Goal: Task Accomplishment & Management: Manage account settings

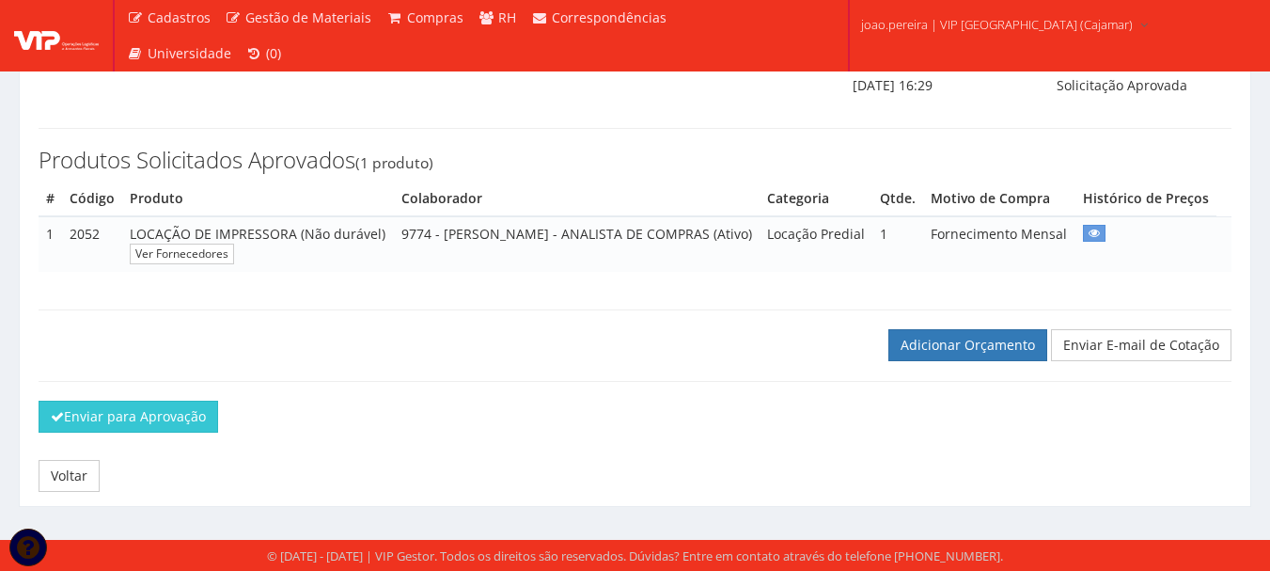
scroll to position [265, 0]
click at [969, 350] on link "Adicionar Orçamento" at bounding box center [968, 345] width 159 height 32
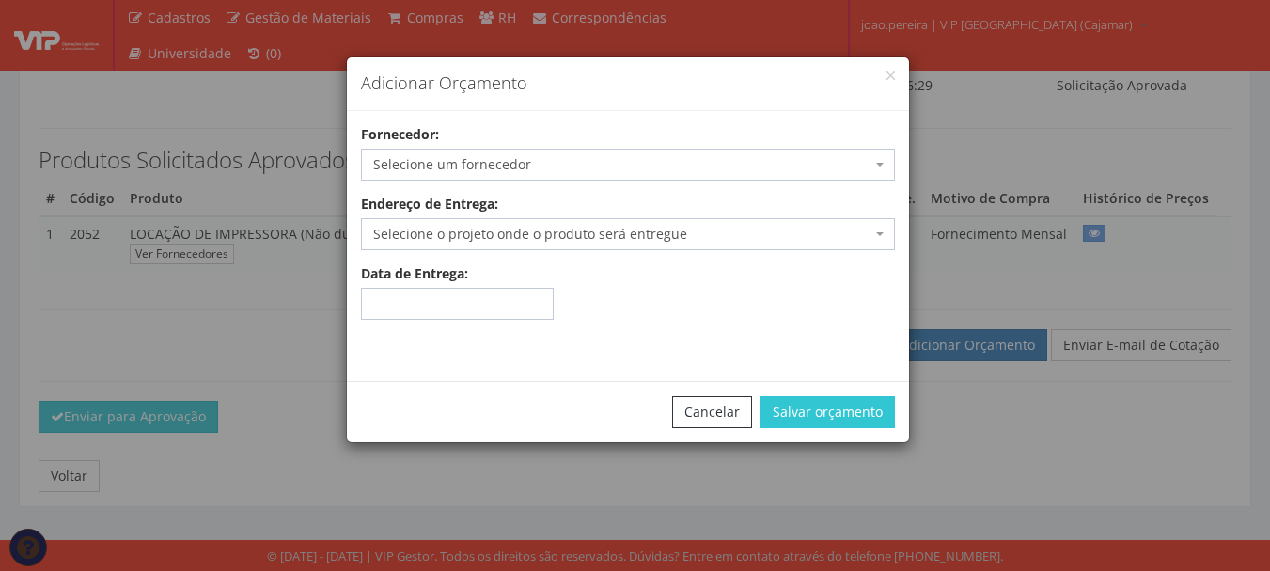
click at [576, 161] on span "Selecione um fornecedor" at bounding box center [622, 164] width 498 height 19
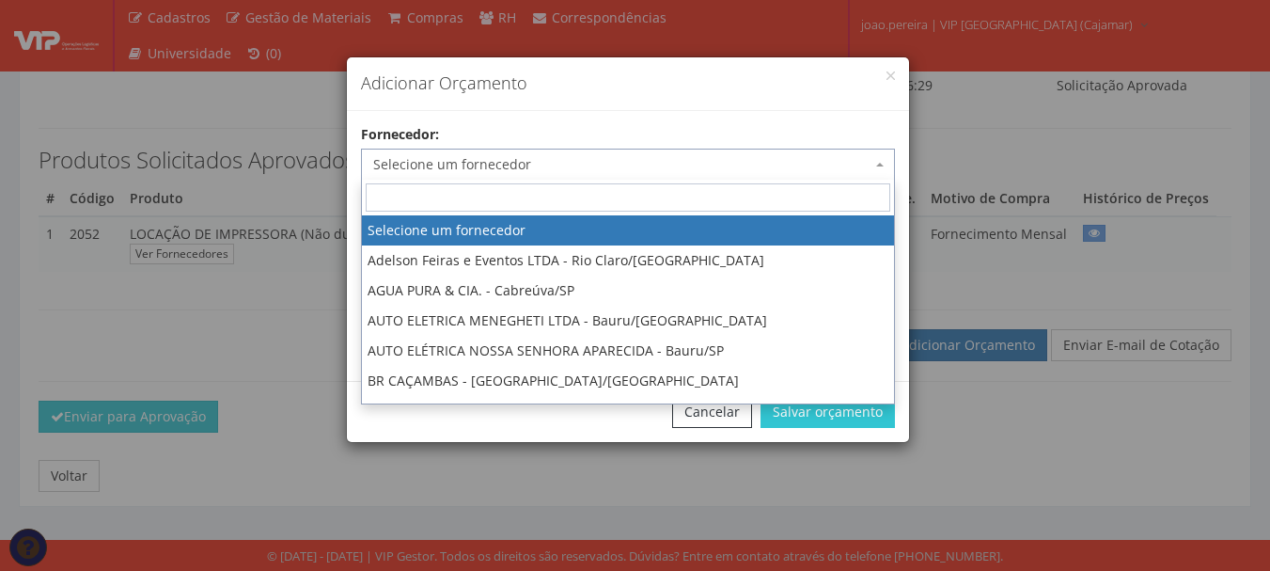
click at [718, 194] on input "search" at bounding box center [628, 197] width 525 height 28
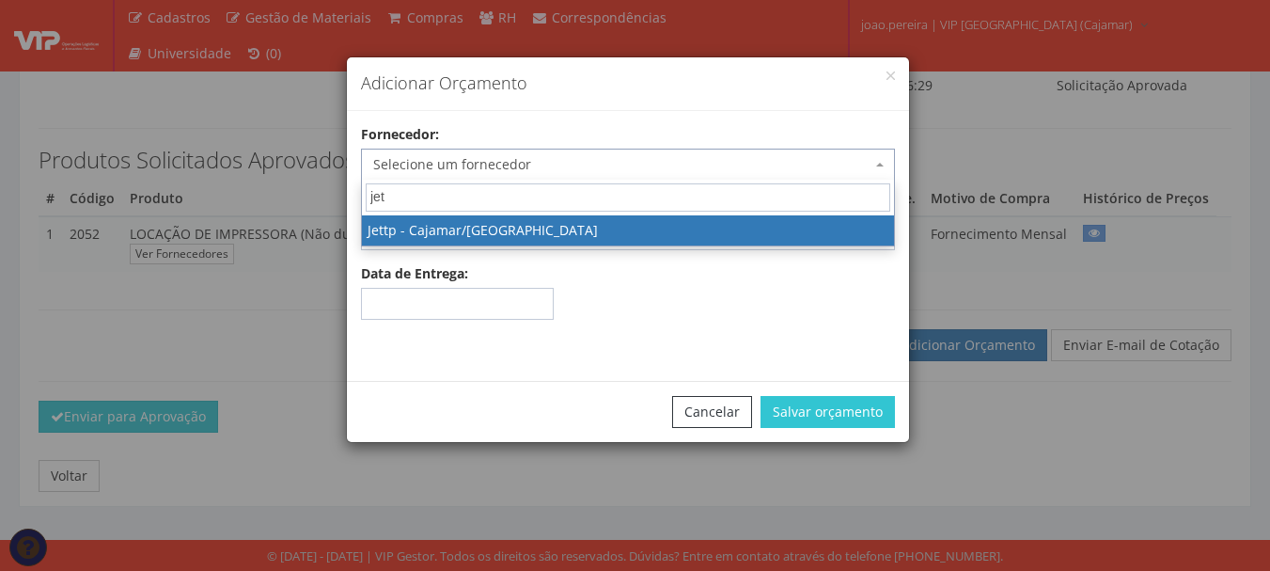
type input "jet"
select select "2595"
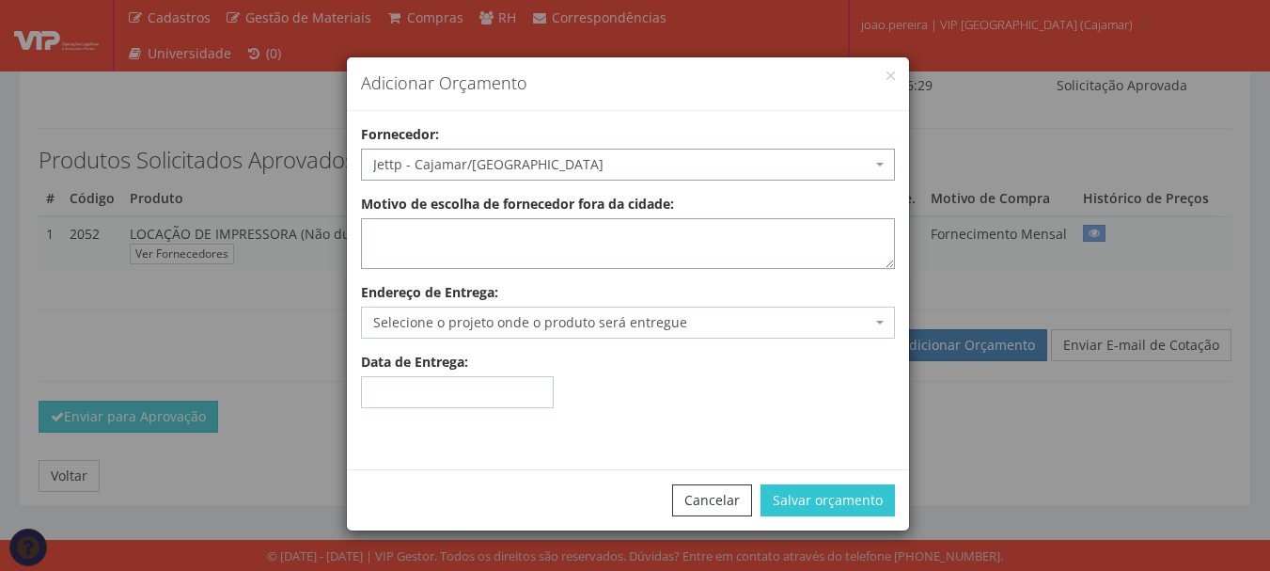
click at [457, 251] on textarea "Motivo de escolha de fornecedor fora da cidade:" at bounding box center [628, 243] width 534 height 51
type textarea "Atende no local"
click at [545, 319] on span "Selecione o projeto onde o produto será entregue" at bounding box center [622, 322] width 498 height 19
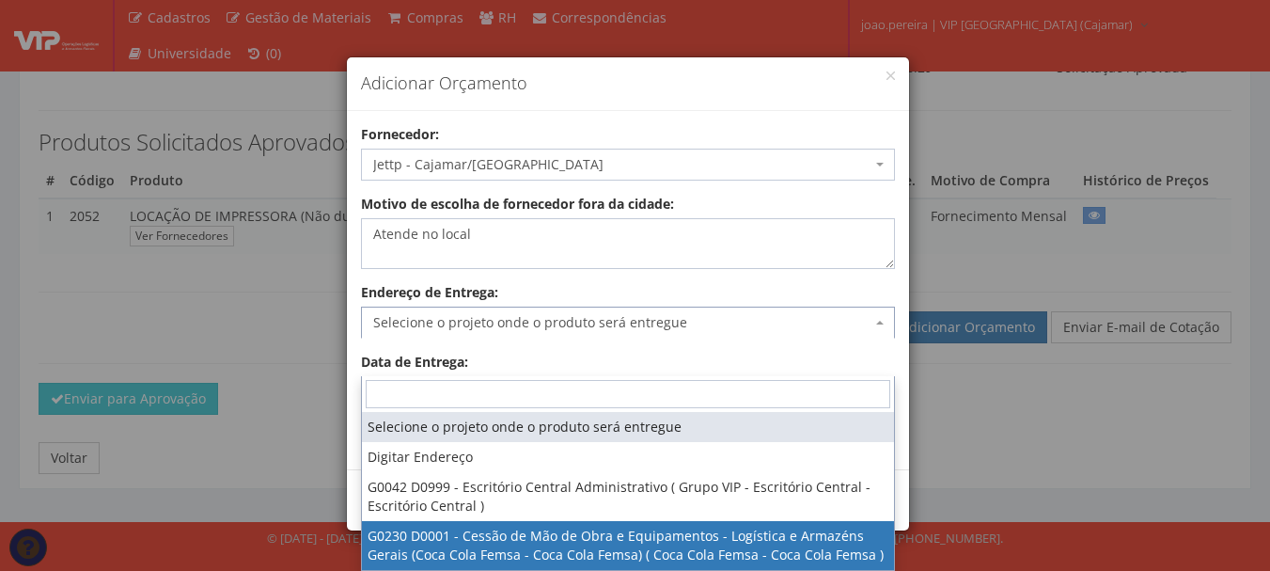
select select "230"
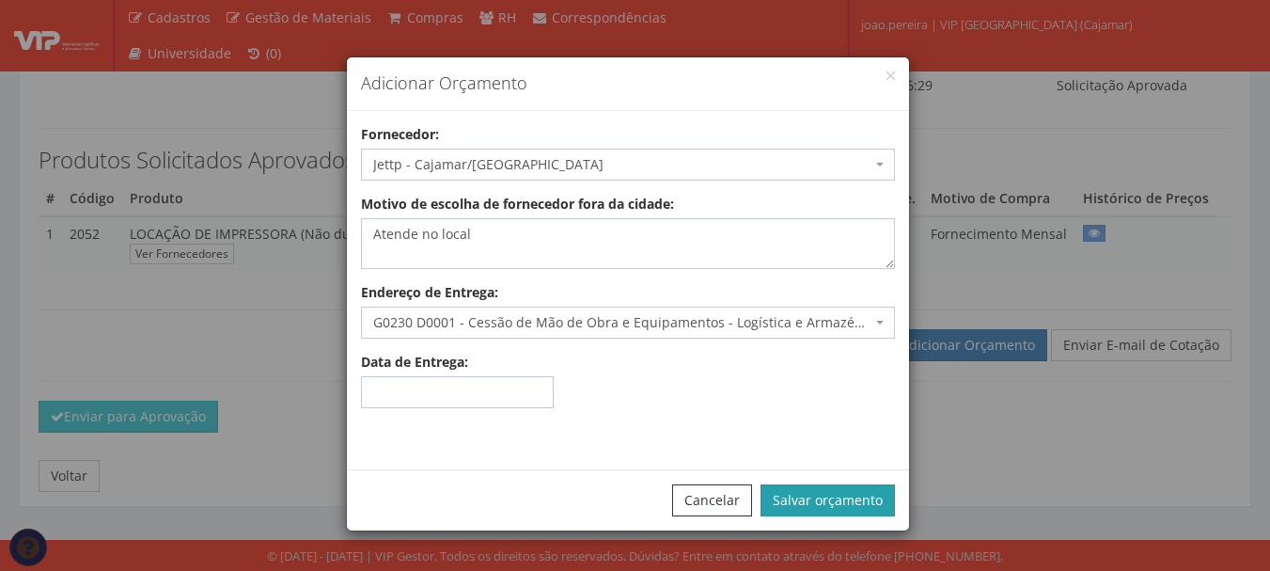
click at [853, 487] on button "Salvar orçamento" at bounding box center [828, 500] width 134 height 32
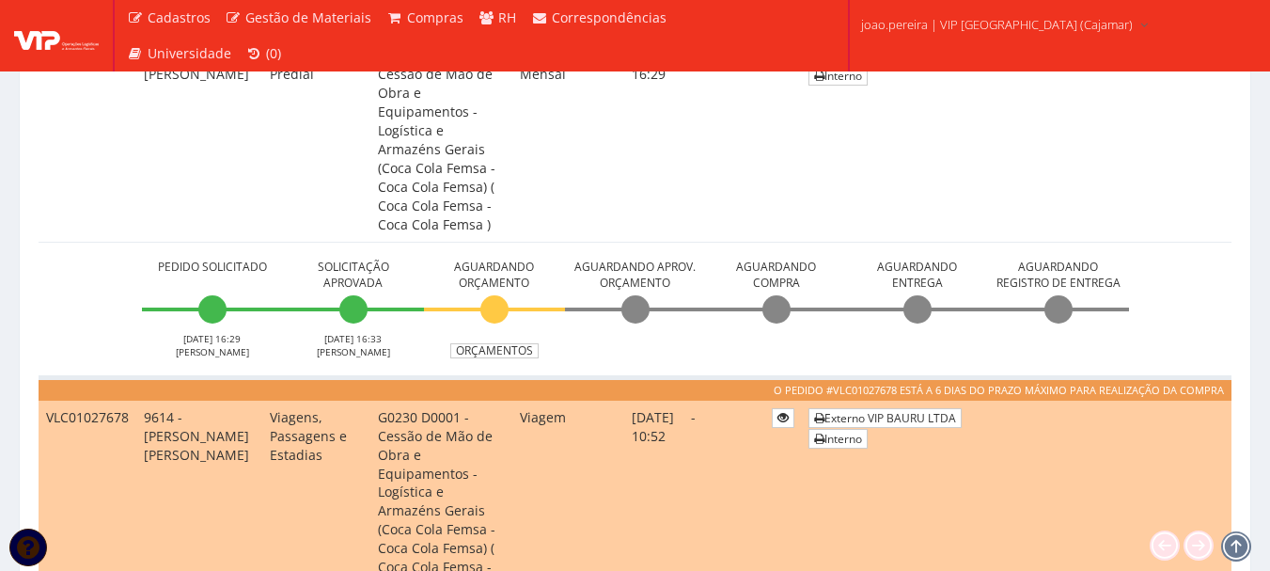
scroll to position [658, 0]
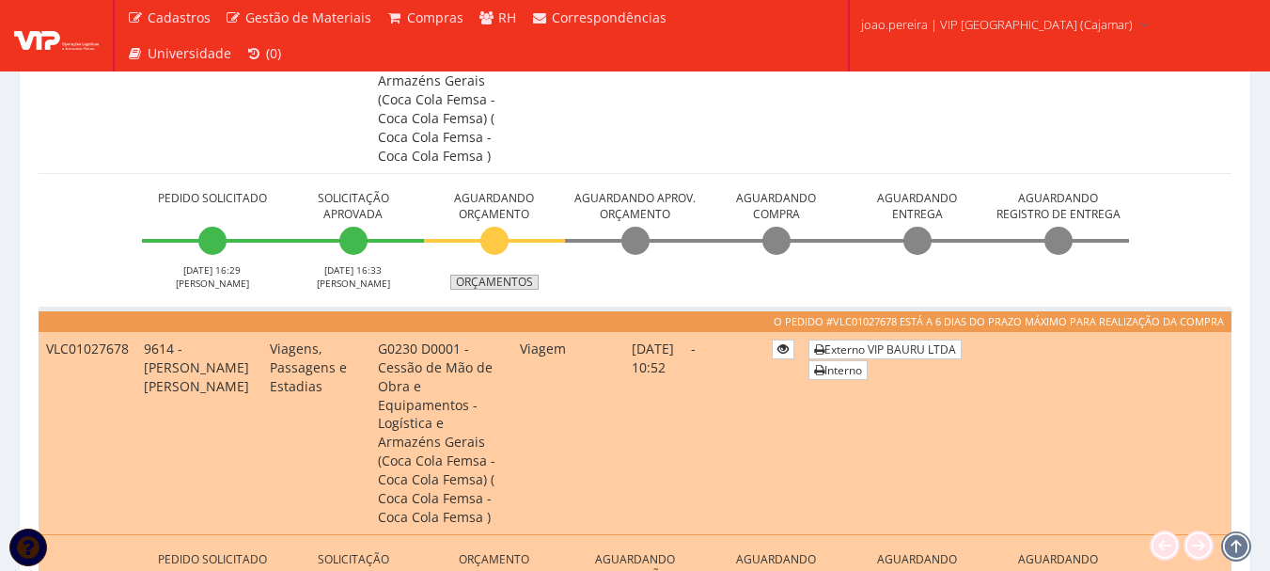
click at [513, 275] on link "Orçamentos" at bounding box center [494, 282] width 88 height 15
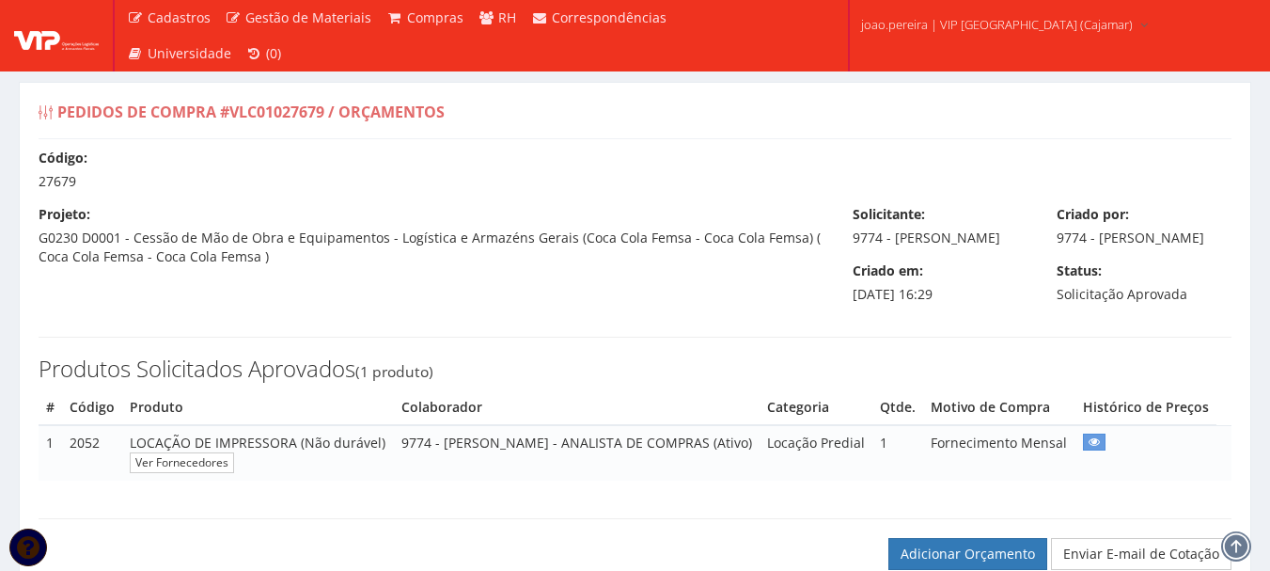
scroll to position [188, 0]
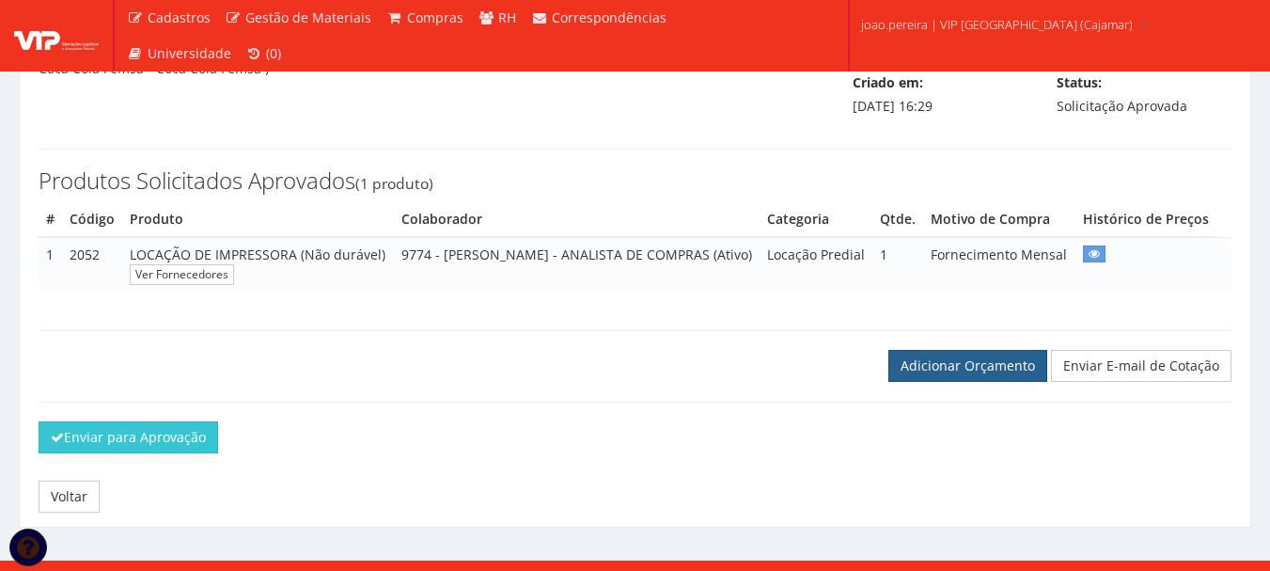
click at [944, 382] on link "Adicionar Orçamento" at bounding box center [968, 366] width 159 height 32
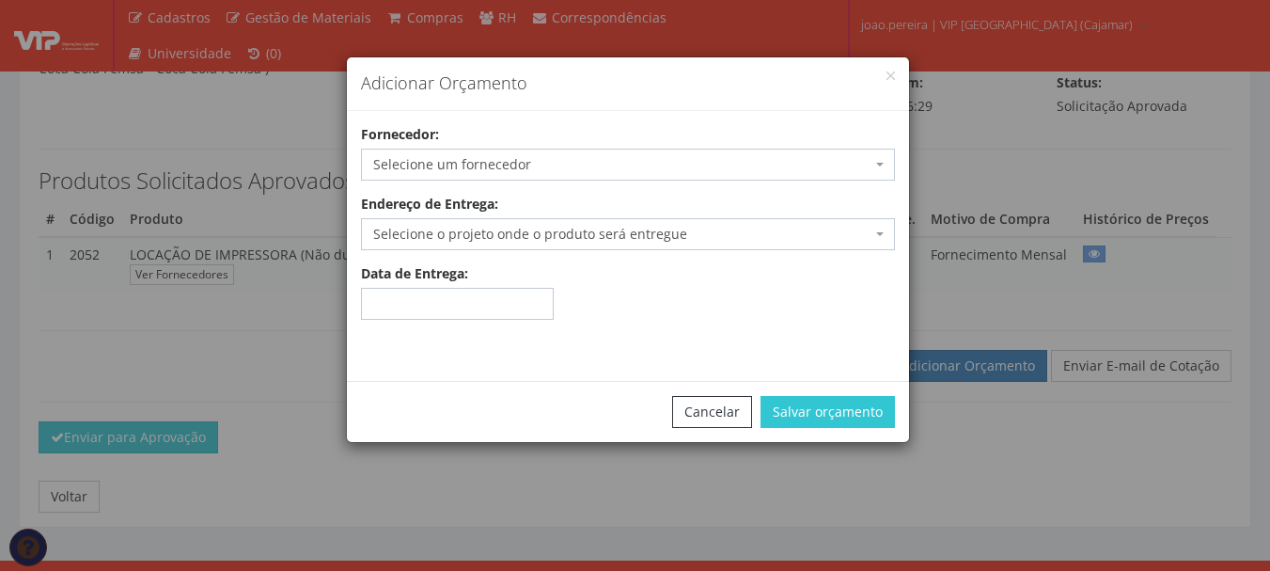
click at [480, 156] on span "Selecione um fornecedor" at bounding box center [622, 164] width 498 height 19
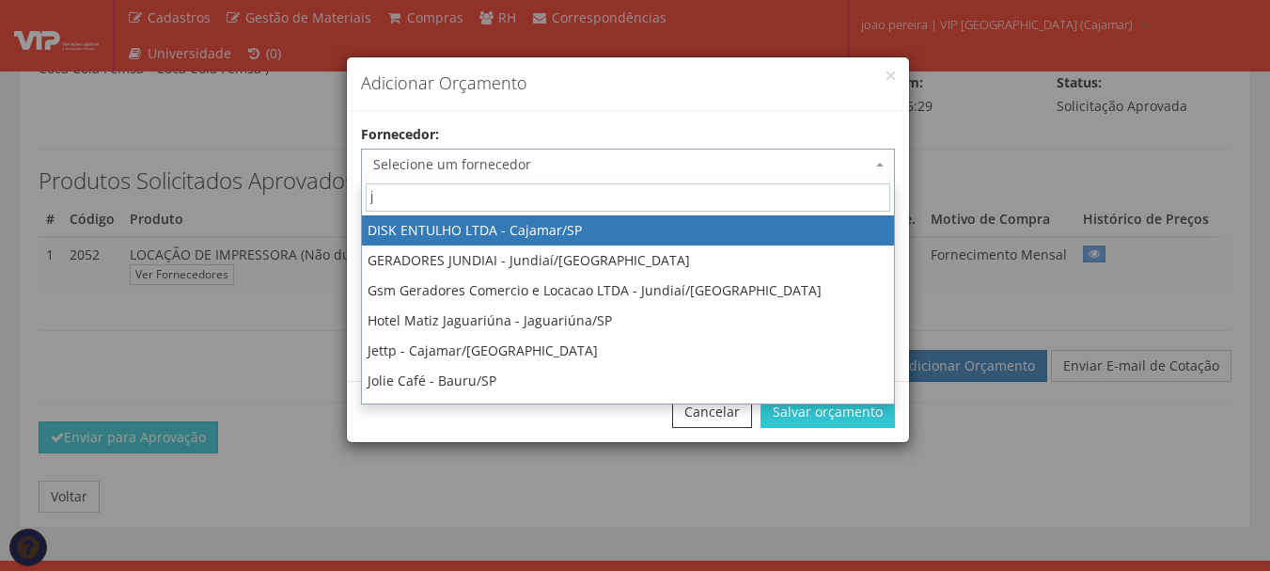
type input "je"
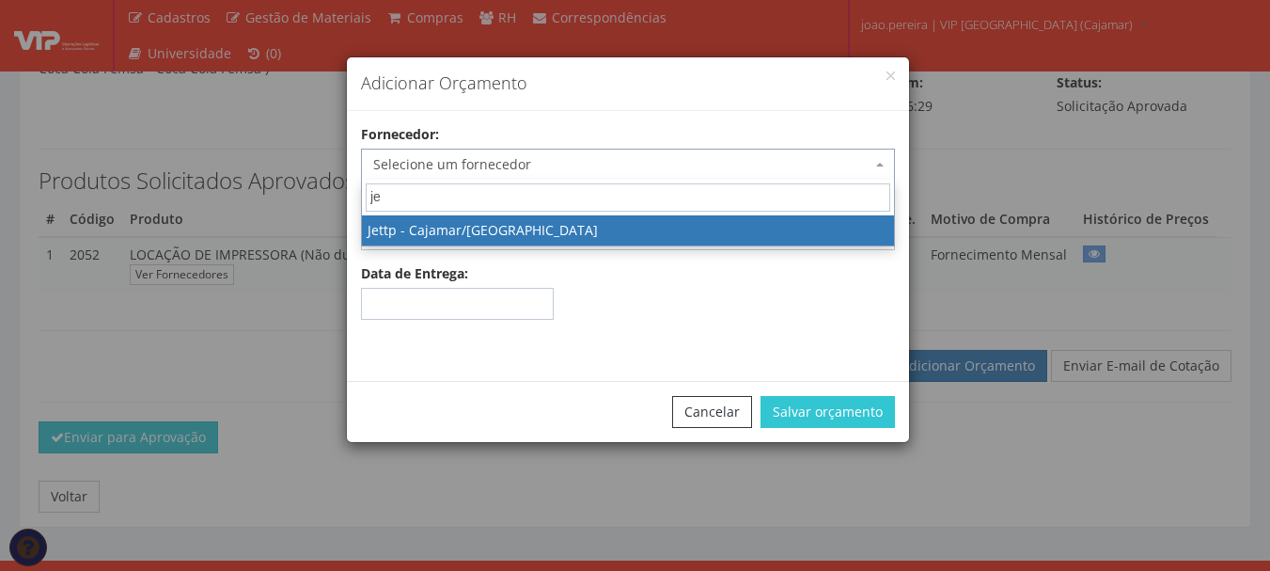
select select "2595"
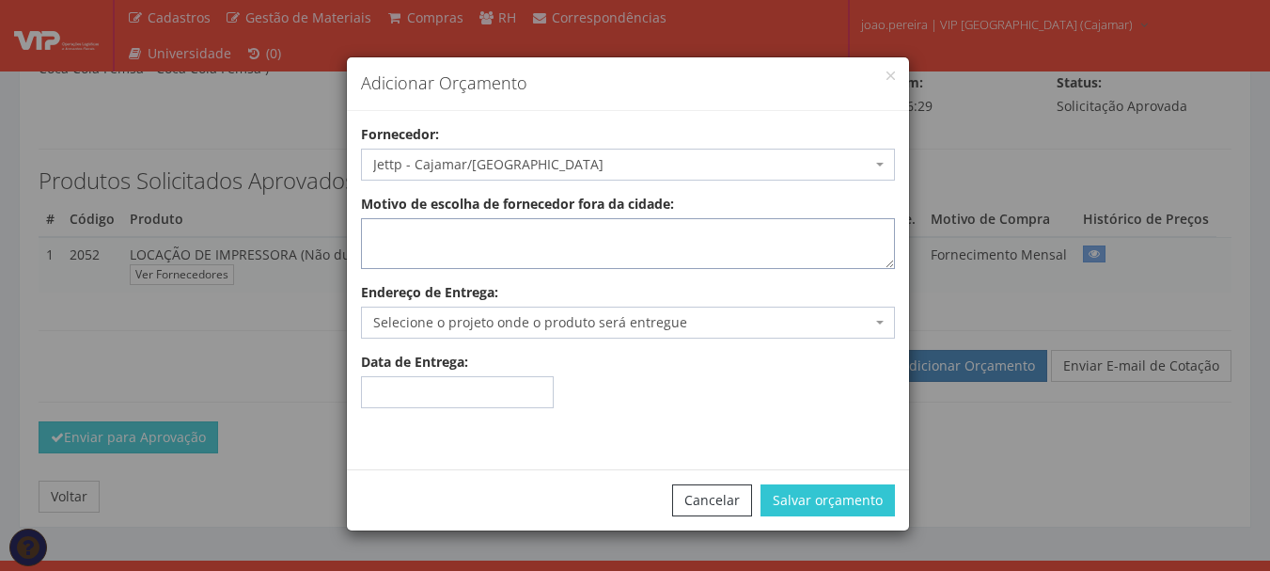
click at [555, 245] on textarea "Motivo de escolha de fornecedor fora da cidade:" at bounding box center [628, 243] width 534 height 51
type textarea "atende no local"
click at [574, 327] on span "Selecione o projeto onde o produto será entregue" at bounding box center [622, 322] width 498 height 19
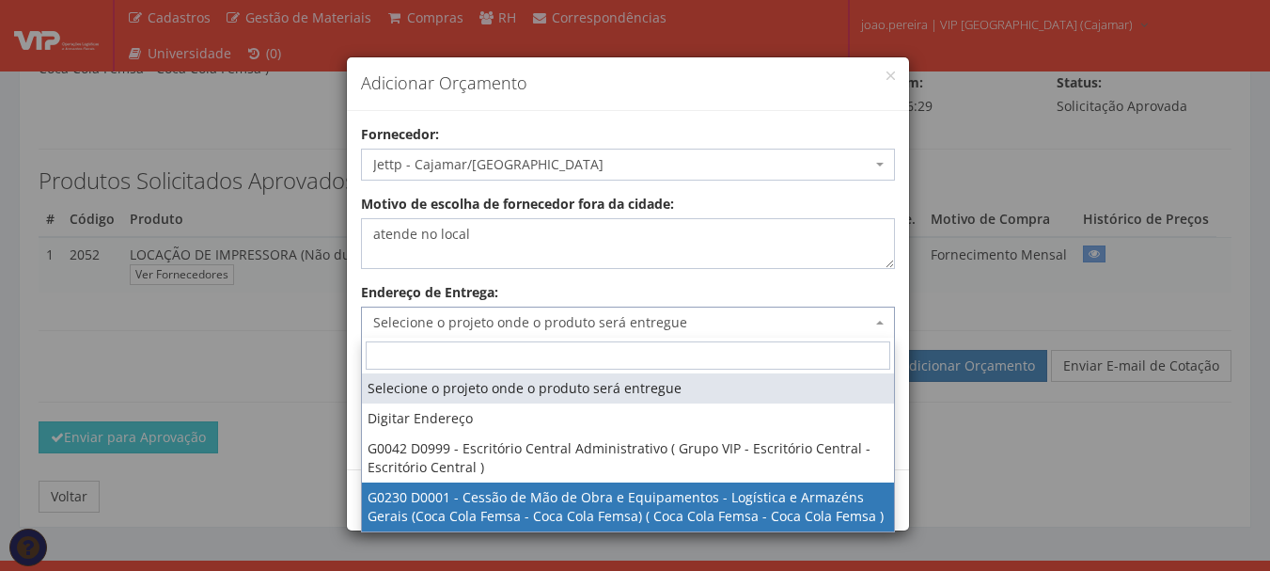
select select "230"
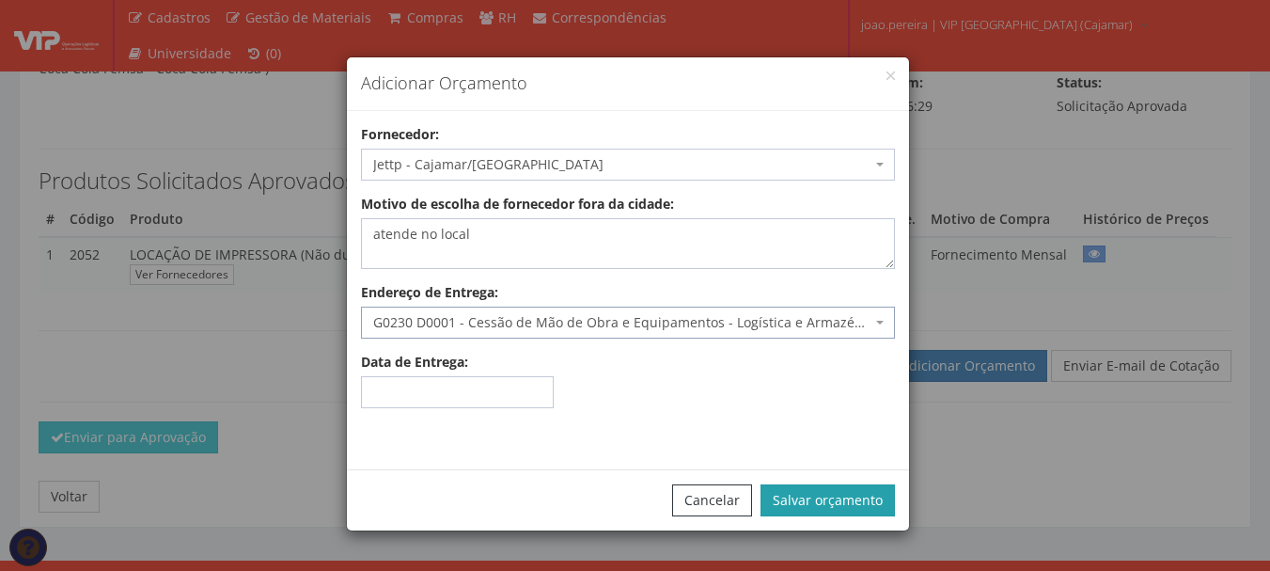
click at [810, 484] on button "Salvar orçamento" at bounding box center [828, 500] width 134 height 32
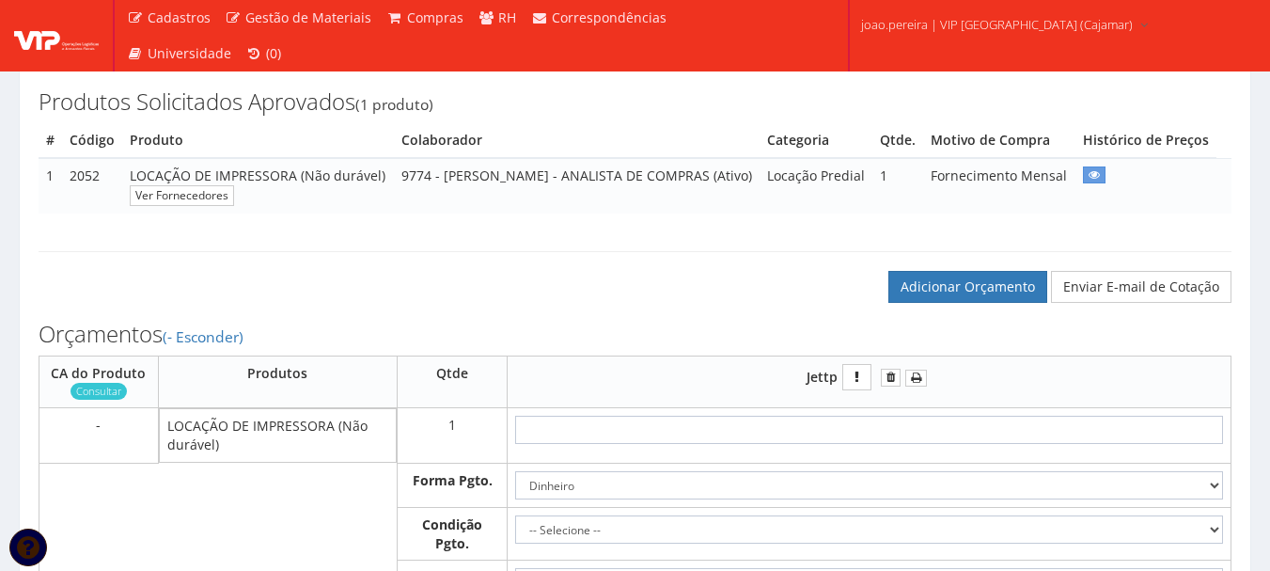
scroll to position [470, 0]
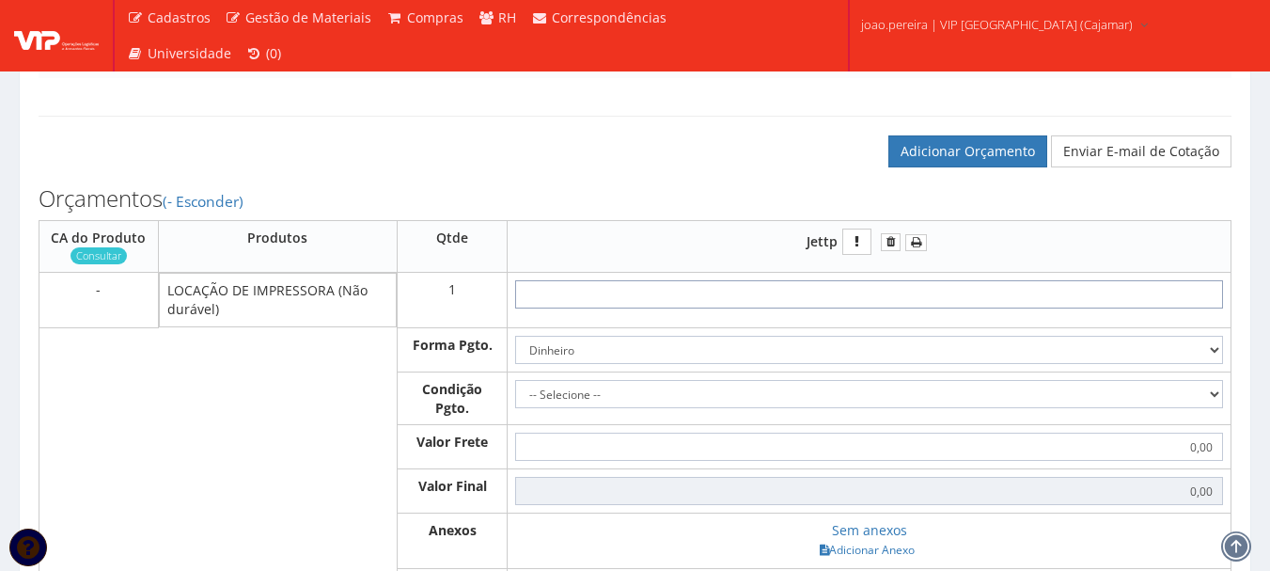
click at [874, 308] on input "text" at bounding box center [869, 294] width 708 height 28
click at [887, 308] on input "text" at bounding box center [869, 294] width 708 height 28
type input "1"
type input "1,00"
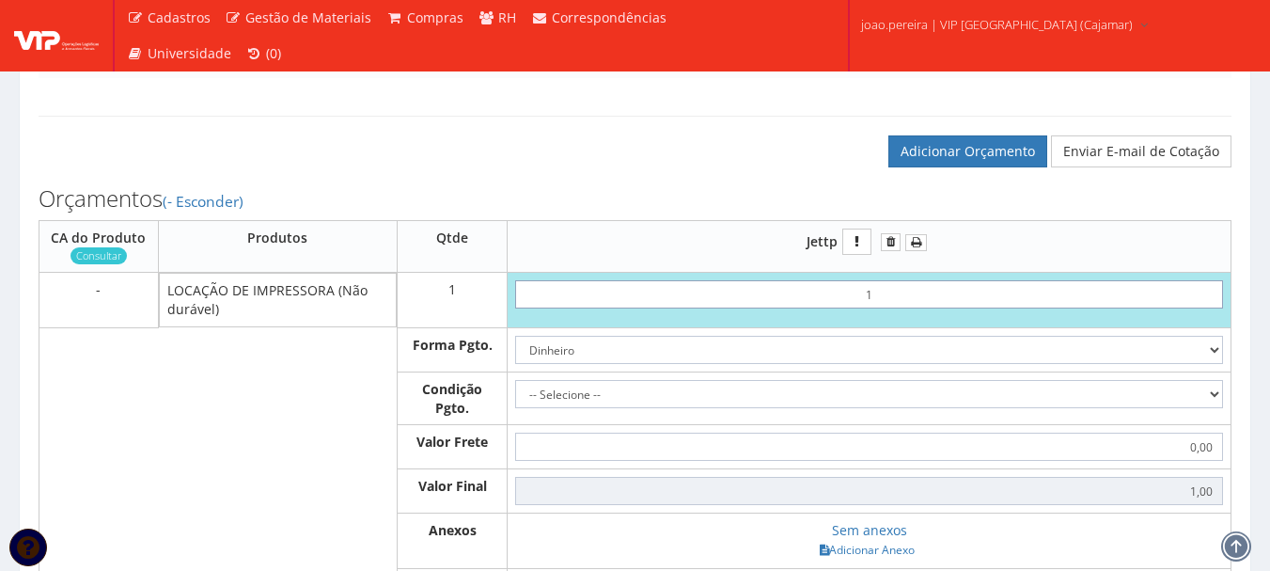
type input "11"
type input "11,00"
type input "1,19"
type input "11,90"
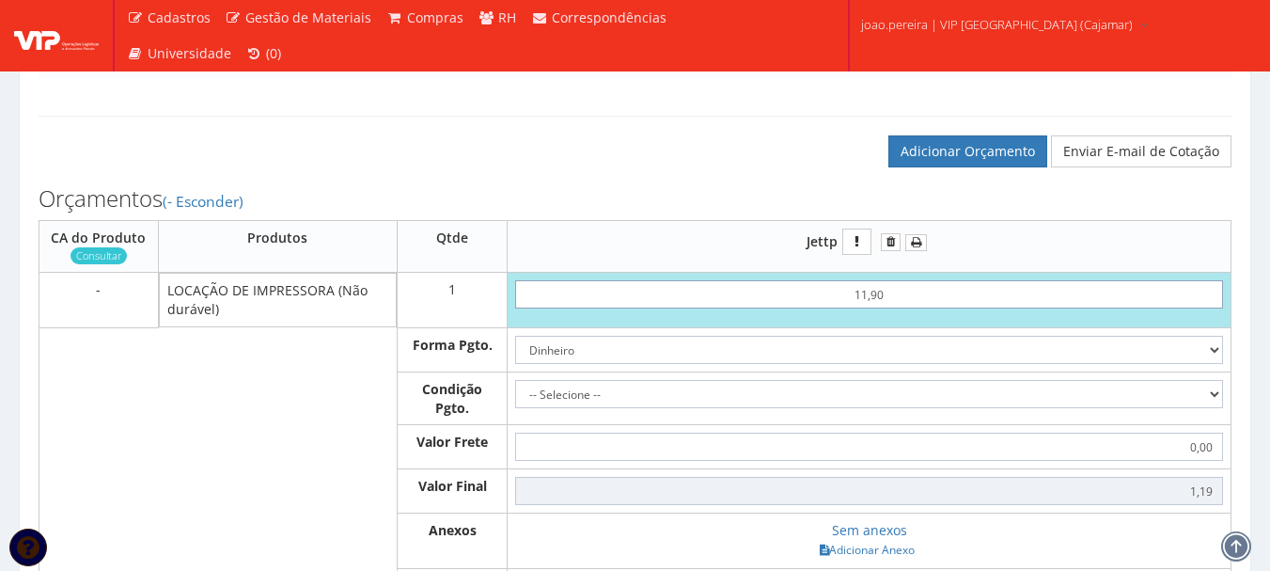
type input "11,90"
type input "119,00"
type input "1.190,00"
type input "1190,00"
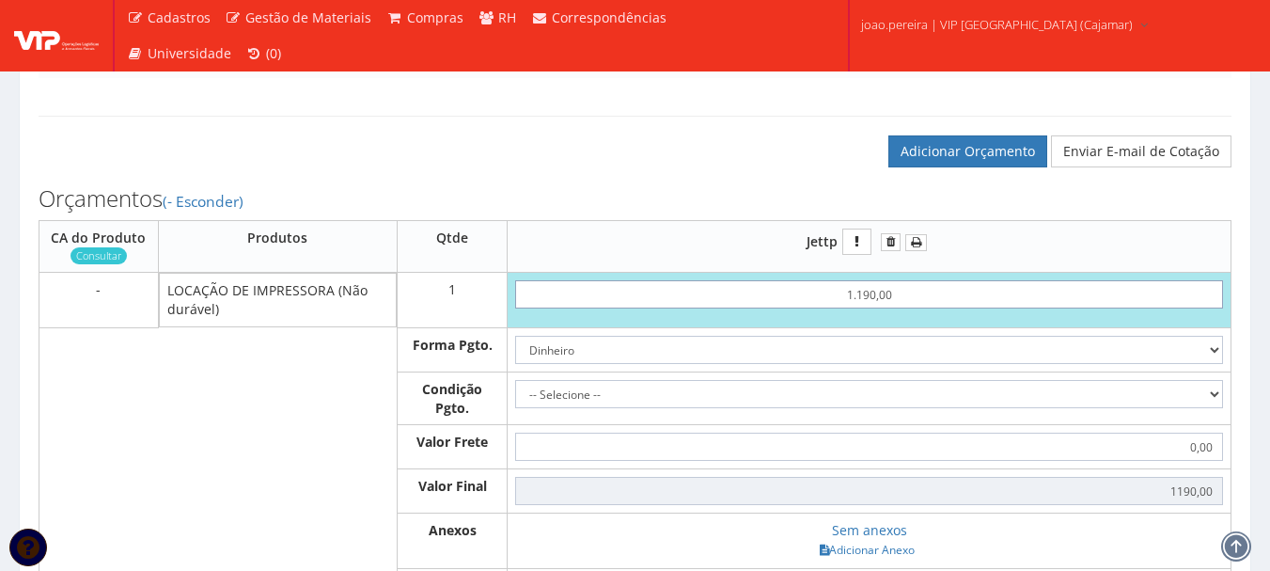
type input "1.190,00"
click at [1215, 364] on select "Dinheiro Boleto Bancário Depósito Transferência Bancária Cartão de Crédito Cart…" at bounding box center [869, 350] width 708 height 28
select select "1"
click at [515, 364] on select "Dinheiro Boleto Bancário Depósito Transferência Bancária Cartão de Crédito Cart…" at bounding box center [869, 350] width 708 height 28
click at [1217, 408] on select "-- Selecione -- À vista 7 dias 10 dias" at bounding box center [869, 394] width 708 height 28
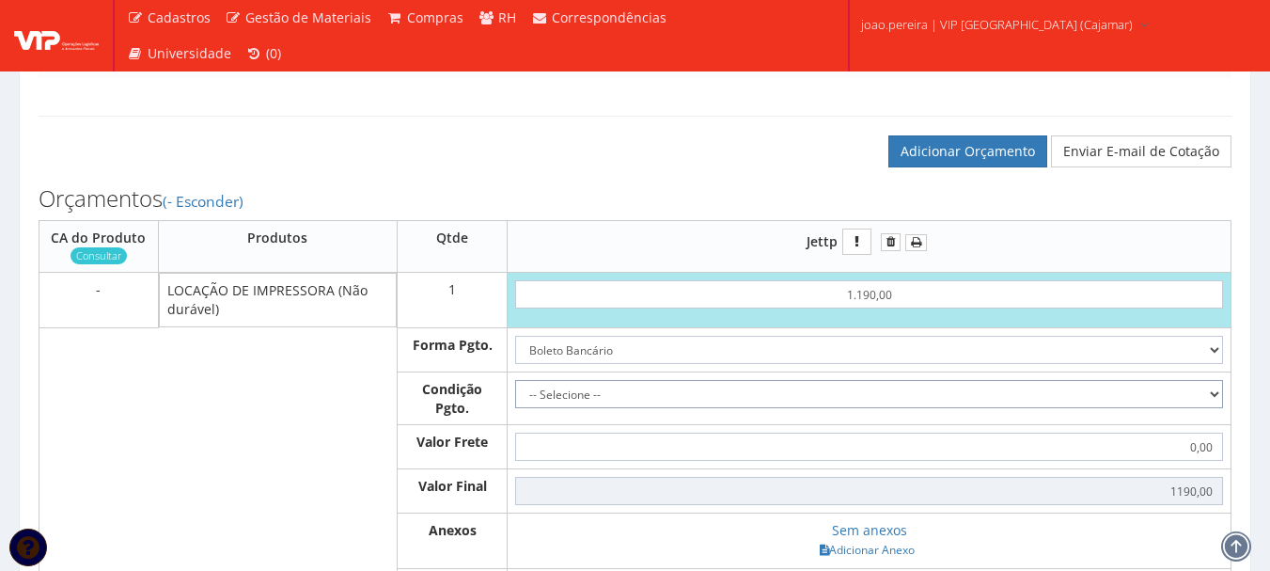
select select "30"
click at [515, 408] on select "-- Selecione -- À vista 7 dias 10 dias" at bounding box center [869, 394] width 708 height 28
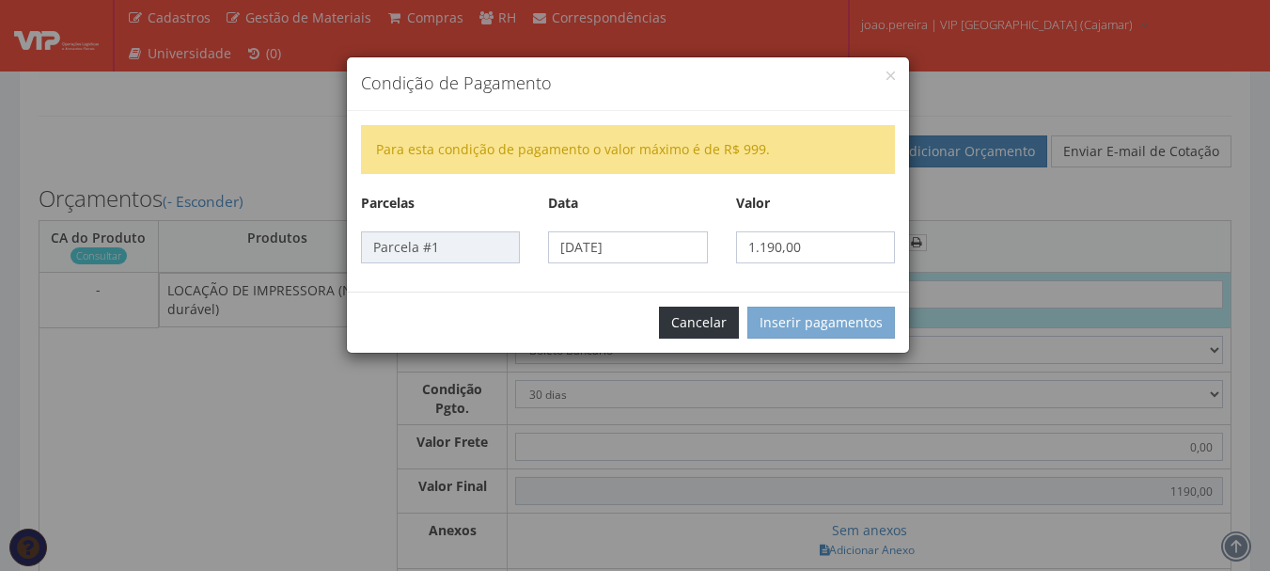
click at [724, 322] on button "Cancelar" at bounding box center [699, 323] width 80 height 32
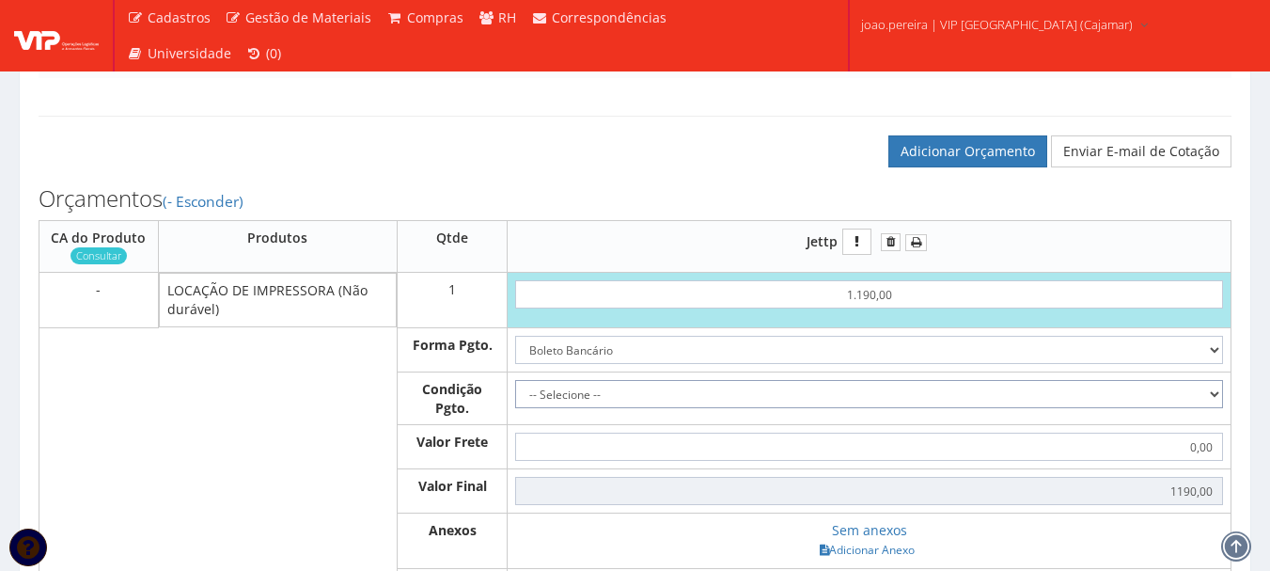
click at [1219, 408] on select "-- Selecione -- À vista 7 dias 10 dias" at bounding box center [869, 394] width 708 height 28
select select "outros"
click at [515, 408] on select "-- Selecione -- À vista 7 dias 10 dias" at bounding box center [869, 394] width 708 height 28
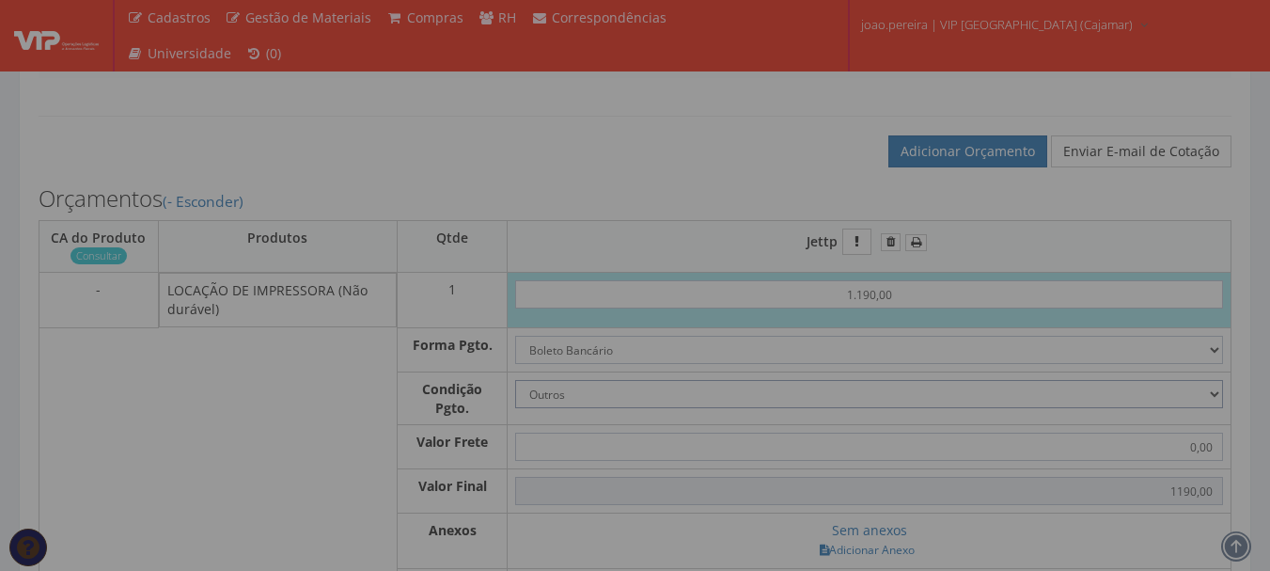
type input "1.190,00"
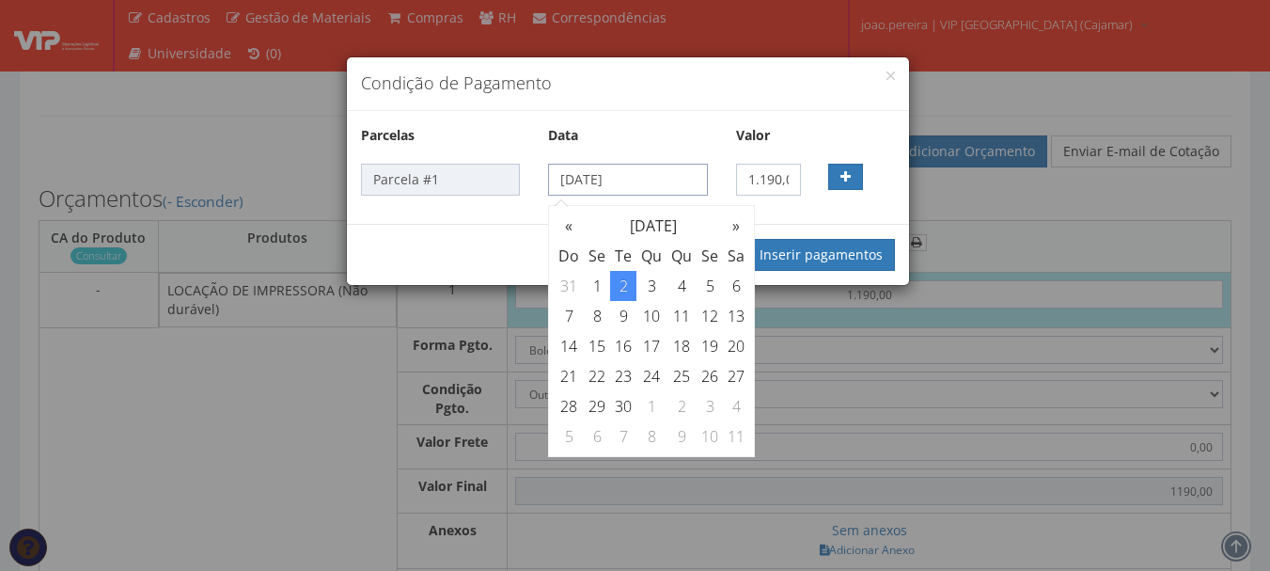
click at [661, 185] on input "02/09/2025" at bounding box center [627, 180] width 159 height 32
click at [734, 229] on th "»" at bounding box center [736, 226] width 26 height 30
click at [686, 403] on td "30" at bounding box center [682, 406] width 30 height 30
type input "30/10/2025"
click at [836, 257] on button "Inserir pagamentos" at bounding box center [822, 255] width 148 height 32
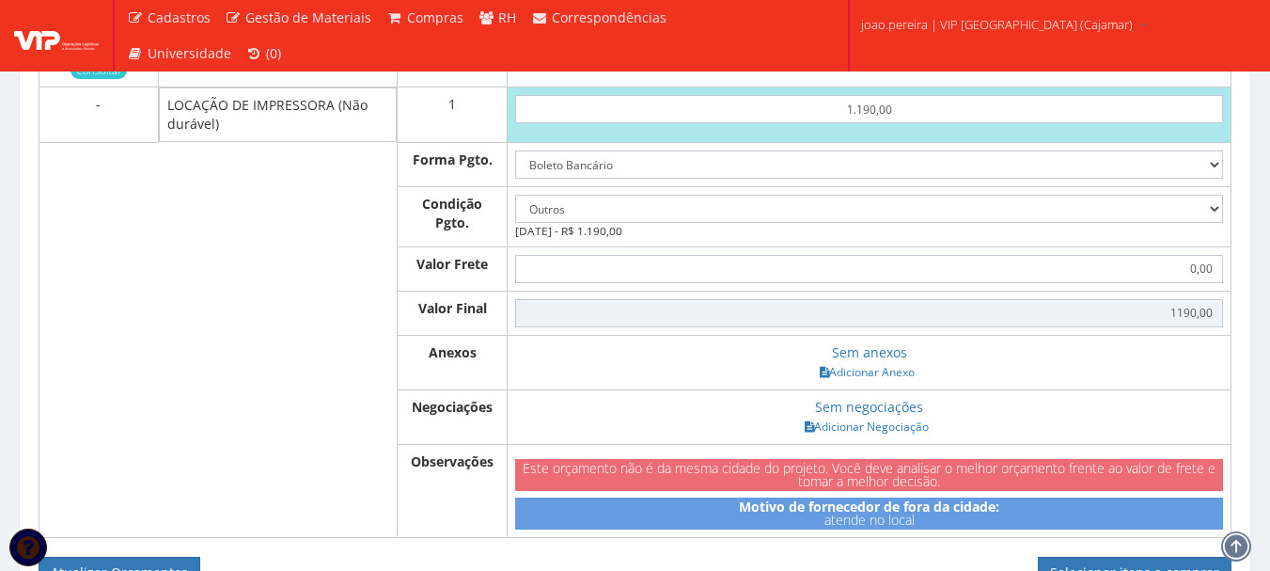
scroll to position [846, 0]
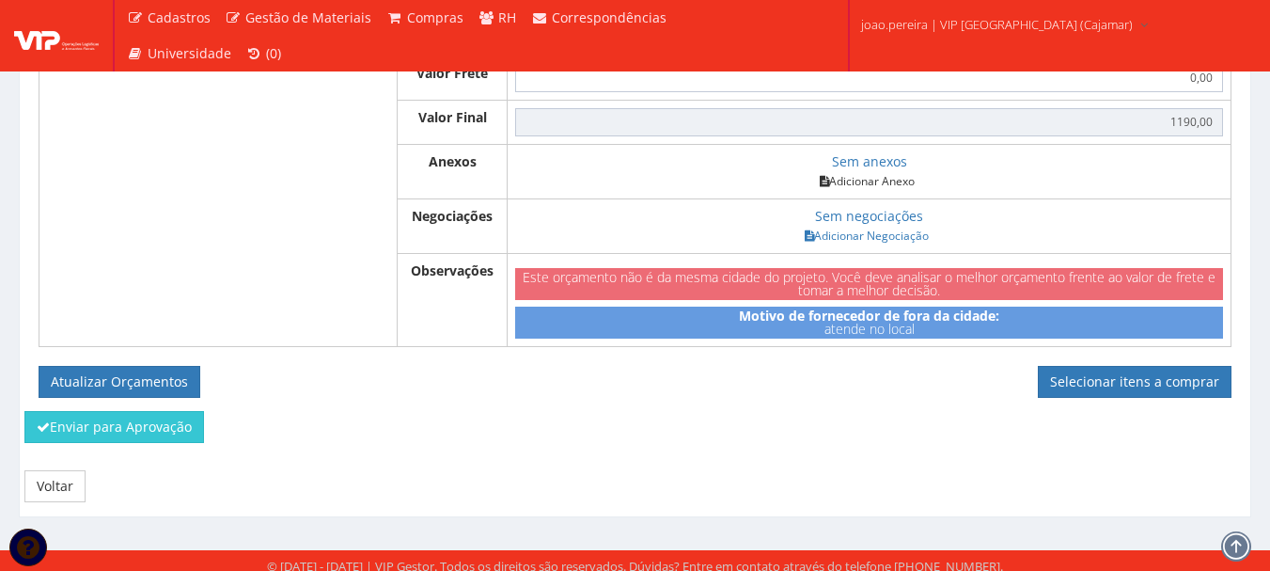
click at [864, 191] on link "Adicionar Anexo" at bounding box center [867, 181] width 106 height 20
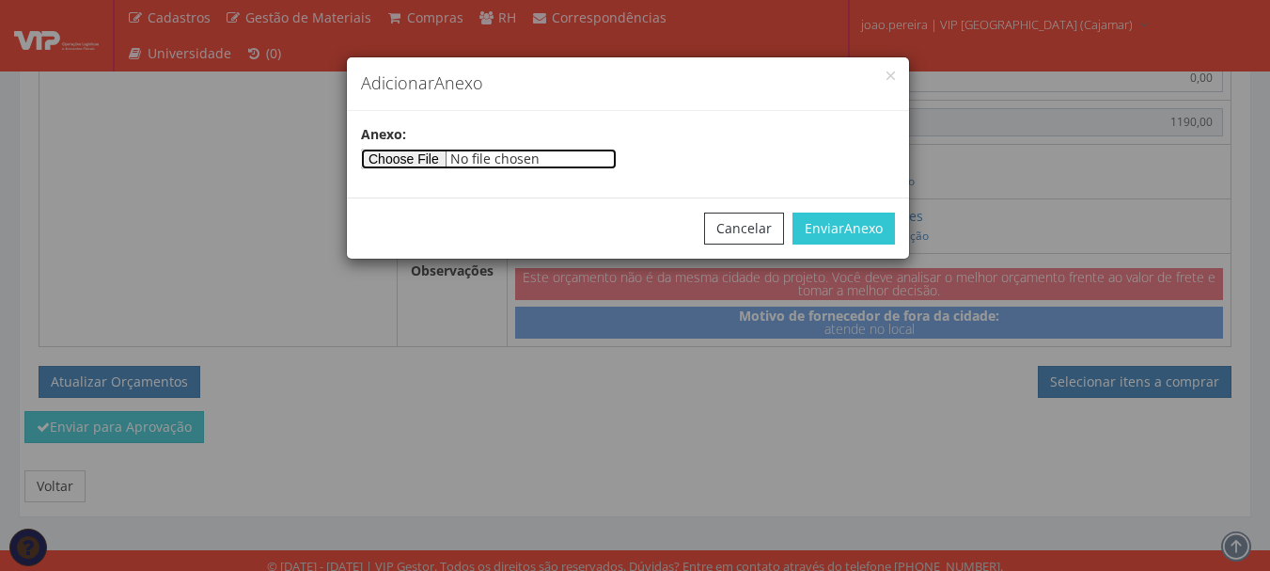
click at [378, 159] on input"] "file" at bounding box center [489, 159] width 256 height 21
type input"] "C:\fakepath\JETTEP IMPRESSORA.pdf"
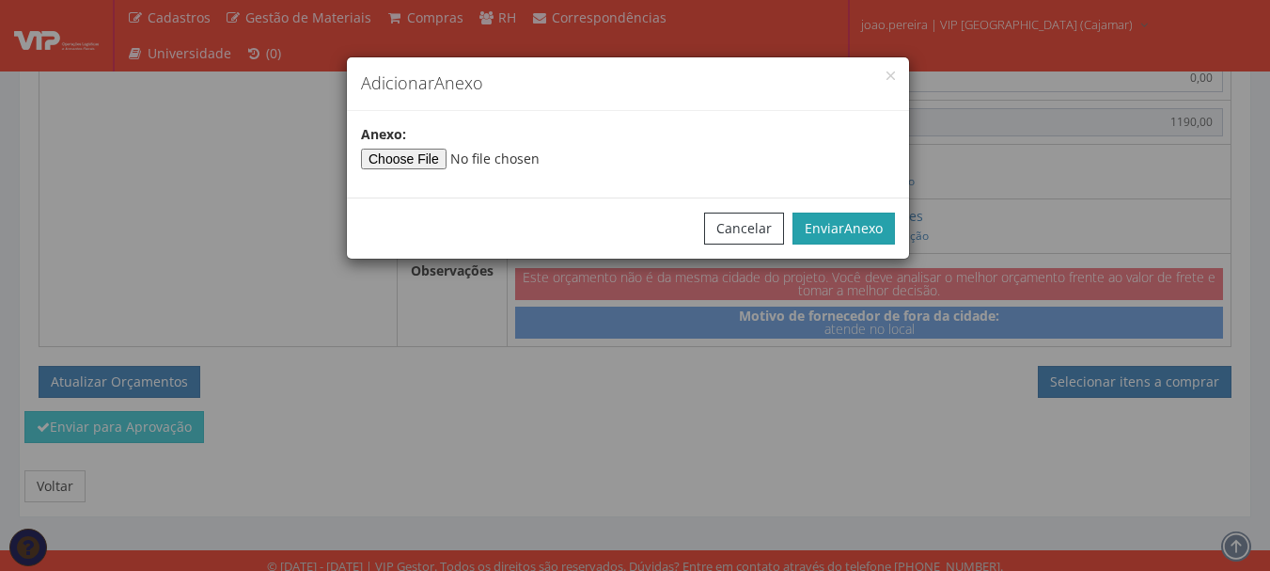
click at [844, 222] on span "Anexo" at bounding box center [863, 228] width 39 height 18
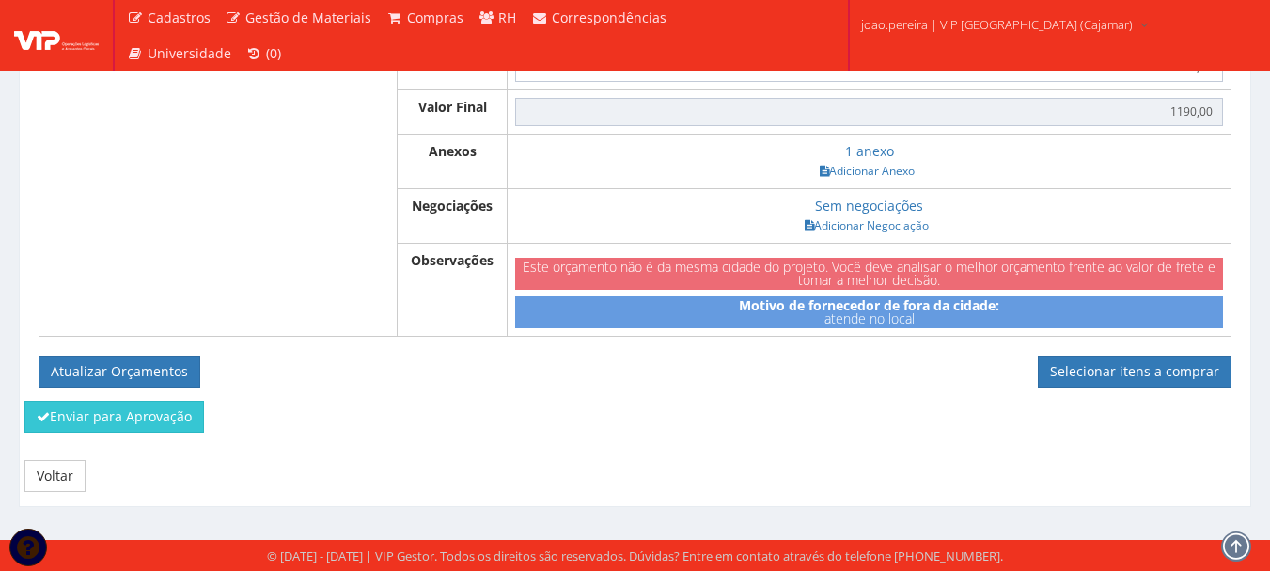
scroll to position [913, 0]
click at [123, 367] on button "Atualizar Orçamentos" at bounding box center [120, 371] width 162 height 32
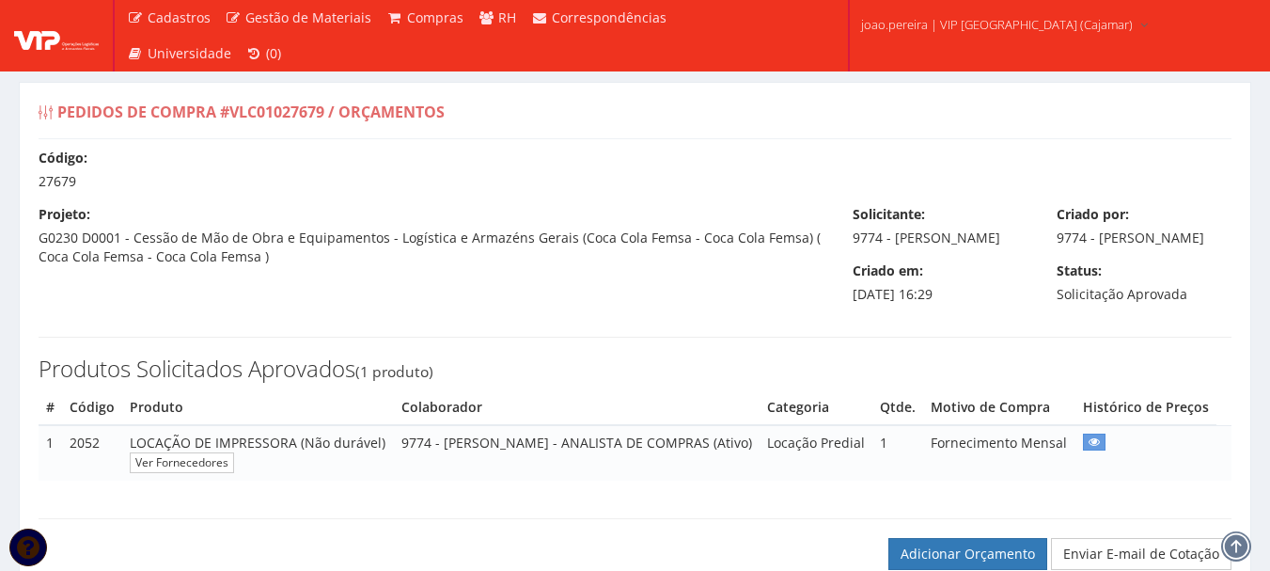
select select "outros"
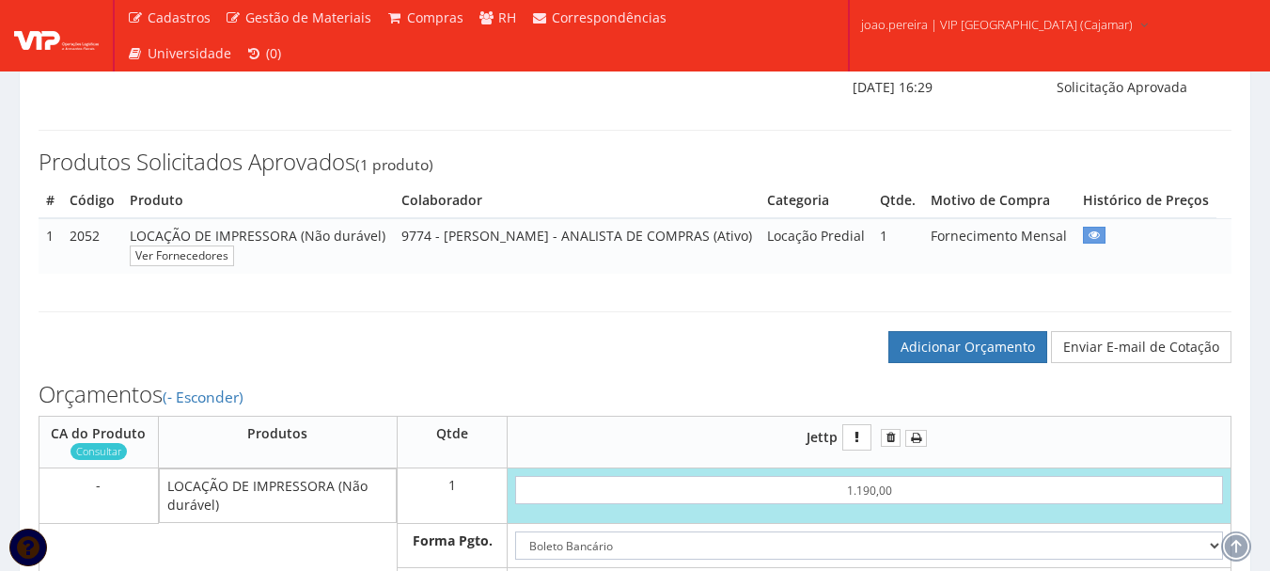
scroll to position [376, 0]
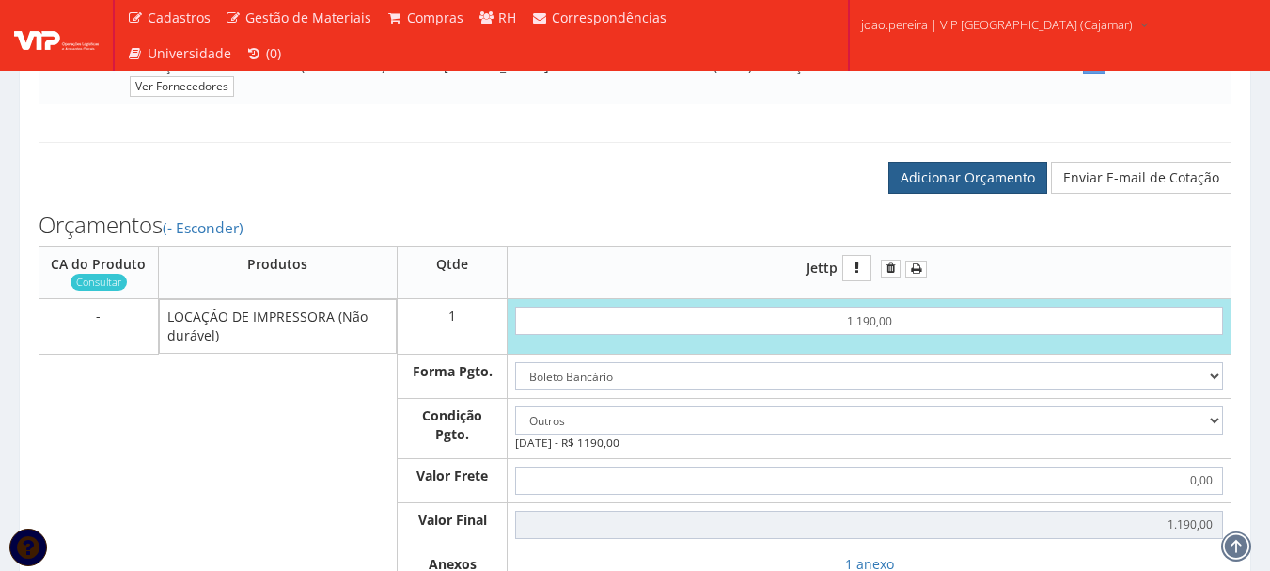
click at [965, 194] on link "Adicionar Orçamento" at bounding box center [968, 178] width 159 height 32
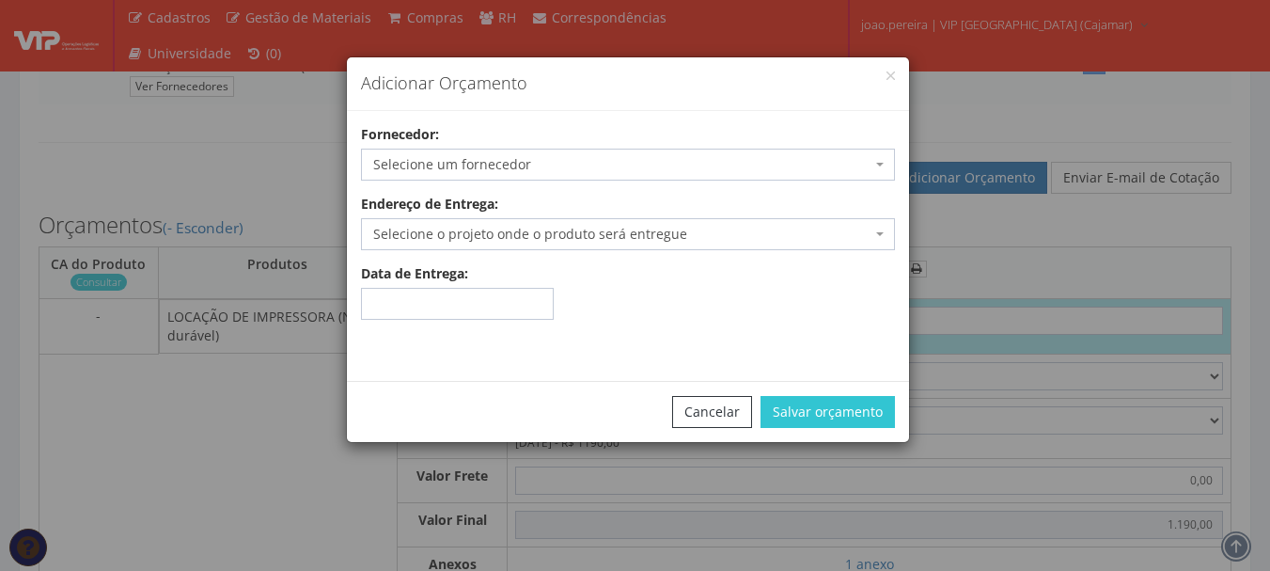
click at [589, 165] on span "Selecione um fornecedor" at bounding box center [622, 164] width 498 height 19
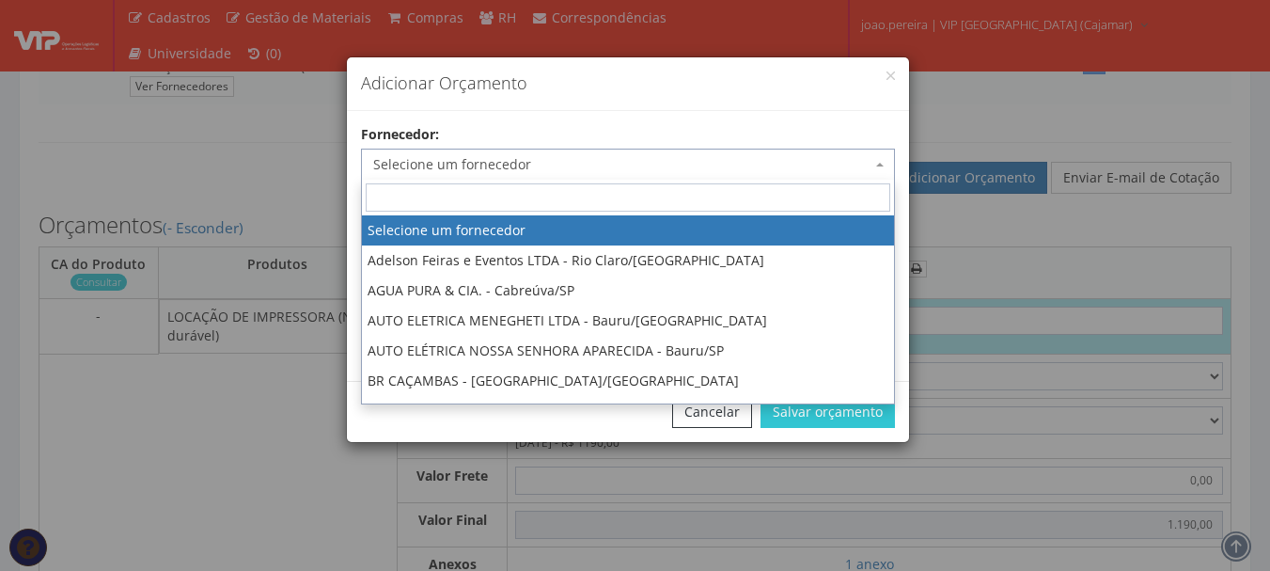
click at [477, 197] on input "search" at bounding box center [628, 197] width 525 height 28
type input "rs"
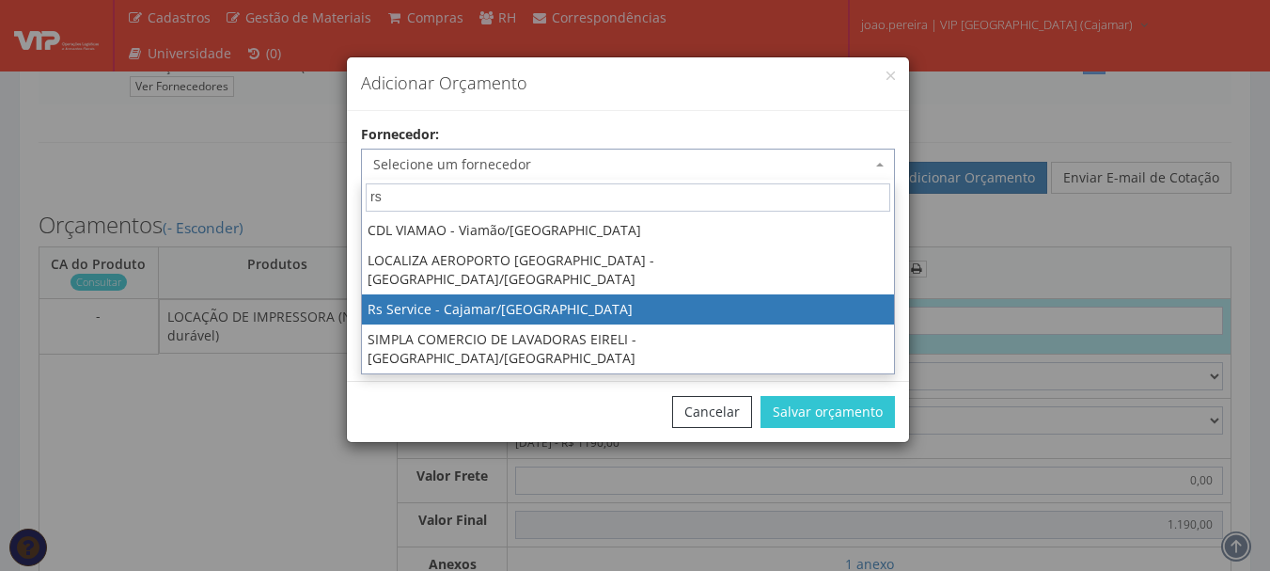
select select "2596"
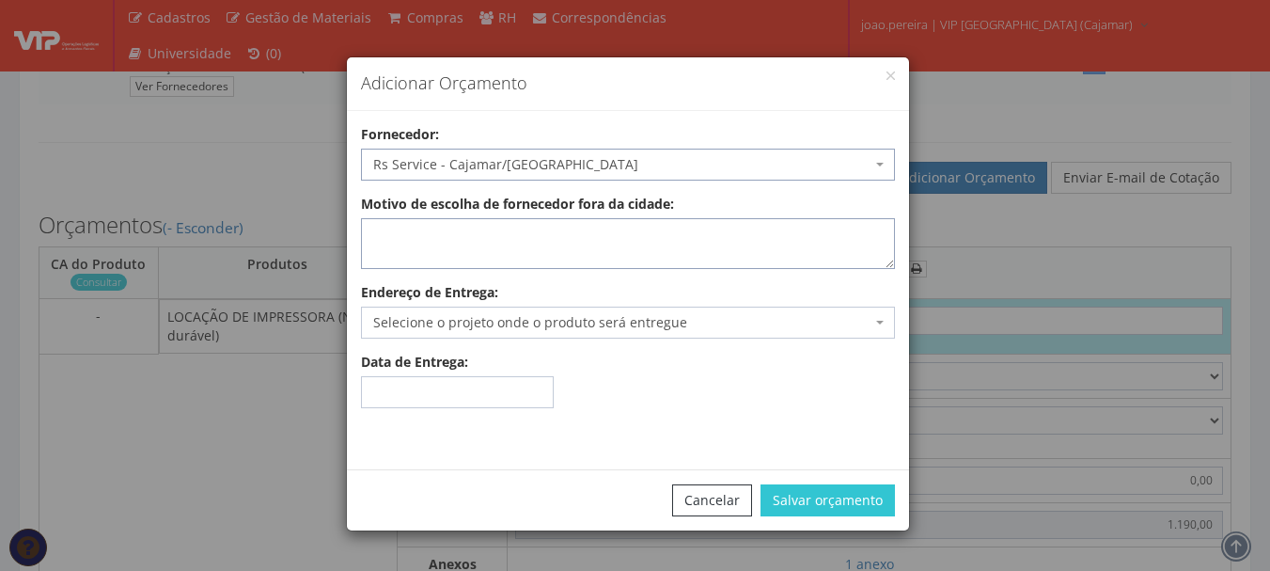
click at [785, 254] on textarea "Motivo de escolha de fornecedor fora da cidade:" at bounding box center [628, 243] width 534 height 51
type textarea "atende no local"
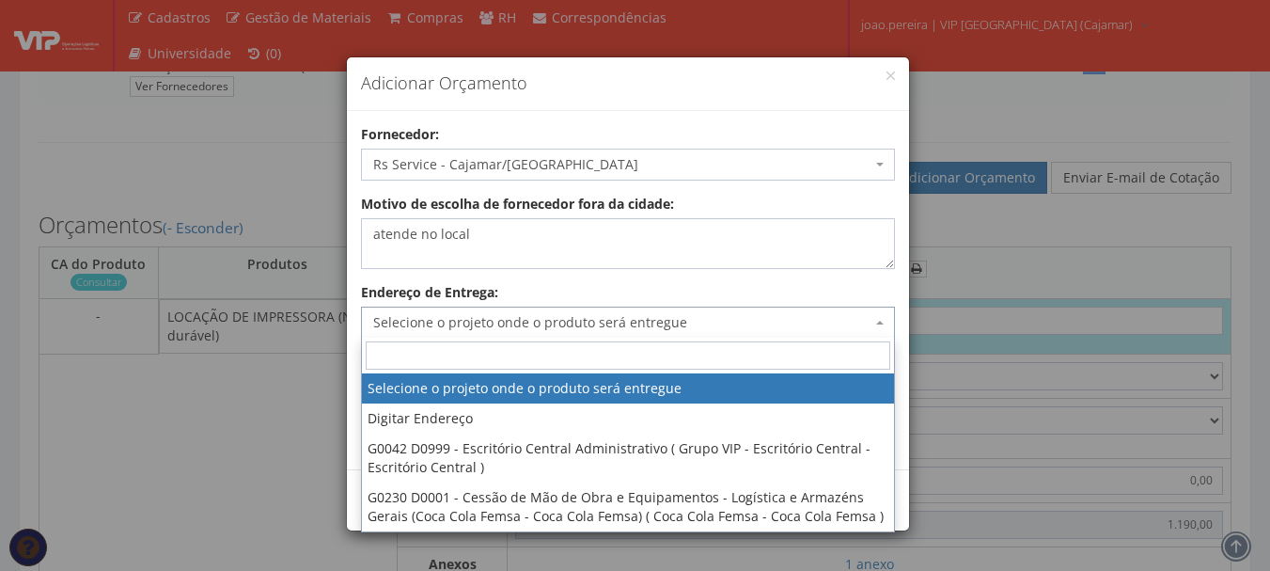
click at [851, 321] on span "Selecione o projeto onde o produto será entregue" at bounding box center [622, 322] width 498 height 19
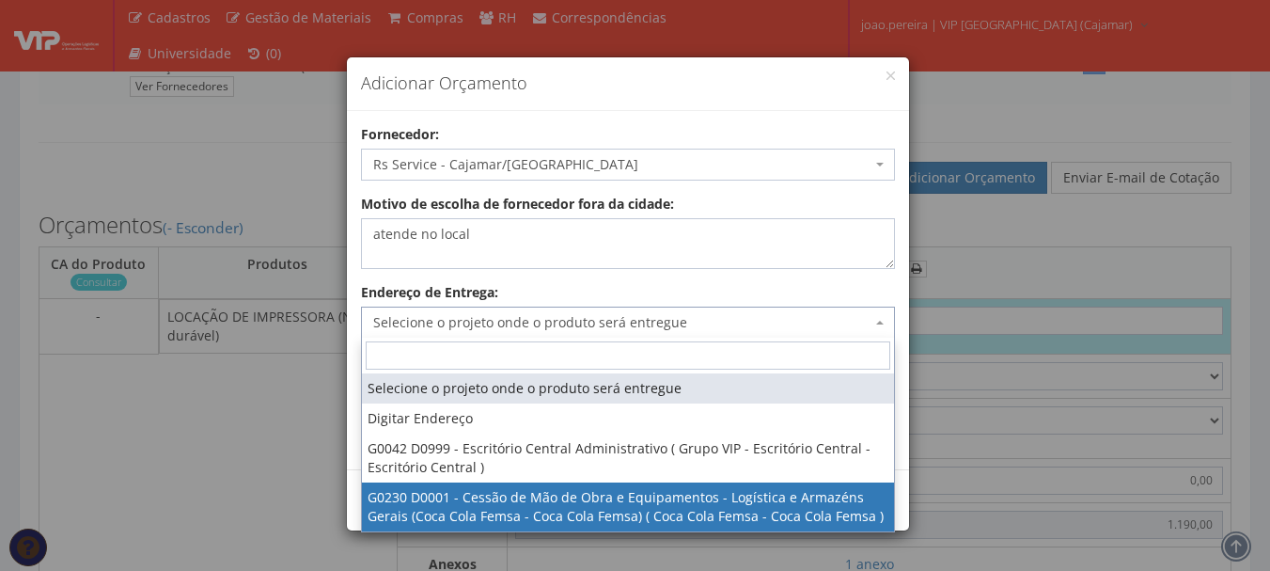
select select "230"
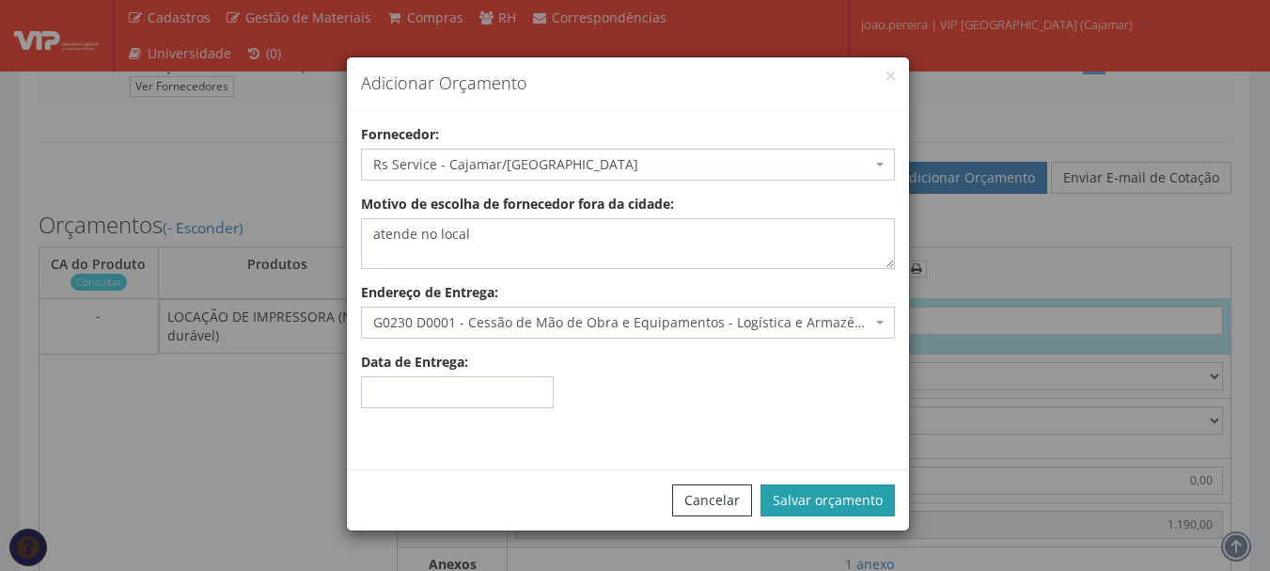
click at [836, 492] on button "Salvar orçamento" at bounding box center [828, 500] width 134 height 32
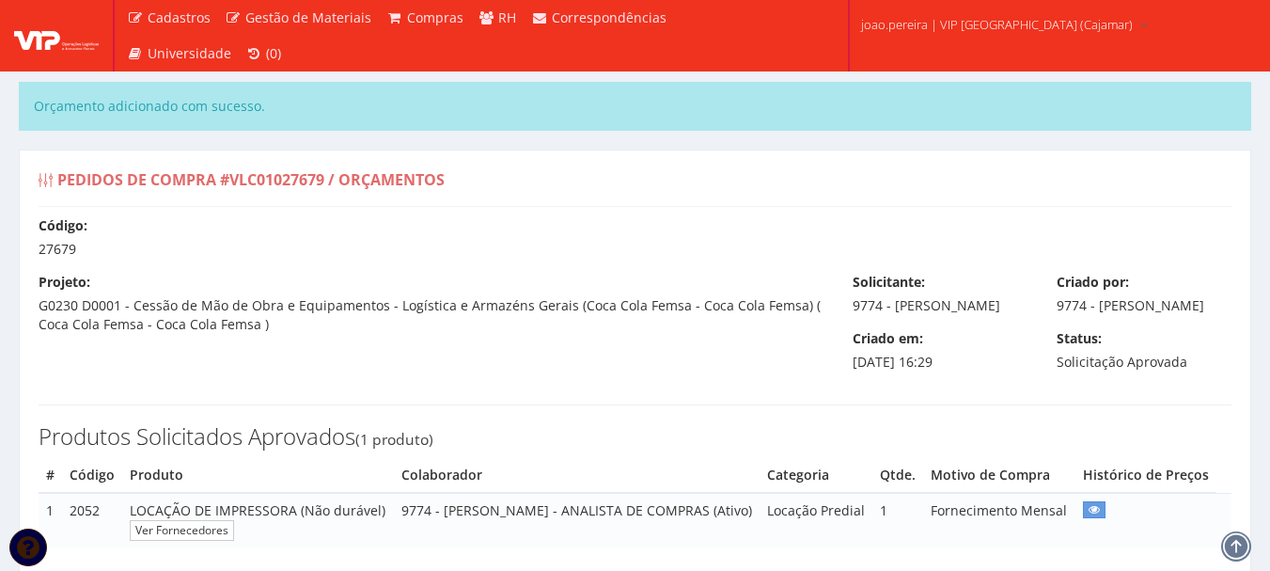
select select "outros"
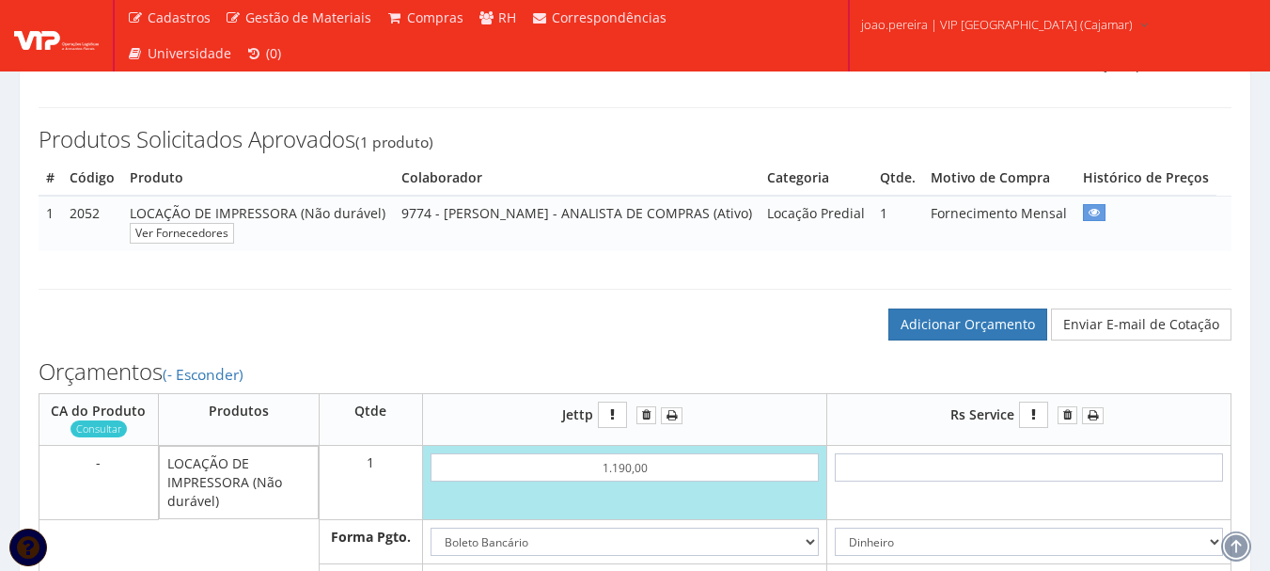
scroll to position [376, 0]
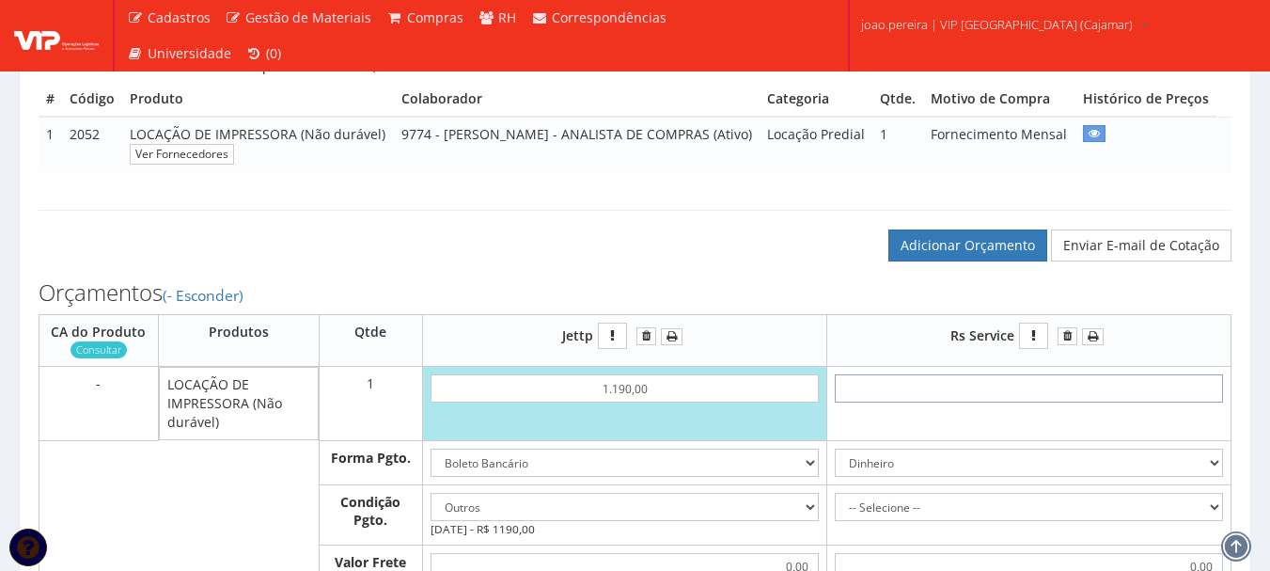
click at [1052, 402] on input "text" at bounding box center [1029, 388] width 388 height 28
type input "1"
type input "1,00"
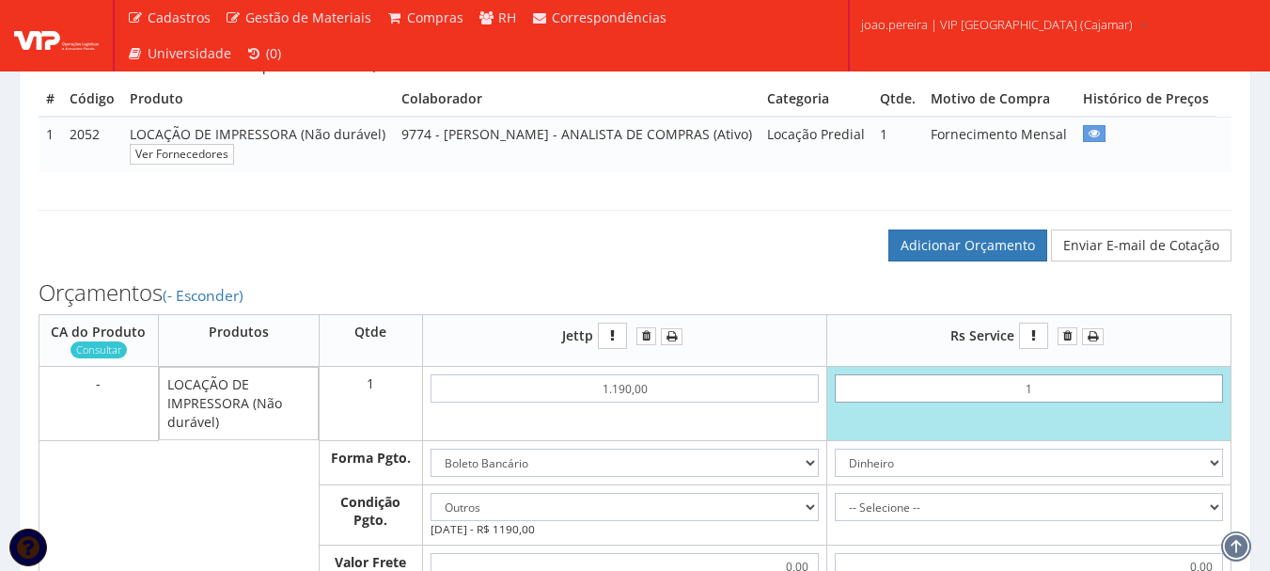
type input "13"
type input "13,00"
type input "1,30"
type input "13,00"
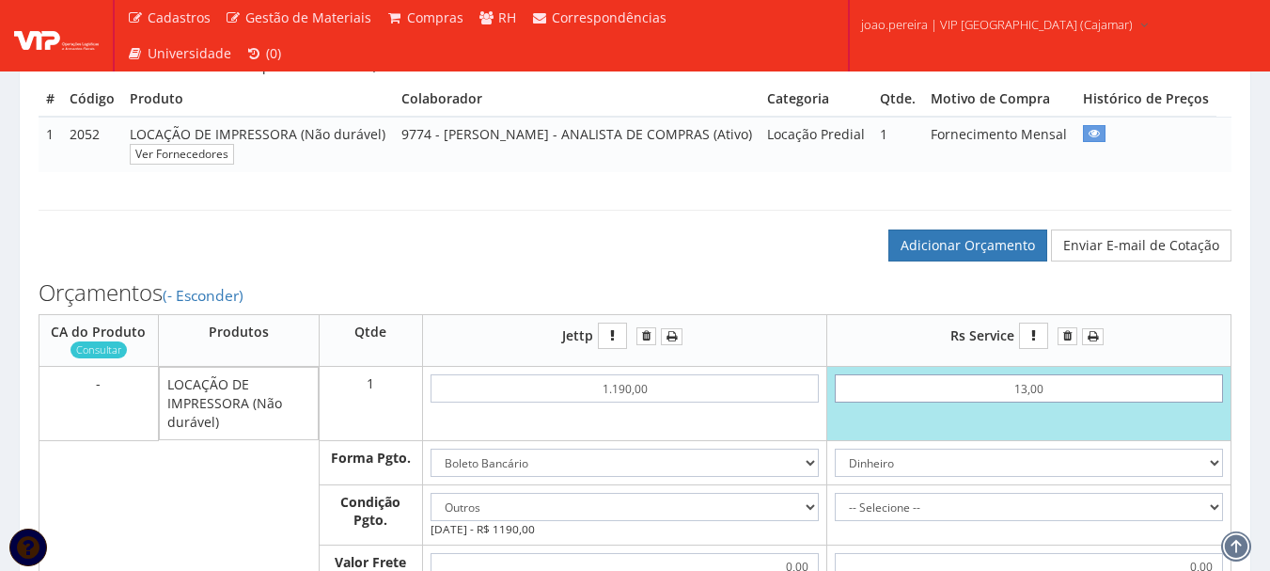
type input "13,00"
type input "130,00"
type input "1.300,00"
type input "1300,00"
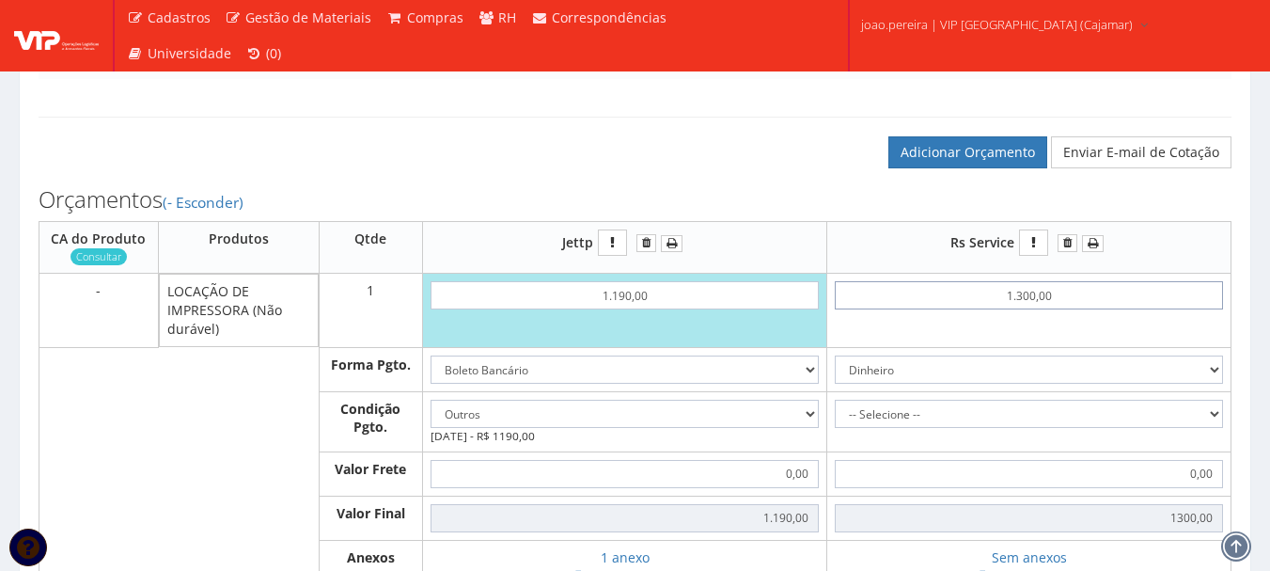
scroll to position [470, 0]
type input "1.300,00"
click at [1119, 383] on select "Dinheiro Boleto Bancário Depósito Transferência Bancária Cartão de Crédito Cart…" at bounding box center [1029, 369] width 388 height 28
select select "1"
click at [835, 383] on select "Dinheiro Boleto Bancário Depósito Transferência Bancária Cartão de Crédito Cart…" at bounding box center [1029, 369] width 388 height 28
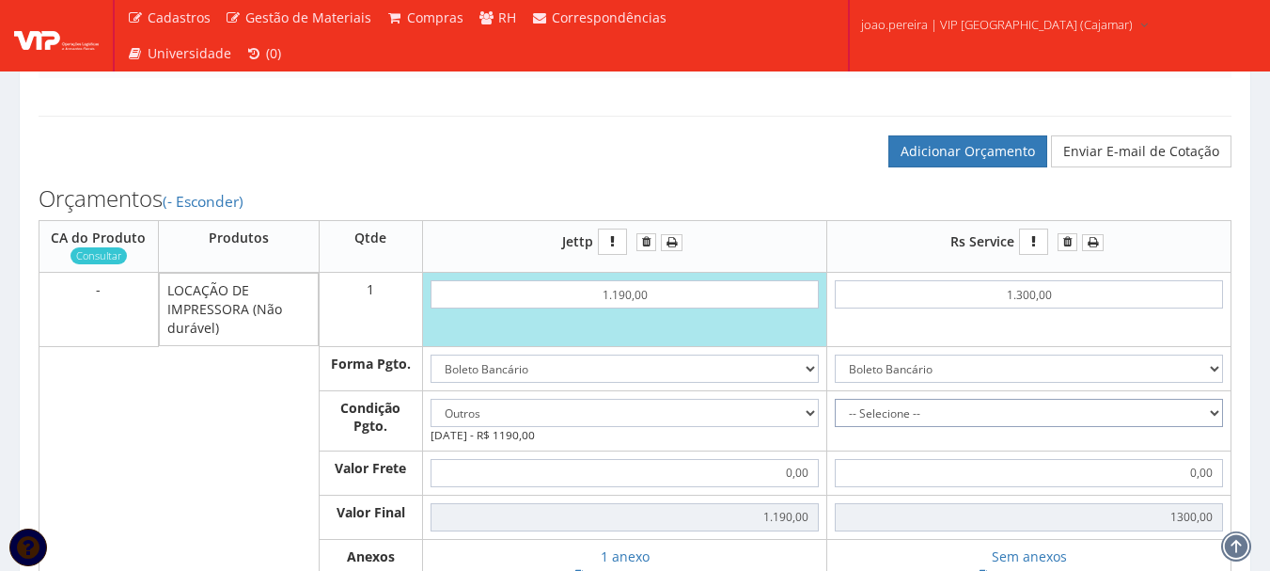
click at [1202, 427] on select "-- Selecione -- À vista 7 dias 10 dias" at bounding box center [1029, 413] width 388 height 28
select select "outros"
click at [835, 427] on select "-- Selecione -- À vista 7 dias 10 dias" at bounding box center [1029, 413] width 388 height 28
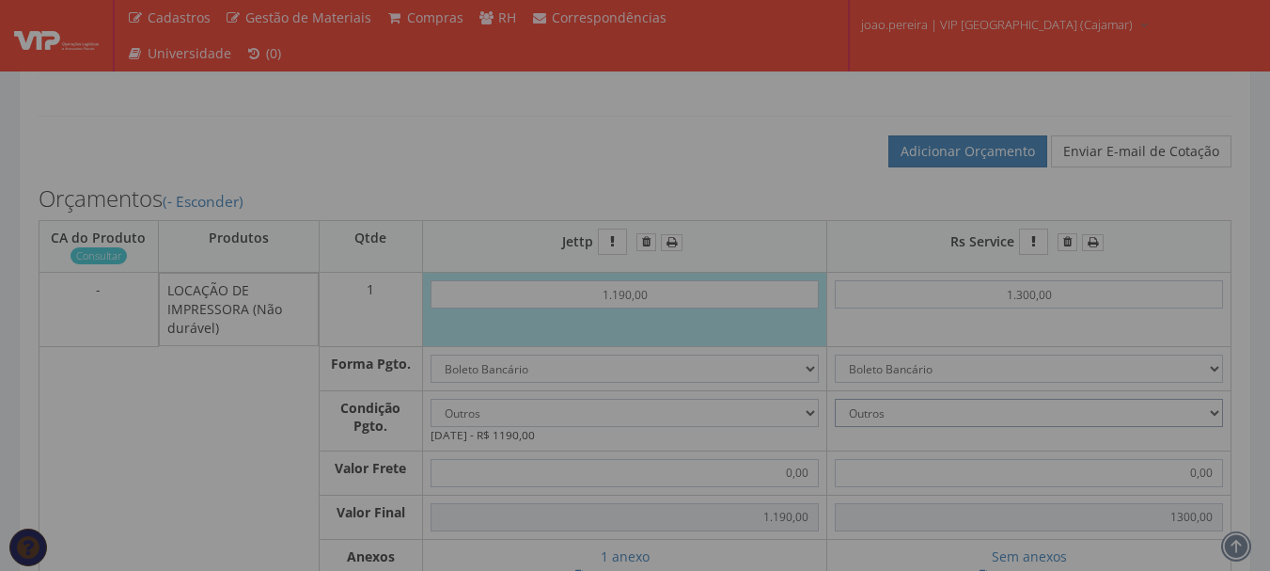
type input "1.300,00"
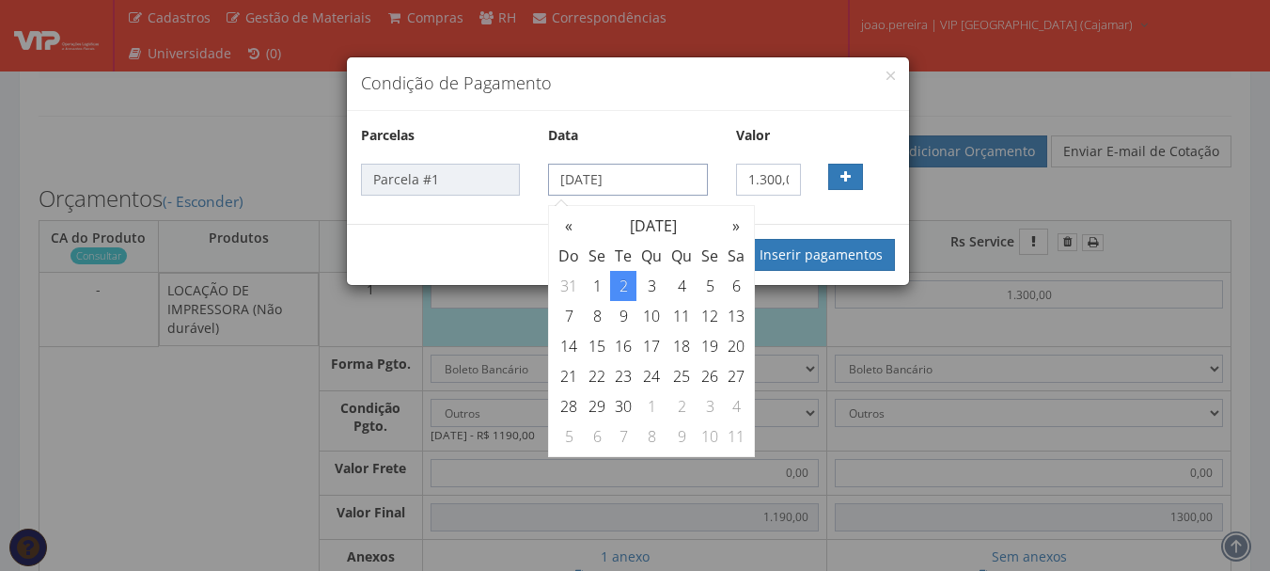
click at [658, 180] on input "02/09/2025" at bounding box center [627, 180] width 159 height 32
click at [735, 221] on th "»" at bounding box center [736, 226] width 26 height 30
click at [680, 411] on td "30" at bounding box center [682, 406] width 30 height 30
type input "30/10/2025"
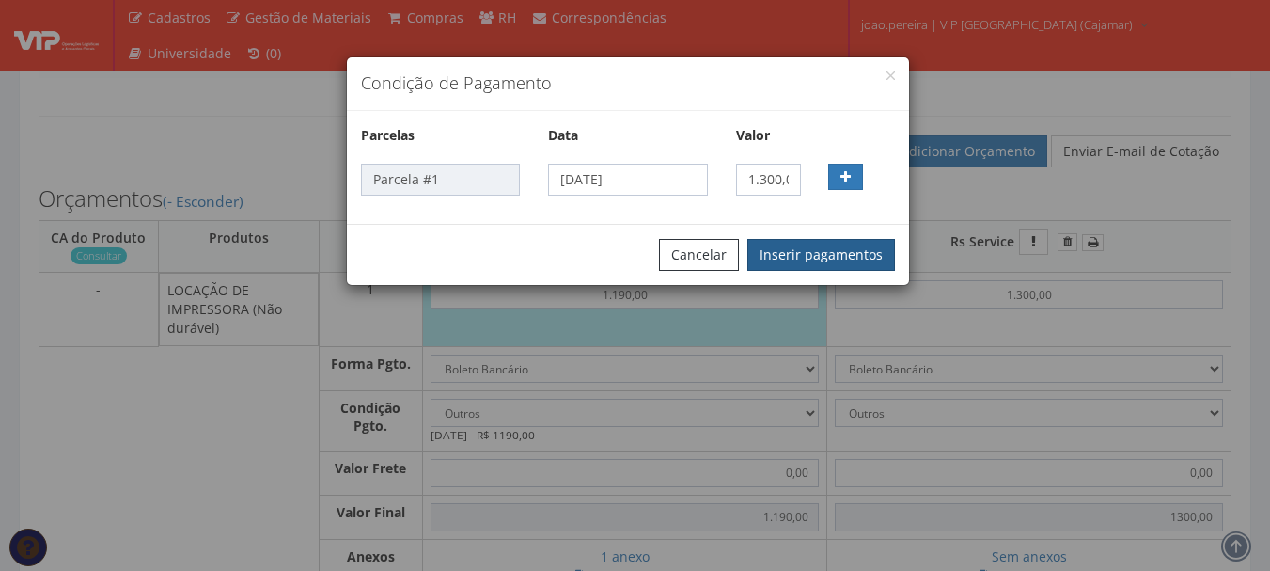
click at [825, 258] on button "Inserir pagamentos" at bounding box center [822, 255] width 148 height 32
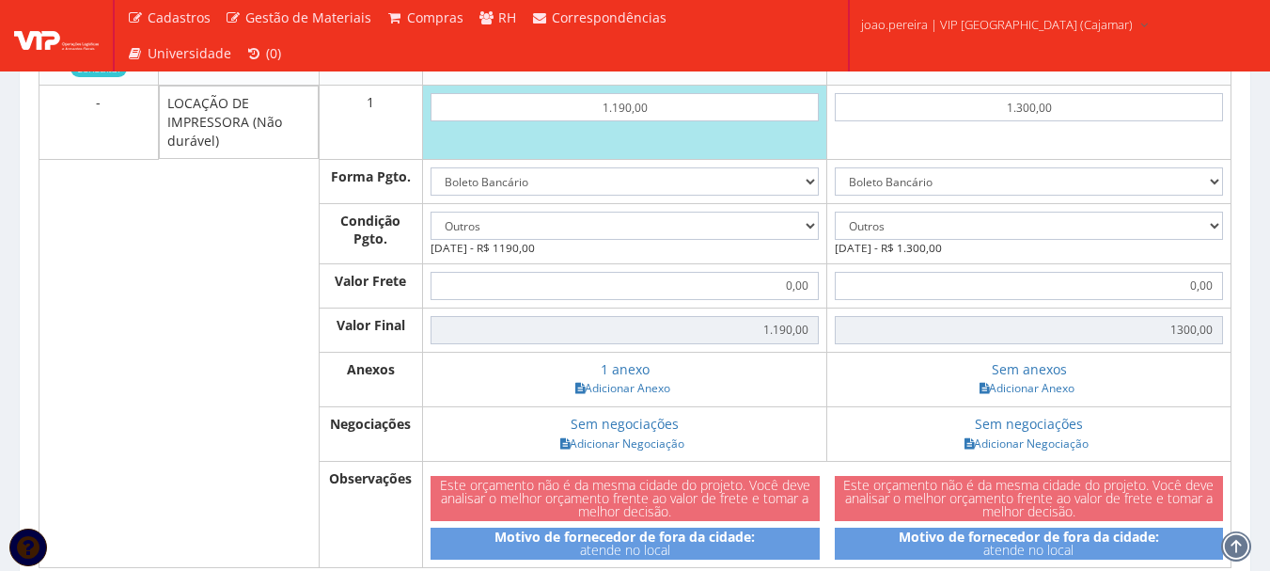
scroll to position [658, 0]
click at [1046, 397] on link "Adicionar Anexo" at bounding box center [1027, 387] width 106 height 20
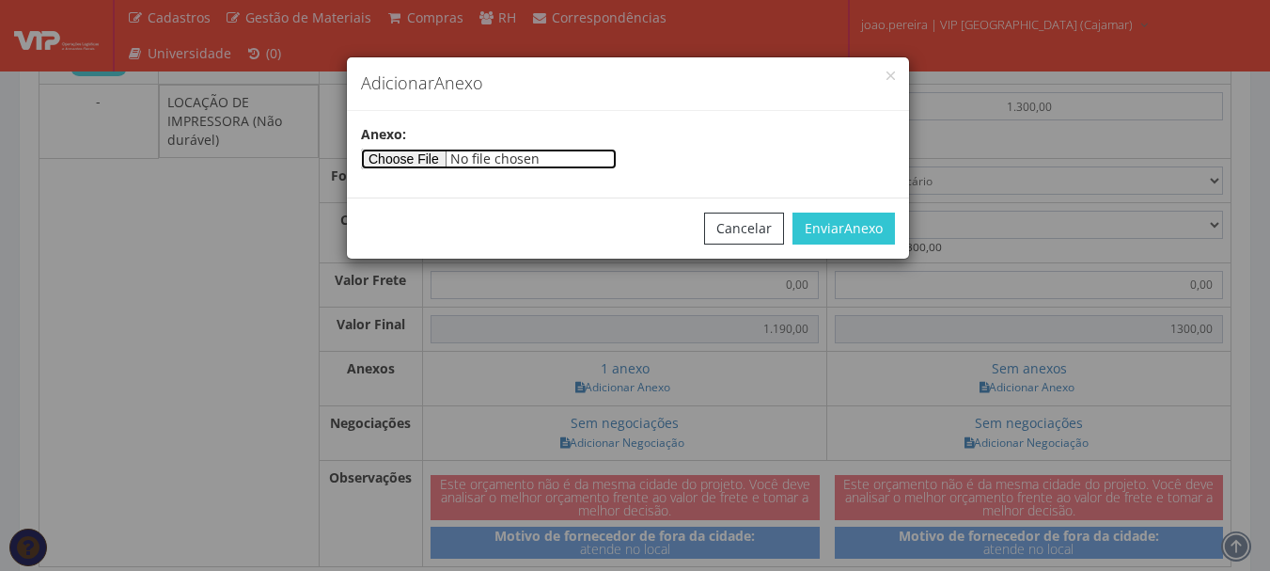
click at [416, 156] on input"] "file" at bounding box center [489, 159] width 256 height 21
type input"] "C:\fakepath\RS IMPRESSORA .pdf"
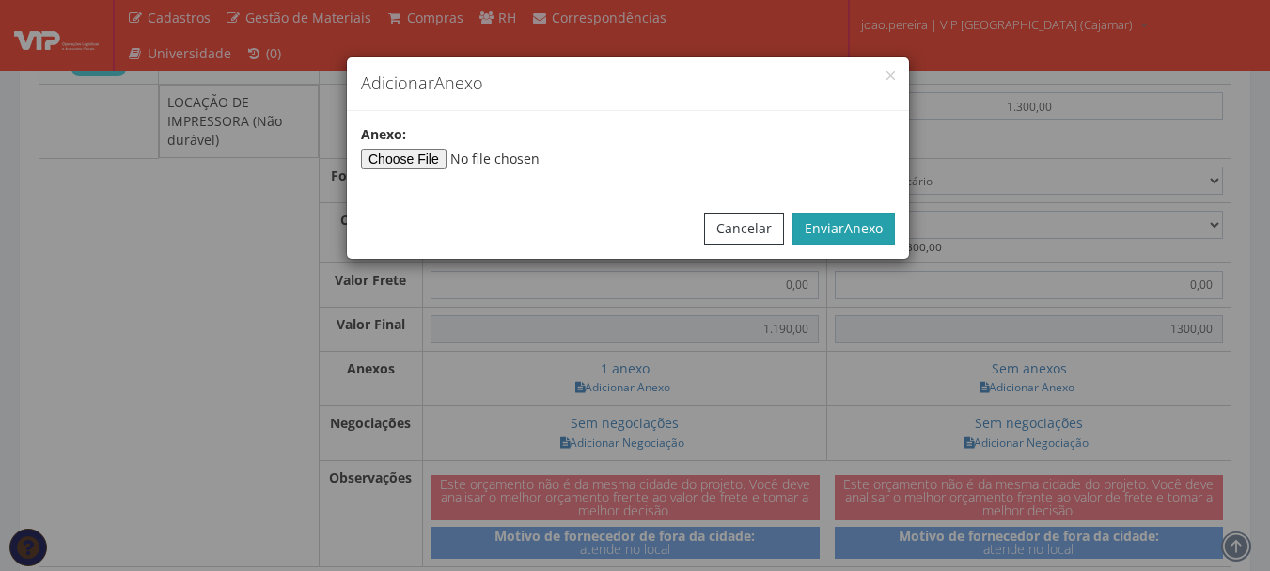
click at [876, 224] on span "Anexo" at bounding box center [863, 228] width 39 height 18
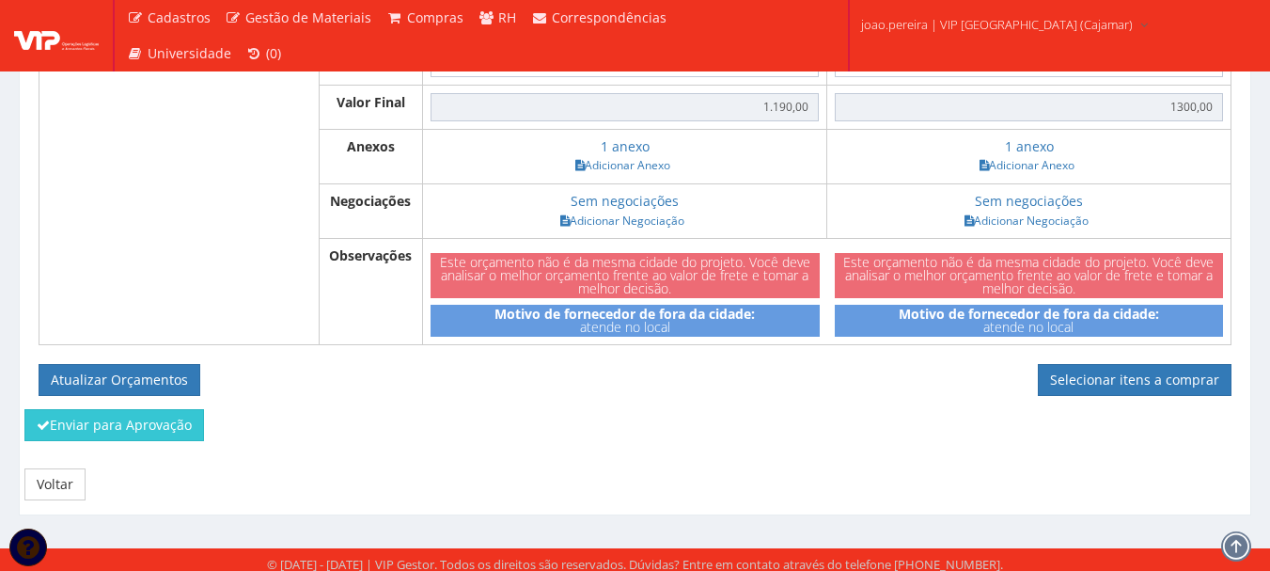
scroll to position [940, 0]
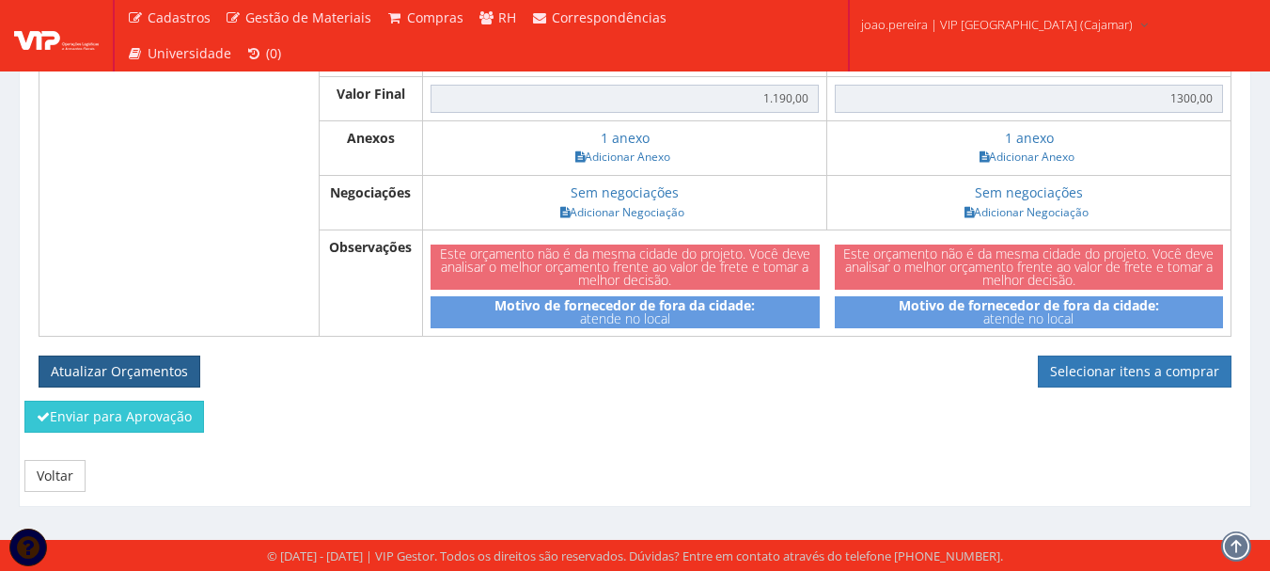
click at [91, 381] on button "Atualizar Orçamentos" at bounding box center [120, 371] width 162 height 32
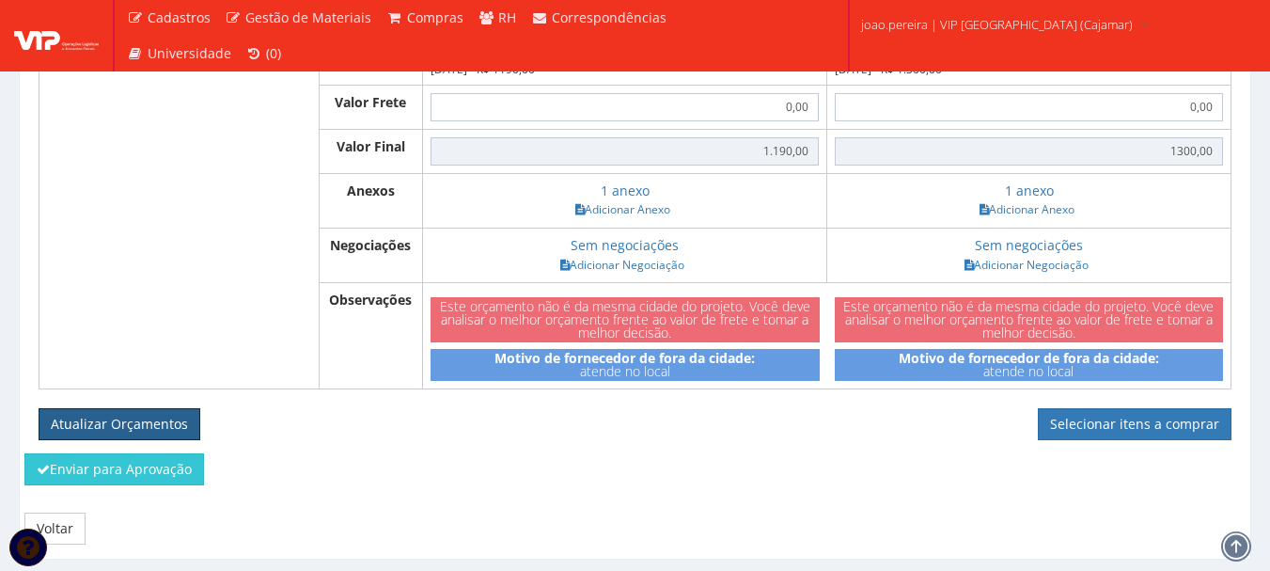
scroll to position [564, 0]
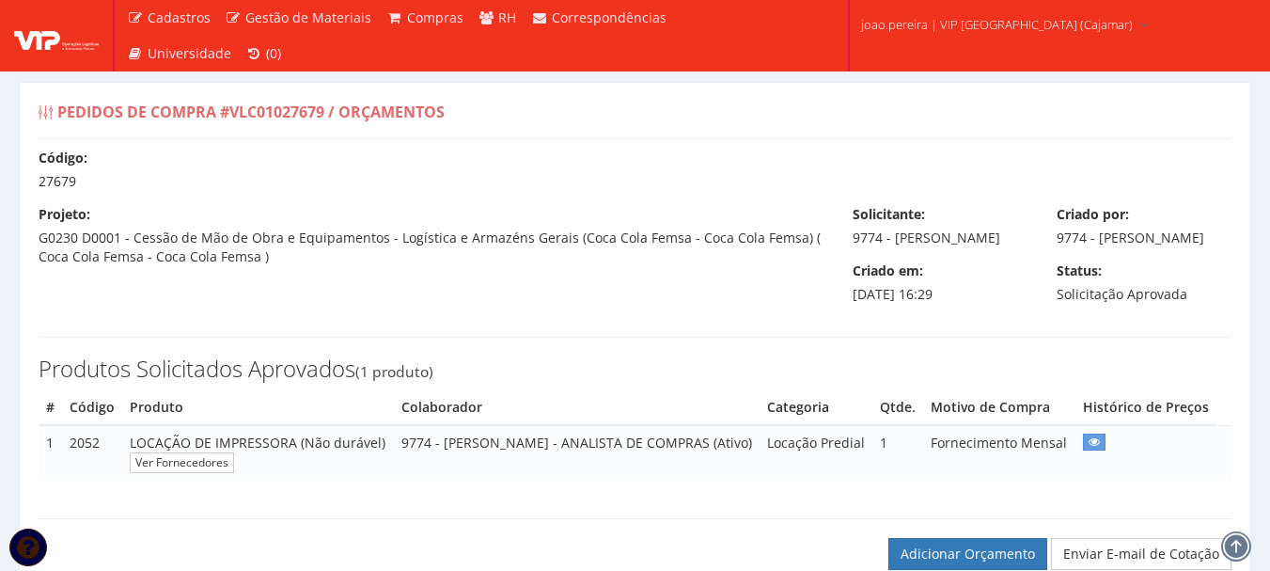
select select "outros"
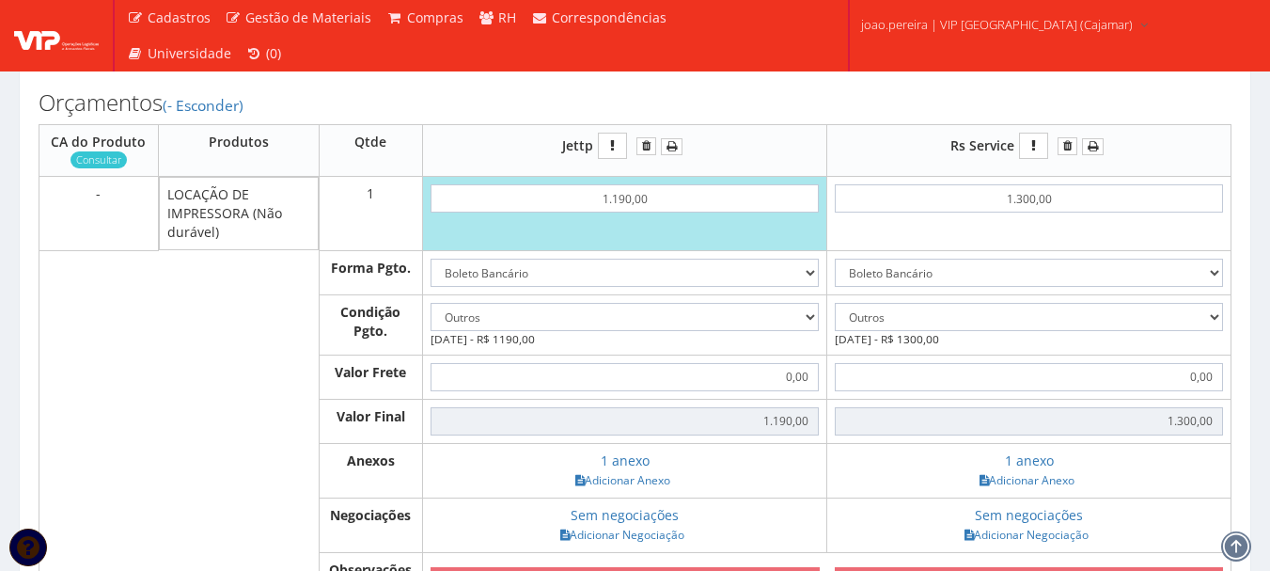
scroll to position [376, 0]
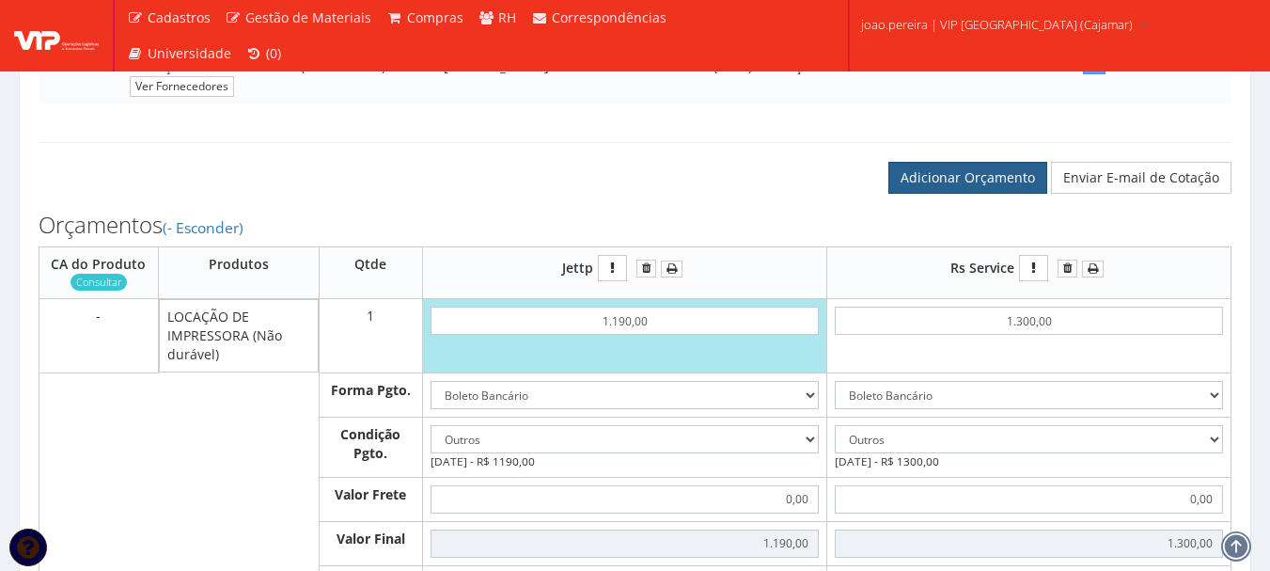
click at [957, 194] on link "Adicionar Orçamento" at bounding box center [968, 178] width 159 height 32
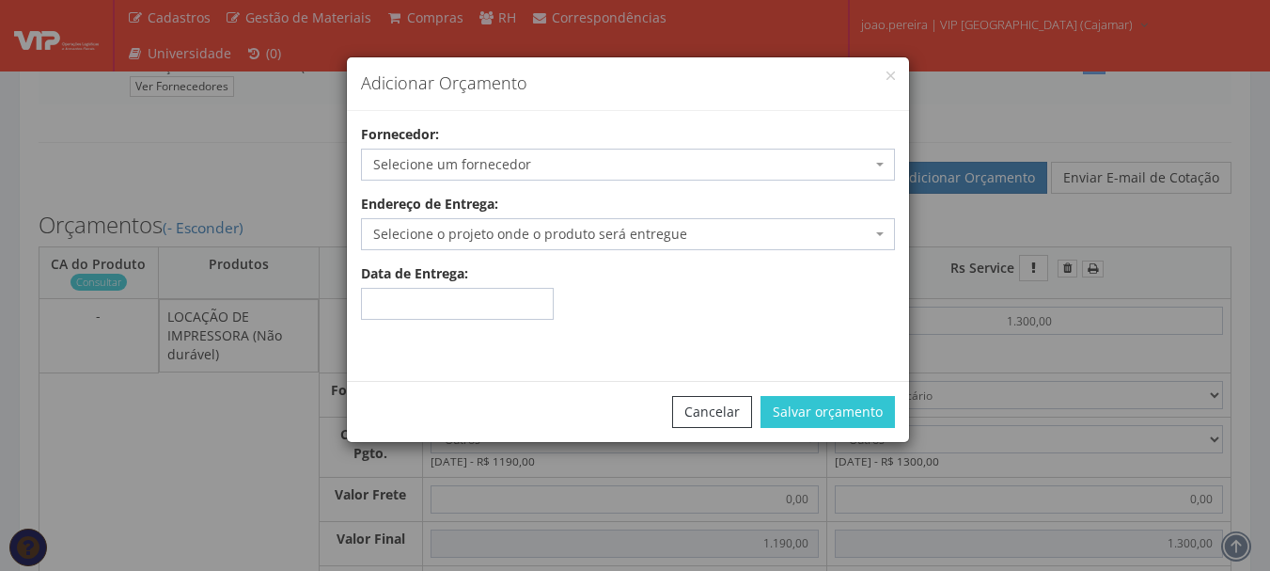
click at [605, 162] on span "Selecione um fornecedor" at bounding box center [622, 164] width 498 height 19
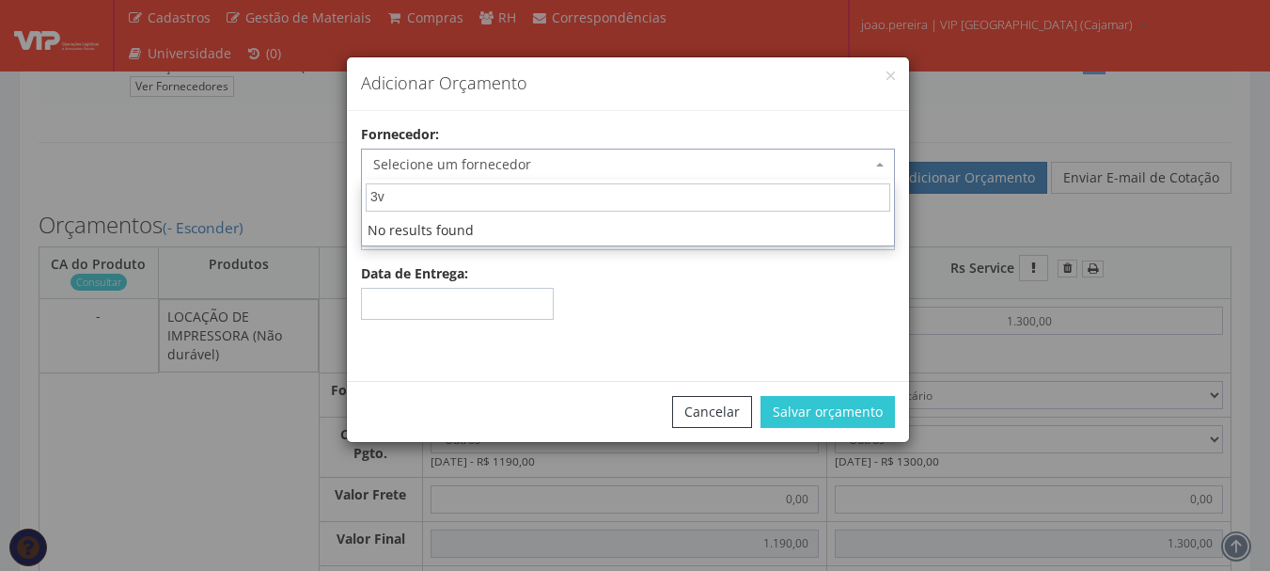
type input "3"
type input "v"
type input "3"
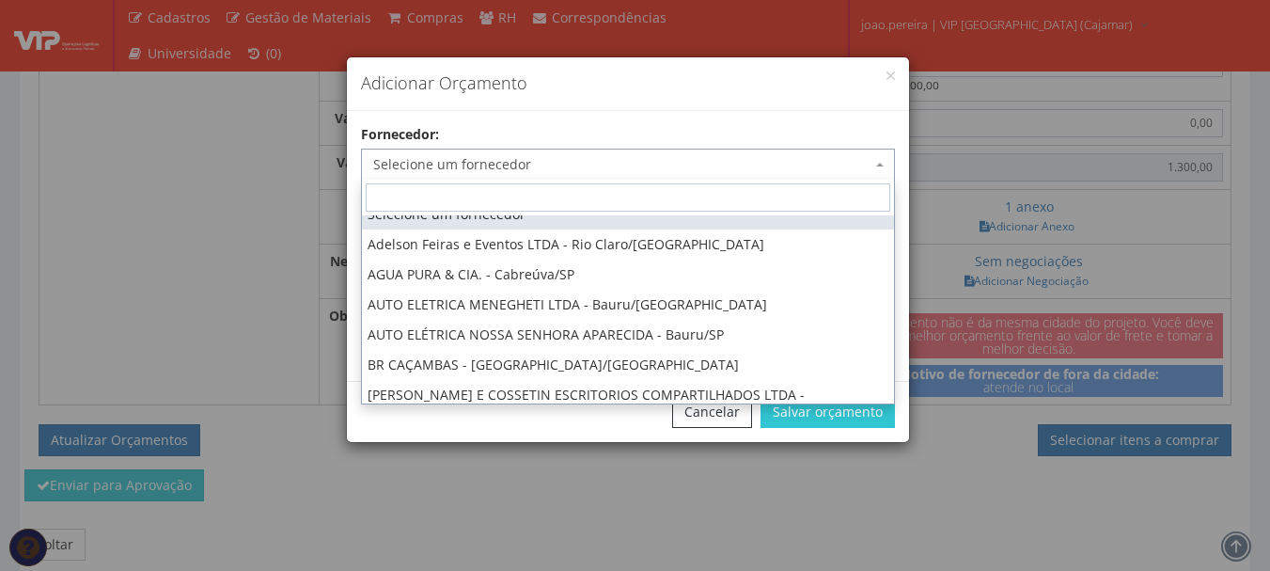
scroll to position [0, 0]
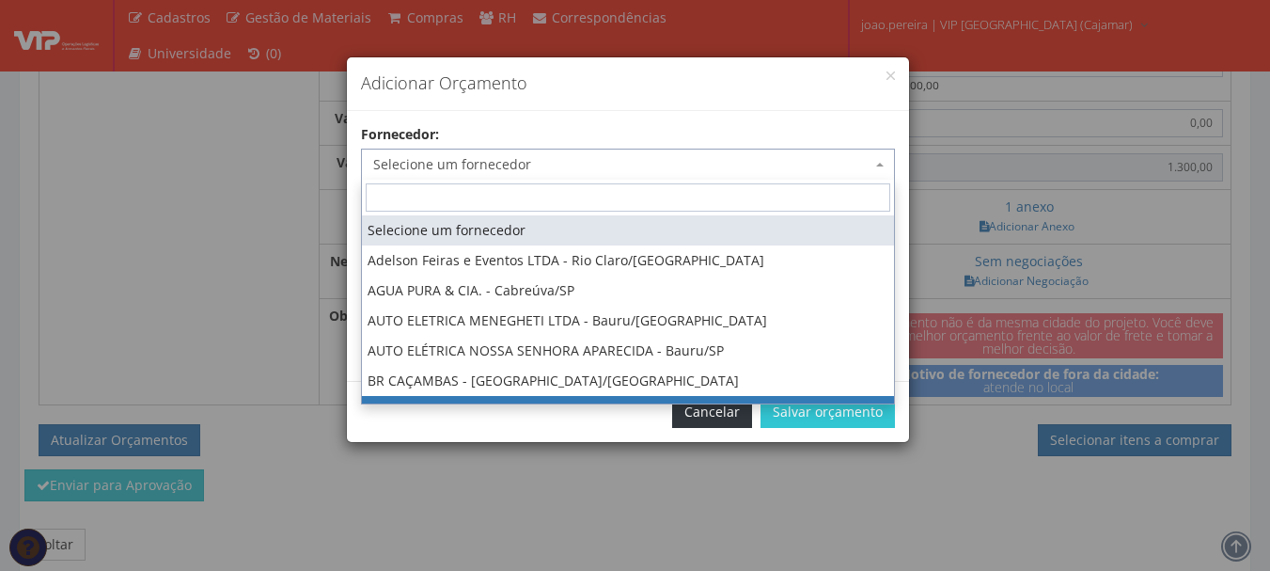
click at [720, 407] on button "Cancelar" at bounding box center [712, 412] width 80 height 32
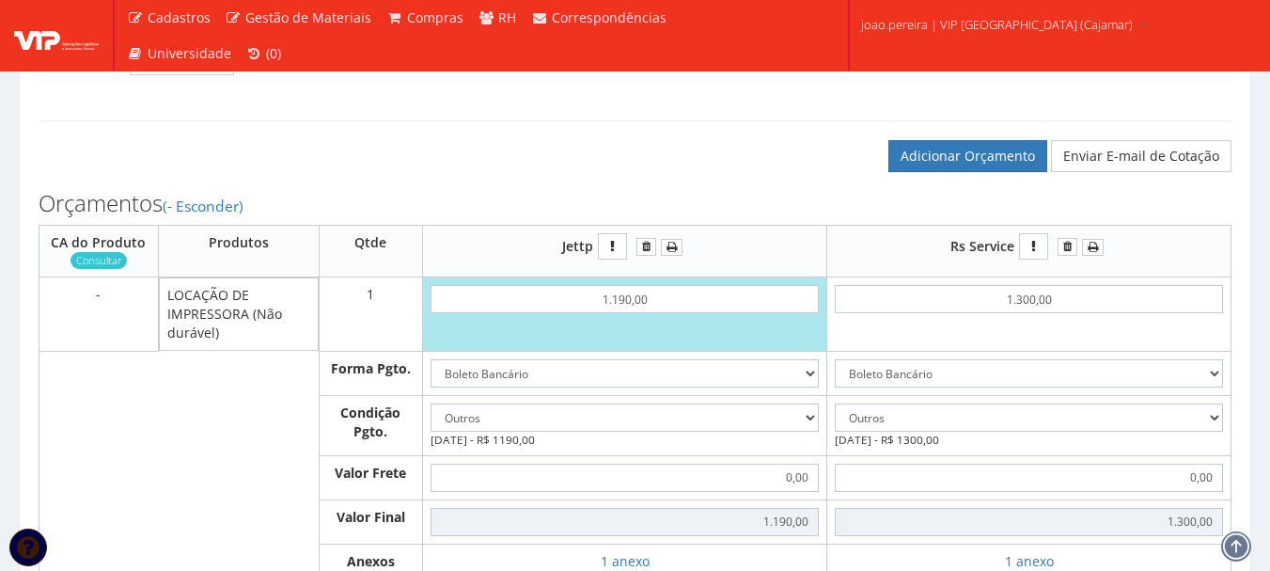
scroll to position [282, 0]
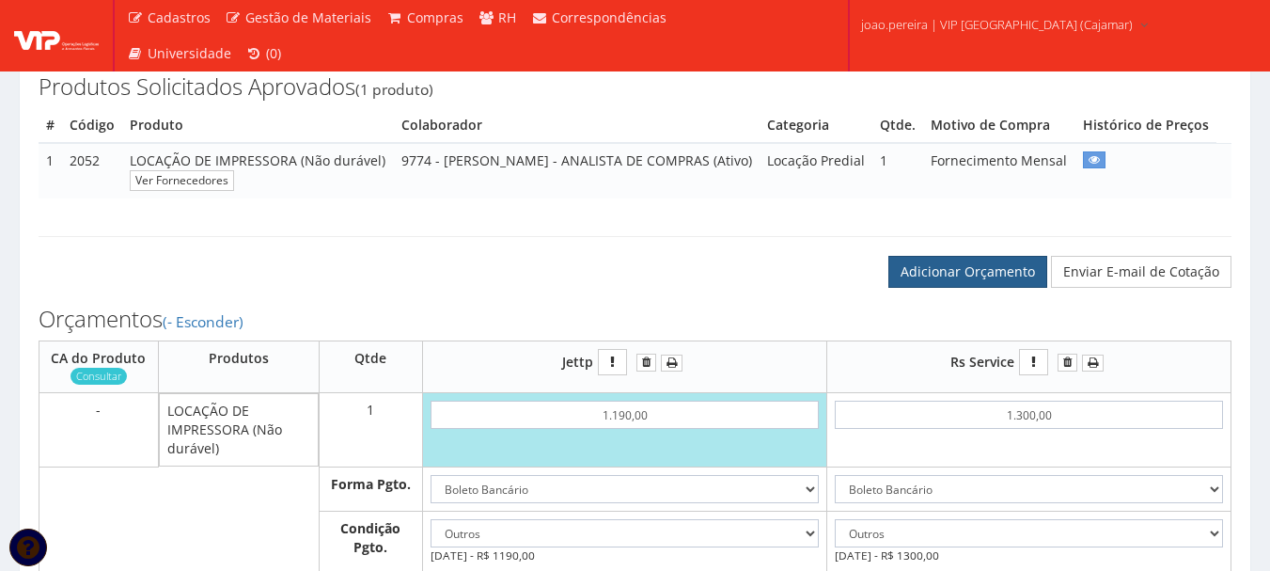
click at [953, 288] on link "Adicionar Orçamento" at bounding box center [968, 272] width 159 height 32
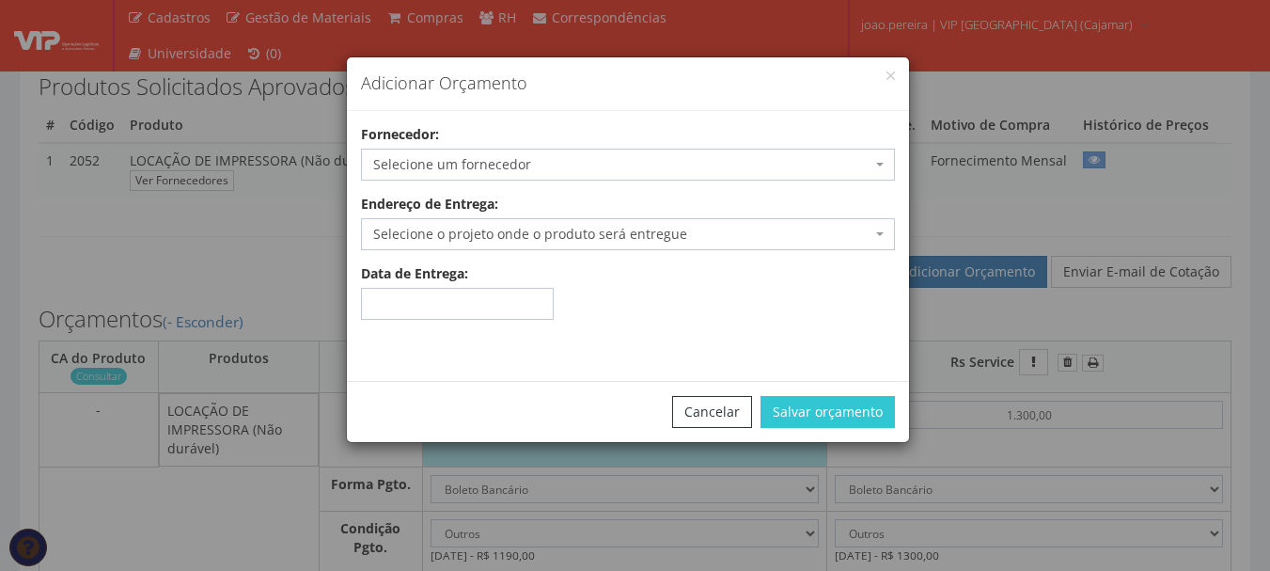
click at [860, 157] on span "Selecione um fornecedor" at bounding box center [622, 164] width 498 height 19
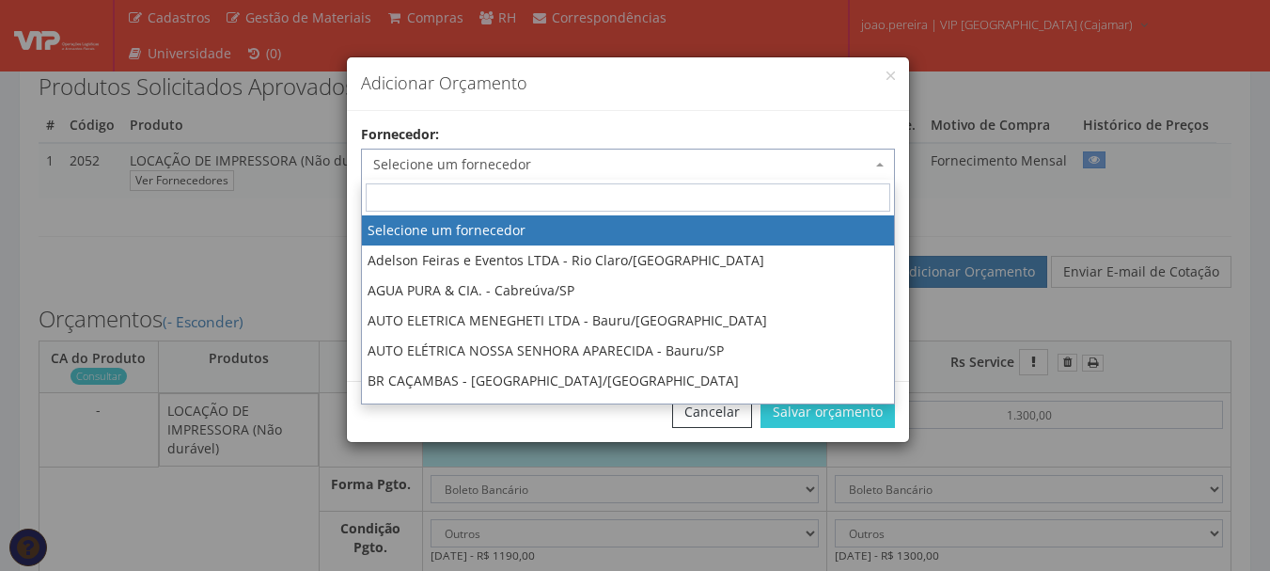
type input "3"
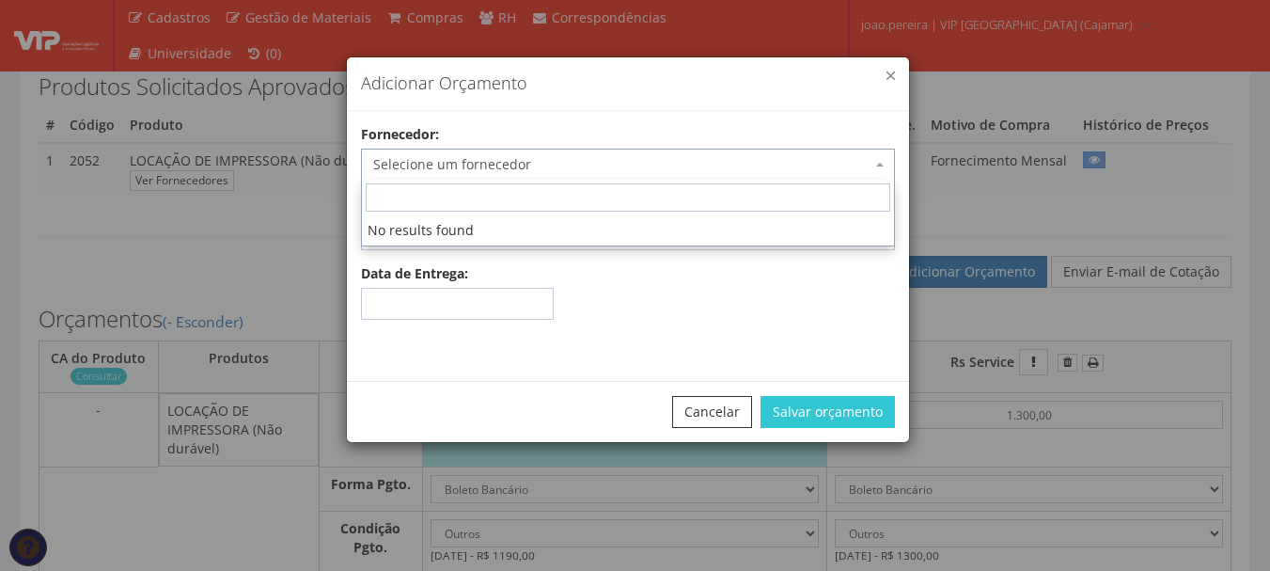
click at [892, 75] on button "button" at bounding box center [891, 75] width 8 height 8
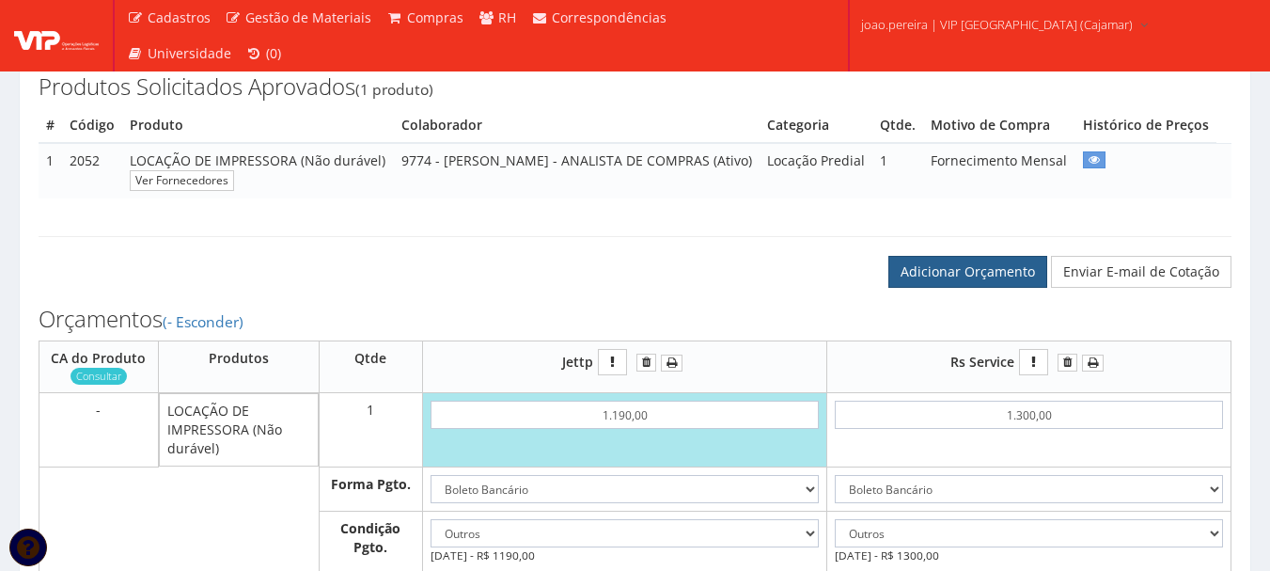
click at [968, 288] on link "Adicionar Orçamento" at bounding box center [968, 272] width 159 height 32
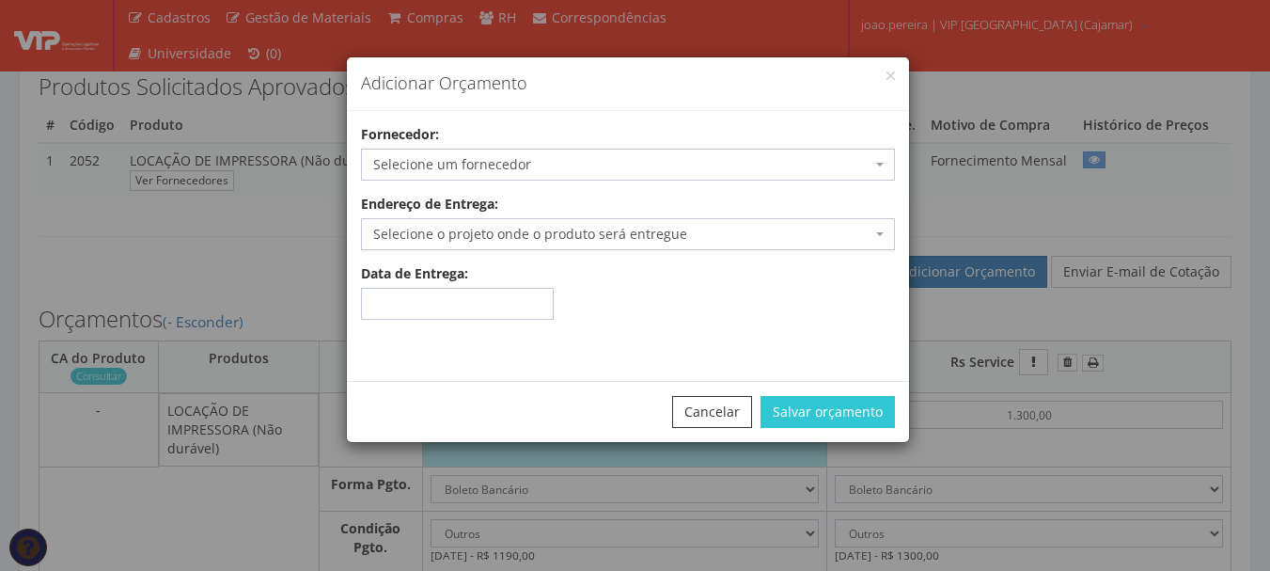
click at [797, 166] on span "Selecione um fornecedor" at bounding box center [622, 164] width 498 height 19
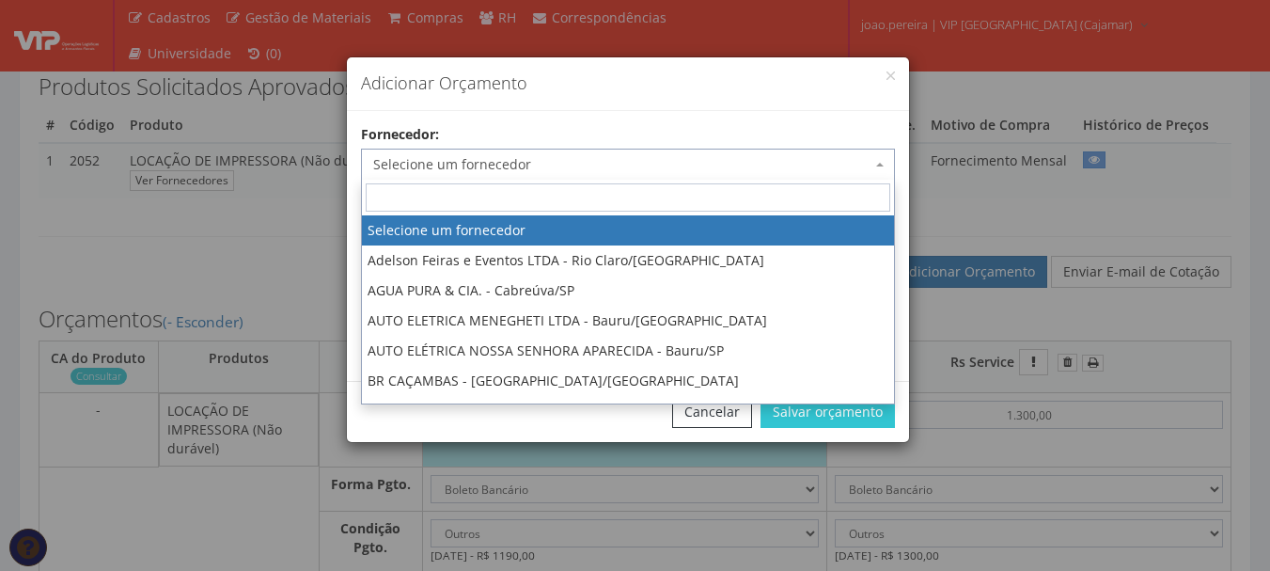
type input "3"
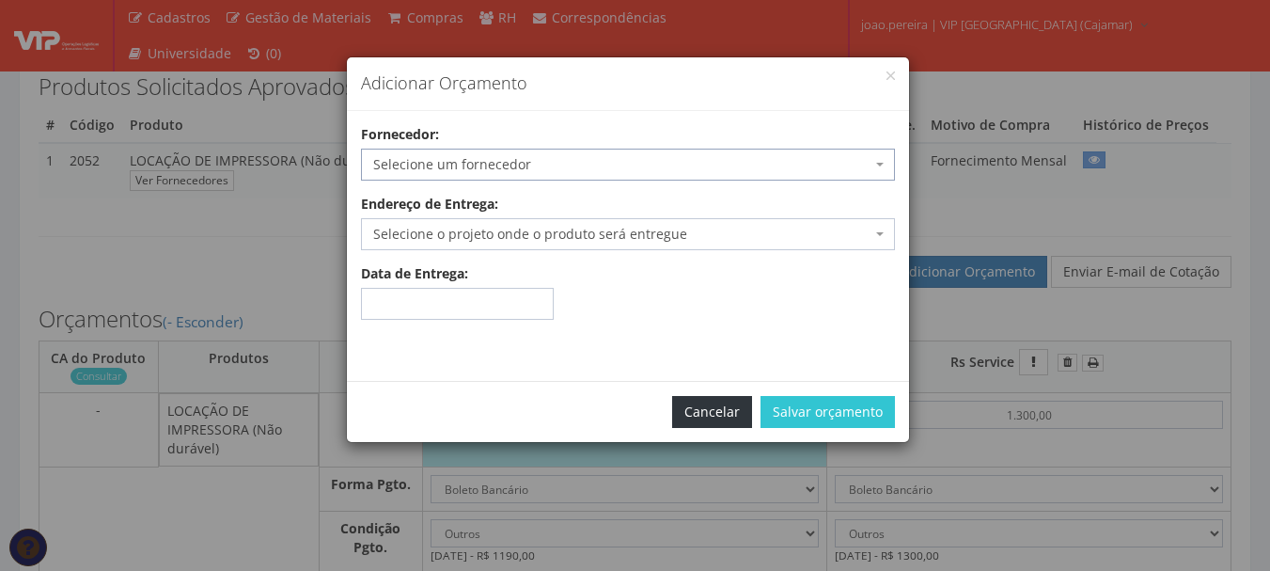
click at [718, 407] on button "Cancelar" at bounding box center [712, 412] width 80 height 32
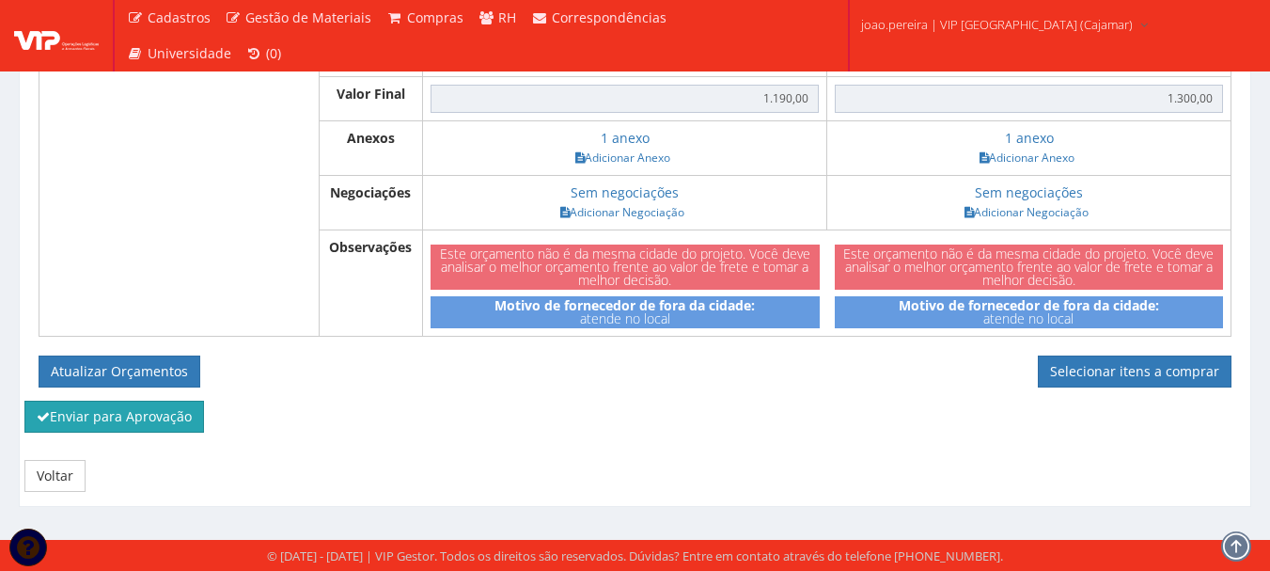
scroll to position [877, 0]
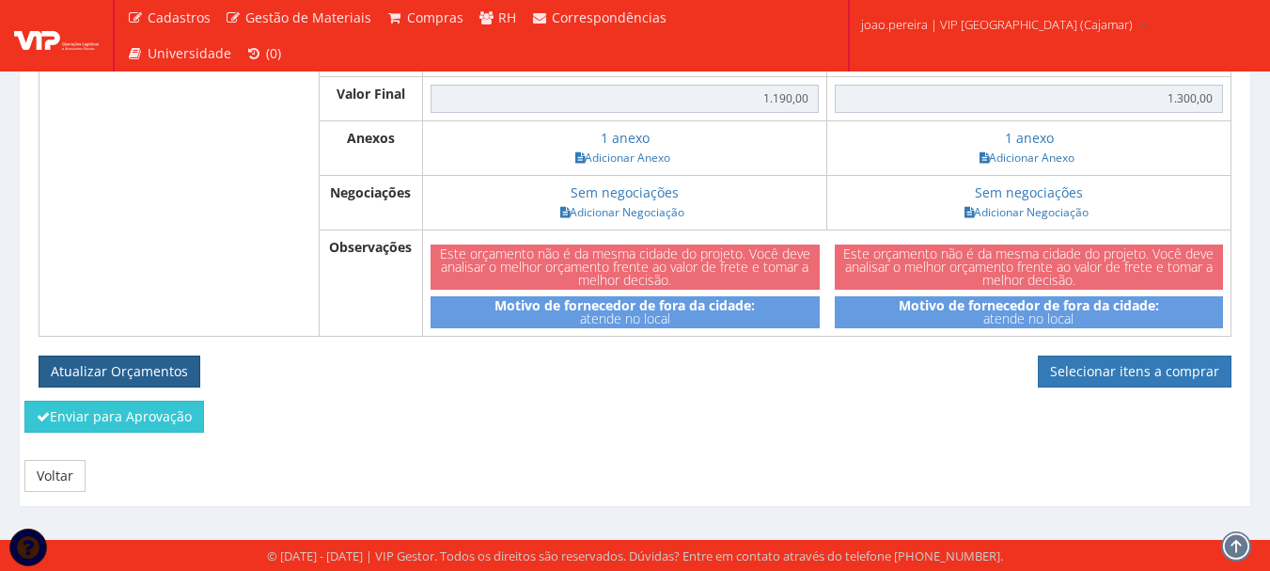
click at [128, 372] on button "Atualizar Orçamentos" at bounding box center [120, 371] width 162 height 32
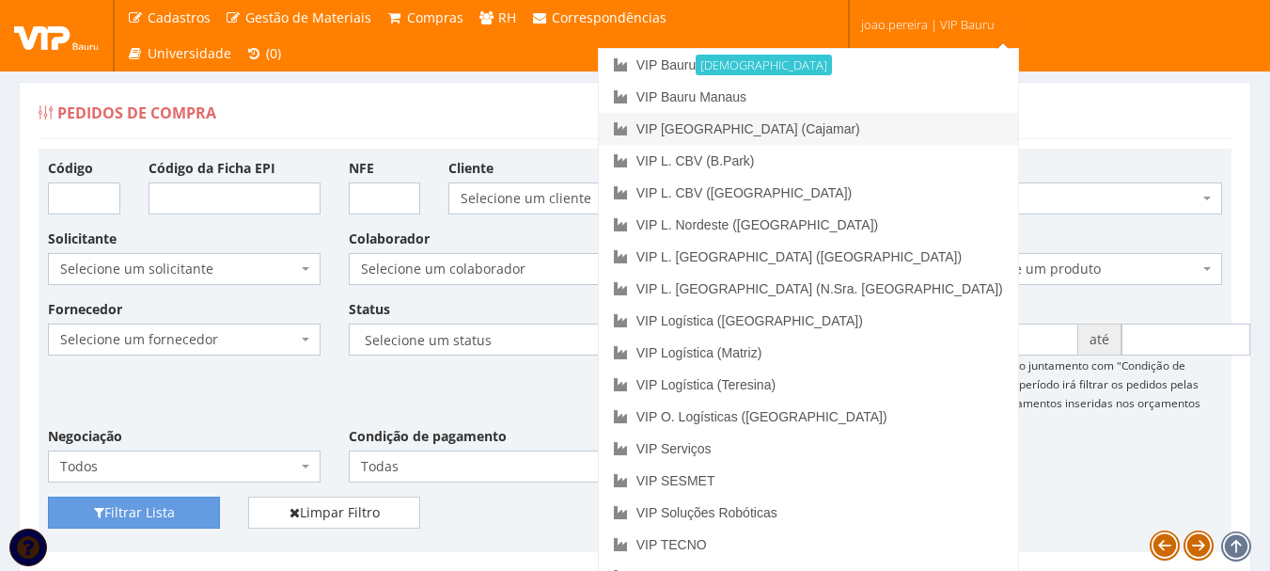
click at [895, 132] on link "VIP [GEOGRAPHIC_DATA] (Cajamar)" at bounding box center [808, 129] width 419 height 32
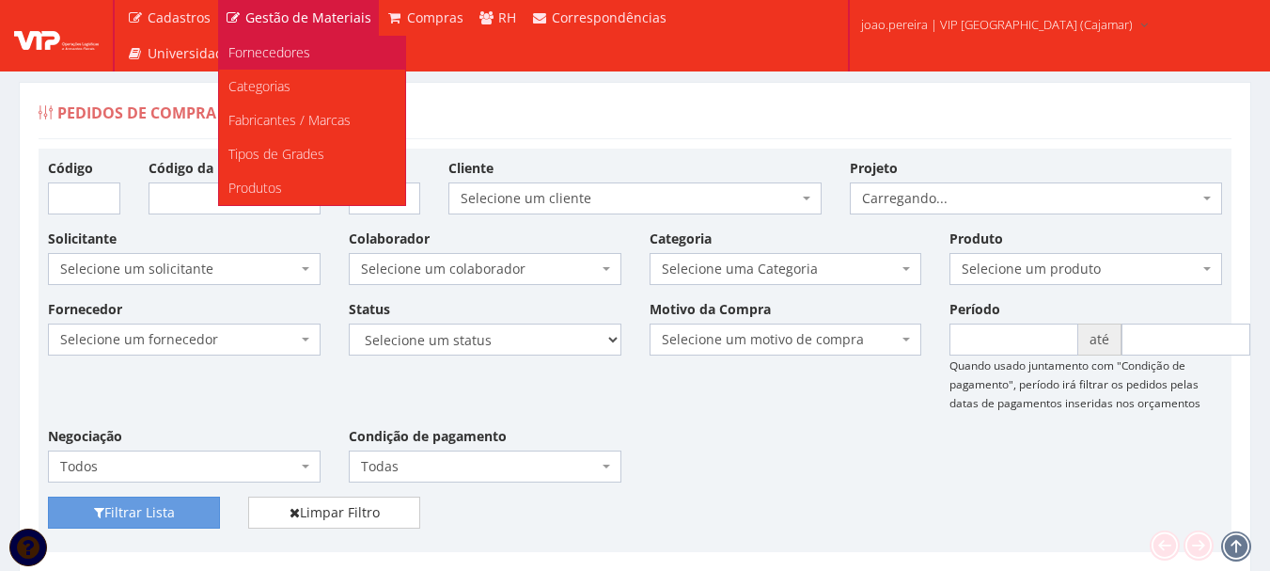
click at [286, 57] on span "Fornecedores" at bounding box center [270, 52] width 82 height 18
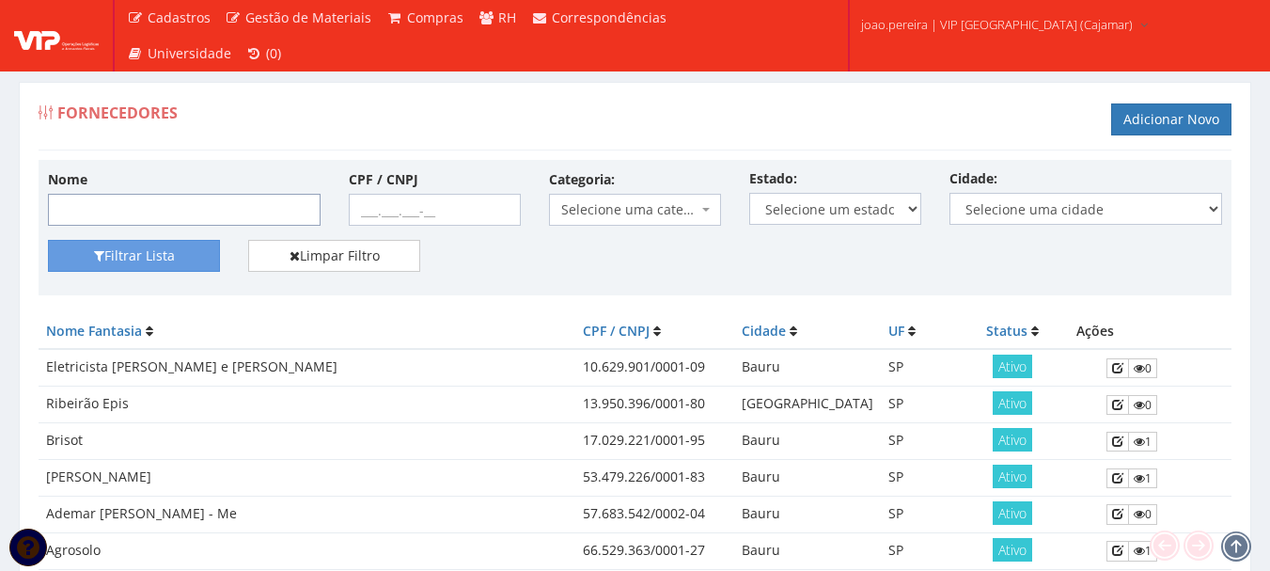
click at [227, 213] on input "Nome" at bounding box center [184, 210] width 273 height 32
type input "3Vs Printer LTDA"
click at [156, 258] on button "Filtrar Lista" at bounding box center [134, 256] width 172 height 32
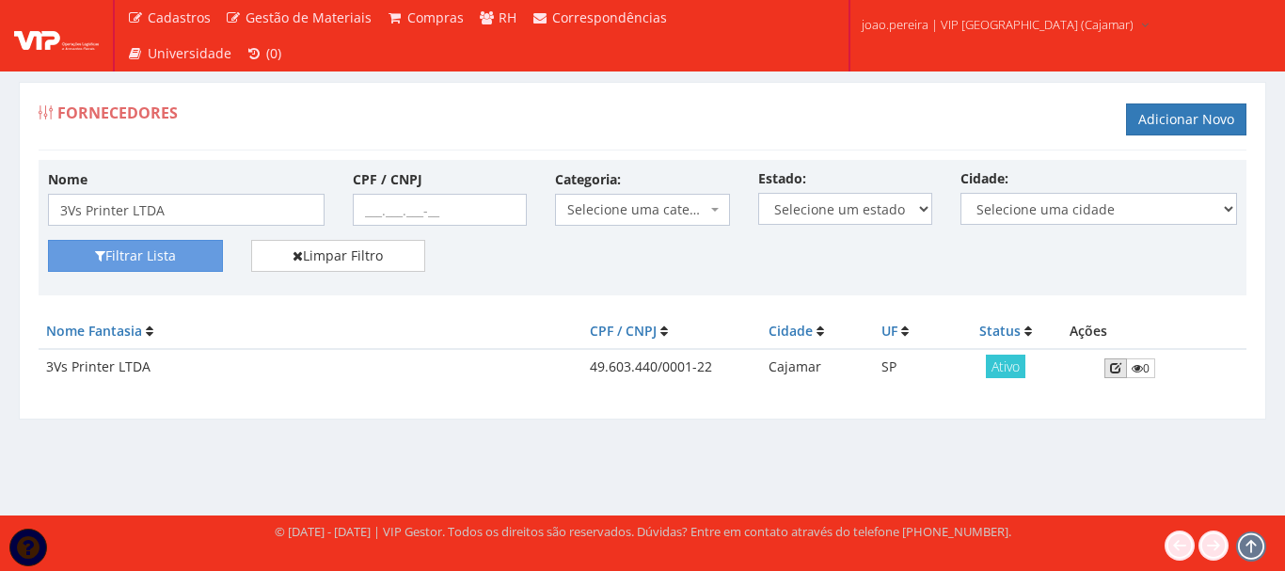
click at [1113, 372] on icon at bounding box center [1115, 367] width 11 height 13
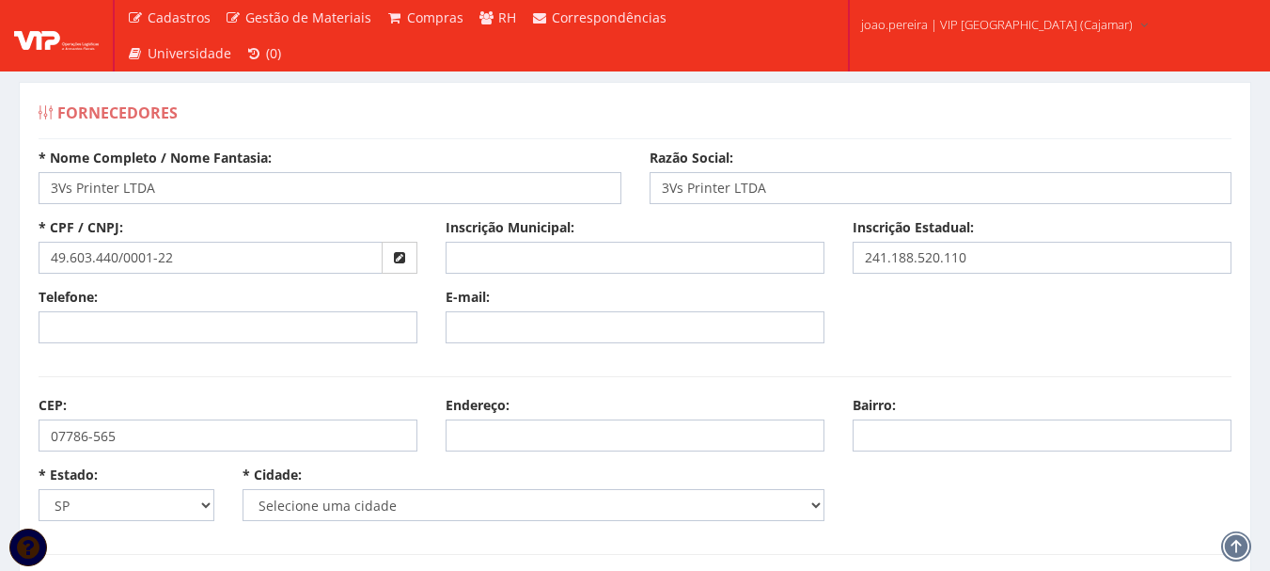
select select "4809"
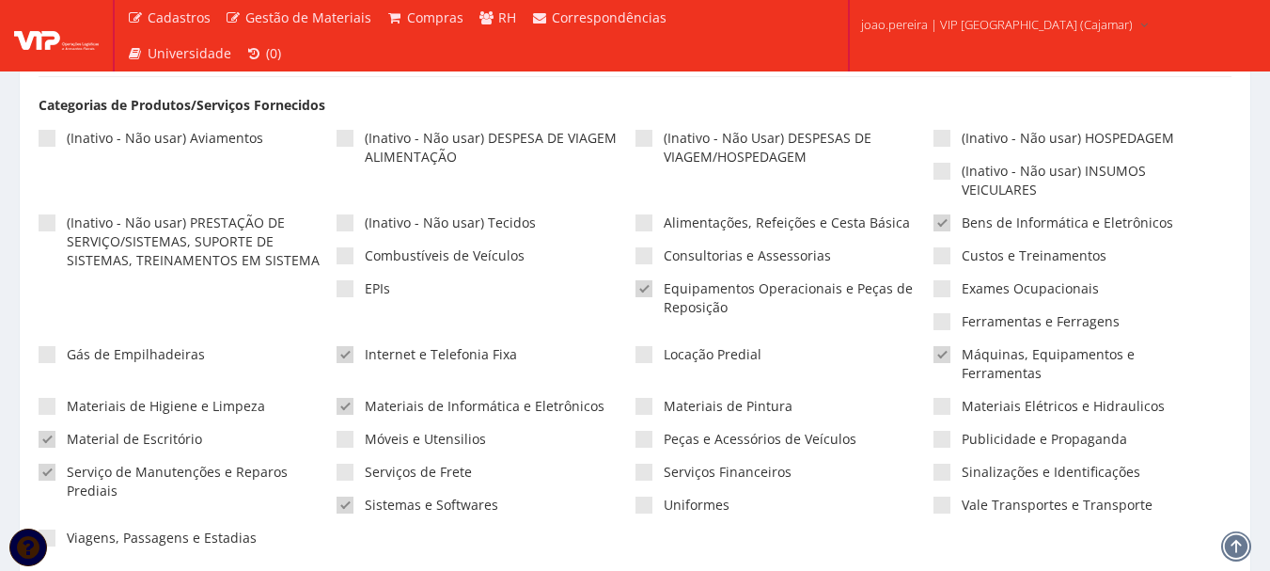
scroll to position [484, 0]
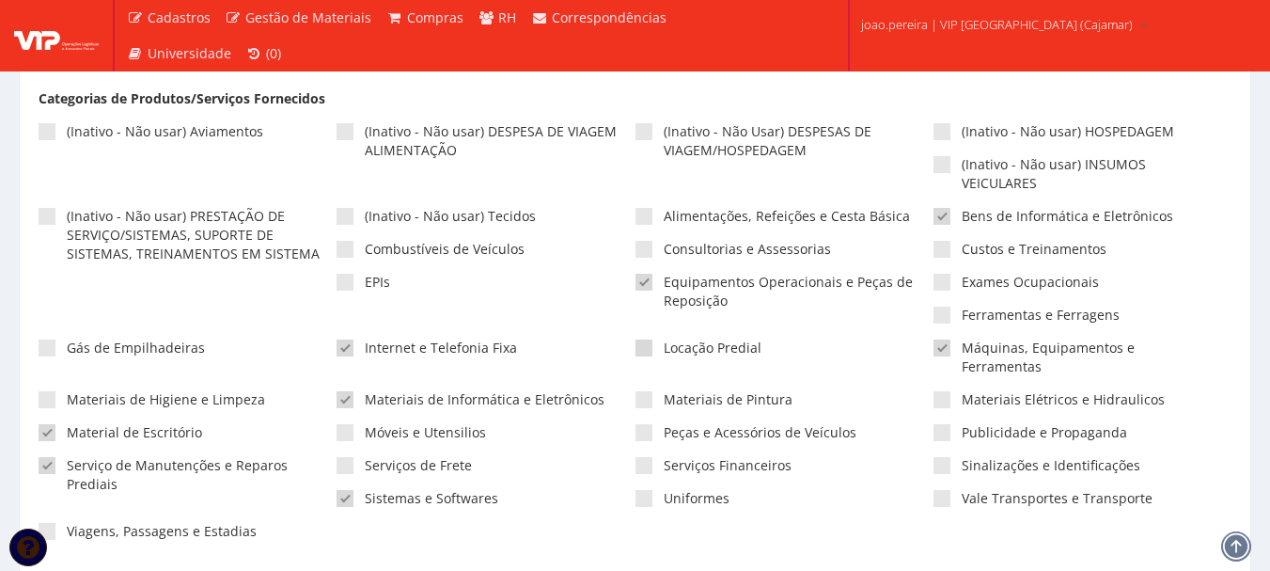
click at [639, 348] on span at bounding box center [644, 347] width 17 height 17
click at [664, 348] on input"] "Locação Predial" at bounding box center [670, 348] width 12 height 12
checkbox input"] "true"
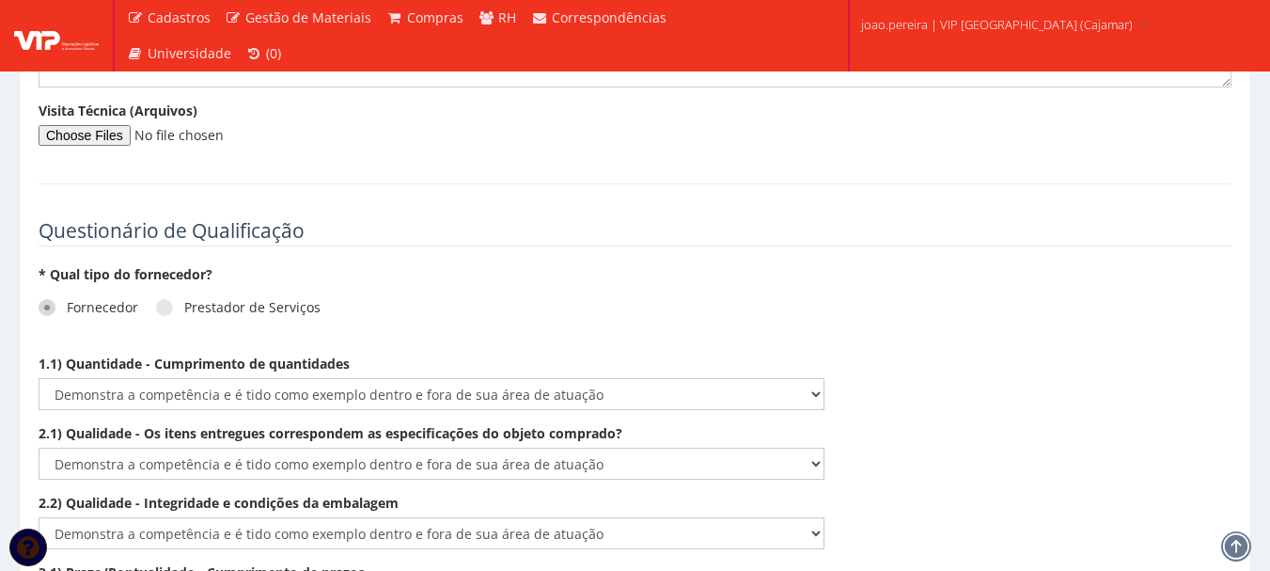
scroll to position [3282, 0]
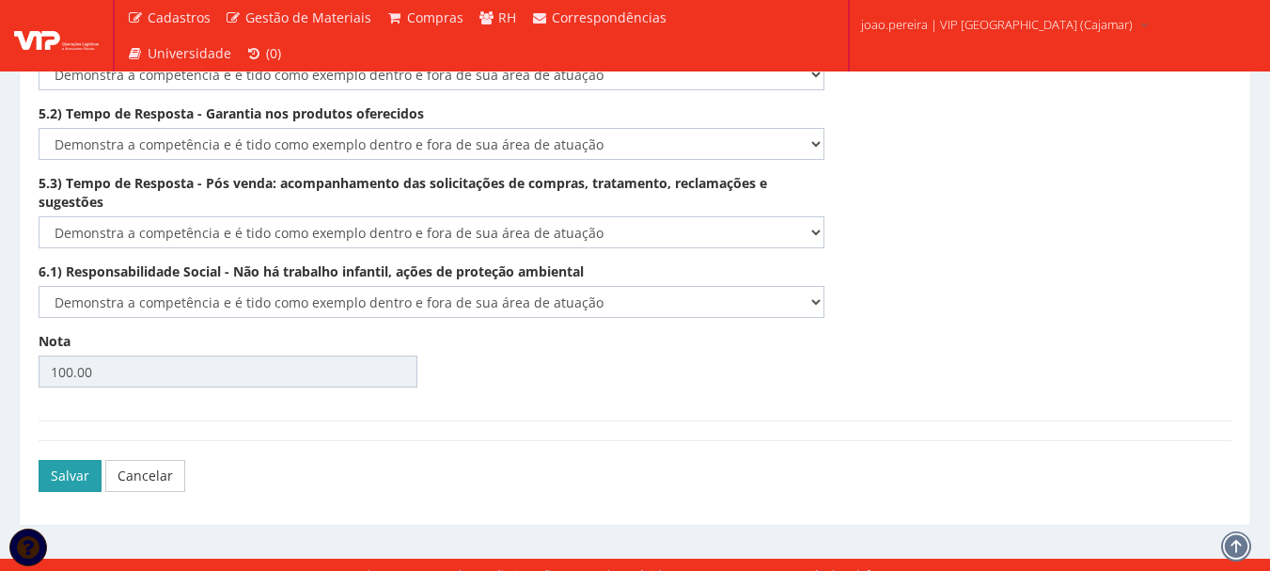
click at [55, 460] on button "Salvar" at bounding box center [70, 476] width 63 height 32
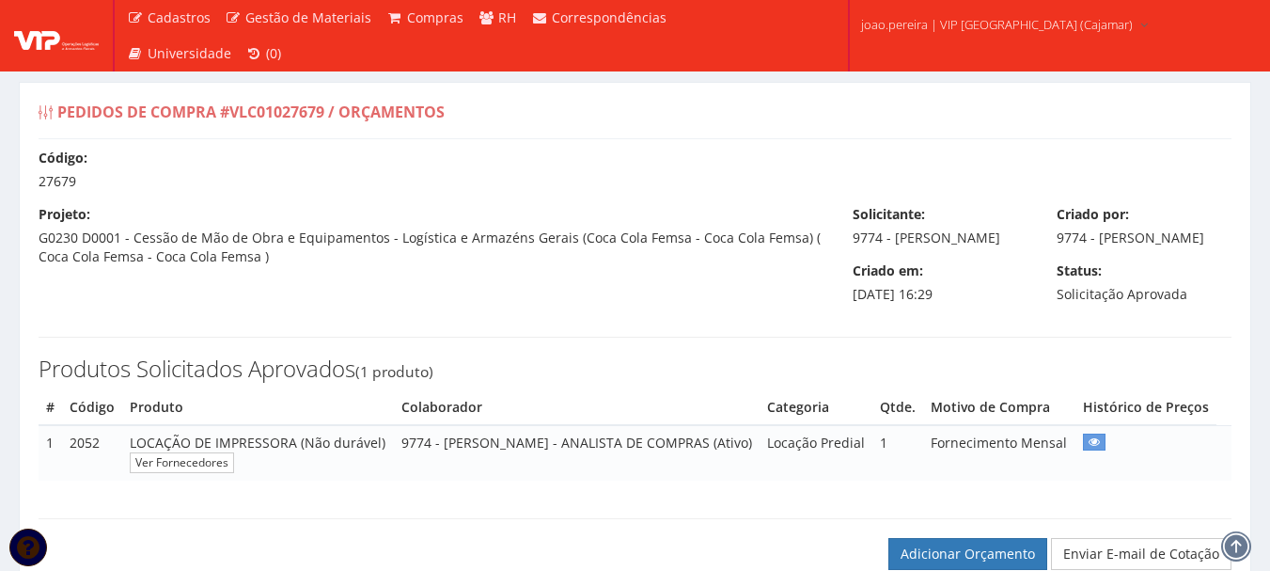
select select "outros"
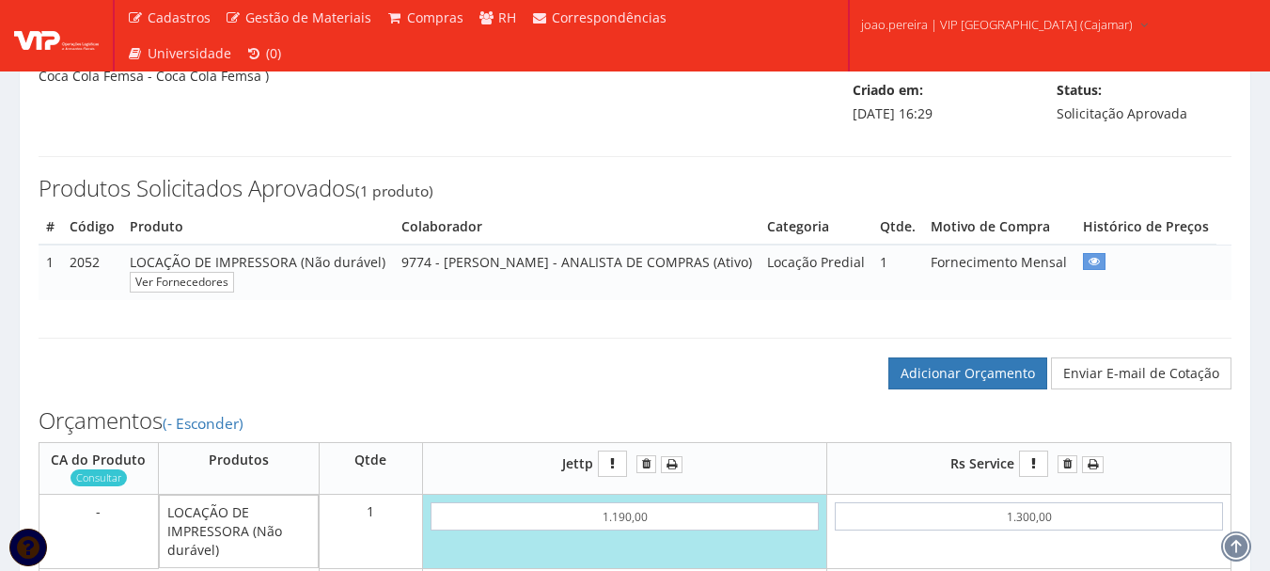
scroll to position [188, 0]
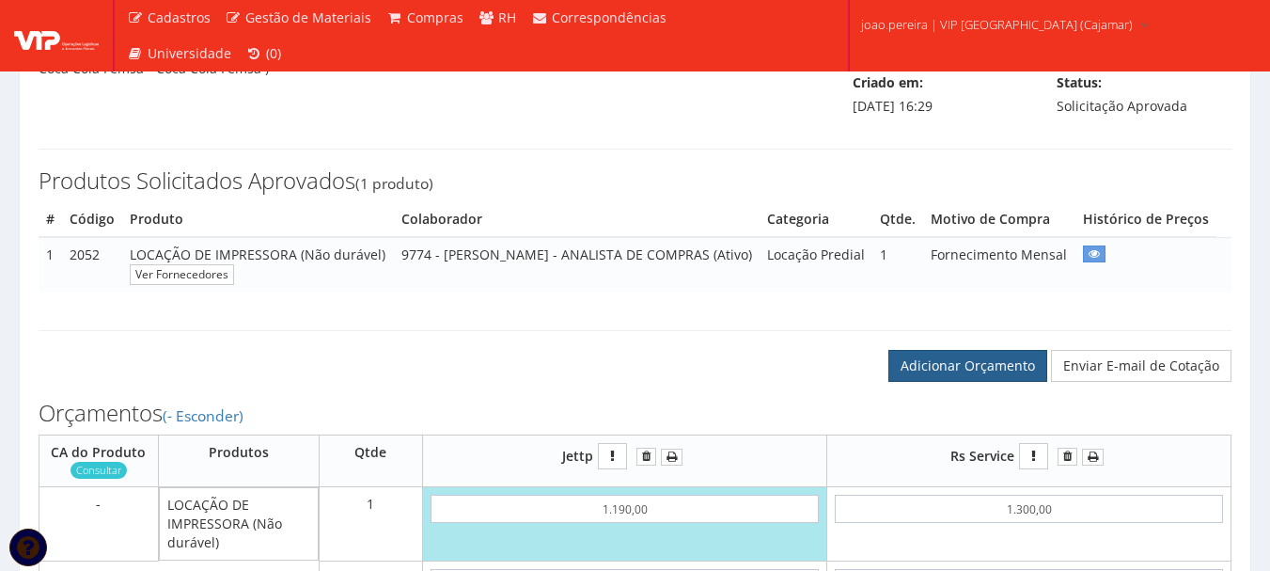
click at [955, 382] on link "Adicionar Orçamento" at bounding box center [968, 366] width 159 height 32
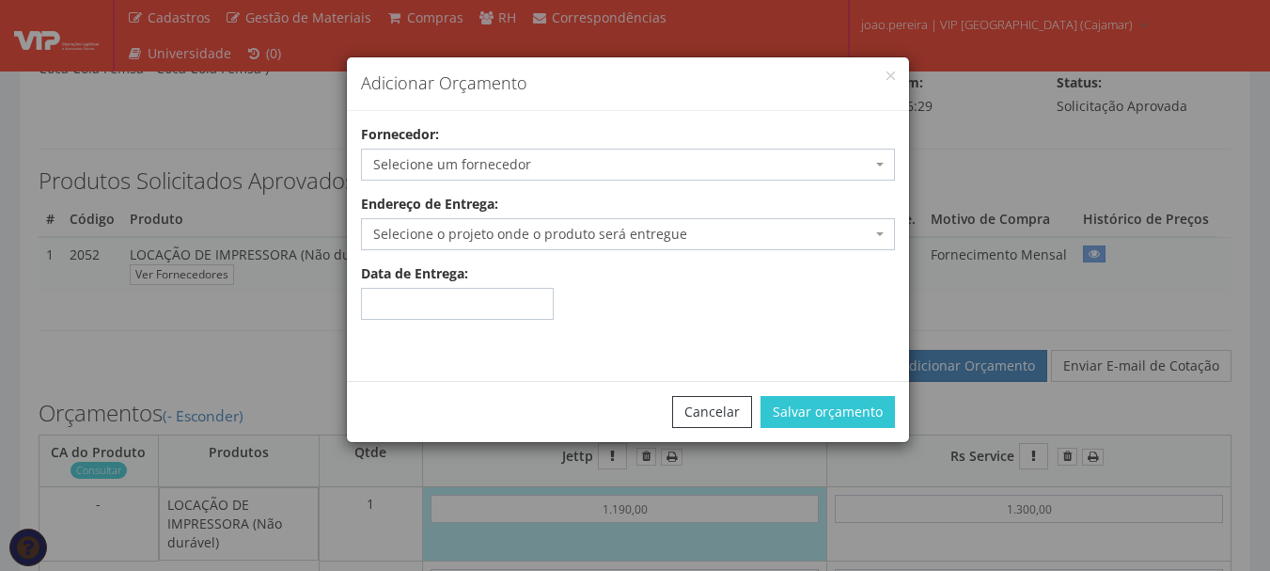
click at [515, 163] on span "Selecione um fornecedor" at bounding box center [622, 164] width 498 height 19
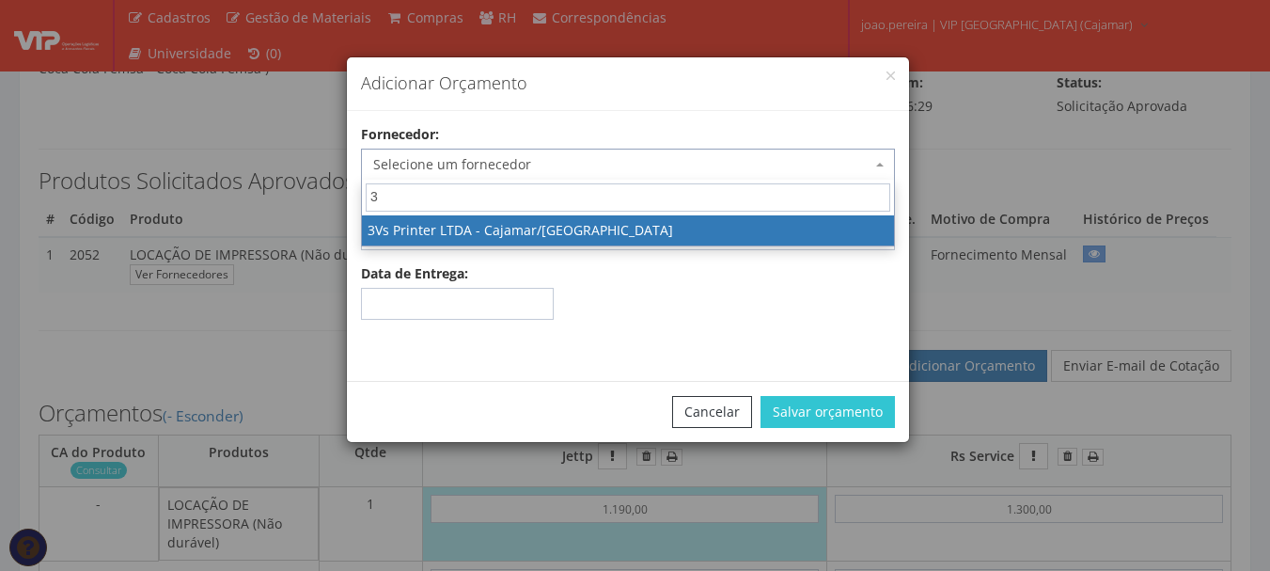
type input "3"
select select "2594"
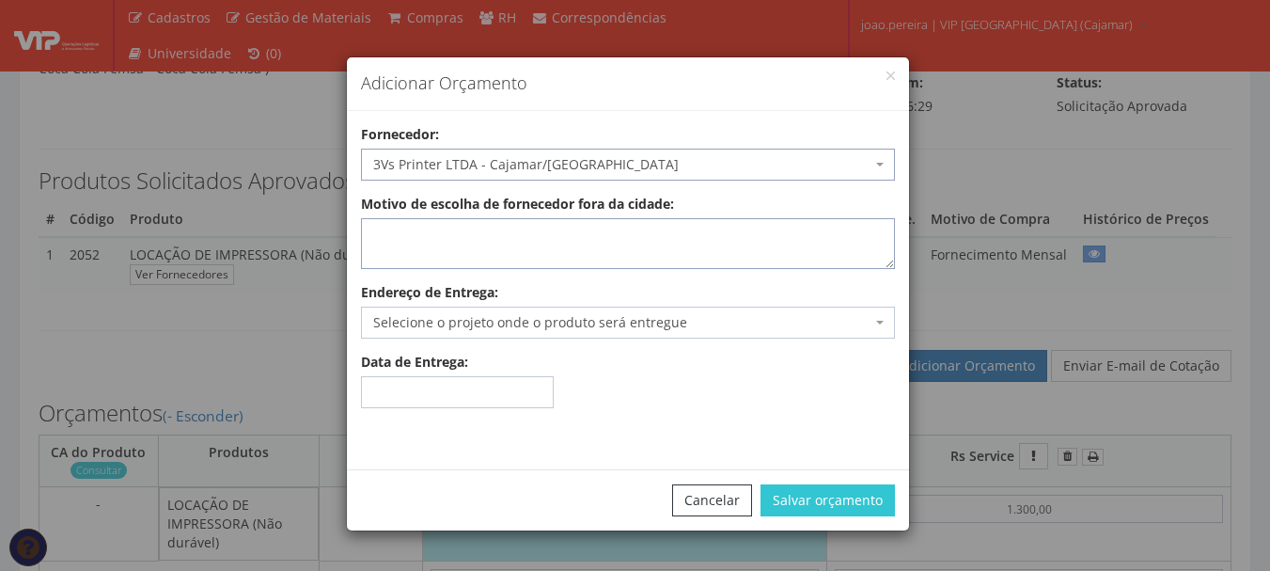
click at [555, 245] on textarea "Motivo de escolha de fornecedor fora da cidade:" at bounding box center [628, 243] width 534 height 51
type textarea "atende no local"
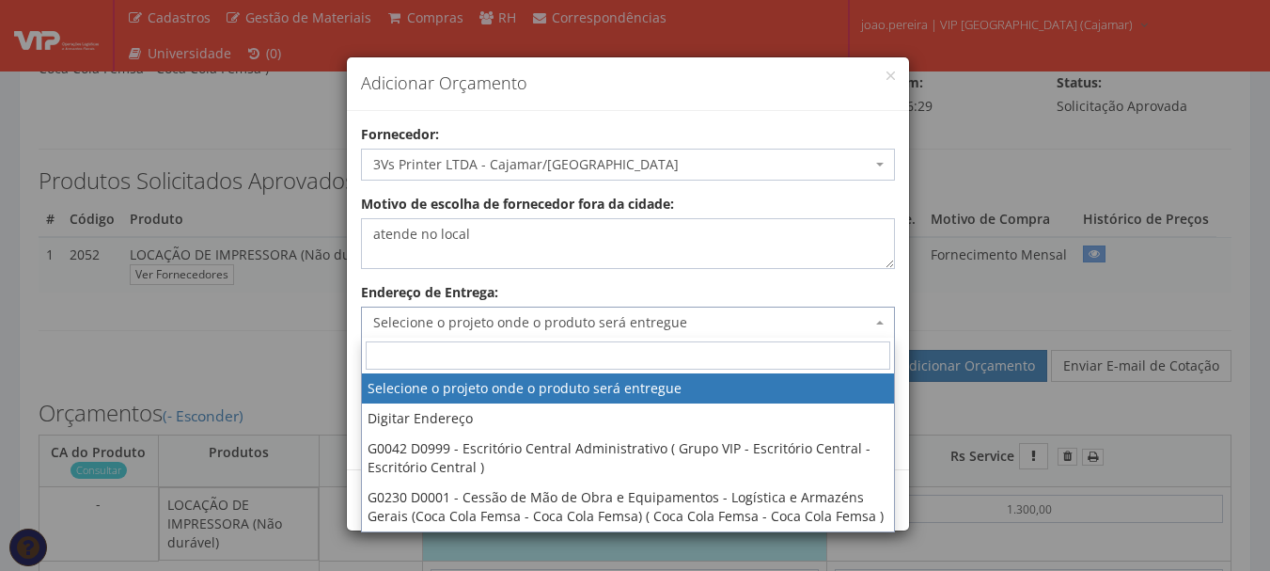
click at [789, 323] on span "Selecione o projeto onde o produto será entregue" at bounding box center [622, 322] width 498 height 19
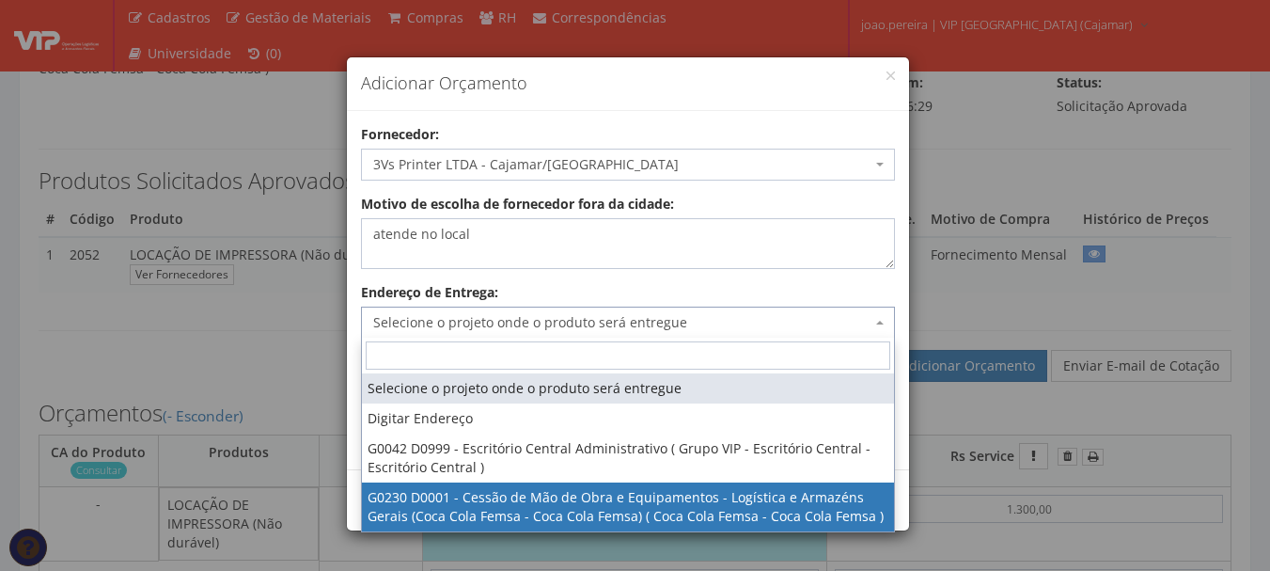
select select "230"
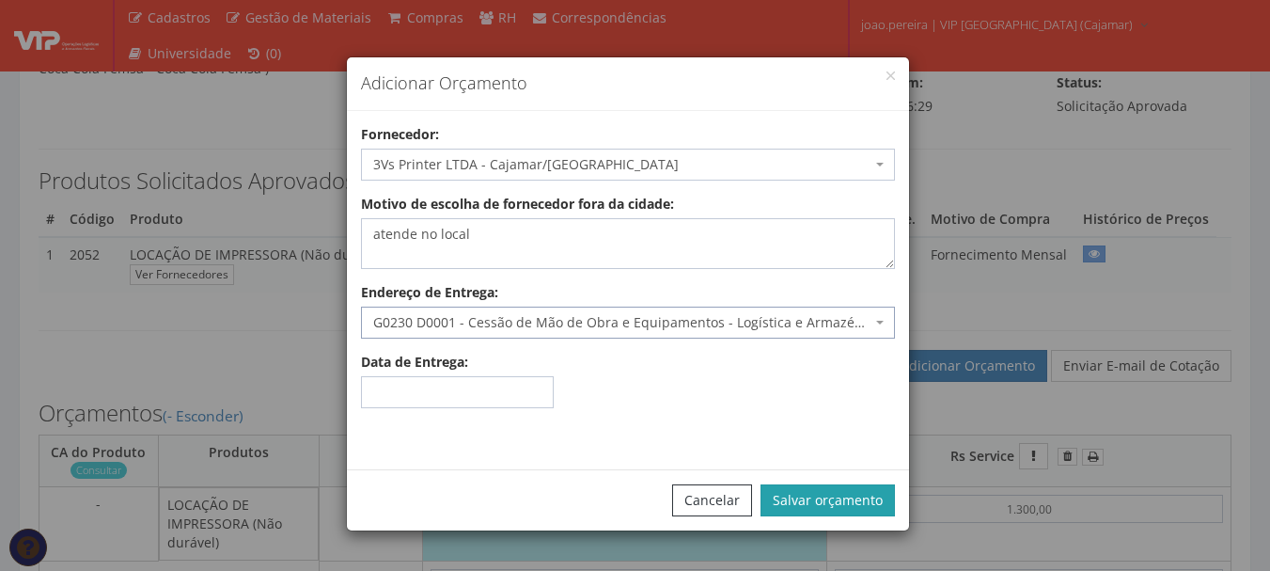
click at [847, 495] on button "Salvar orçamento" at bounding box center [828, 500] width 134 height 32
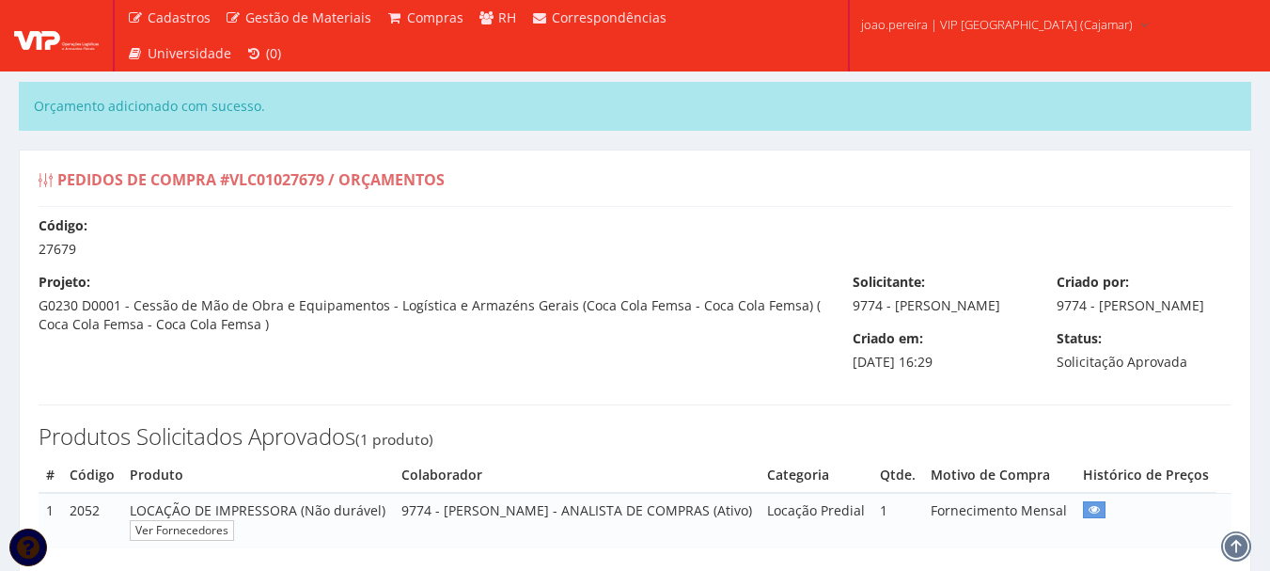
select select "outros"
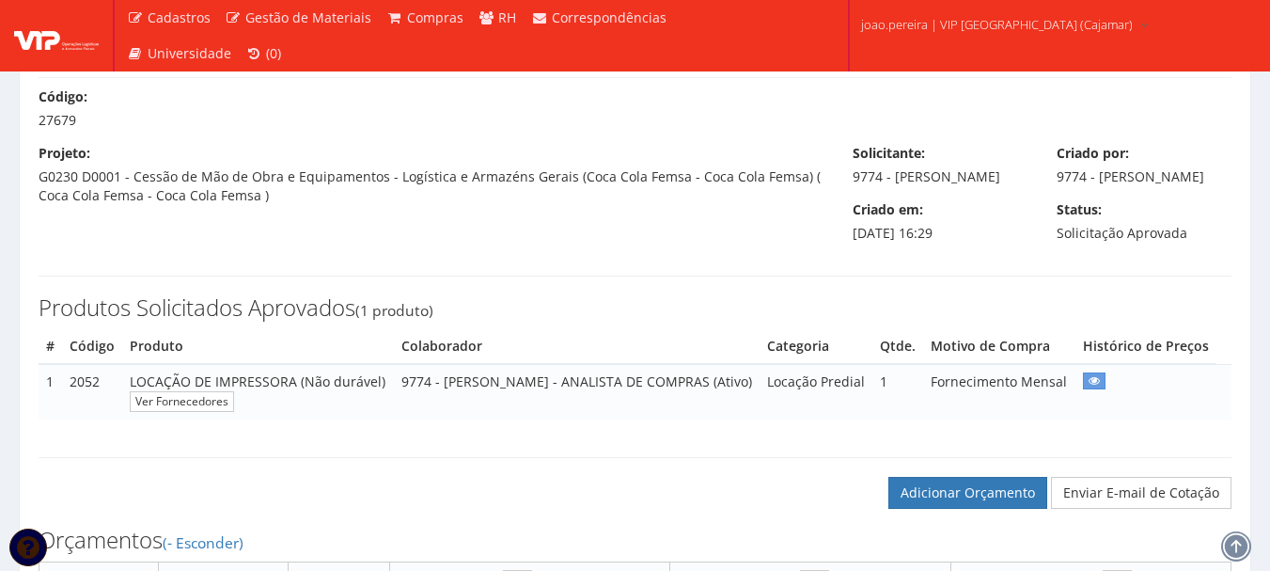
scroll to position [376, 0]
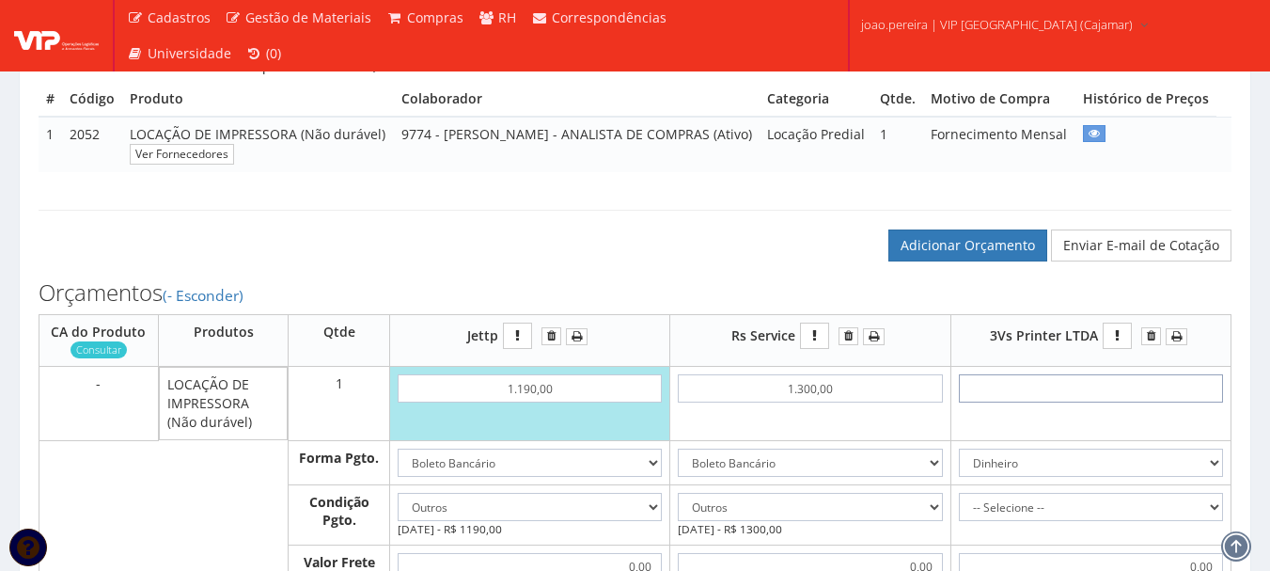
click at [1108, 402] on input "text" at bounding box center [1091, 388] width 264 height 28
type input "1"
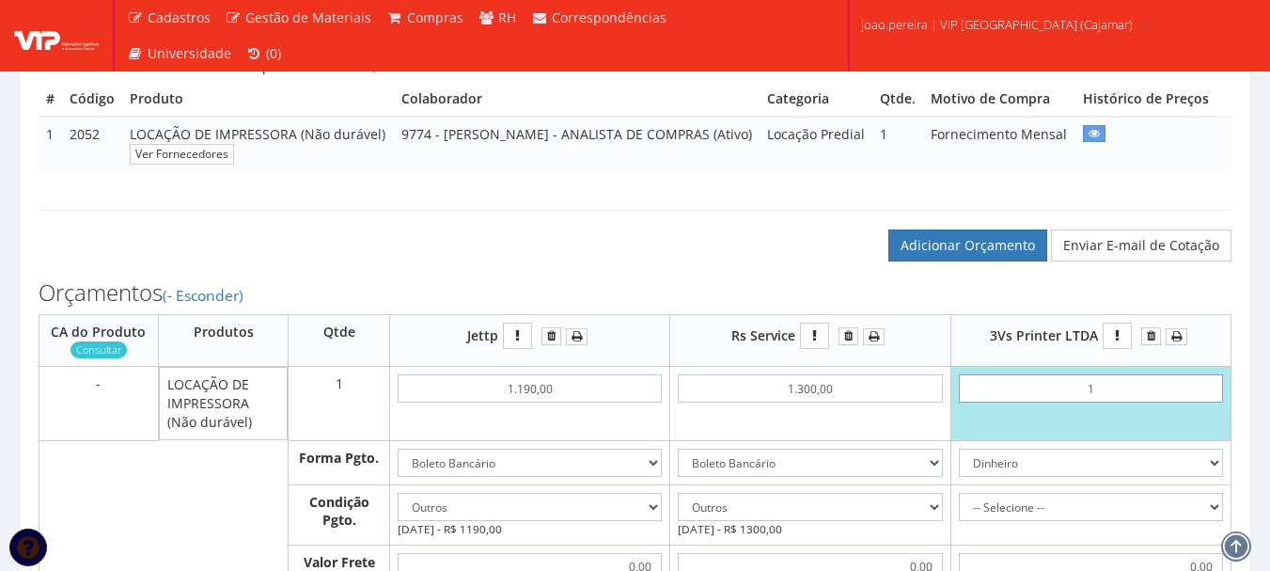
type input "1,00"
type input "10"
type input "10,00"
type input "1,07"
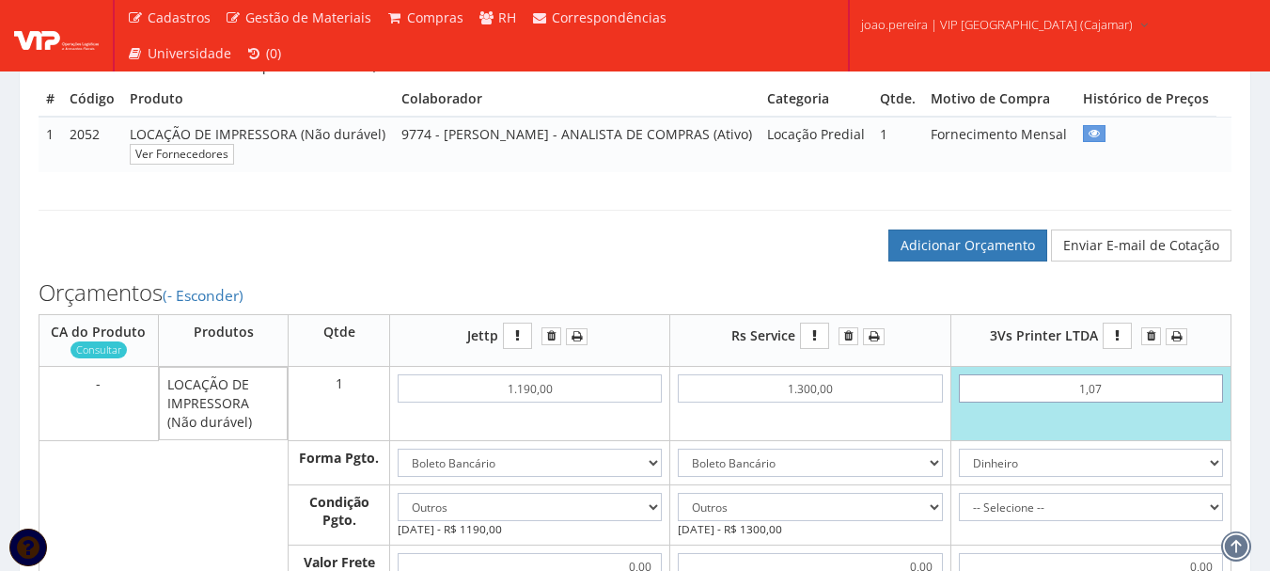
type input "10,70"
type input "107,00"
type input "1.070,00"
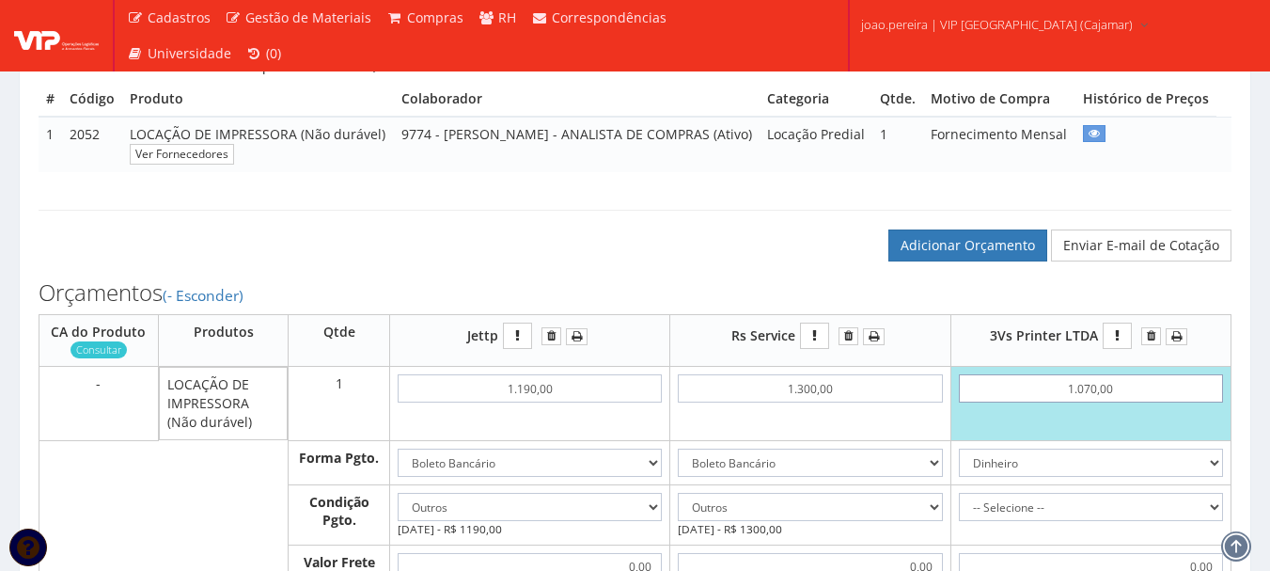
type input "1070,00"
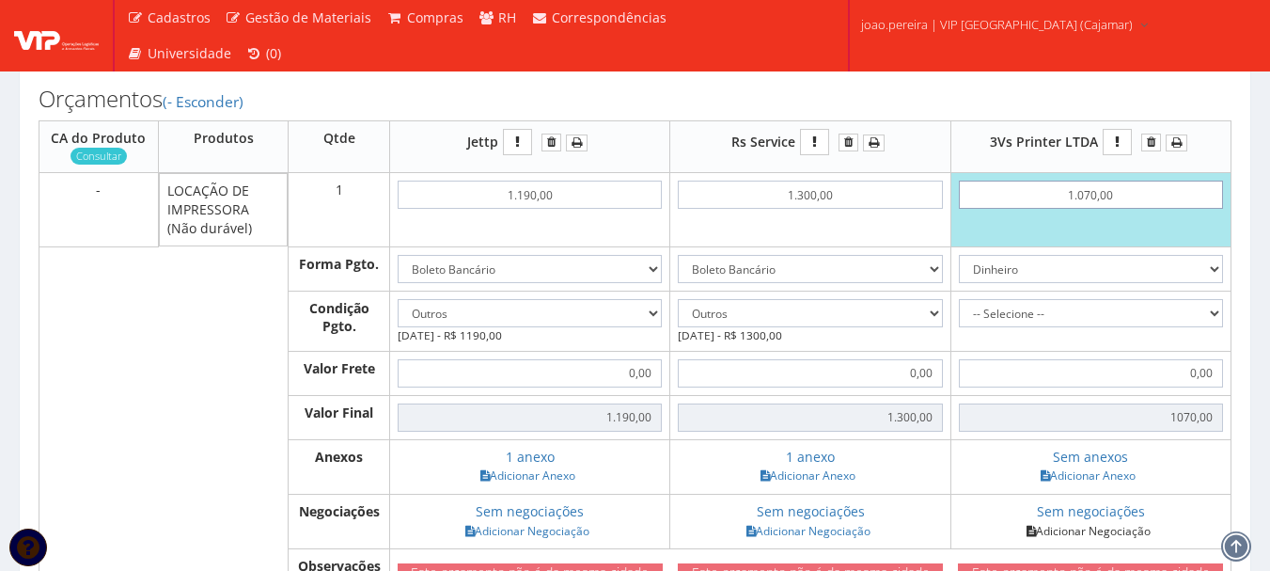
scroll to position [564, 0]
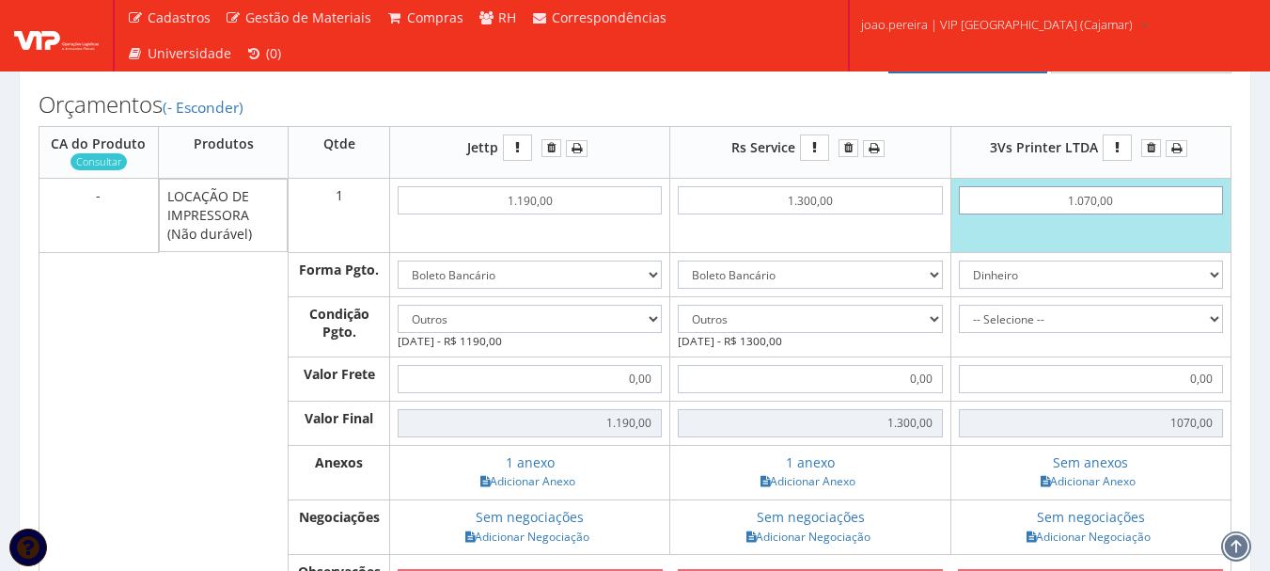
type input "1.070,00"
click at [1219, 289] on select "Dinheiro Boleto Bancário Depósito Transferência Bancária Cartão de Crédito Cart…" at bounding box center [1091, 274] width 264 height 28
select select "1"
click at [959, 289] on select "Dinheiro Boleto Bancário Depósito Transferência Bancária Cartão de Crédito Cart…" at bounding box center [1091, 274] width 264 height 28
drag, startPoint x: 1219, startPoint y: 372, endPoint x: 1207, endPoint y: 376, distance: 12.8
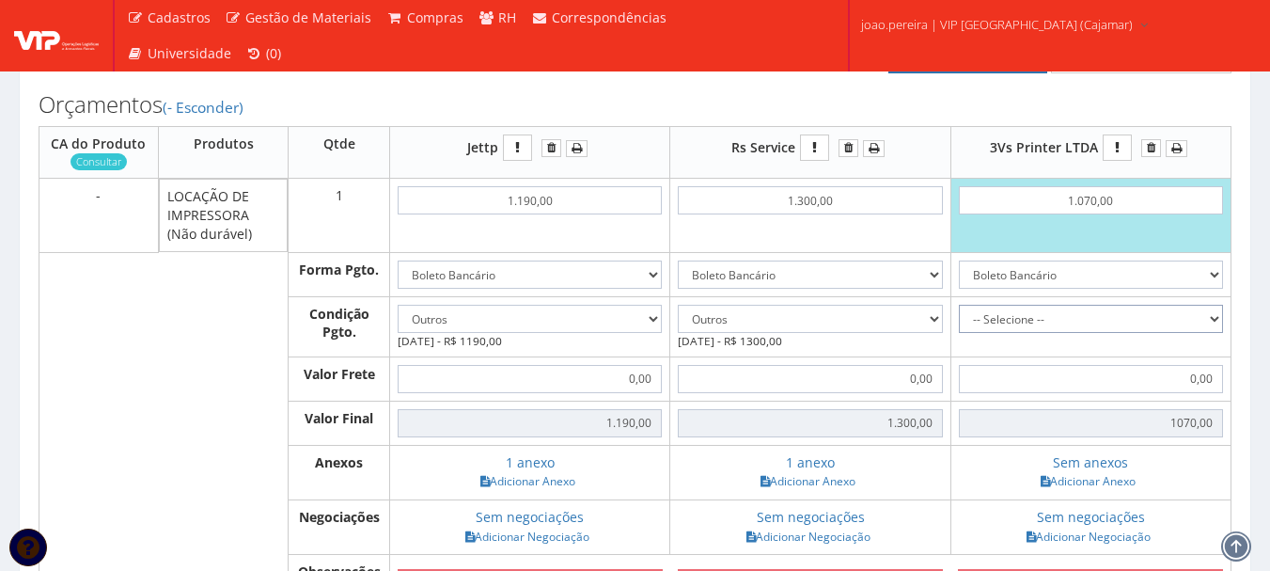
click at [1219, 333] on select "-- Selecione -- À vista 7 dias 10 dias" at bounding box center [1091, 319] width 264 height 28
select select "outros"
click at [959, 333] on select "-- Selecione -- À vista 7 dias 10 dias" at bounding box center [1091, 319] width 264 height 28
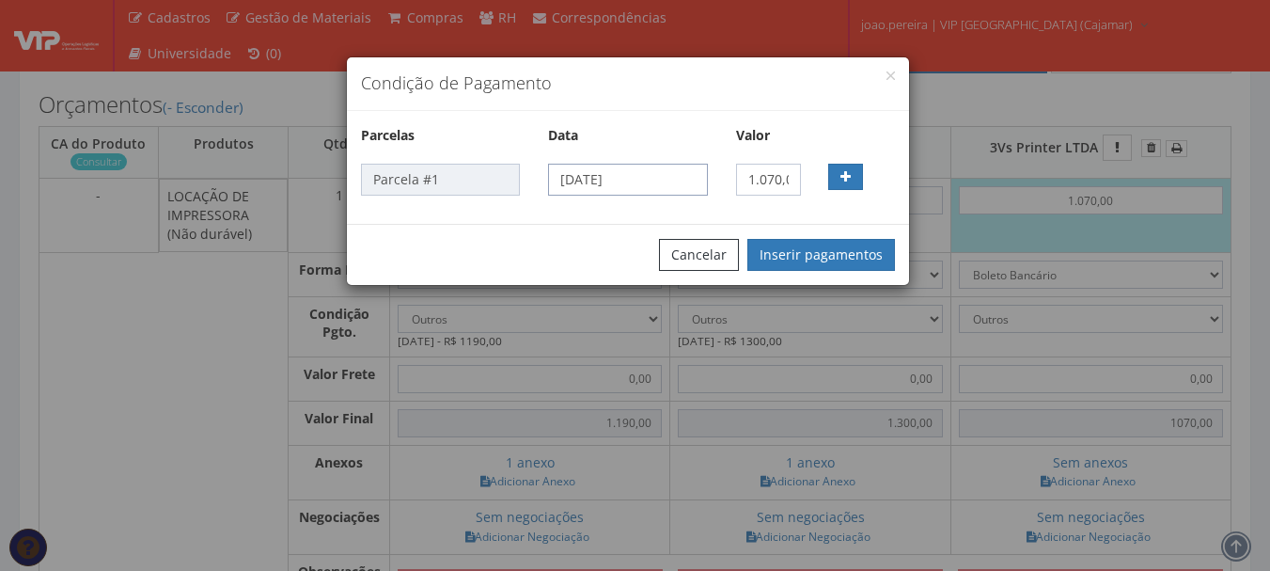
click at [693, 173] on input "02/09/2025" at bounding box center [627, 180] width 159 height 32
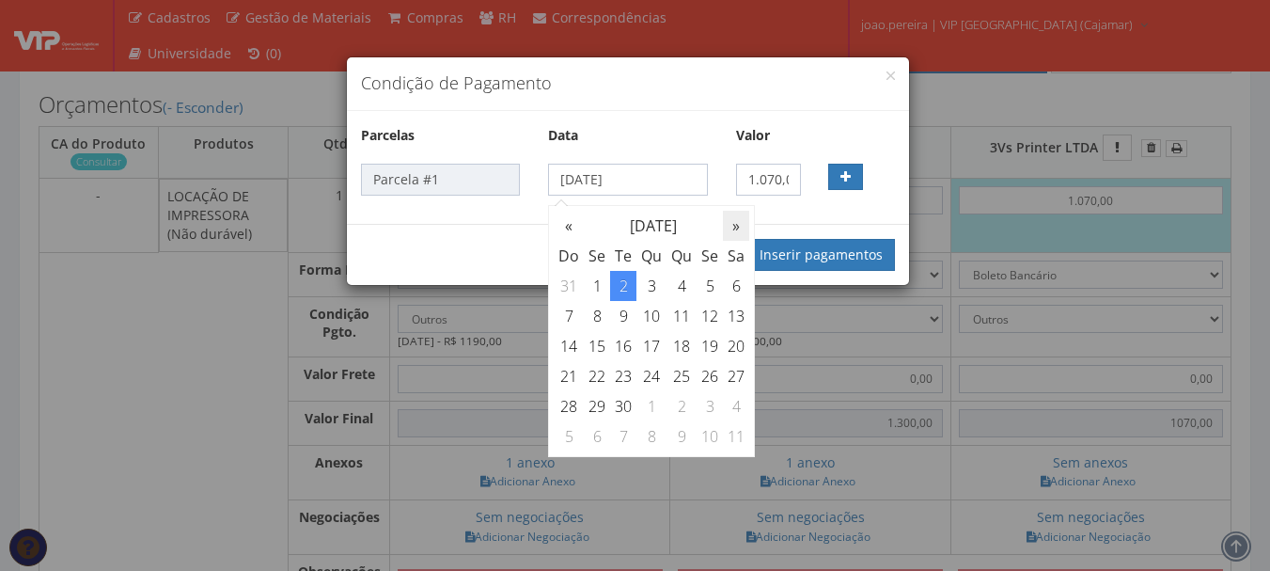
click at [737, 221] on th "»" at bounding box center [736, 226] width 26 height 30
click at [688, 406] on td "30" at bounding box center [682, 406] width 30 height 30
type input "30/10/2025"
click at [854, 241] on button "Inserir pagamentos" at bounding box center [822, 255] width 148 height 32
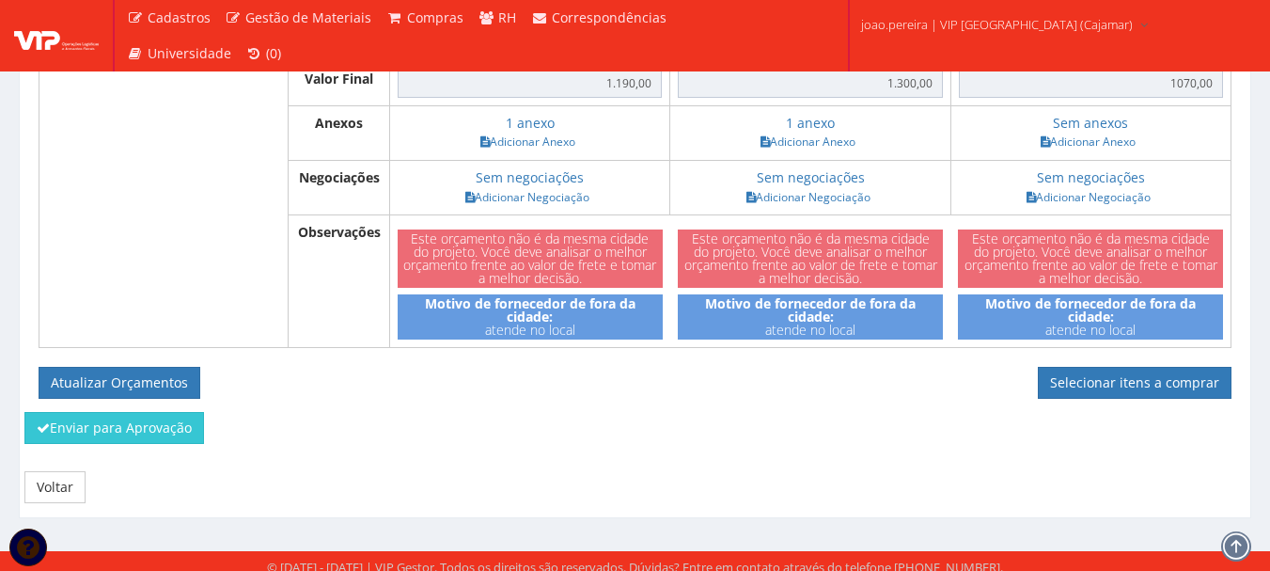
scroll to position [971, 0]
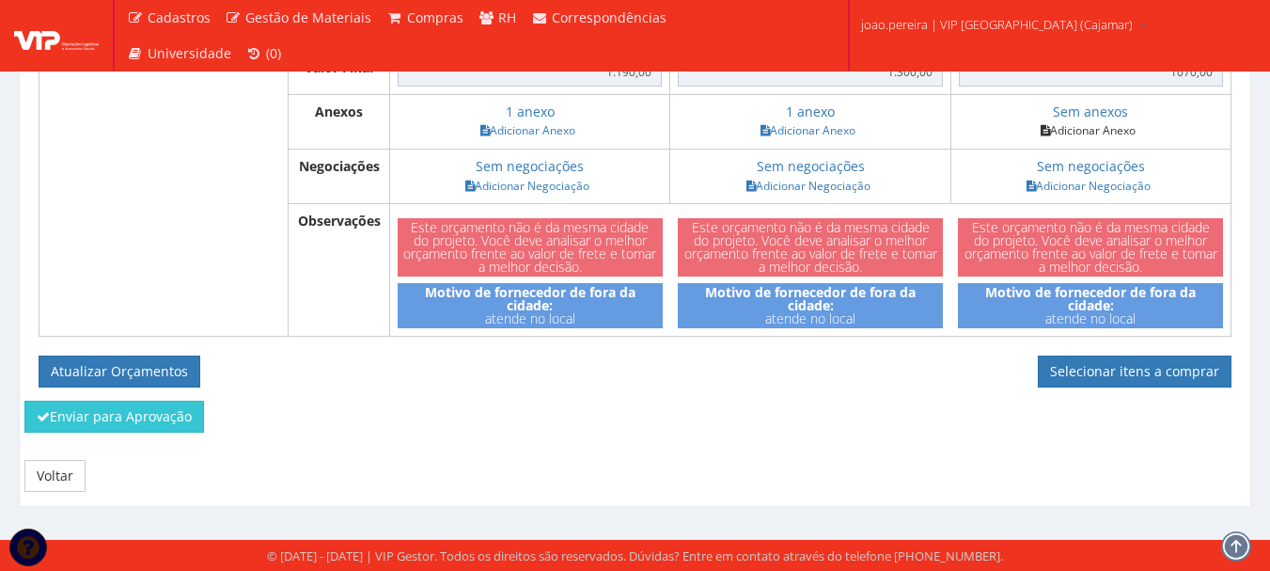
click at [1096, 133] on link "Adicionar Anexo" at bounding box center [1088, 130] width 106 height 20
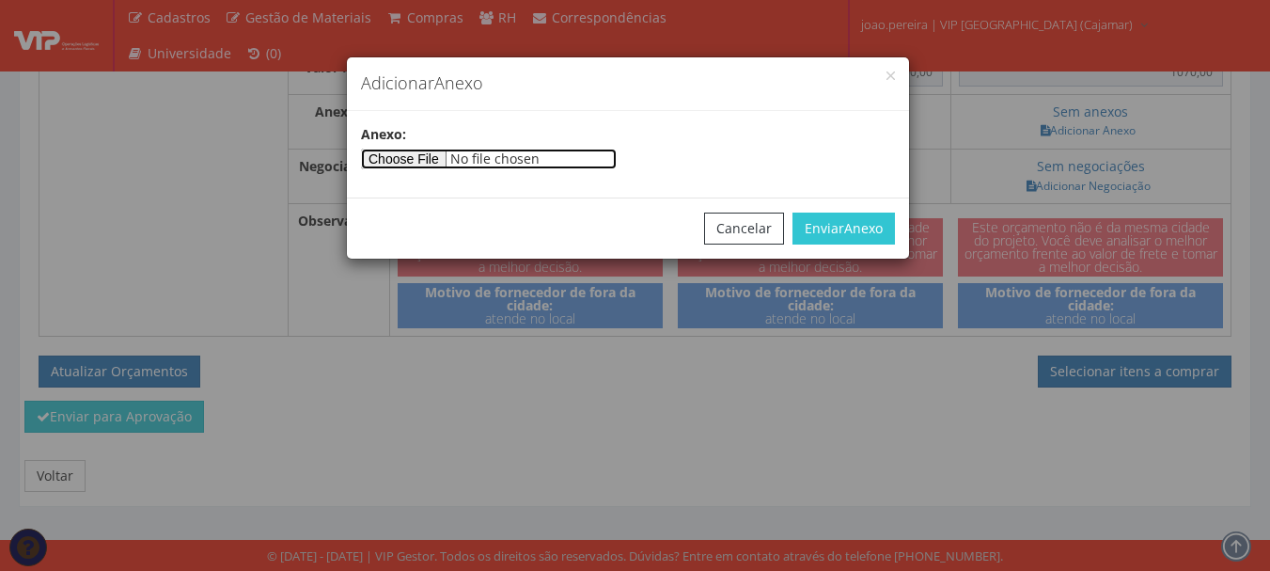
click at [410, 154] on input"] "file" at bounding box center [489, 159] width 256 height 21
type input"] "C:\fakepath\3VS PRINTER IMPRESSORA.pdf"
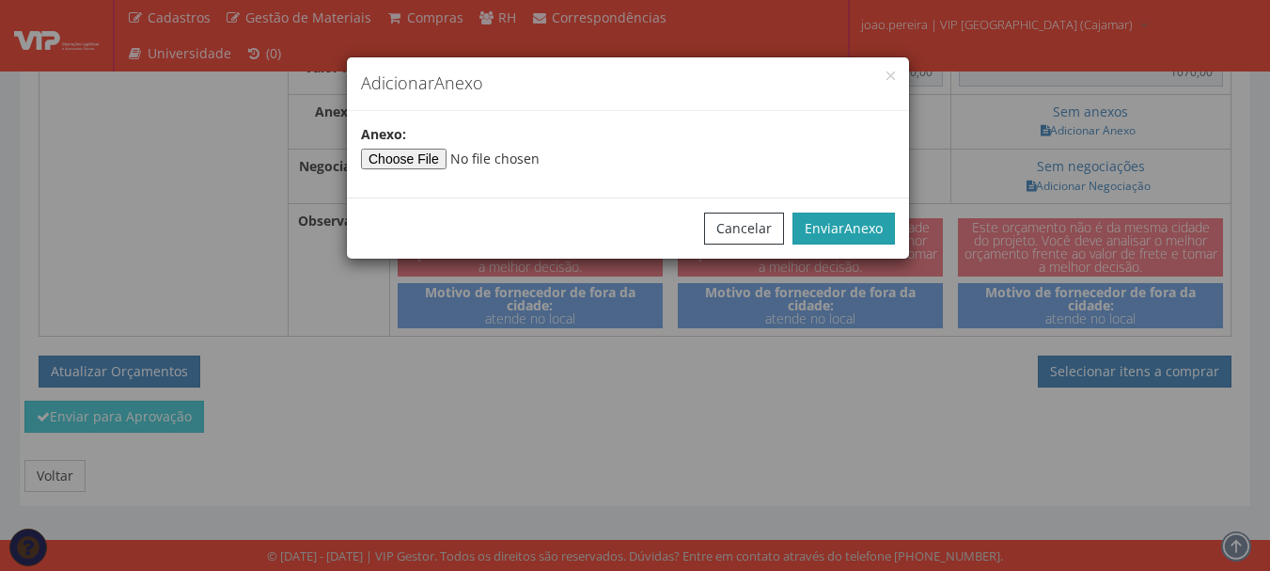
click at [849, 228] on span "Anexo" at bounding box center [863, 228] width 39 height 18
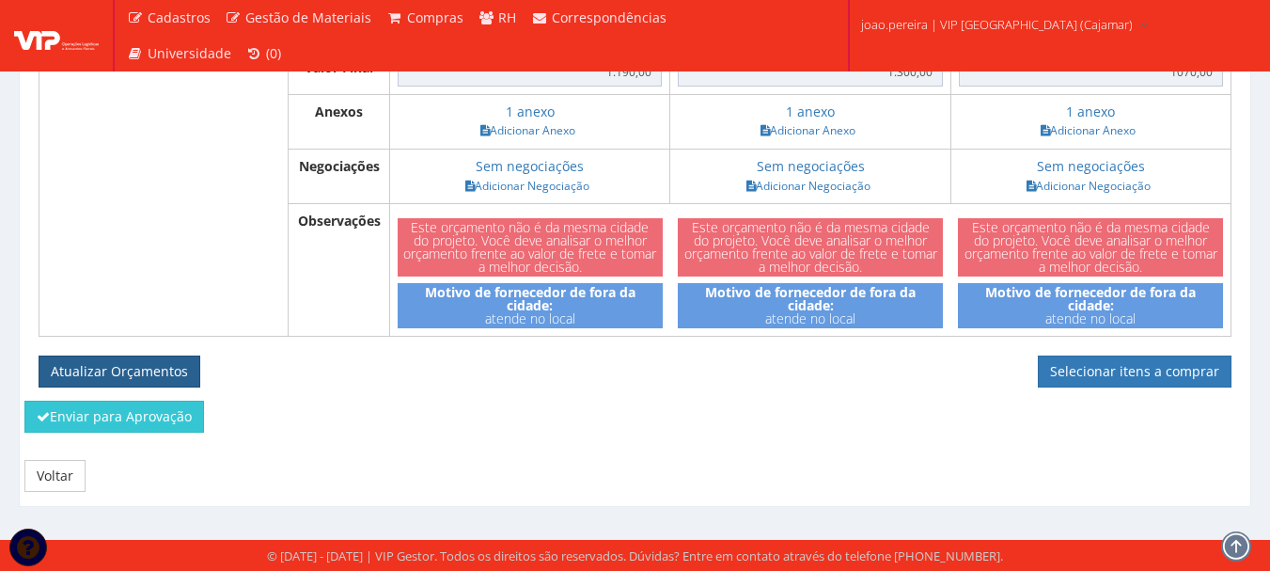
click at [144, 367] on button "Atualizar Orçamentos" at bounding box center [120, 371] width 162 height 32
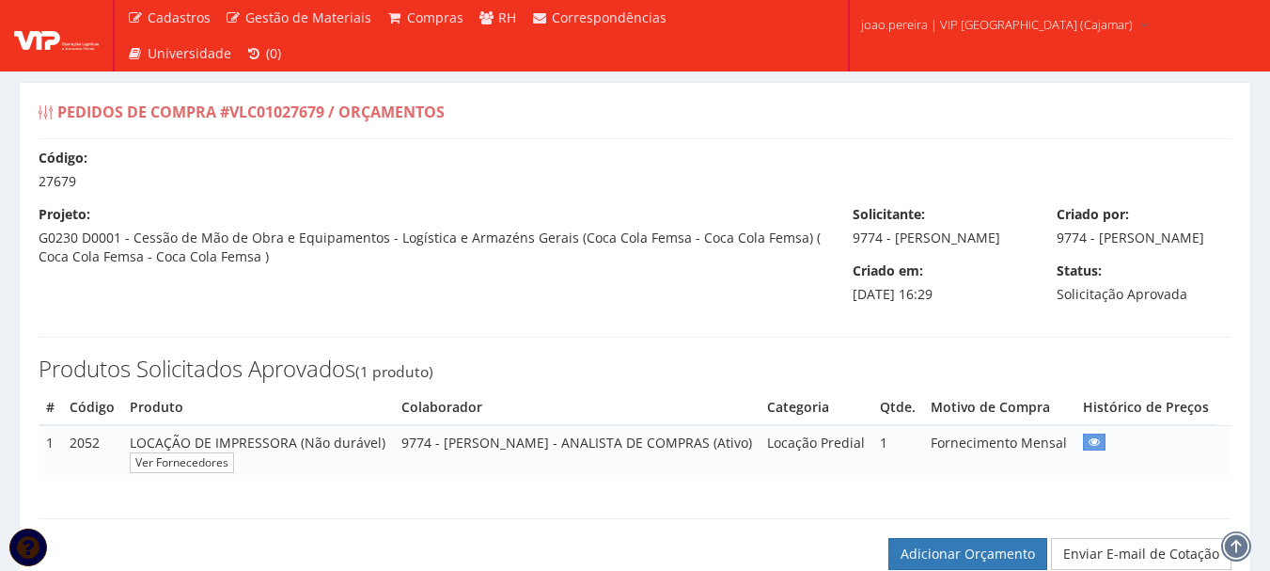
select select "outros"
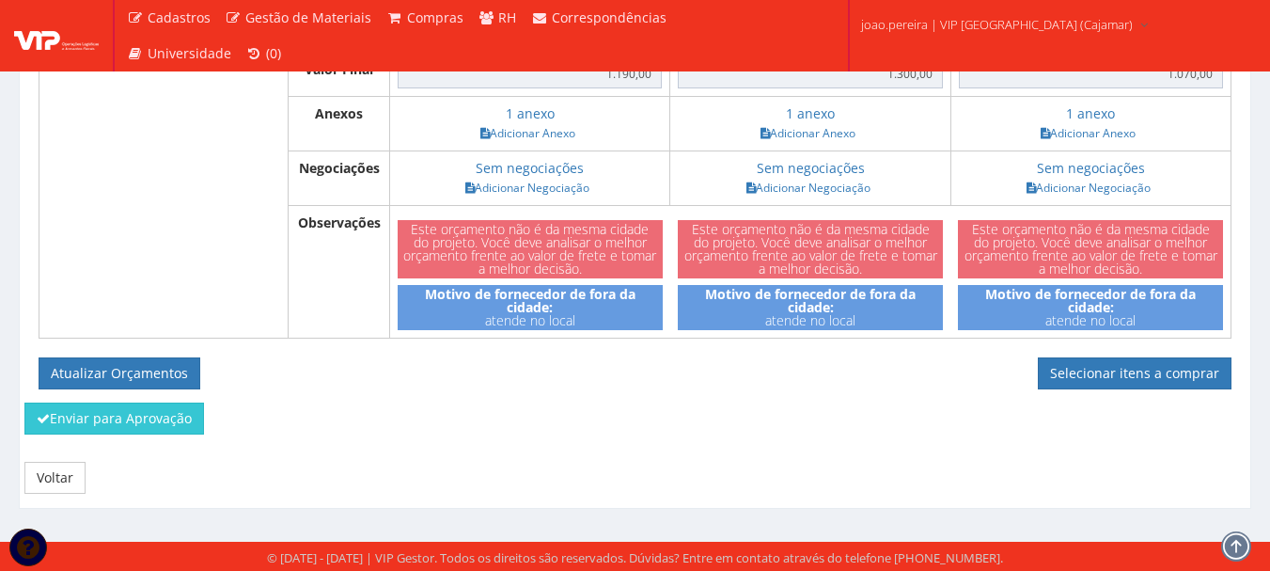
scroll to position [846, 0]
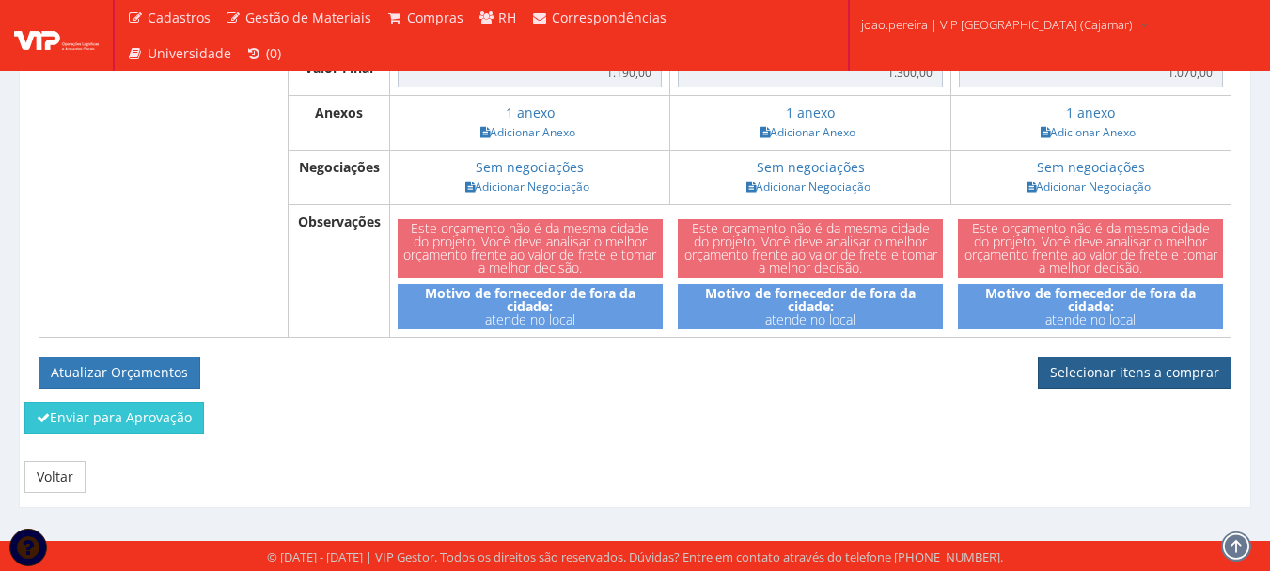
click at [1112, 388] on link "Selecionar itens a comprar" at bounding box center [1135, 372] width 194 height 32
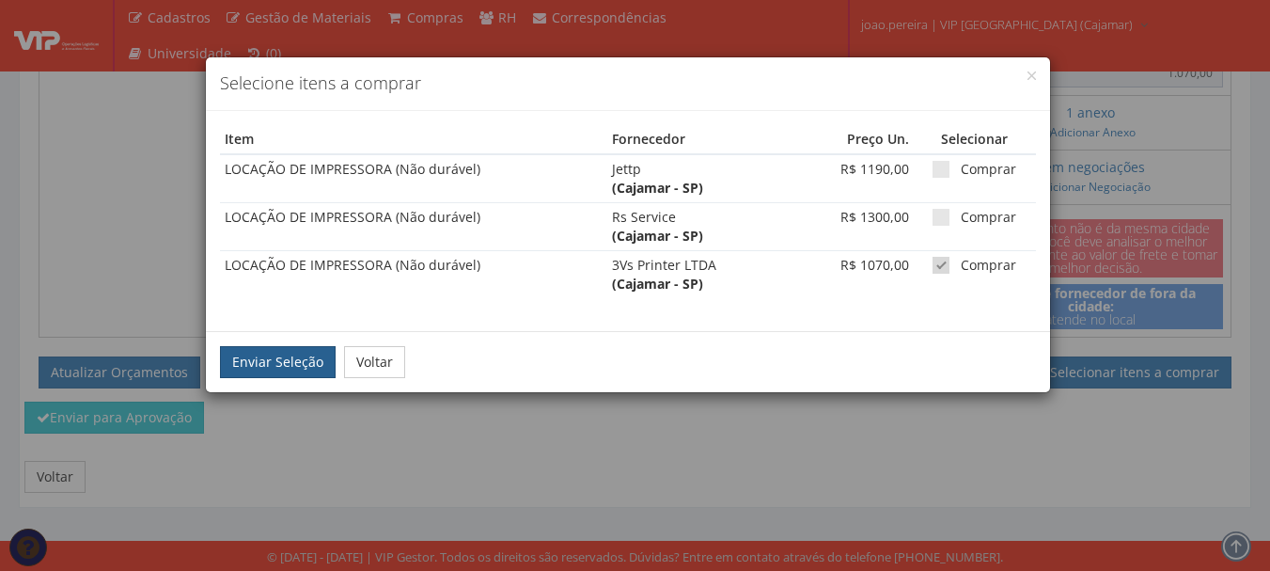
click at [269, 365] on button "Enviar Seleção" at bounding box center [278, 362] width 116 height 32
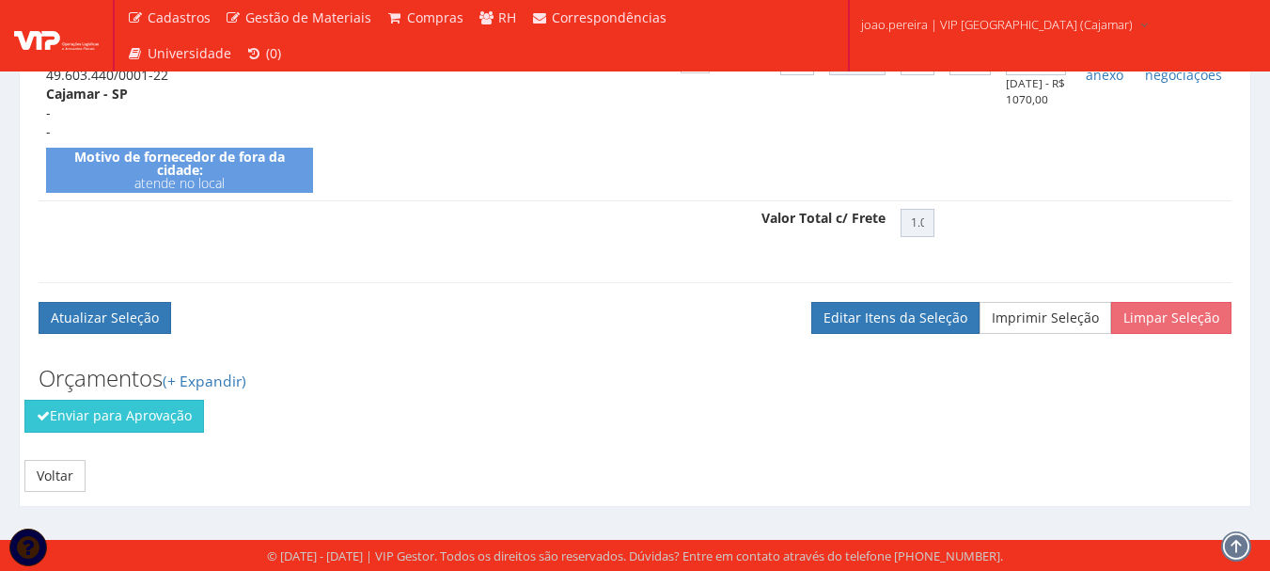
scroll to position [691, 0]
click at [95, 422] on button "Enviar para Aprovação" at bounding box center [114, 416] width 180 height 32
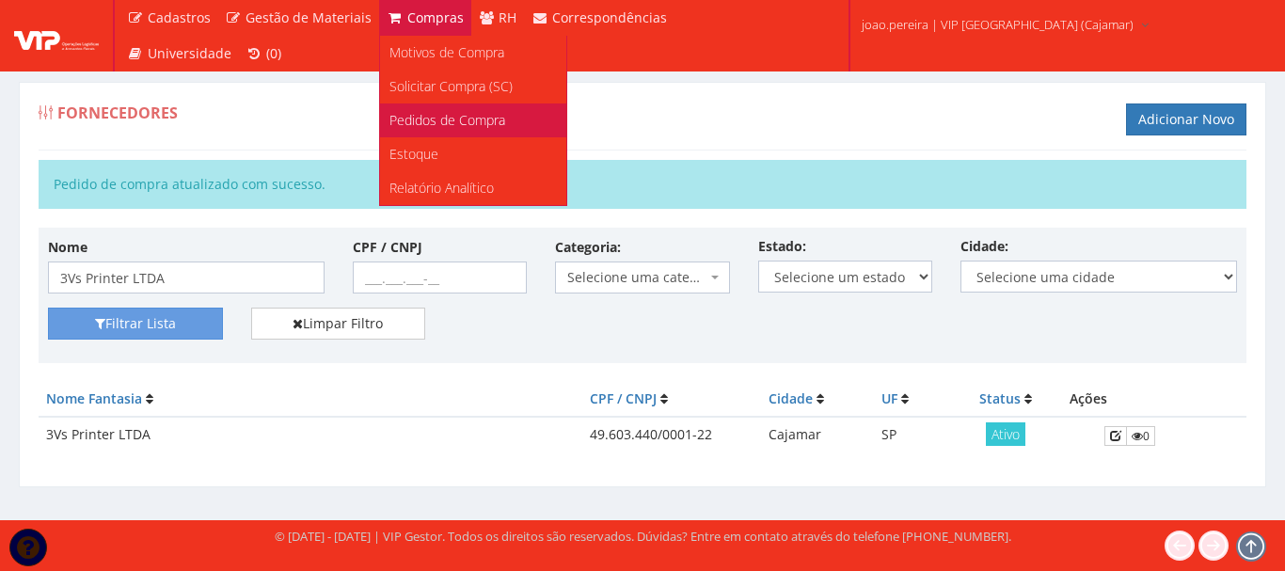
click at [430, 118] on span "Pedidos de Compra" at bounding box center [447, 120] width 116 height 18
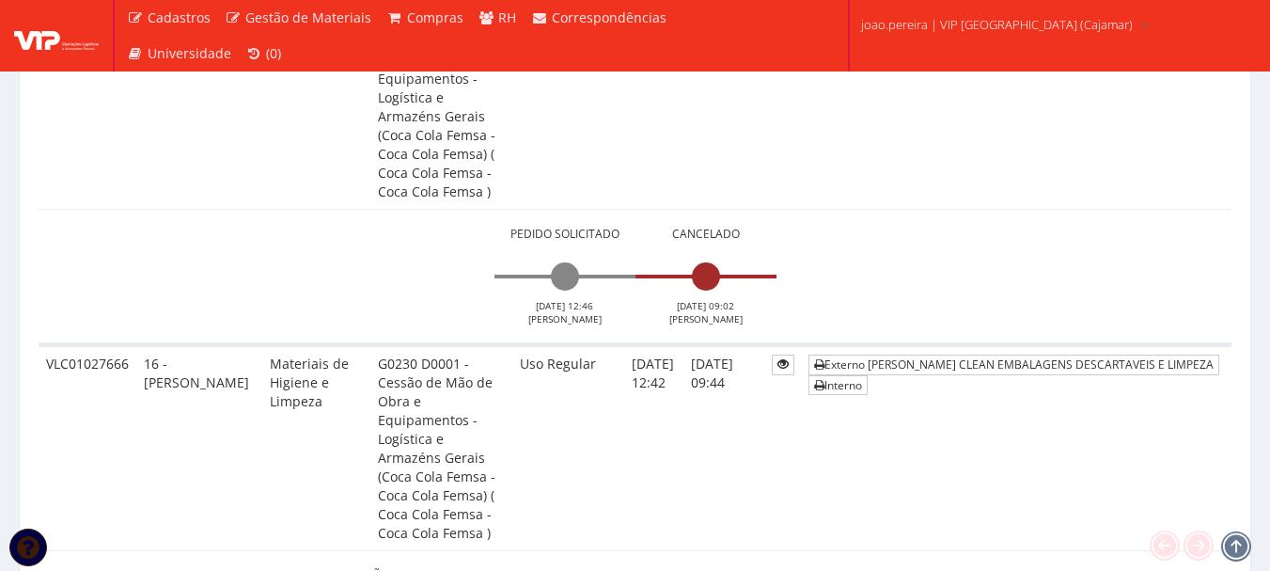
scroll to position [2351, 0]
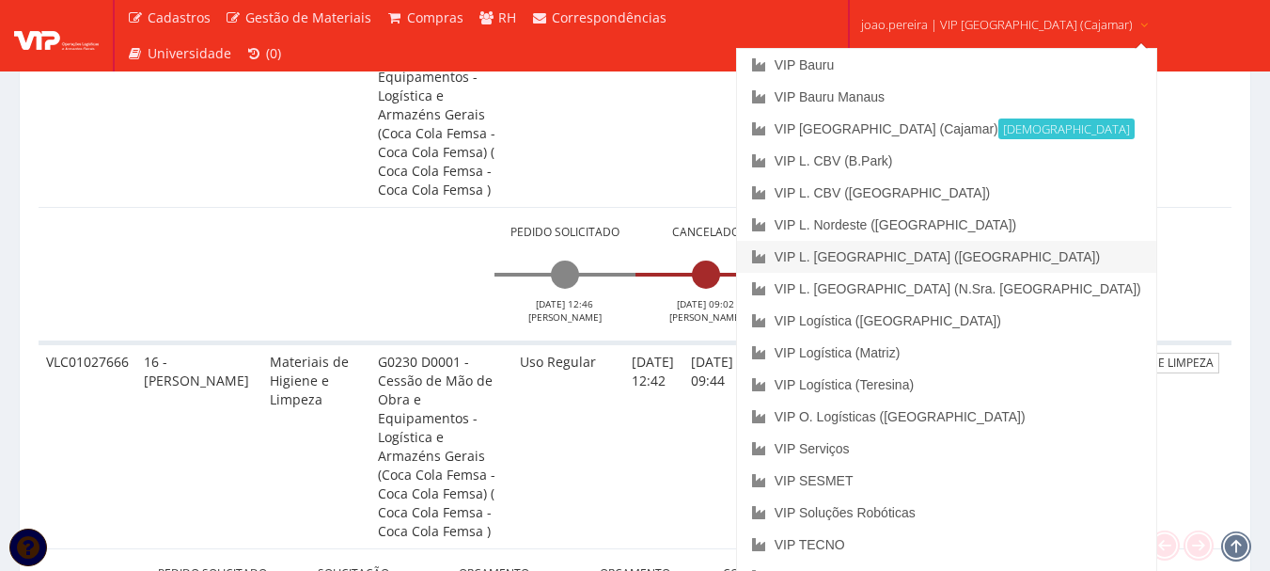
click at [918, 258] on link "VIP L. [GEOGRAPHIC_DATA] ([GEOGRAPHIC_DATA])" at bounding box center [946, 257] width 419 height 32
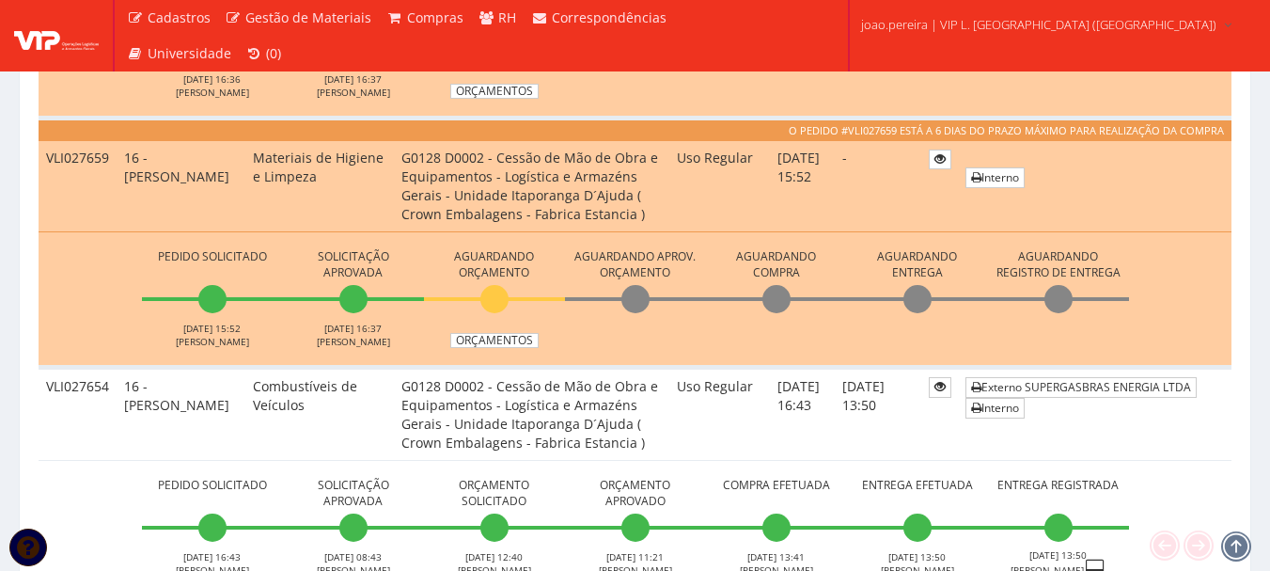
scroll to position [1317, 0]
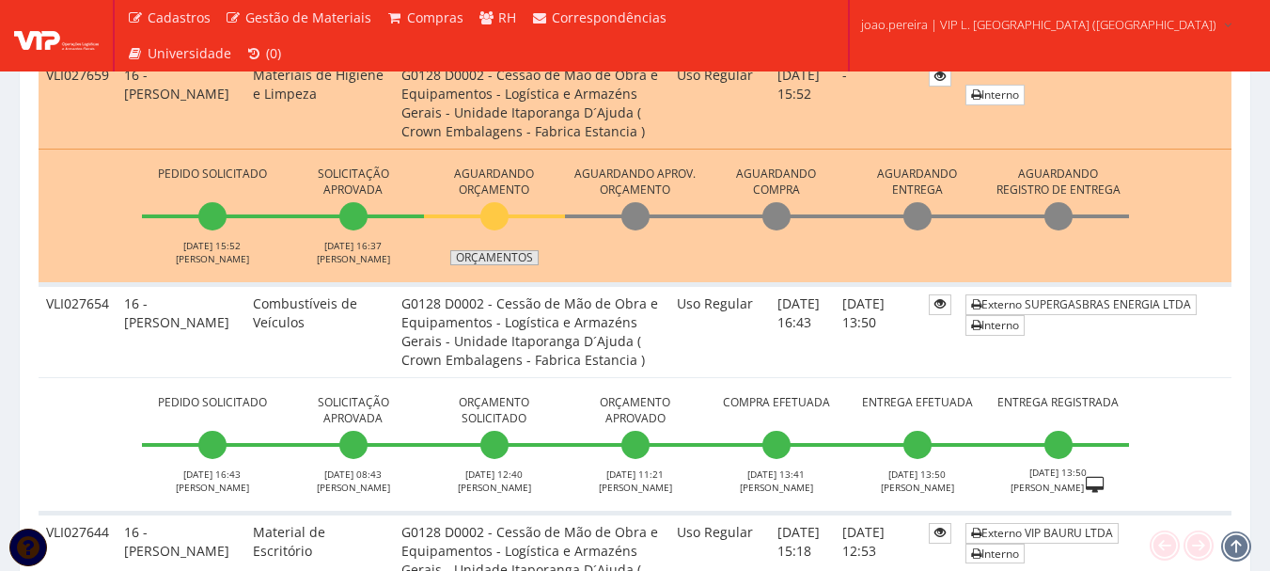
click at [506, 254] on link "Orçamentos" at bounding box center [494, 257] width 88 height 15
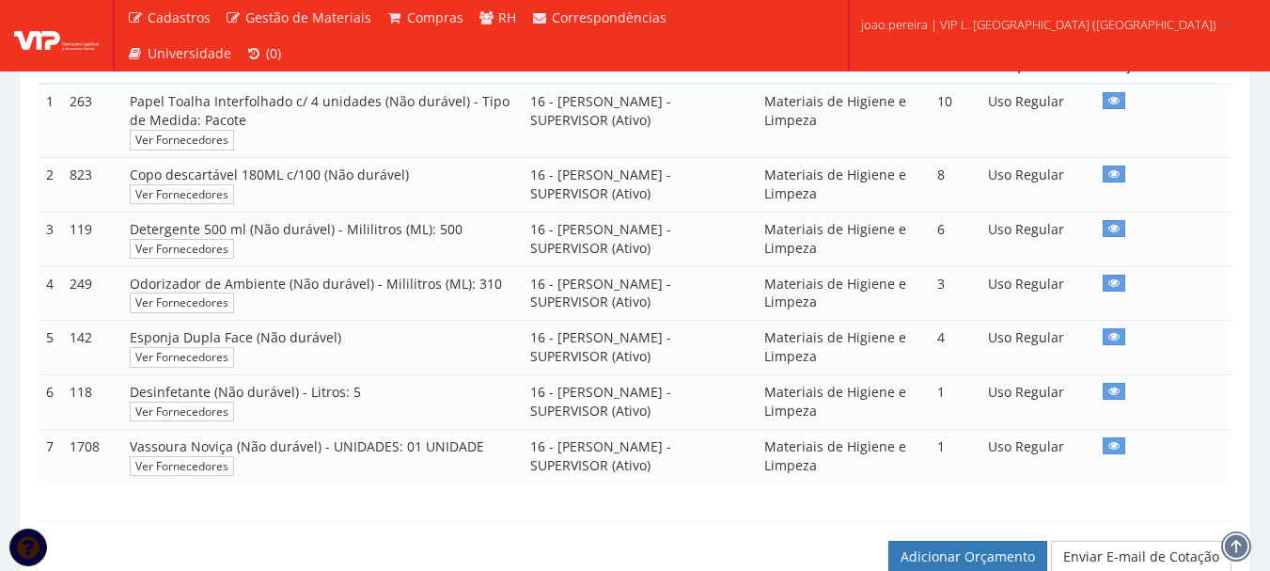
scroll to position [373, 0]
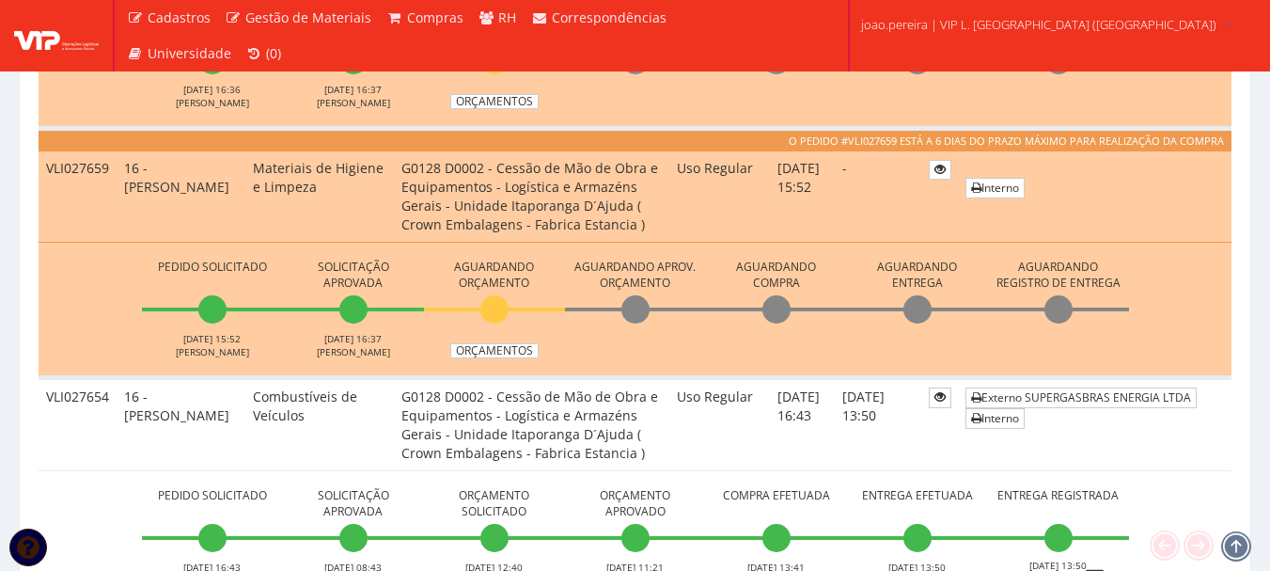
scroll to position [1223, 0]
click at [497, 350] on link "Orçamentos" at bounding box center [494, 351] width 88 height 15
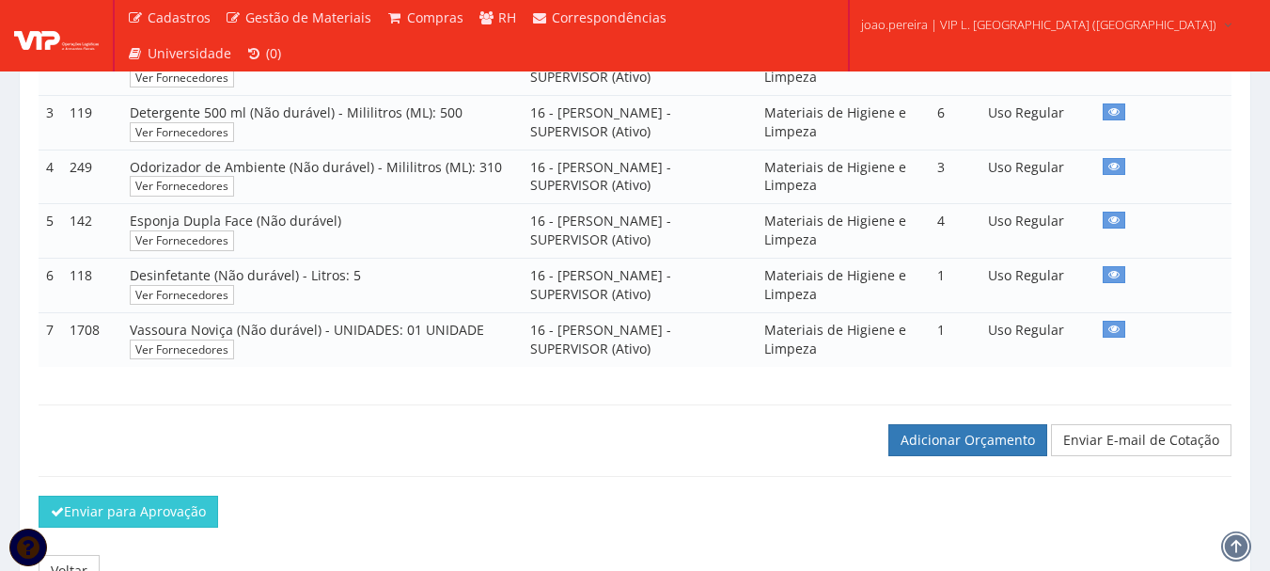
scroll to position [470, 0]
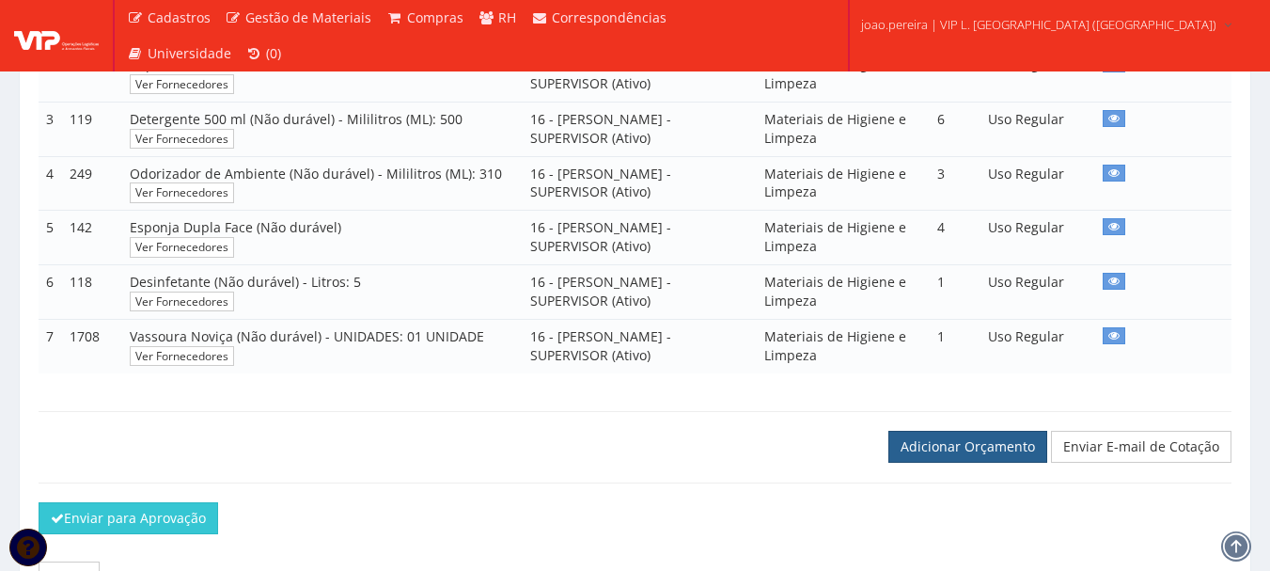
click at [966, 463] on link "Adicionar Orçamento" at bounding box center [968, 447] width 159 height 32
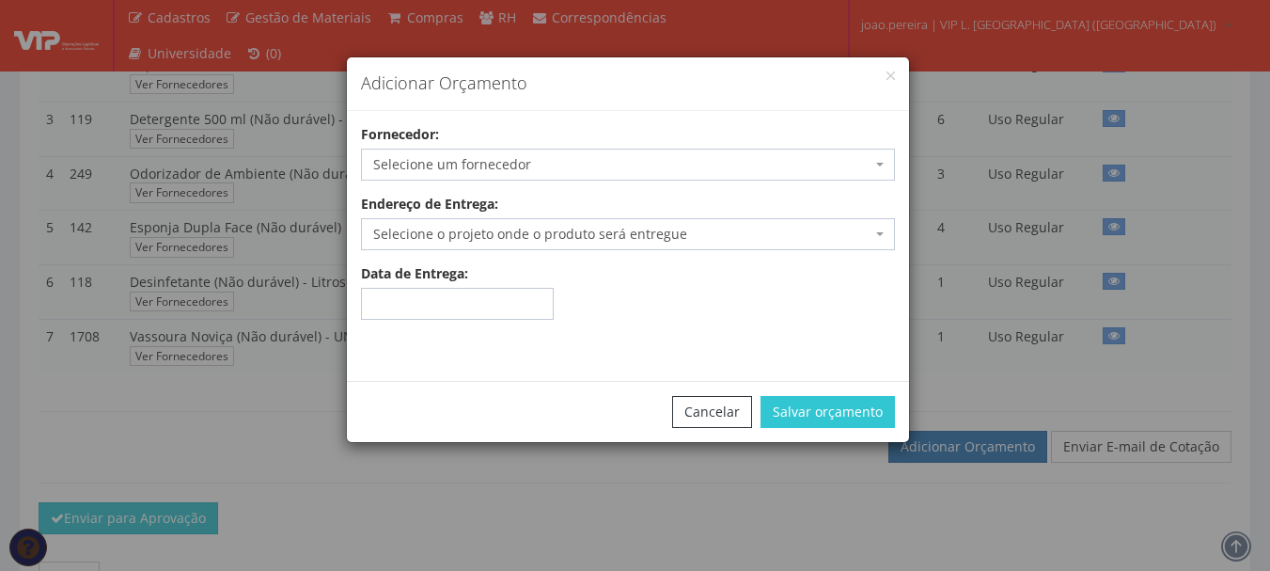
click at [570, 160] on span "Selecione um fornecedor" at bounding box center [622, 164] width 498 height 19
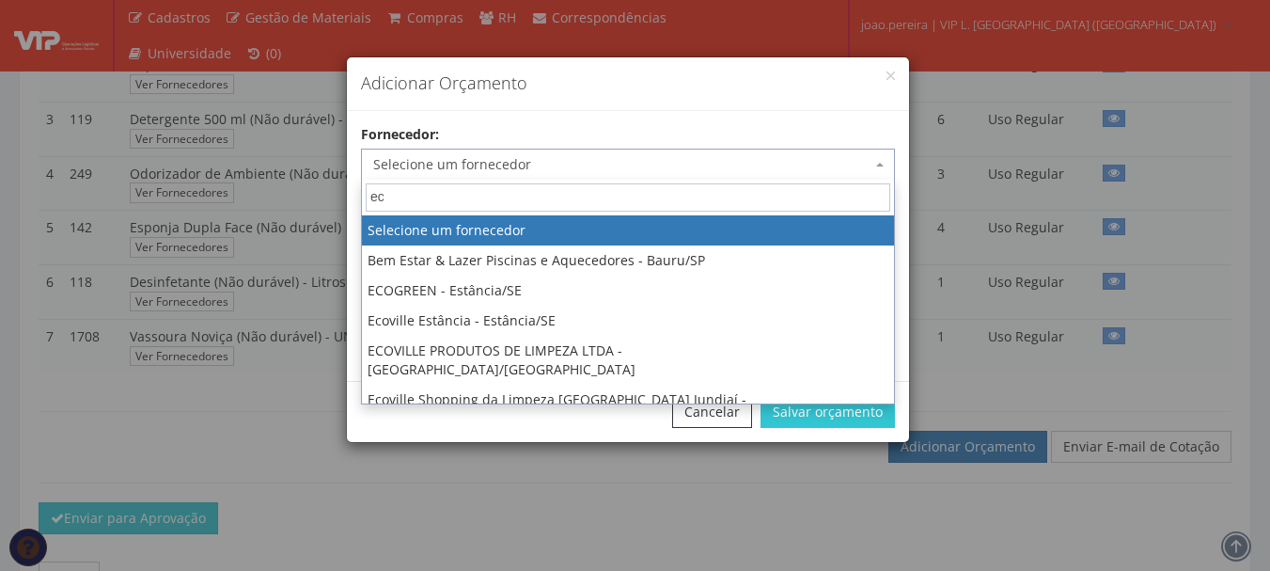
type input "eco"
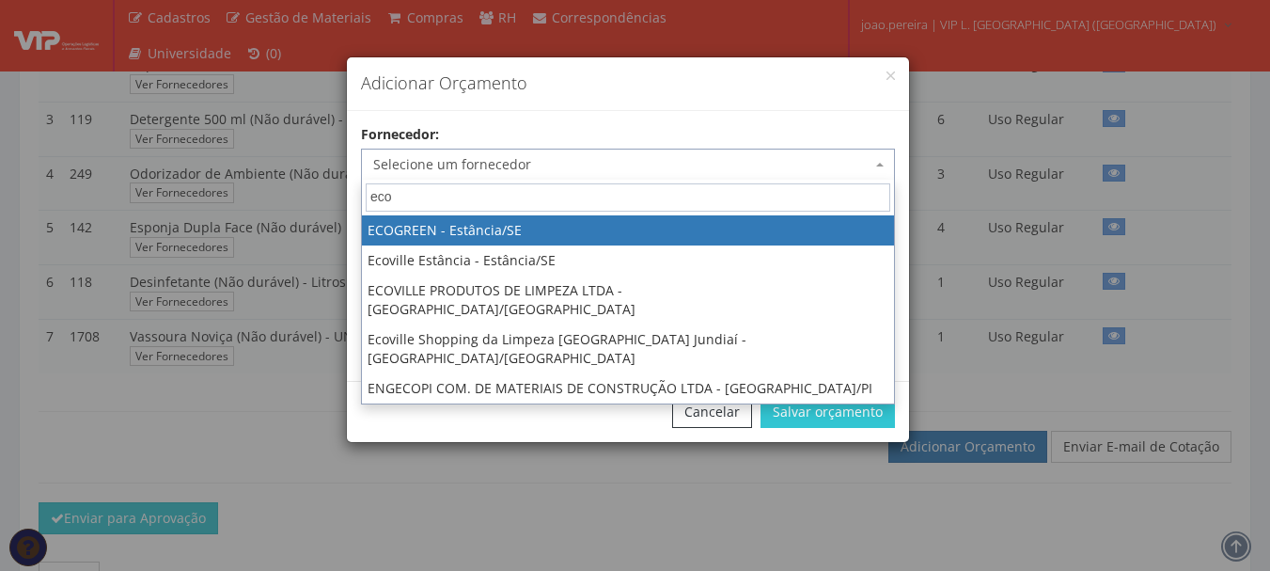
select select "2273"
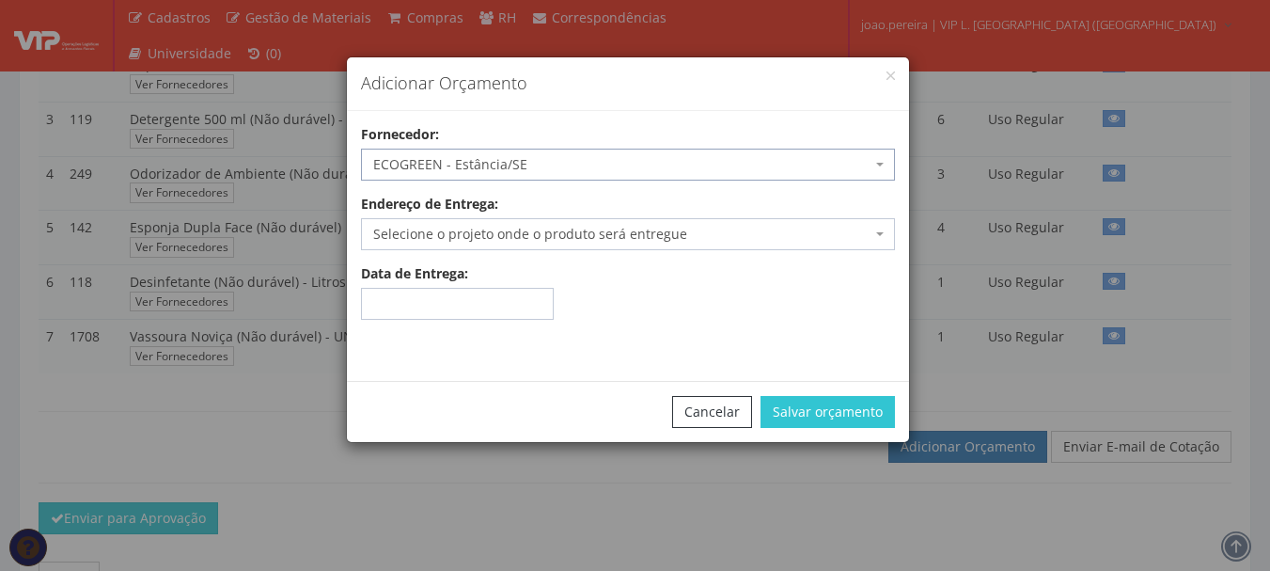
click at [637, 240] on span "Selecione o projeto onde o produto será entregue" at bounding box center [622, 234] width 498 height 19
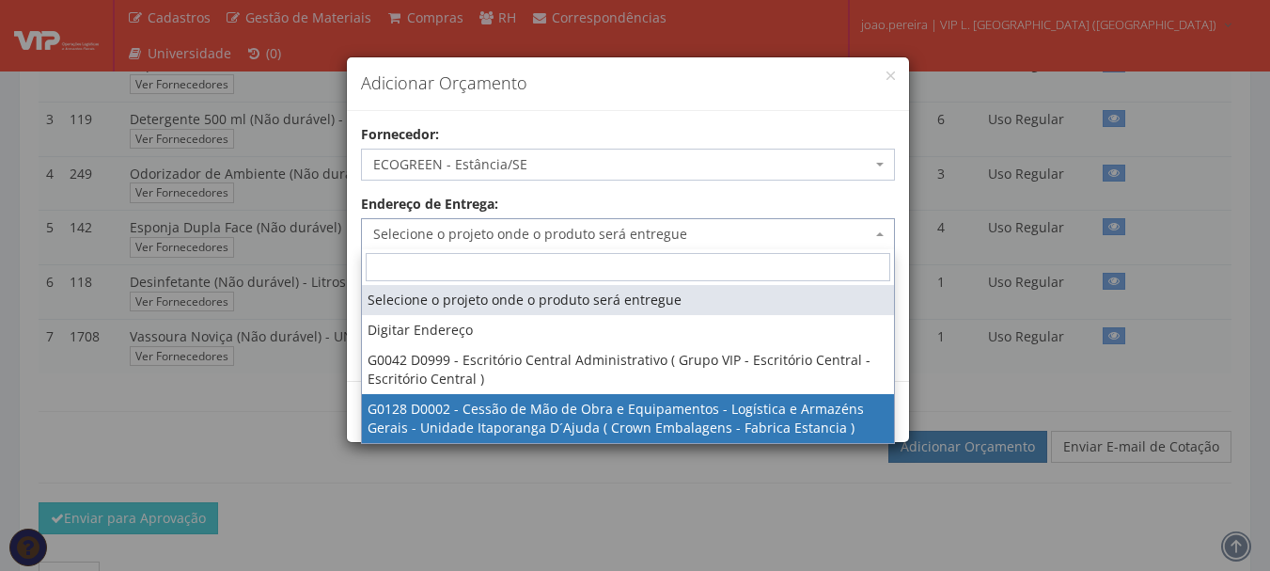
select select "128"
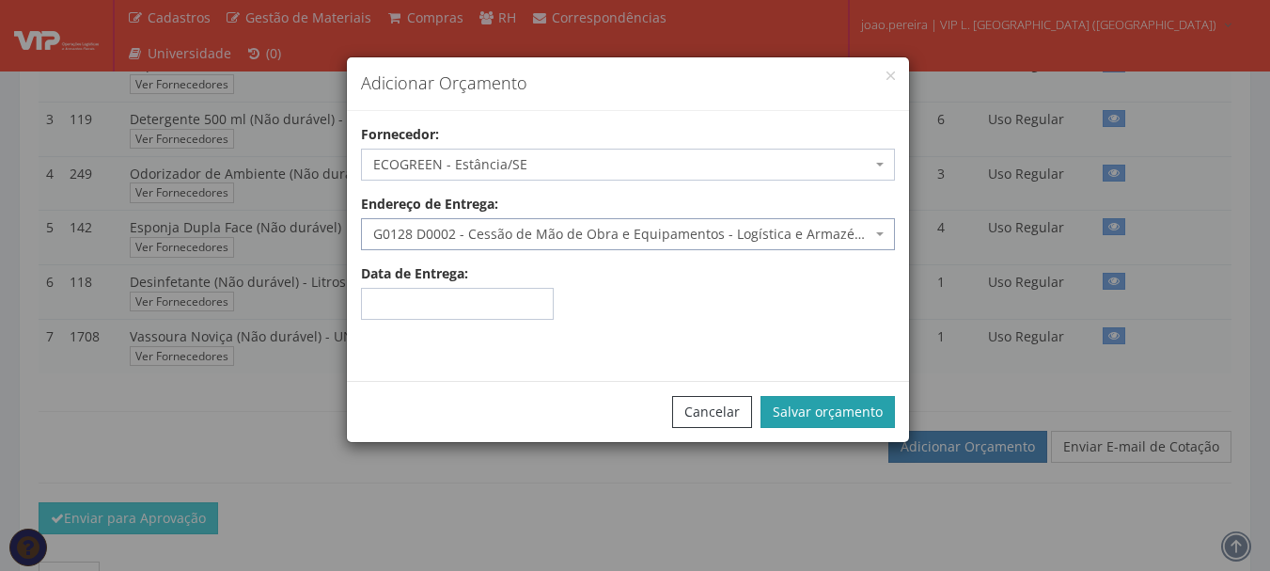
click at [856, 415] on button "Salvar orçamento" at bounding box center [828, 412] width 134 height 32
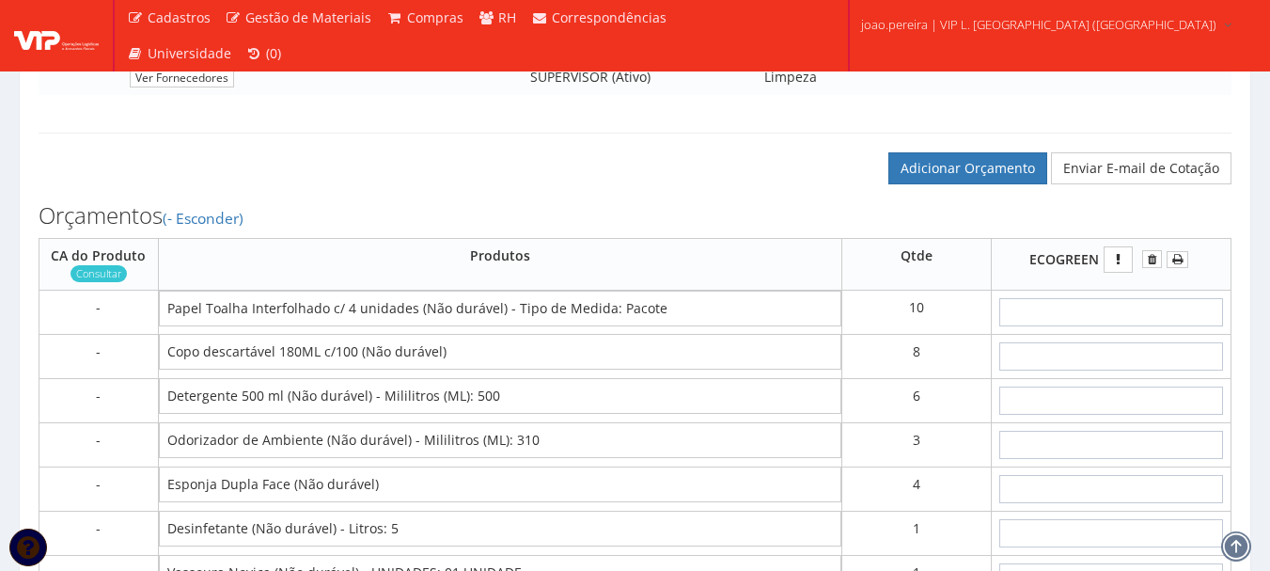
scroll to position [846, 0]
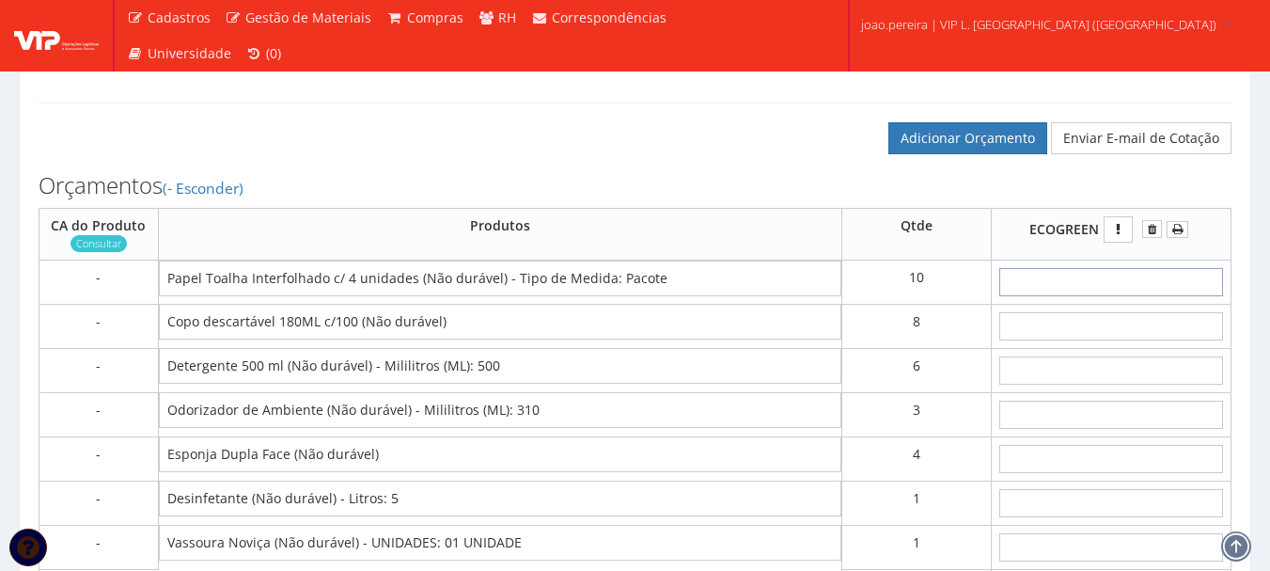
click at [1134, 296] on input "text" at bounding box center [1112, 282] width 224 height 28
type input "1"
type input "10,00"
type input "17"
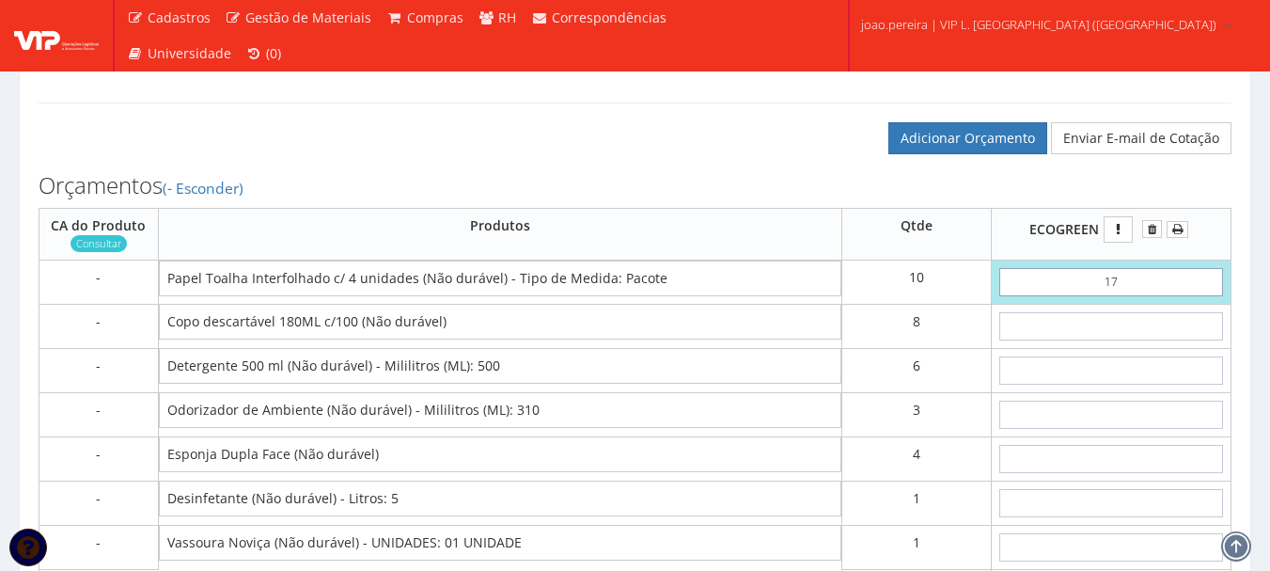
type input "170,00"
type input "1,78"
type input "17,80"
type input "178,00"
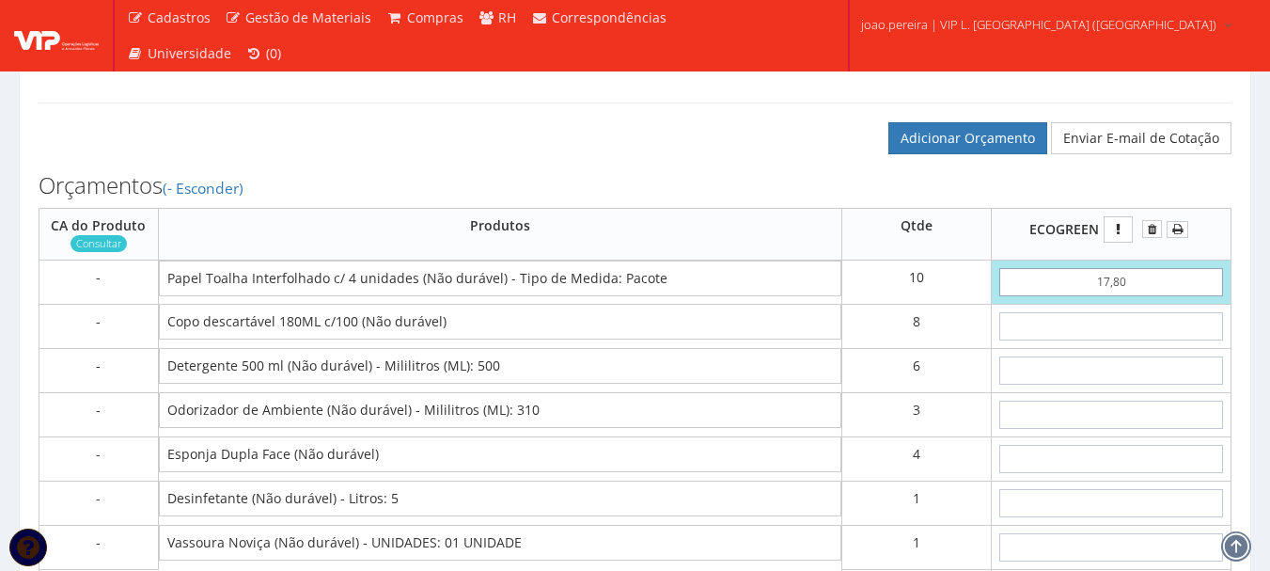
type input "17,80"
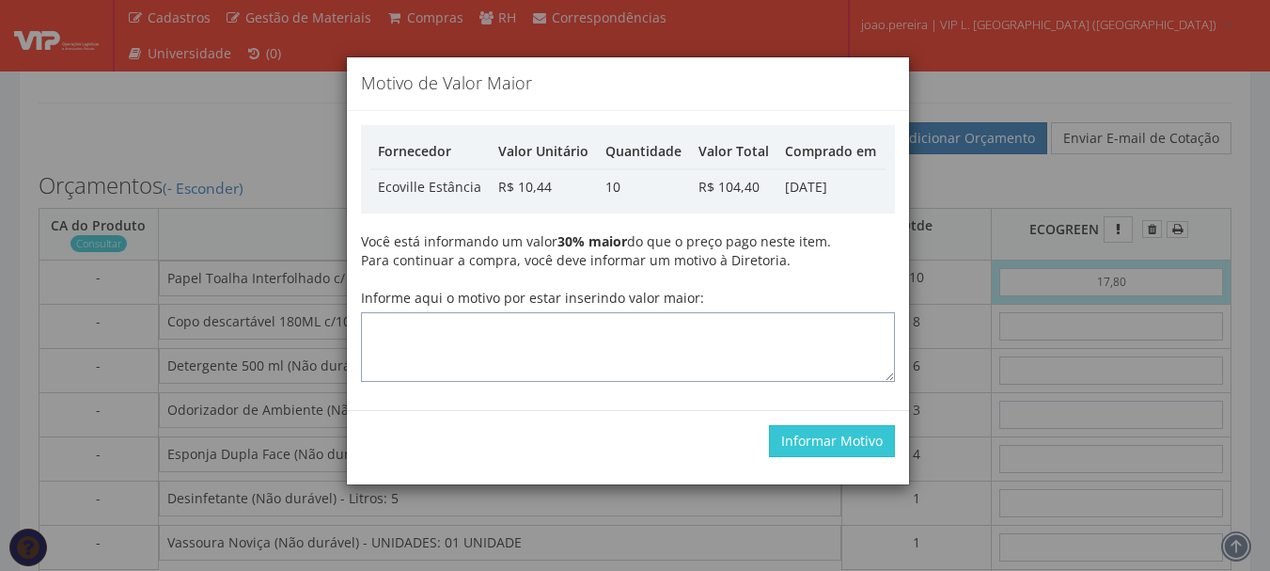
click at [705, 355] on textarea "Informe aqui o motivo por estar inserindo valor maior:" at bounding box center [628, 347] width 534 height 70
type textarea "atualizando"
click at [1064, 223] on div "Motivo de Valor Maior Fornecedor Valor Unitário Quantidade Valor Total Comprado…" at bounding box center [635, 285] width 1270 height 571
click at [968, 199] on div "Motivo de Valor Maior Fornecedor Valor Unitário Quantidade Valor Total Comprado…" at bounding box center [635, 285] width 1270 height 571
click at [869, 446] on button "Informar Motivo" at bounding box center [832, 441] width 126 height 32
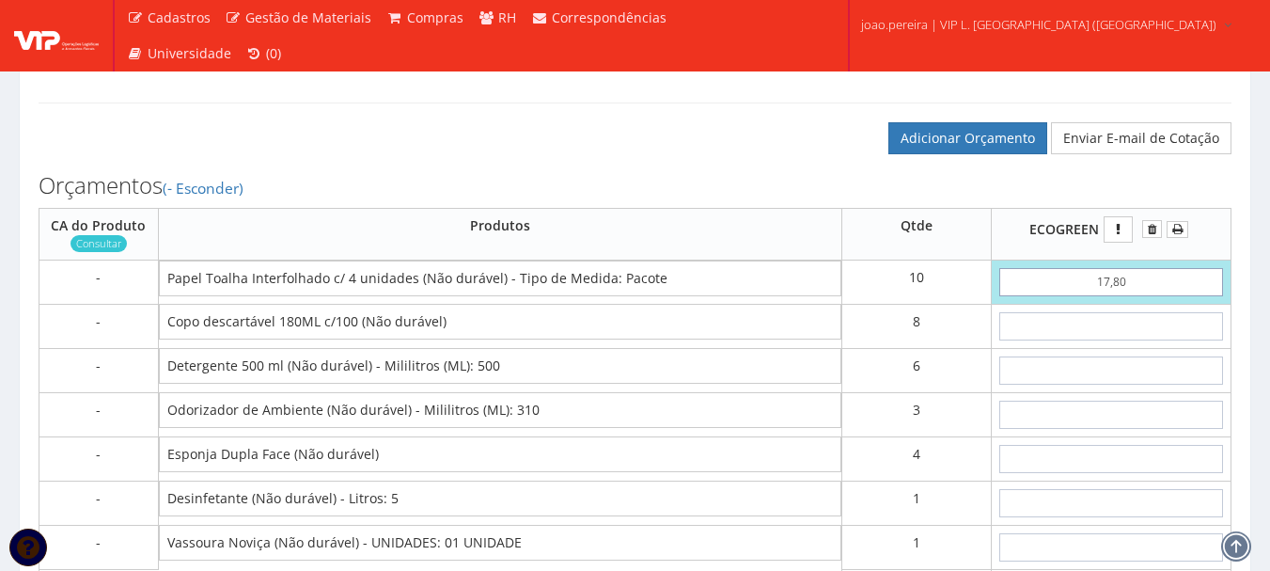
click at [1149, 296] on input "17,80" at bounding box center [1112, 282] width 224 height 28
click at [1110, 296] on input "17,80" at bounding box center [1112, 282] width 224 height 28
type input "1,80"
type input "18,00"
type input "13,80"
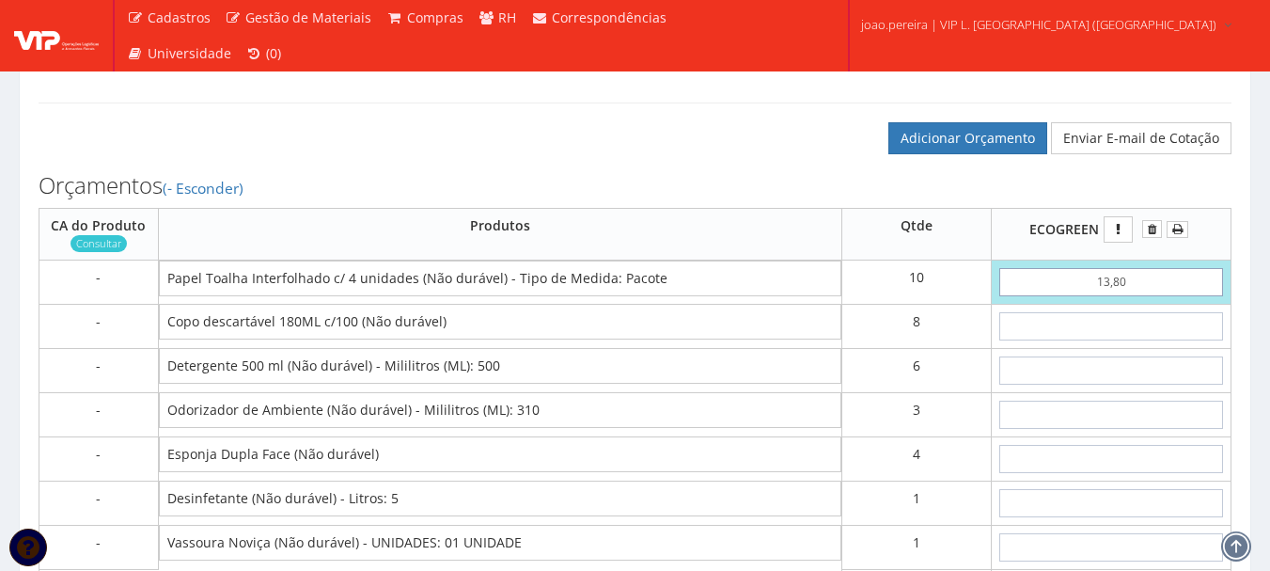
type input "138,00"
type input "13,80"
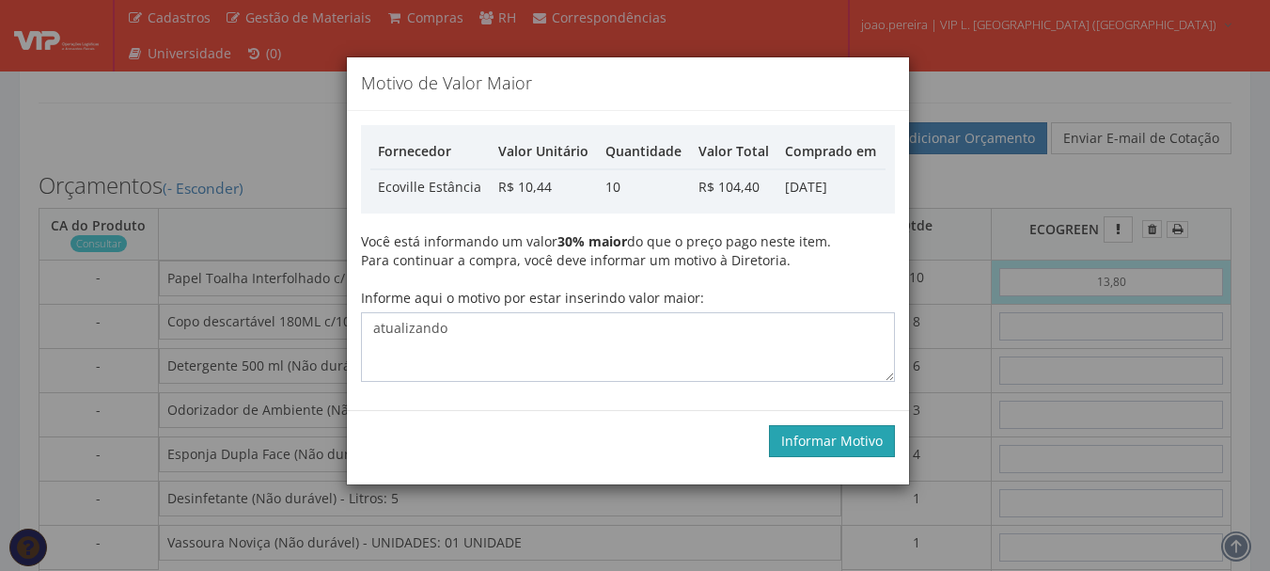
click at [830, 446] on button "Informar Motivo" at bounding box center [832, 441] width 126 height 32
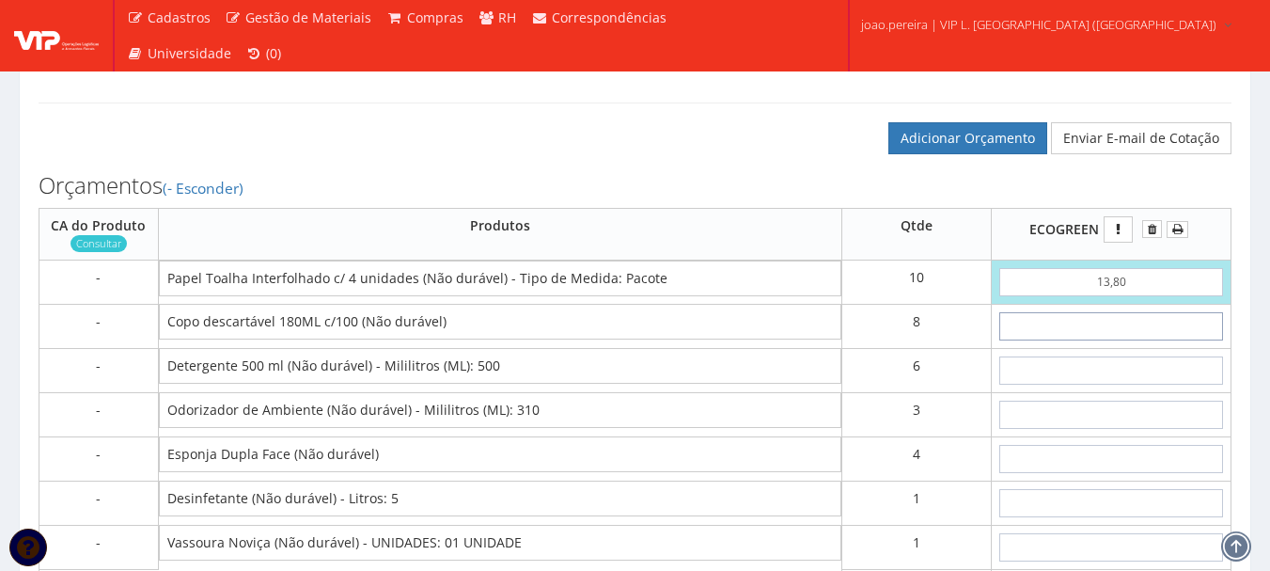
click at [1137, 340] on input "text" at bounding box center [1112, 326] width 224 height 28
type input "4"
type input "170,00"
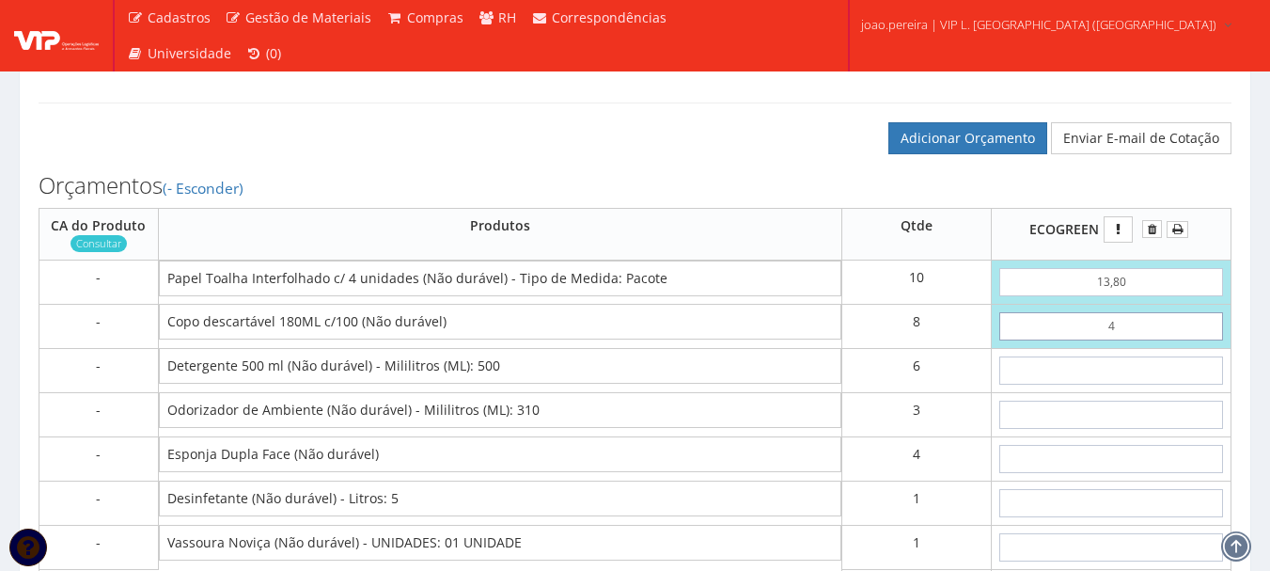
type input "47"
type input "514,00"
type input "4,70"
type input "175,60"
type input "4,70"
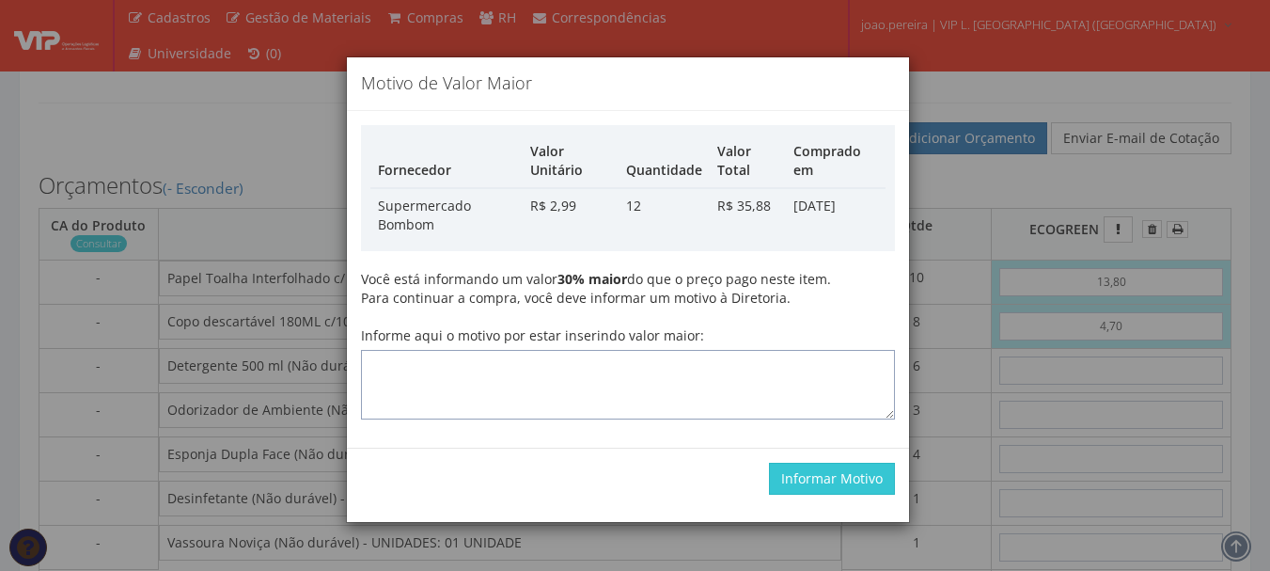
click at [501, 378] on textarea "Informe aqui o motivo por estar inserindo valor maior:" at bounding box center [628, 385] width 534 height 70
type textarea "atualizando"
click at [828, 485] on button "Informar Motivo" at bounding box center [832, 479] width 126 height 32
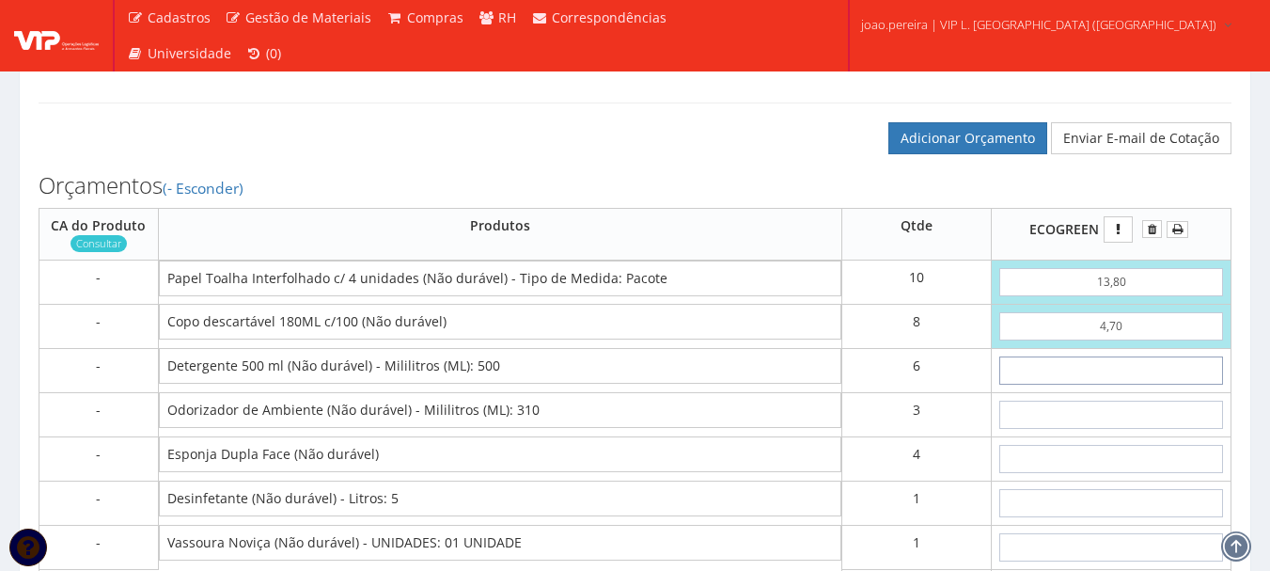
click at [1142, 385] on input "text" at bounding box center [1112, 370] width 224 height 28
type input "1"
type input "181,60"
type input "19"
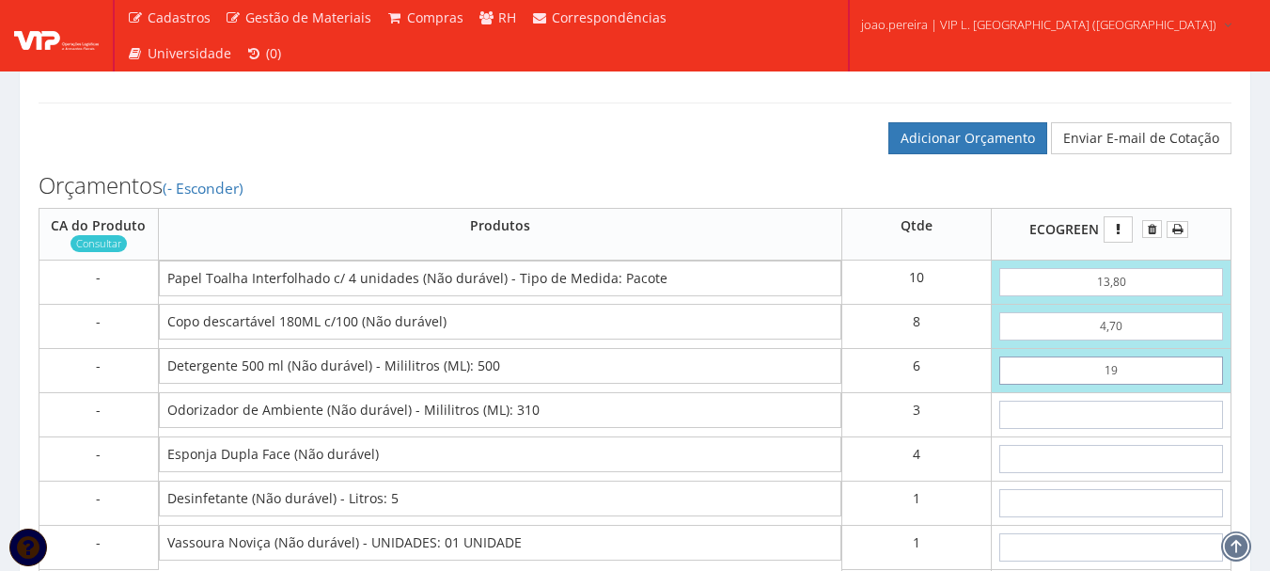
type input "289,60"
type input "1,99"
type input "187,54"
type input "1,99"
type input "1"
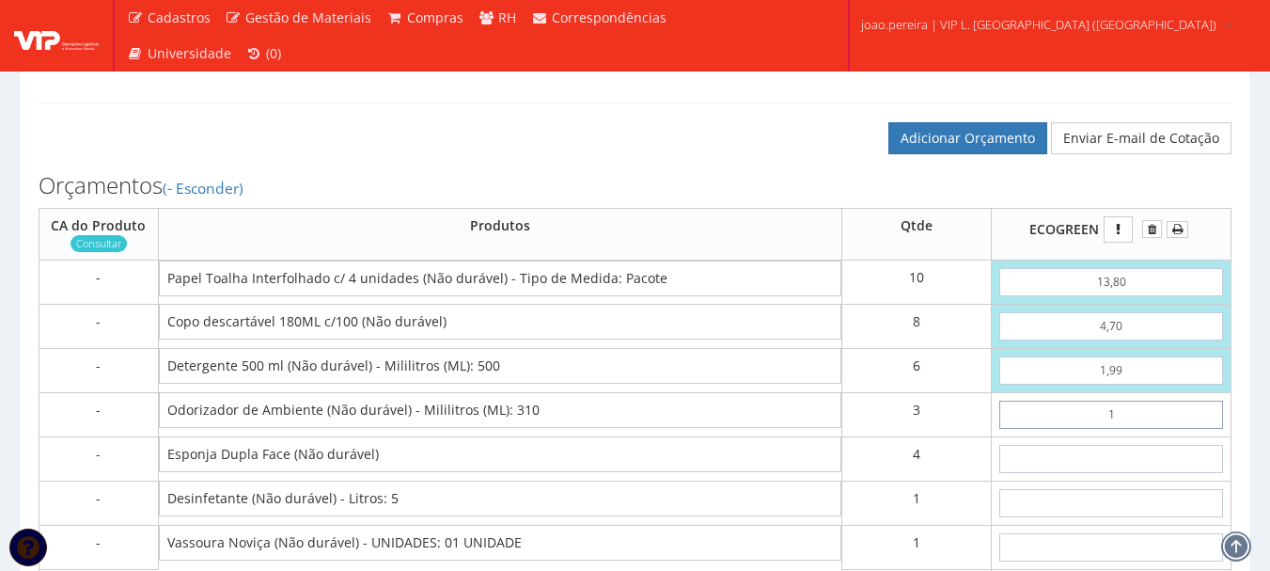
type input "190,54"
type input "17"
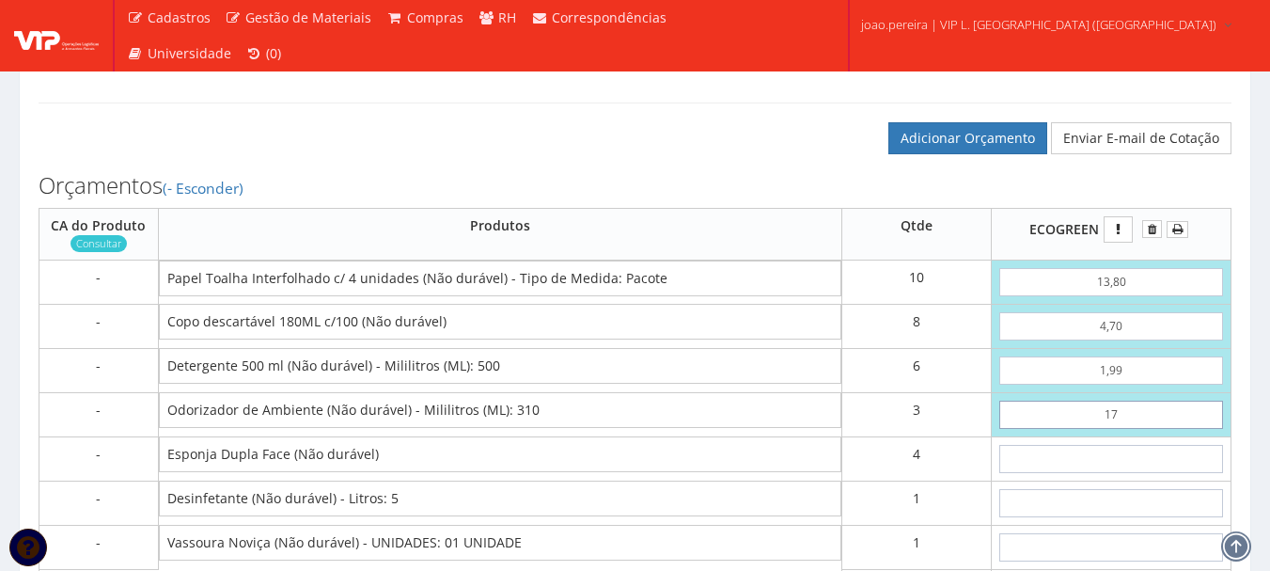
type input "238,54"
type input "1,79"
type input "192,91"
type input "17,95"
type input "241,39"
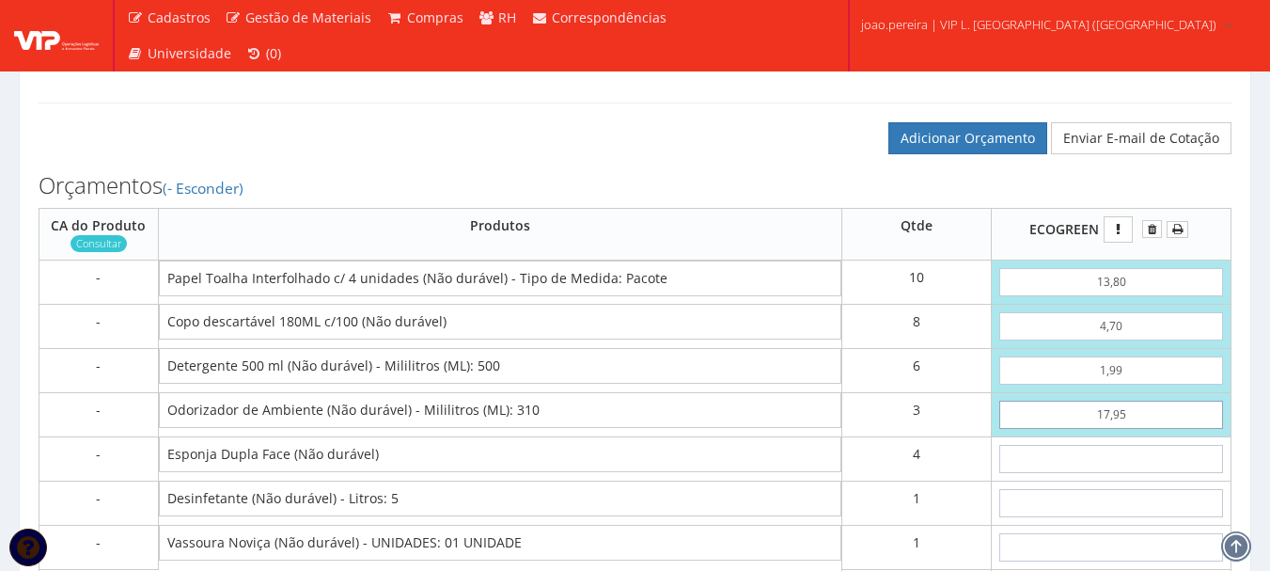
type input "17,95"
type input "3"
type input "253,39"
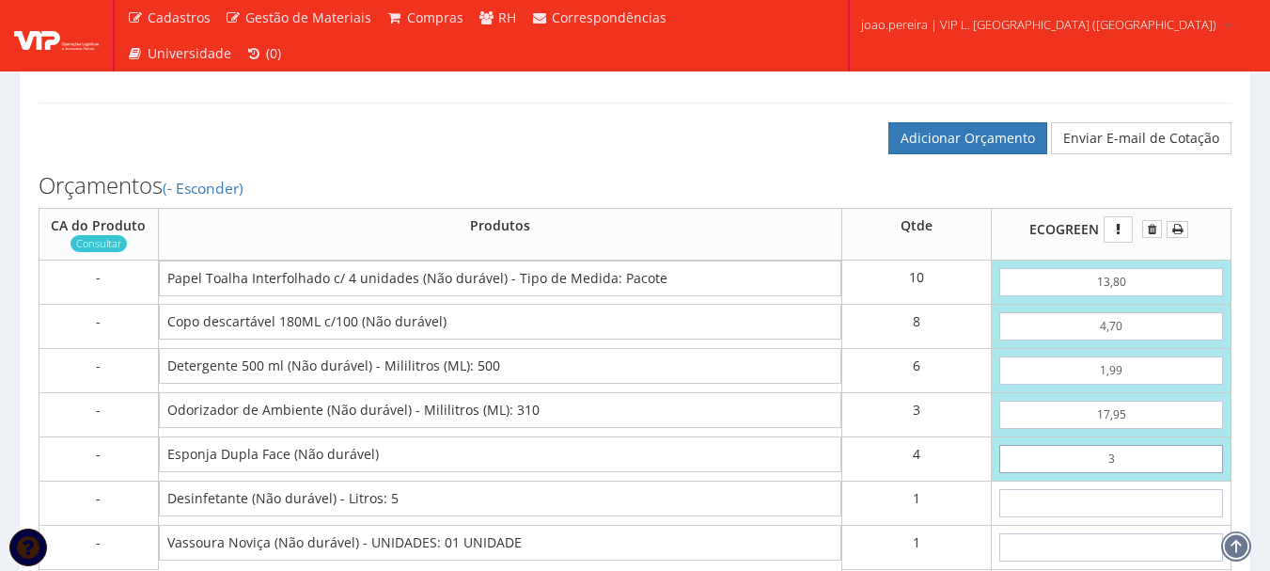
type input "35"
type input "381,39"
type input "3,50"
type input "255,39"
type input "3,50"
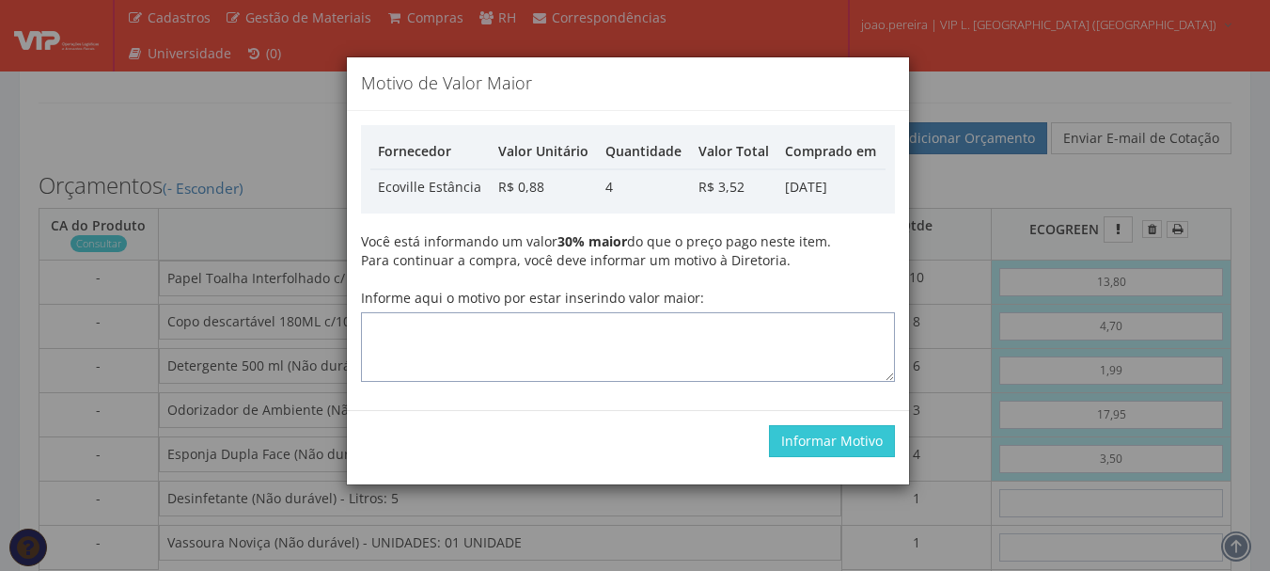
click at [567, 339] on textarea "Informe aqui o motivo por estar inserindo valor maior:" at bounding box center [628, 347] width 534 height 70
type textarea "atualizando"
click at [833, 435] on button "Informar Motivo" at bounding box center [832, 441] width 126 height 32
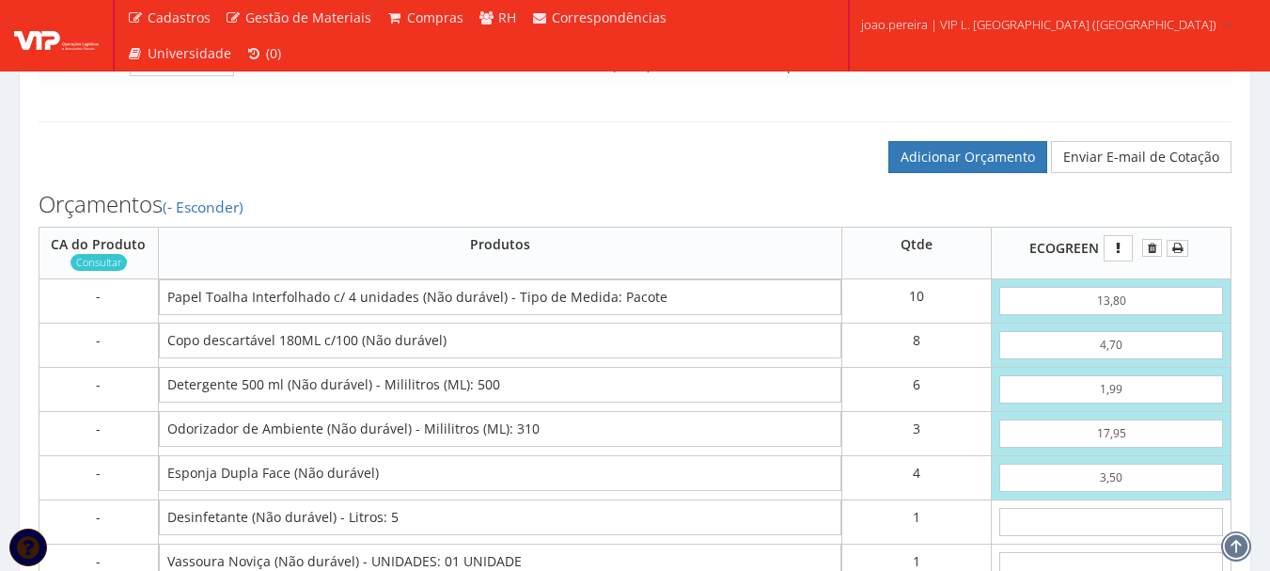
scroll to position [1034, 0]
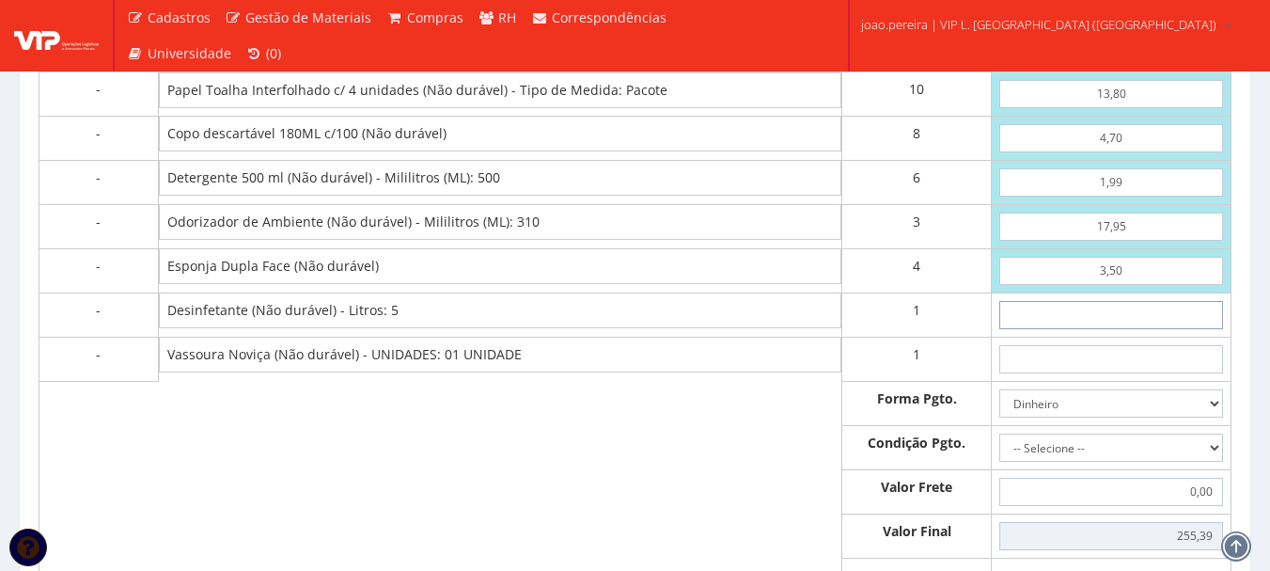
click at [1137, 329] on input "text" at bounding box center [1112, 315] width 224 height 28
type input "1"
type input "256,39"
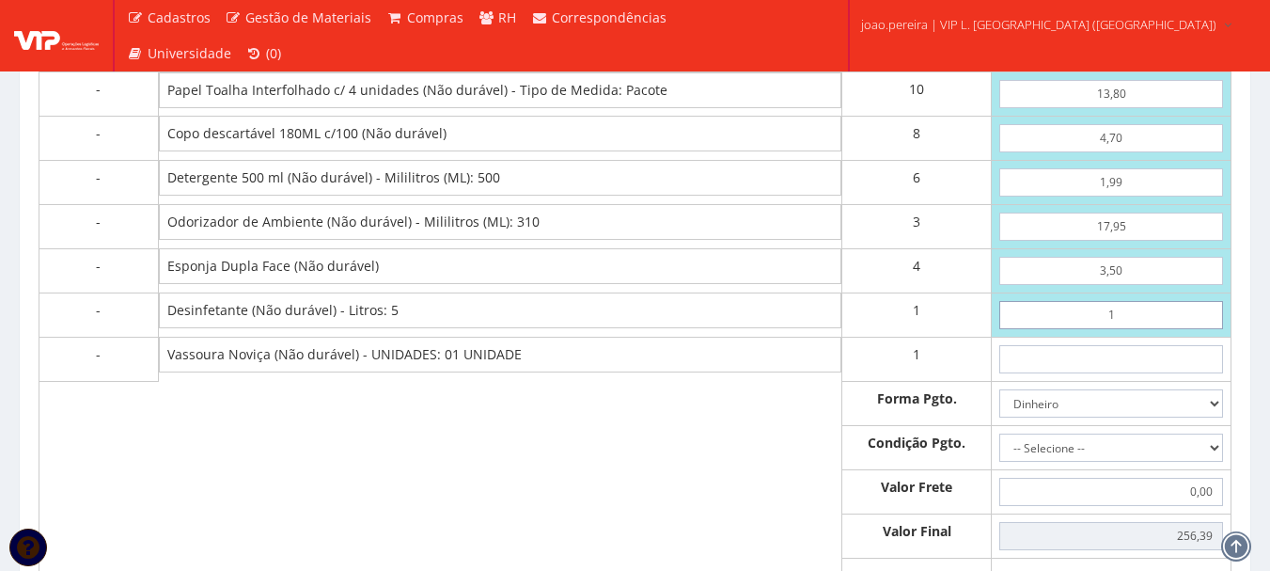
type input "1"
type input "3"
type input "259,39"
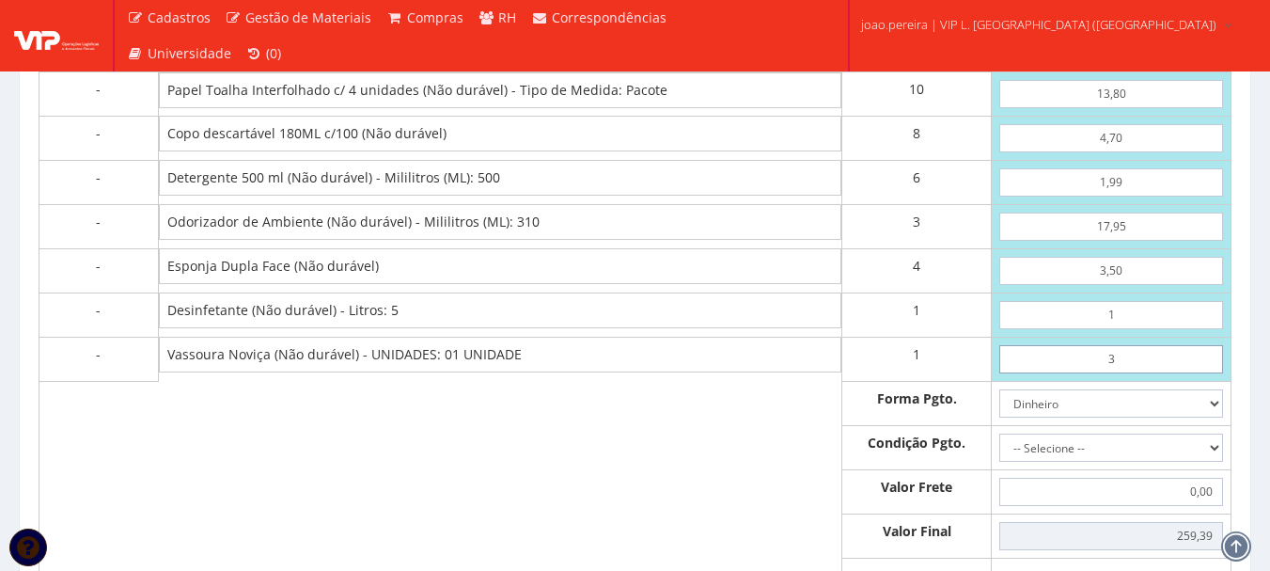
type input "3"
type input "256,39"
type input "1"
type input "257,39"
type input "13"
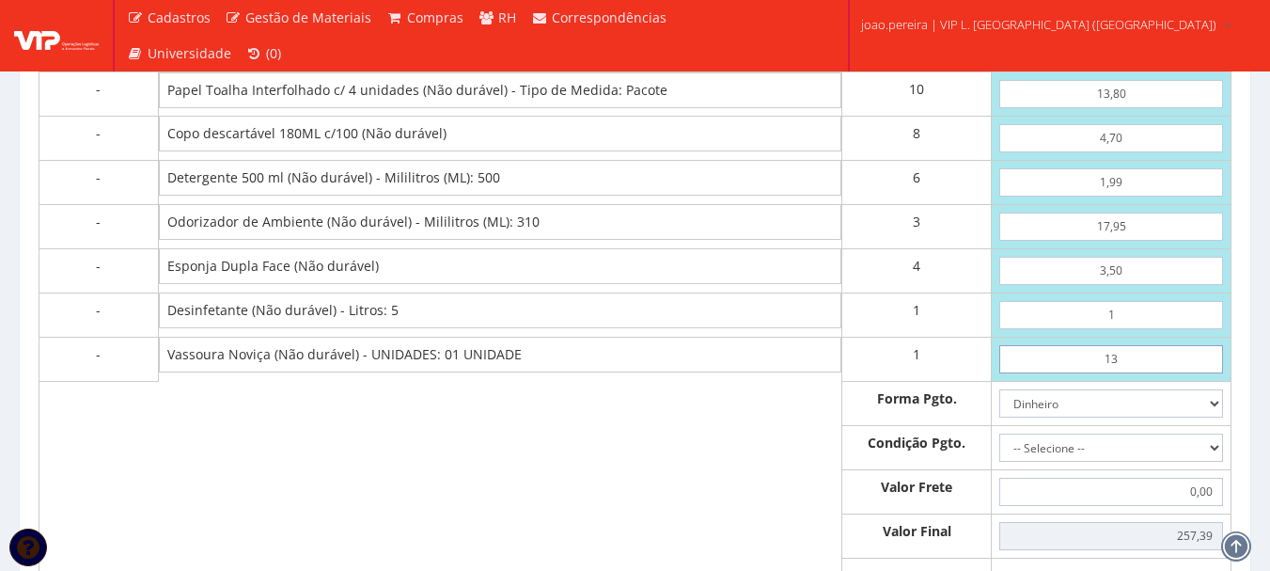
type input "269,39"
type input "1,39"
type input "257,78"
type input "13,95"
type input "270,34"
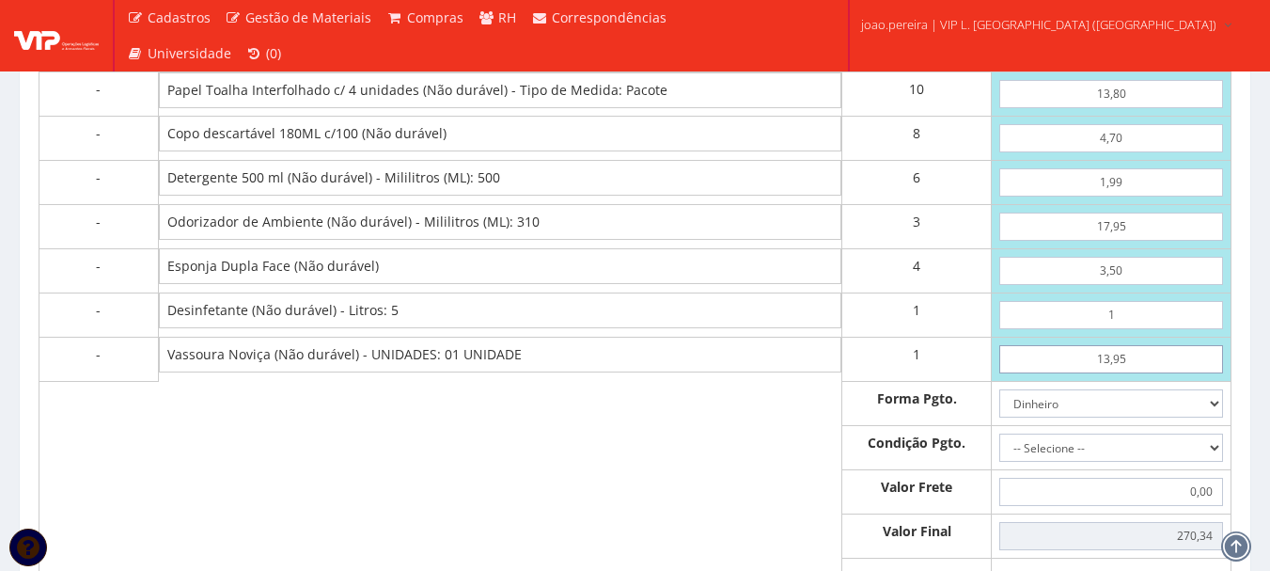
type input "13,95"
click at [1131, 329] on input "1" at bounding box center [1112, 315] width 224 height 28
type input "13"
type input "282,34"
type input "1,39"
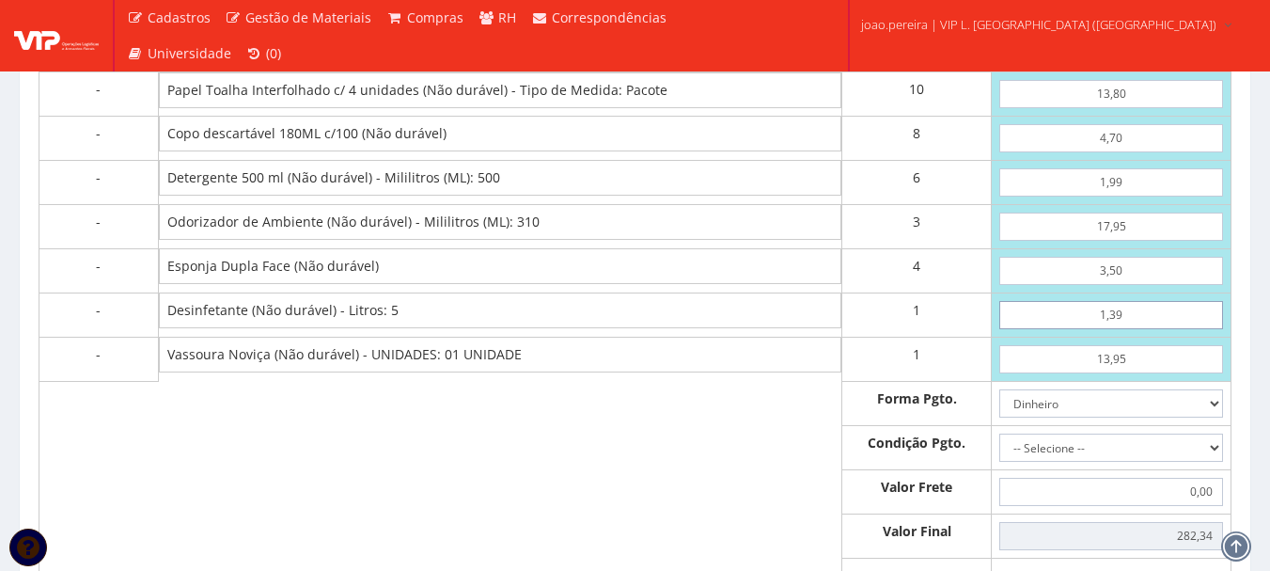
type input "270,73"
type input "13,95"
type input "283,29"
type input "13,95"
drag, startPoint x: 1163, startPoint y: 395, endPoint x: 1049, endPoint y: 392, distance: 113.8
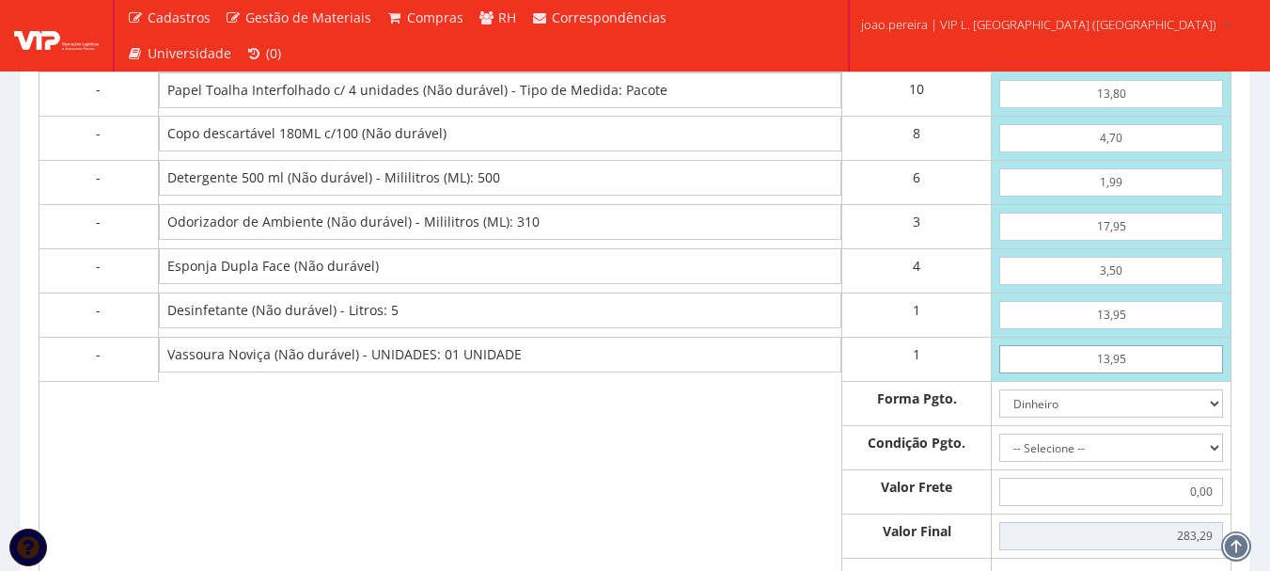
click at [1049, 373] on input "13,95" at bounding box center [1112, 359] width 224 height 28
type input "2"
type input "271,34"
type input "24"
type input "293,34"
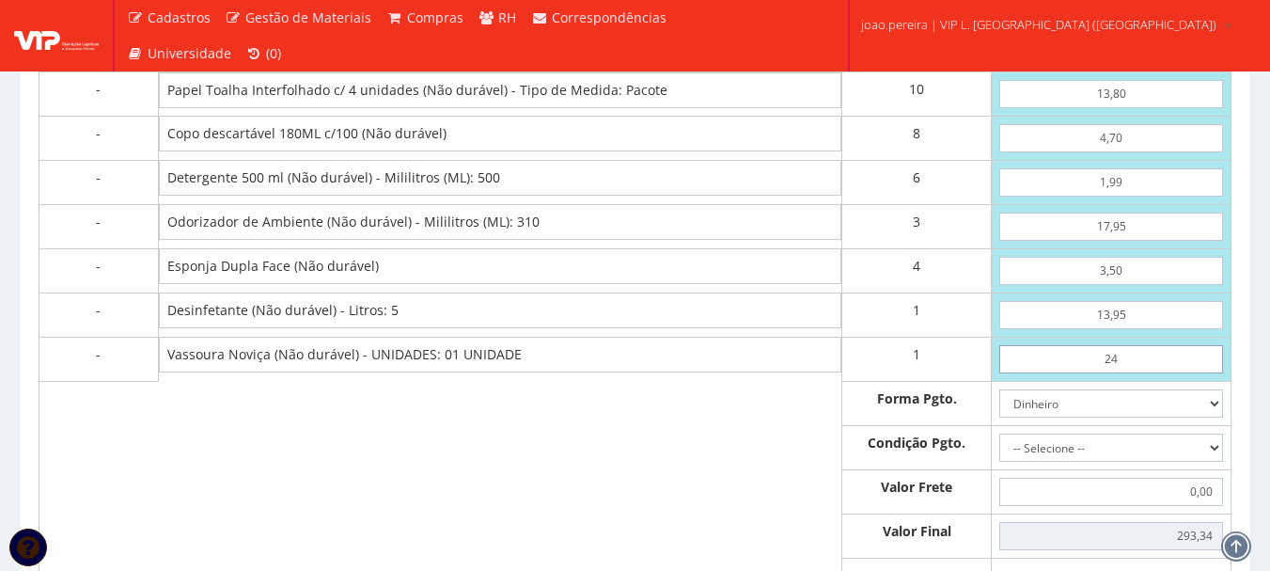
type input "2,49"
type input "271,83"
type input "24,90"
type input "294,24"
type input "24,90"
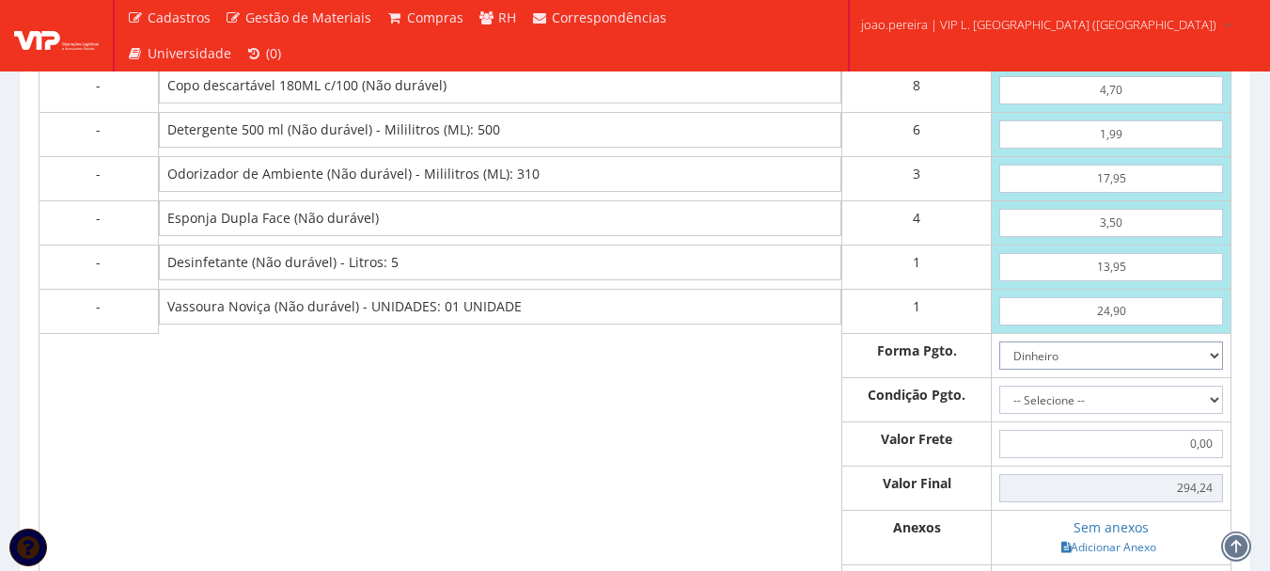
scroll to position [1128, 0]
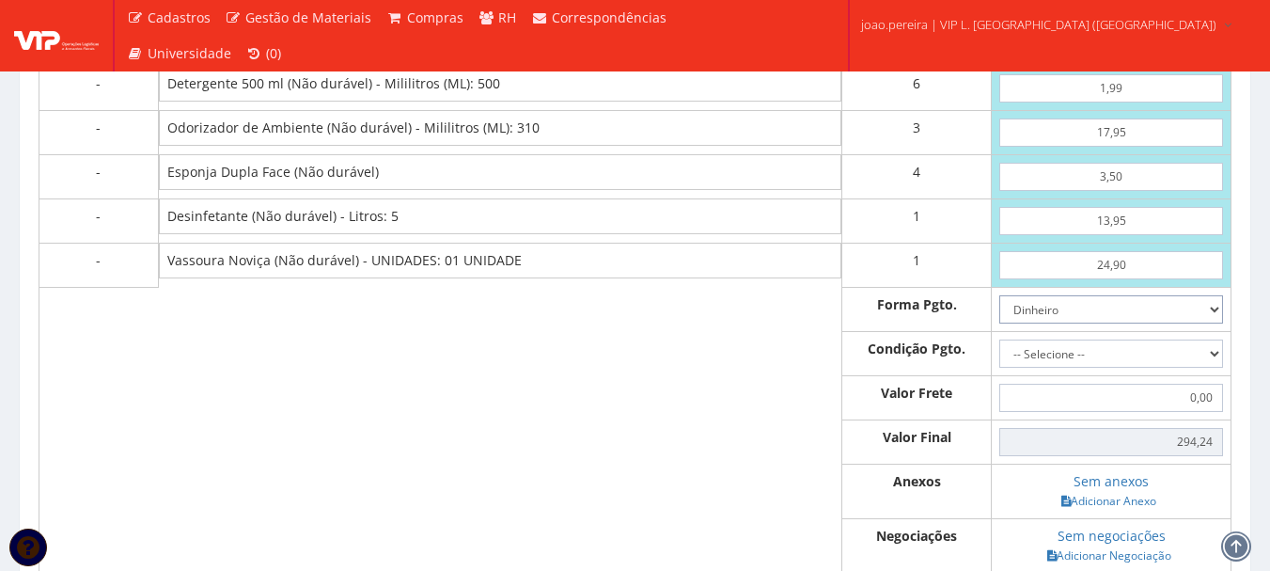
click at [1215, 323] on select "Dinheiro Boleto Bancário Depósito Transferência Bancária Cartão de Crédito Cart…" at bounding box center [1112, 309] width 224 height 28
select select "1"
click at [1000, 323] on select "Dinheiro Boleto Bancário Depósito Transferência Bancária Cartão de Crédito Cart…" at bounding box center [1112, 309] width 224 height 28
click at [1216, 368] on select "-- Selecione -- À vista 7 dias 10 dias" at bounding box center [1112, 353] width 224 height 28
select select "30"
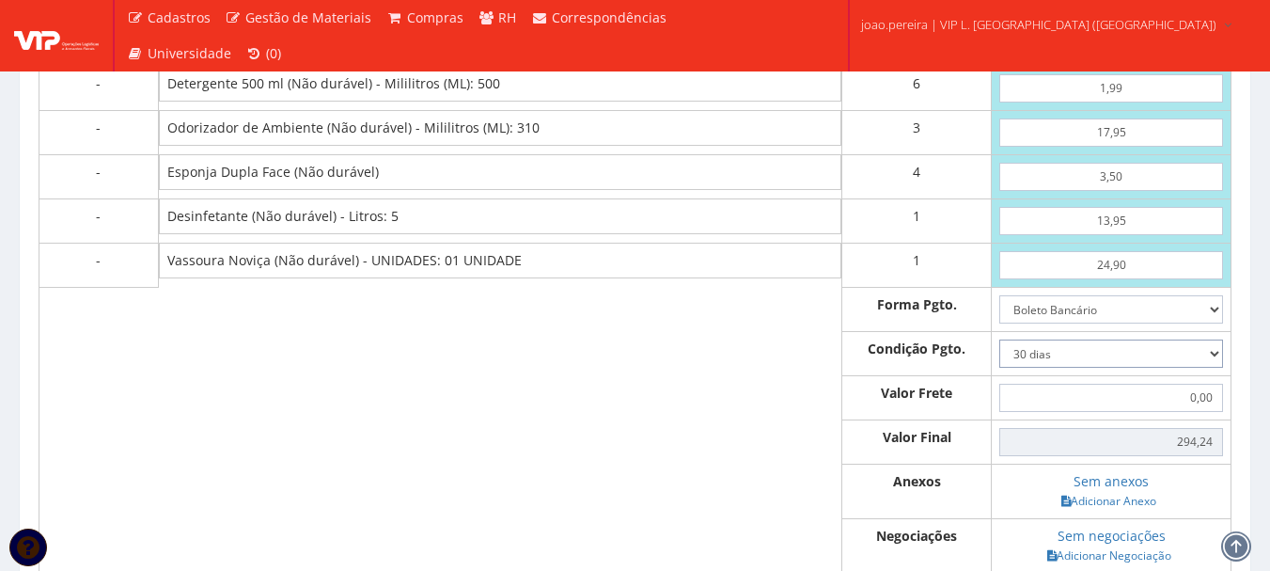
click at [1000, 368] on select "-- Selecione -- À vista 7 dias 10 dias" at bounding box center [1112, 353] width 224 height 28
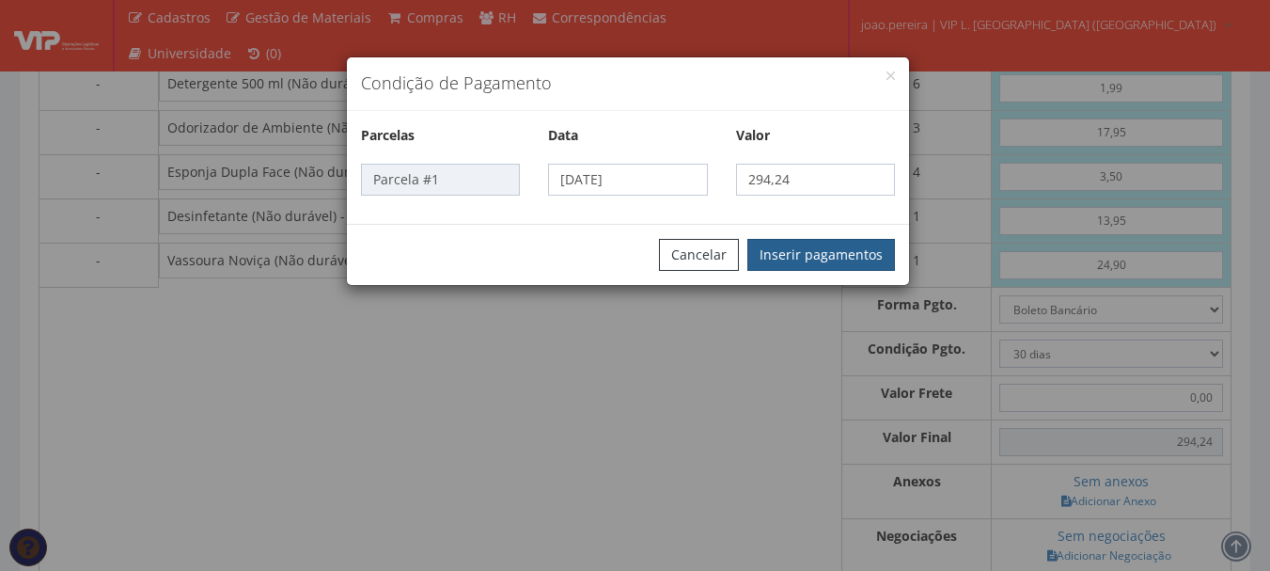
click at [804, 249] on button "Inserir pagamentos" at bounding box center [822, 255] width 148 height 32
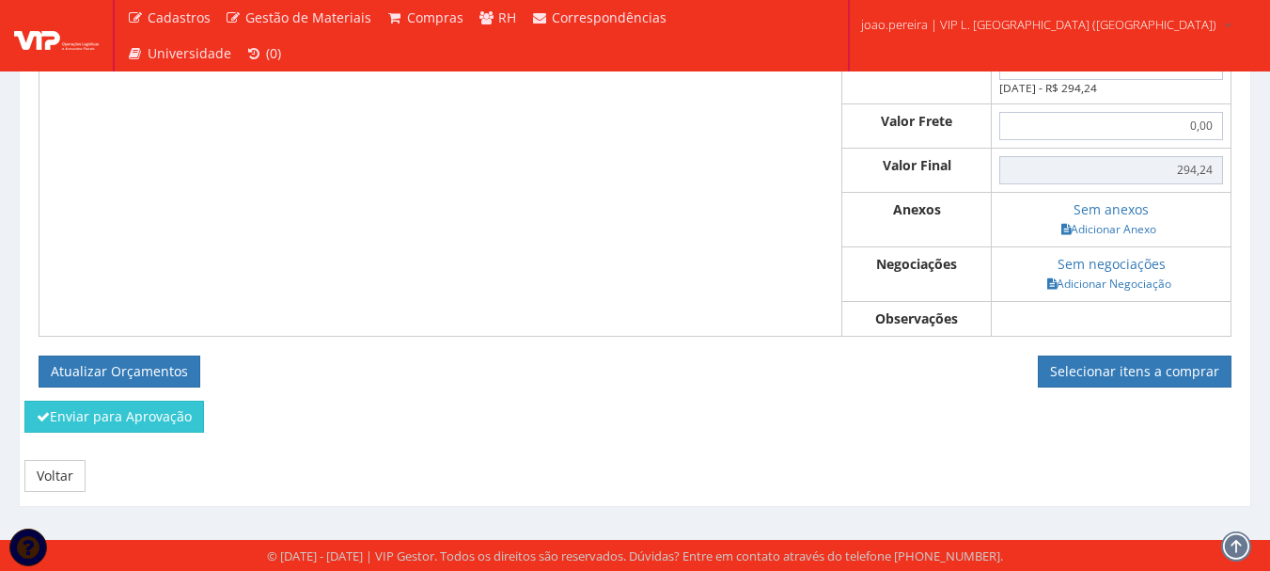
scroll to position [1454, 0]
click at [78, 369] on button "Atualizar Orçamentos" at bounding box center [120, 371] width 162 height 32
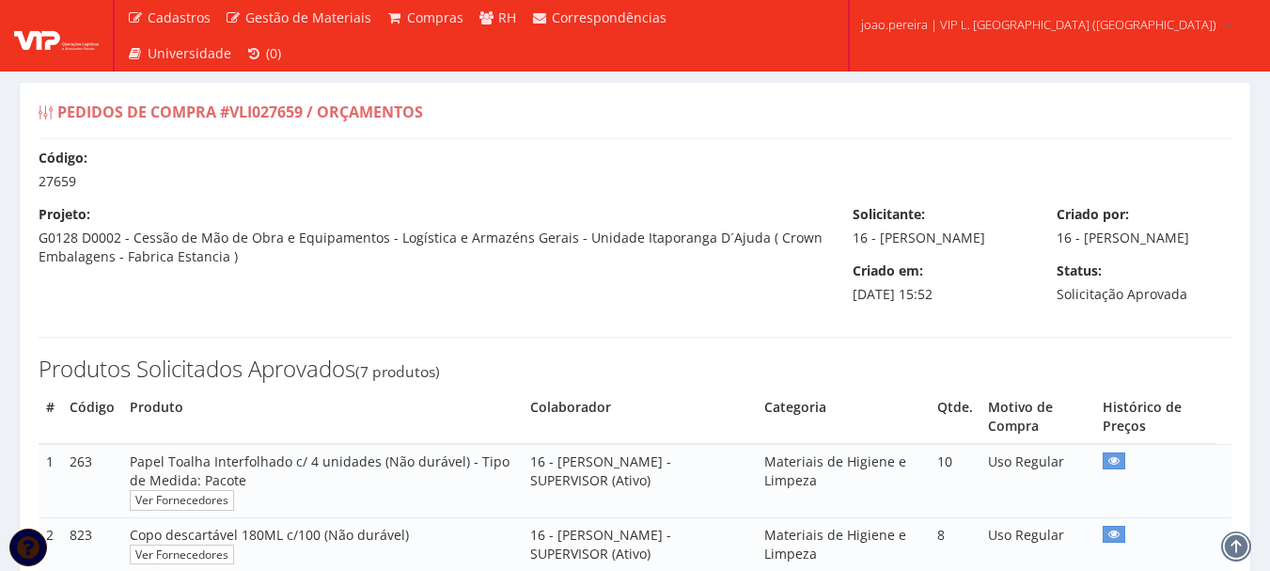
select select "30"
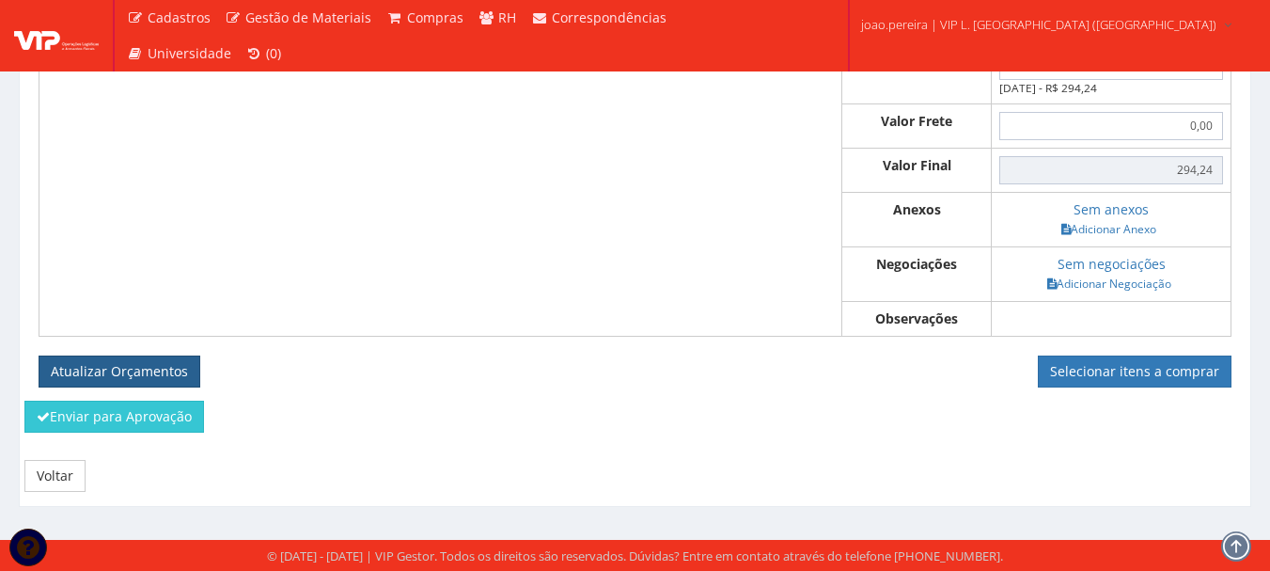
scroll to position [1386, 0]
click at [1108, 230] on link "Adicionar Anexo" at bounding box center [1109, 229] width 106 height 20
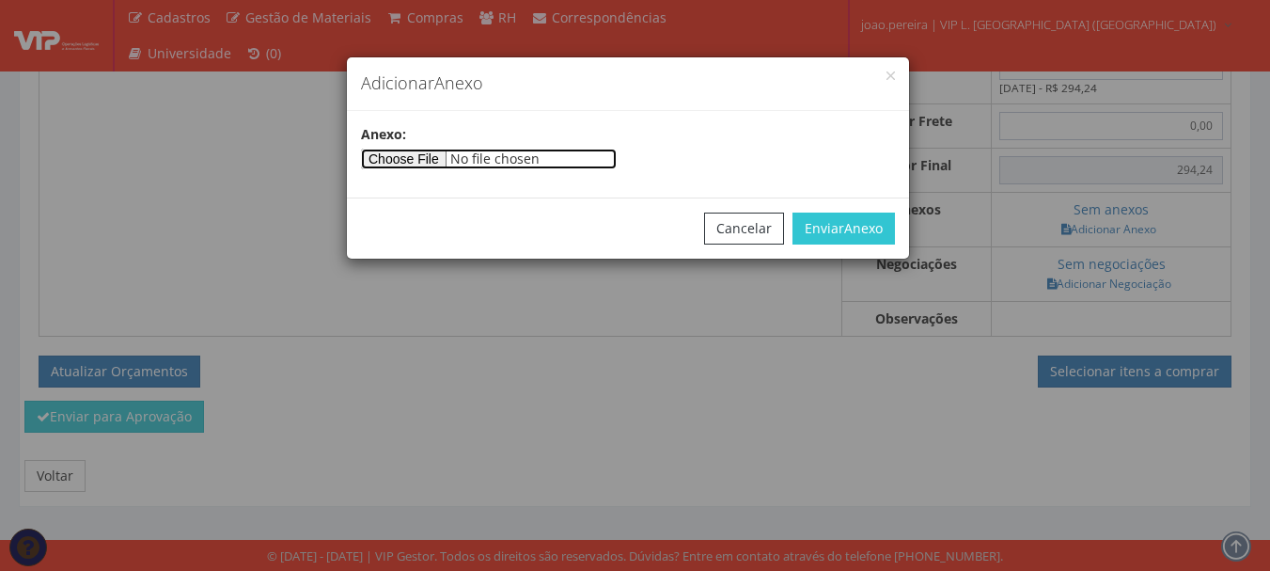
click at [441, 153] on input"] "file" at bounding box center [489, 159] width 256 height 21
type input"] "C:\fakepath\LIMPEZA ITAPORANGA ECO.jpg"
click at [873, 211] on div "Cancelar Enviar Anexo" at bounding box center [628, 227] width 562 height 61
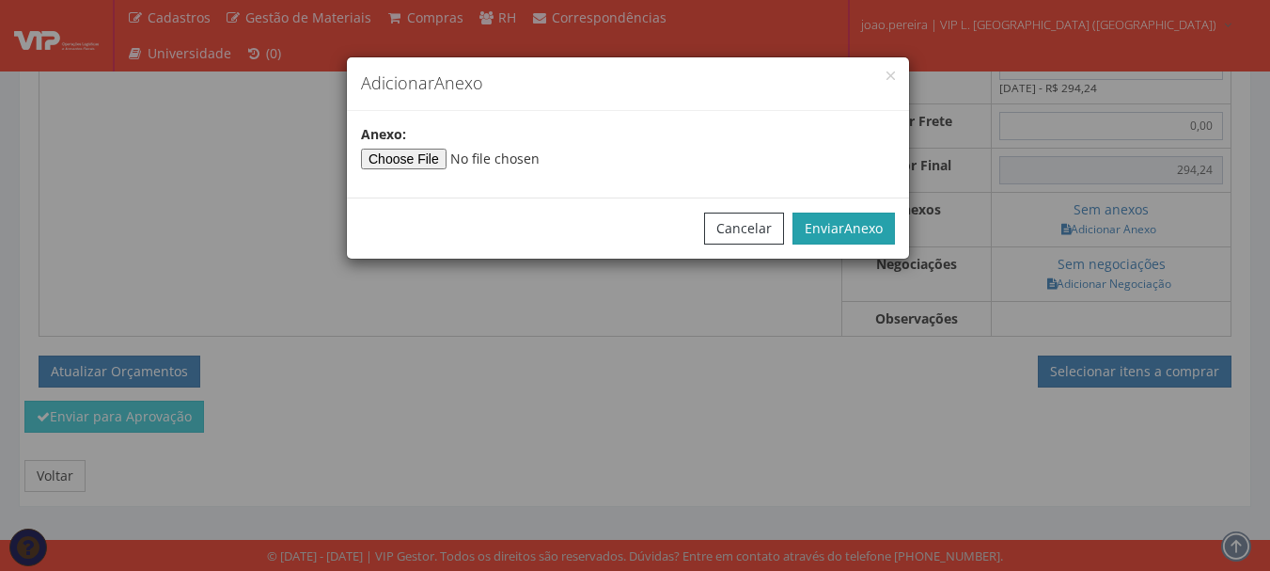
click at [865, 224] on span "Anexo" at bounding box center [863, 228] width 39 height 18
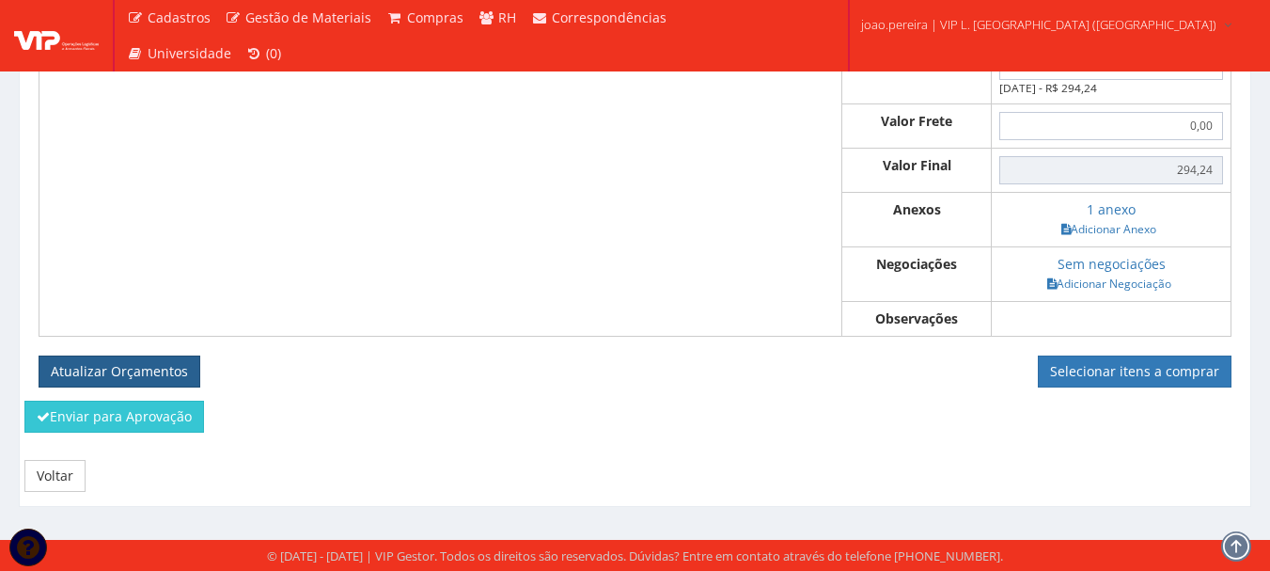
click at [119, 366] on button "Atualizar Orçamentos" at bounding box center [120, 371] width 162 height 32
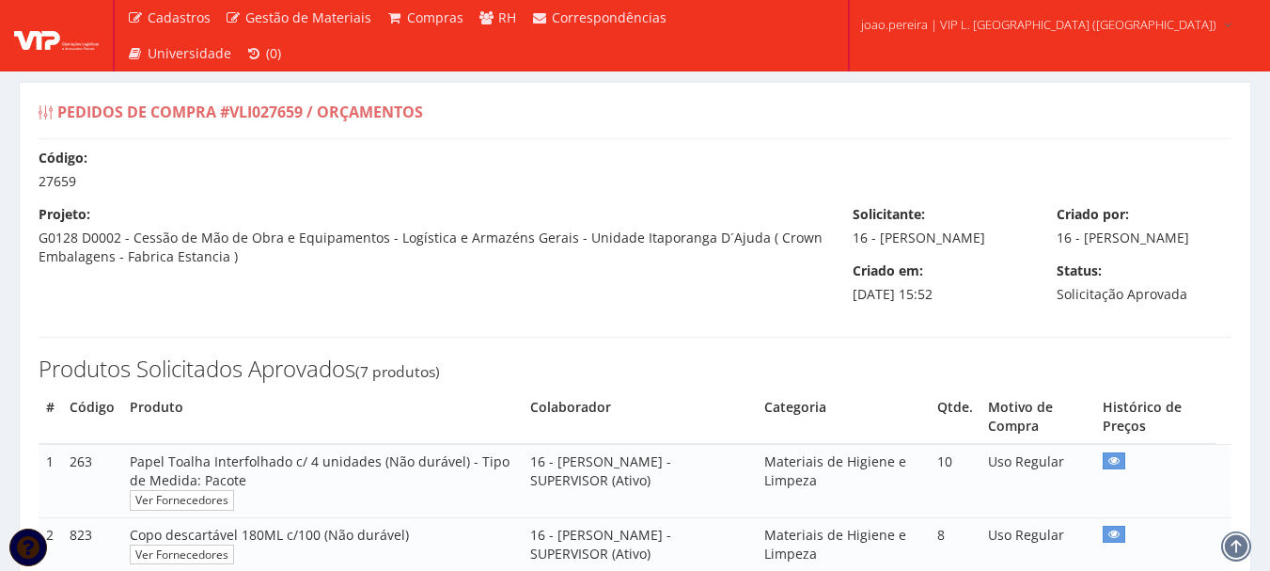
select select "30"
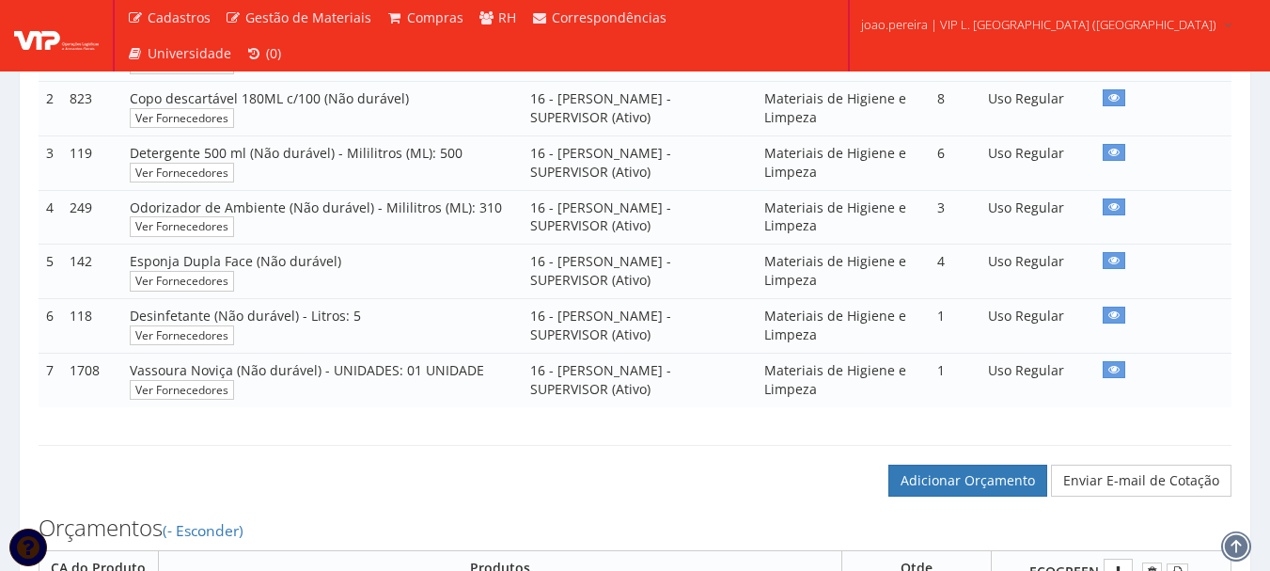
scroll to position [470, 0]
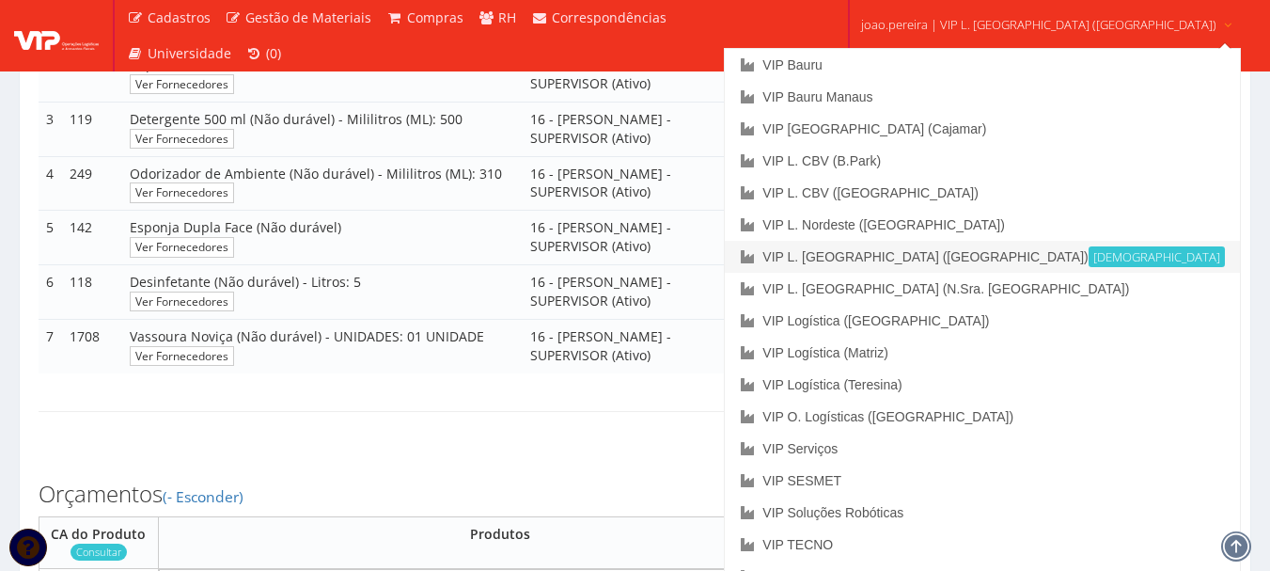
click at [1021, 259] on link "VIP L. [GEOGRAPHIC_DATA] ([GEOGRAPHIC_DATA]) Ativa" at bounding box center [982, 257] width 514 height 32
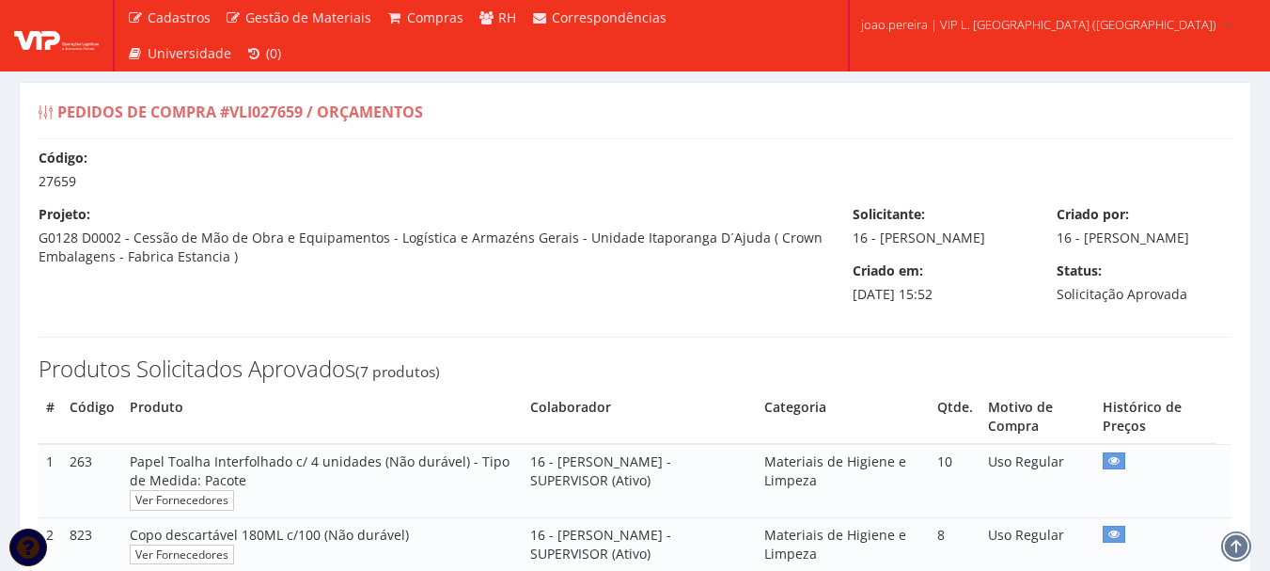
select select "30"
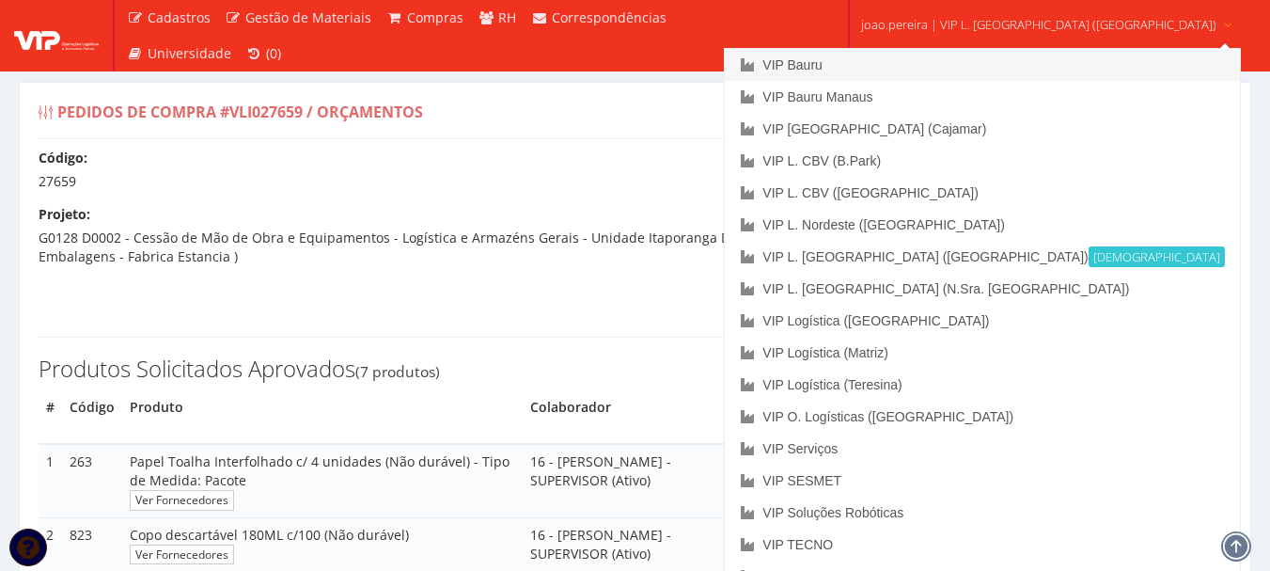
click at [892, 68] on link "VIP Bauru" at bounding box center [982, 65] width 514 height 32
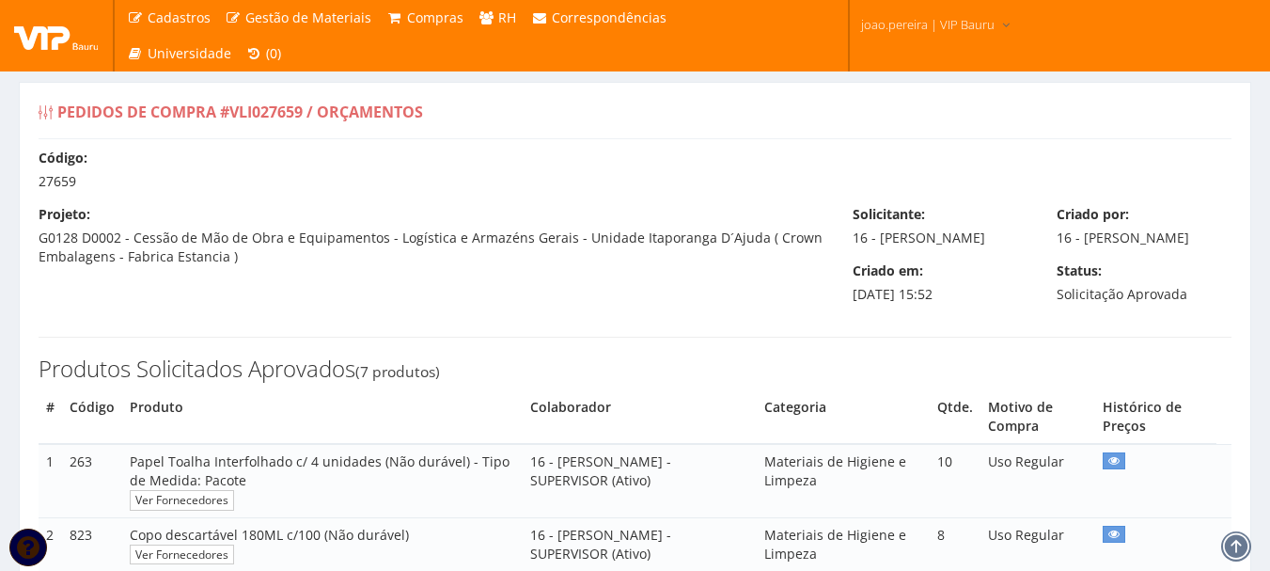
select select "30"
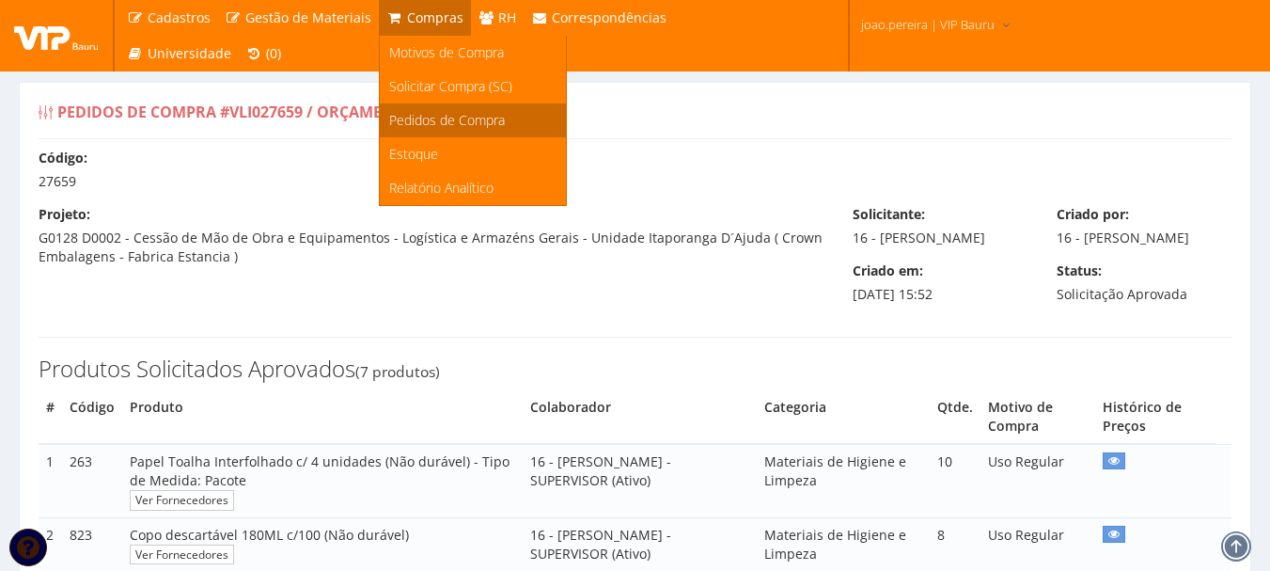
click at [431, 117] on span "Pedidos de Compra" at bounding box center [447, 120] width 116 height 18
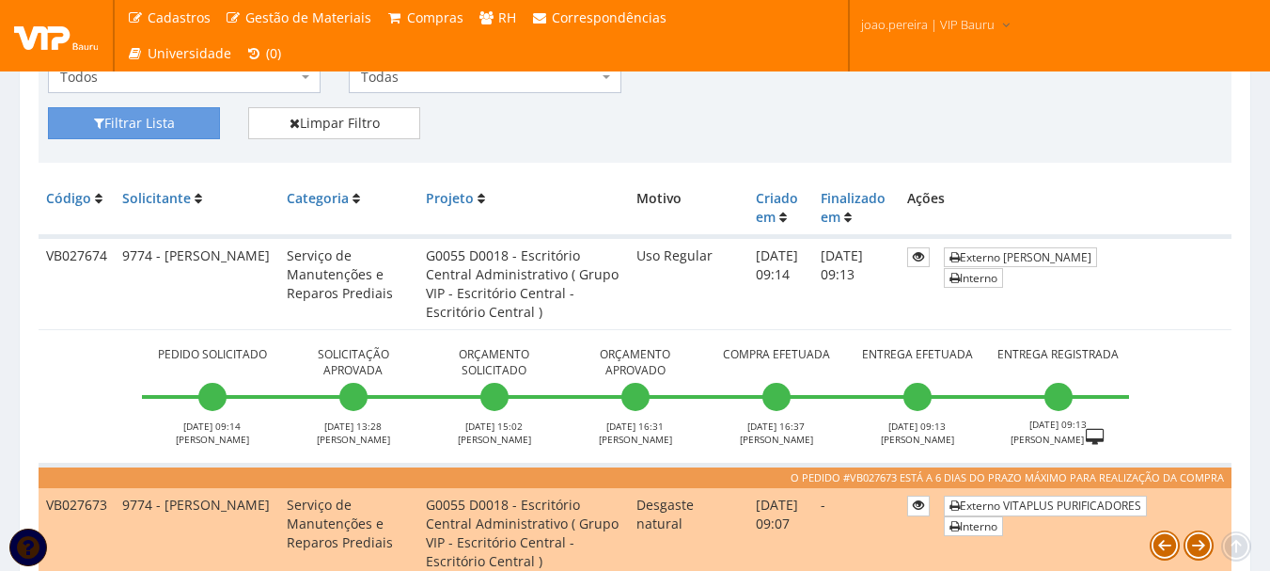
scroll to position [470, 0]
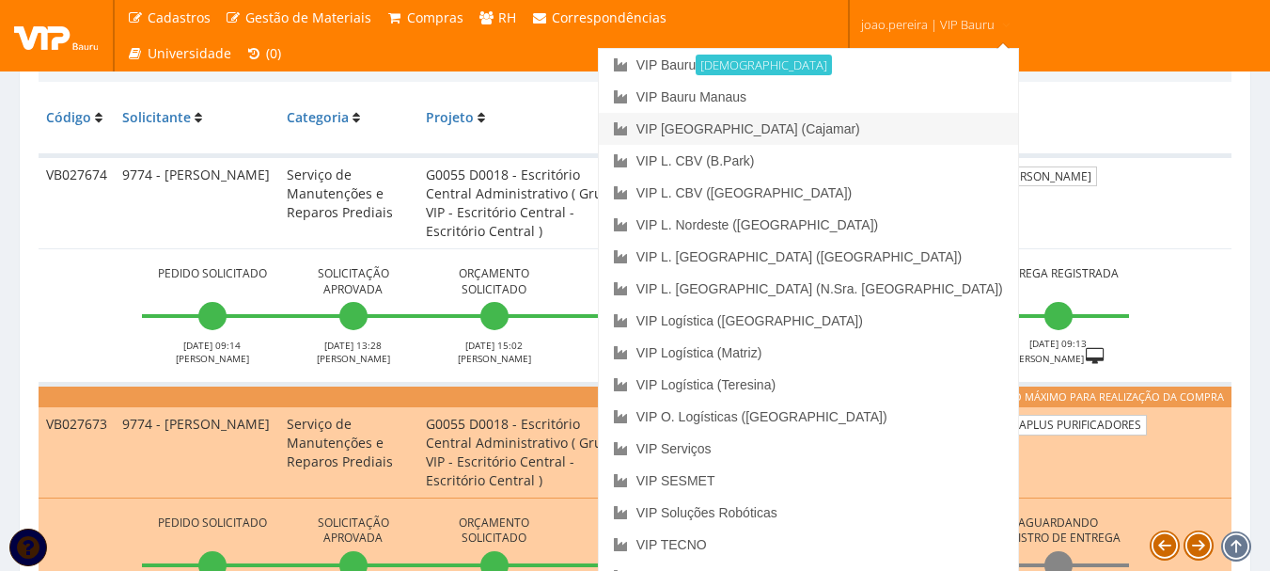
click at [888, 134] on link "VIP [GEOGRAPHIC_DATA] (Cajamar)" at bounding box center [808, 129] width 419 height 32
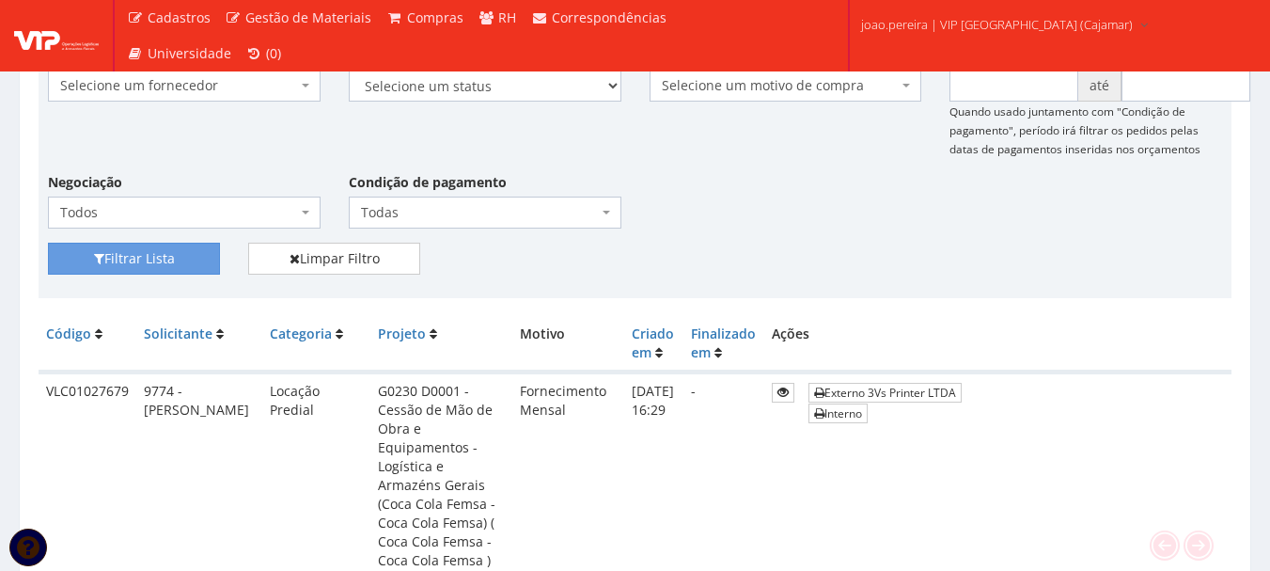
scroll to position [376, 0]
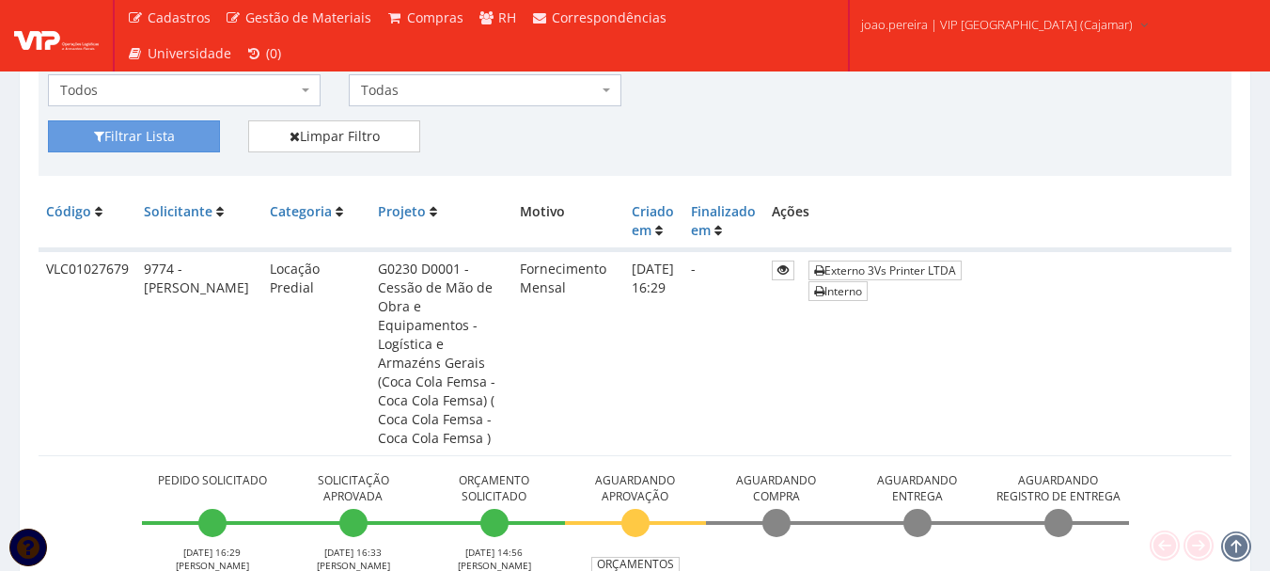
click at [684, 332] on td "01/09/2025 16:29" at bounding box center [653, 353] width 59 height 206
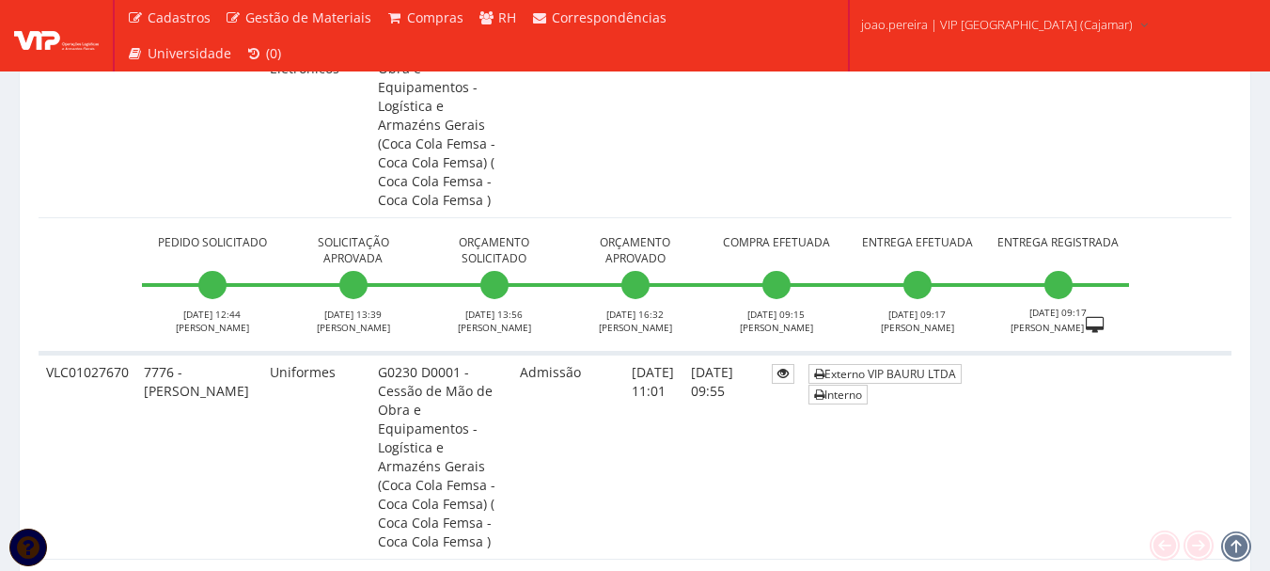
scroll to position [1693, 0]
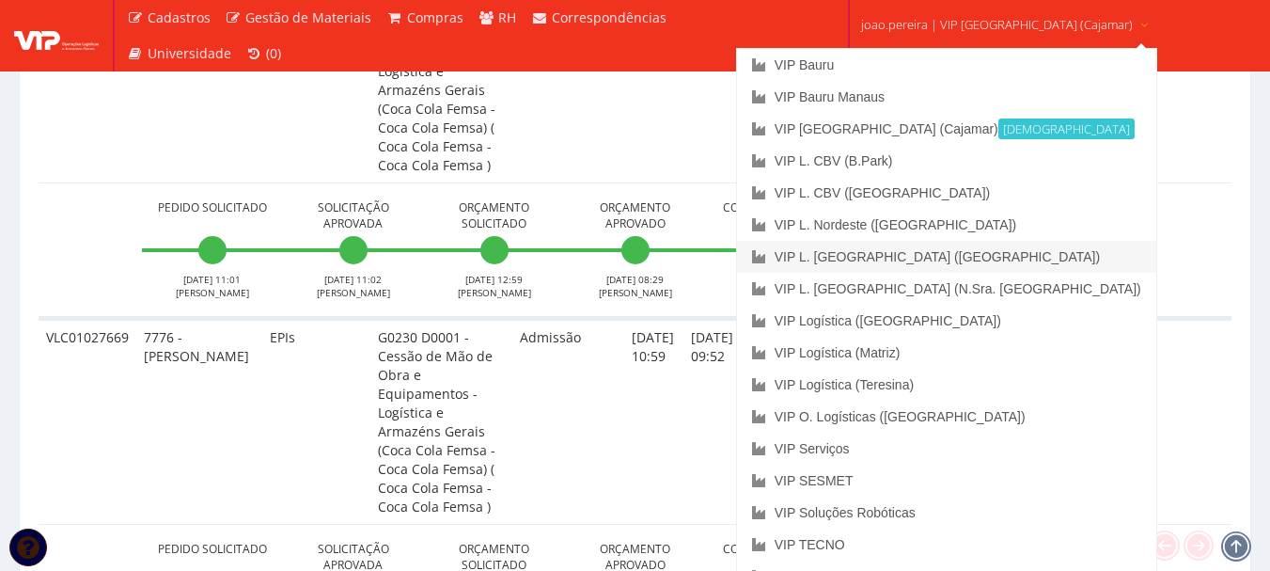
click at [962, 257] on link "VIP L. [GEOGRAPHIC_DATA] ([GEOGRAPHIC_DATA])" at bounding box center [946, 257] width 419 height 32
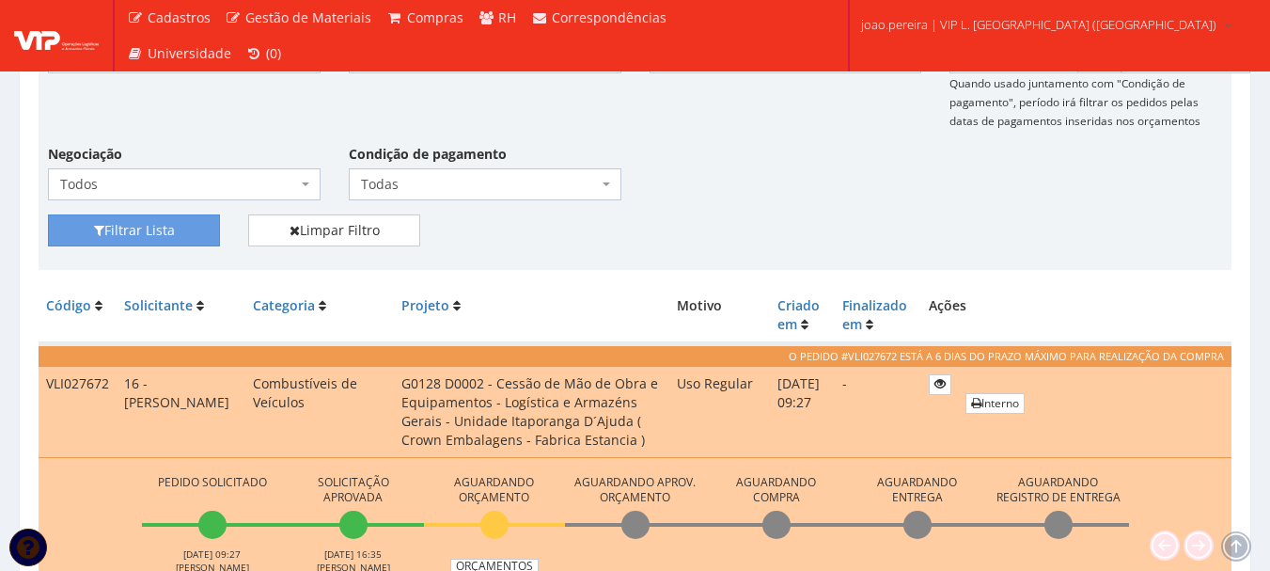
scroll to position [376, 0]
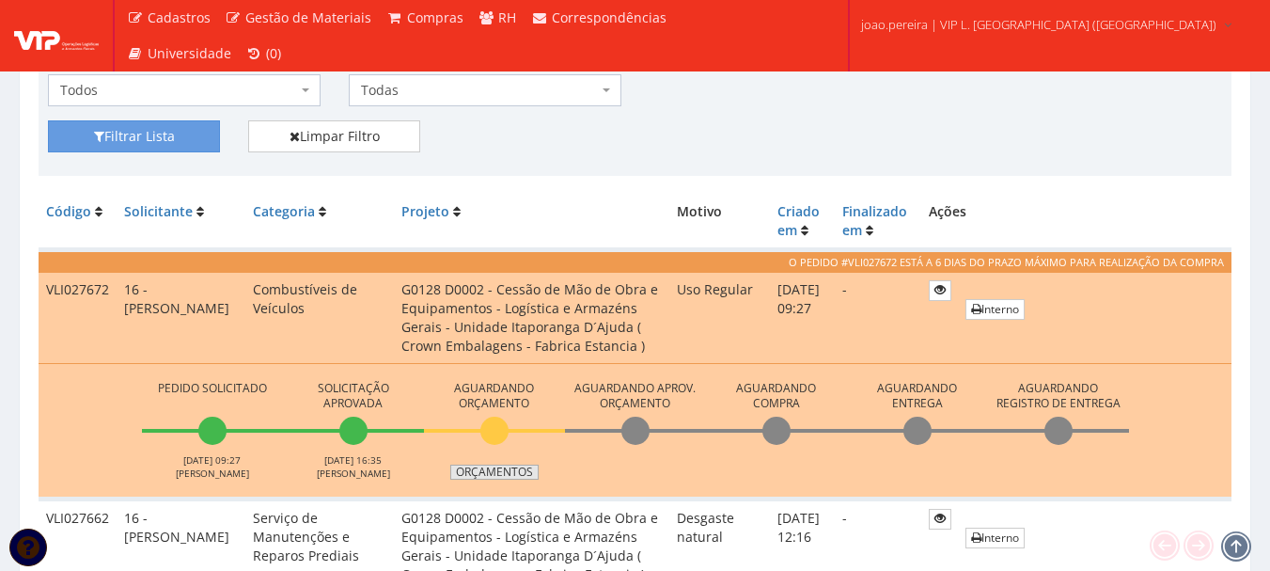
click at [489, 472] on link "Orçamentos" at bounding box center [494, 472] width 88 height 15
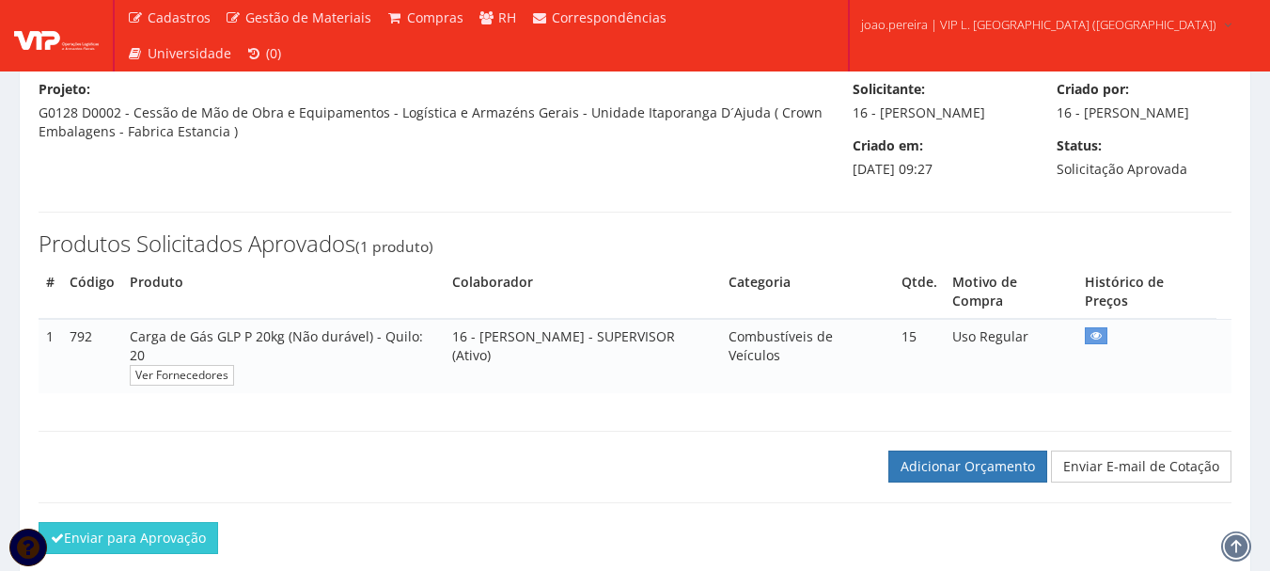
scroll to position [265, 0]
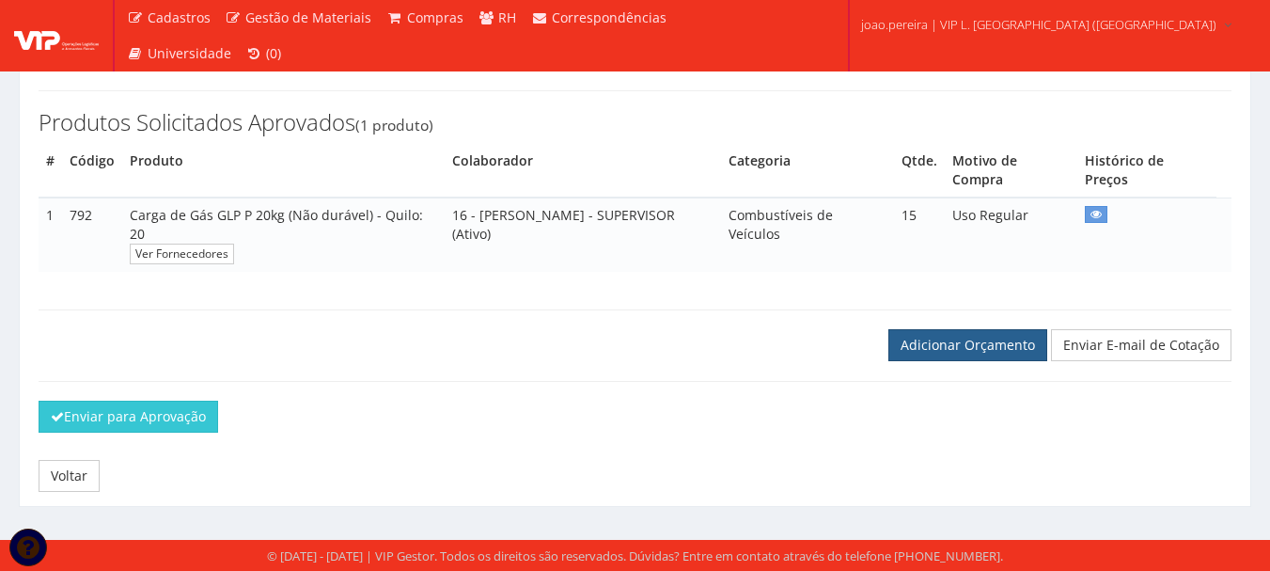
click at [952, 336] on link "Adicionar Orçamento" at bounding box center [968, 345] width 159 height 32
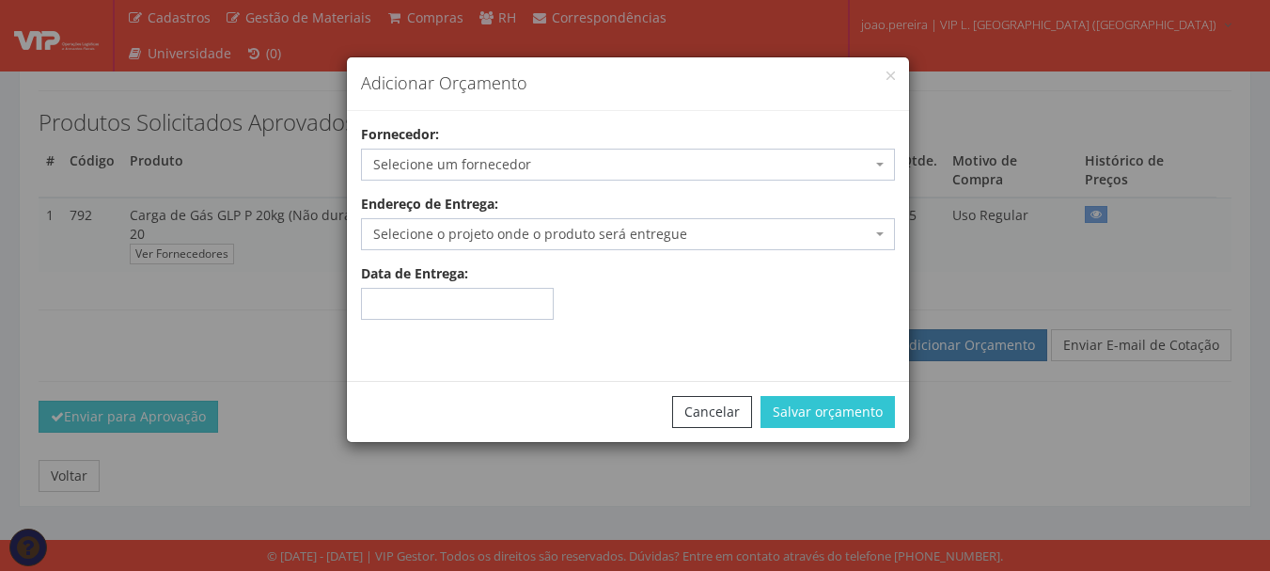
click at [542, 158] on span "Selecione um fornecedor" at bounding box center [622, 164] width 498 height 19
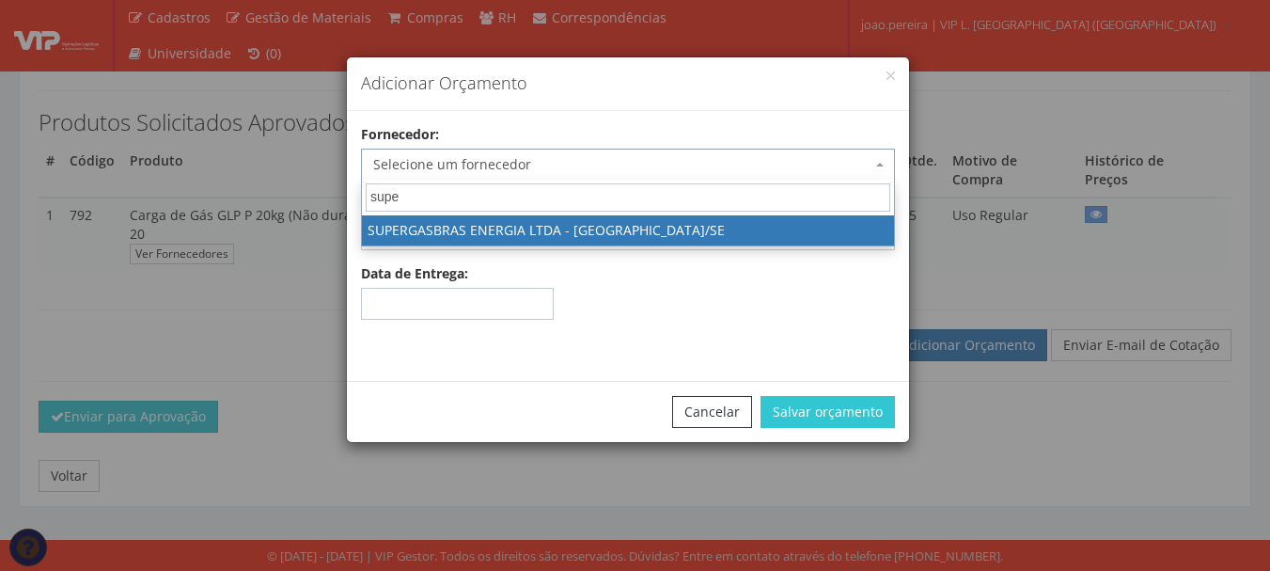
type input "super"
select select "1629"
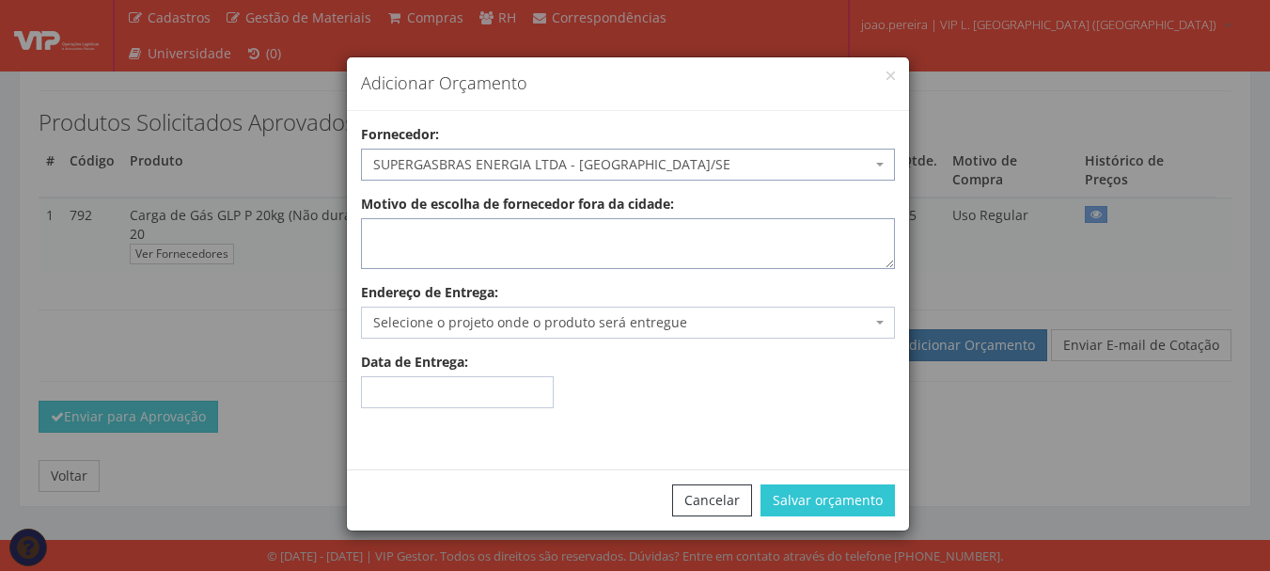
click at [481, 245] on textarea "Motivo de escolha de fornecedor fora da cidade:" at bounding box center [628, 243] width 534 height 51
type textarea "atende no local"
click at [473, 318] on span "Selecione o projeto onde o produto será entregue" at bounding box center [622, 322] width 498 height 19
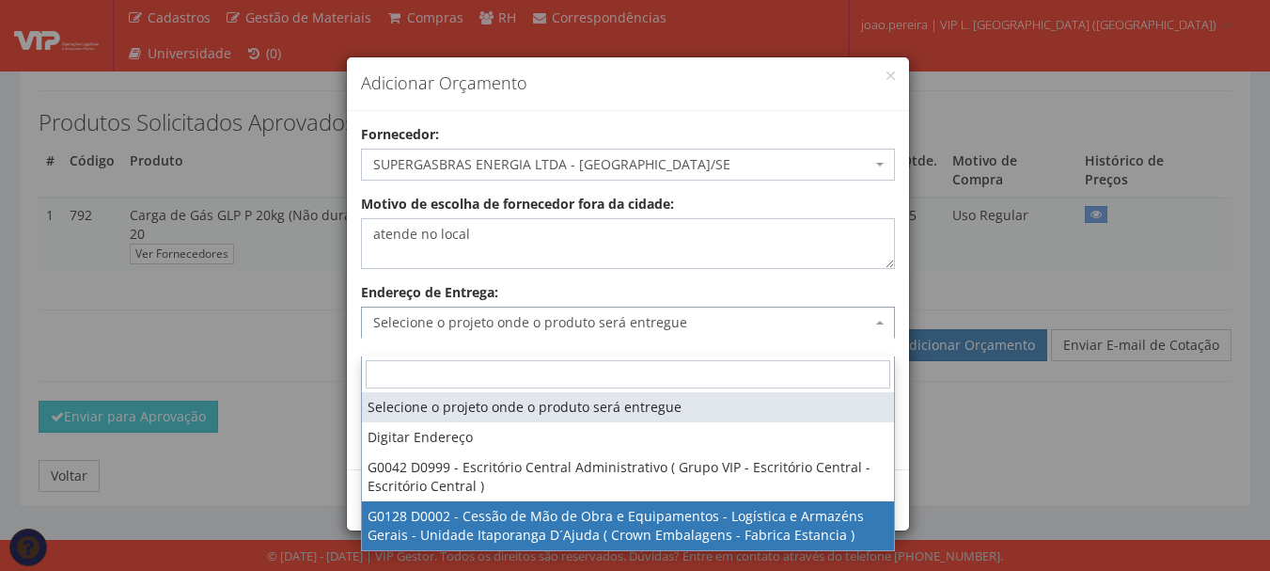
select select "128"
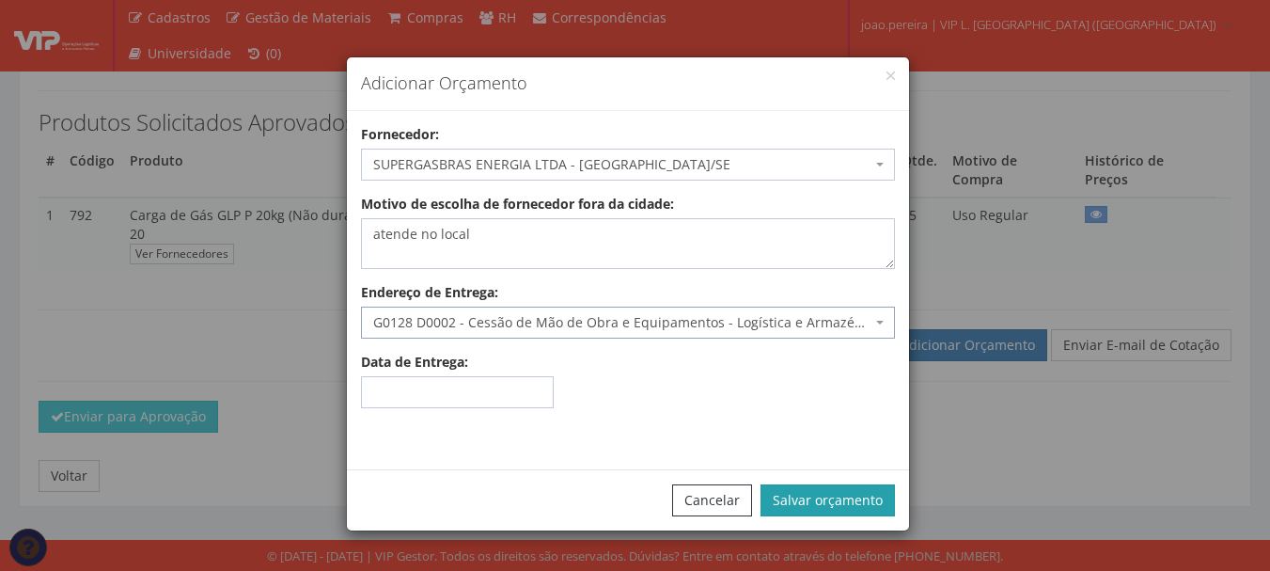
click at [819, 487] on button "Salvar orçamento" at bounding box center [828, 500] width 134 height 32
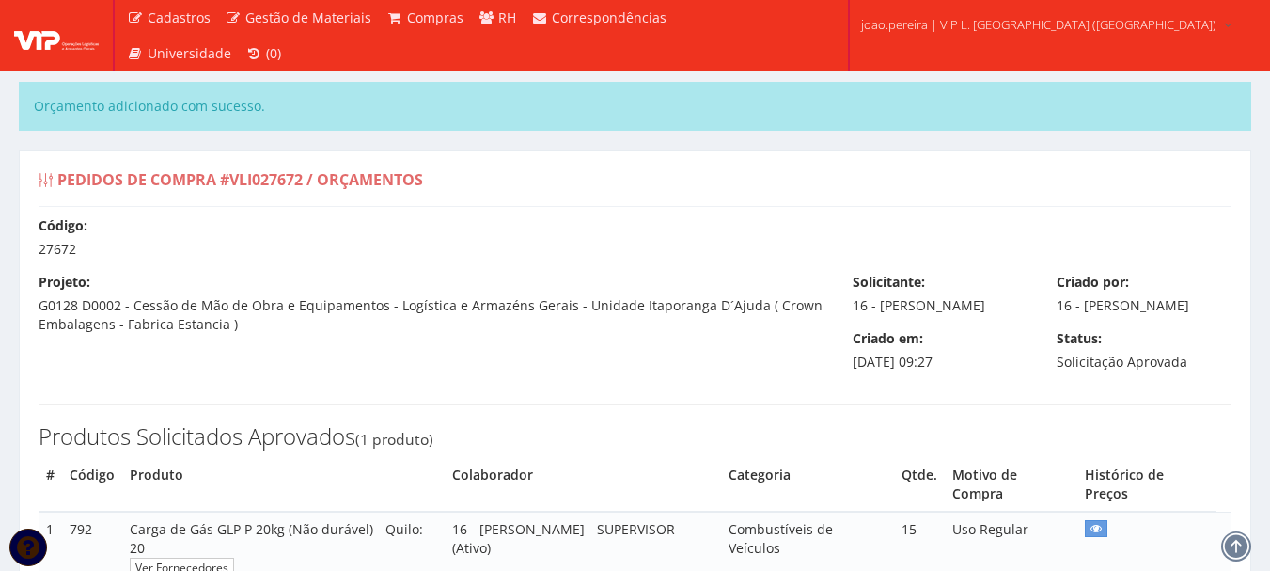
scroll to position [188, 0]
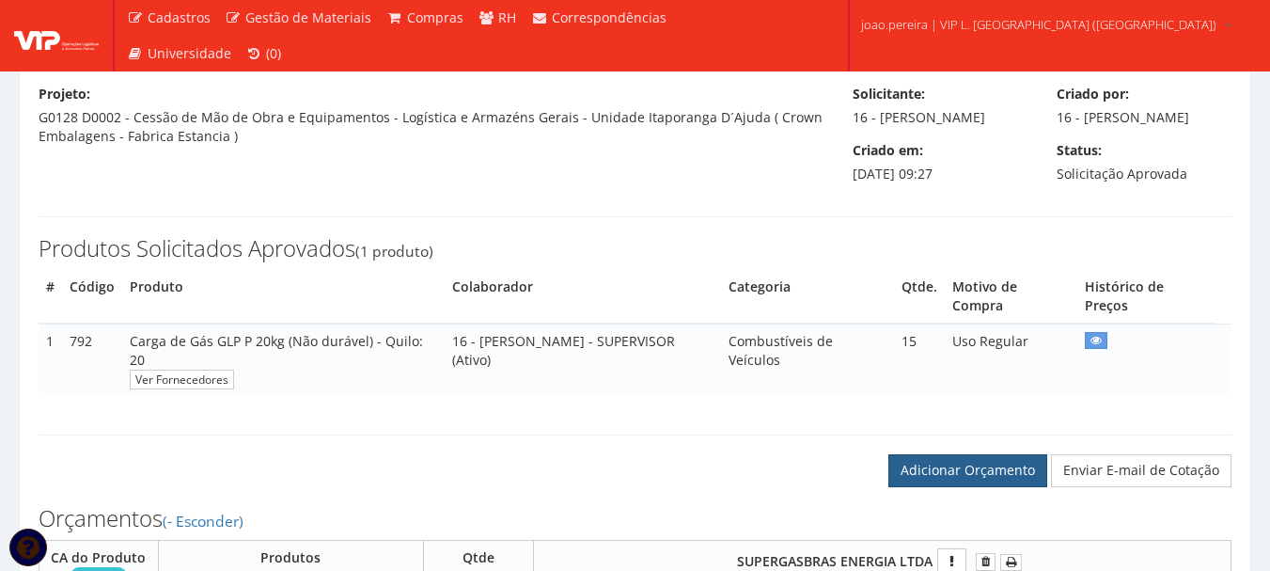
click at [976, 486] on link "Adicionar Orçamento" at bounding box center [968, 470] width 159 height 32
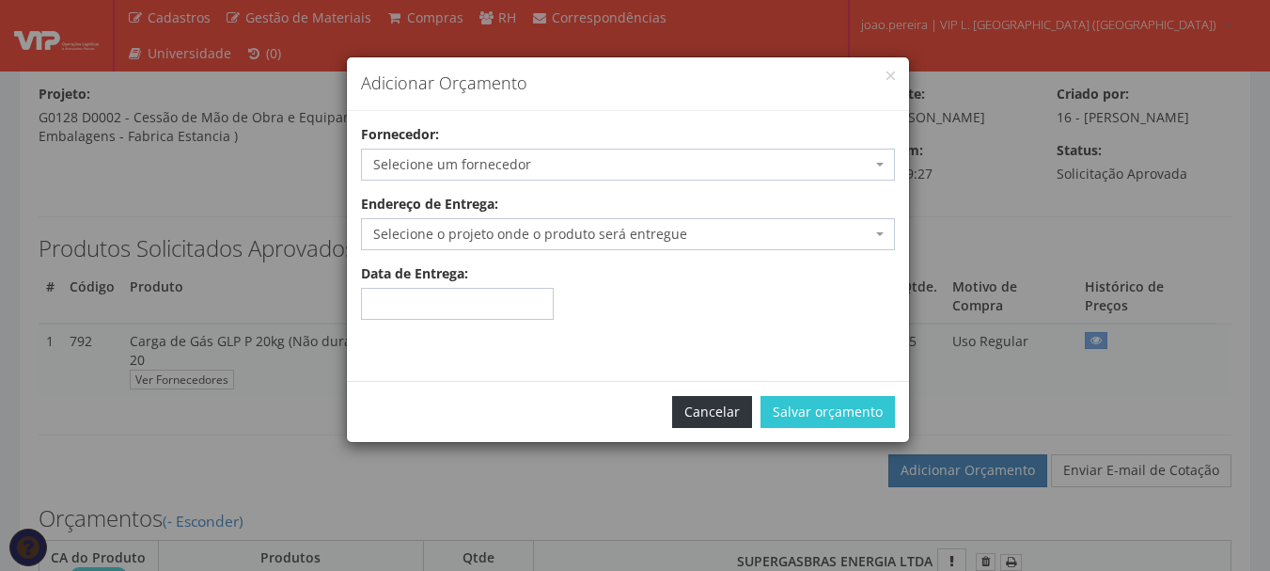
click at [720, 407] on button "Cancelar" at bounding box center [712, 412] width 80 height 32
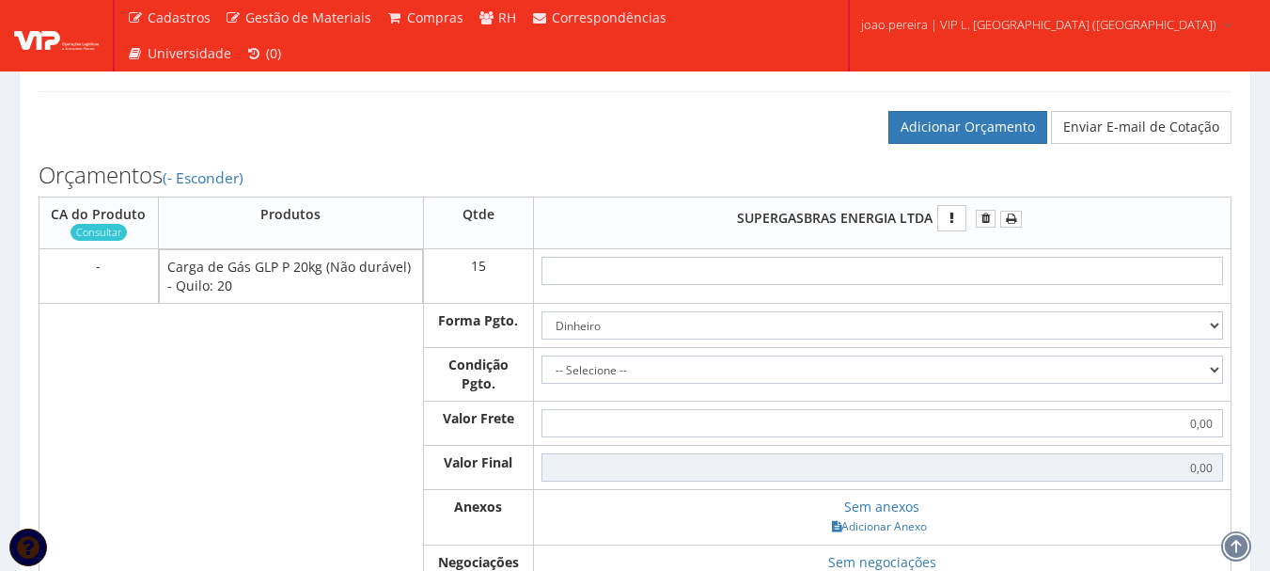
scroll to position [564, 0]
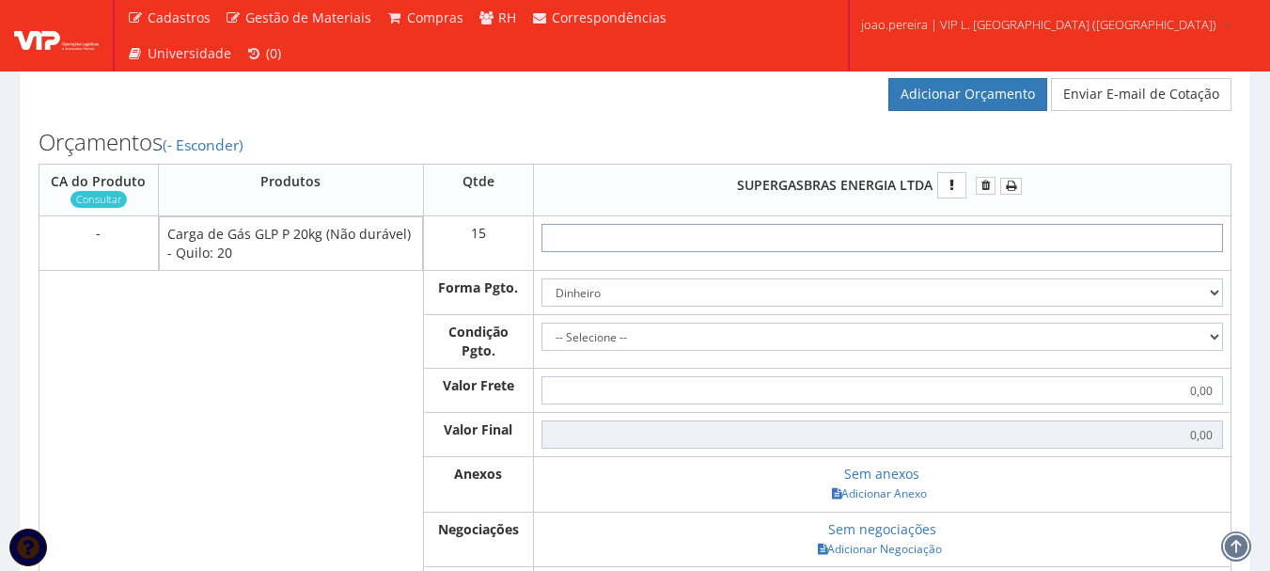
click at [943, 252] on input "text" at bounding box center [883, 238] width 682 height 28
type input "1"
type input "15,00"
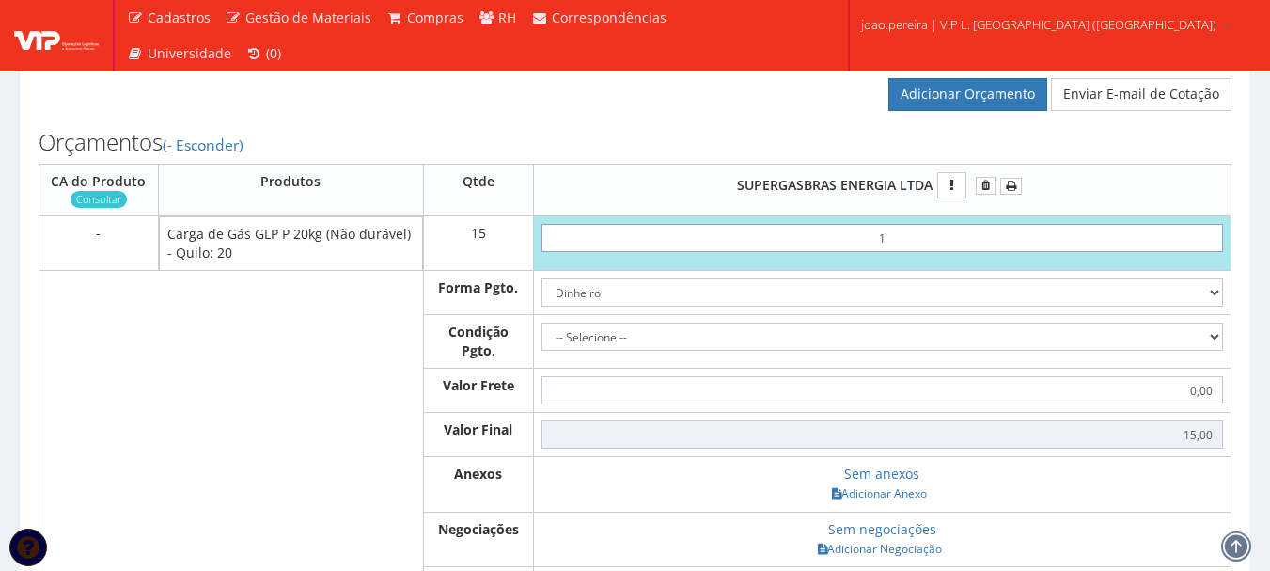
type input "19"
type input "285,00"
type input "1,99"
type input "29,85"
type input "19,93"
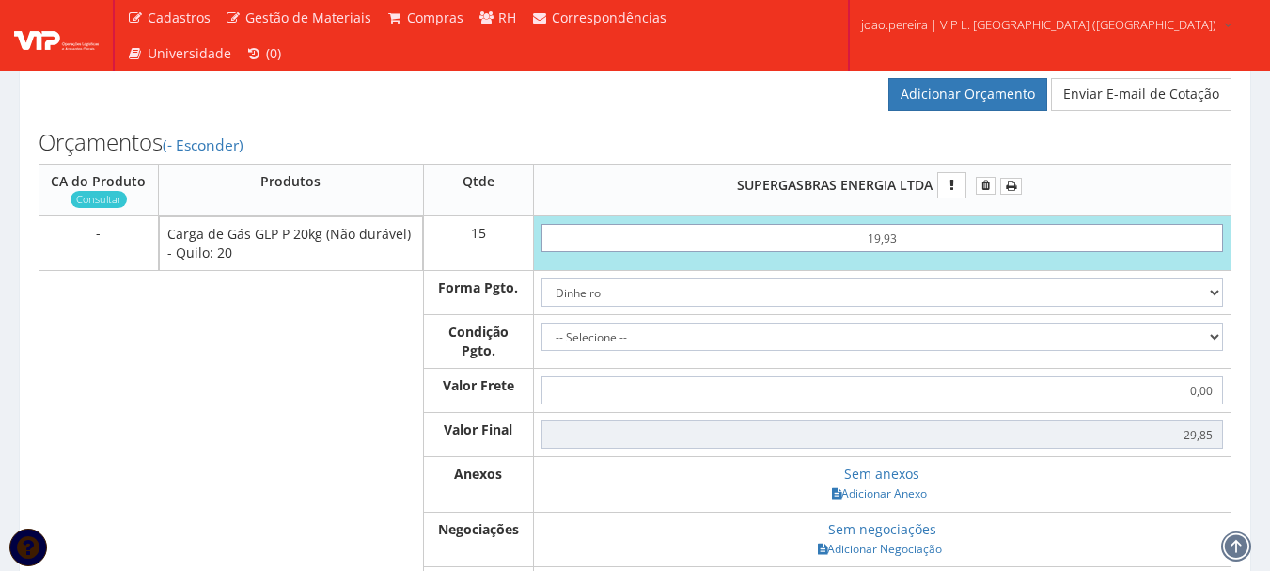
type input "298,95"
type input "199,33"
type input "2989,95"
type input "199,33"
click at [1207, 304] on select "Dinheiro Boleto Bancário Depósito Transferência Bancária Cartão de Crédito Cart…" at bounding box center [883, 292] width 682 height 28
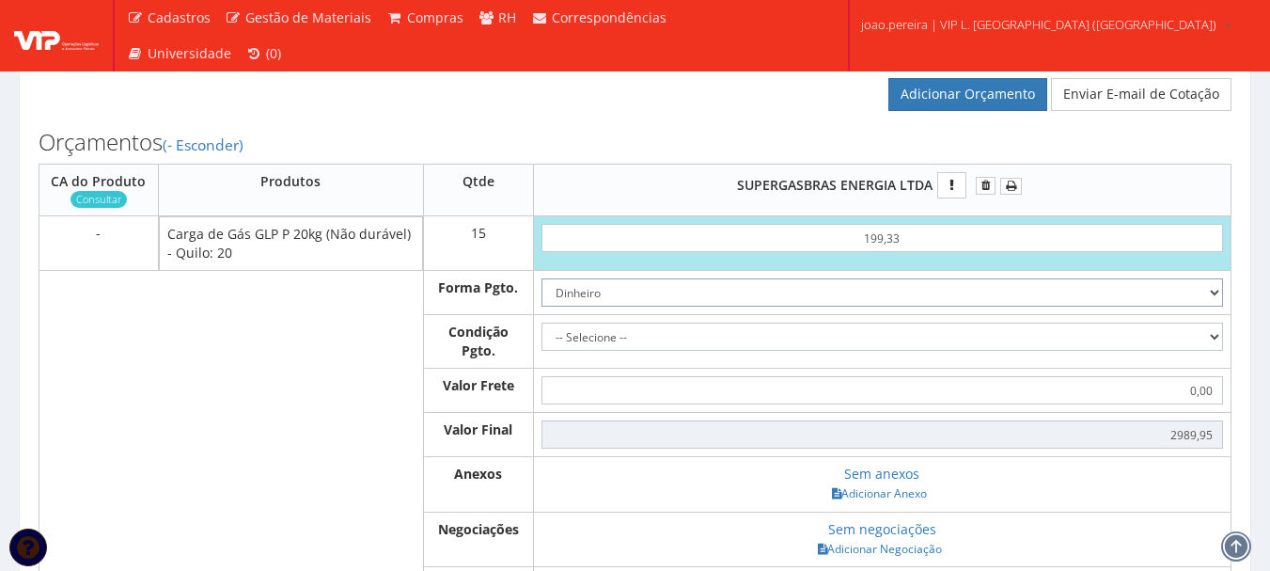
select select "1"
click at [542, 297] on select "Dinheiro Boleto Bancário Depósito Transferência Bancária Cartão de Crédito Cart…" at bounding box center [883, 292] width 682 height 28
drag, startPoint x: 1209, startPoint y: 353, endPoint x: 1177, endPoint y: 354, distance: 32.0
click at [1209, 351] on select "-- Selecione -- À vista 7 dias 10 dias" at bounding box center [883, 337] width 682 height 28
select select "outros"
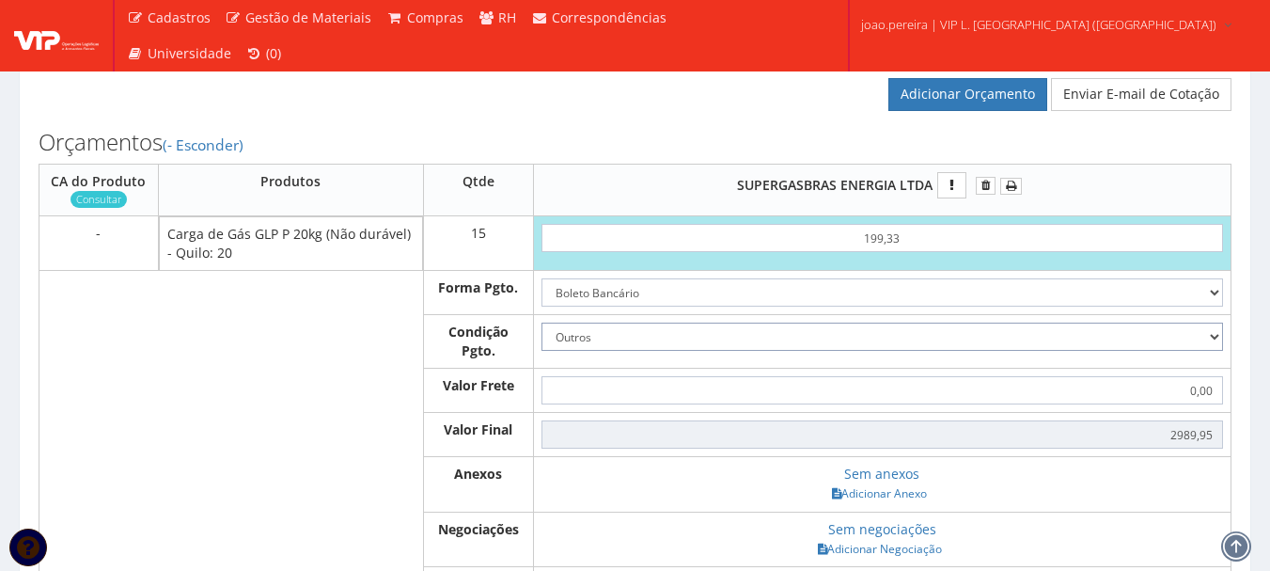
click at [542, 341] on select "-- Selecione -- À vista 7 dias 10 dias" at bounding box center [883, 337] width 682 height 28
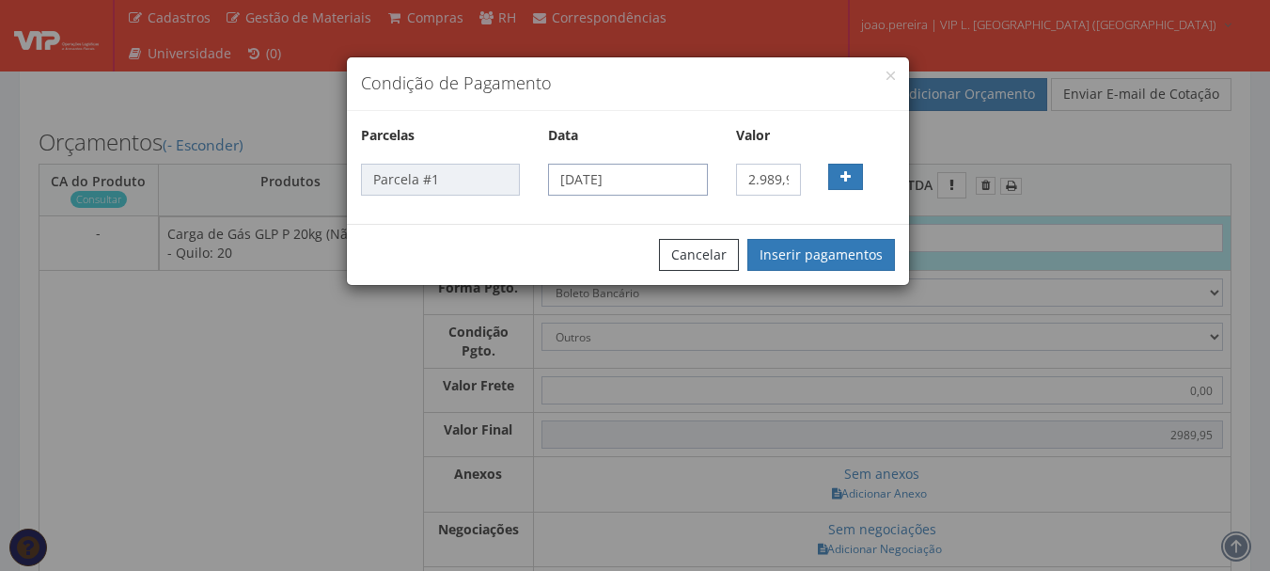
click at [702, 179] on input "02/09/2025" at bounding box center [627, 180] width 159 height 32
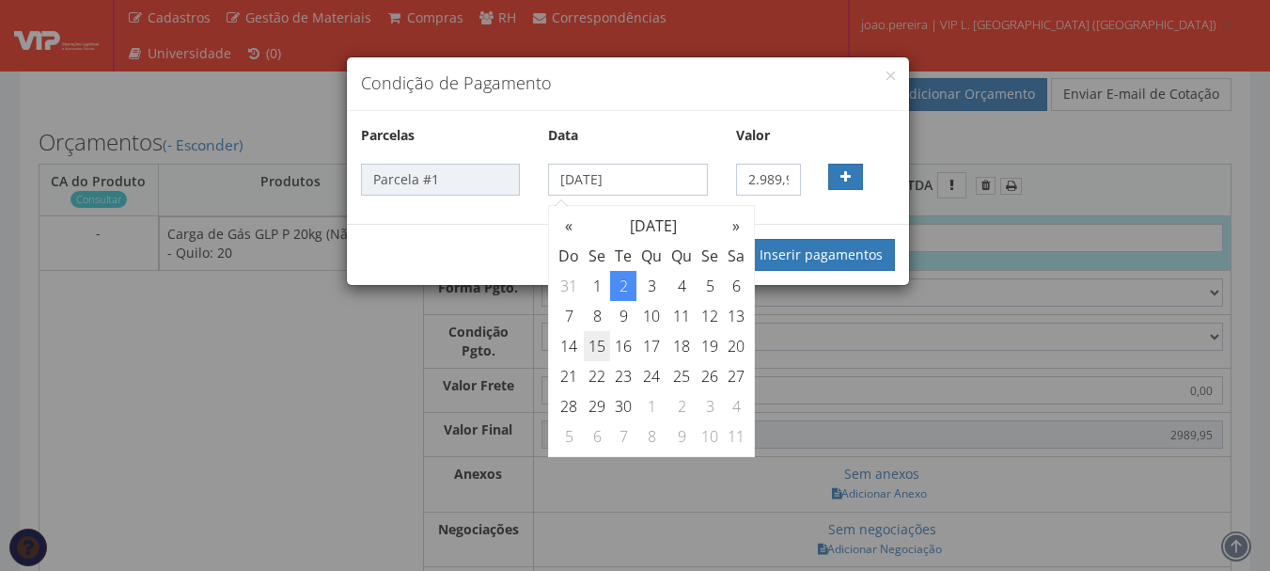
click at [601, 342] on td "15" at bounding box center [597, 346] width 26 height 30
type input "15/09/2025"
click at [818, 257] on button "Inserir pagamentos" at bounding box center [822, 255] width 148 height 32
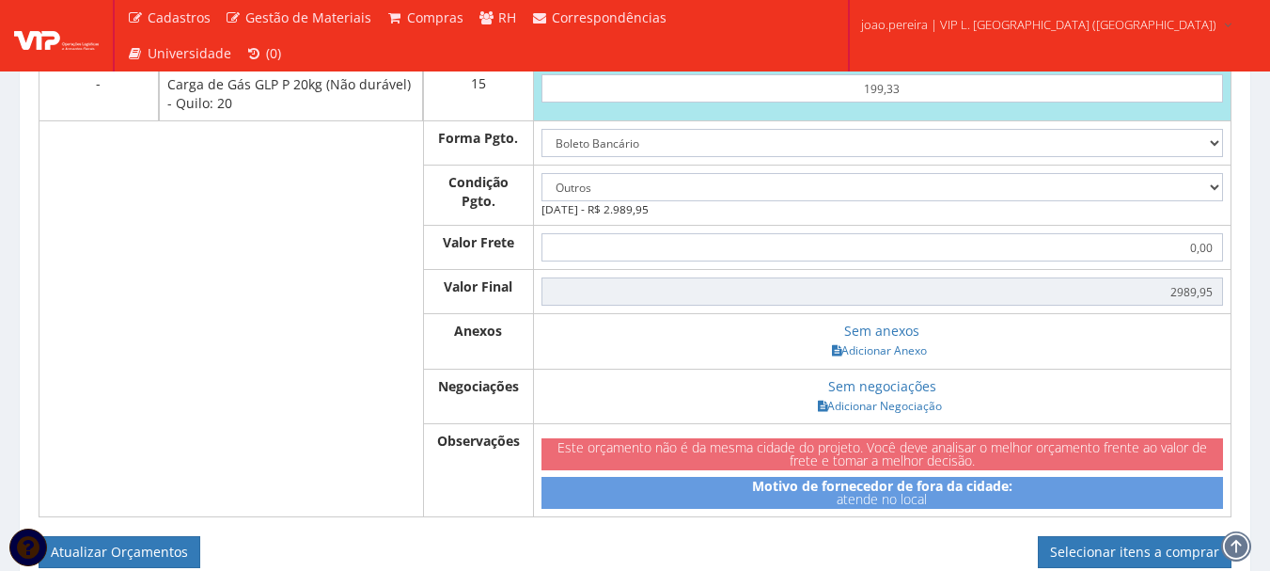
scroll to position [846, 0]
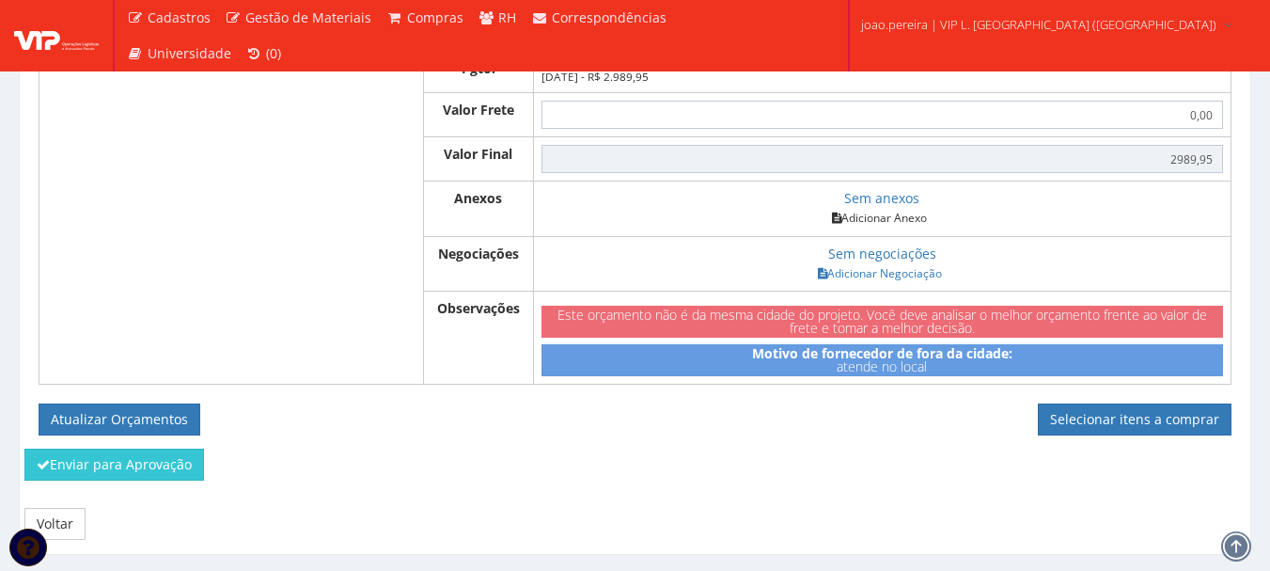
click at [899, 228] on link "Adicionar Anexo" at bounding box center [880, 218] width 106 height 20
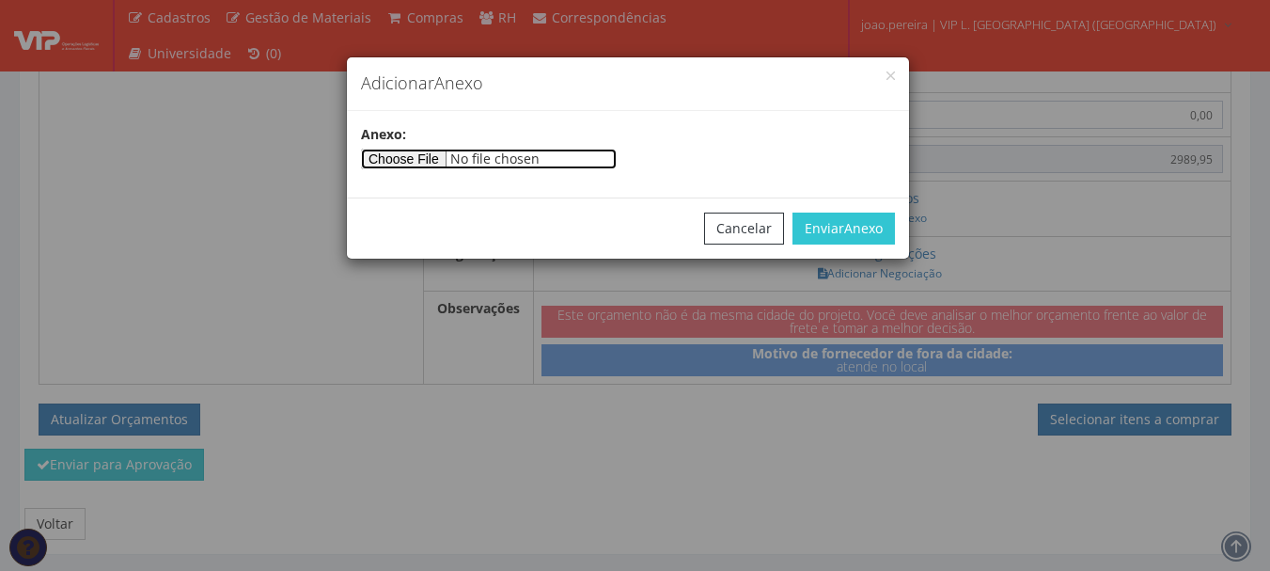
click at [441, 157] on input"] "file" at bounding box center [489, 159] width 256 height 21
type input"] "C:\fakepath\NF 9707 - SUPERGASBRAS.pdf"
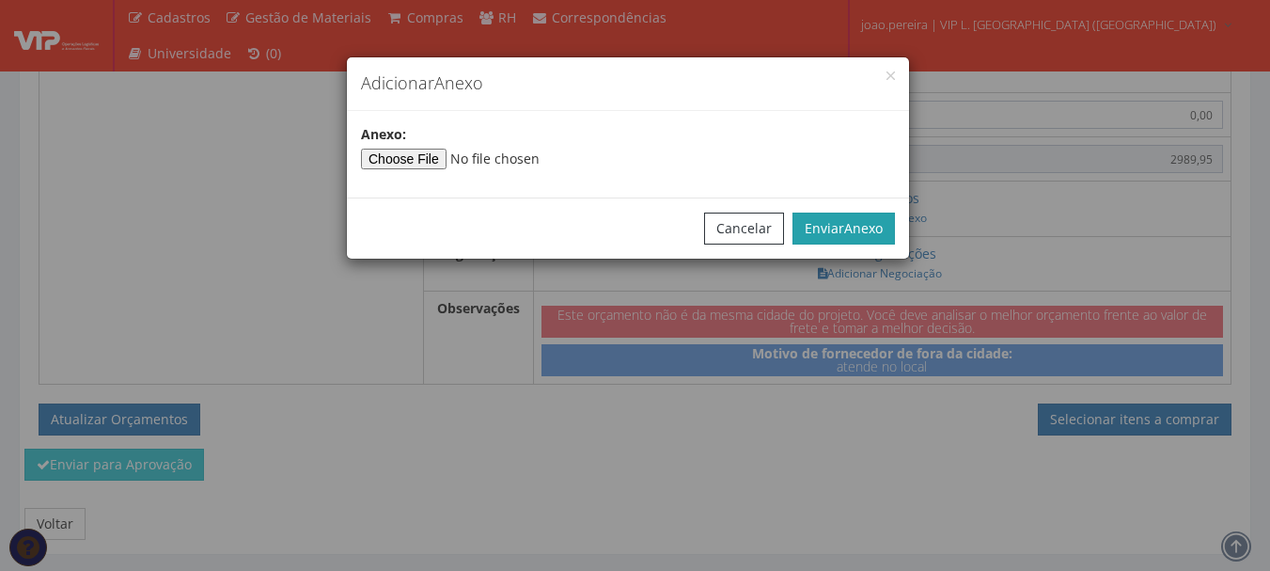
click at [854, 223] on span "Anexo" at bounding box center [863, 228] width 39 height 18
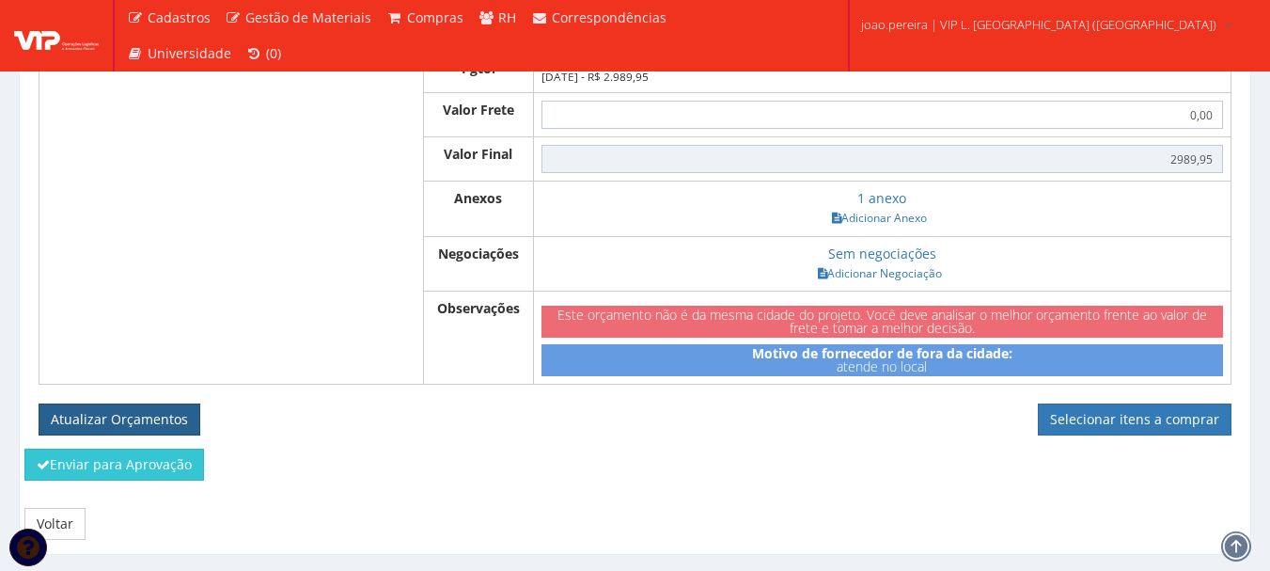
click at [105, 435] on button "Atualizar Orçamentos" at bounding box center [120, 419] width 162 height 32
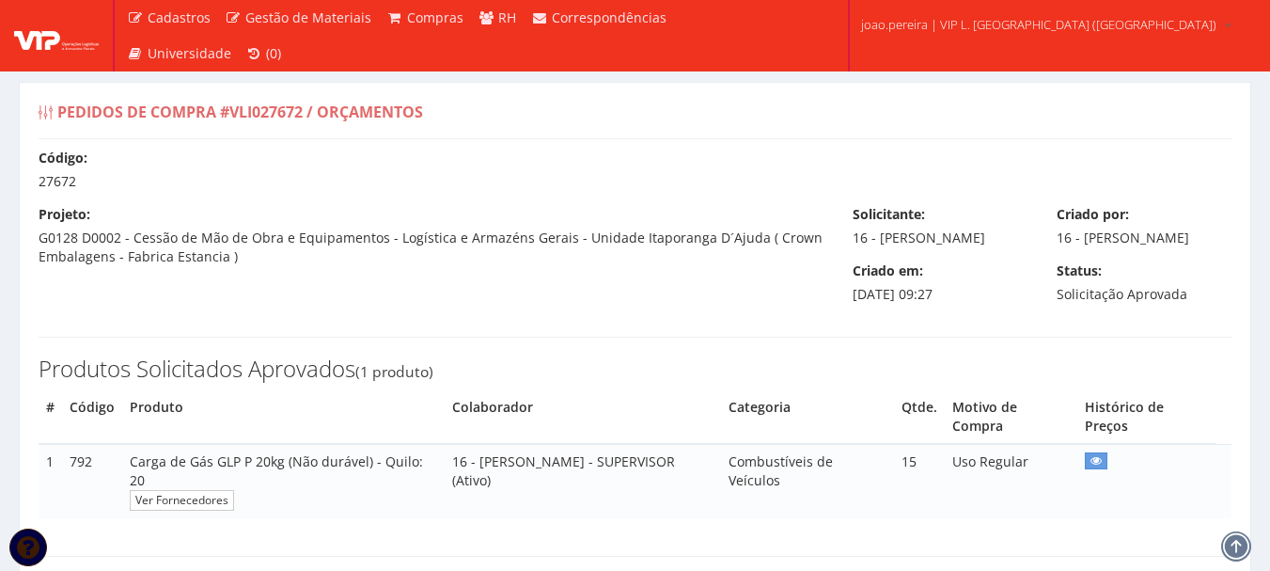
select select "outros"
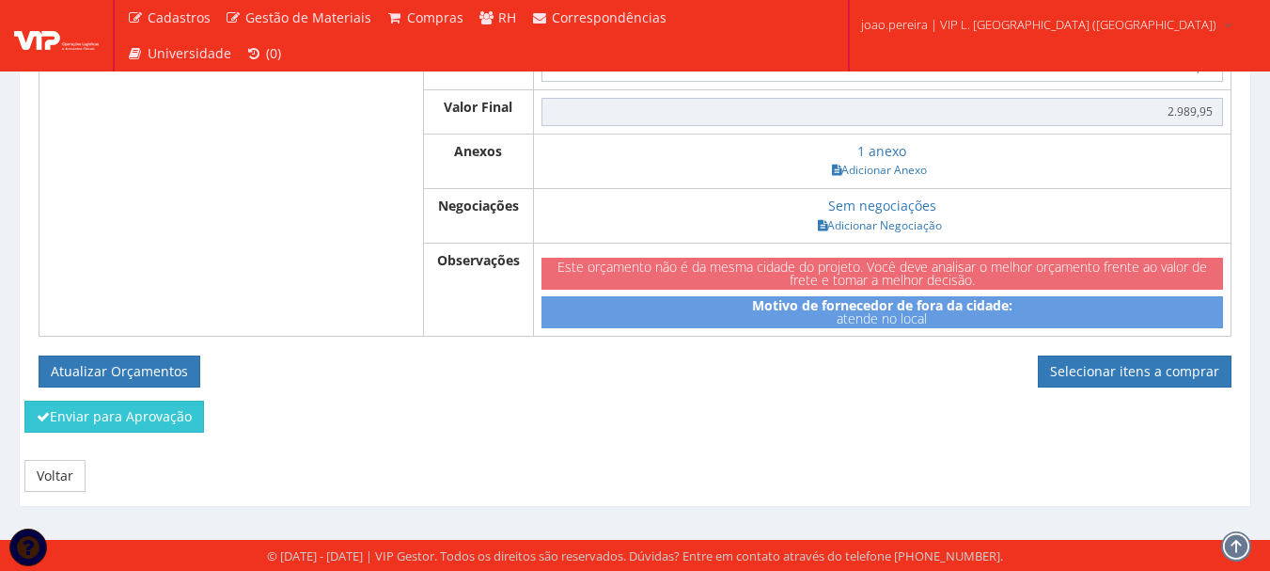
scroll to position [845, 0]
click at [1115, 371] on link "Selecionar itens a comprar" at bounding box center [1135, 371] width 194 height 32
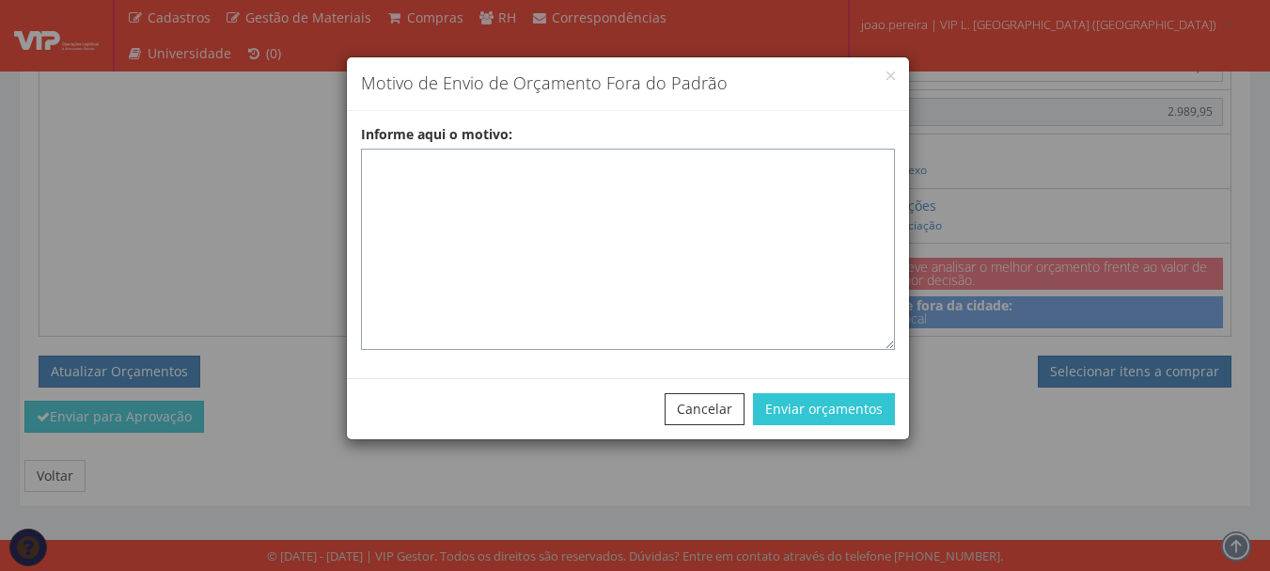
click at [373, 161] on textarea "Informe aqui o motivo:" at bounding box center [628, 249] width 534 height 201
paste textarea "Fornecedor Homologado responsável pelo abastecimento de gás GLP para uso nas em…"
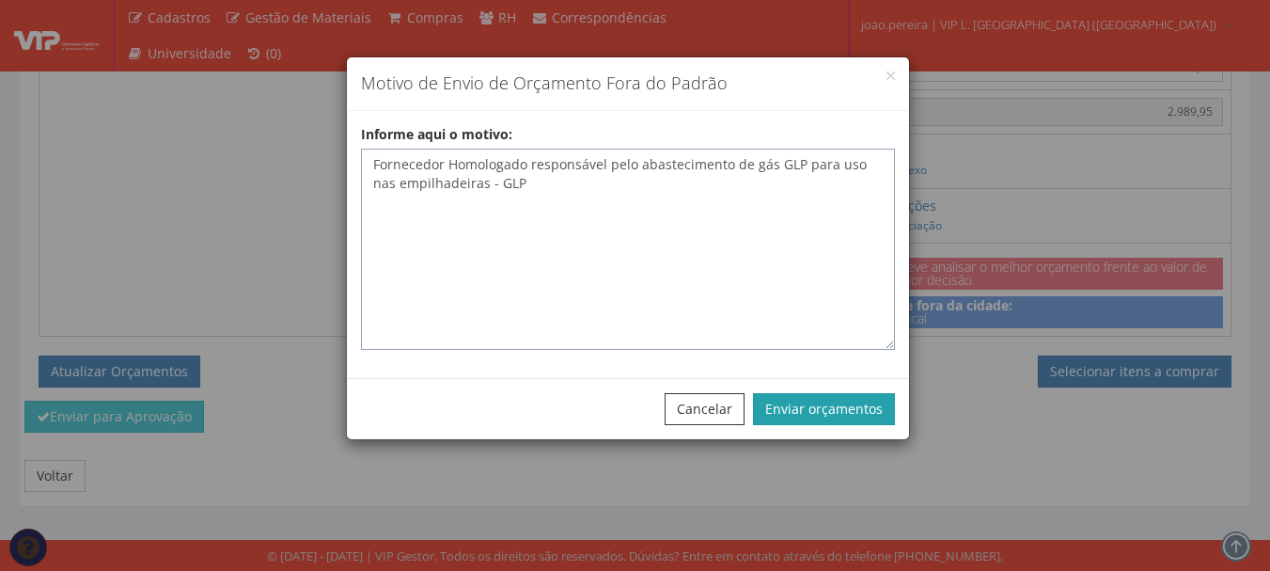
type textarea "Fornecedor Homologado responsável pelo abastecimento de gás GLP para uso nas em…"
click at [823, 408] on button "Enviar orçamentos" at bounding box center [824, 409] width 142 height 32
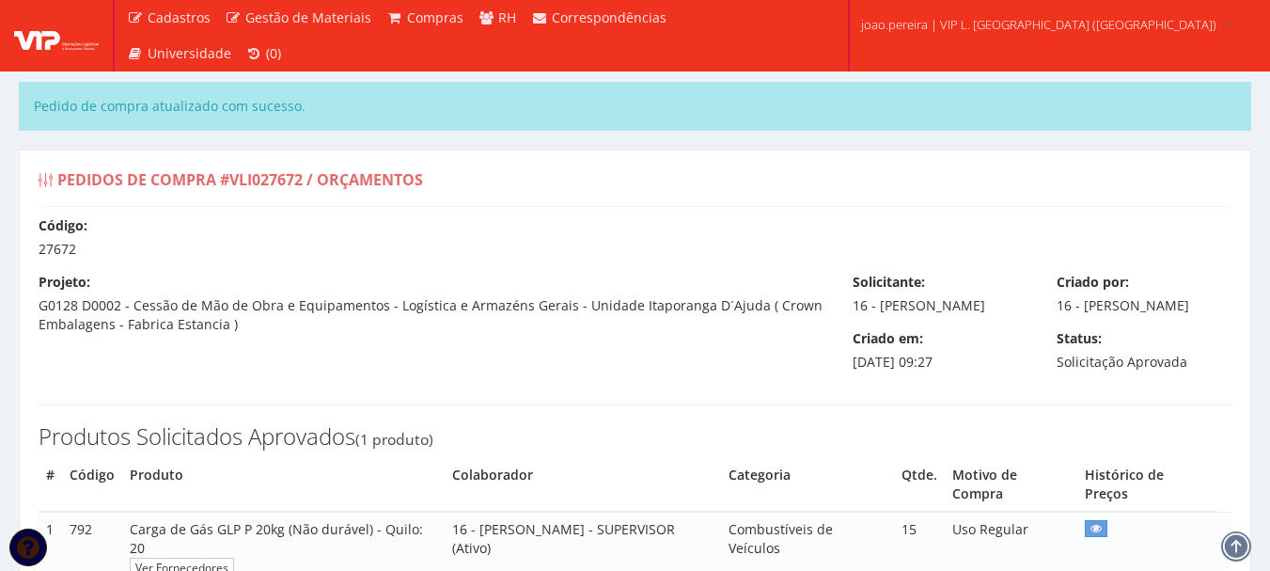
select select "outros"
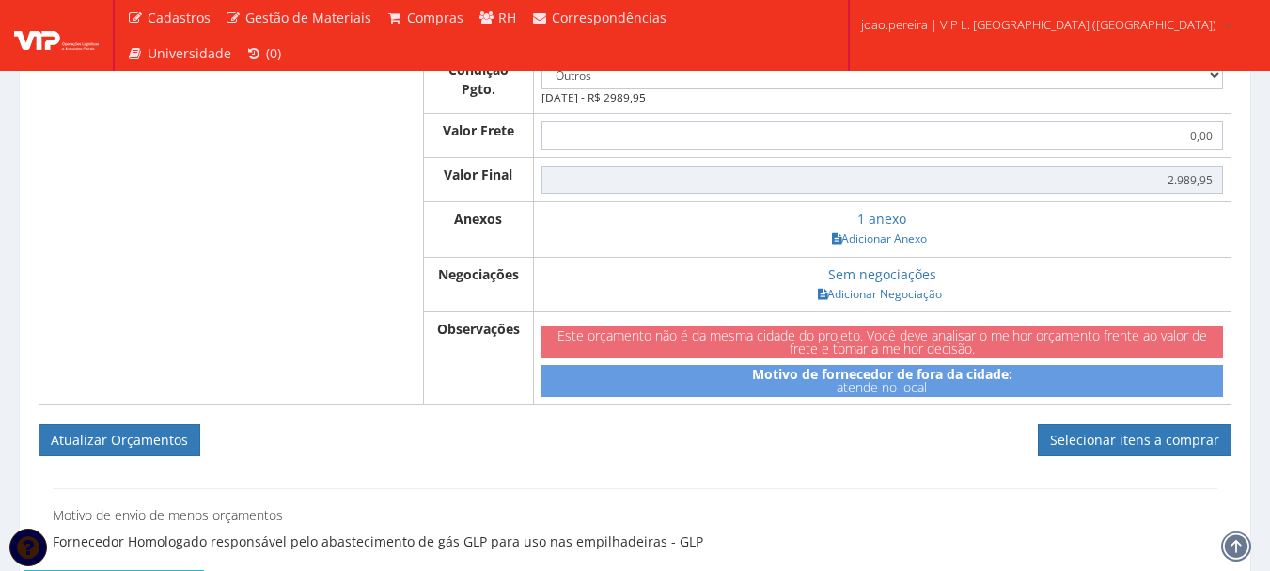
scroll to position [940, 0]
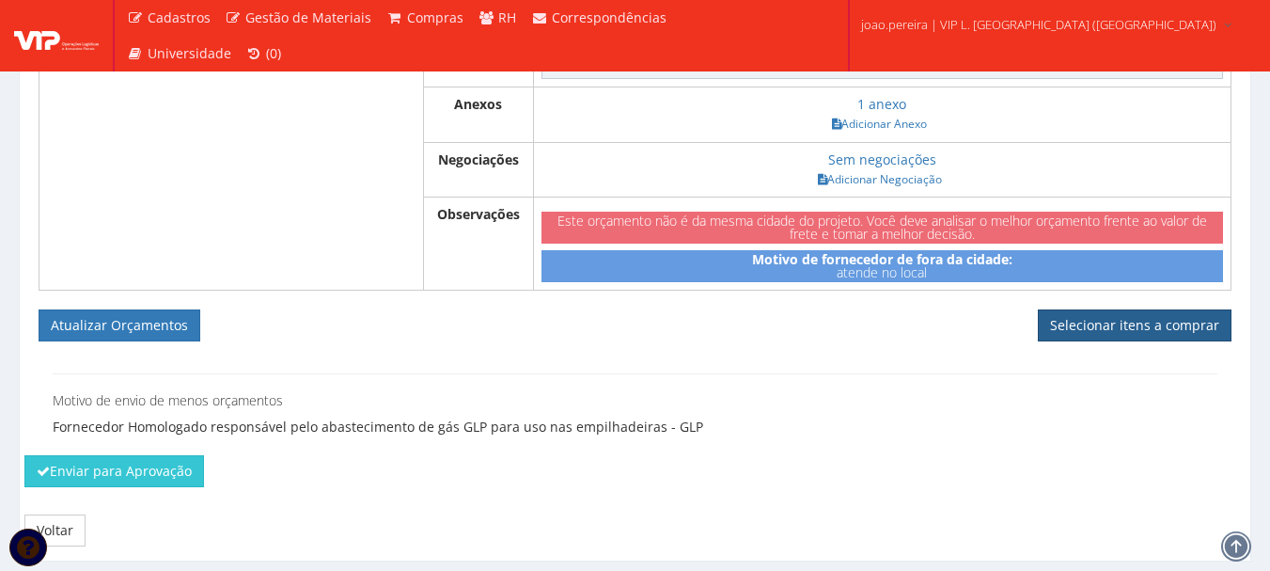
click at [1143, 341] on link "Selecionar itens a comprar" at bounding box center [1135, 325] width 194 height 32
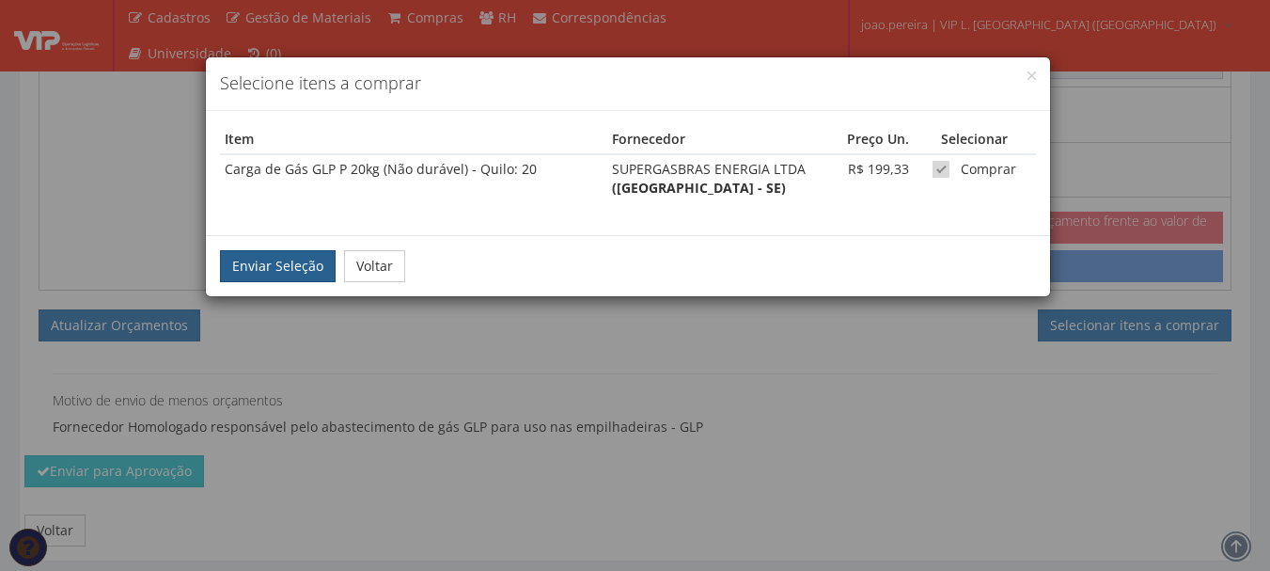
click at [256, 282] on button "Enviar Seleção" at bounding box center [278, 266] width 116 height 32
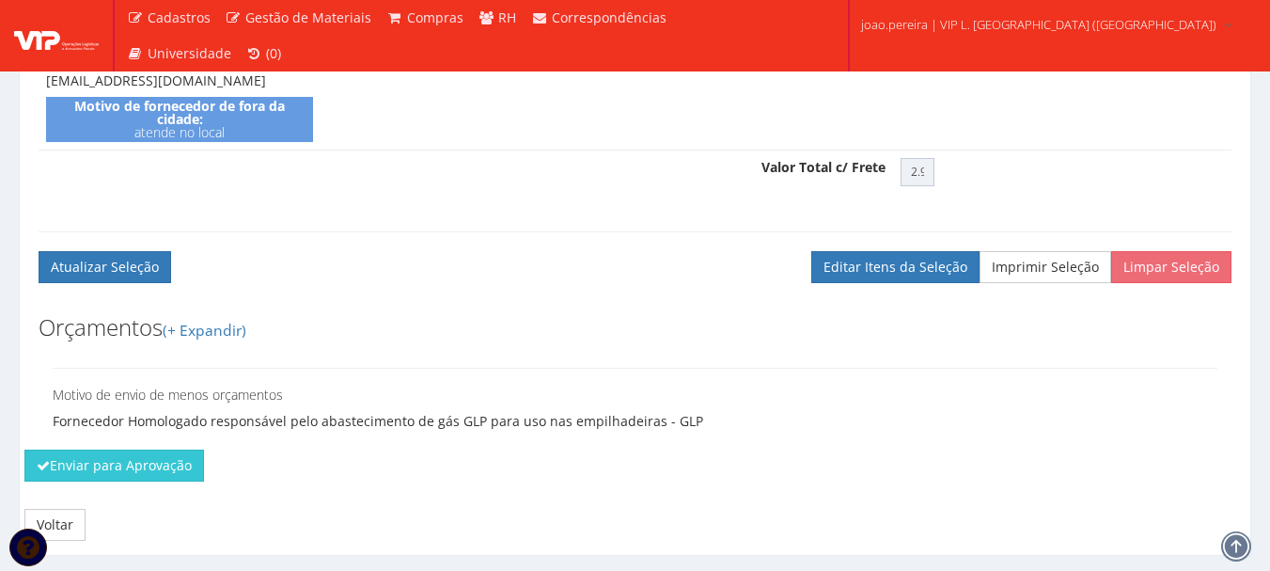
scroll to position [791, 0]
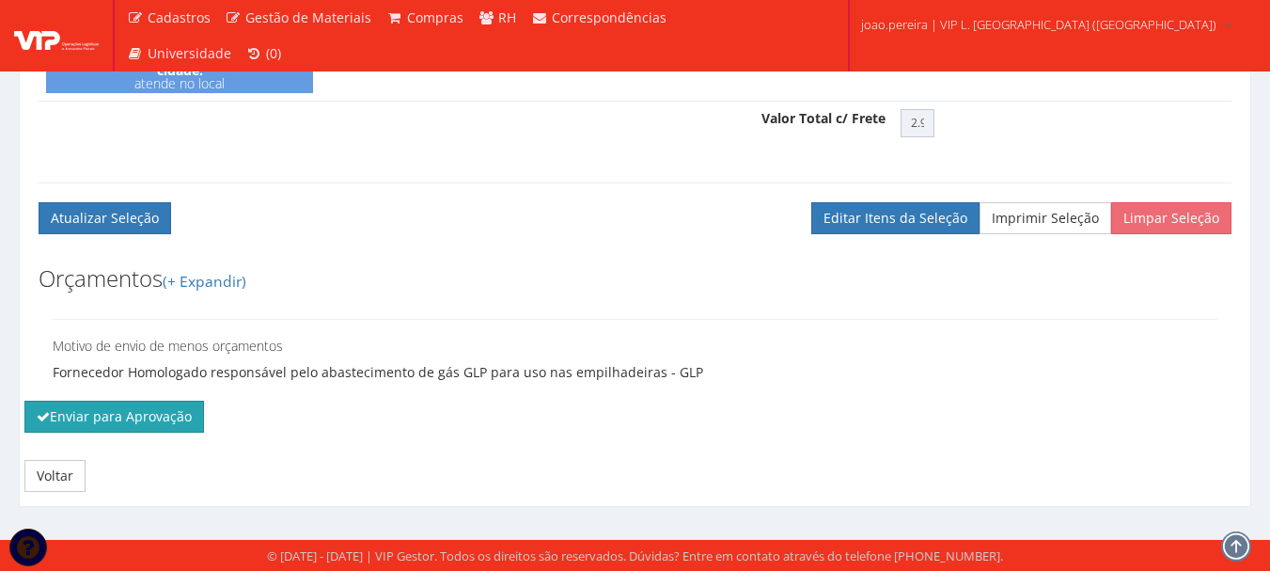
click at [169, 431] on button "Enviar para Aprovação" at bounding box center [114, 417] width 180 height 32
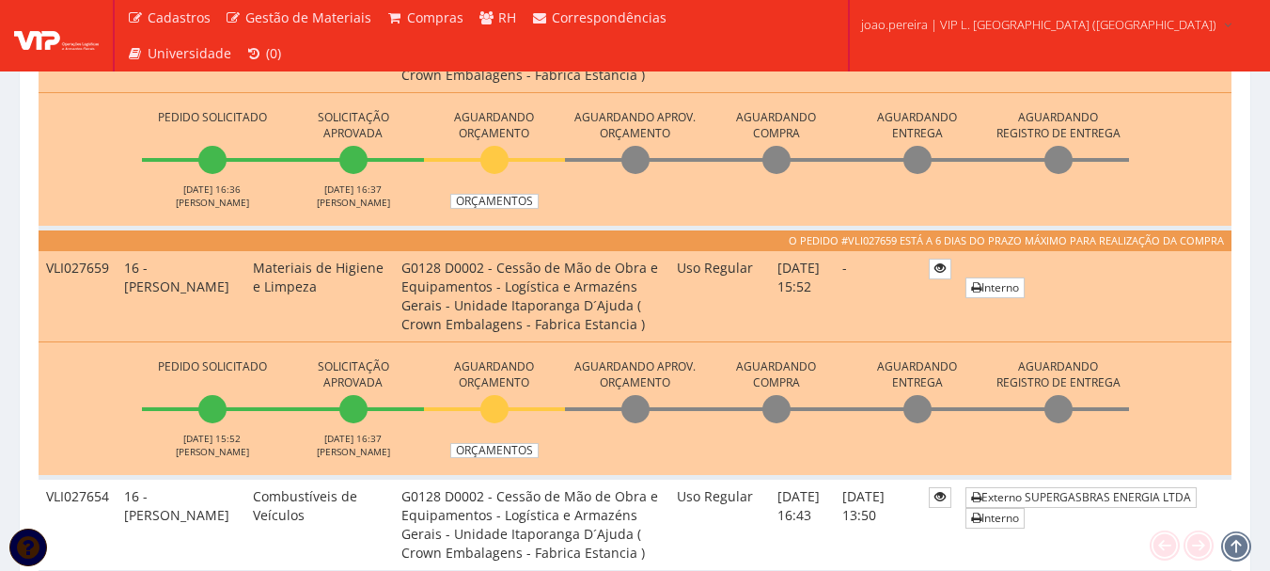
scroll to position [1317, 0]
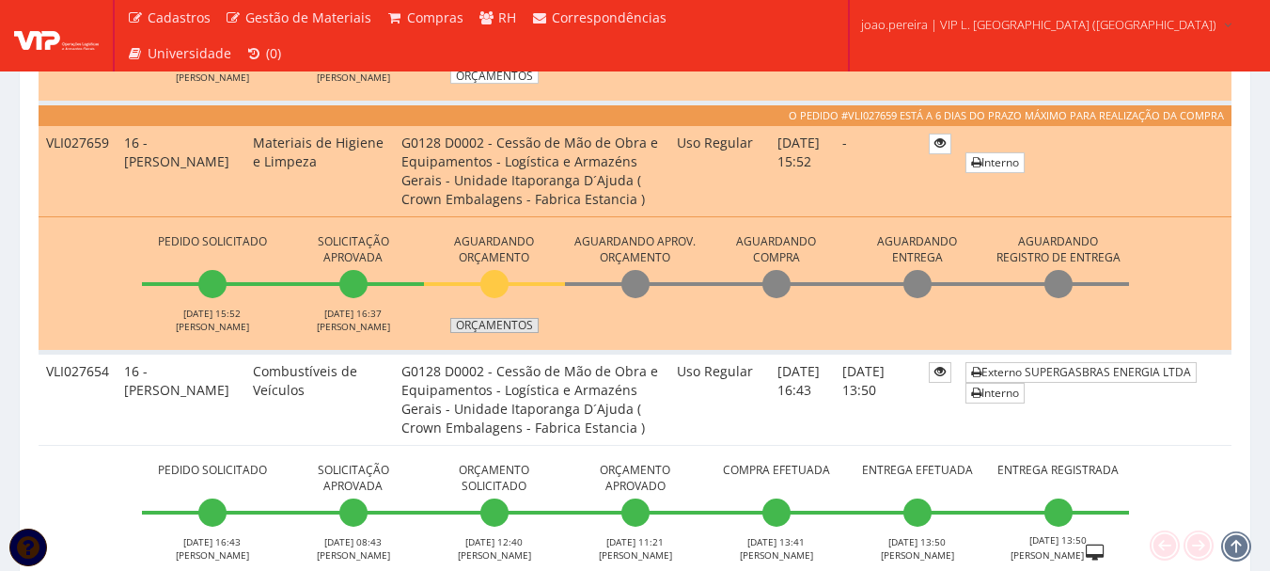
click at [497, 332] on link "Orçamentos" at bounding box center [494, 325] width 88 height 15
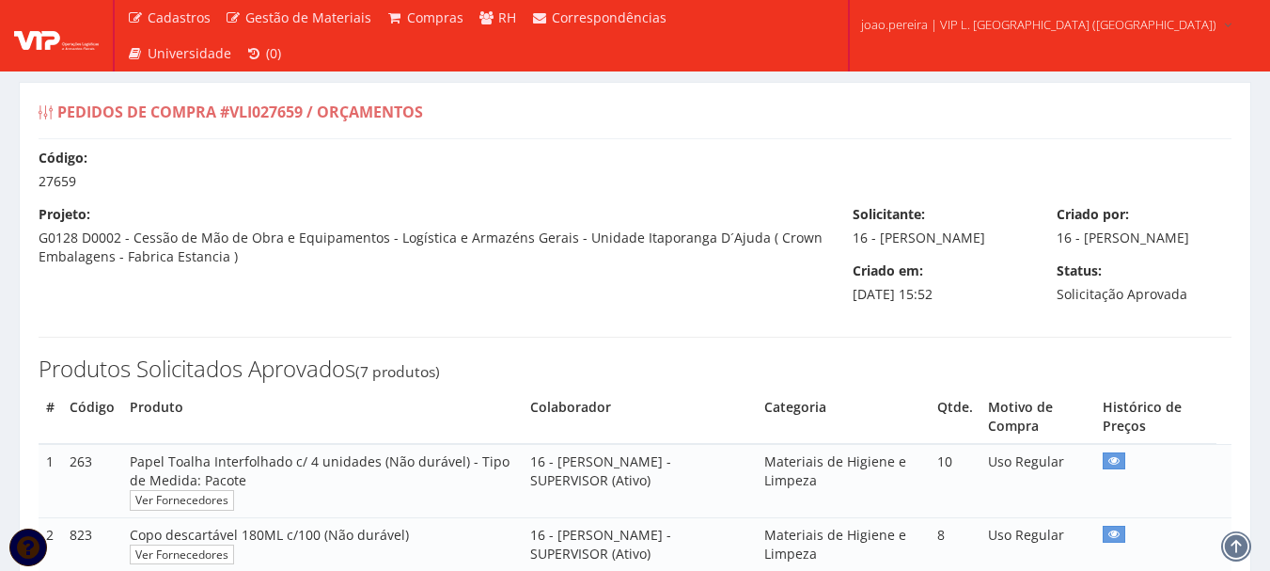
select select "30"
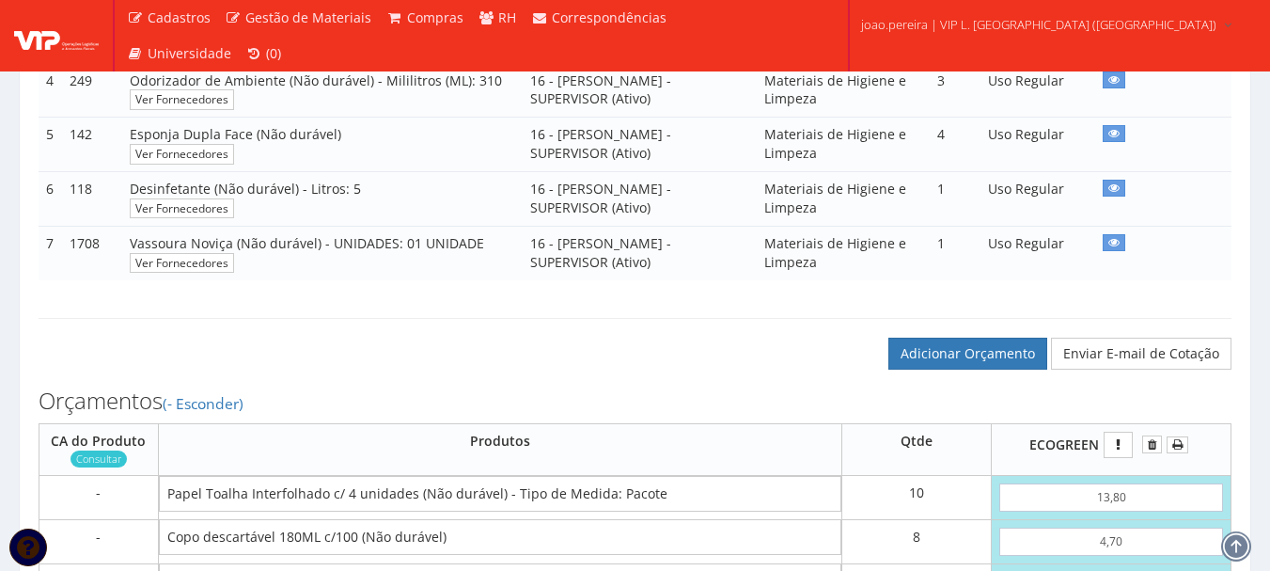
scroll to position [564, 0]
click at [973, 369] on link "Adicionar Orçamento" at bounding box center [968, 353] width 159 height 32
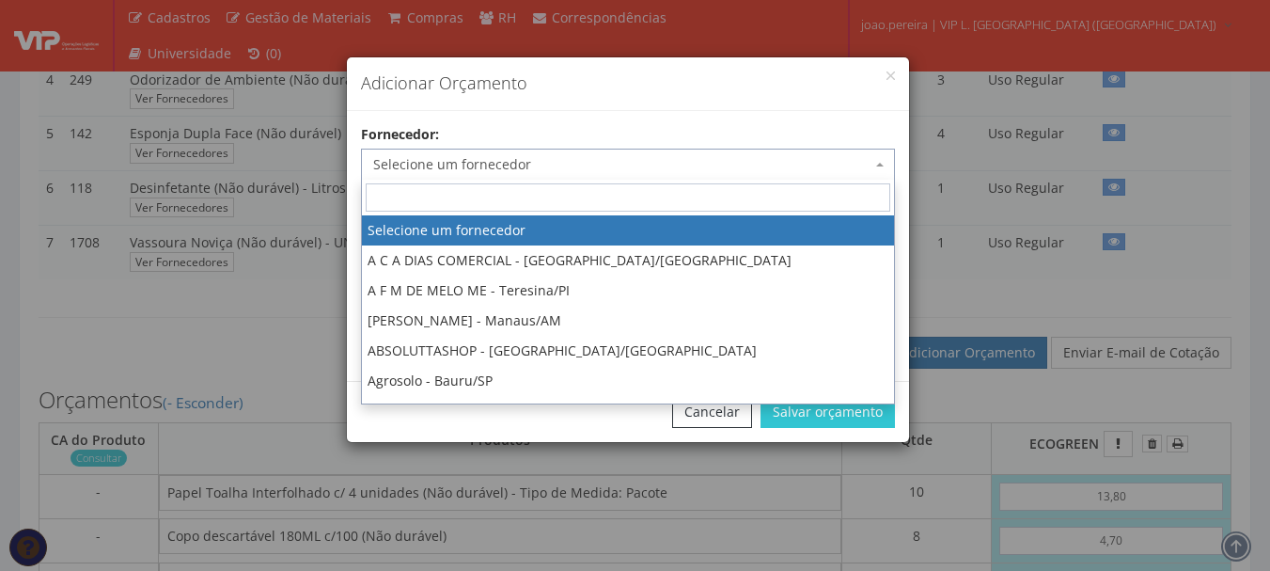
click at [559, 160] on span "Selecione um fornecedor" at bounding box center [622, 164] width 498 height 19
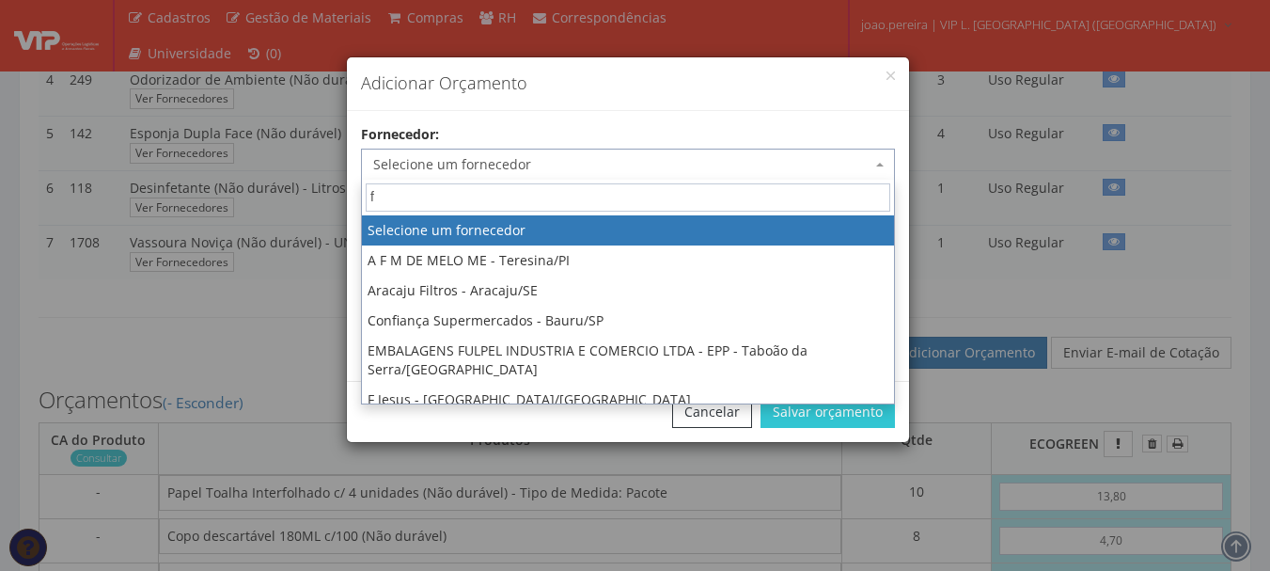
type input "fa"
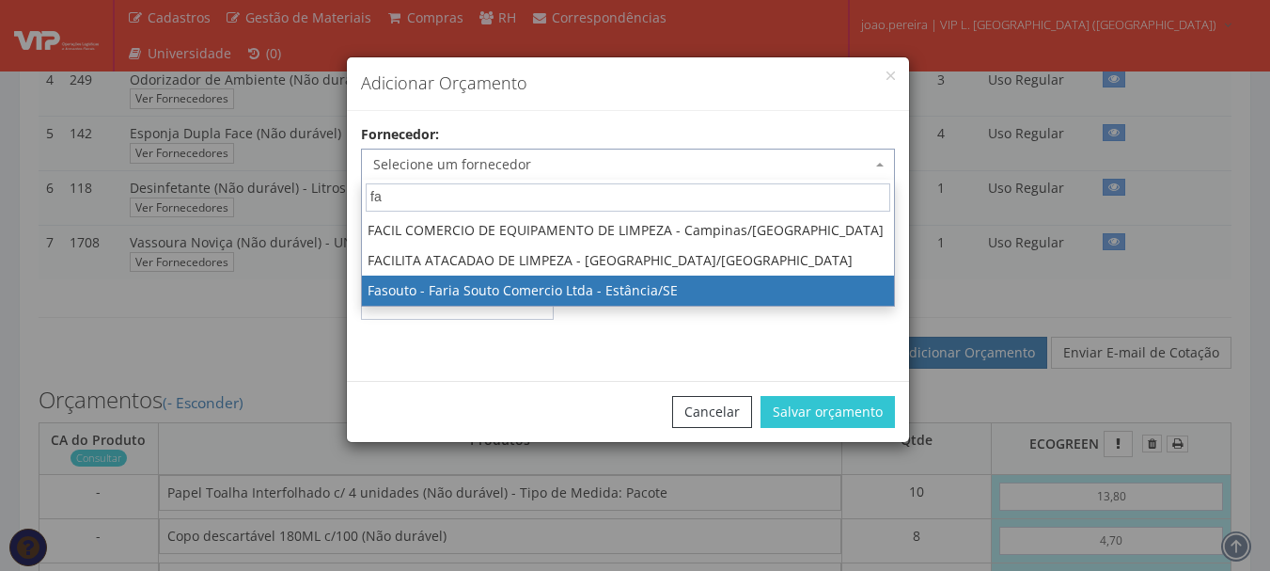
select select "930"
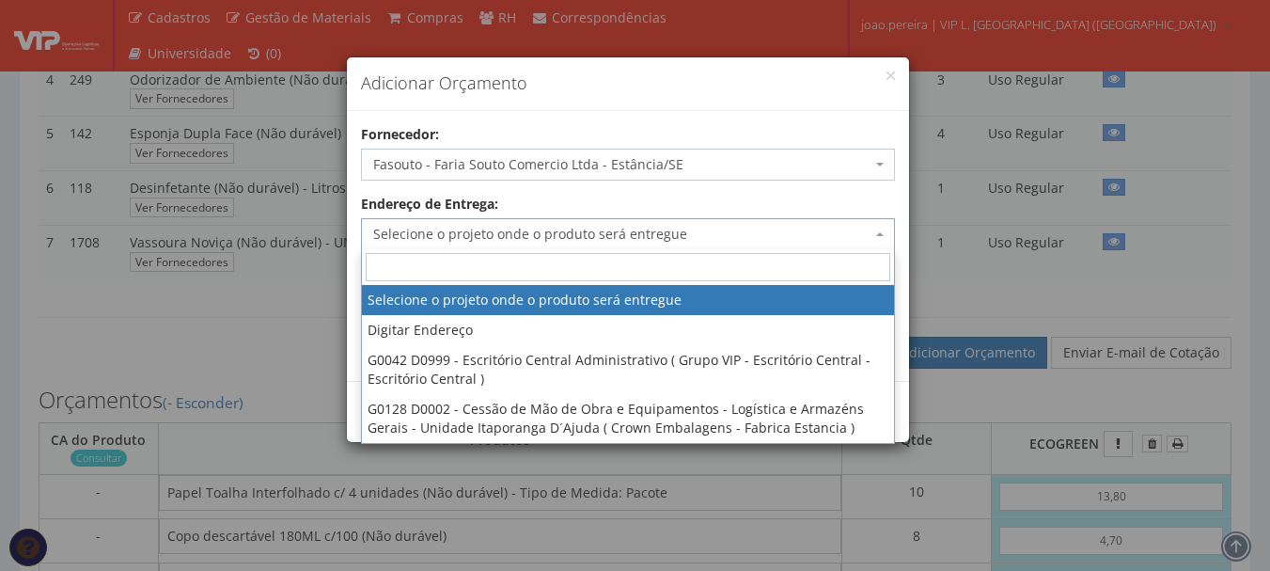
click at [614, 235] on span "Selecione o projeto onde o produto será entregue" at bounding box center [622, 234] width 498 height 19
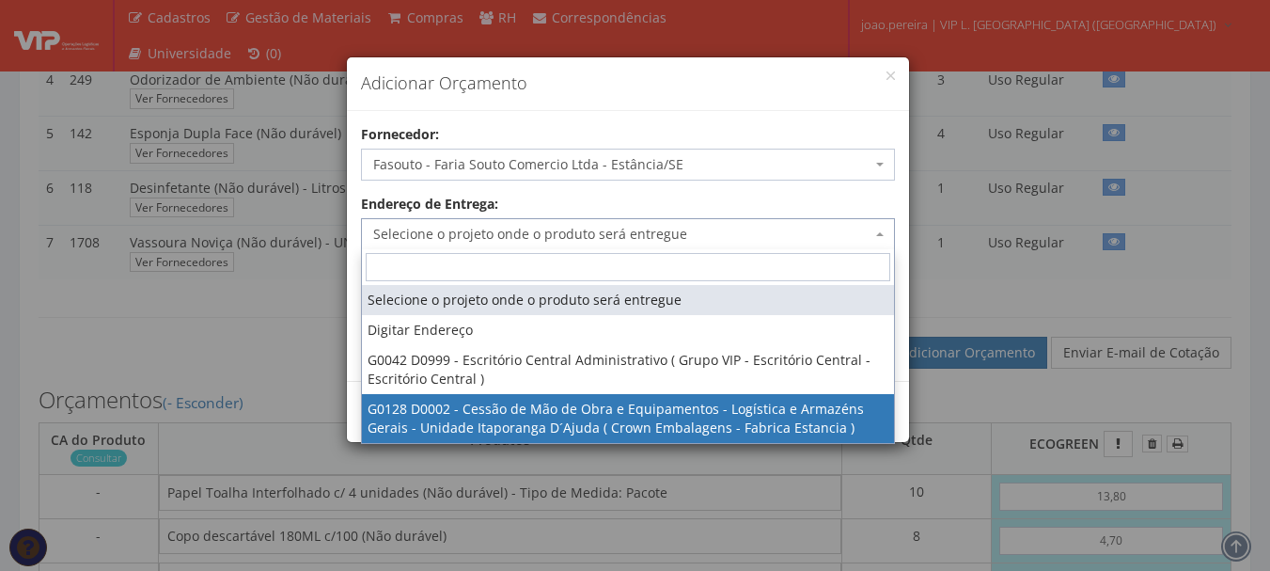
select select "128"
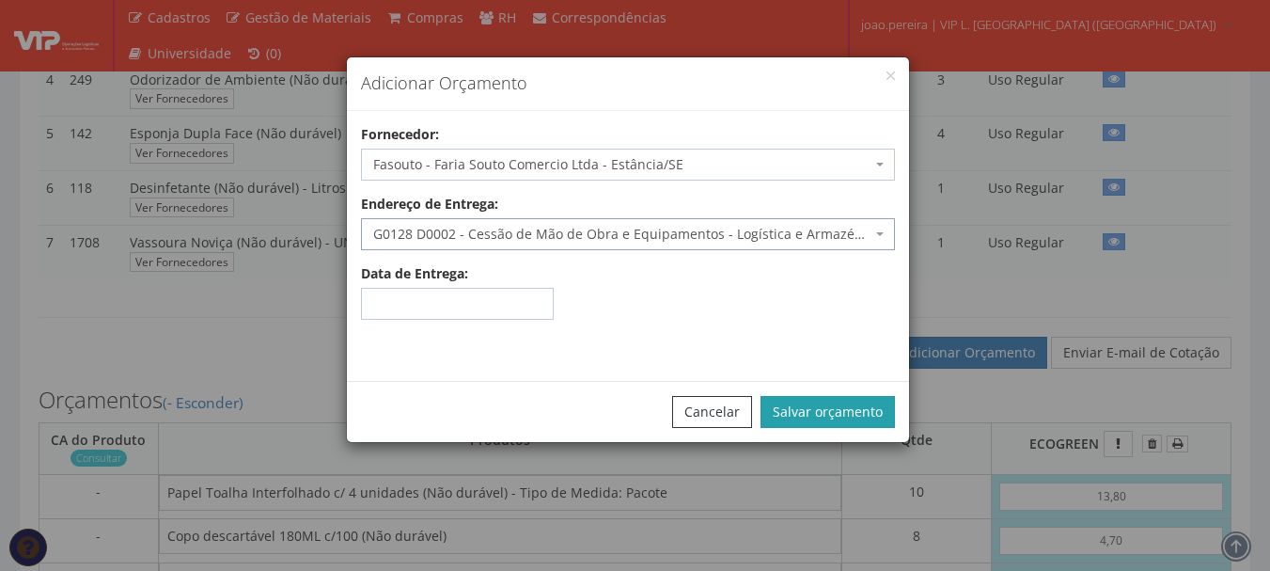
click at [826, 410] on button "Salvar orçamento" at bounding box center [828, 412] width 134 height 32
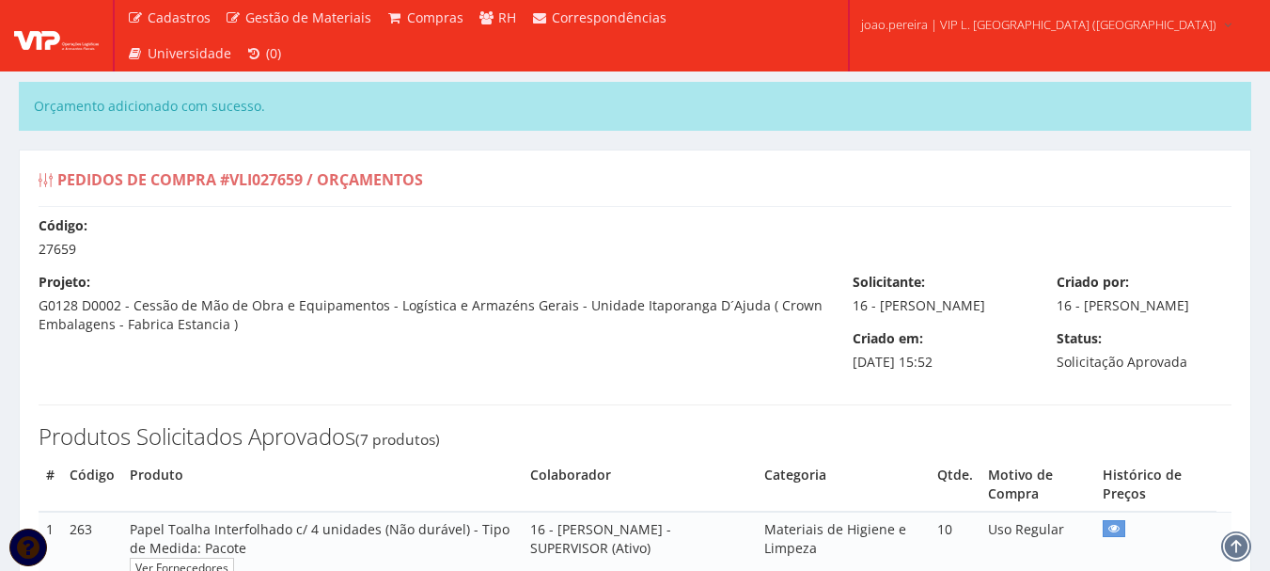
select select "30"
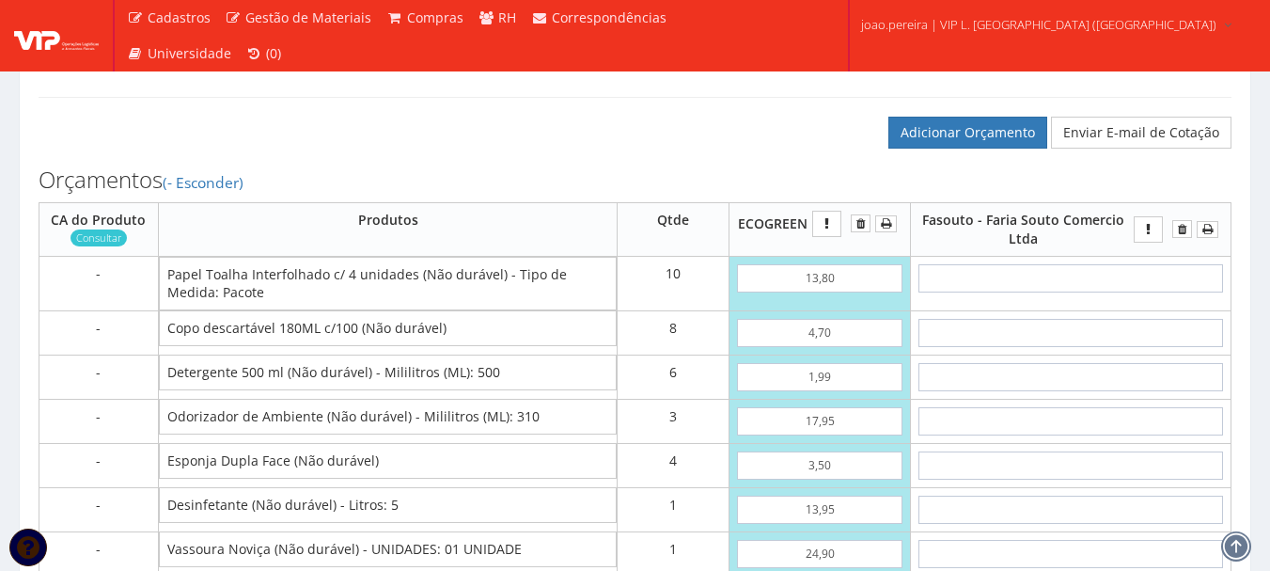
scroll to position [940, 0]
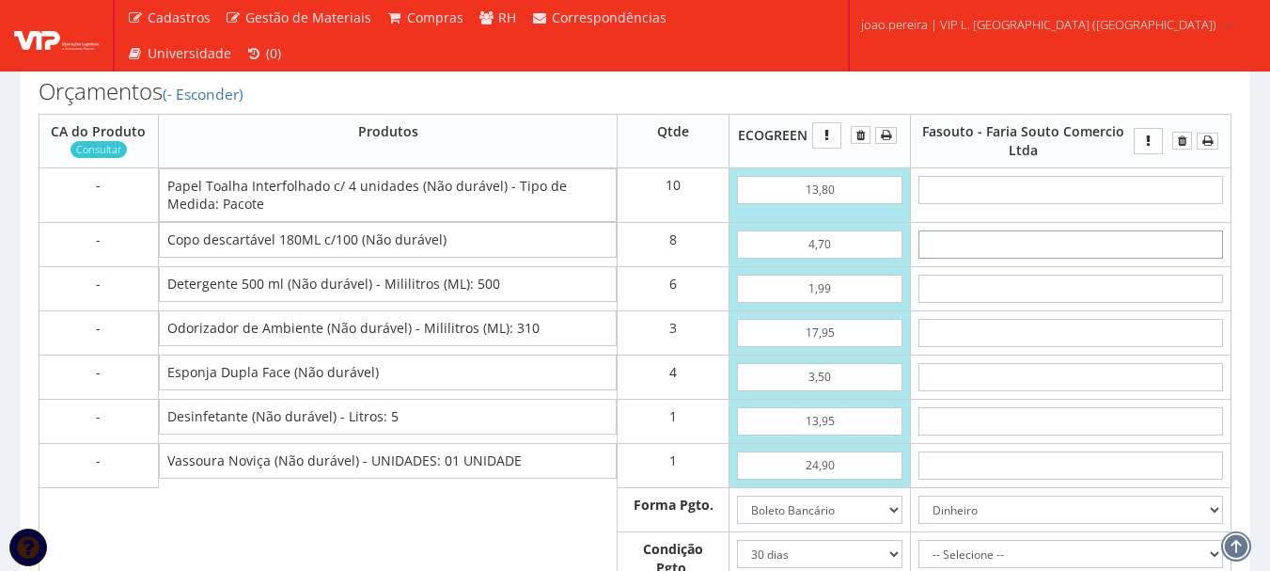
click at [1081, 259] on input "text" at bounding box center [1071, 244] width 305 height 28
click at [1080, 303] on input "text" at bounding box center [1071, 289] width 305 height 28
type input "2"
type input "12,00"
type input "21"
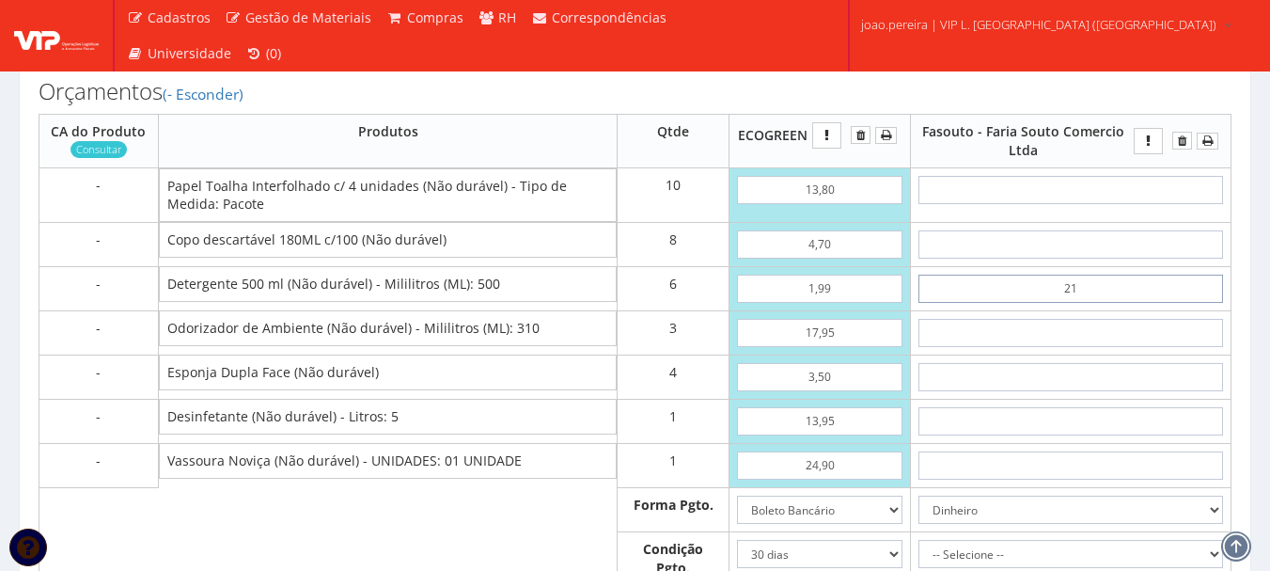
type input "126,00"
type input "2,10"
type input "12,60"
type input "2,10"
type input "8"
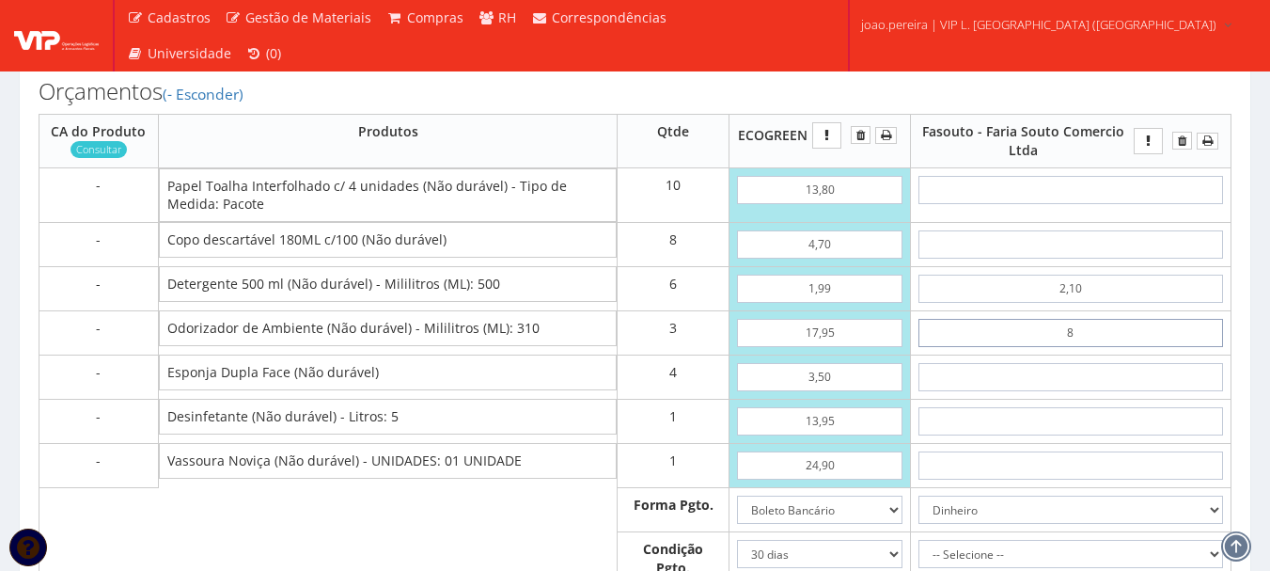
type input "36,60"
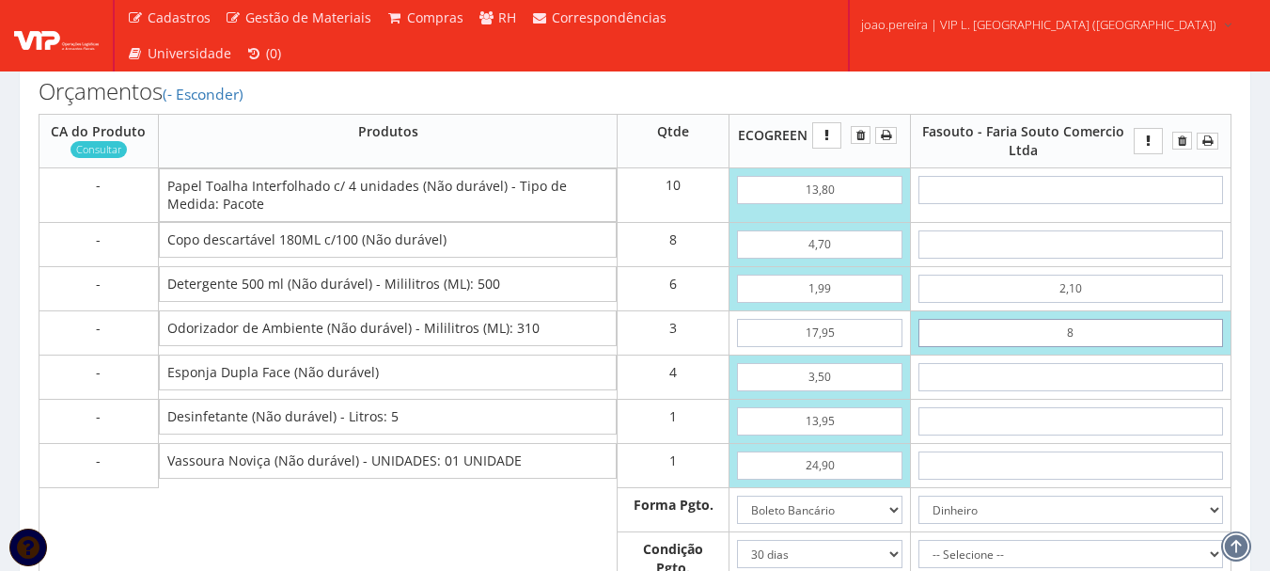
type input "89"
type input "279,60"
type input "8,99"
type input "39,57"
type input "8,99"
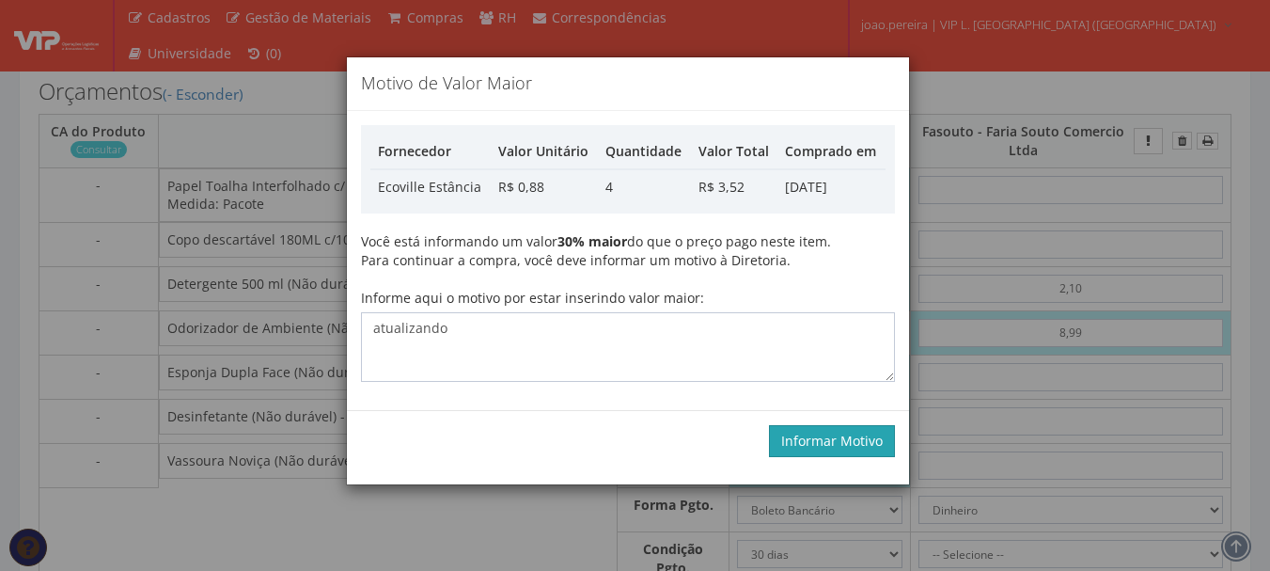
click at [816, 438] on button "Informar Motivo" at bounding box center [832, 441] width 126 height 32
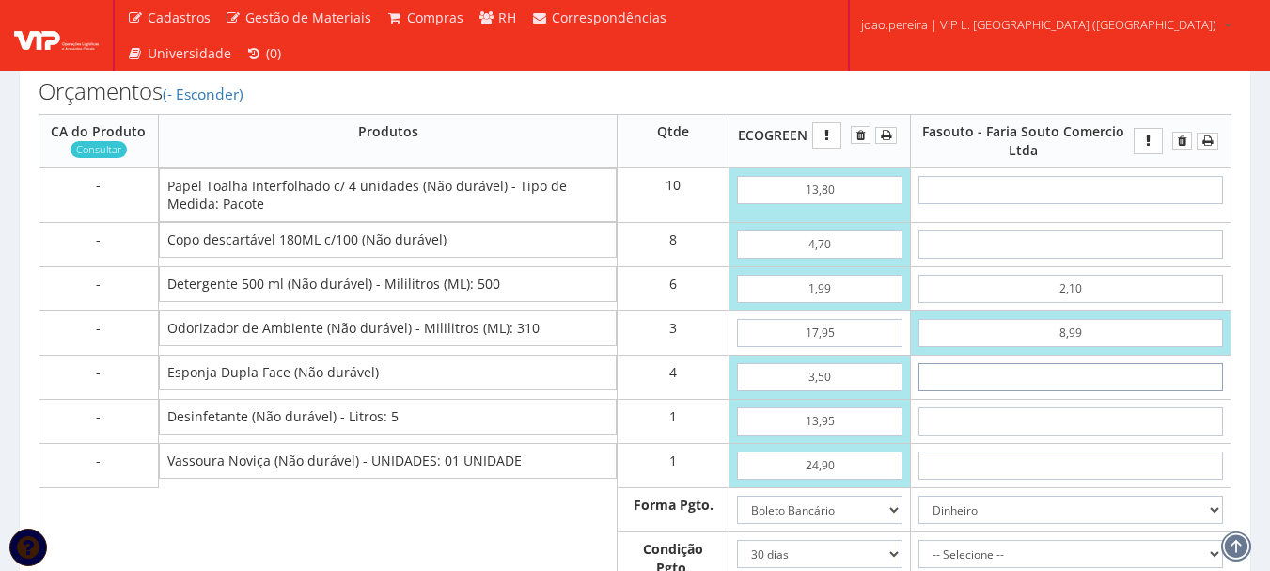
click at [1085, 391] on input "text" at bounding box center [1071, 377] width 305 height 28
type input "3"
type input "51,57"
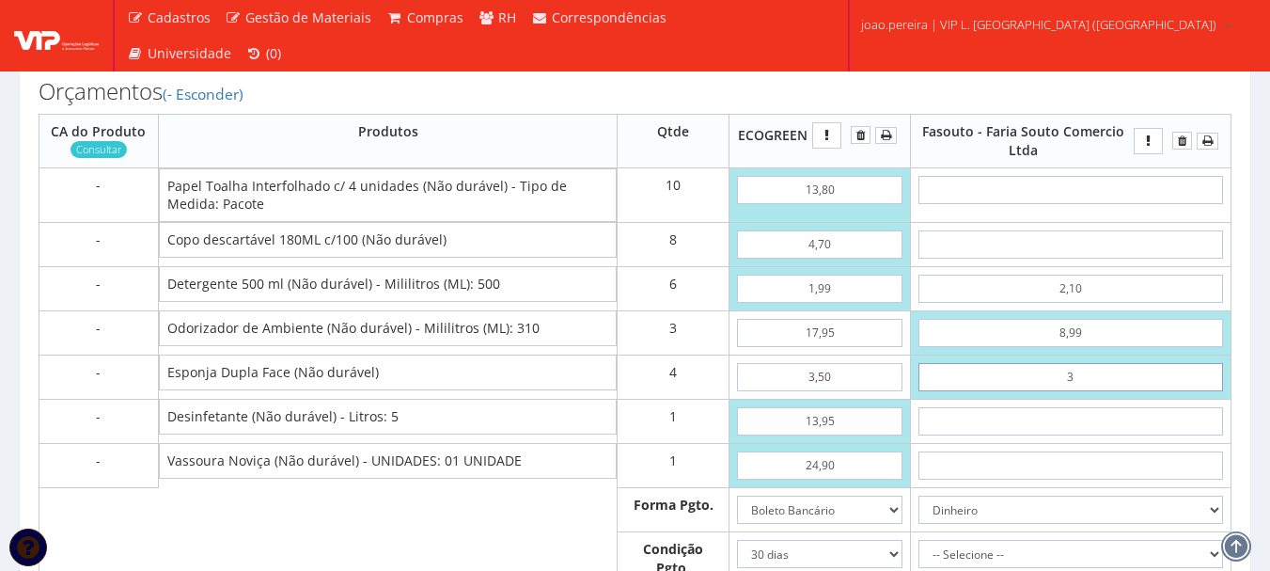
type input "34"
type input "175,57"
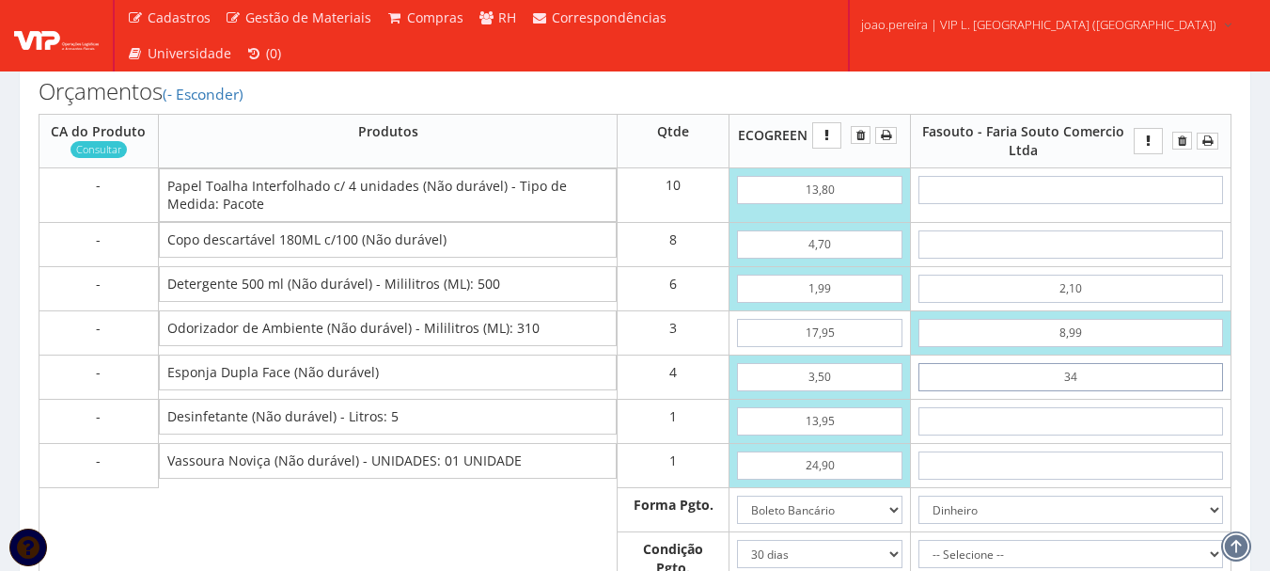
type input "3,49"
type input "53,53"
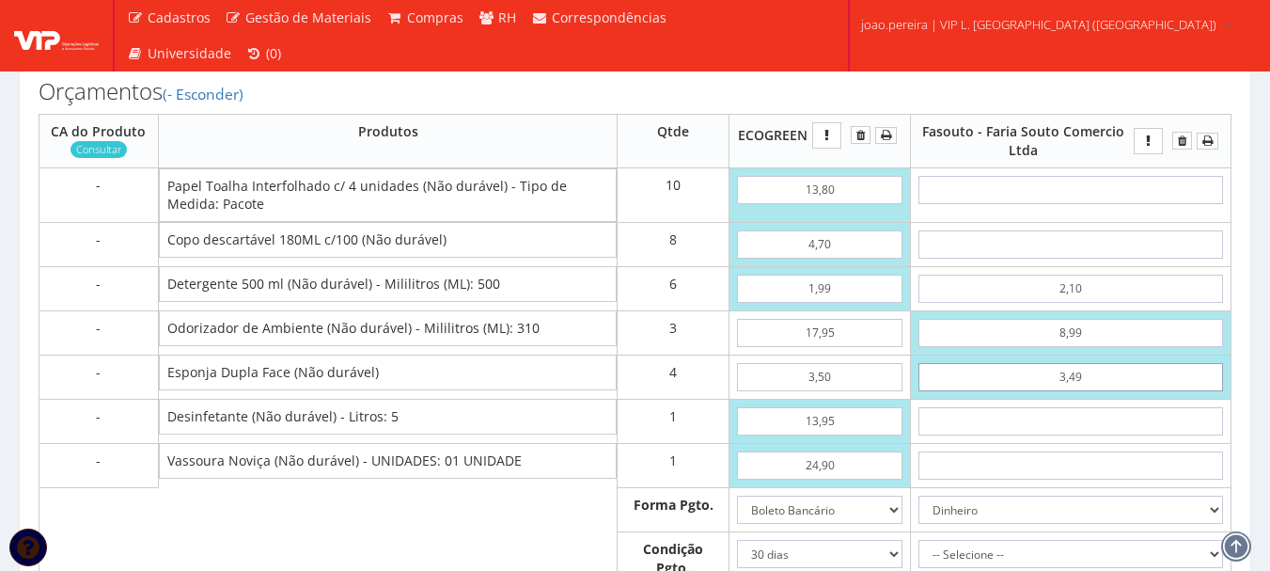
type input "3,49"
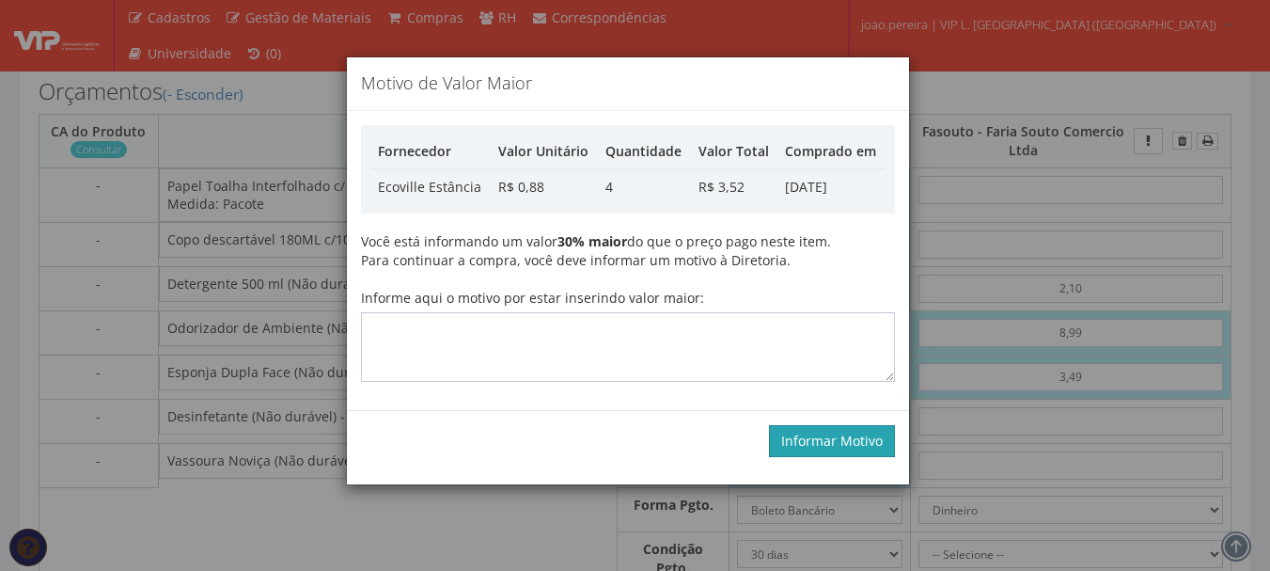
click at [828, 439] on button "Informar Motivo" at bounding box center [832, 441] width 126 height 32
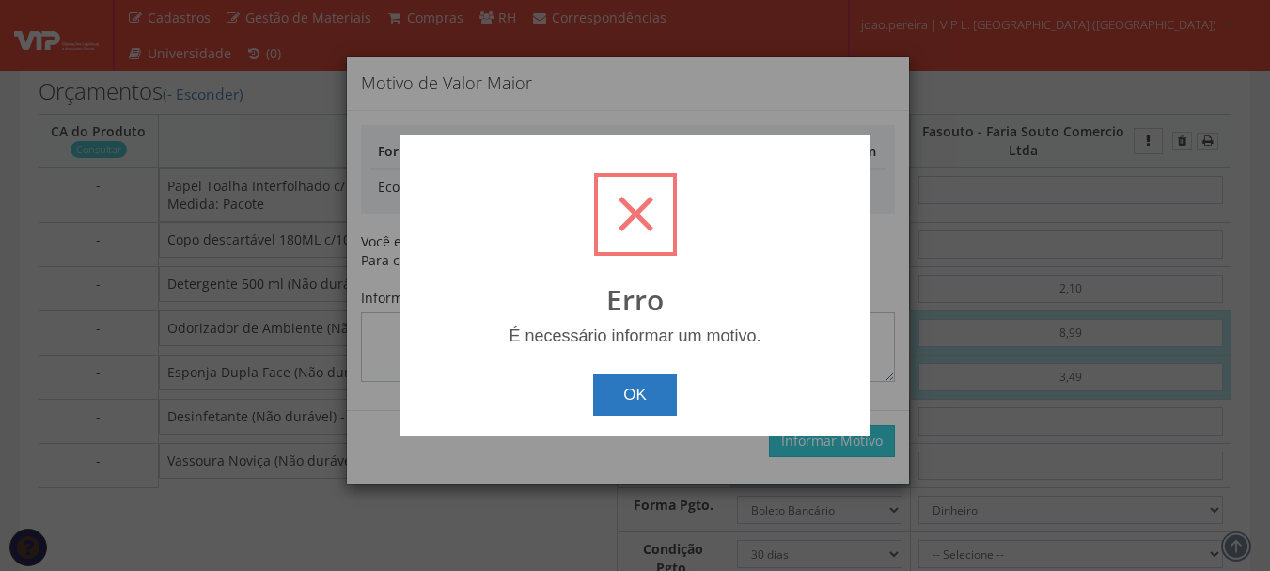
click at [629, 382] on button "OK" at bounding box center [635, 394] width 84 height 41
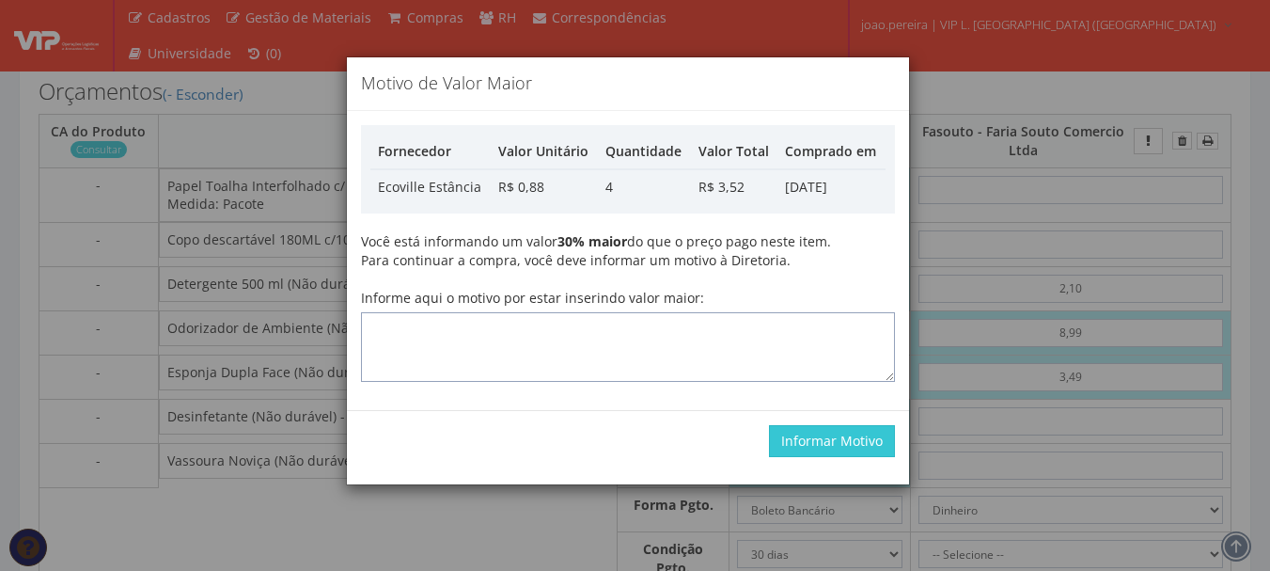
click at [587, 355] on textarea "Informe aqui o motivo por estar inserindo valor maior:" at bounding box center [628, 347] width 534 height 70
type textarea "atualizando"
click at [827, 449] on button "Informar Motivo" at bounding box center [832, 441] width 126 height 32
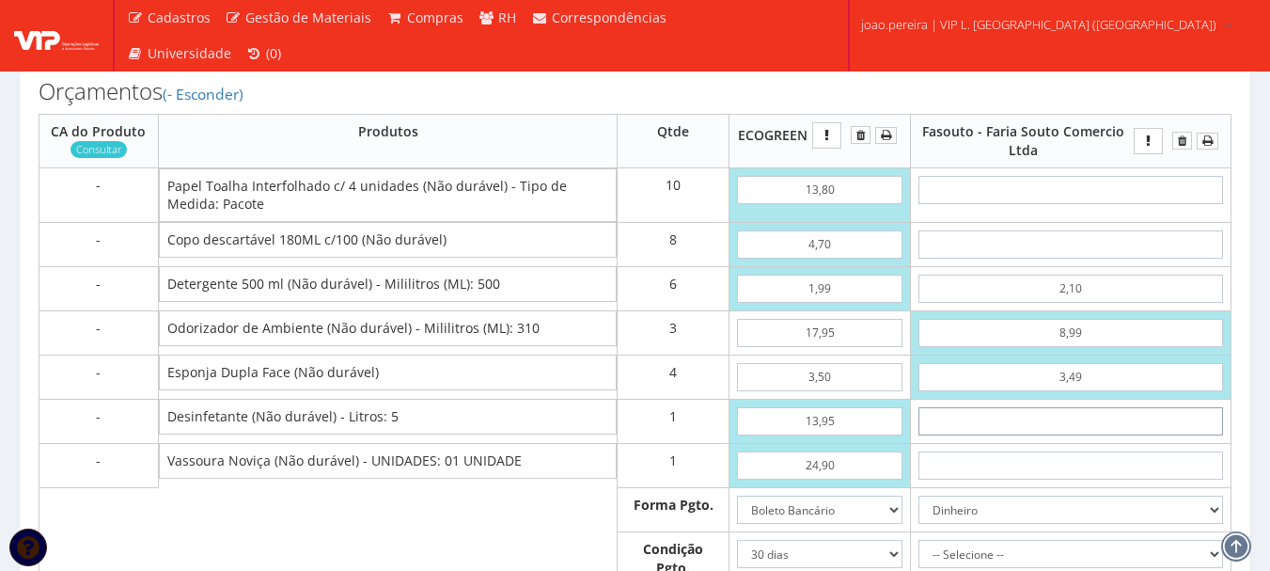
click at [1106, 435] on input "text" at bounding box center [1071, 421] width 305 height 28
type input "16"
type input "69,53"
type input "1,64"
type input "55,17"
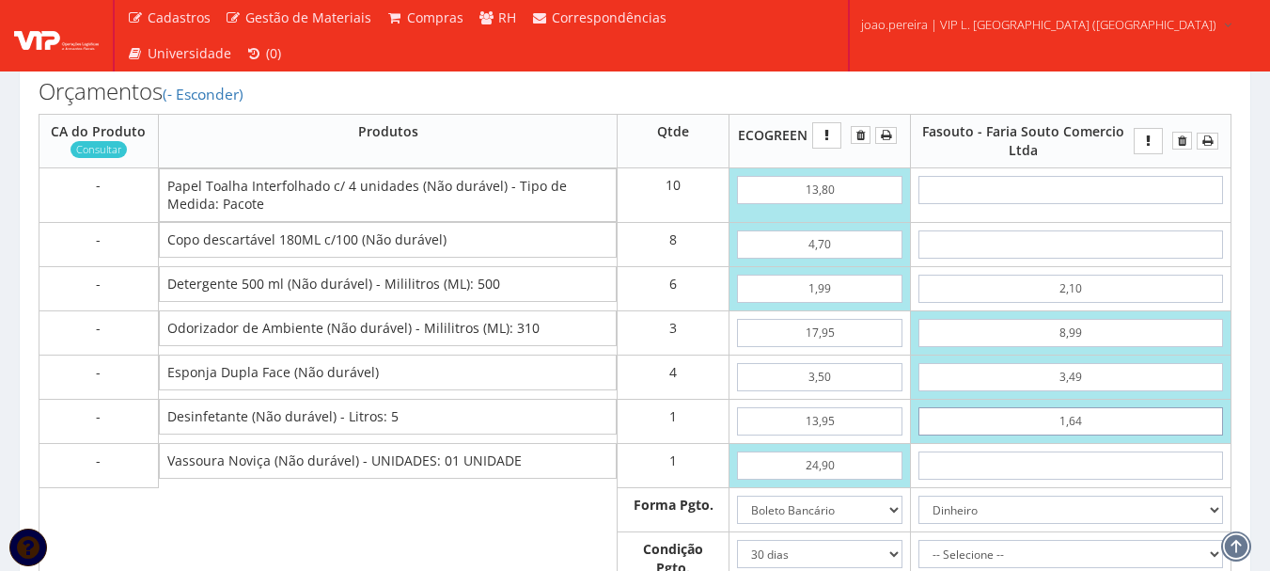
type input "16,49"
type input "70,02"
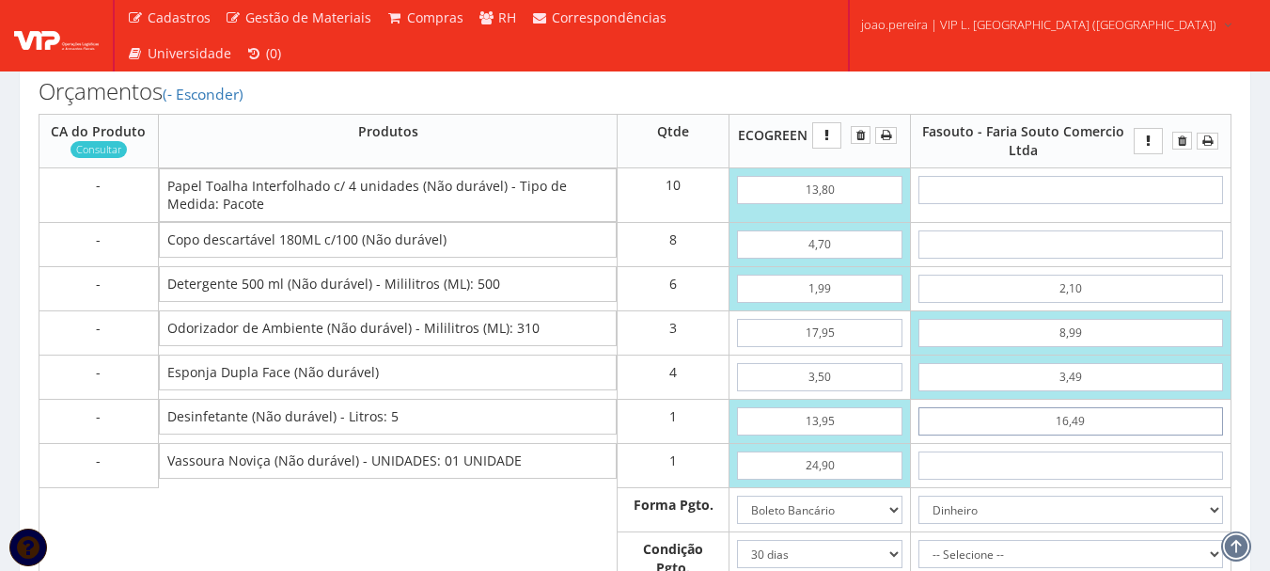
type input "16,49"
click at [1106, 480] on input "text" at bounding box center [1071, 465] width 305 height 28
type input "1"
type input "71,02"
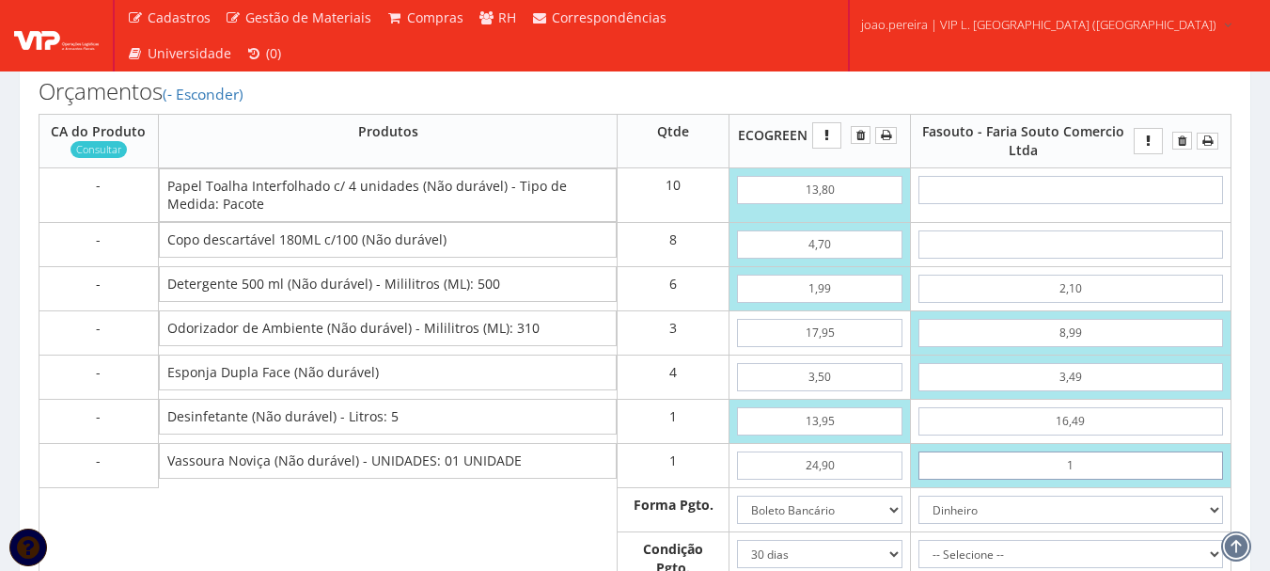
type input "12"
type input "82,02"
type input "1,29"
type input "71,31"
type input "12,99"
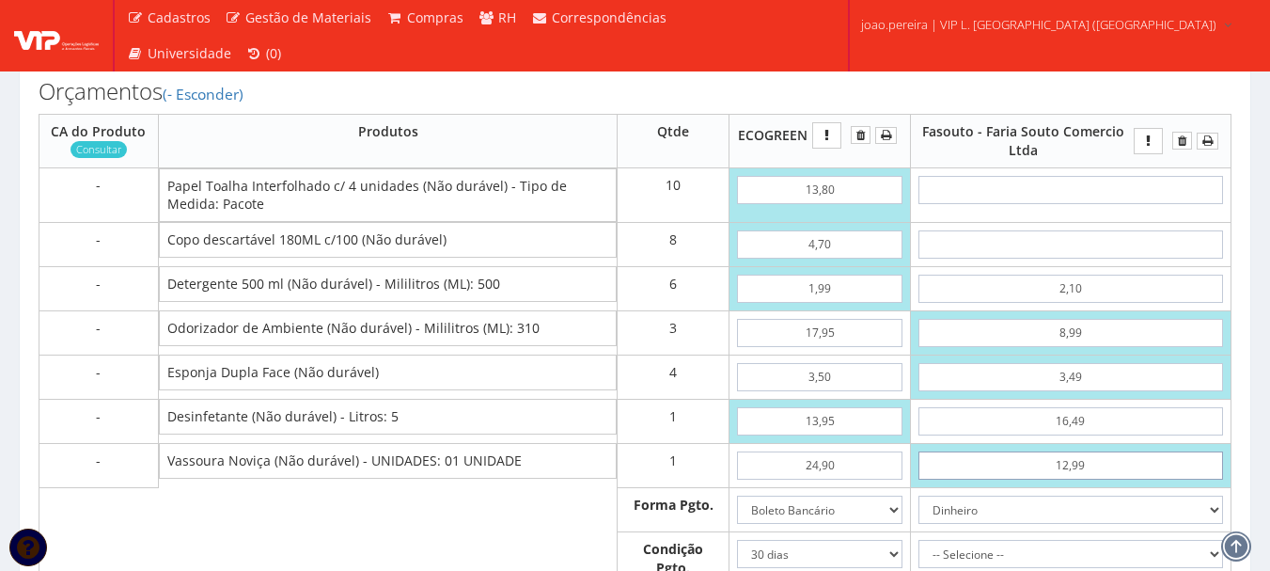
type input "83,01"
type input "12,99"
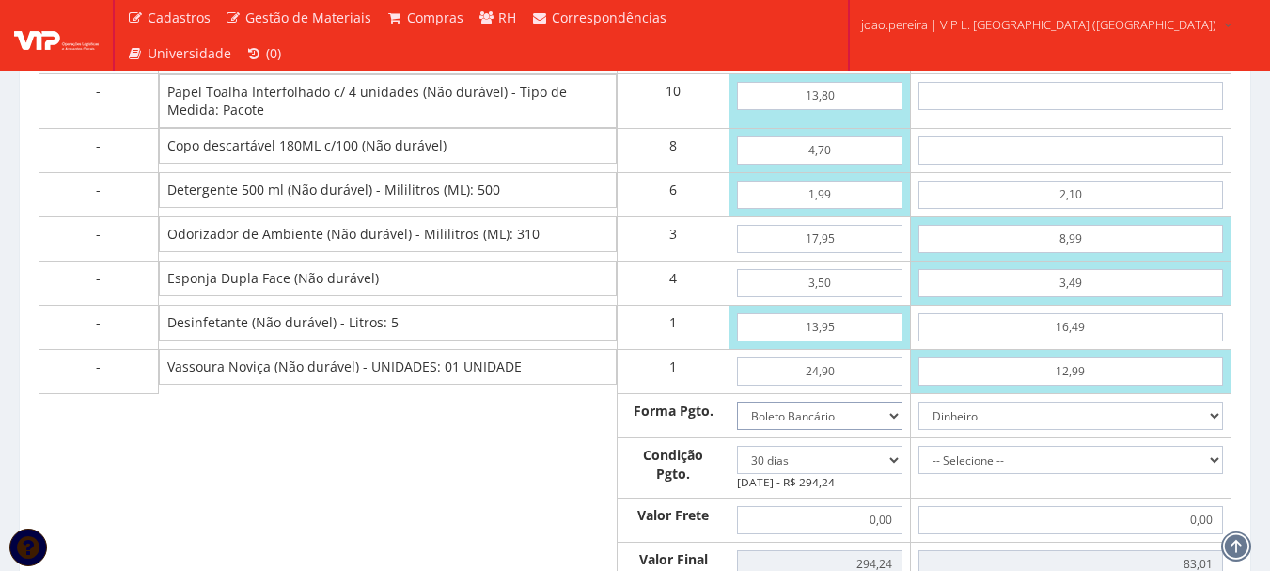
scroll to position [1128, 0]
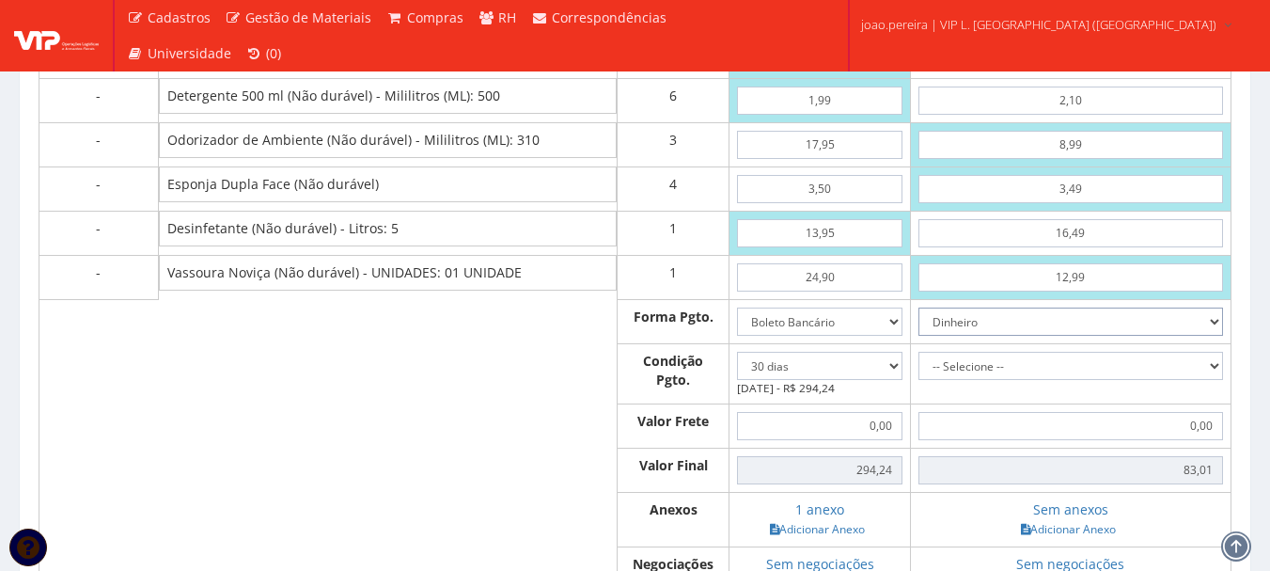
click at [1221, 336] on select "Dinheiro Boleto Bancário Depósito Transferência Bancária Cartão de Crédito Cart…" at bounding box center [1071, 322] width 305 height 28
click at [919, 336] on select "Dinheiro Boleto Bancário Depósito Transferência Bancária Cartão de Crédito Cart…" at bounding box center [1071, 322] width 305 height 28
drag, startPoint x: 1211, startPoint y: 407, endPoint x: 1200, endPoint y: 406, distance: 11.3
click at [1211, 380] on select "-- Selecione -- À vista 7 dias 10 dias" at bounding box center [1071, 366] width 305 height 28
select select "0"
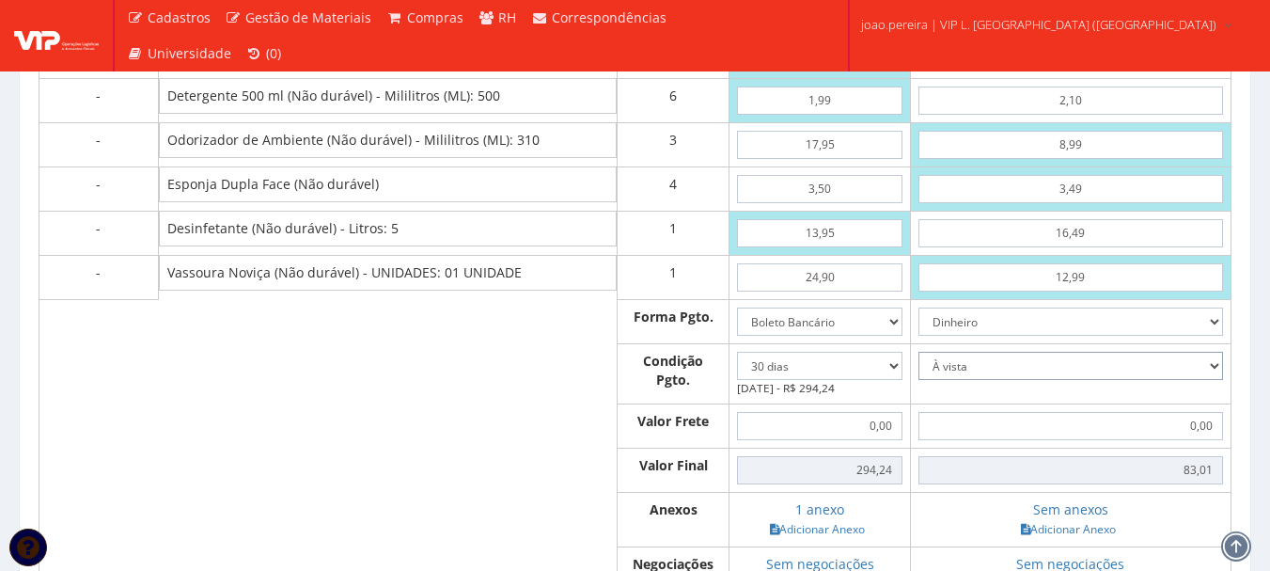
click at [919, 380] on select "-- Selecione -- À vista 7 dias 10 dias" at bounding box center [1071, 366] width 305 height 28
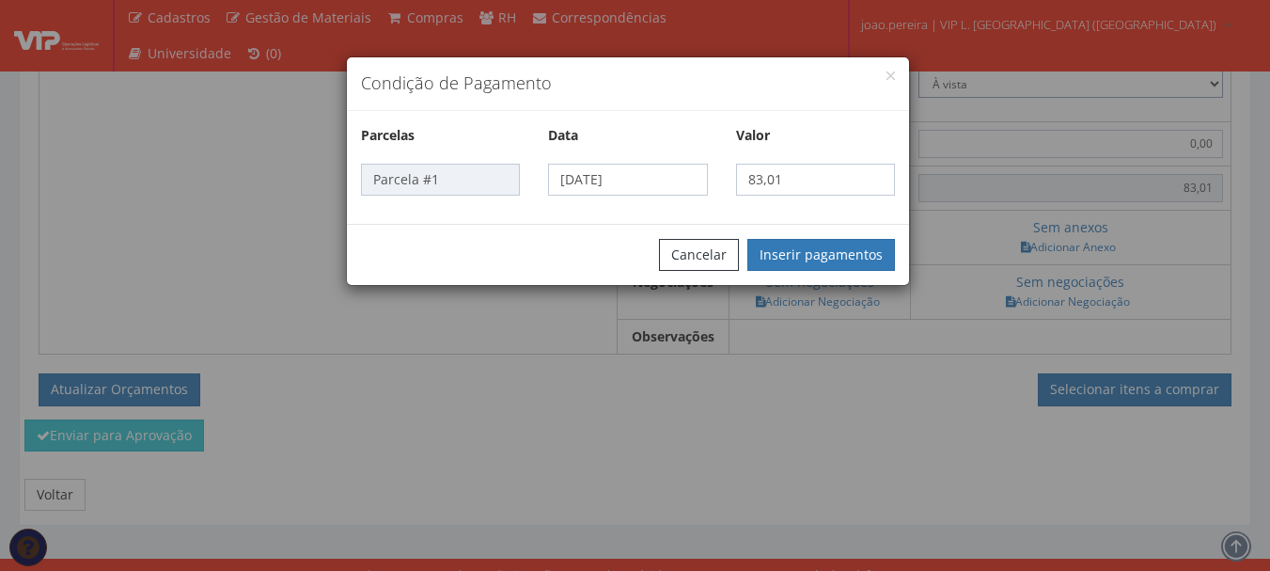
scroll to position [1317, 0]
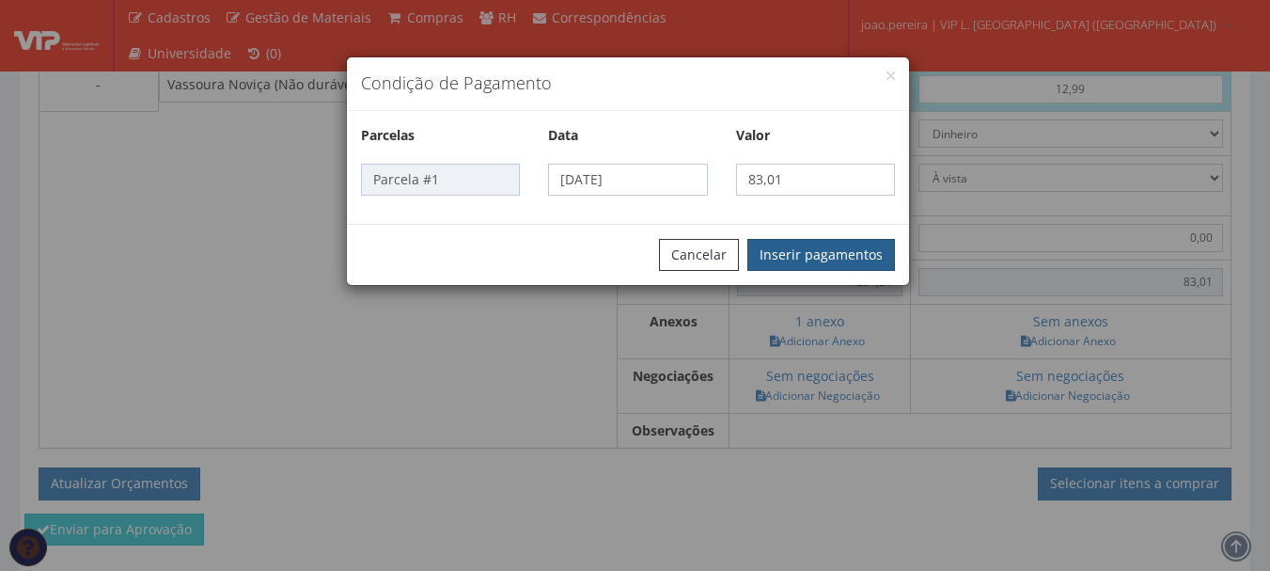
click at [824, 265] on button "Inserir pagamentos" at bounding box center [822, 255] width 148 height 32
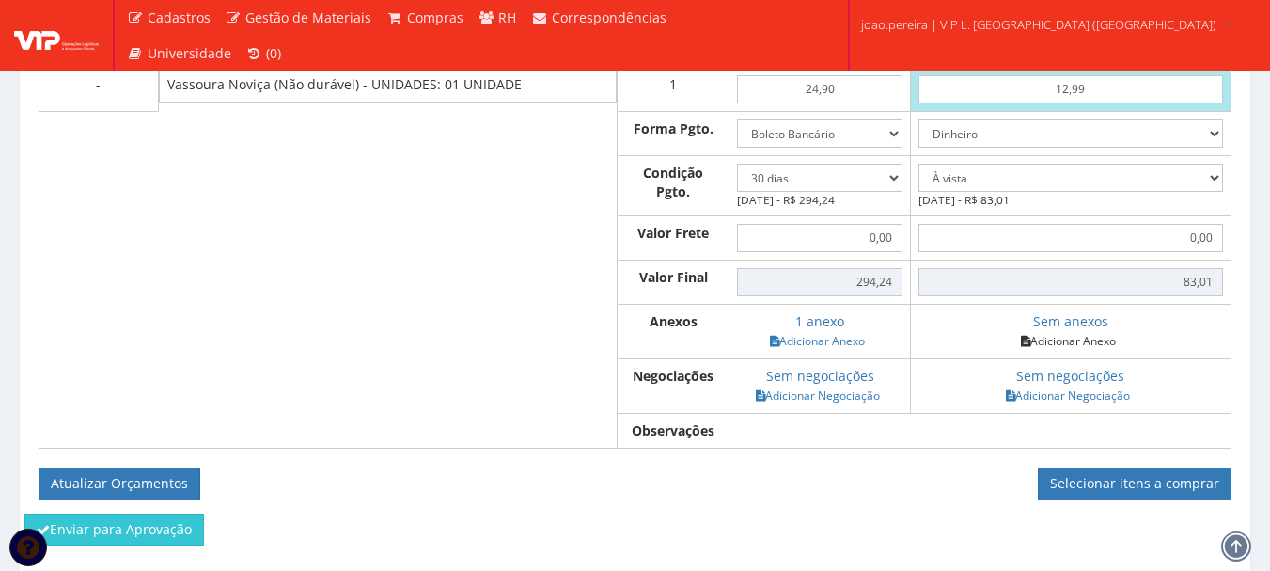
click at [1084, 351] on link "Adicionar Anexo" at bounding box center [1069, 341] width 106 height 20
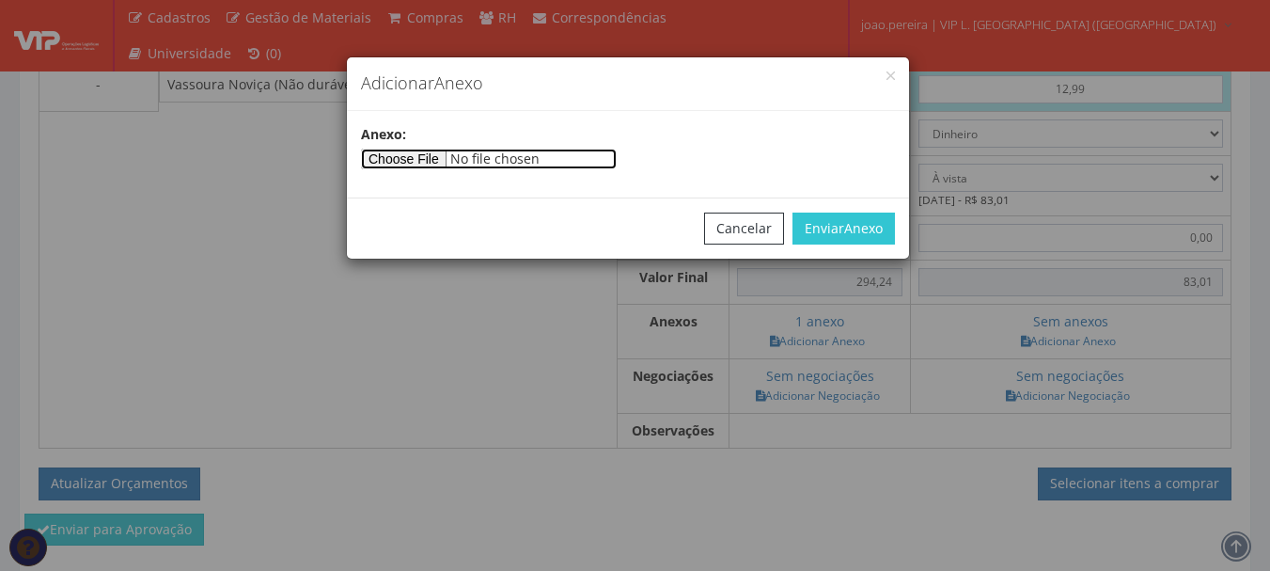
click at [432, 157] on input"] "file" at bounding box center [489, 159] width 256 height 21
type input"] "C:\fakepath\LIMPEZA ITAPORANGA FA SOUTO.jpg"
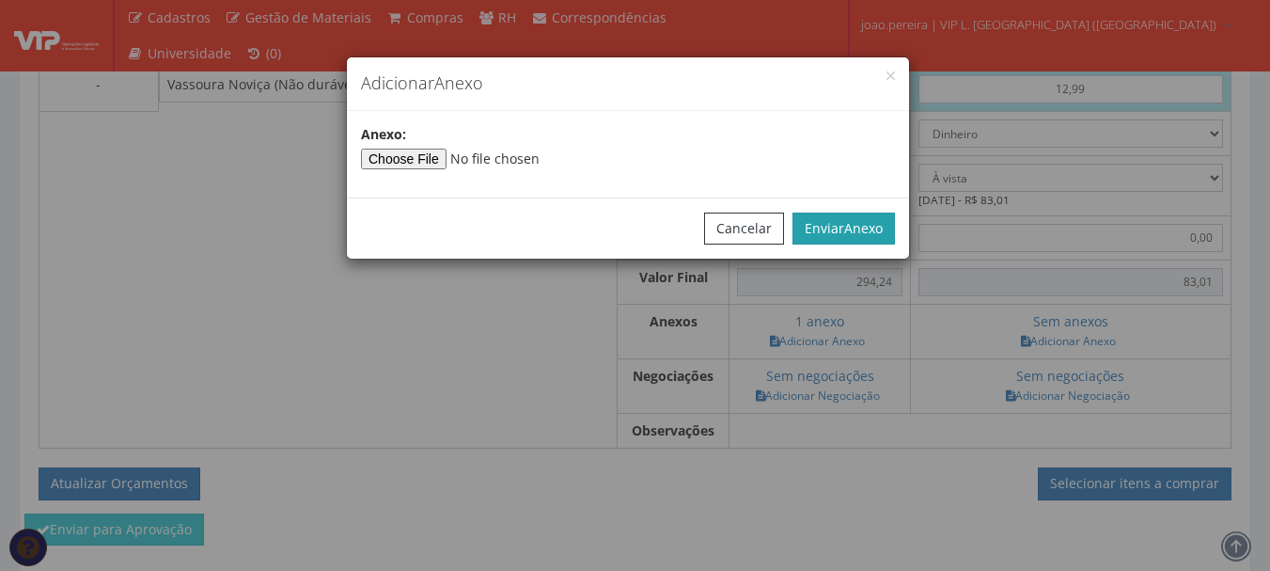
click at [877, 227] on span "Anexo" at bounding box center [863, 228] width 39 height 18
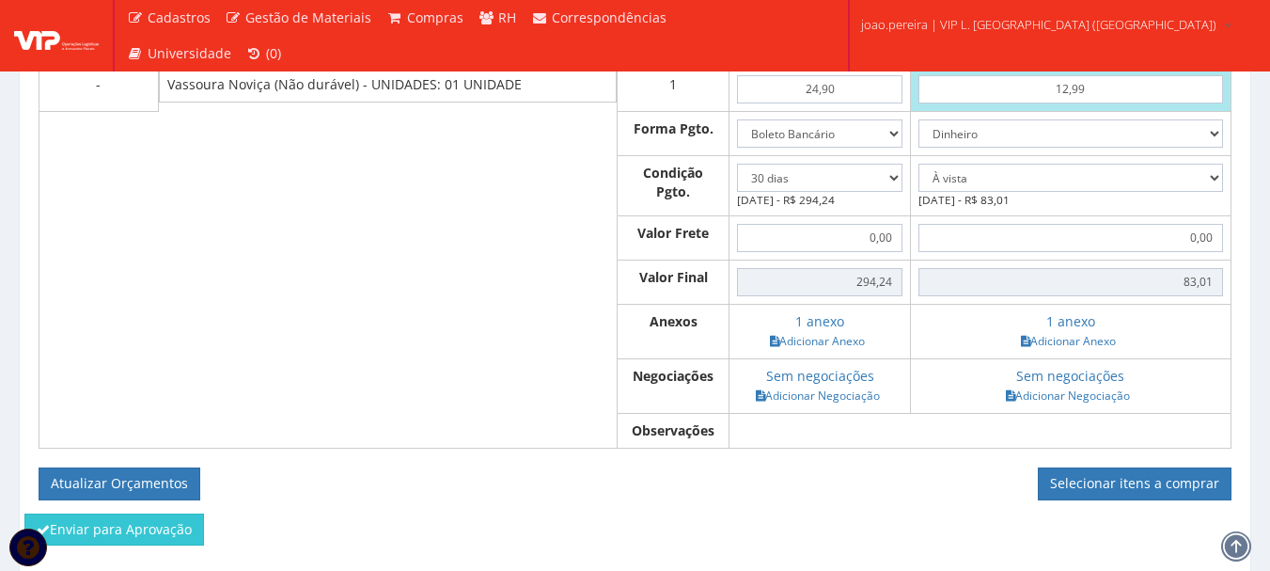
scroll to position [1373, 0]
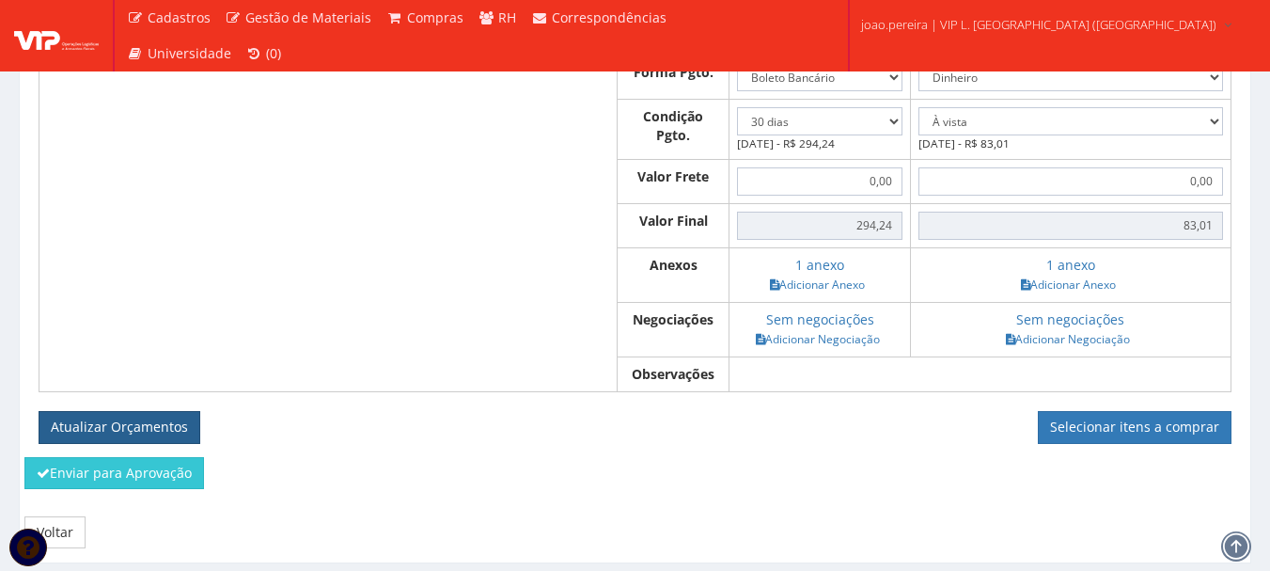
click at [141, 443] on button "Atualizar Orçamentos" at bounding box center [120, 427] width 162 height 32
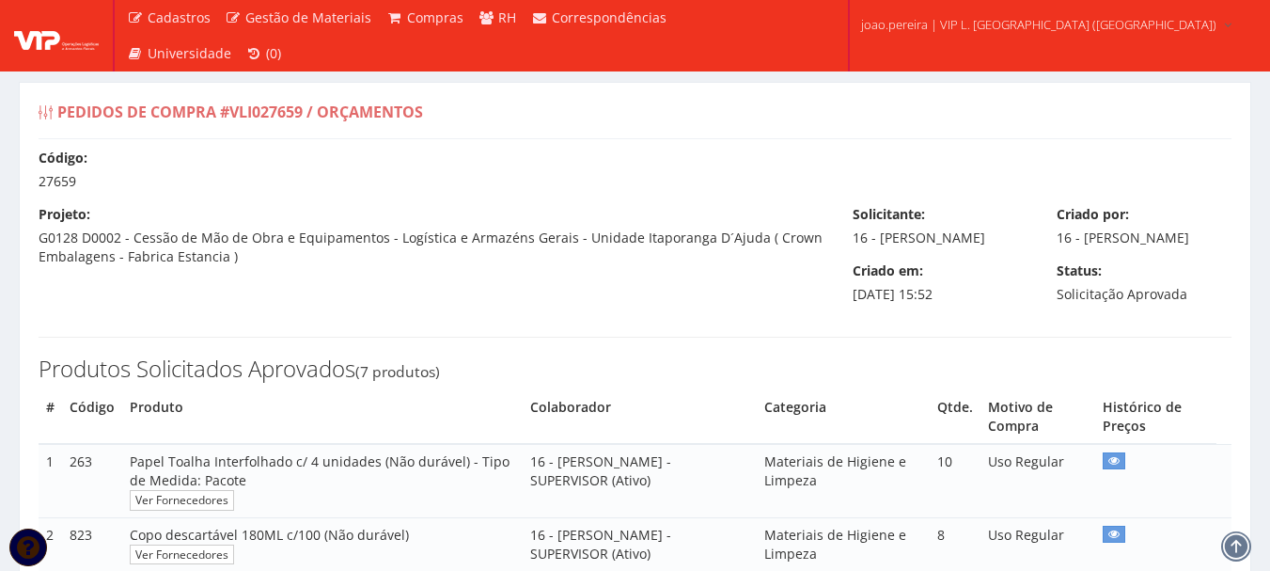
select select "30"
select select "0"
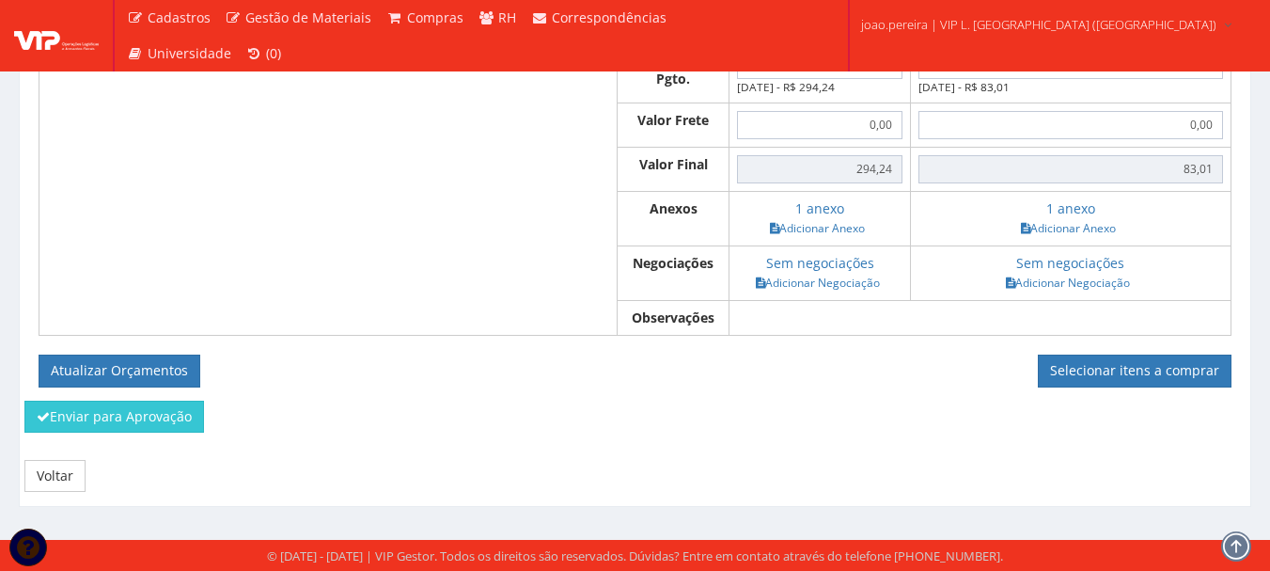
scroll to position [1399, 0]
click at [81, 471] on link "Voltar" at bounding box center [54, 476] width 61 height 32
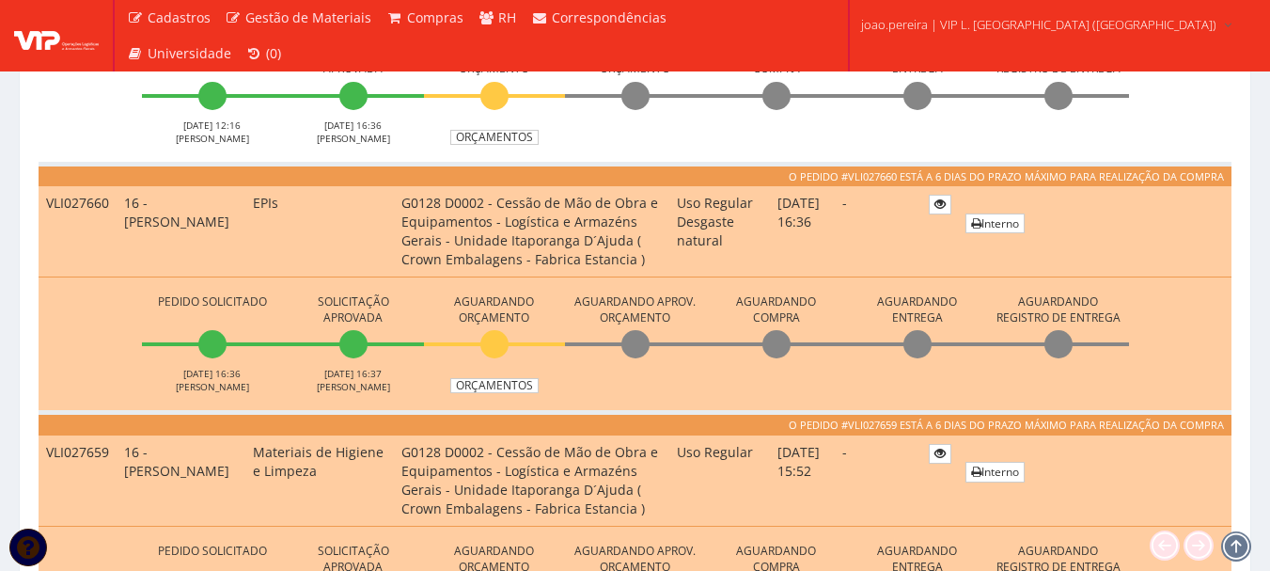
scroll to position [940, 0]
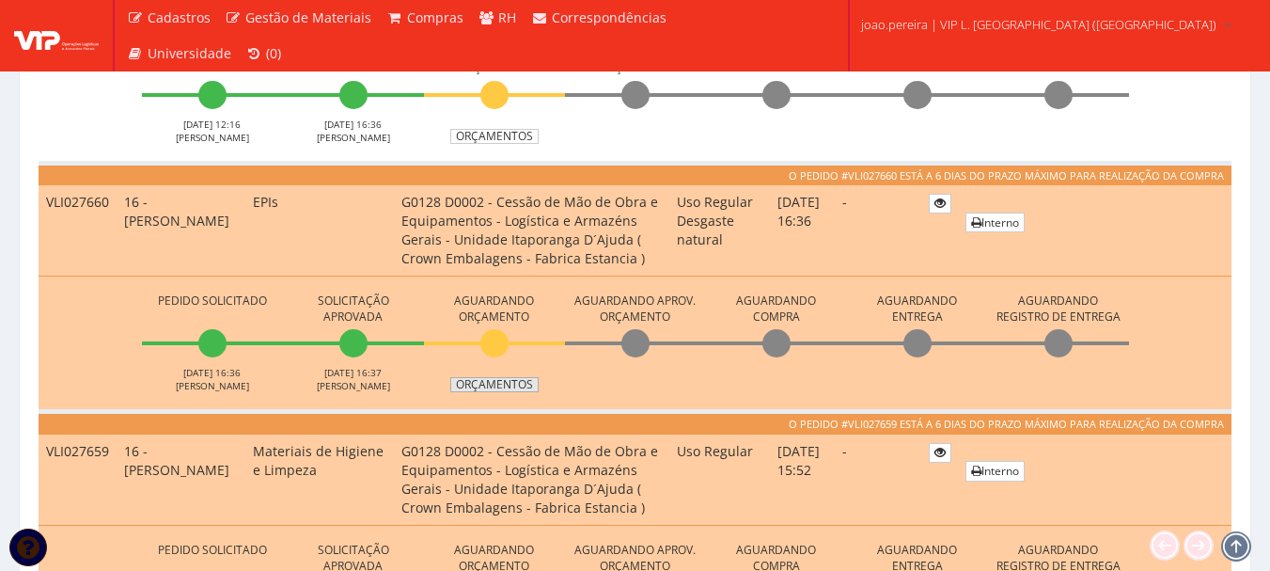
click at [504, 387] on link "Orçamentos" at bounding box center [494, 384] width 88 height 15
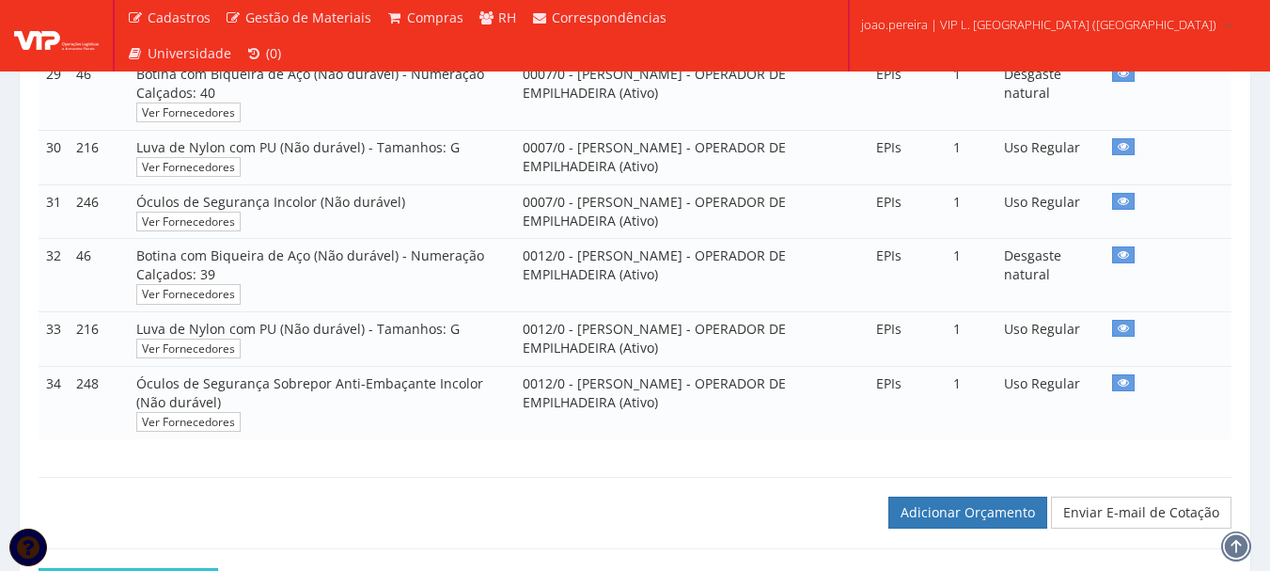
scroll to position [2320, 0]
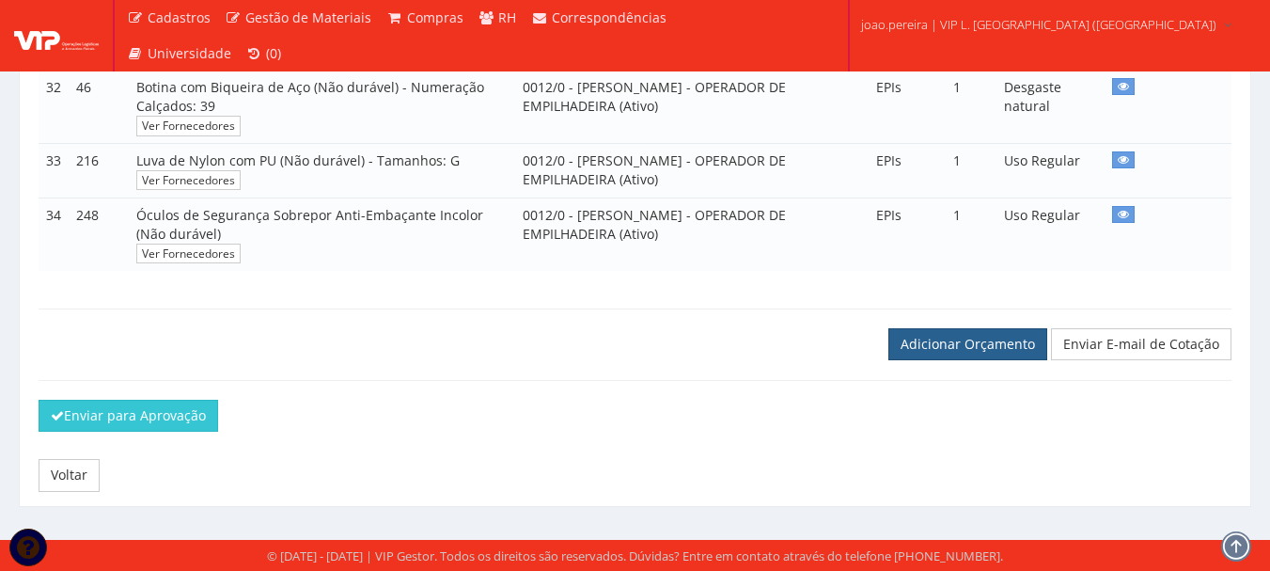
click at [967, 341] on link "Adicionar Orçamento" at bounding box center [968, 344] width 159 height 32
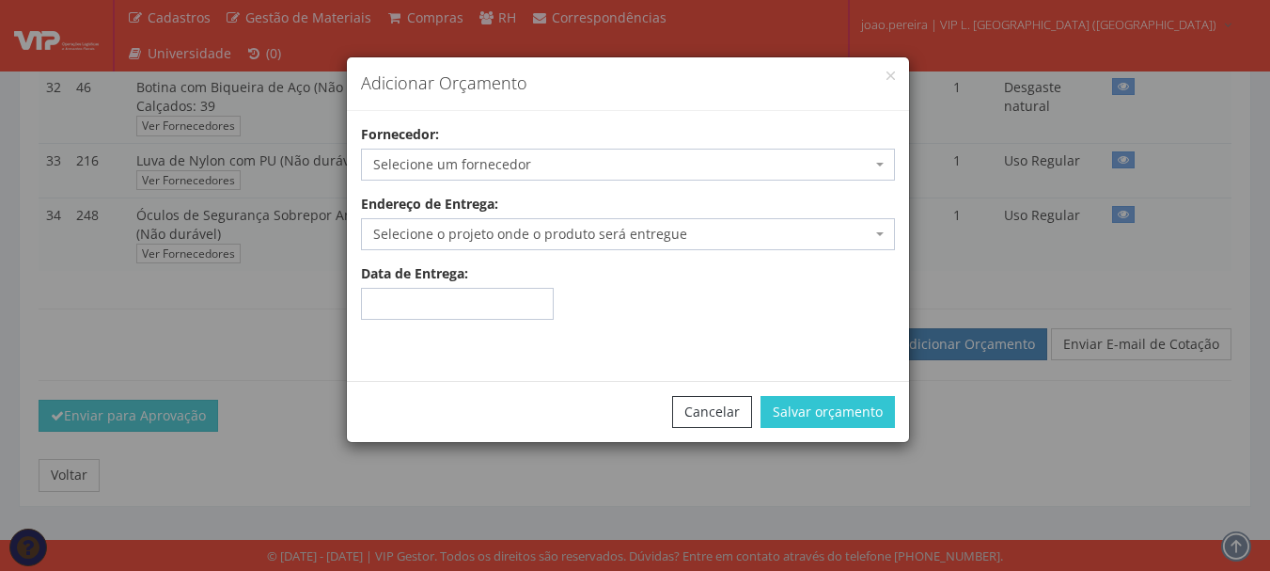
click at [862, 166] on span "Selecione um fornecedor" at bounding box center [622, 164] width 498 height 19
click at [616, 163] on span "Selecione um fornecedor" at bounding box center [622, 164] width 498 height 19
click at [615, 161] on span "Selecione um fornecedor" at bounding box center [622, 164] width 498 height 19
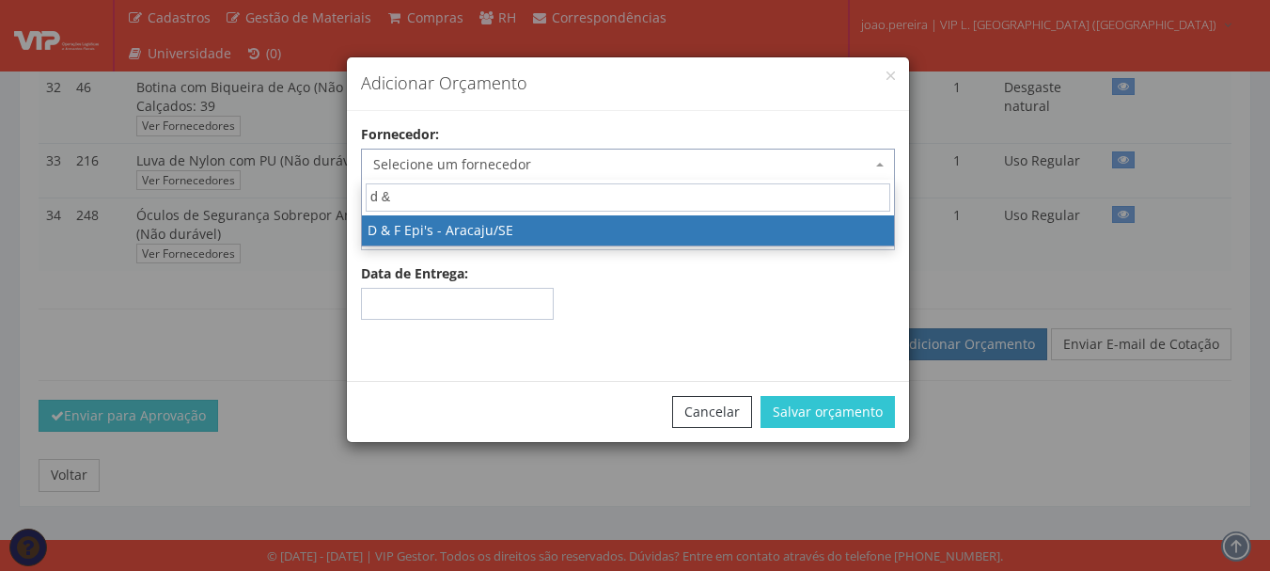
type input "d &"
select select "520"
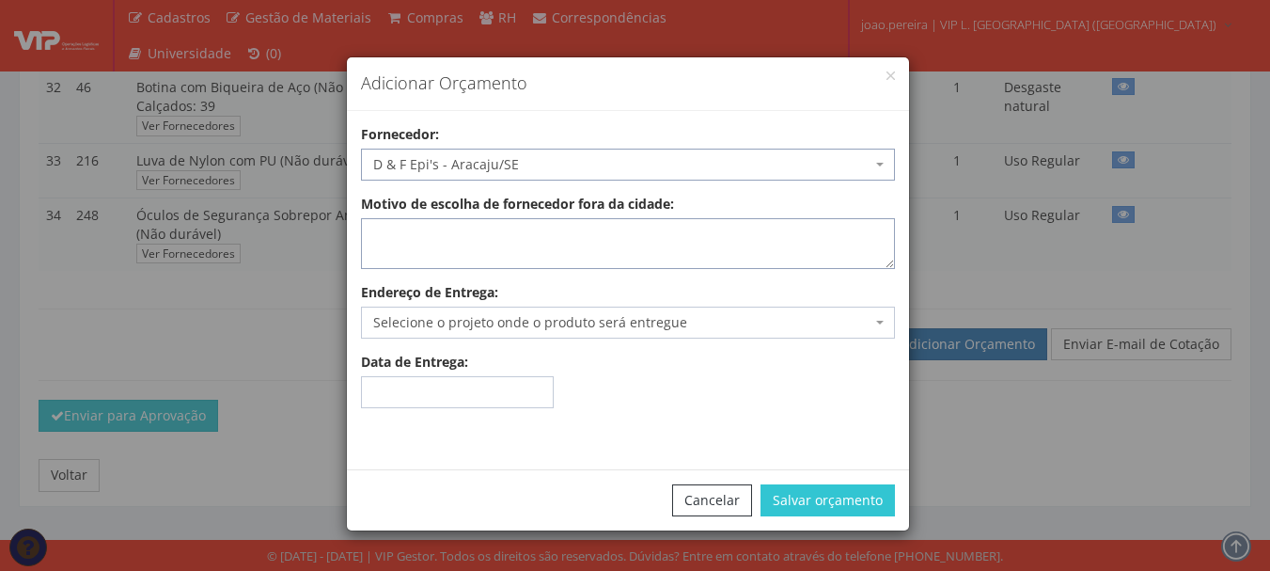
click at [478, 245] on textarea "Motivo de escolha de fornecedor fora da cidade:" at bounding box center [628, 243] width 534 height 51
type textarea "atende local"
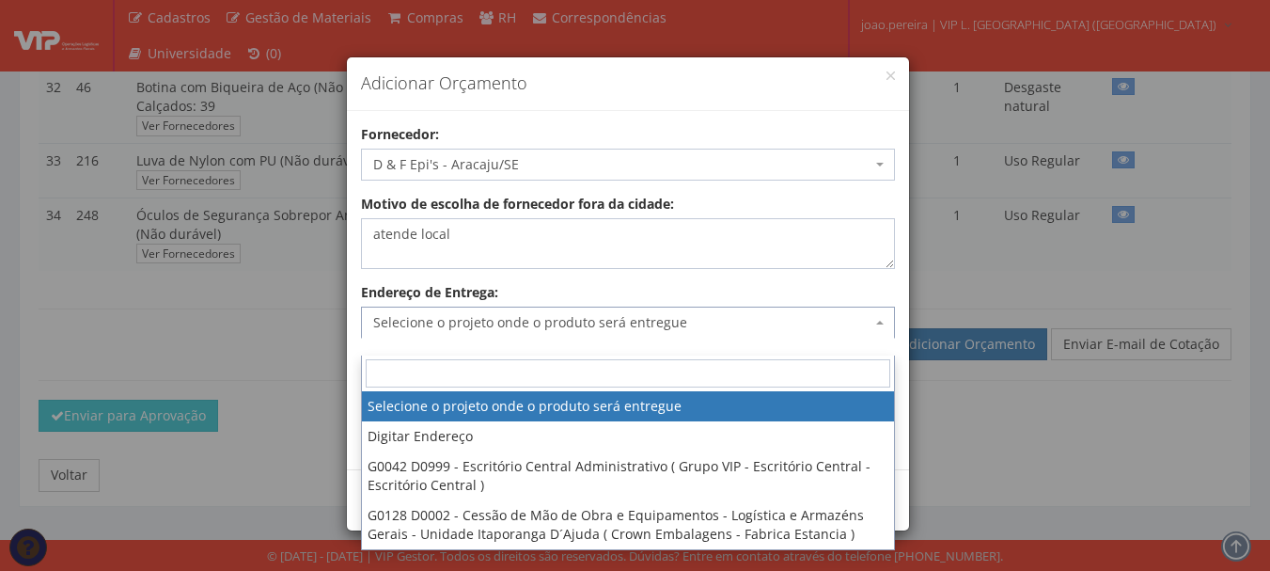
click at [466, 314] on span "Selecione o projeto onde o produto será entregue" at bounding box center [622, 322] width 498 height 19
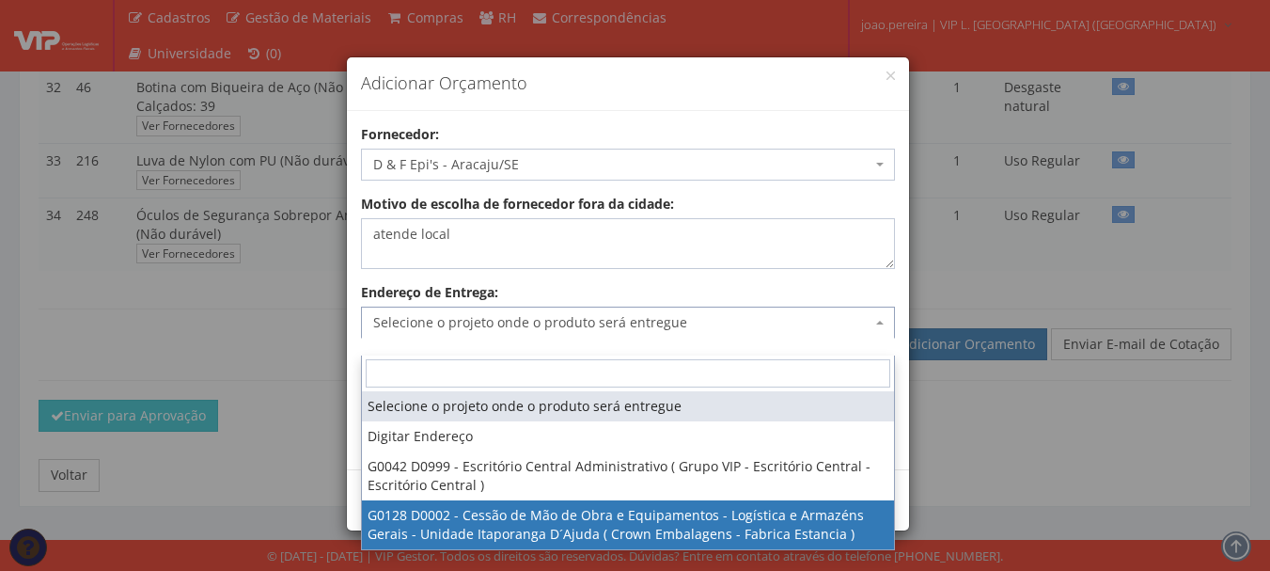
select select "128"
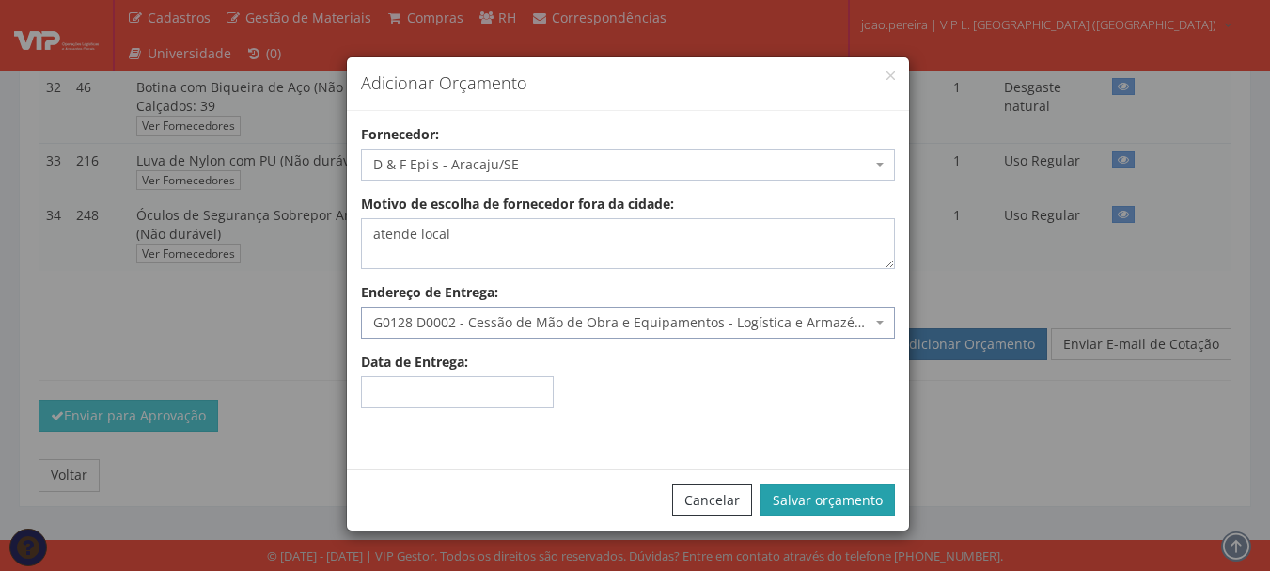
click at [815, 496] on button "Salvar orçamento" at bounding box center [828, 500] width 134 height 32
click at [808, 501] on button "Salvar orçamento" at bounding box center [828, 500] width 134 height 32
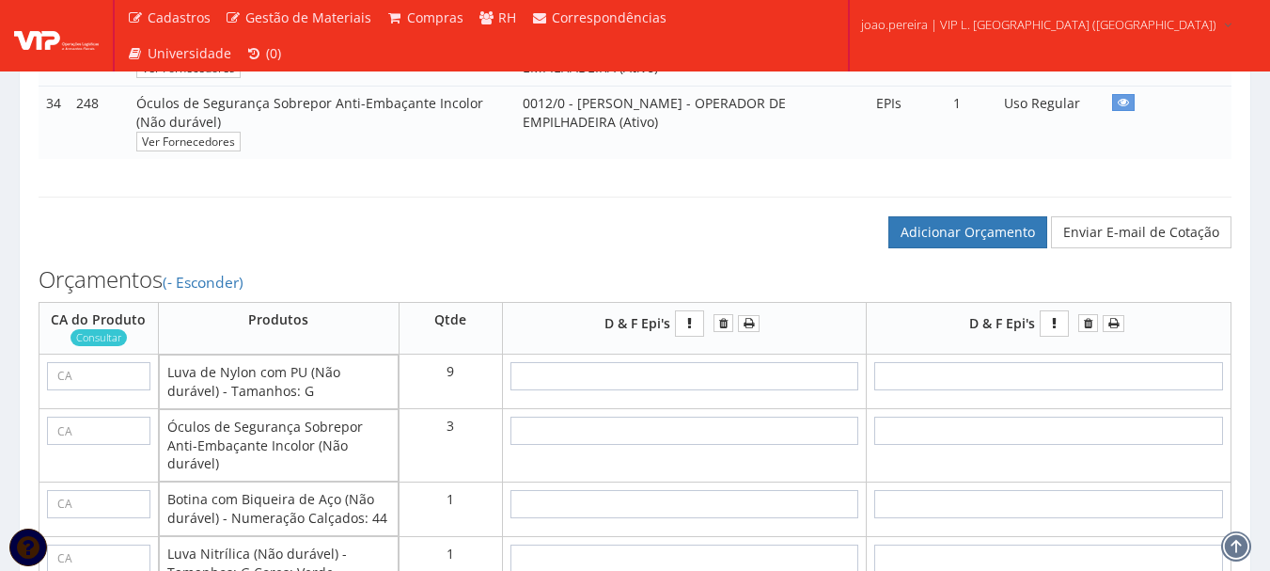
scroll to position [2445, 0]
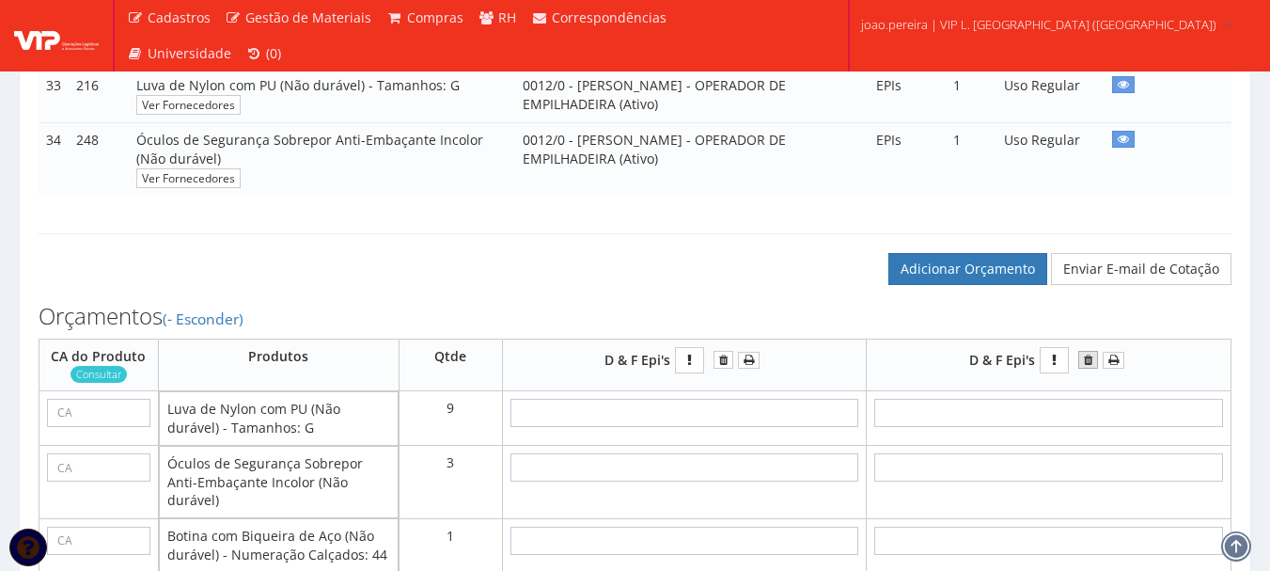
click at [1089, 367] on icon "submit" at bounding box center [1088, 360] width 8 height 13
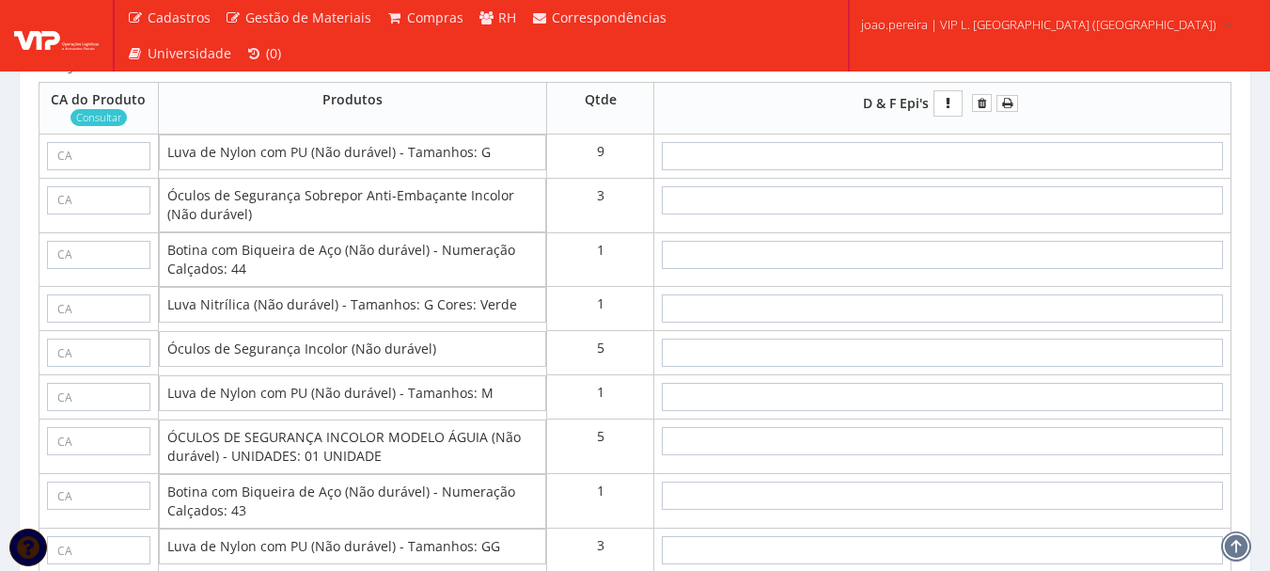
scroll to position [2539, 0]
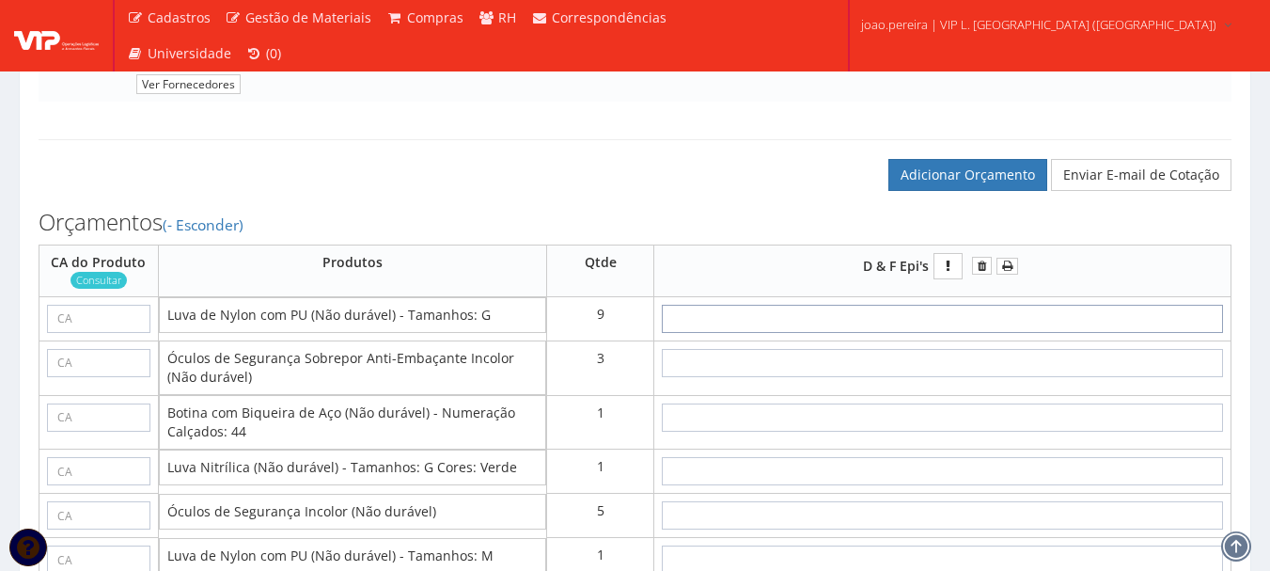
click at [1027, 333] on input "text" at bounding box center [942, 319] width 561 height 28
type input "2"
type input "18,00"
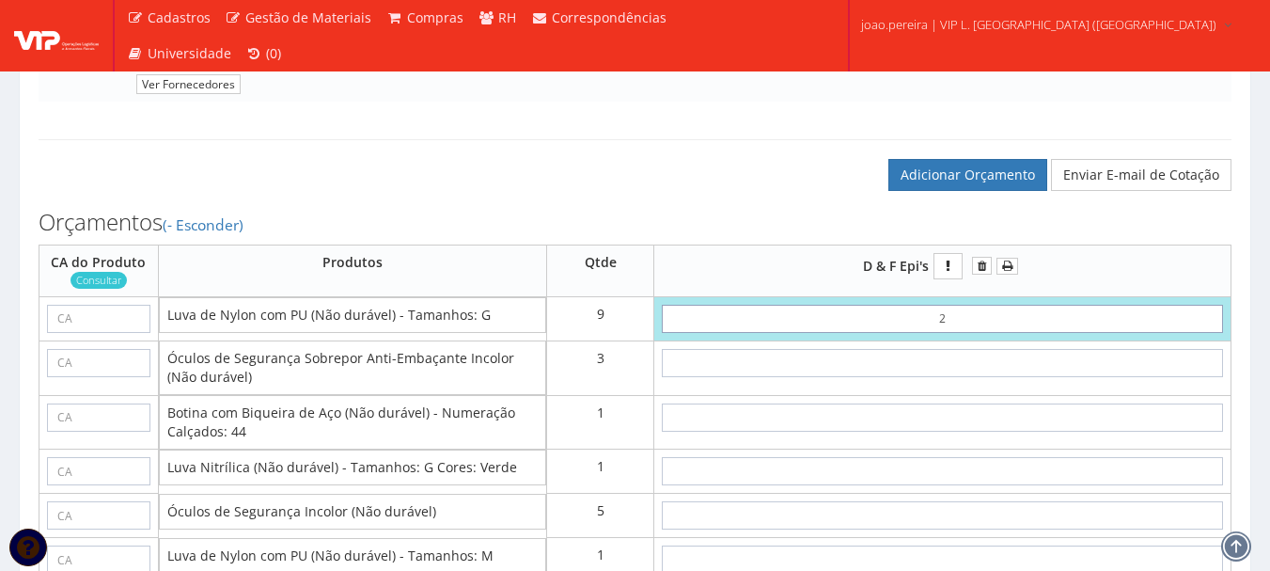
type input "26"
type input "234,00"
type input "2,65"
type input "23,85"
type input "2,65"
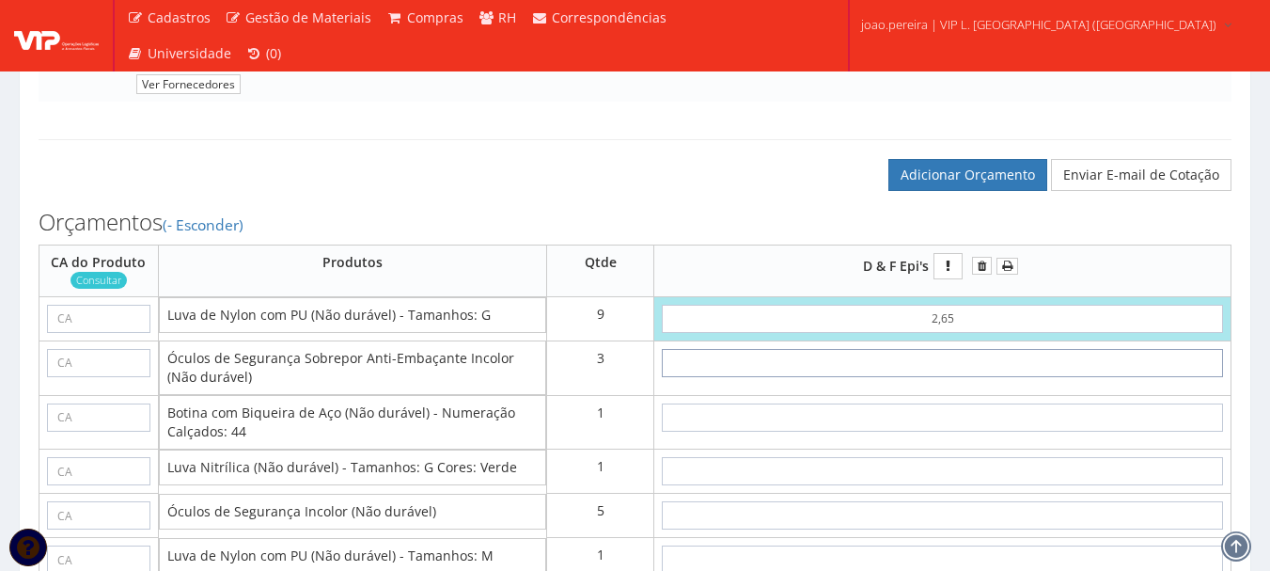
type input "5"
type input "38,85"
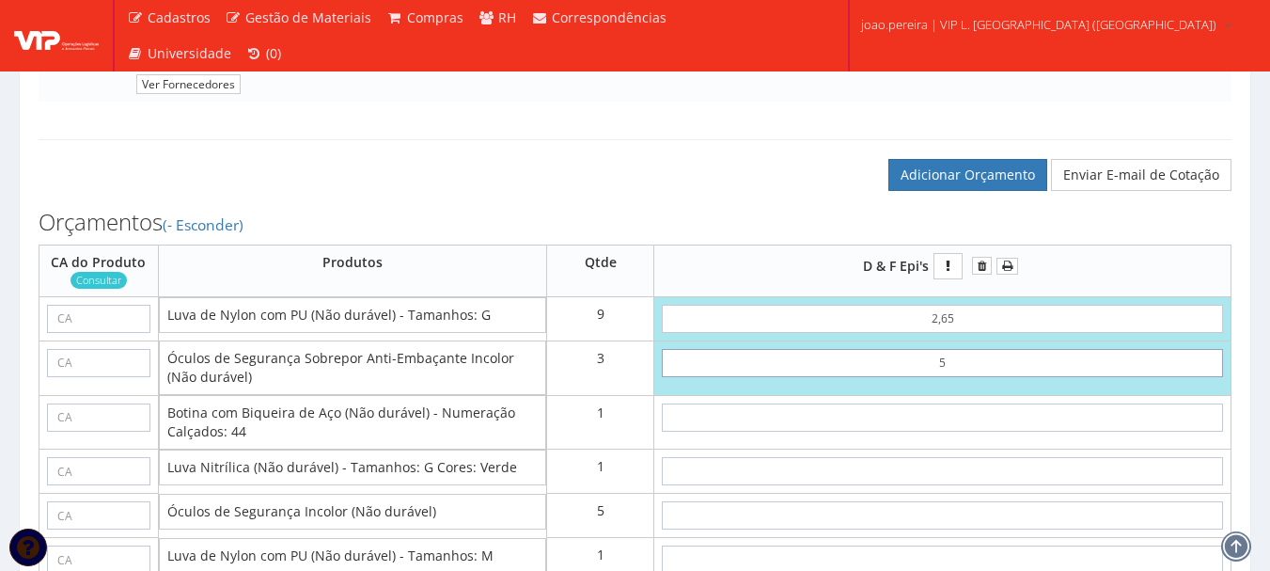
type input "53"
type input "182,85"
type input "5,30"
type input "39,75"
type input "5,30"
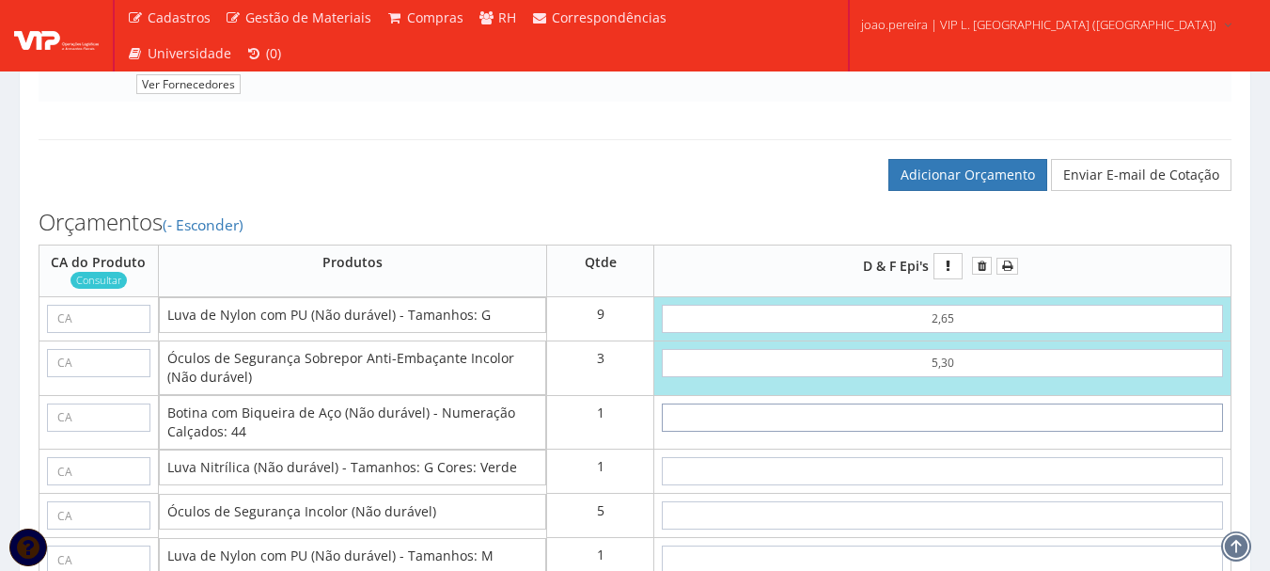
type input "1"
type input "40,75"
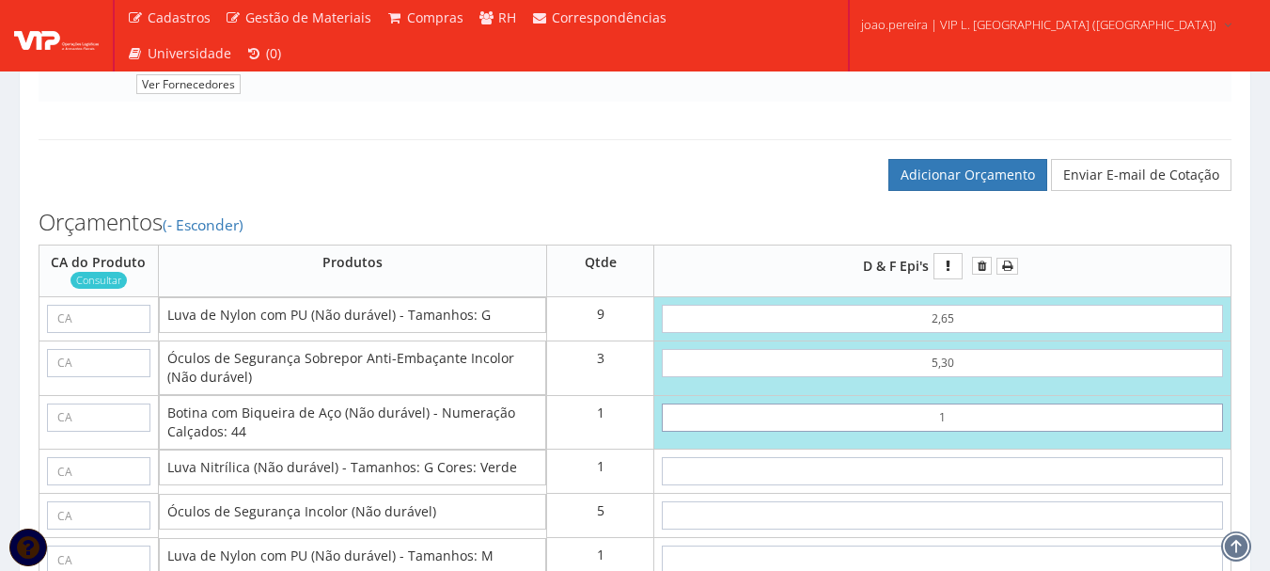
type input "10"
type input "49,75"
type input "1,04"
type input "40,79"
type input "10,44"
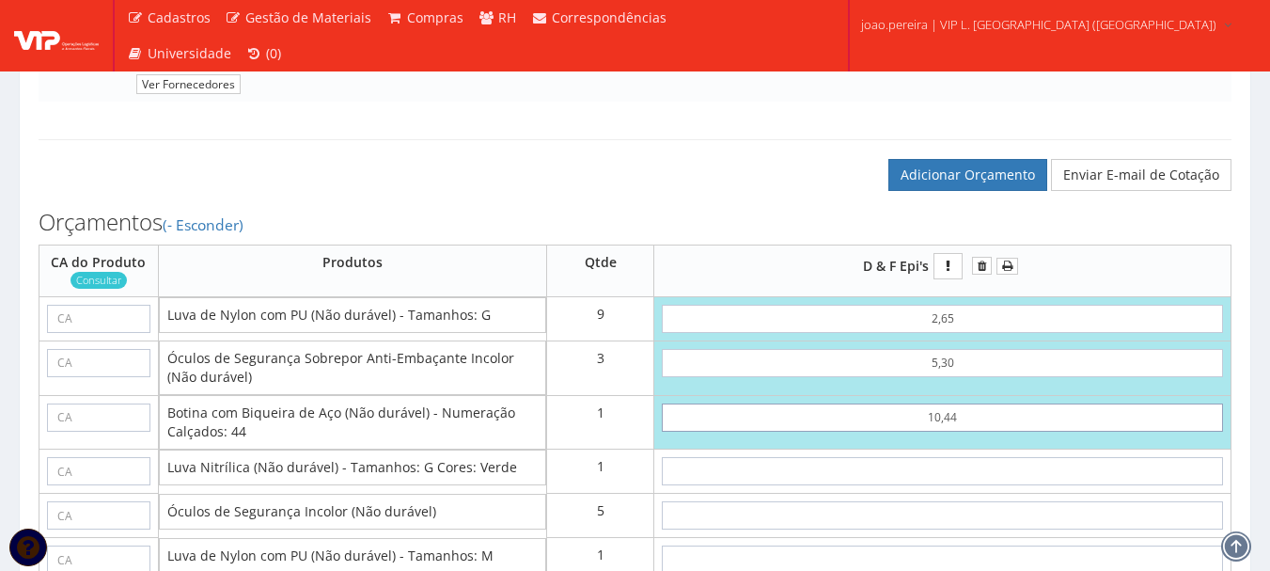
type input "50,19"
type input "104,40"
type input "144,15"
type input "104,40"
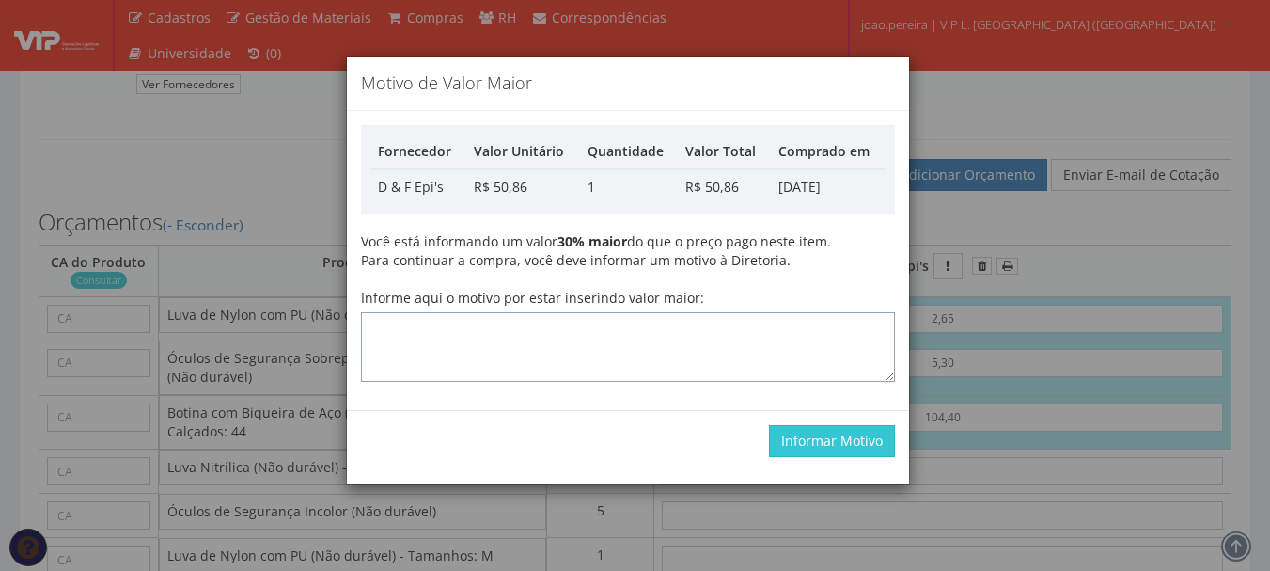
click at [713, 313] on textarea "Informe aqui o motivo por estar inserindo valor maior:" at bounding box center [628, 347] width 534 height 70
type textarea "atualizando"
click at [818, 444] on button "Informar Motivo" at bounding box center [832, 441] width 126 height 32
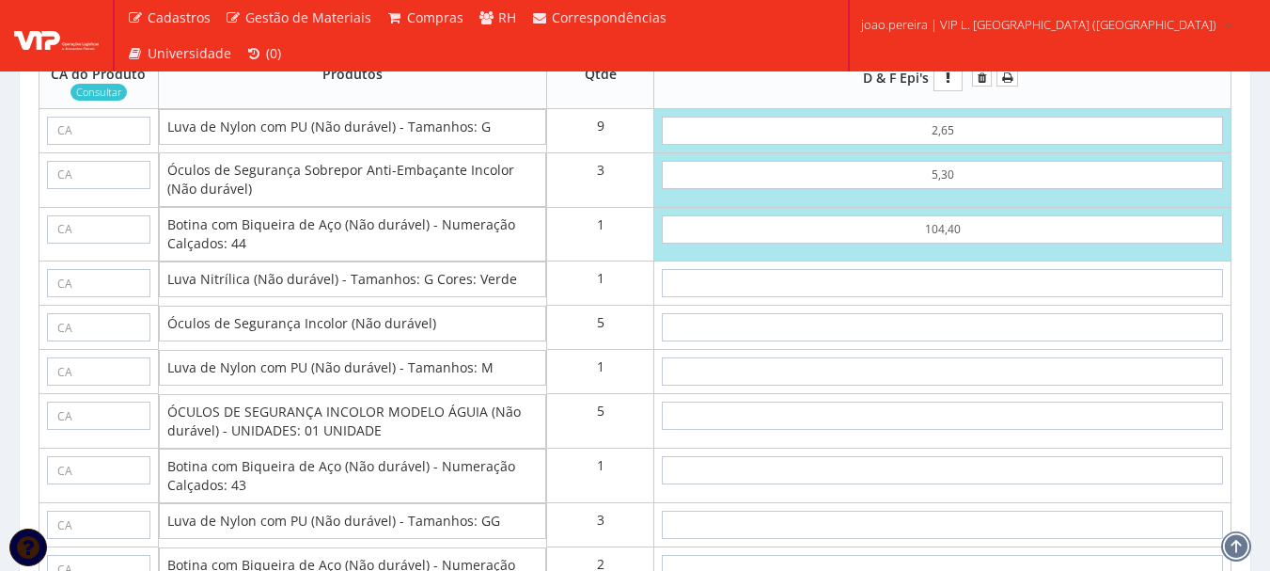
scroll to position [2821, 0]
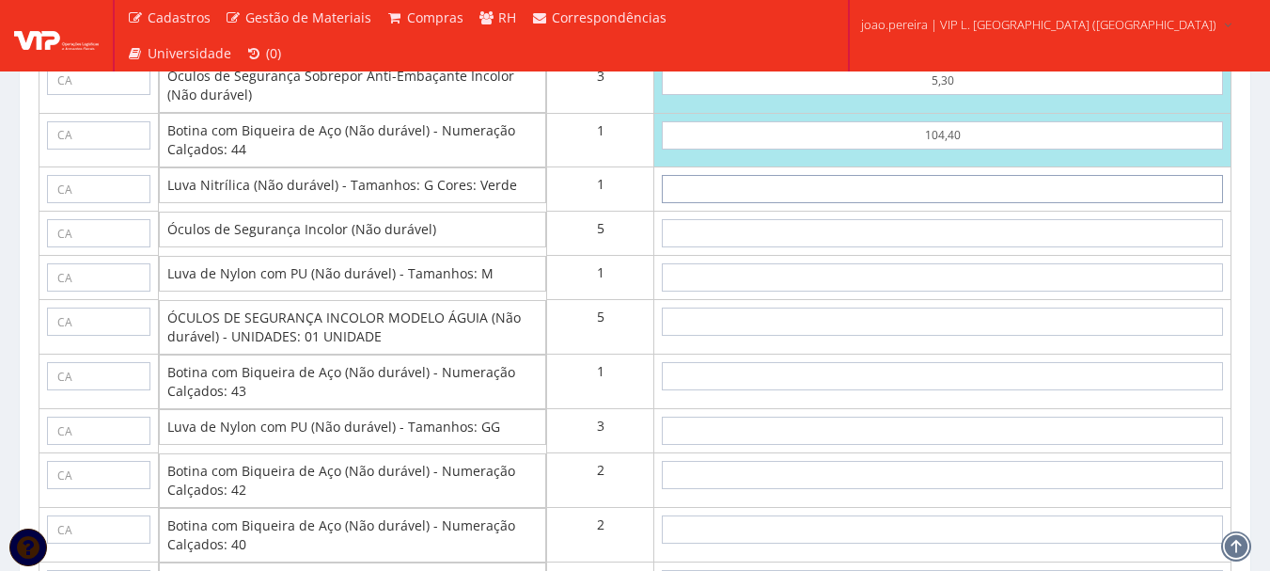
click at [952, 203] on input "text" at bounding box center [942, 189] width 561 height 28
type input "8"
type input "152,15"
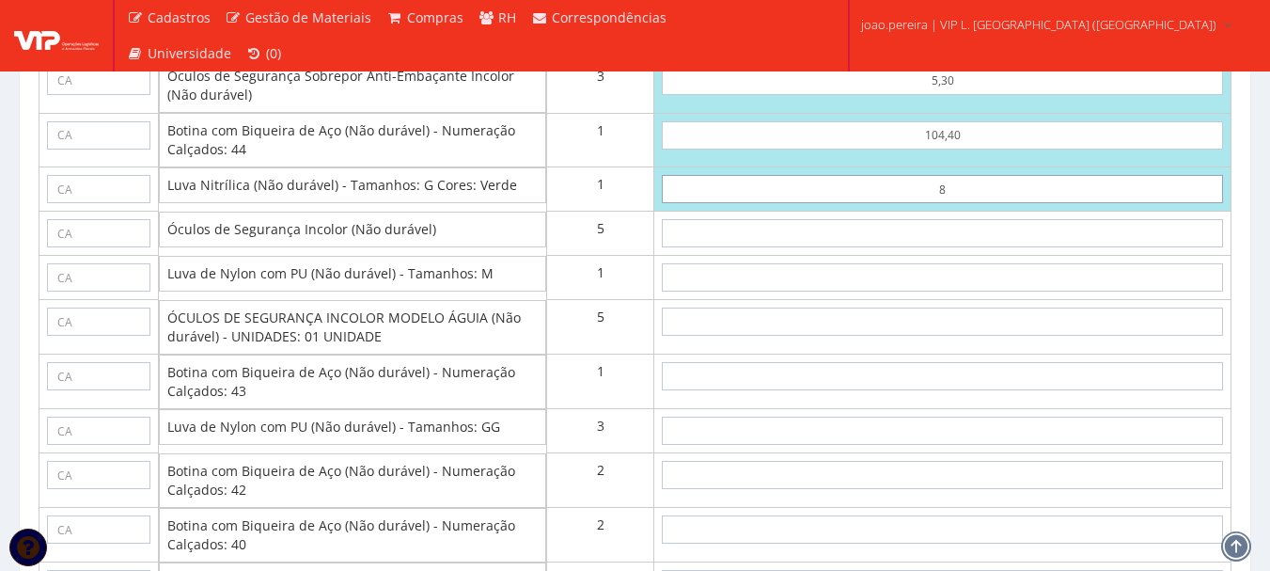
type input "84"
type input "228,15"
type input "8,40"
type input "152,55"
type input "8,40"
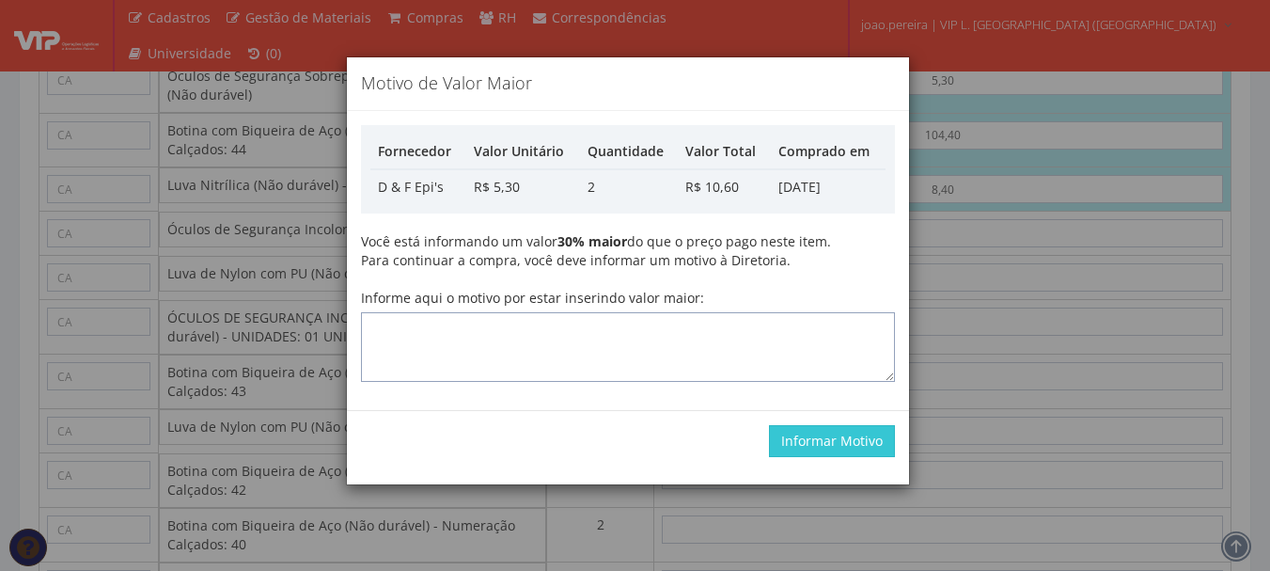
click at [689, 331] on textarea "Informe aqui o motivo por estar inserindo valor maior:" at bounding box center [628, 347] width 534 height 70
type textarea "atualizando"
click at [854, 442] on button "Informar Motivo" at bounding box center [832, 441] width 126 height 32
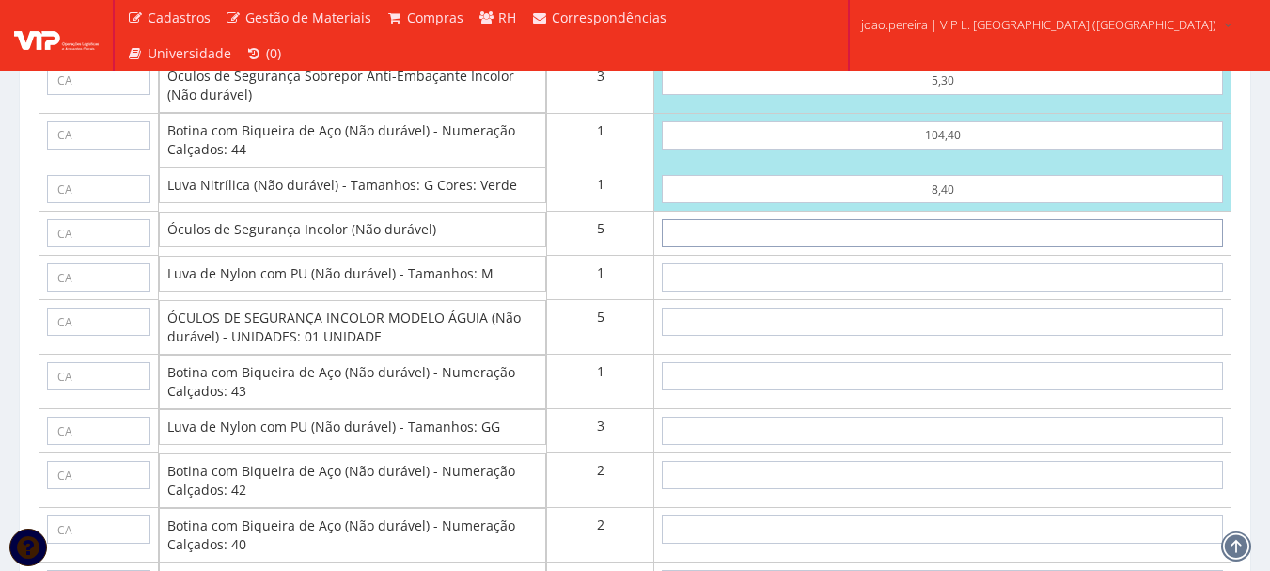
click at [951, 247] on input "text" at bounding box center [942, 233] width 561 height 28
type input "3"
type input "167,55"
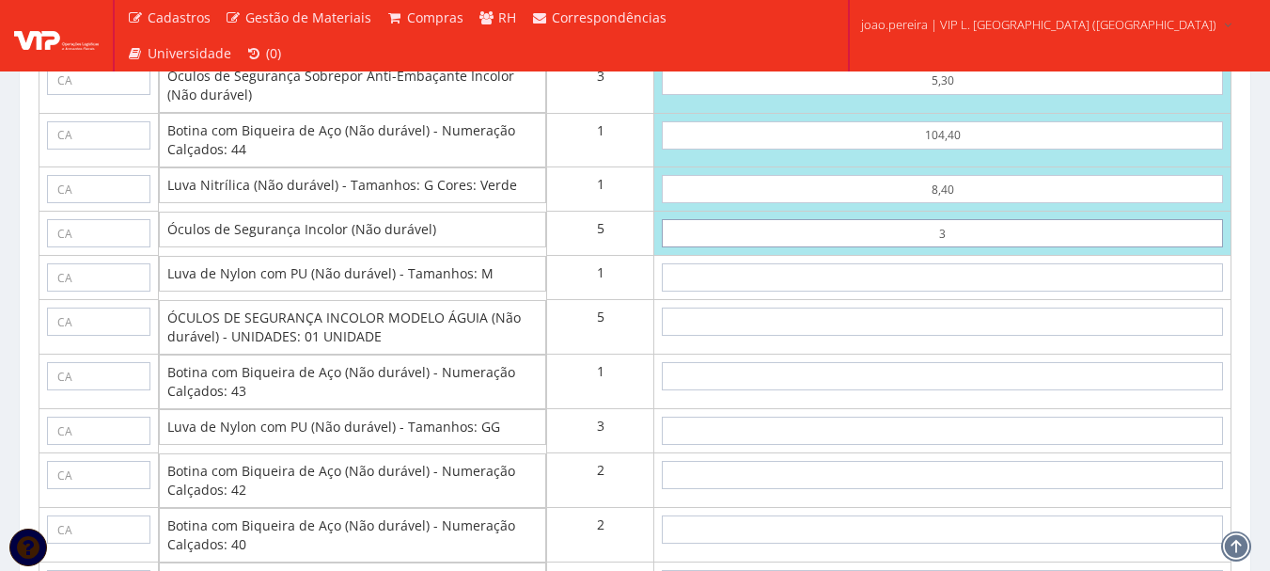
type input "39"
type input "347,55"
type input "3,90"
type input "172,05"
type input "3,90"
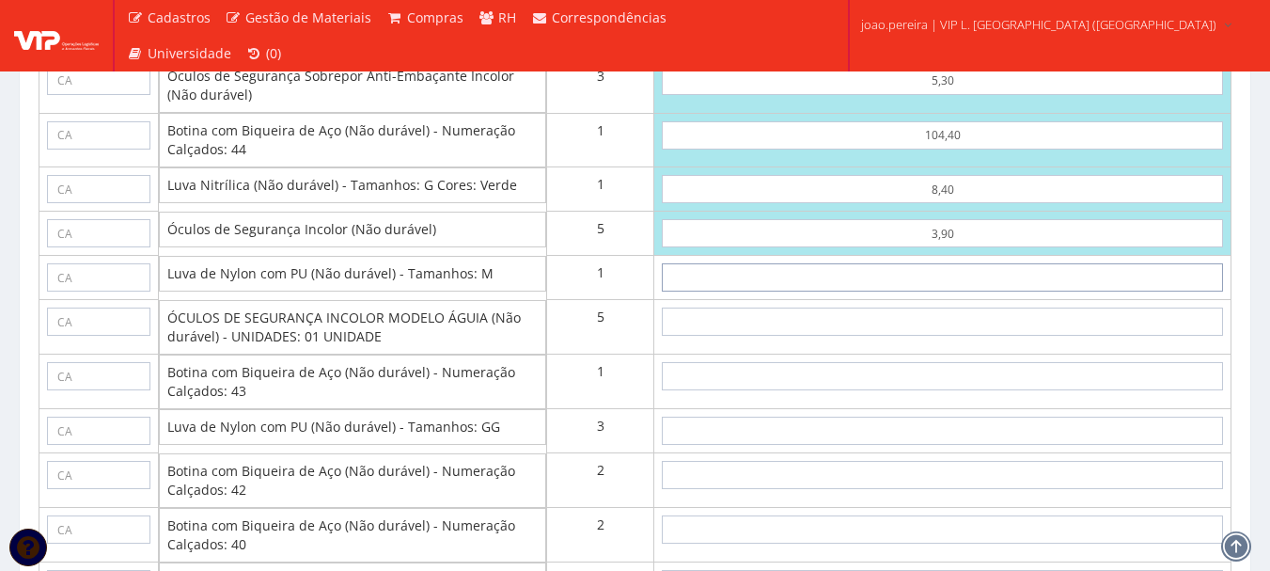
type input "2"
type input "174,05"
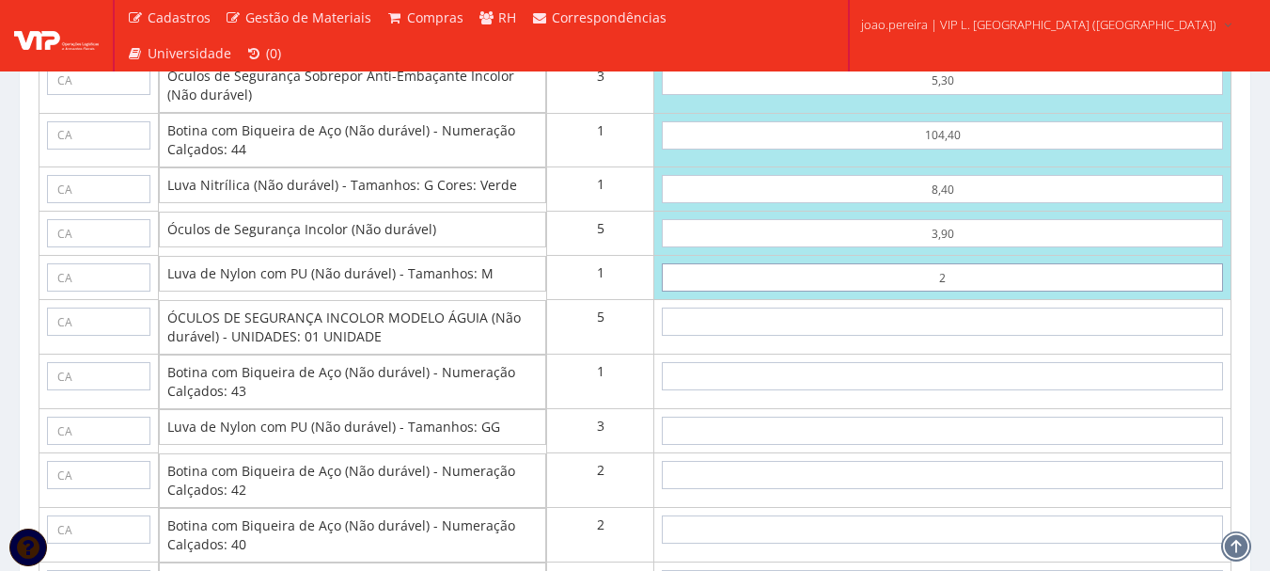
type input "26"
type input "198,05"
type input "26,58"
type input "198,63"
drag, startPoint x: 920, startPoint y: 295, endPoint x: 838, endPoint y: 295, distance: 81.8
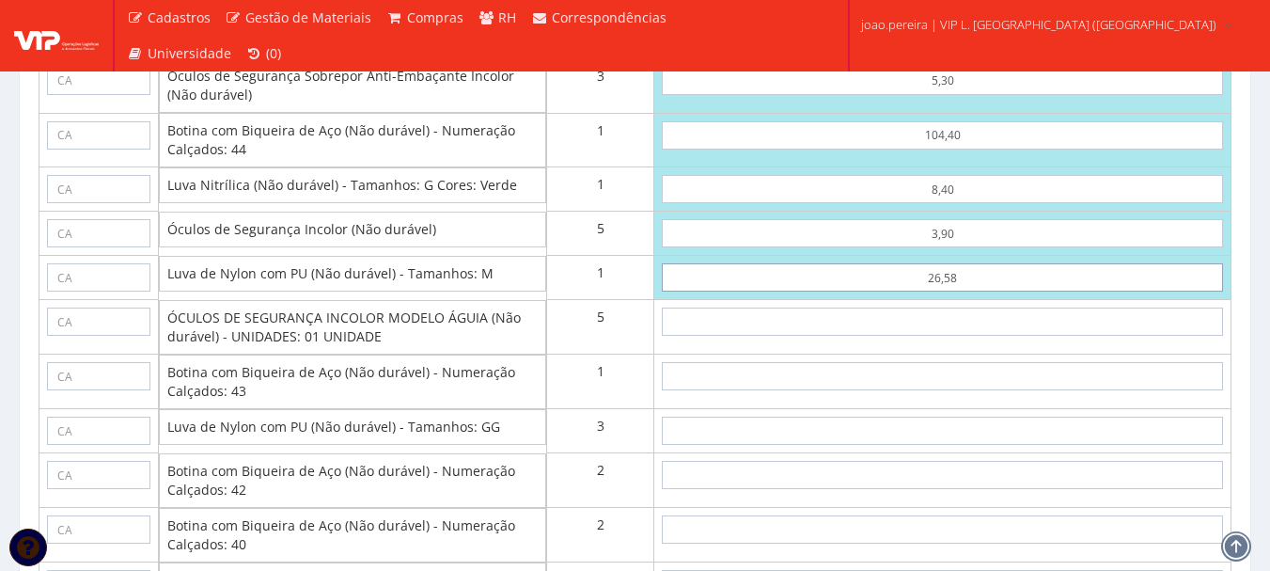
click at [838, 292] on input "26,58" at bounding box center [942, 277] width 561 height 28
type input "2"
type input "174,05"
type input "26"
type input "198,05"
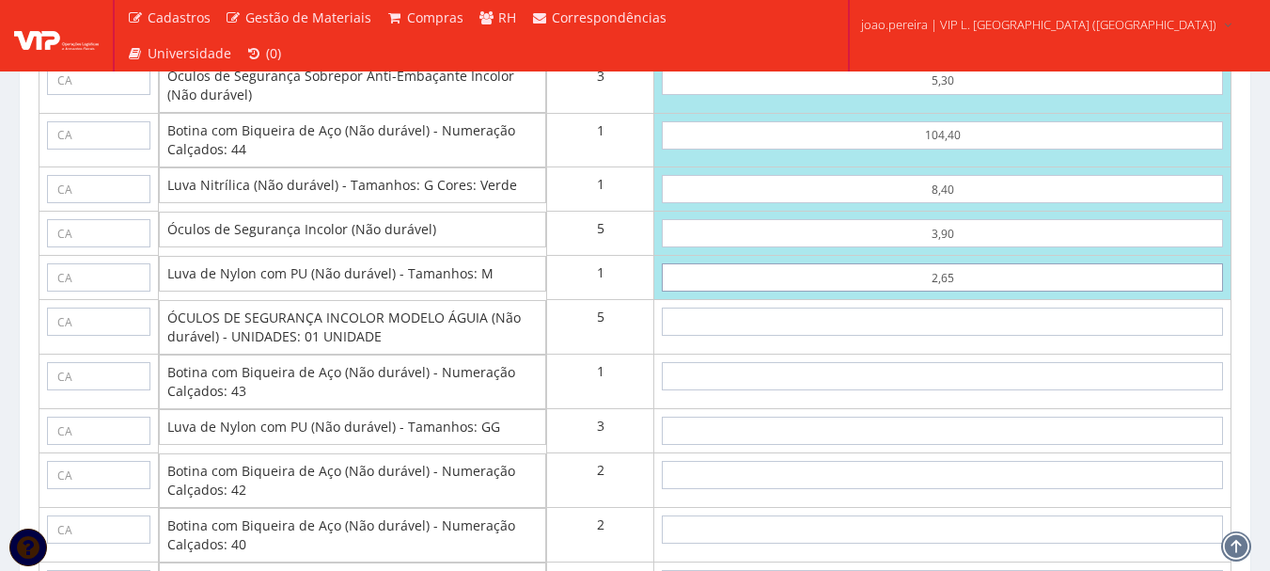
type input "2,65"
type input "174,70"
type input "3"
type input "189,70"
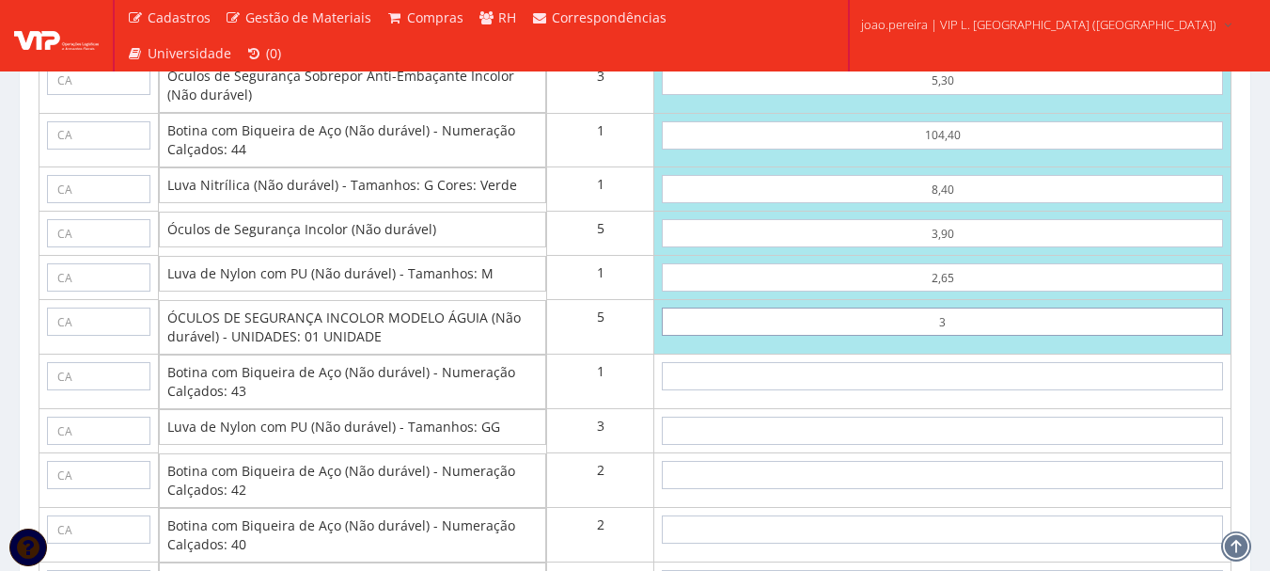
type input "39"
type input "369,70"
type input "3,90"
type input "194,20"
type input "3,90"
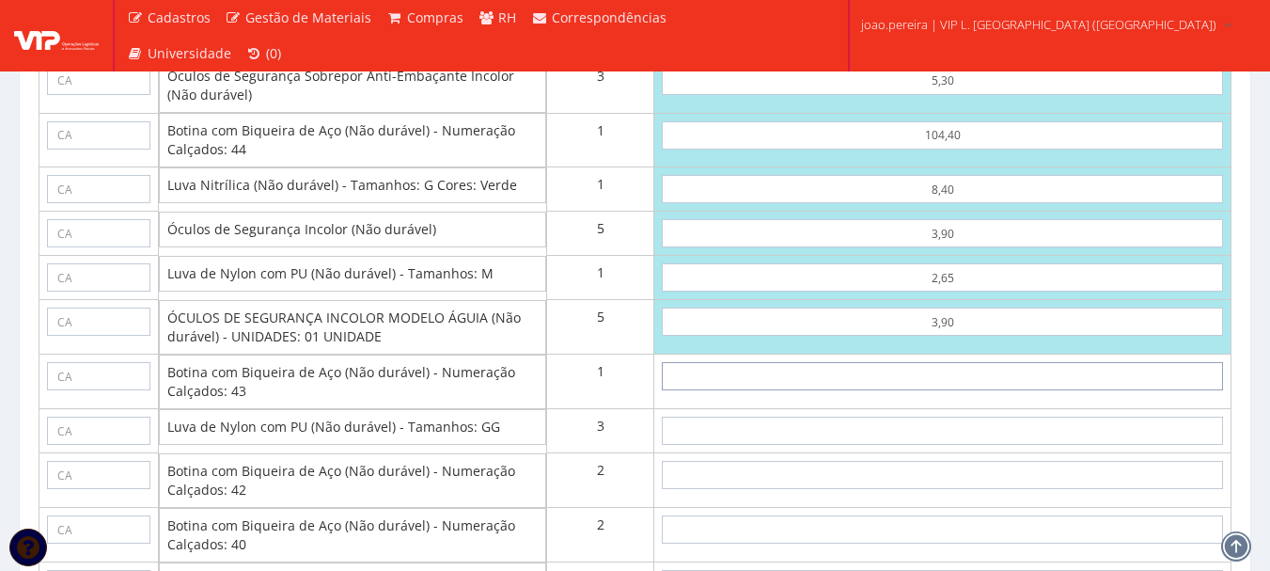
type input "1"
type input "195,20"
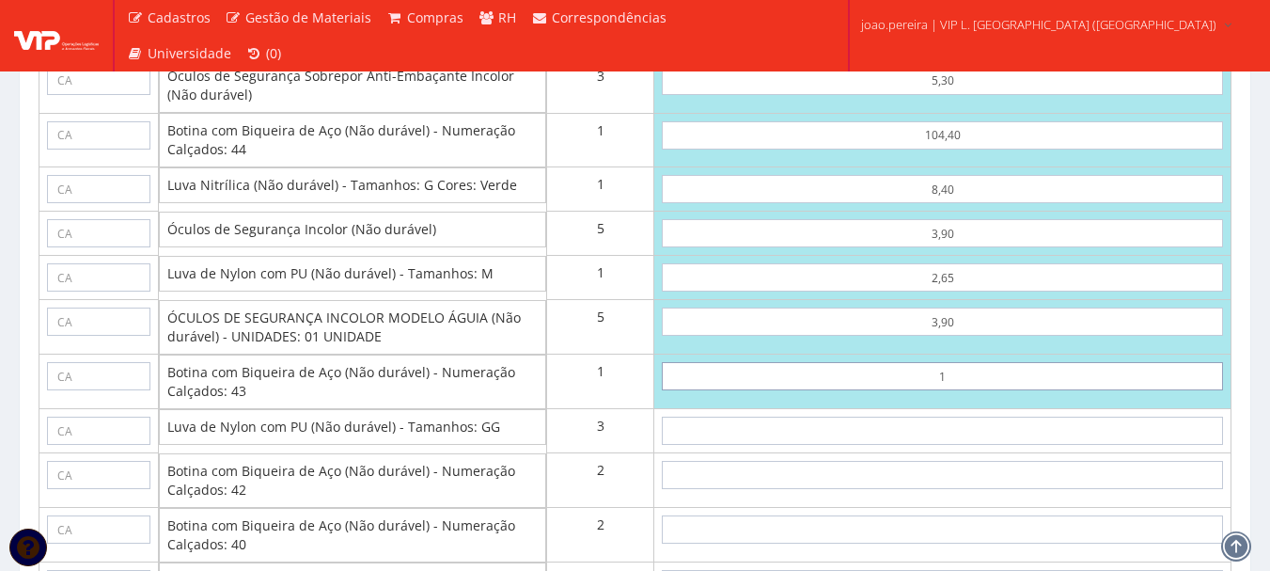
type input "10"
type input "204,20"
type input "1,04"
type input "195,24"
type input "10,44"
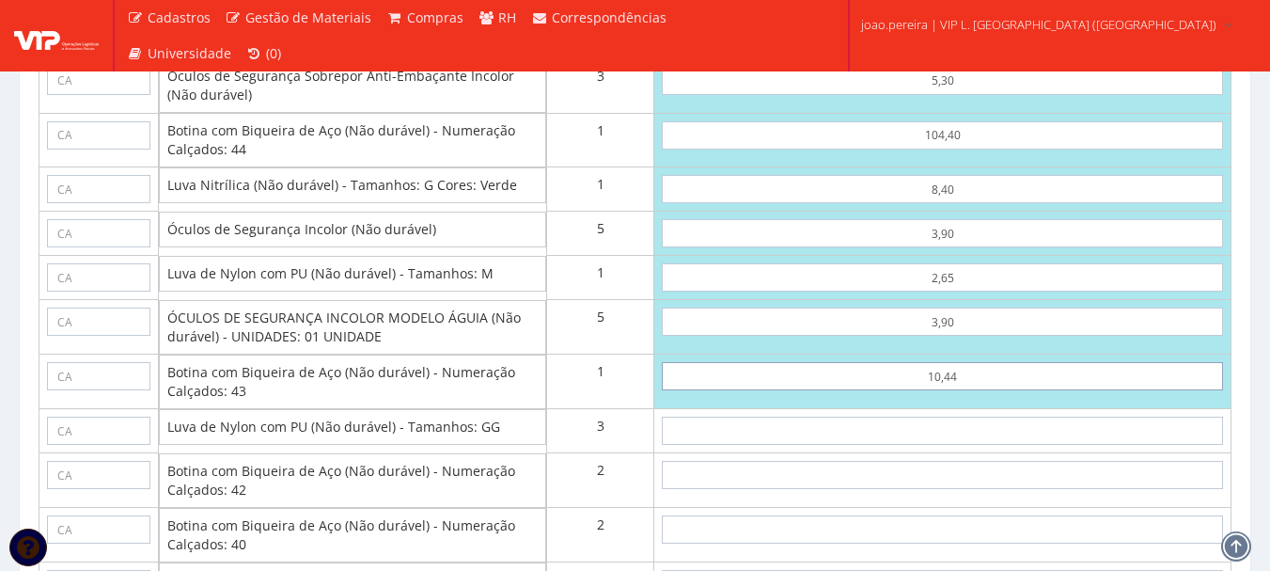
type input "204,64"
type input "104,40"
type input "298,60"
type input "104,40"
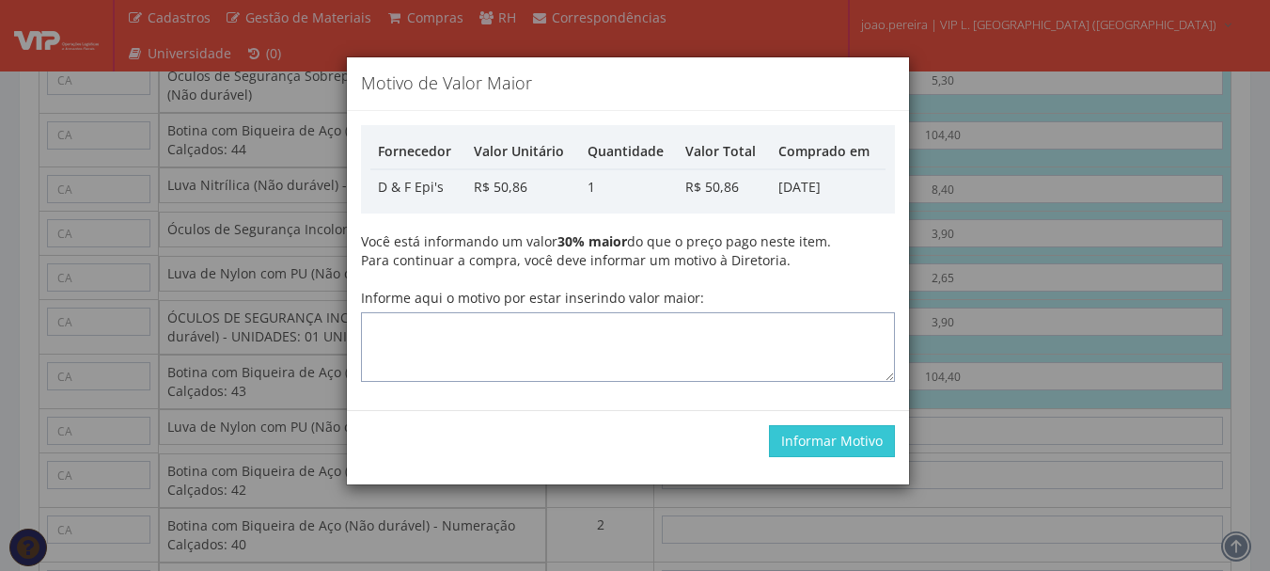
click at [721, 337] on textarea "Informe aqui o motivo por estar inserindo valor maior:" at bounding box center [628, 347] width 534 height 70
type textarea "atualizando"
click at [847, 440] on button "Informar Motivo" at bounding box center [832, 441] width 126 height 32
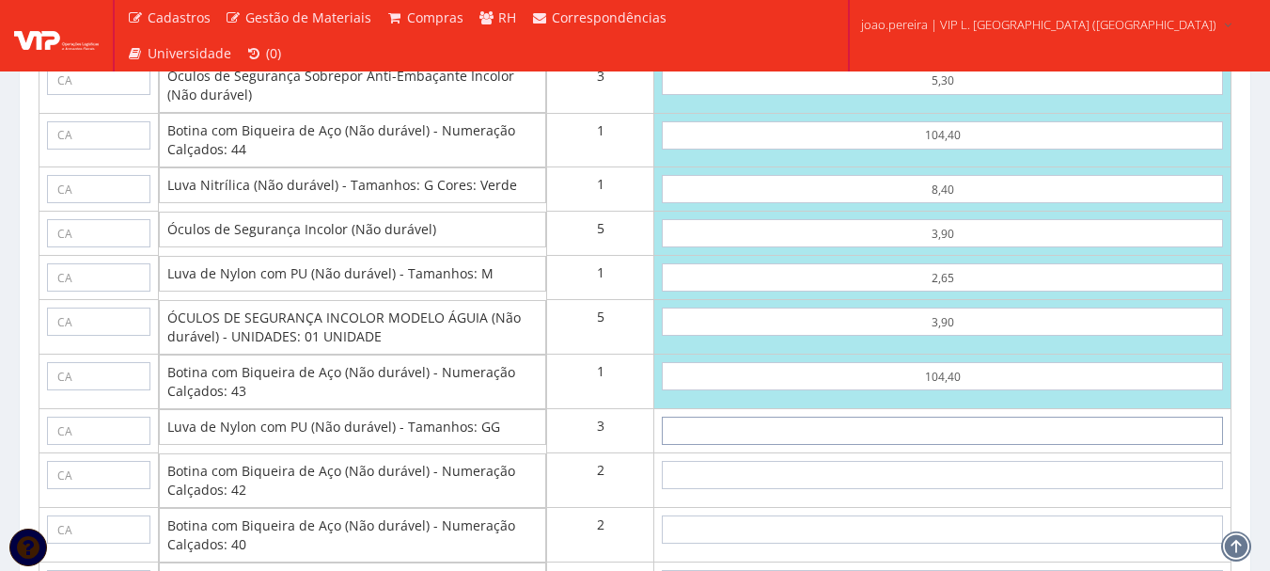
click at [976, 445] on input "text" at bounding box center [942, 431] width 561 height 28
type input "2"
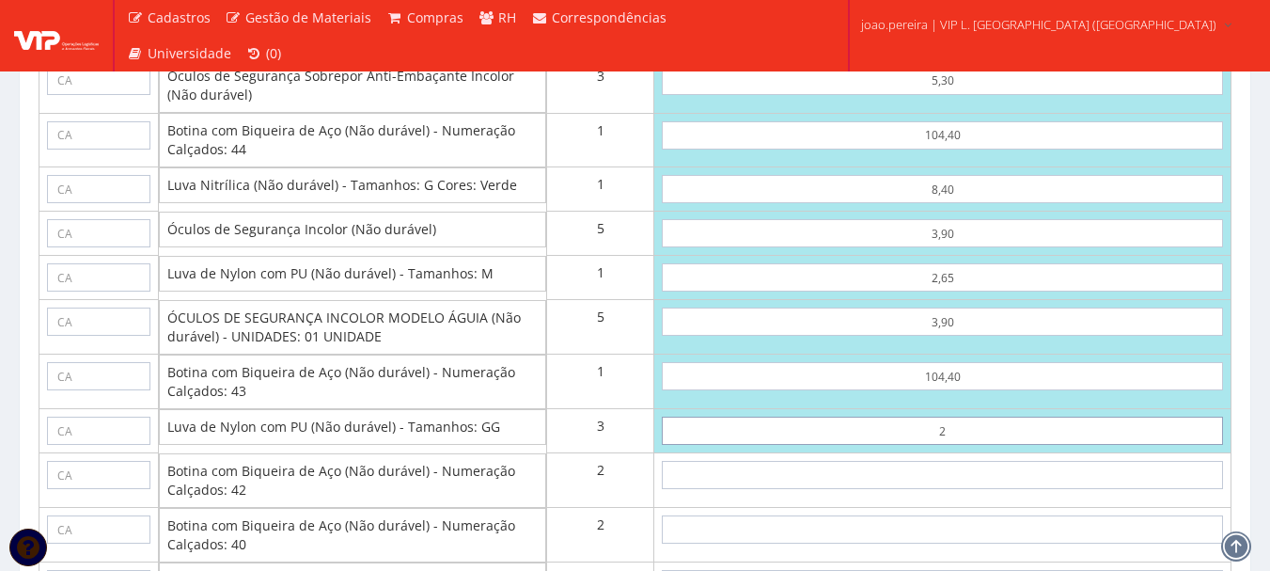
type input "304,60"
type input "26"
type input "376,60"
type input "2,65"
type input "306,55"
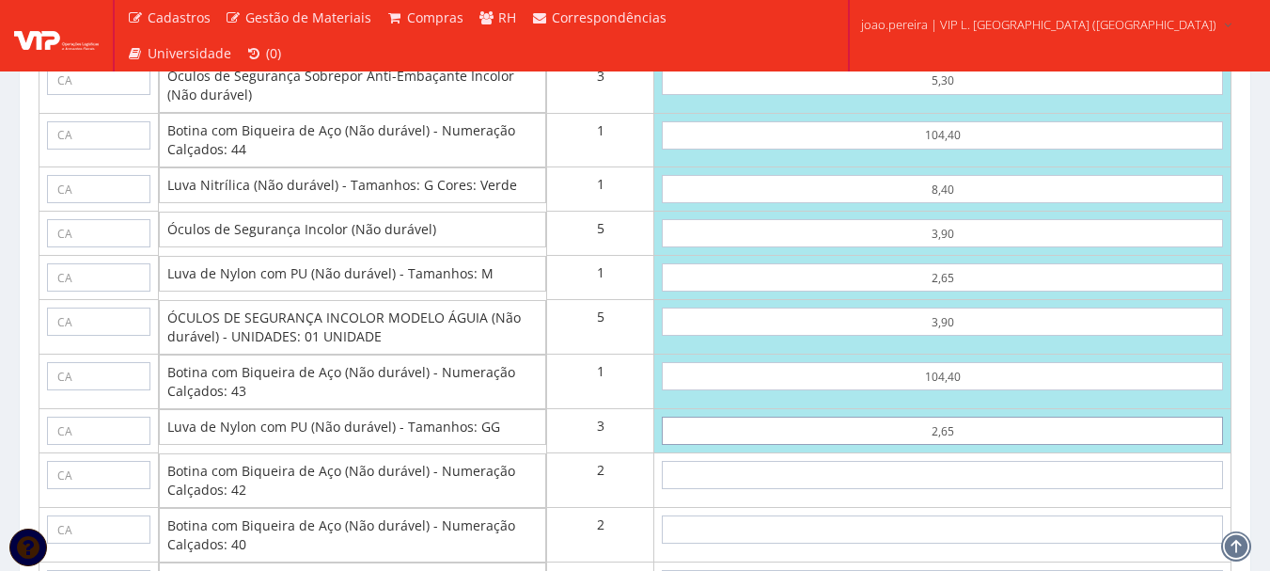
type input "2,65"
type input "1"
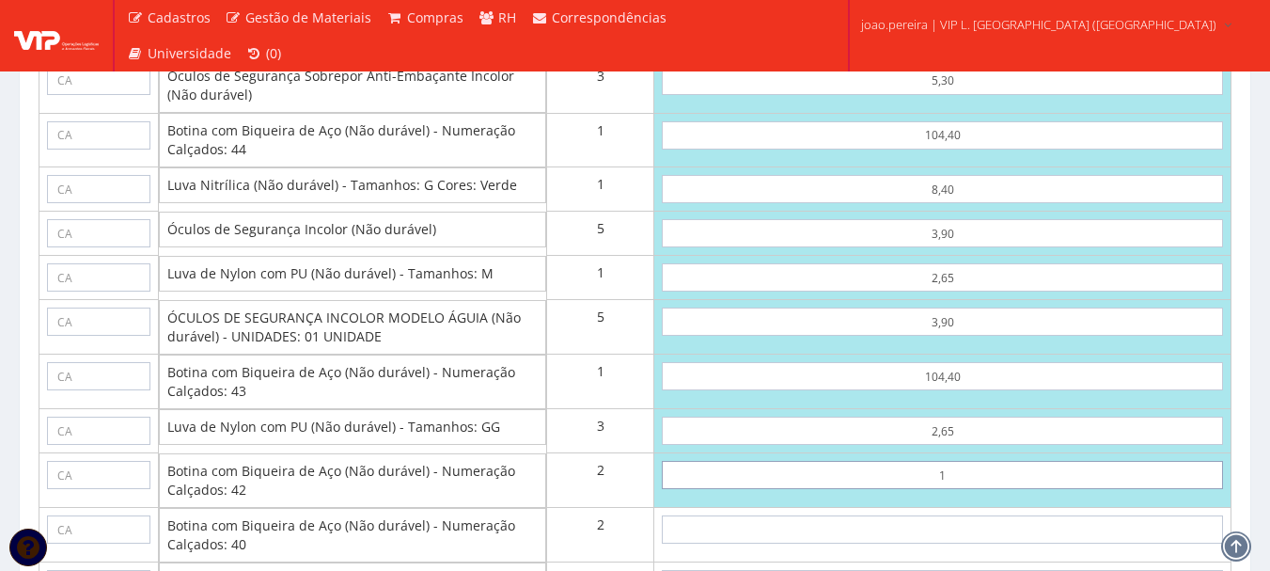
type input "308,55"
type input "10"
type input "326,55"
type input "1,04"
type input "308,63"
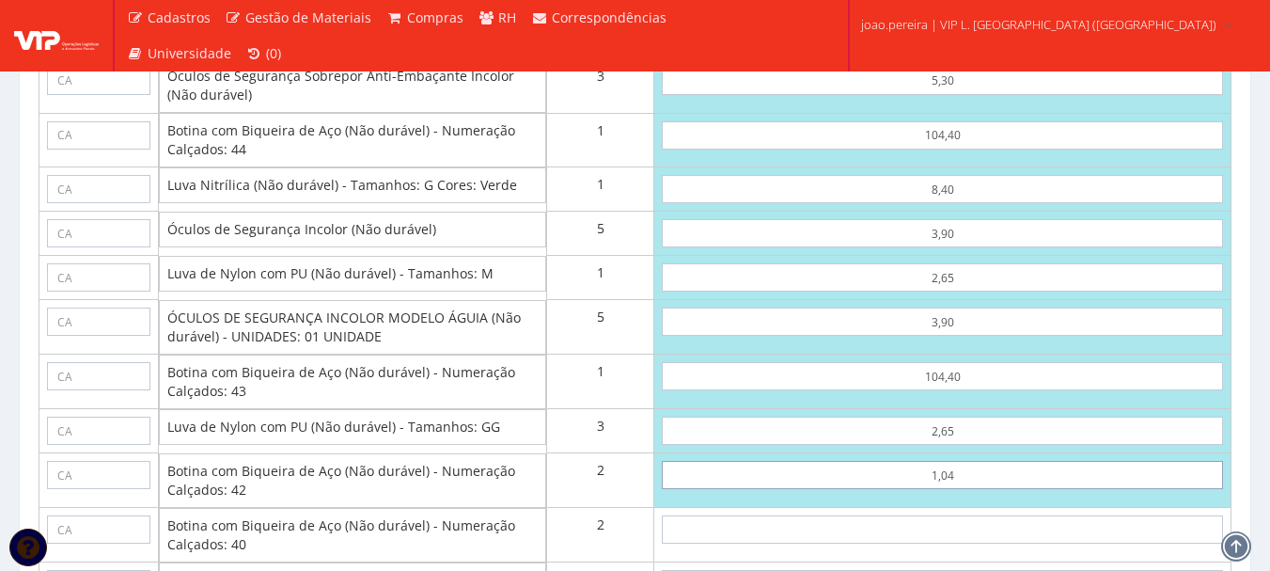
type input "10,44"
type input "327,43"
type input "104,40"
type input "515,35"
type input "104,40"
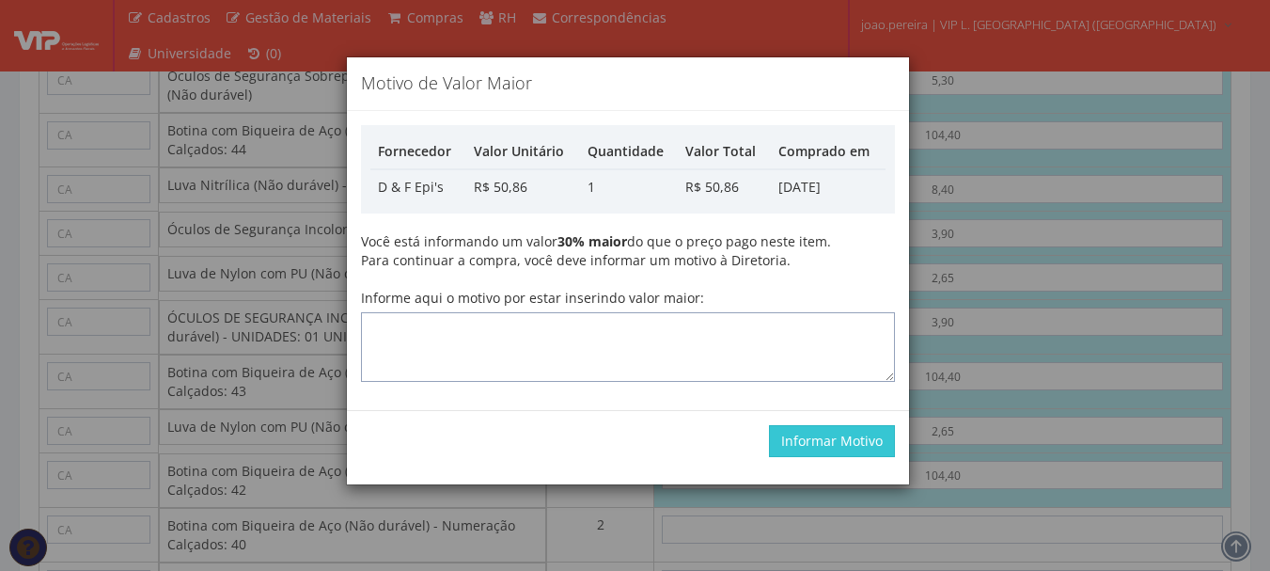
click at [592, 348] on textarea "Informe aqui o motivo por estar inserindo valor maior:" at bounding box center [628, 347] width 534 height 70
type textarea "atualizando"
click at [851, 431] on button "Informar Motivo" at bounding box center [832, 441] width 126 height 32
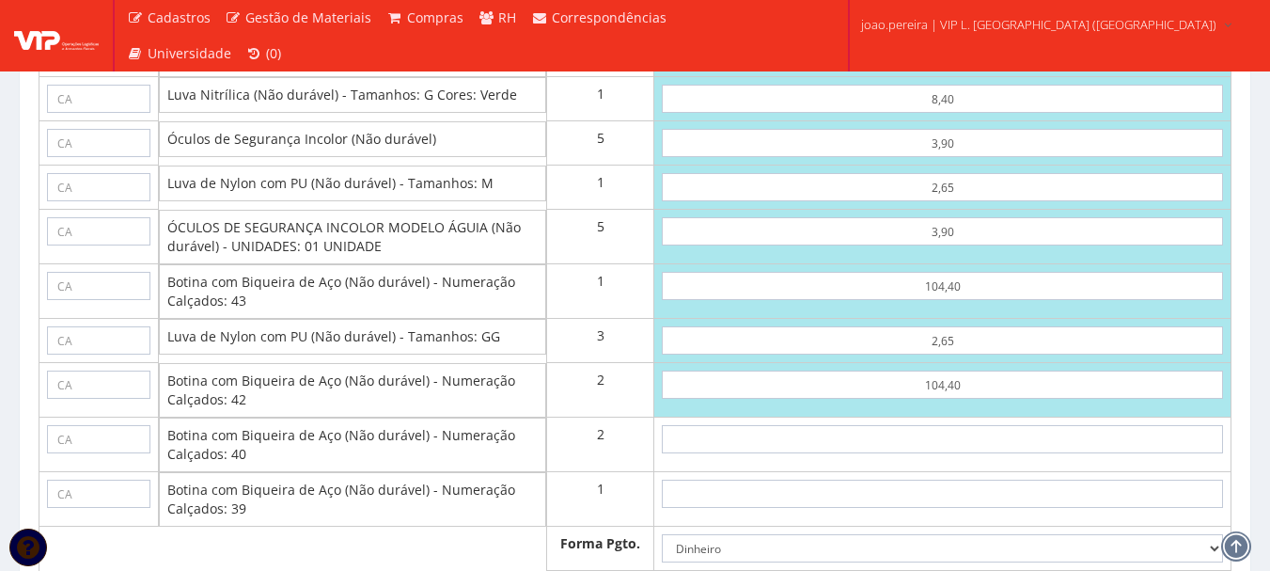
scroll to position [3103, 0]
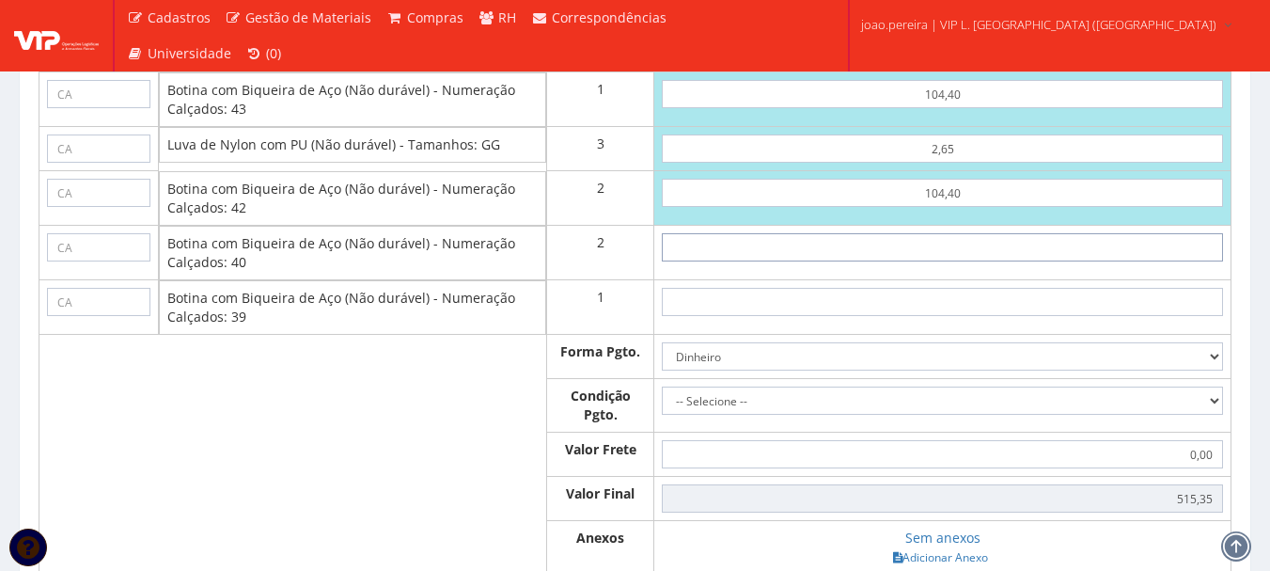
click at [966, 261] on input "text" at bounding box center [942, 247] width 561 height 28
type input "1"
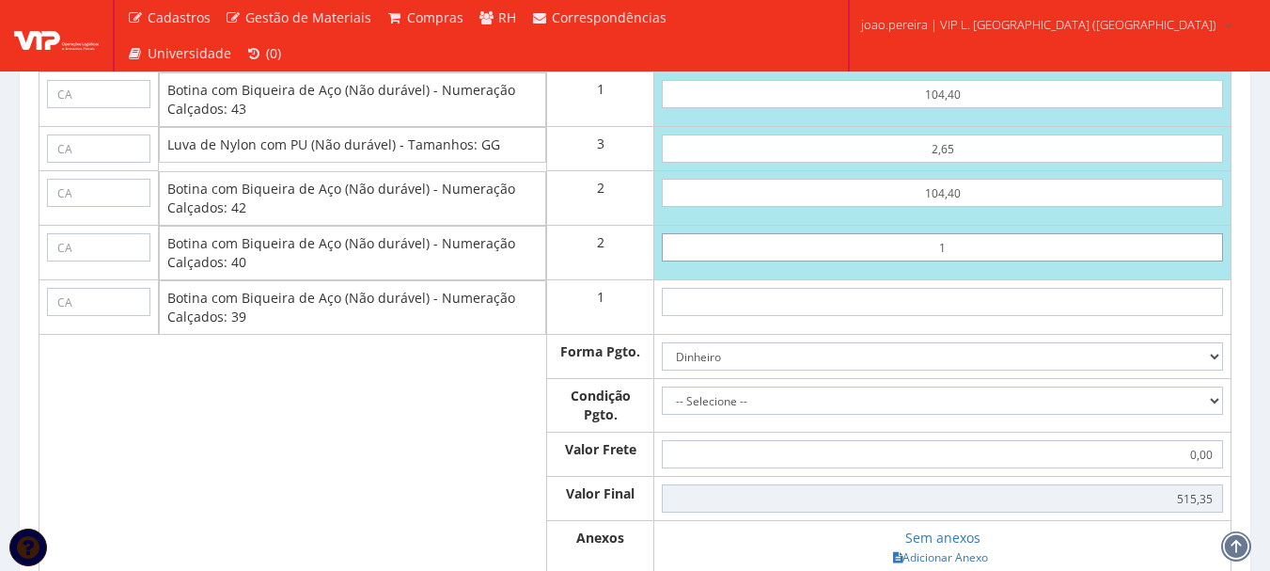
type input "517,35"
type input "10"
type input "535,35"
type input "1,04"
type input "517,43"
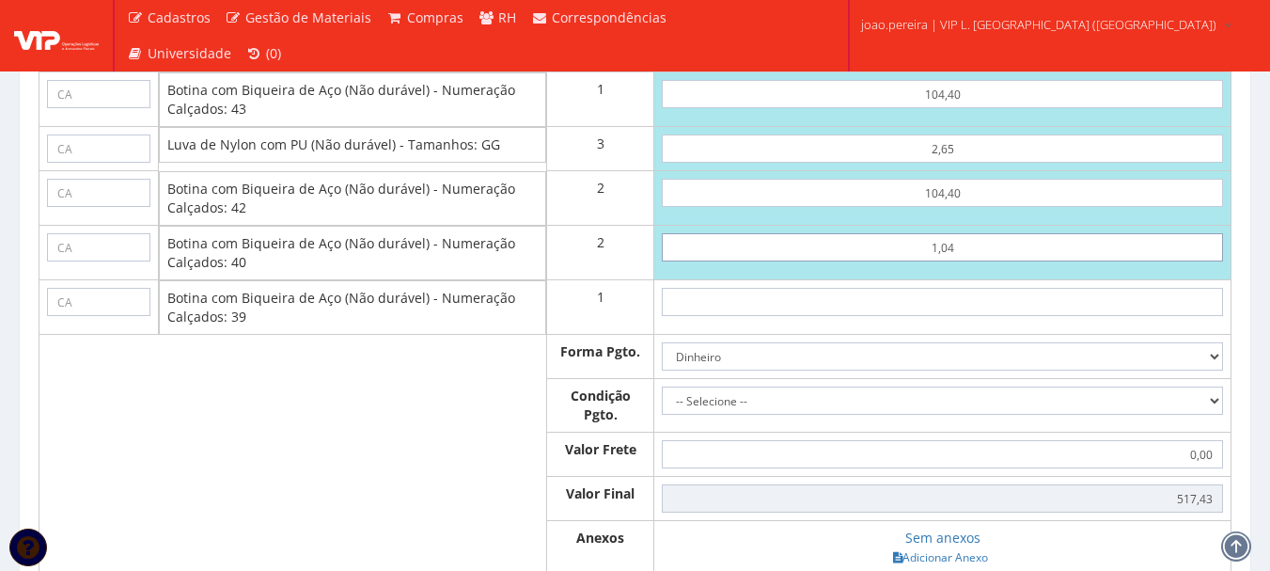
type input "10,44"
type input "536,23"
type input "104,40"
type input "724,15"
type input "104,40"
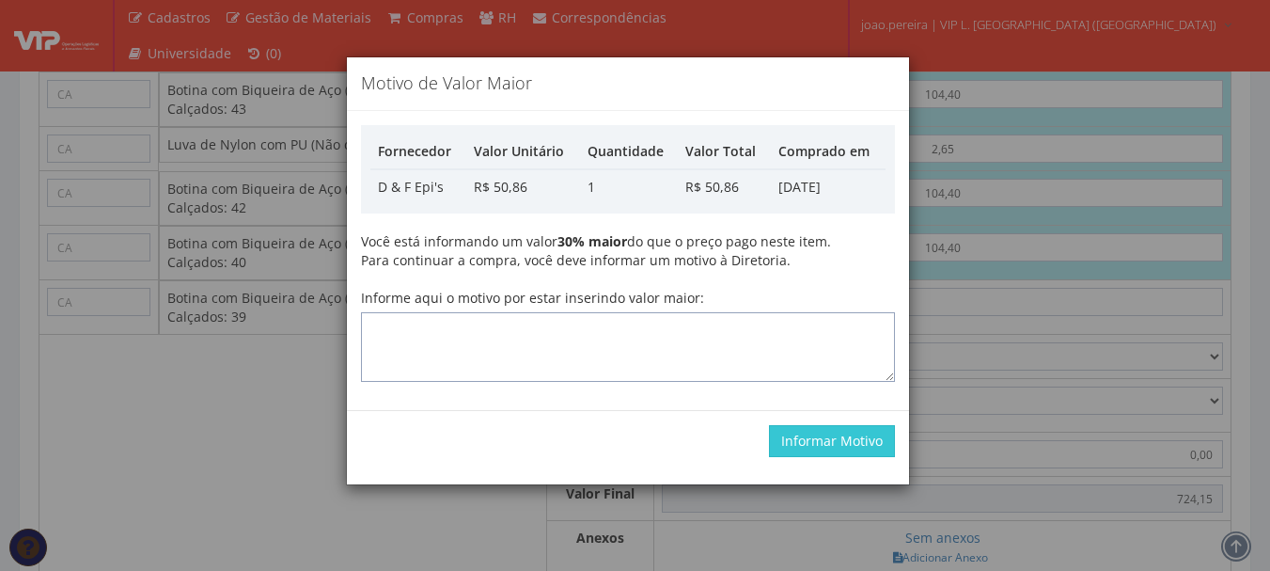
click at [579, 330] on textarea "Informe aqui o motivo por estar inserindo valor maior:" at bounding box center [628, 347] width 534 height 70
type textarea "atualizando"
click at [839, 447] on button "Informar Motivo" at bounding box center [832, 441] width 126 height 32
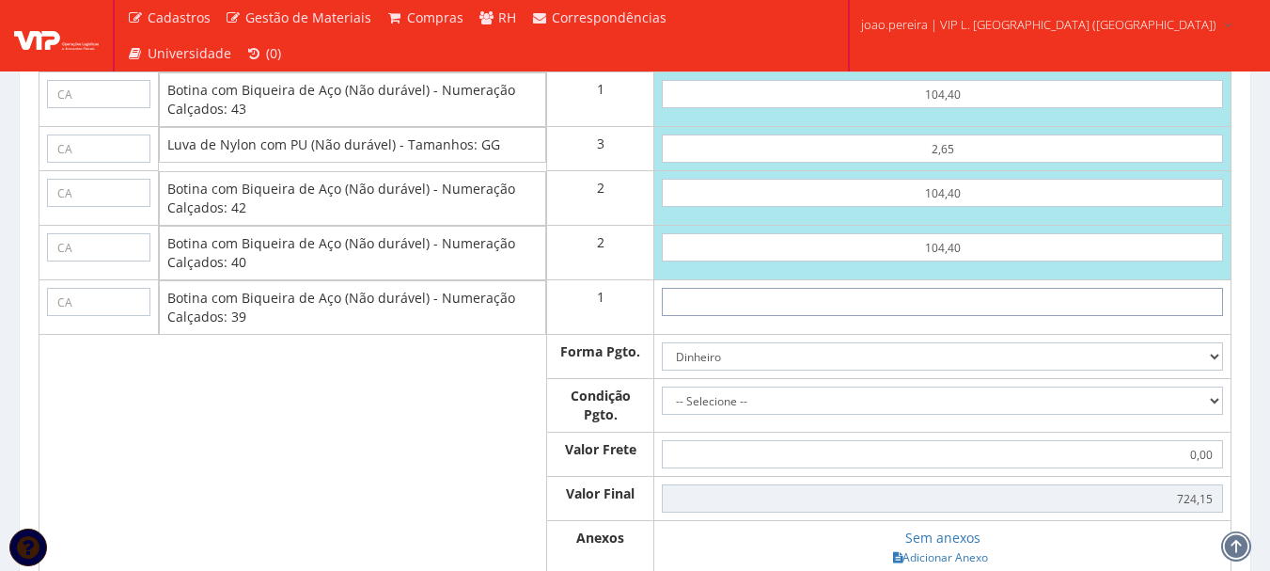
click at [959, 316] on input "text" at bounding box center [942, 302] width 561 height 28
type input "1"
type input "725,15"
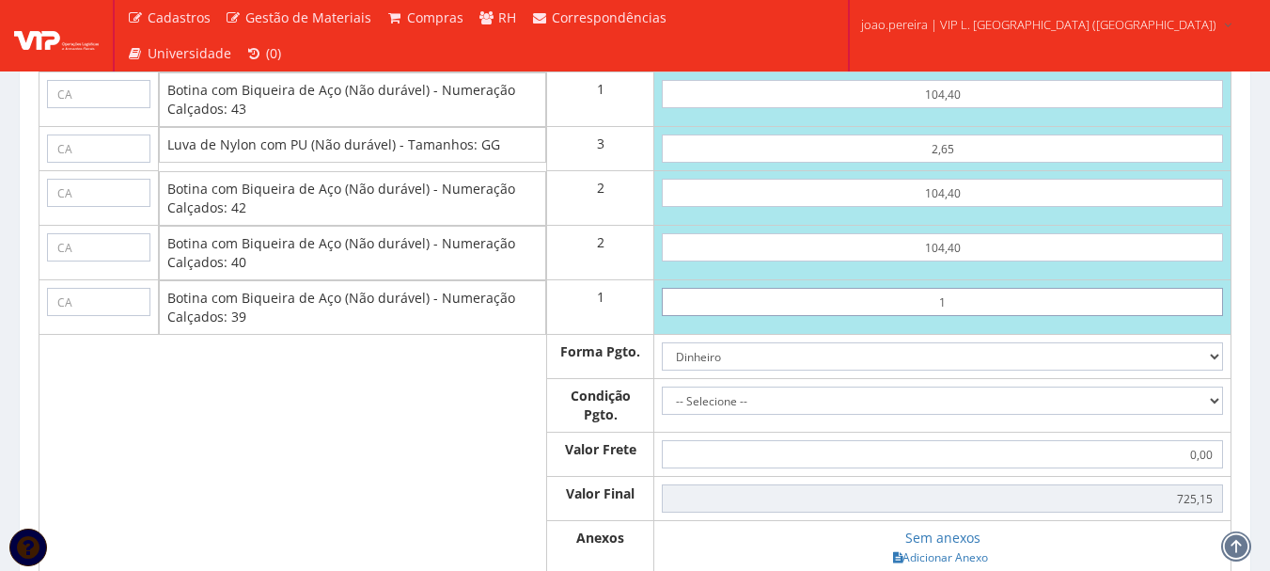
type input "10"
type input "734,15"
type input "1,04"
type input "725,19"
type input "10,44"
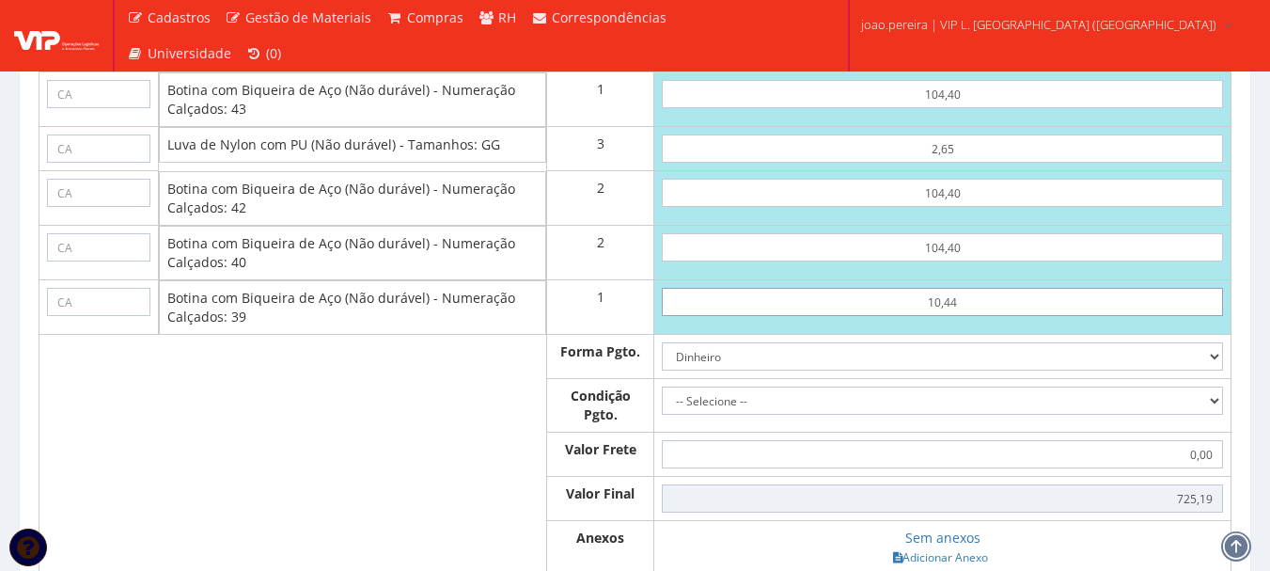
type input "734,59"
type input "104,40"
type input "828,55"
type input "104,40"
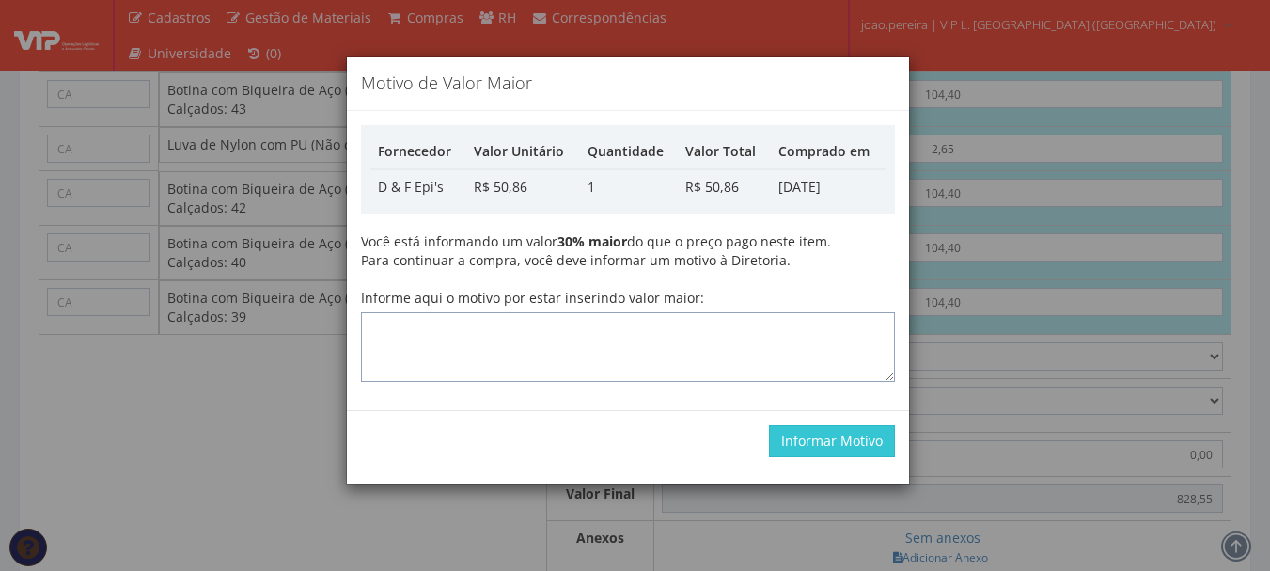
click at [585, 336] on textarea "Informe aqui o motivo por estar inserindo valor maior:" at bounding box center [628, 347] width 534 height 70
type textarea "atualizando"
click at [843, 428] on button "Informar Motivo" at bounding box center [832, 441] width 126 height 32
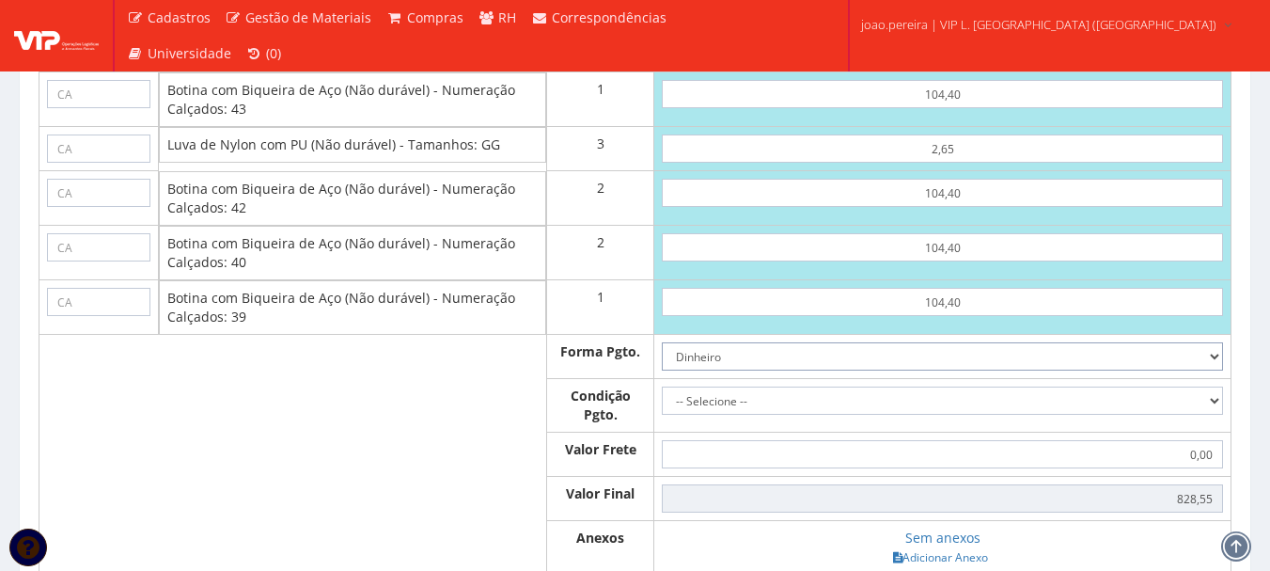
click at [1221, 371] on select "Dinheiro Boleto Bancário Depósito Transferência Bancária Cartão de Crédito Cart…" at bounding box center [942, 356] width 561 height 28
click at [662, 361] on select "Dinheiro Boleto Bancário Depósito Transferência Bancária Cartão de Crédito Cart…" at bounding box center [942, 356] width 561 height 28
click at [1207, 415] on select "-- Selecione -- À vista 7 dias 10 dias" at bounding box center [942, 401] width 561 height 28
click at [837, 468] on input "0,00" at bounding box center [942, 454] width 561 height 28
click at [1211, 371] on select "Dinheiro Boleto Bancário Depósito Transferência Bancária Cartão de Crédito Cart…" at bounding box center [942, 356] width 561 height 28
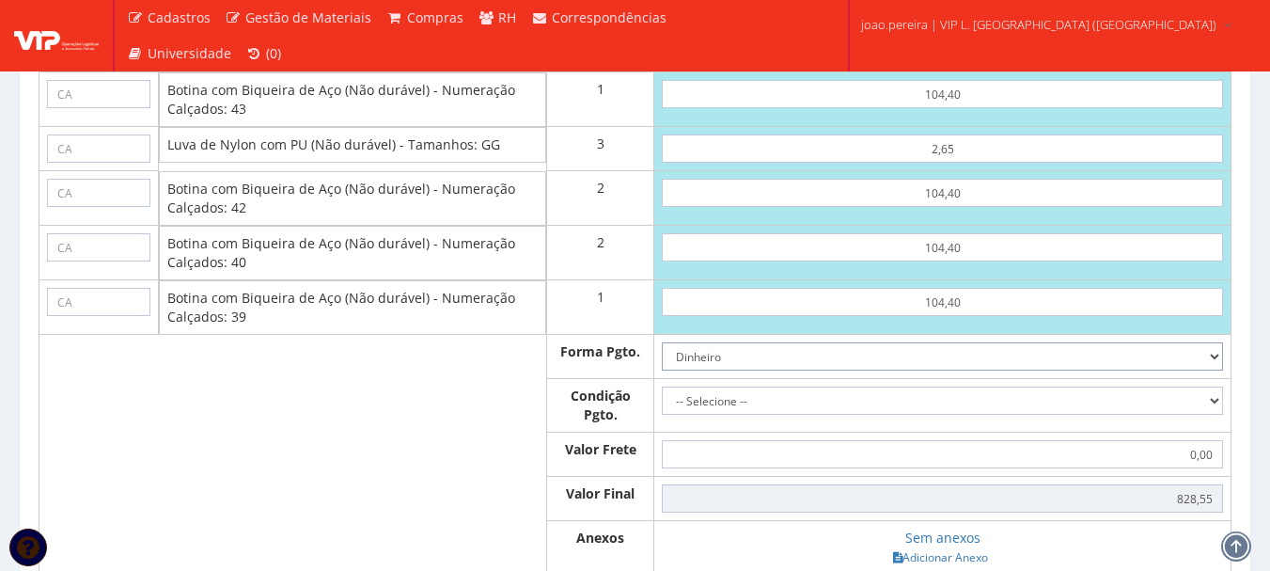
select select "3"
click at [662, 361] on select "Dinheiro Boleto Bancário Depósito Transferência Bancária Cartão de Crédito Cart…" at bounding box center [942, 356] width 561 height 28
drag, startPoint x: 1213, startPoint y: 418, endPoint x: 1204, endPoint y: 421, distance: 9.8
click at [1213, 415] on select "-- Selecione -- À vista 7 dias 10 dias" at bounding box center [942, 401] width 561 height 28
select select "0"
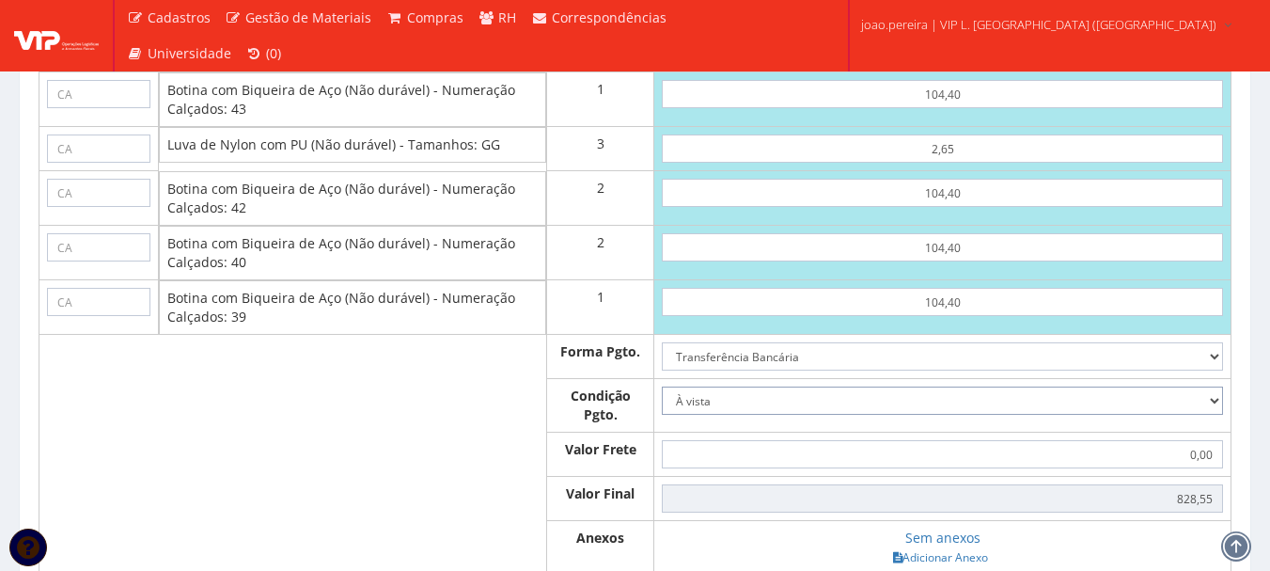
click at [662, 405] on select "-- Selecione -- À vista 7 dias 10 dias" at bounding box center [942, 401] width 561 height 28
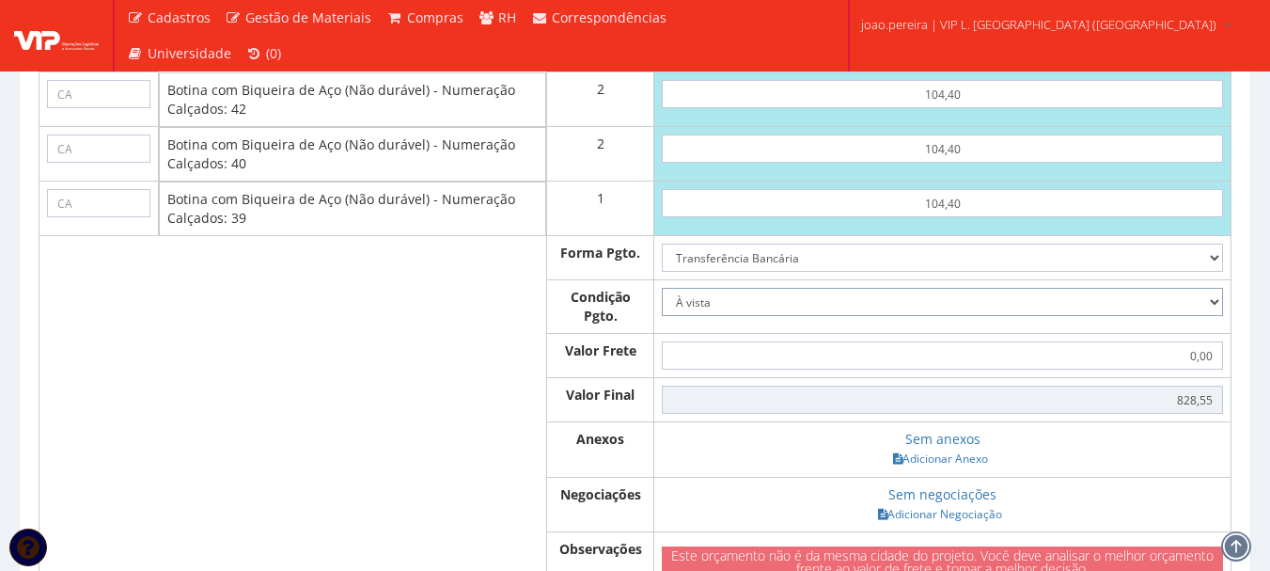
scroll to position [3291, 0]
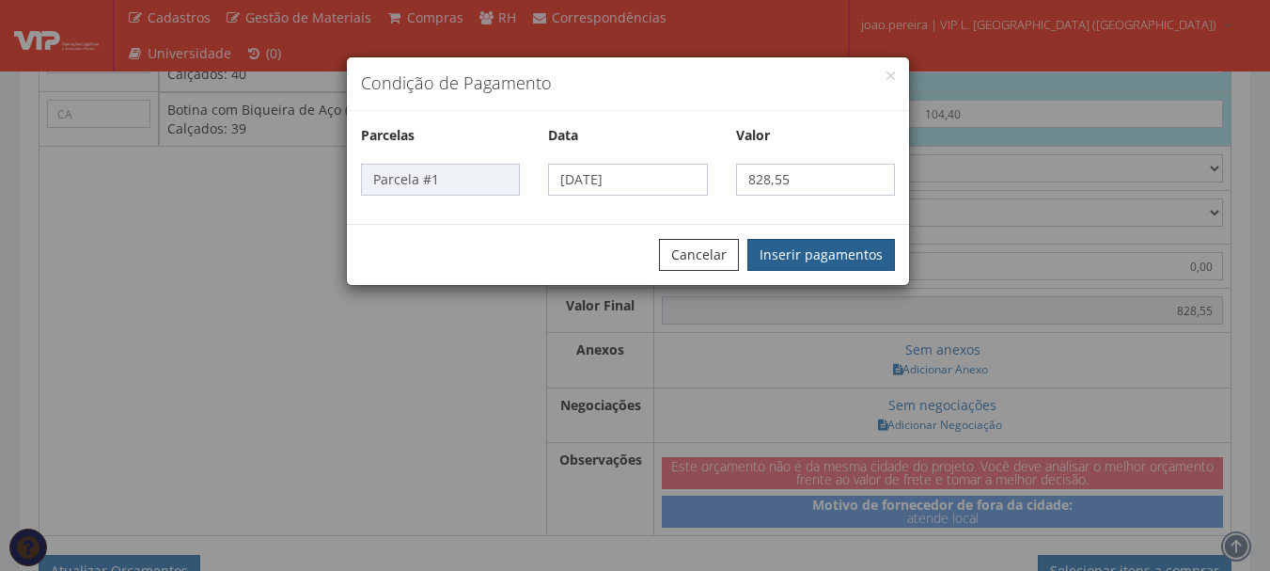
click at [805, 248] on button "Inserir pagamentos" at bounding box center [822, 255] width 148 height 32
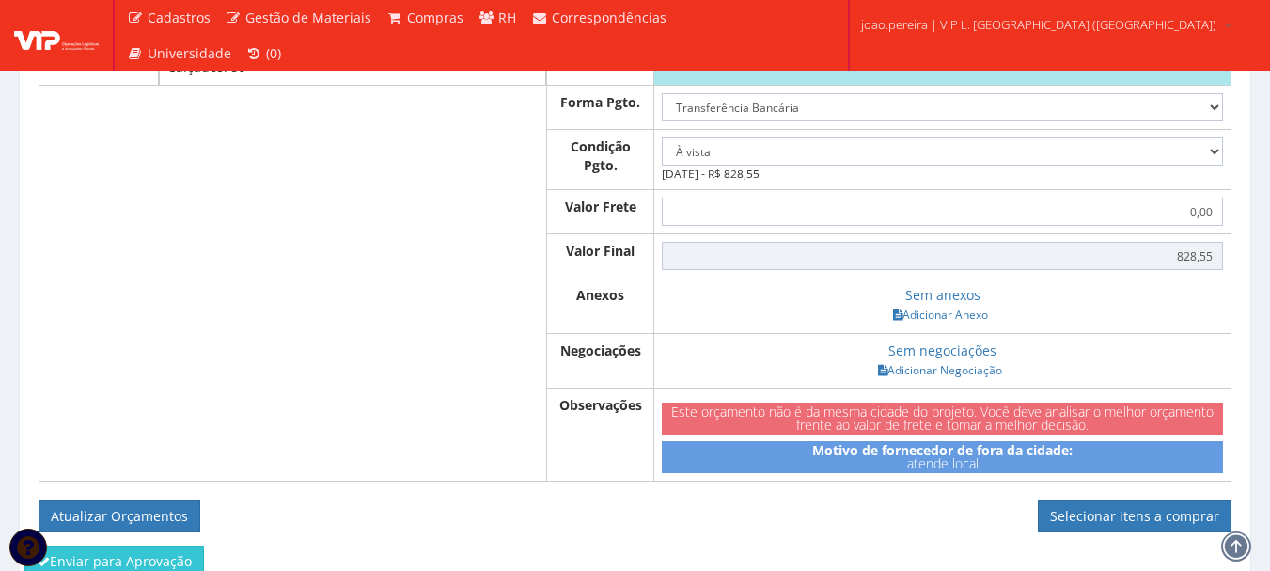
scroll to position [3385, 0]
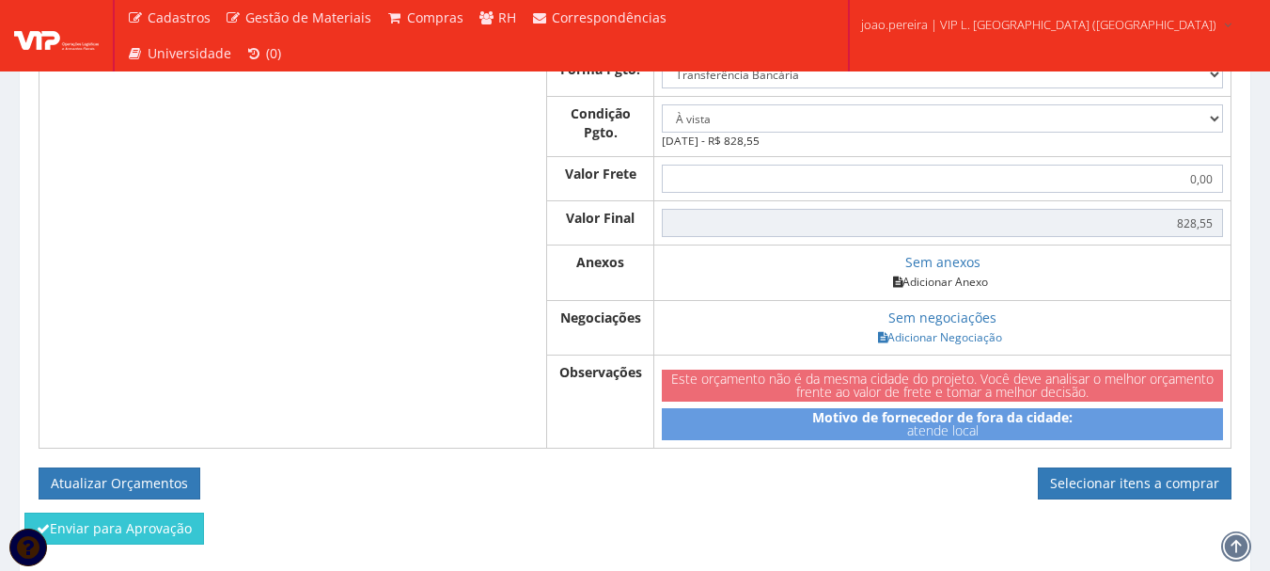
click at [927, 292] on link "Adicionar Anexo" at bounding box center [941, 282] width 106 height 20
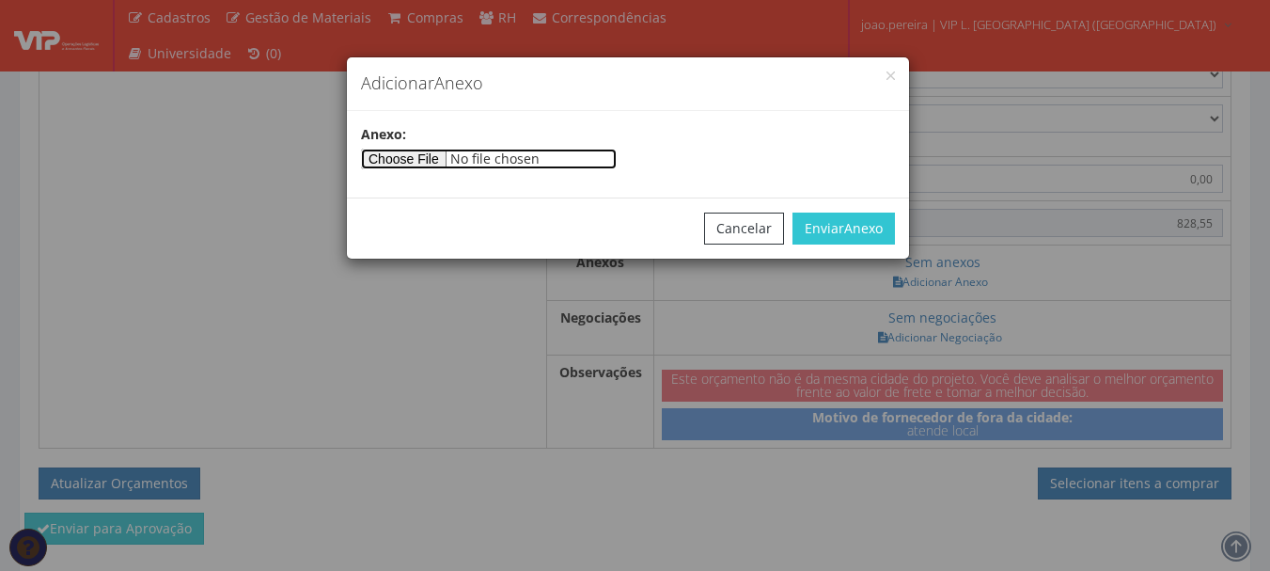
click at [449, 158] on input"] "file" at bounding box center [489, 159] width 256 height 21
type input"] "C:\fakepath\EPI ITAPORANGA.pdf"
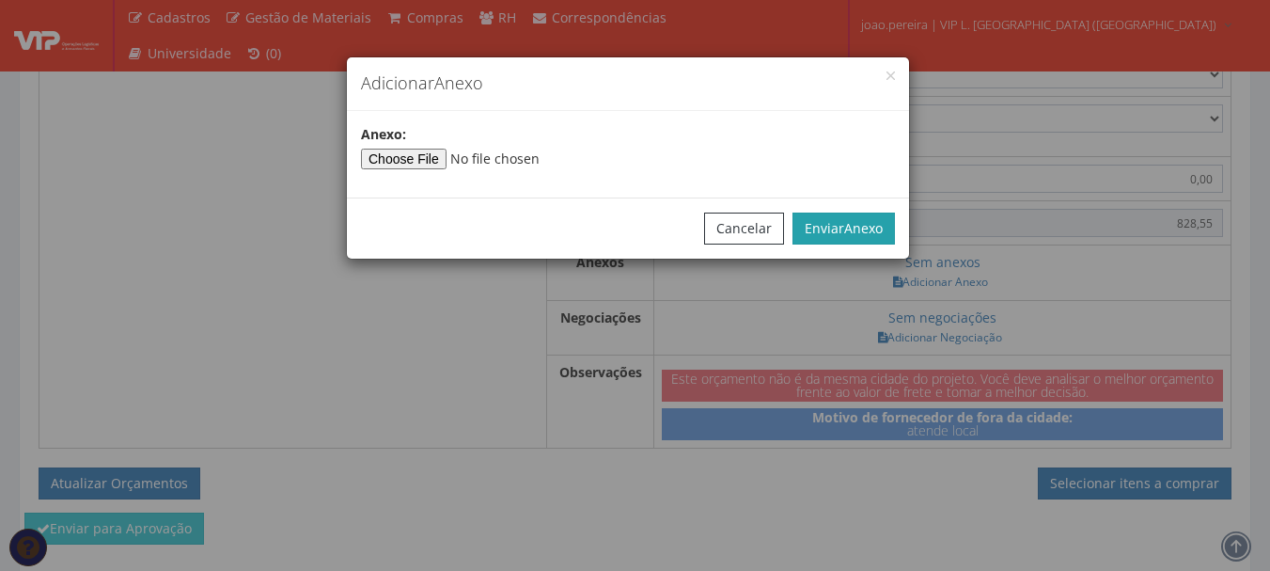
click at [875, 222] on span "Anexo" at bounding box center [863, 228] width 39 height 18
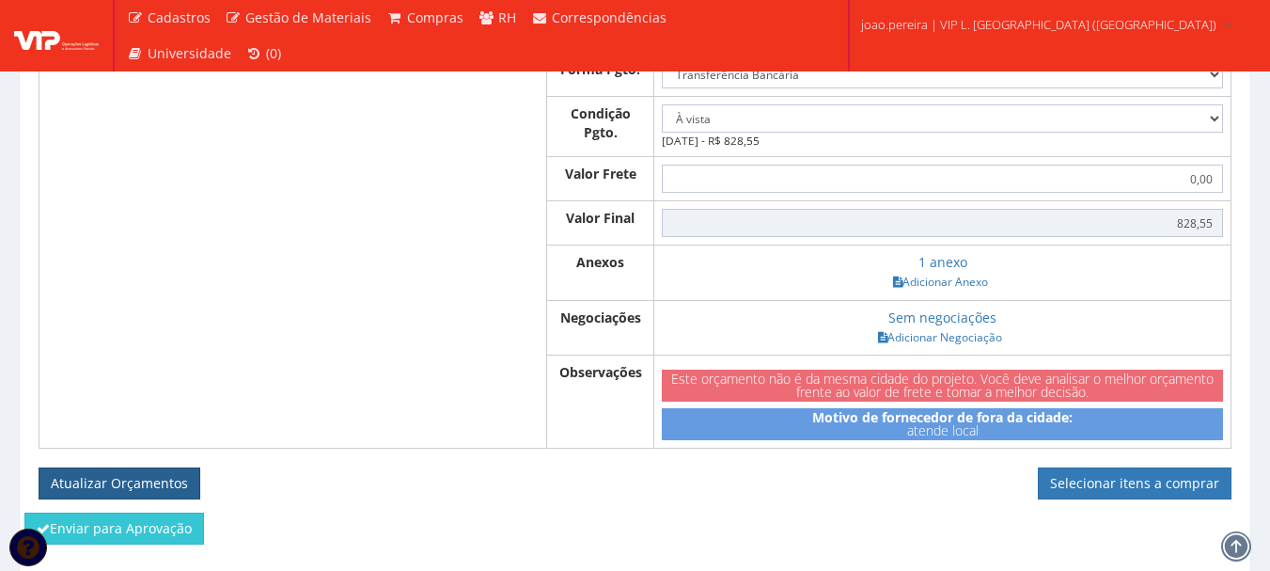
click at [117, 498] on button "Atualizar Orçamentos" at bounding box center [120, 483] width 162 height 32
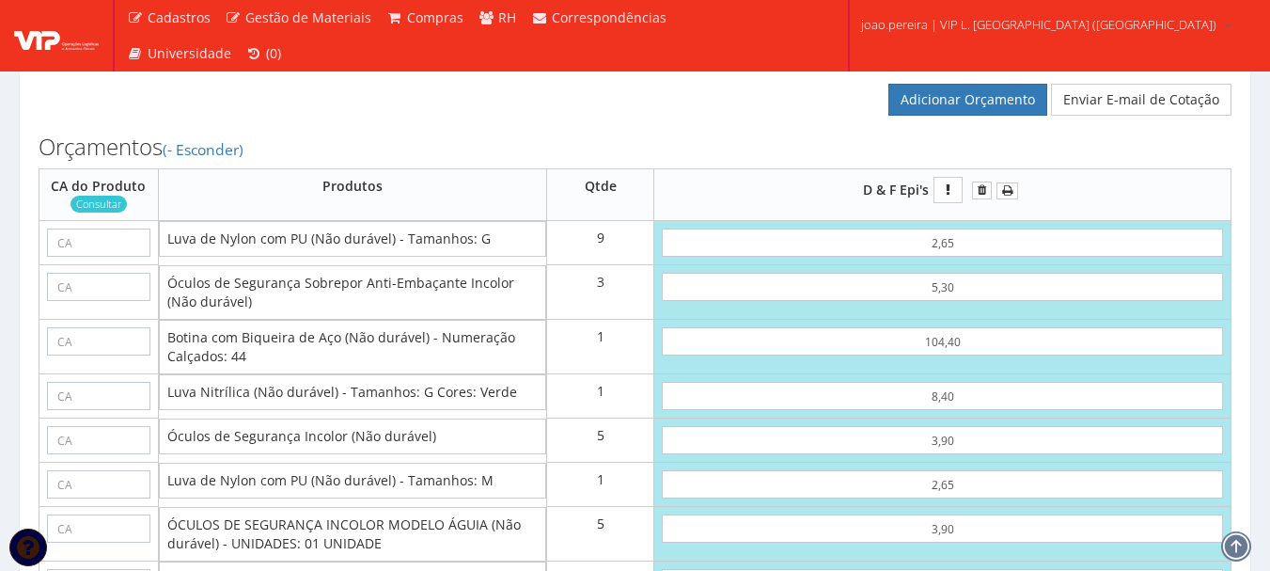
scroll to position [2915, 0]
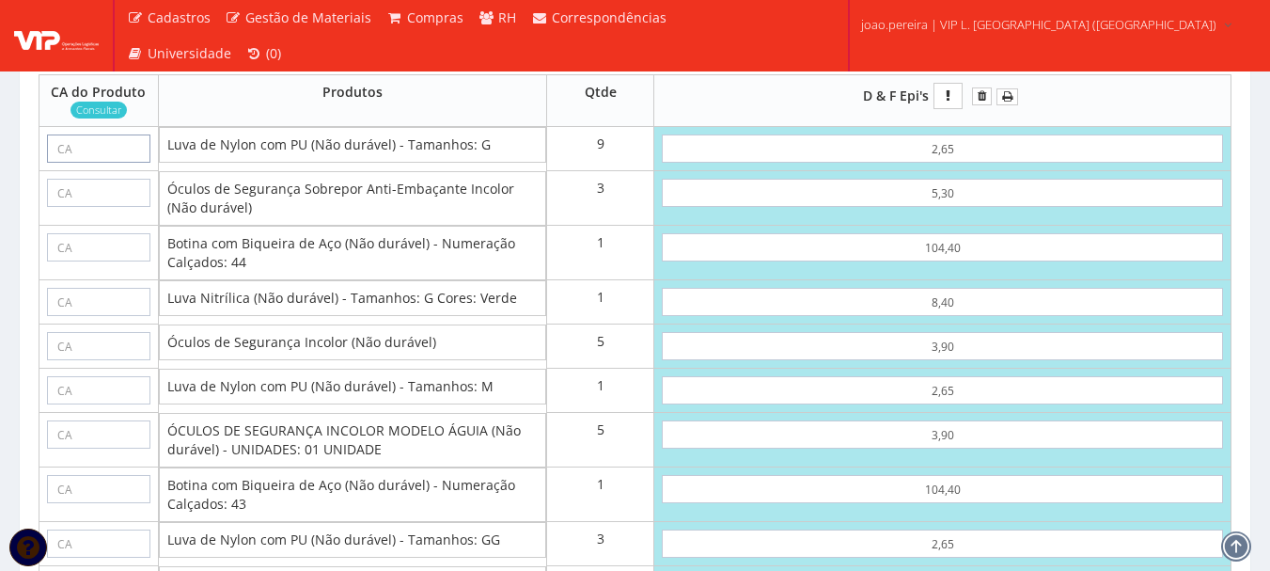
click at [87, 163] on input "text" at bounding box center [98, 148] width 103 height 28
paste input "30916"
type input "30916"
click at [131, 207] on input "text" at bounding box center [98, 193] width 103 height 28
type input "30916"
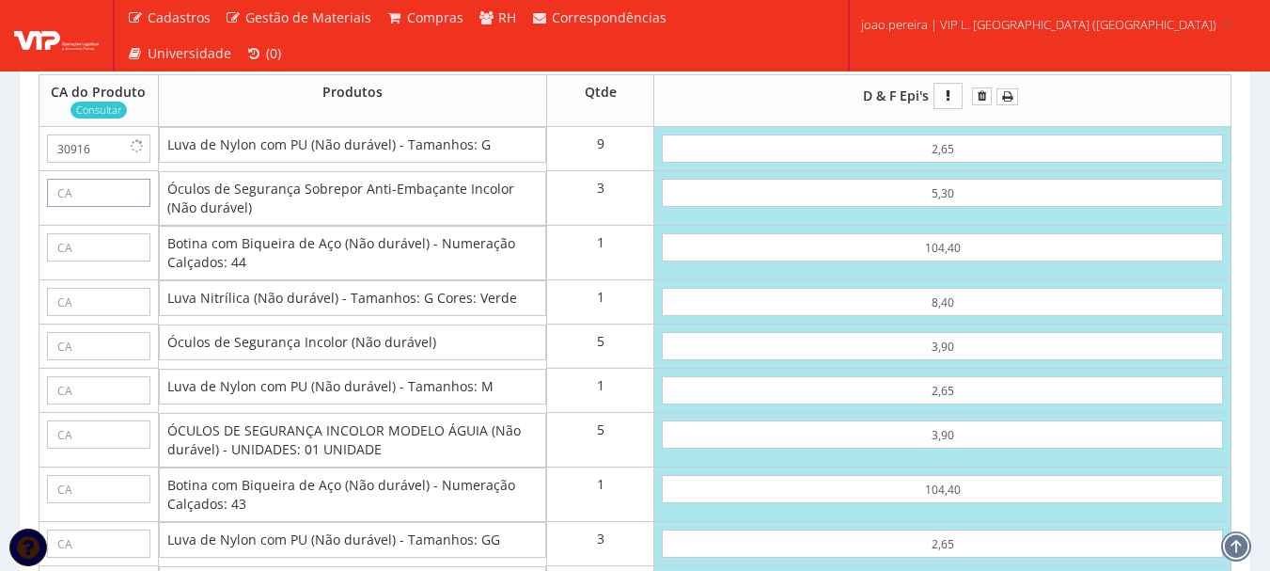
type input "30916"
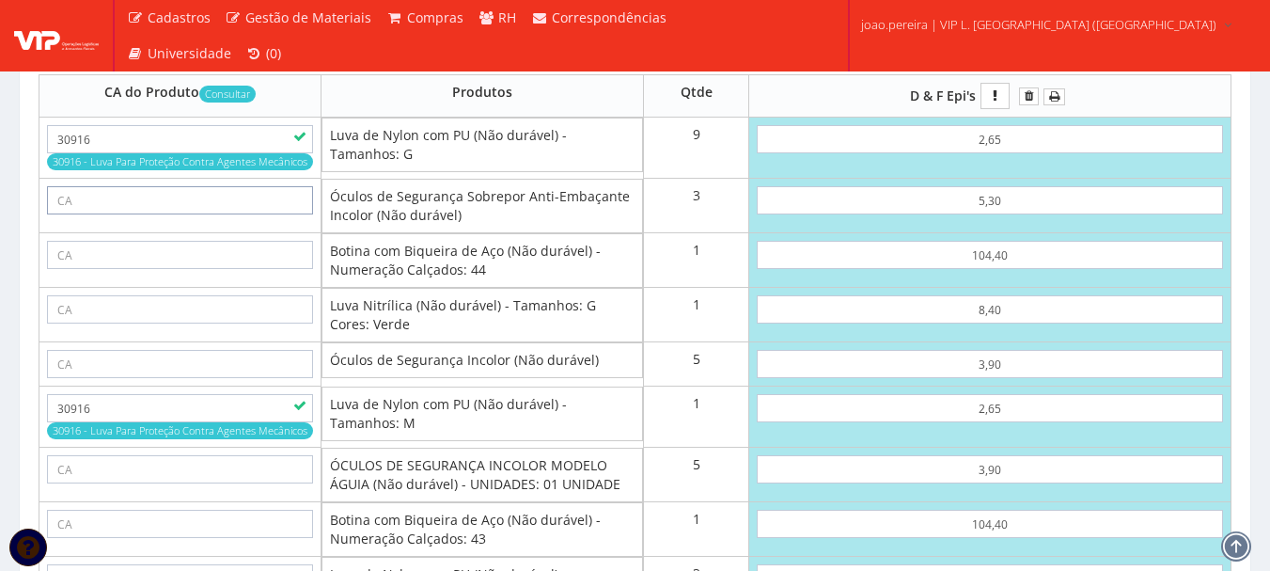
click at [108, 214] on input "text" at bounding box center [180, 200] width 266 height 28
paste input "11268"
type input "11268"
click at [212, 269] on input "text" at bounding box center [180, 255] width 266 height 28
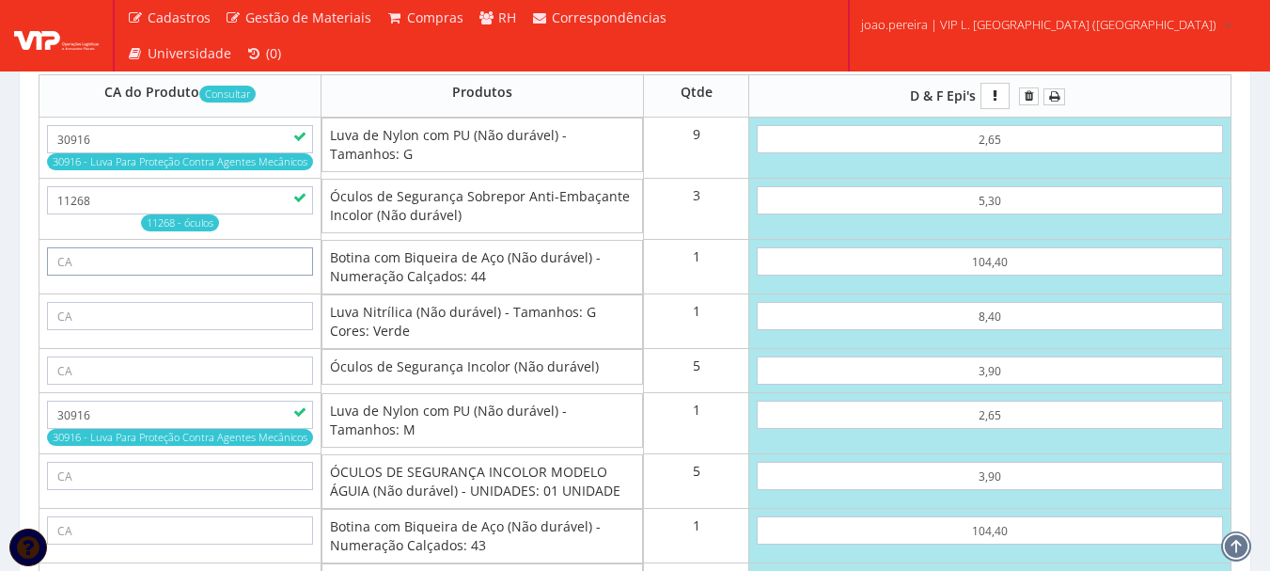
click at [222, 270] on input "text" at bounding box center [180, 261] width 266 height 28
paste input "40033"
type input "40033"
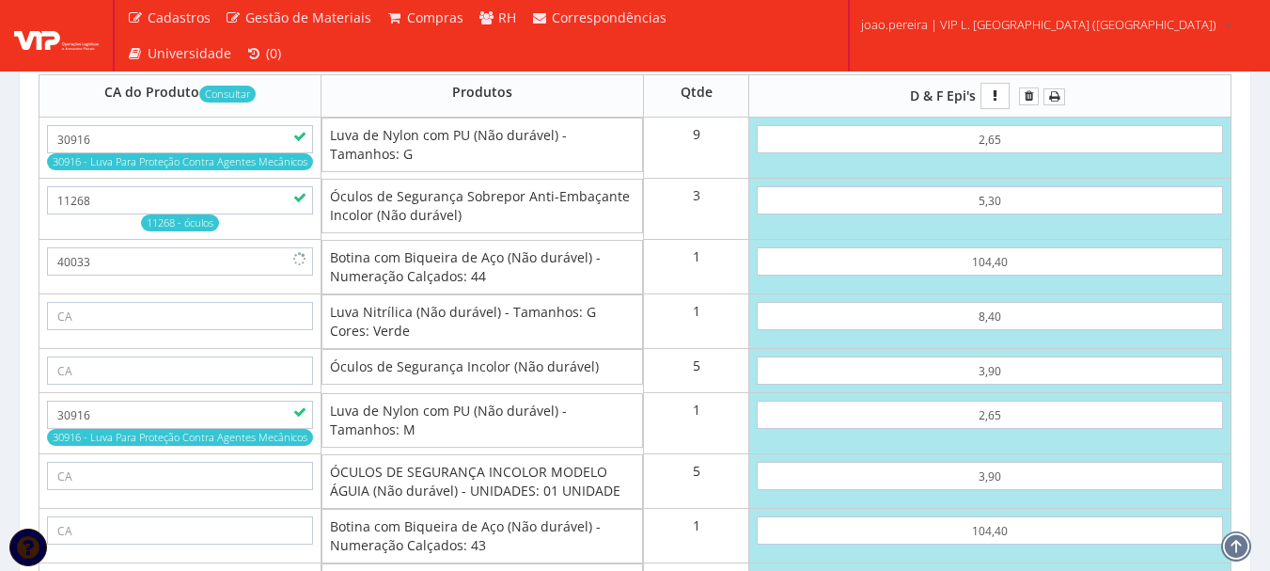
type input "40033"
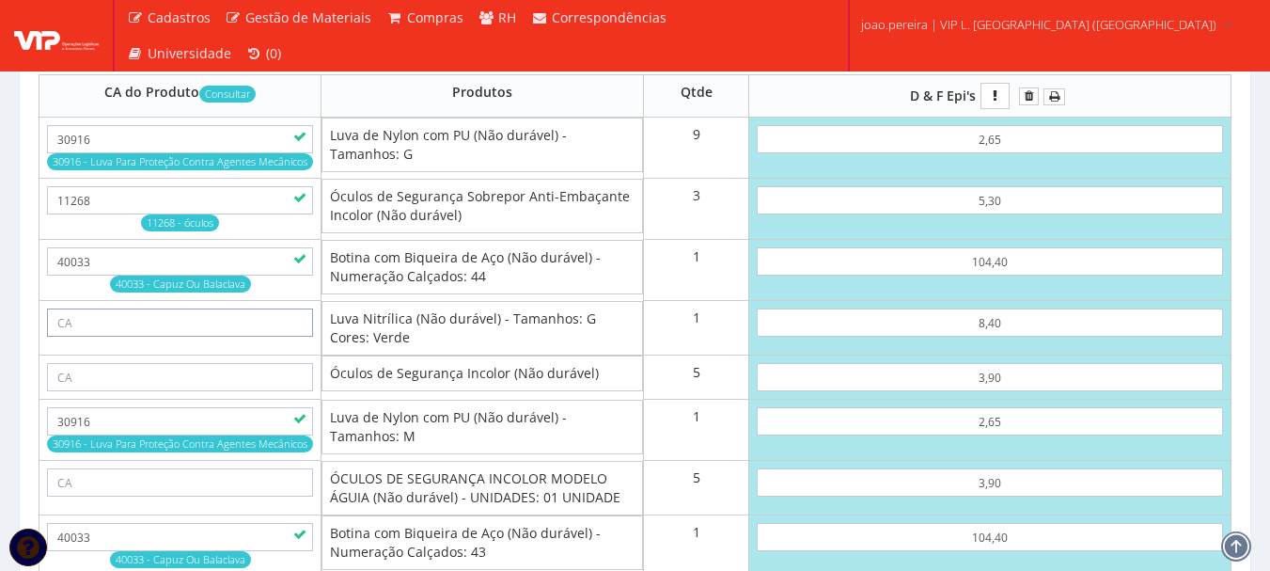
click at [147, 337] on input "text" at bounding box center [180, 322] width 266 height 28
paste input "31410"
type input "31410"
click at [380, 400] on tr "Óculos de Segurança Incolor (Não durável) 5 3,90" at bounding box center [635, 377] width 1192 height 44
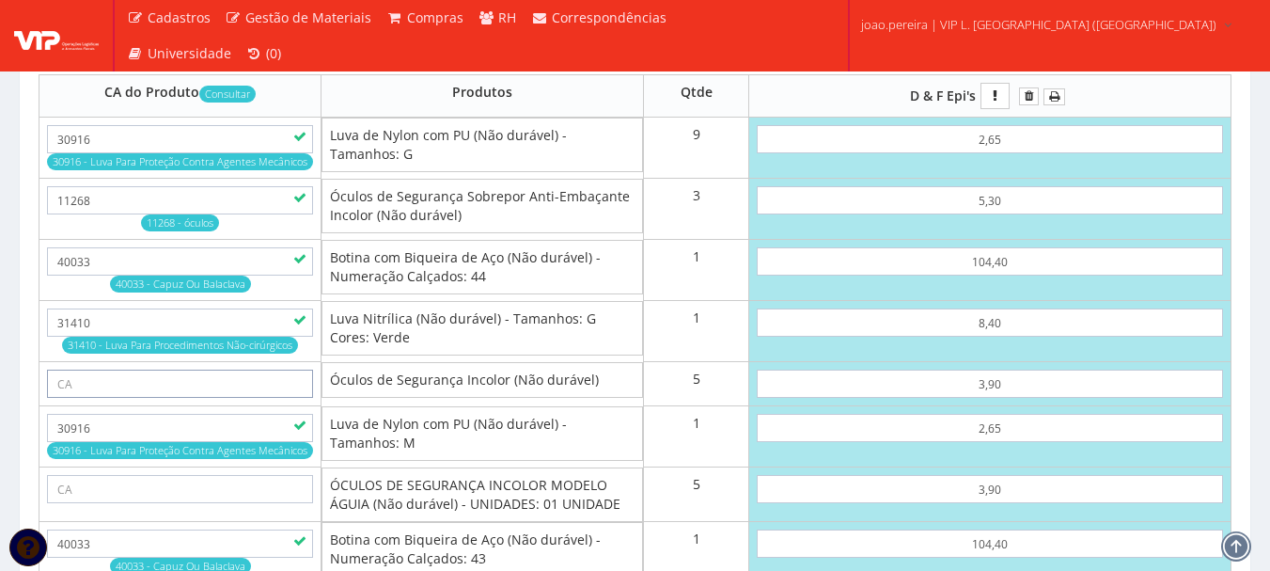
click at [177, 398] on input "text" at bounding box center [180, 384] width 266 height 28
paste input "11268"
type input "11268"
click at [253, 439] on input "30916" at bounding box center [180, 428] width 266 height 28
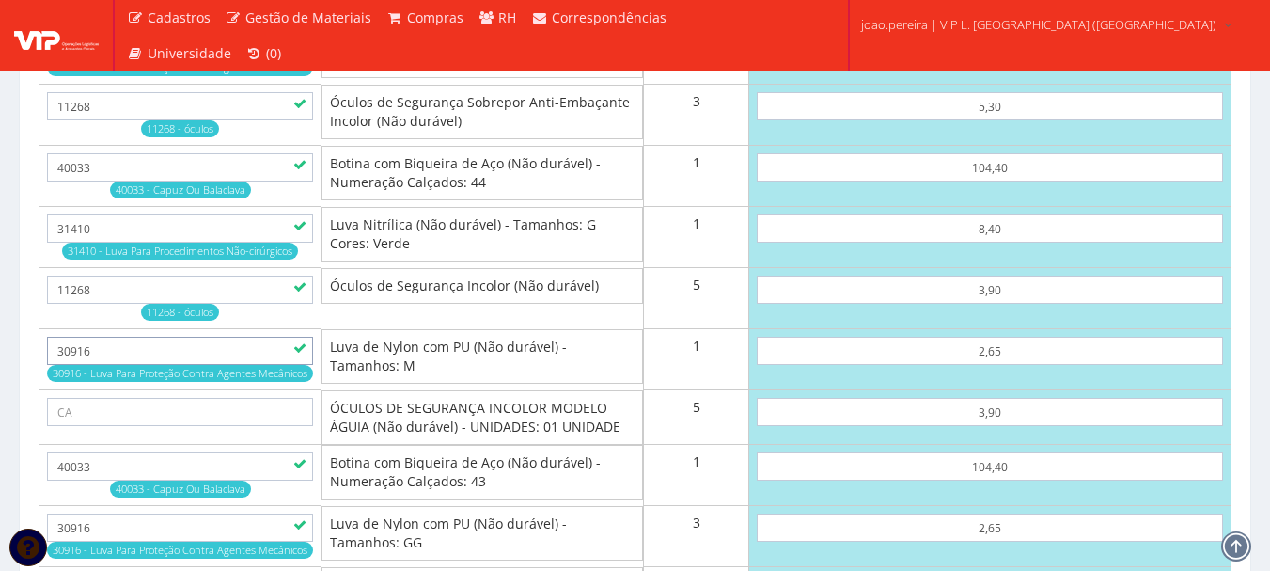
scroll to position [3197, 0]
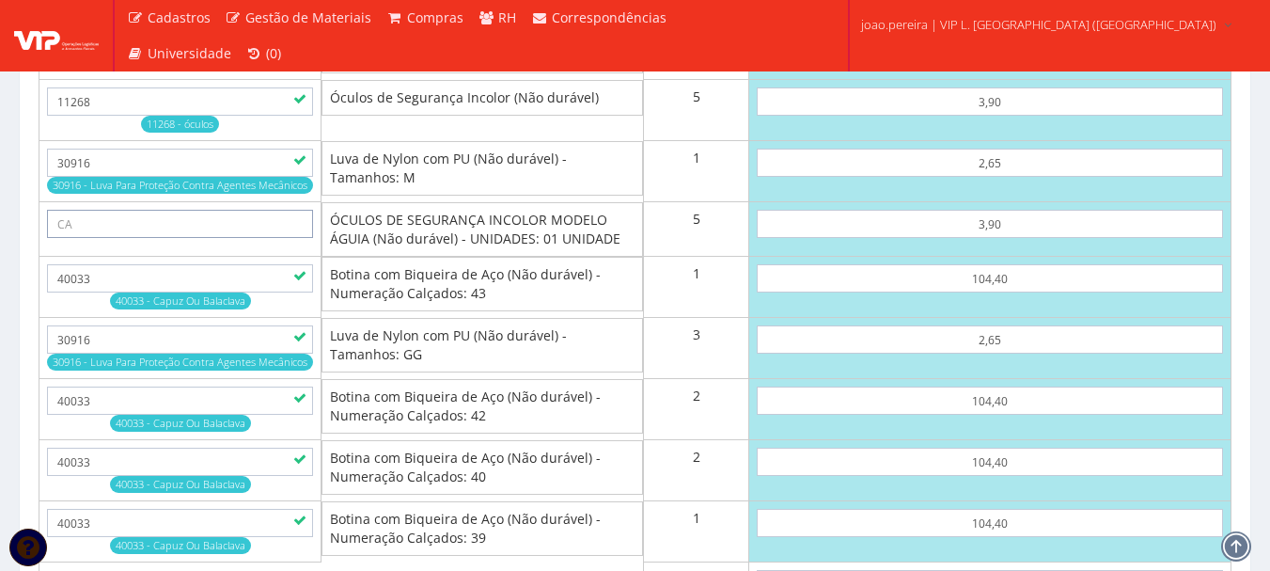
click at [182, 238] on input "text" at bounding box center [180, 224] width 266 height 28
paste input "11268"
type input "11268"
click at [177, 280] on td "40033 40033 - Capuz Ou Balaclava" at bounding box center [180, 287] width 282 height 61
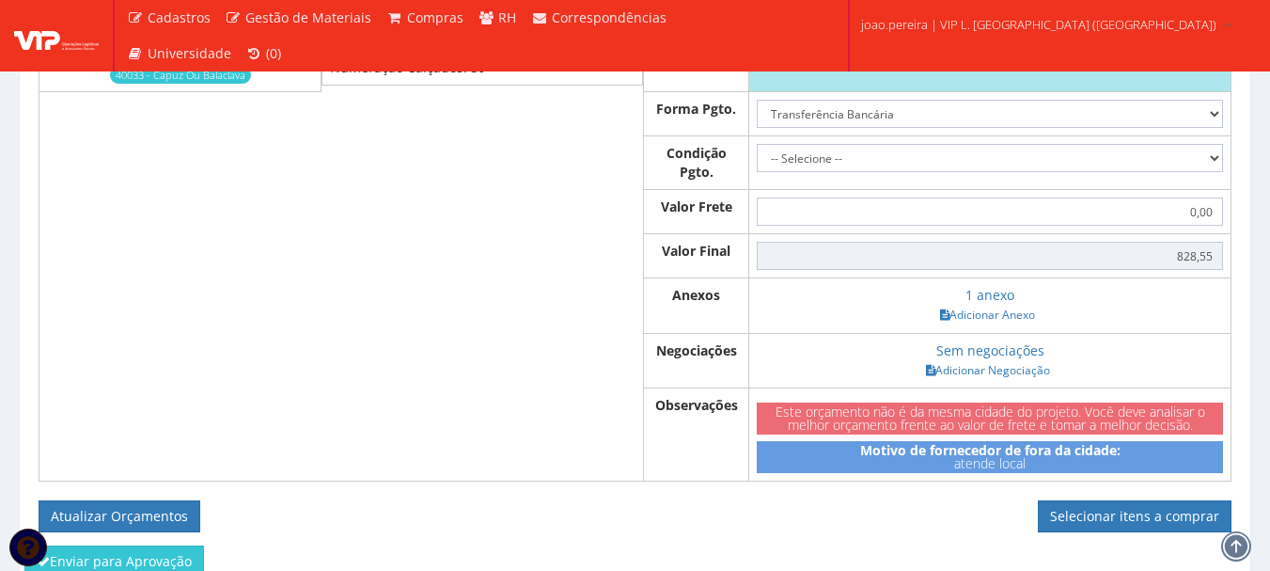
scroll to position [3838, 0]
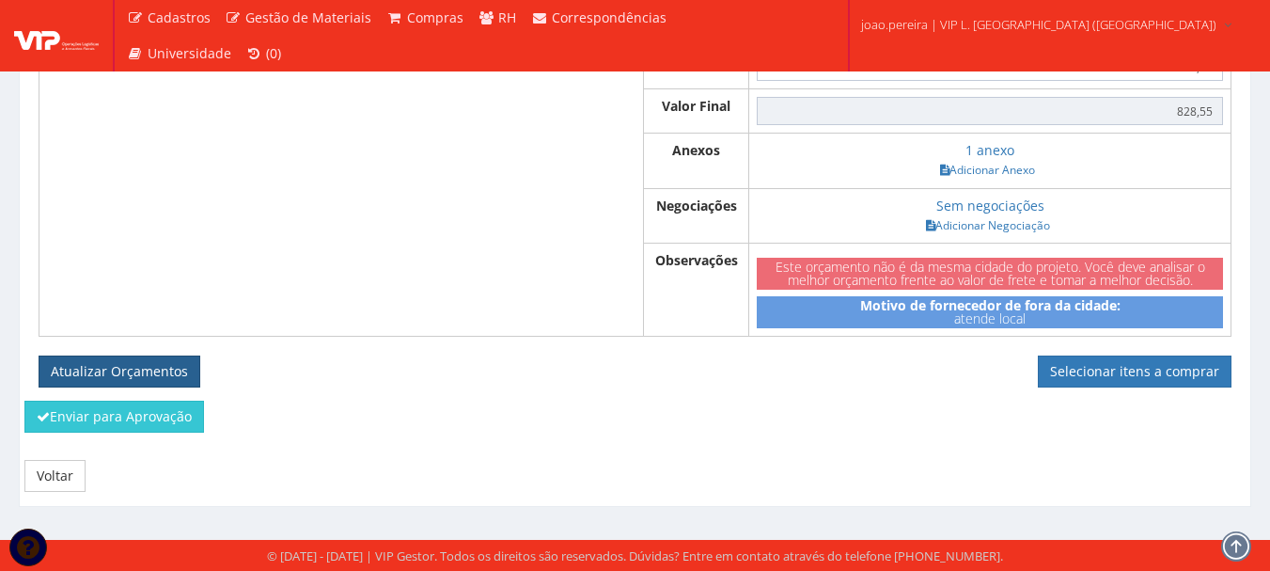
click at [96, 373] on button "Atualizar Orçamentos" at bounding box center [120, 371] width 162 height 32
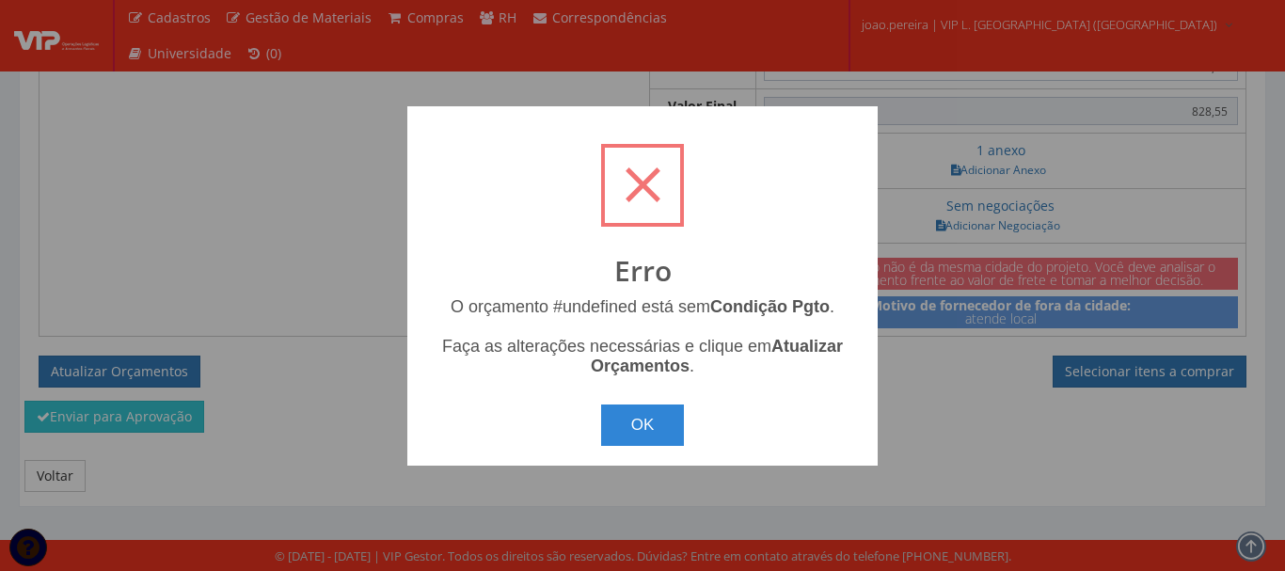
click at [639, 449] on div "? ! i Erro O orçamento #undefined está sem Condição Pgto . Faça as alterações n…" at bounding box center [642, 285] width 470 height 359
click at [664, 427] on button "OK" at bounding box center [643, 424] width 84 height 41
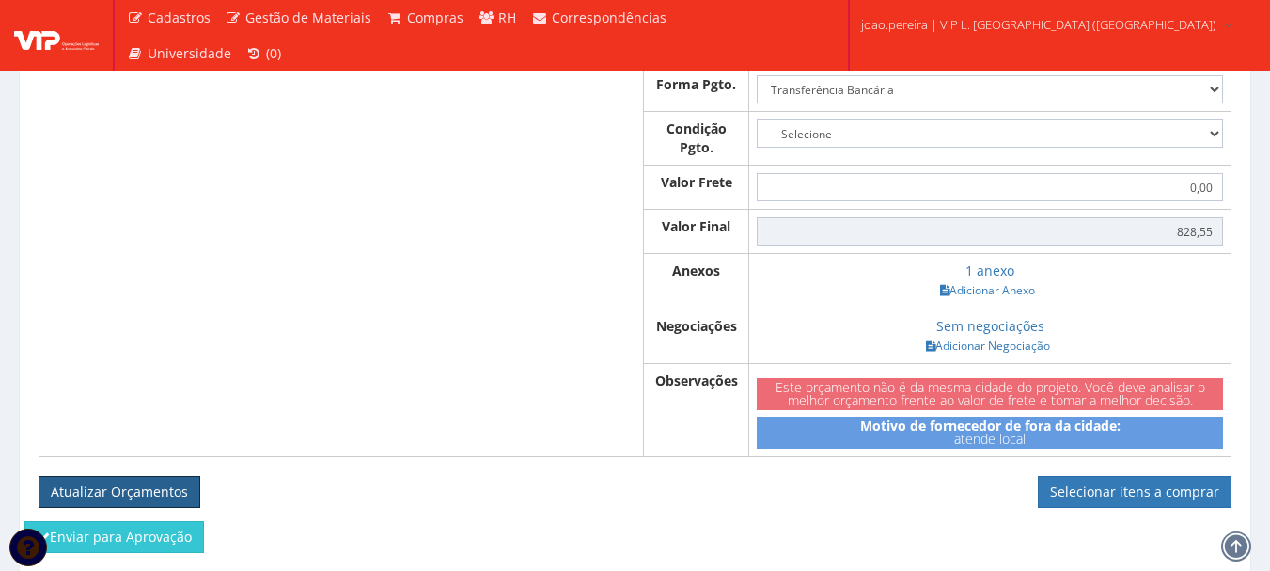
scroll to position [3462, 0]
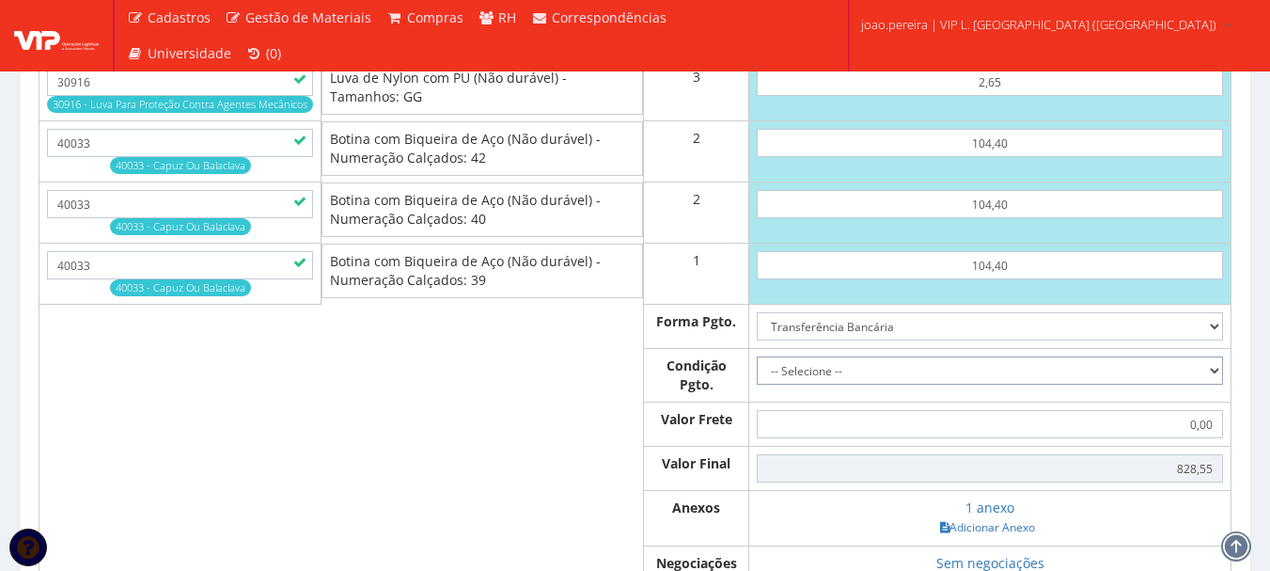
drag, startPoint x: 1222, startPoint y: 385, endPoint x: 1207, endPoint y: 389, distance: 15.8
click at [1222, 385] on select "-- Selecione -- À vista 7 dias 10 dias" at bounding box center [990, 370] width 466 height 28
select select "0"
click at [757, 375] on select "-- Selecione -- À vista 7 dias 10 dias" at bounding box center [990, 370] width 466 height 28
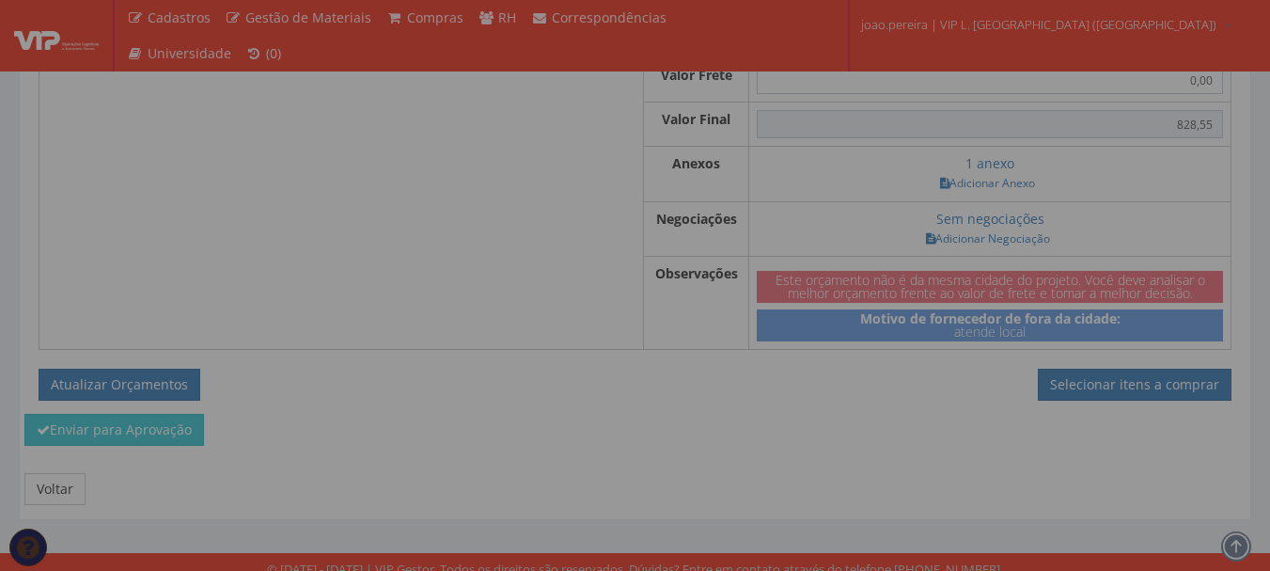
scroll to position [3838, 0]
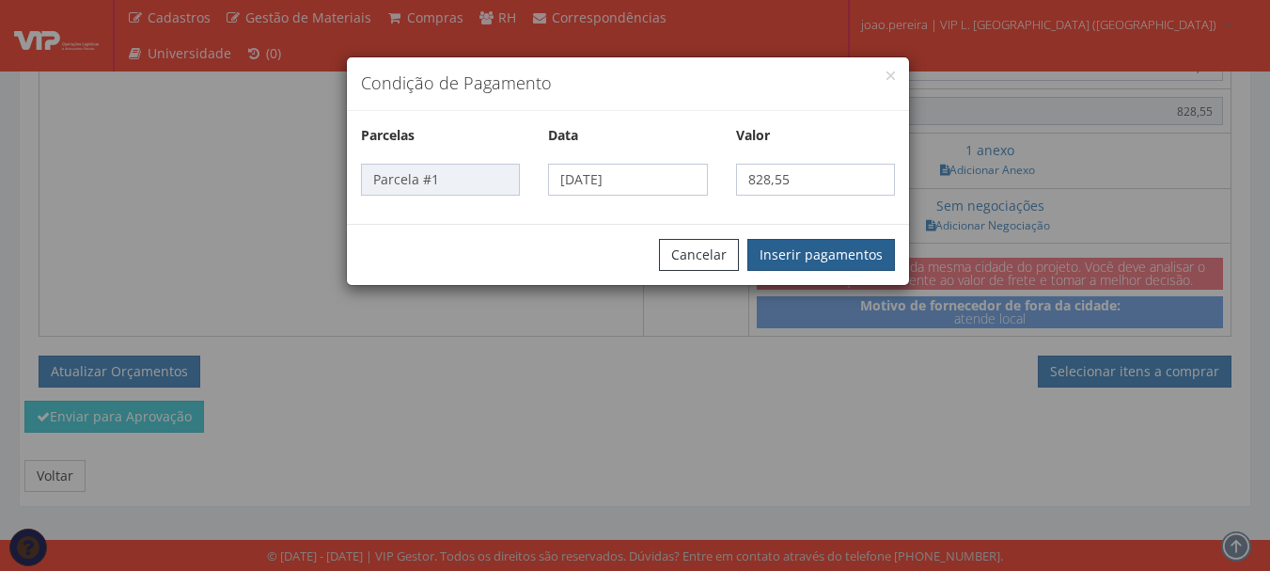
click at [817, 259] on button "Inserir pagamentos" at bounding box center [822, 255] width 148 height 32
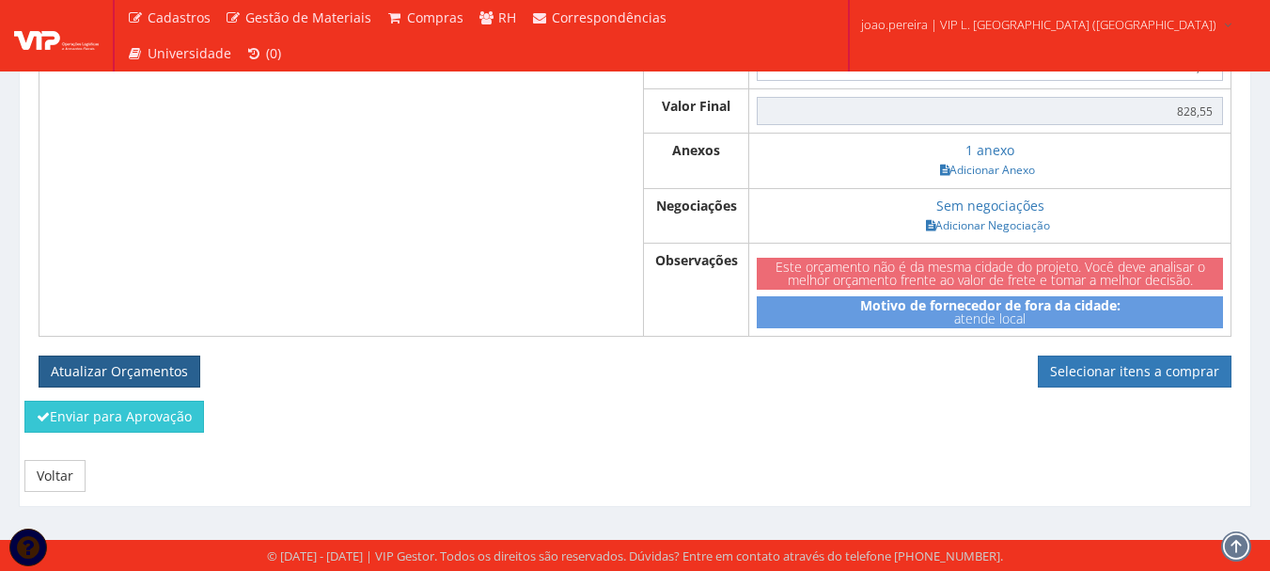
click at [151, 370] on button "Atualizar Orçamentos" at bounding box center [120, 371] width 162 height 32
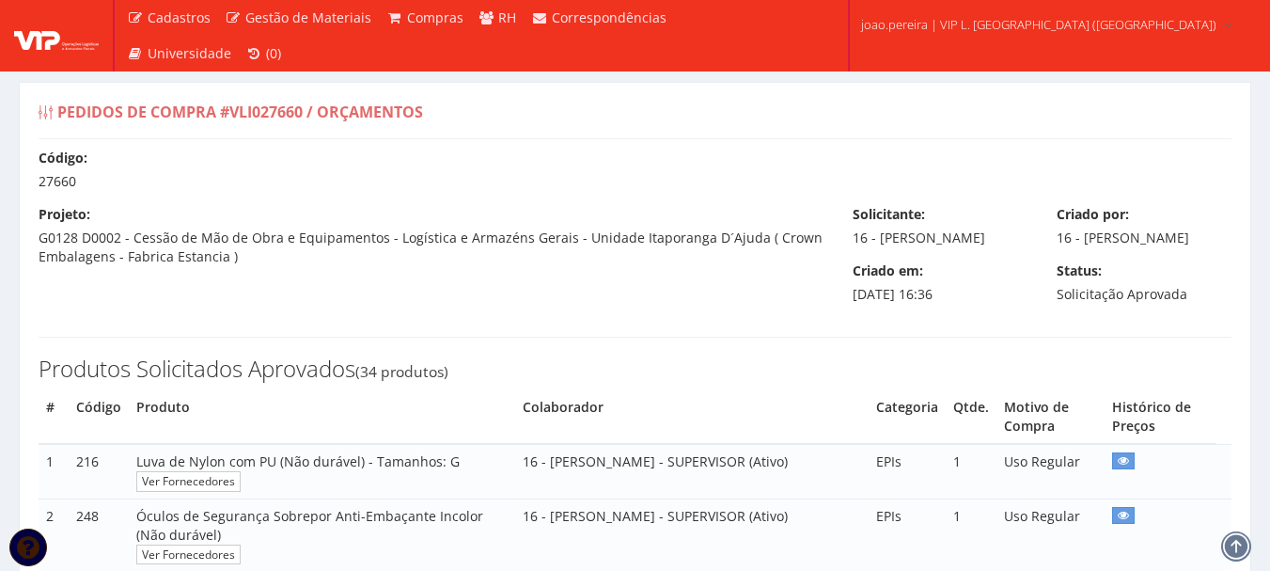
select select "0"
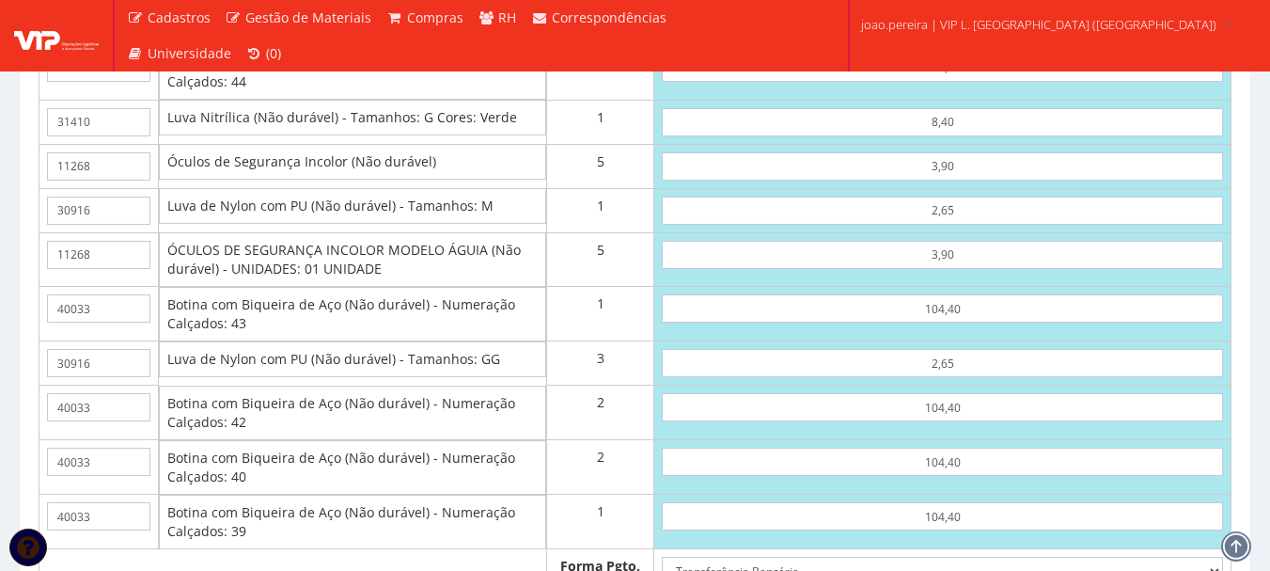
scroll to position [2539, 0]
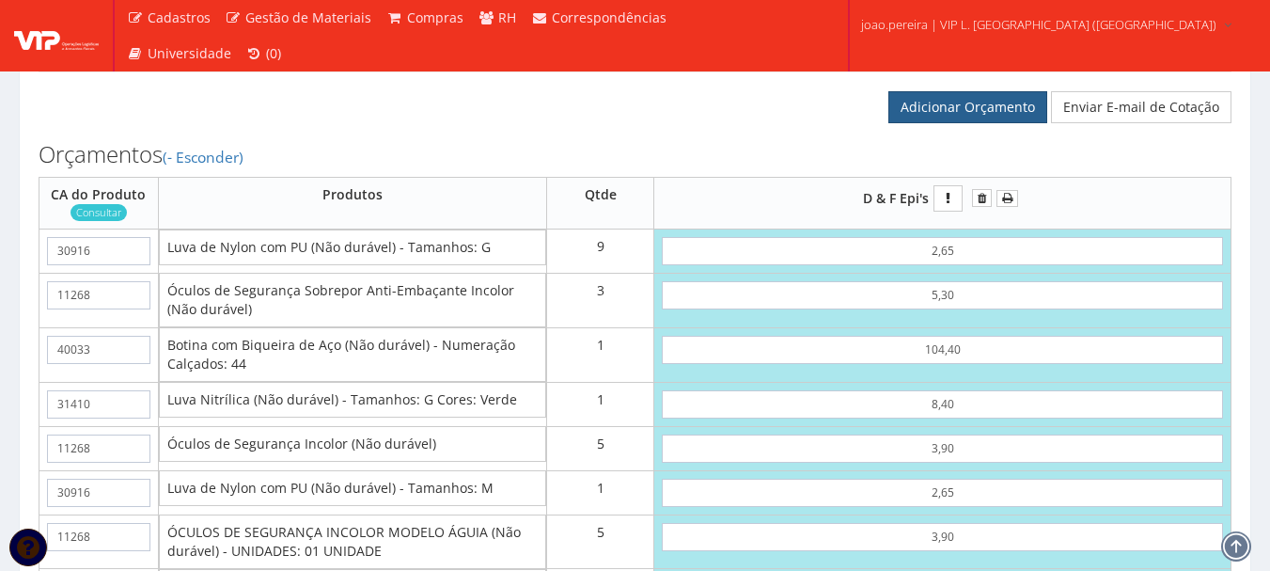
click at [928, 121] on link "Adicionar Orçamento" at bounding box center [968, 107] width 159 height 32
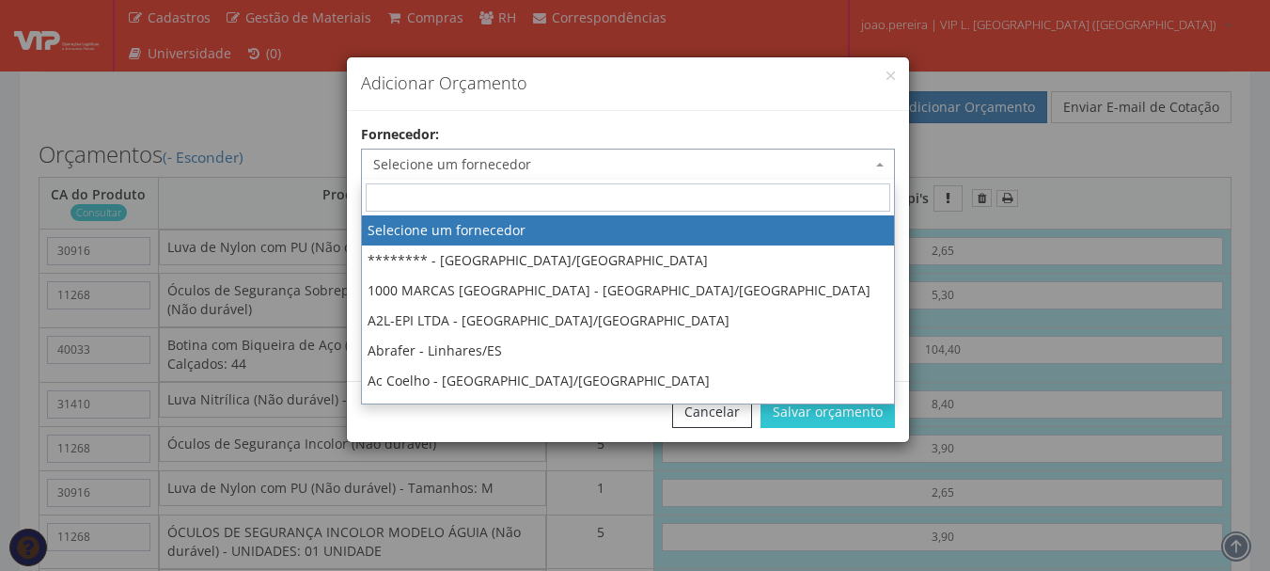
click at [512, 157] on span "Selecione um fornecedor" at bounding box center [622, 164] width 498 height 19
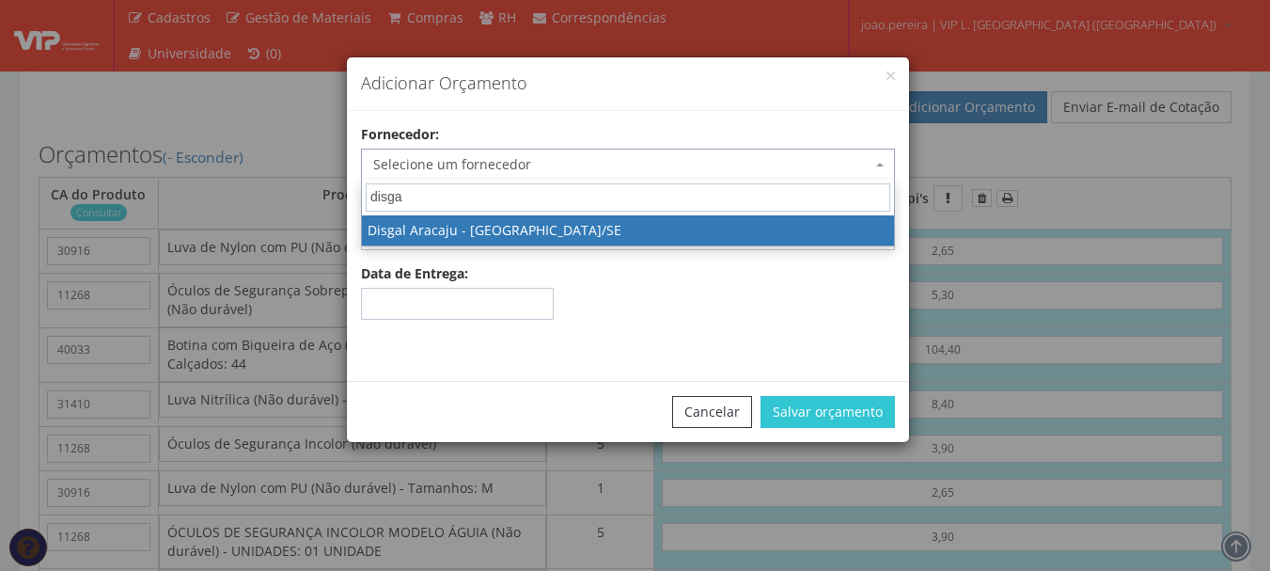
type input "disga"
select select "167"
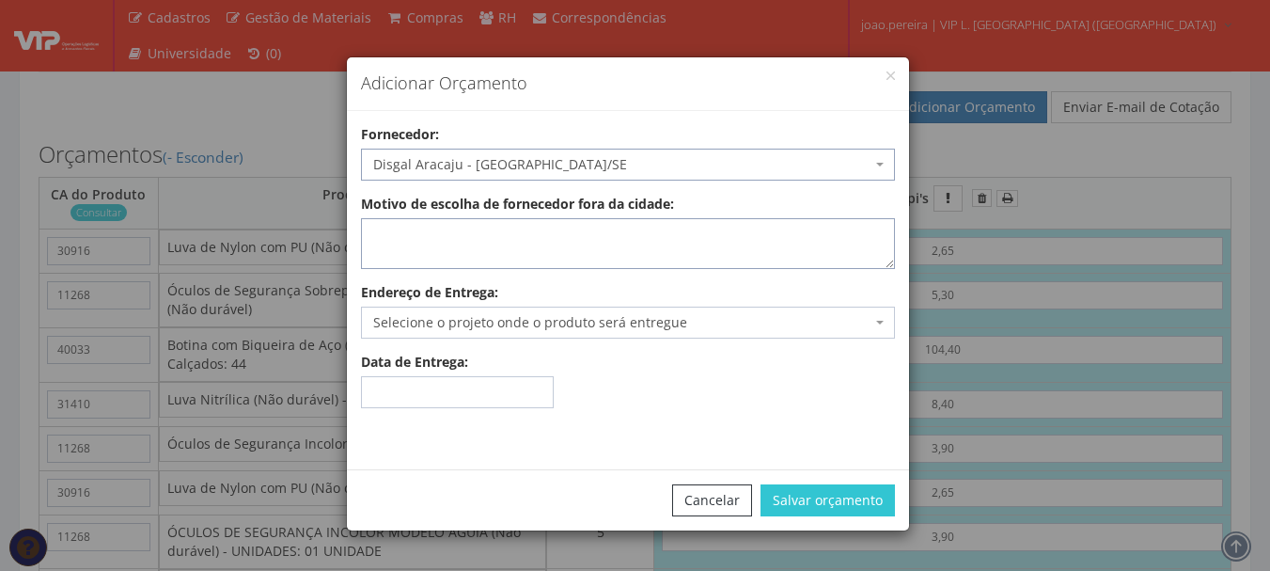
click at [511, 244] on textarea "Motivo de escolha de fornecedor fora da cidade:" at bounding box center [628, 243] width 534 height 51
type textarea "atende no local"
click at [585, 319] on span "Selecione o projeto onde o produto será entregue" at bounding box center [622, 322] width 498 height 19
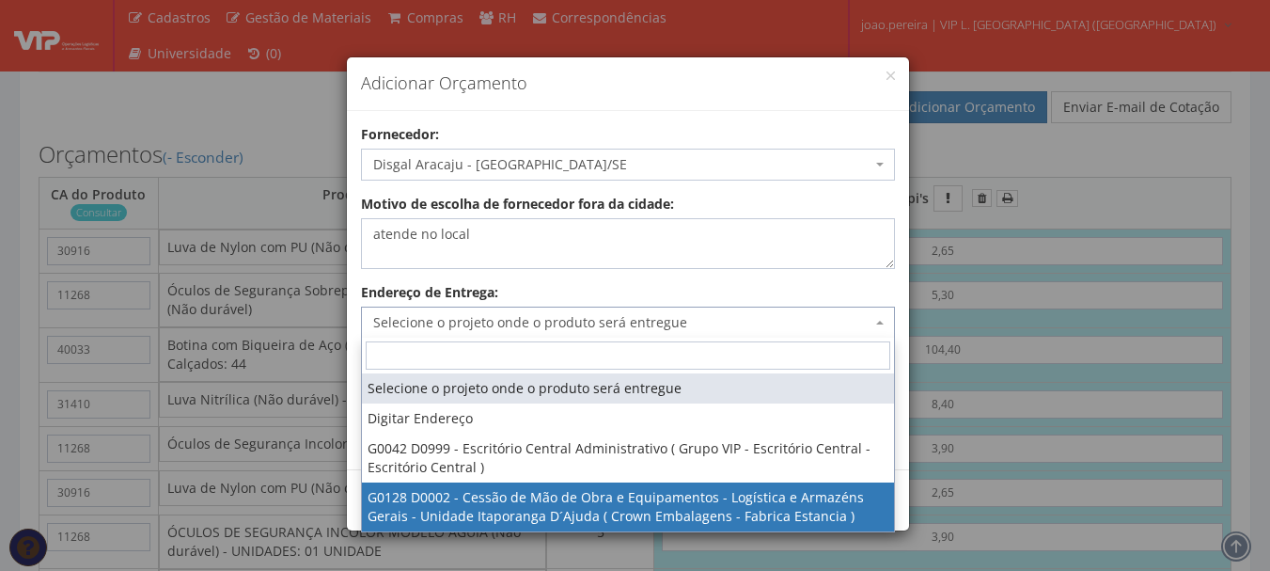
select select "128"
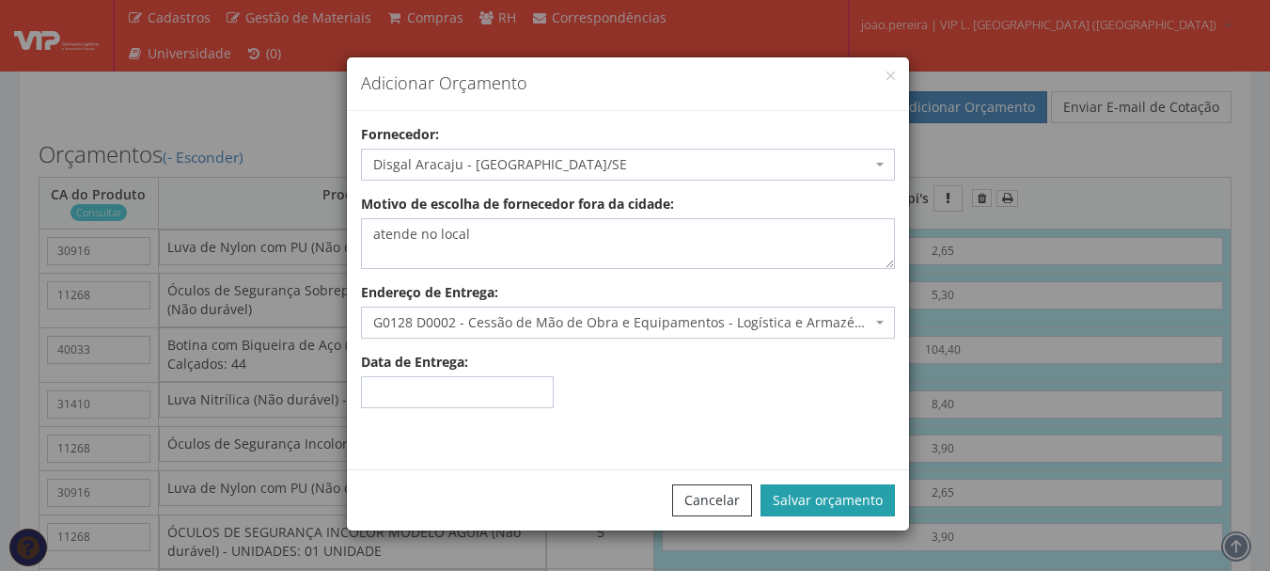
click at [828, 495] on button "Salvar orçamento" at bounding box center [828, 500] width 134 height 32
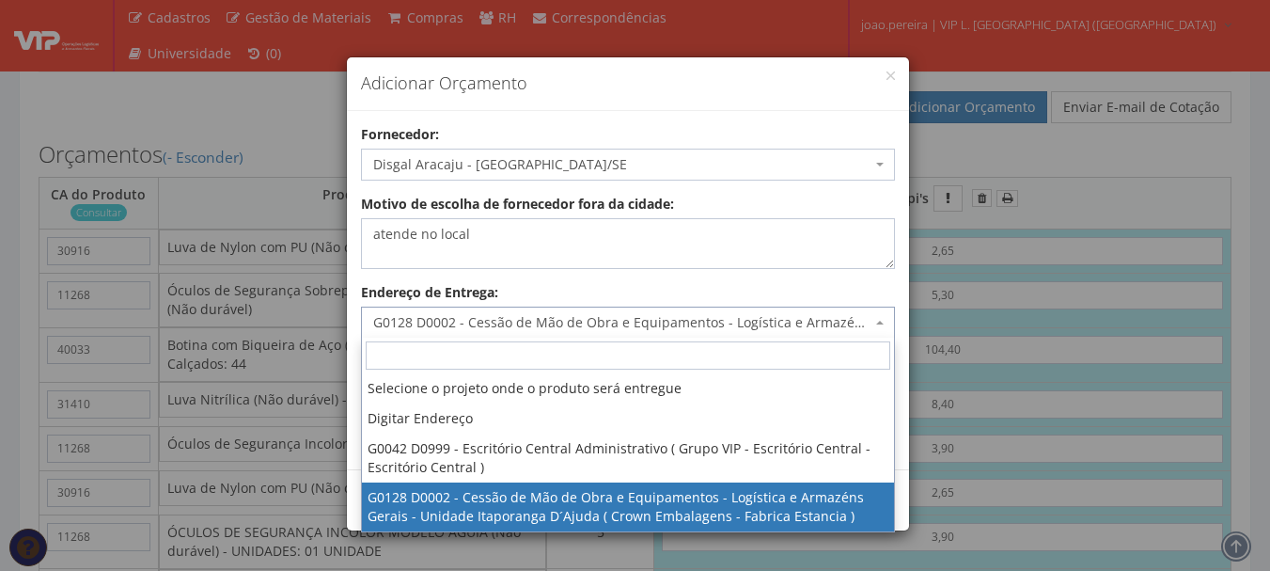
click at [857, 321] on span "G0128 D0002 - Cessão de Mão de Obra e Equipamentos - Logística e Armazéns Gerai…" at bounding box center [622, 322] width 498 height 19
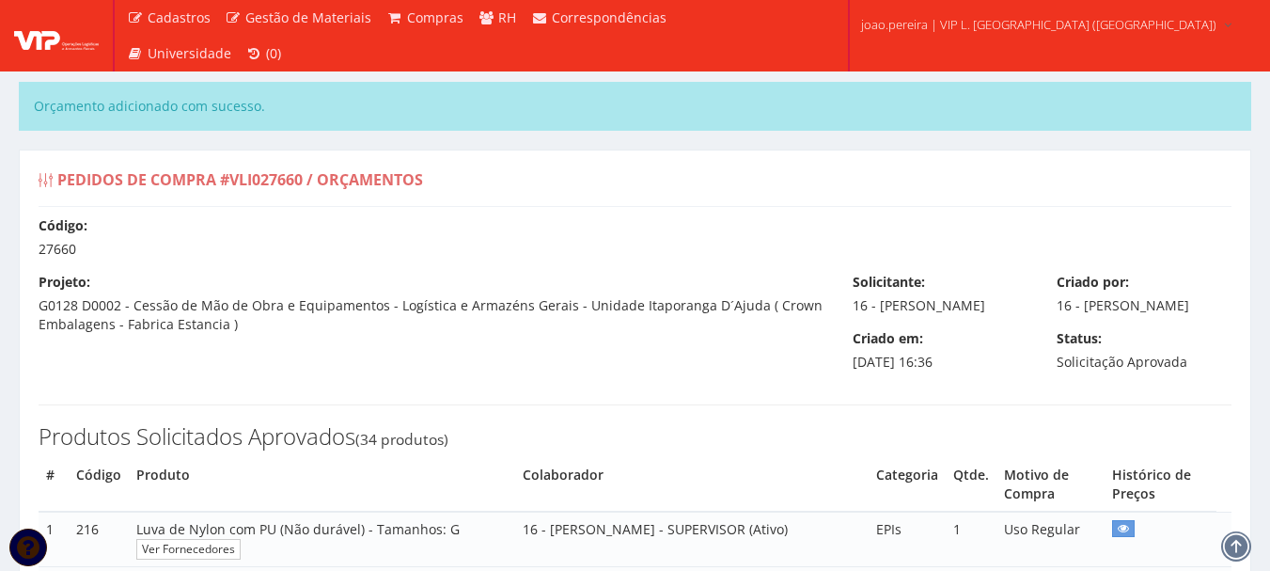
select select "0"
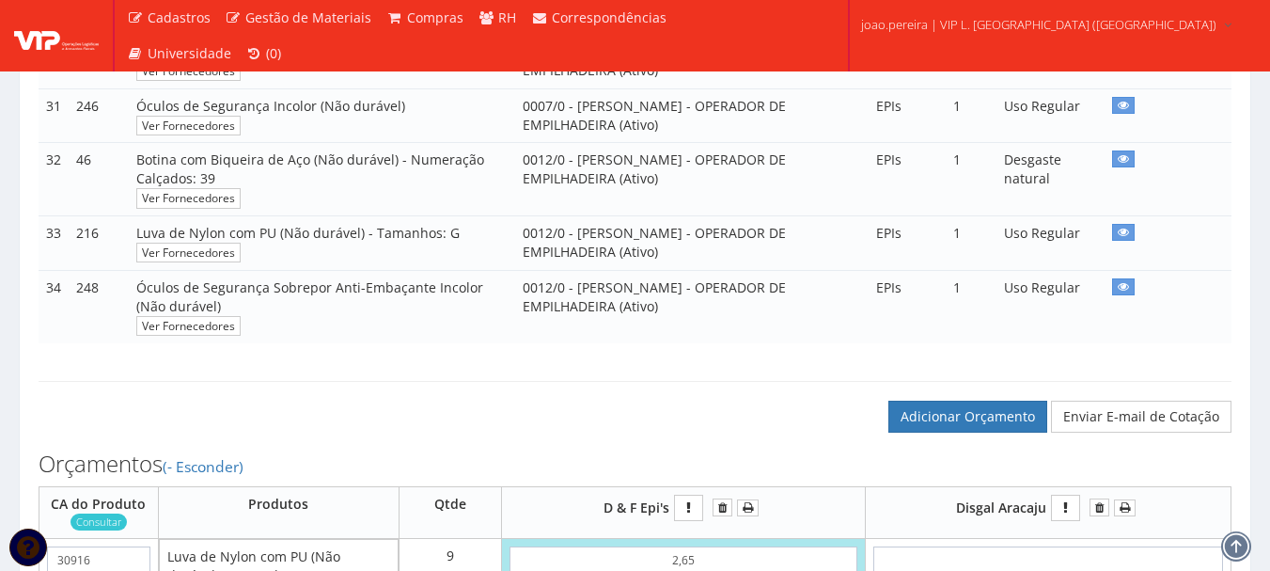
scroll to position [2633, 0]
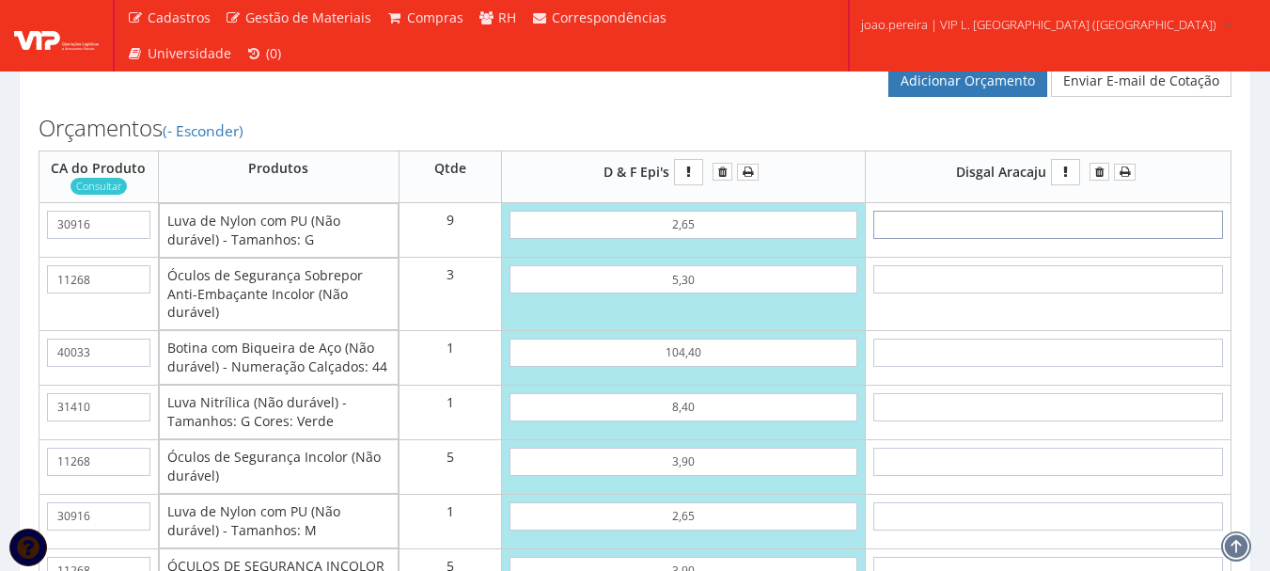
click at [1087, 239] on input "text" at bounding box center [1049, 225] width 350 height 28
click at [1097, 239] on input "text" at bounding box center [1049, 225] width 350 height 28
type input "2"
type input "18,00"
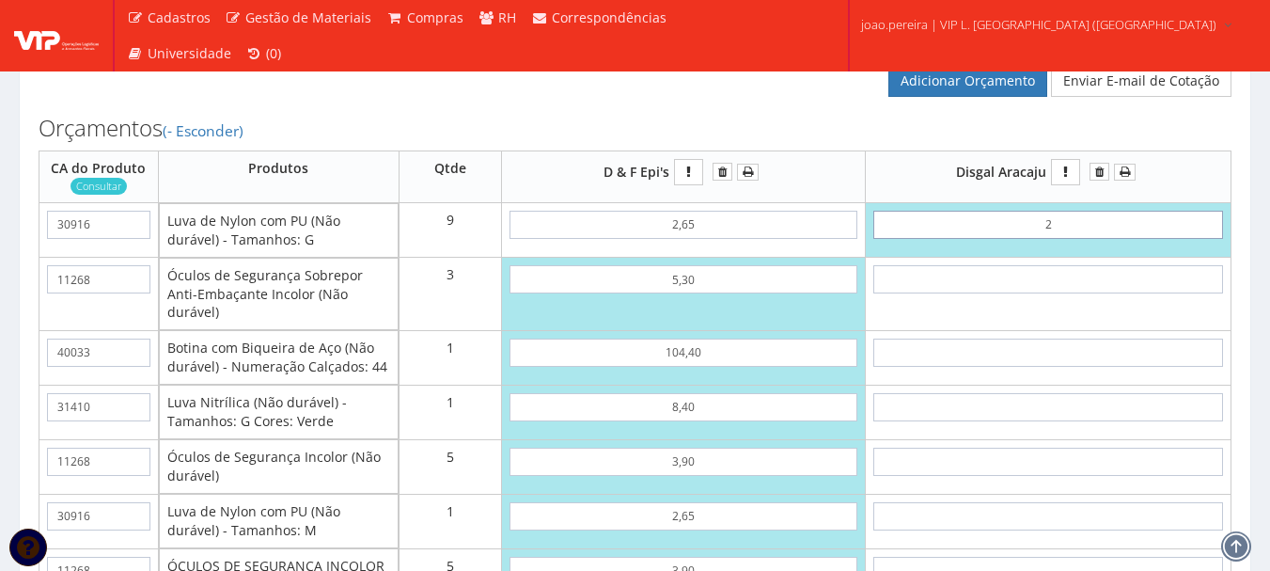
type input "28"
type input "252,00"
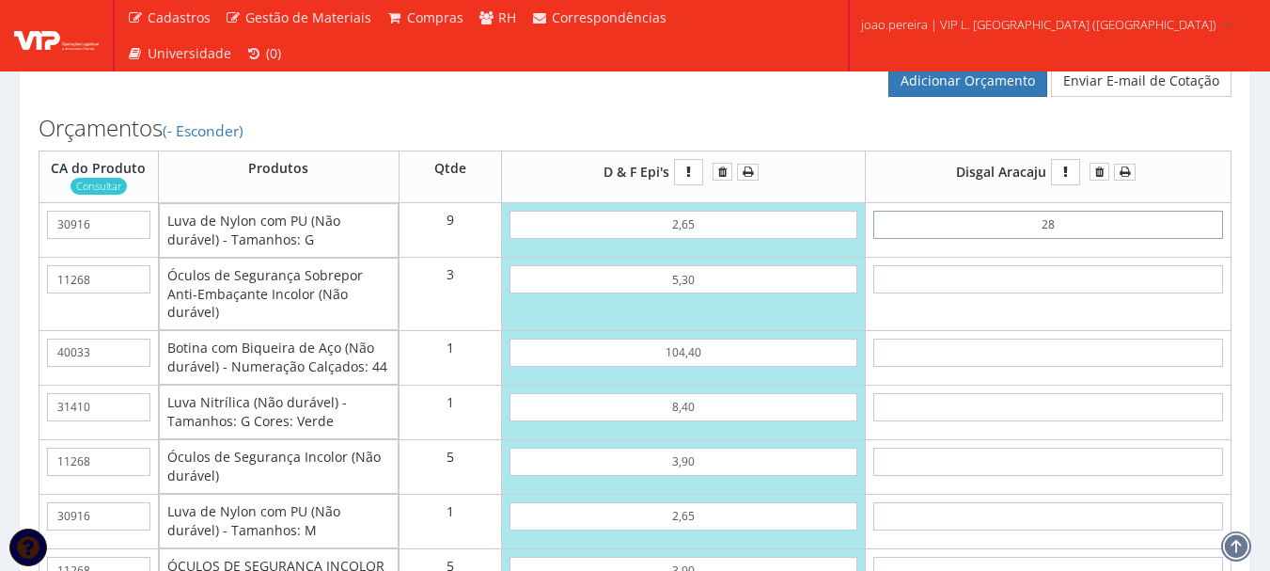
type input "2,88"
type input "25,92"
type input "2,88"
type input "6"
type input "43,92"
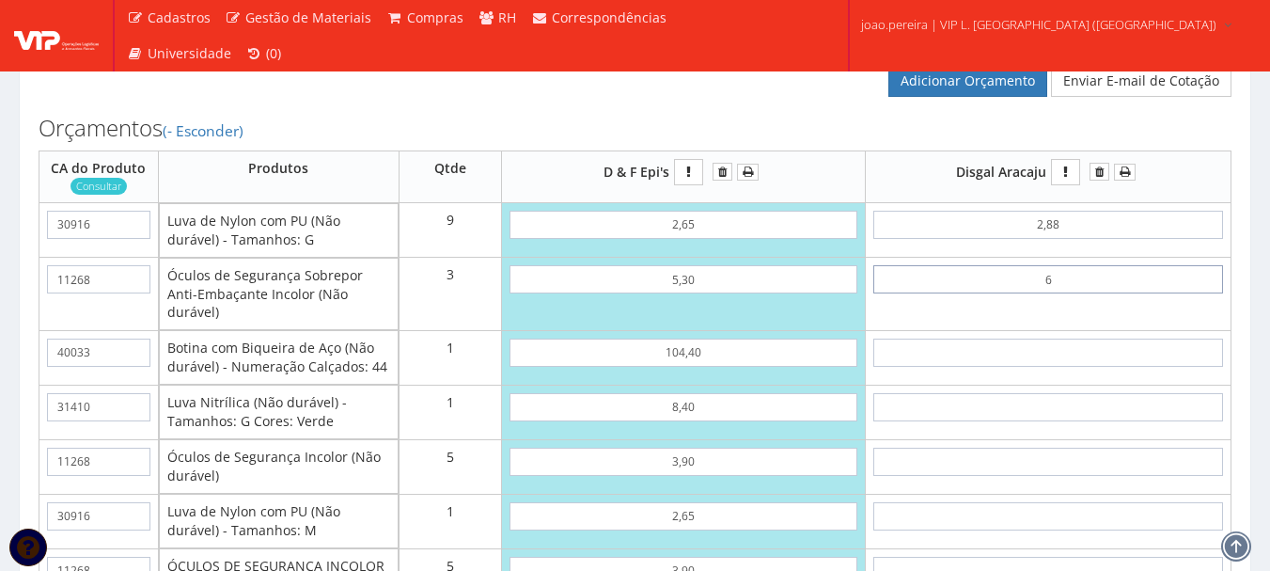
type input "63"
type input "214,92"
type input "6,39"
type input "45,09"
type input "6,39"
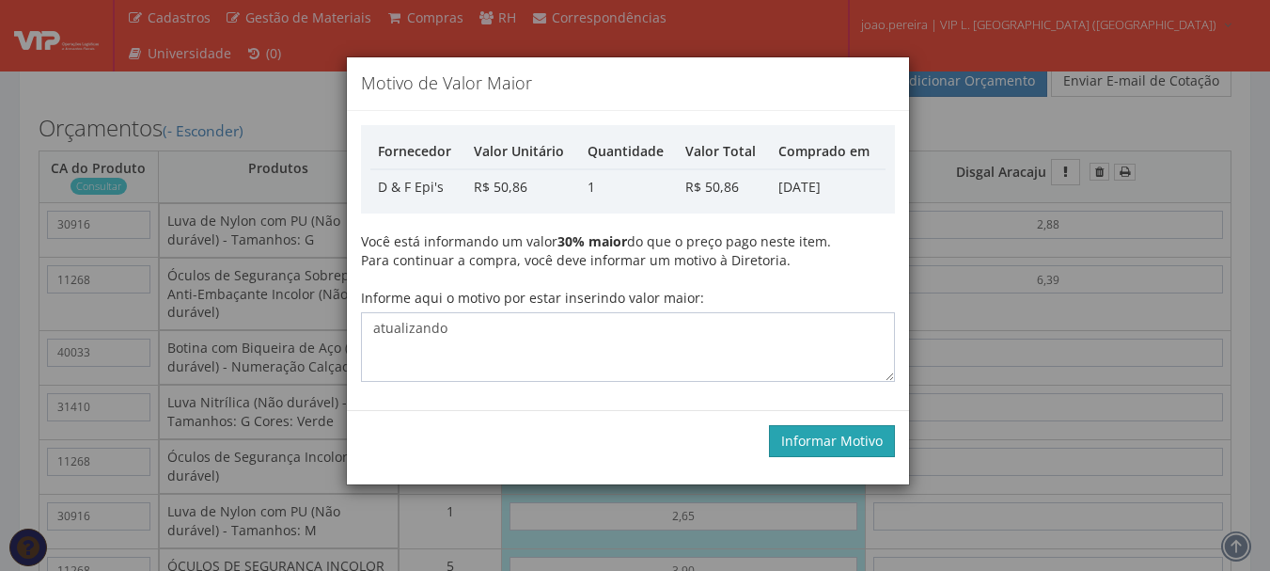
click at [858, 450] on button "Informar Motivo" at bounding box center [832, 441] width 126 height 32
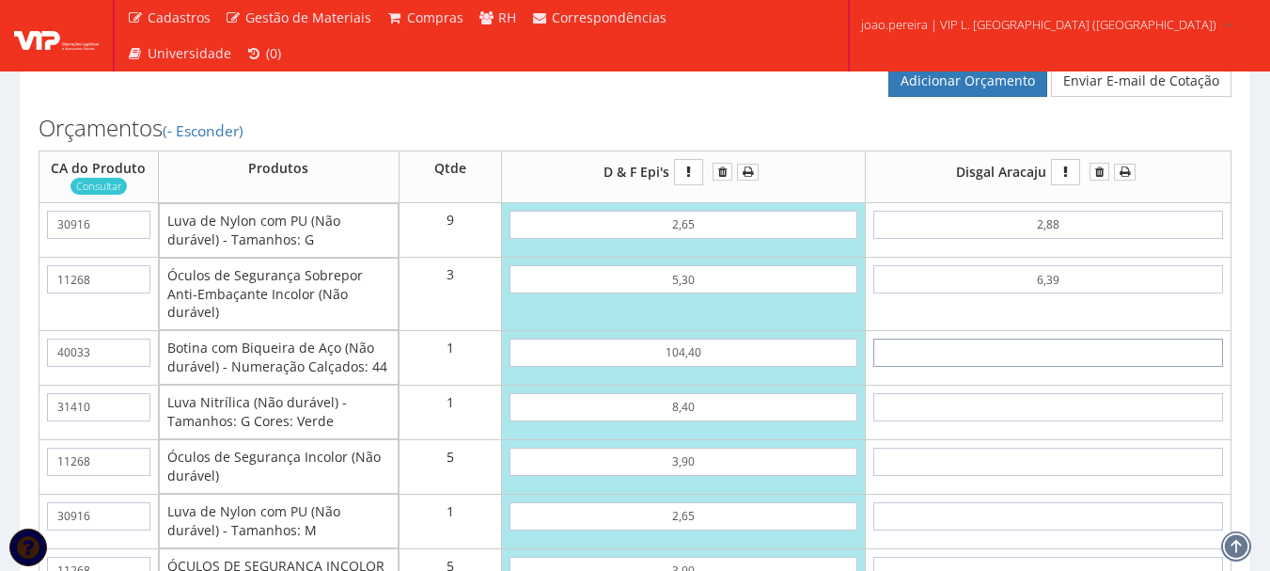
click at [1070, 367] on input "text" at bounding box center [1049, 353] width 350 height 28
type input "1"
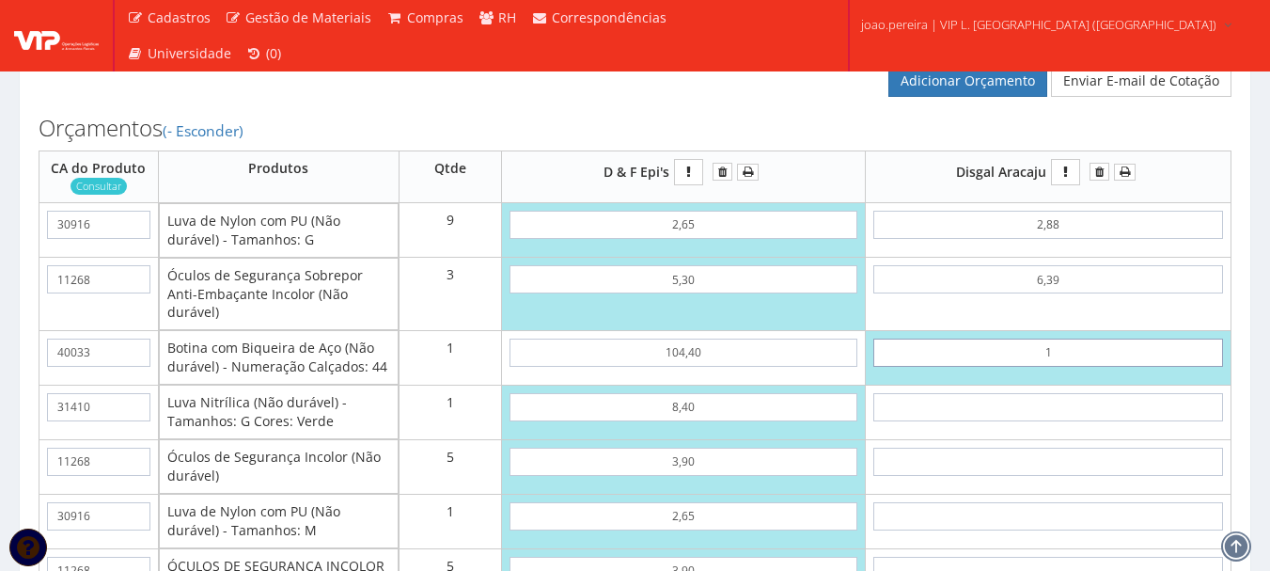
type input "46,09"
type input "10"
type input "55,09"
type input "1,02"
type input "46,11"
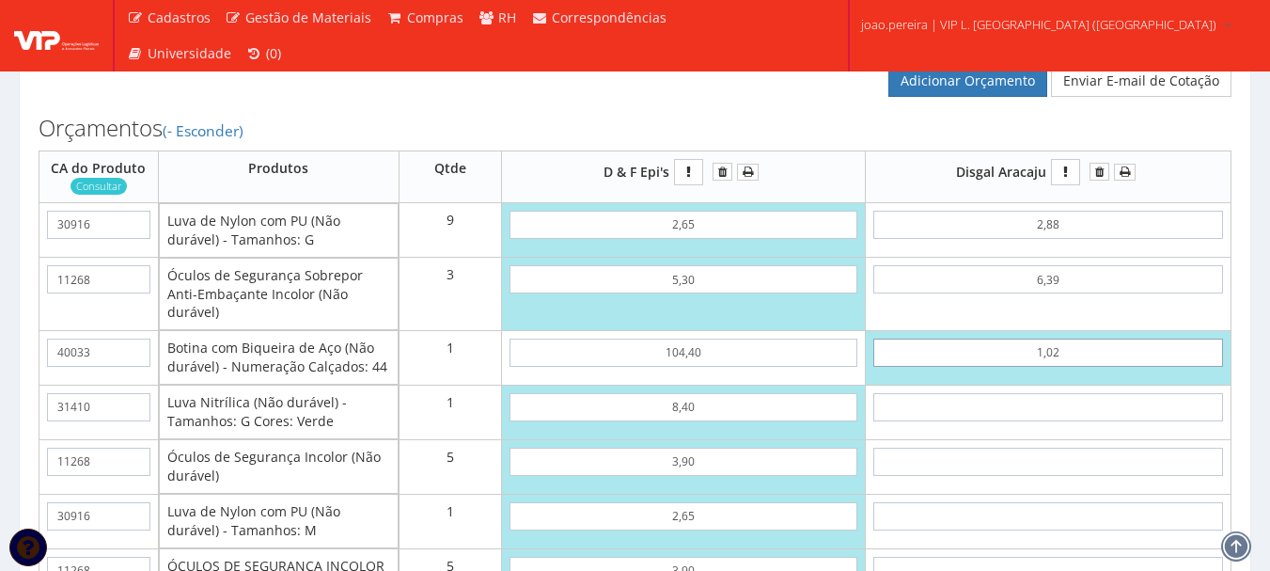
type input "10,24"
type input "55,33"
type input "102,47"
type input "147,56"
type input "102,47"
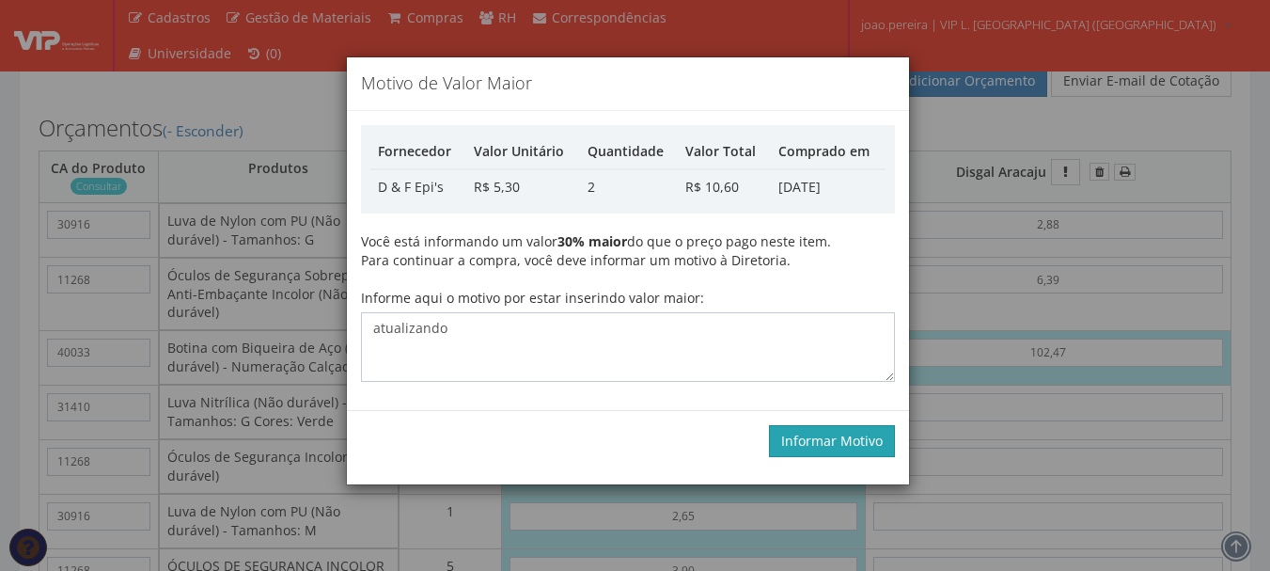
click at [853, 441] on button "Informar Motivo" at bounding box center [832, 441] width 126 height 32
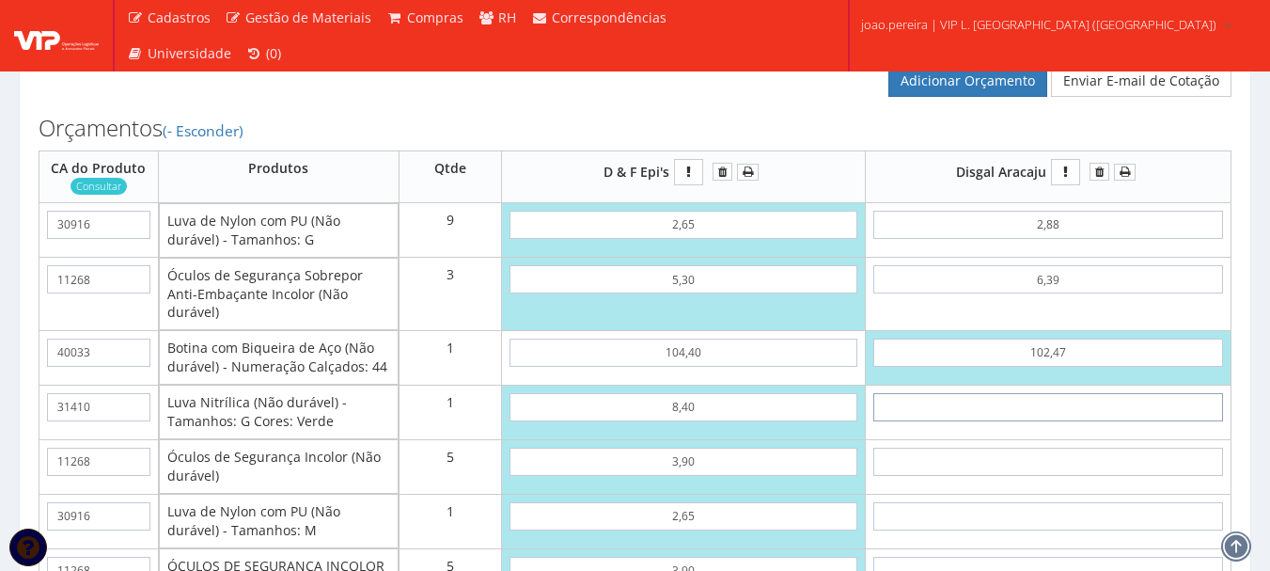
click at [1080, 421] on input "text" at bounding box center [1049, 407] width 350 height 28
type input "8"
type input "155,56"
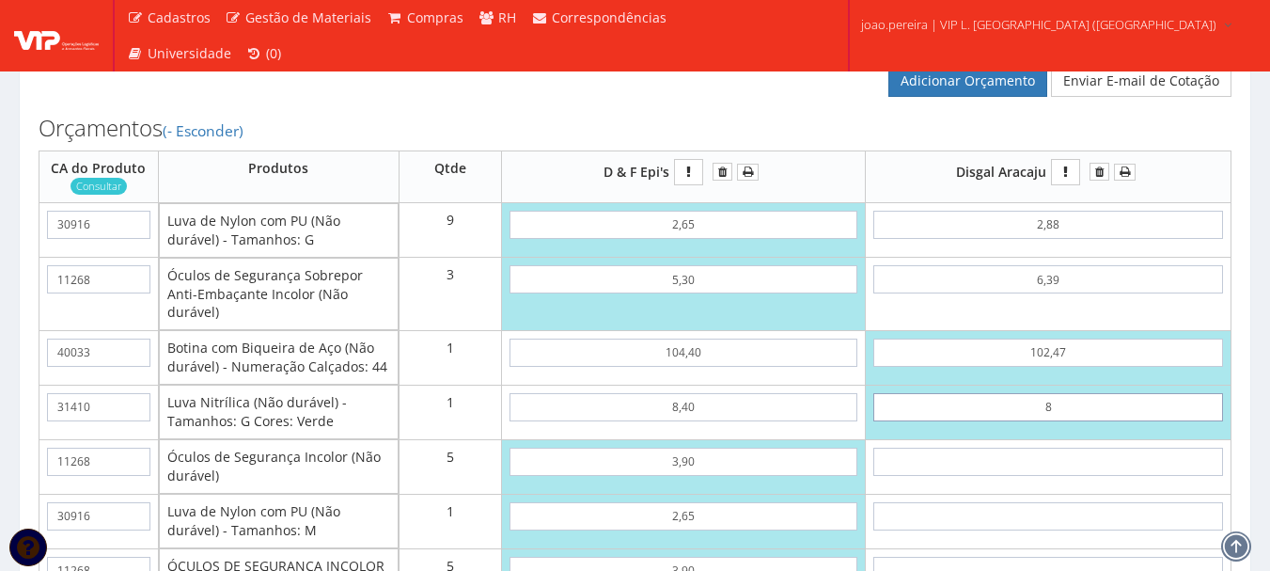
type input "82"
type input "229,56"
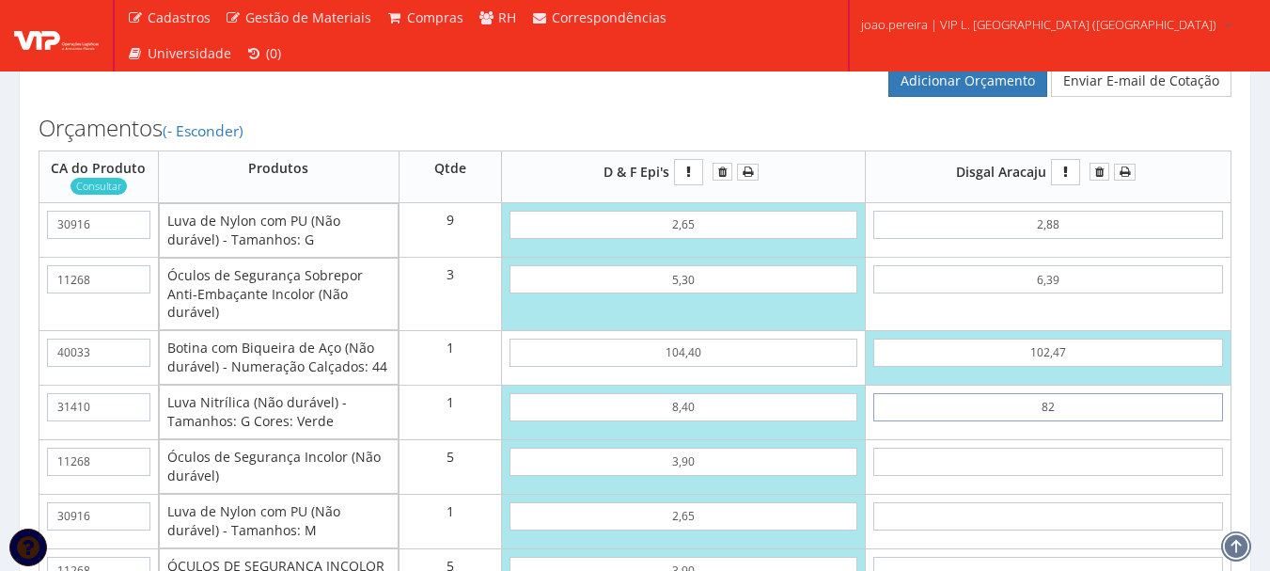
type input "8,24"
type input "155,80"
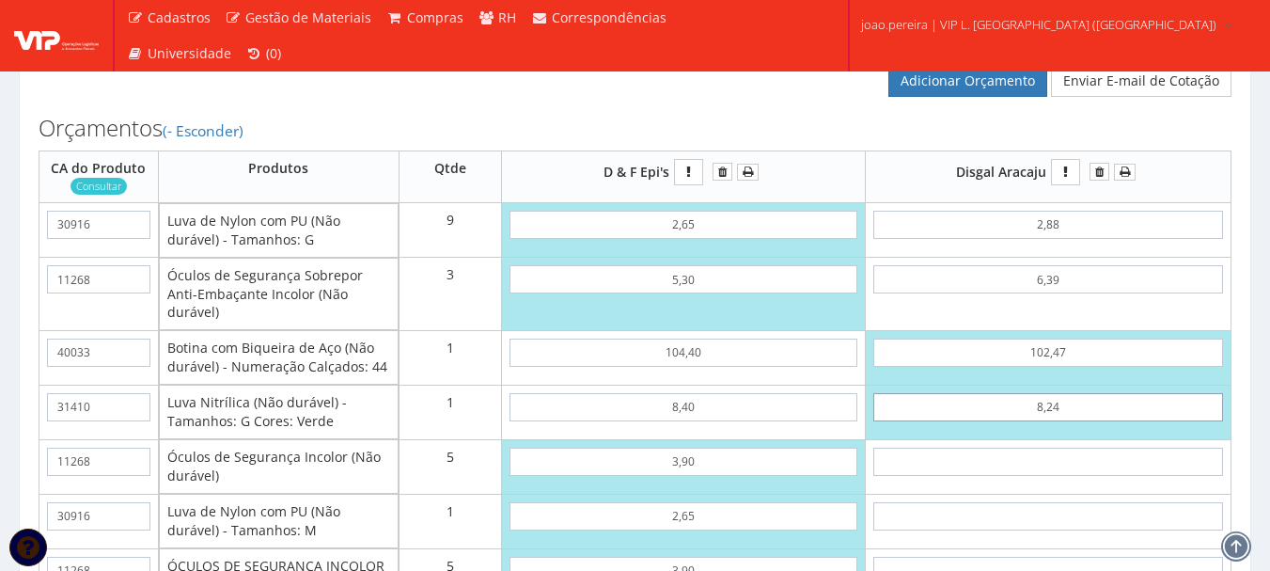
type input "8,24"
click at [1083, 476] on input "text" at bounding box center [1049, 462] width 350 height 28
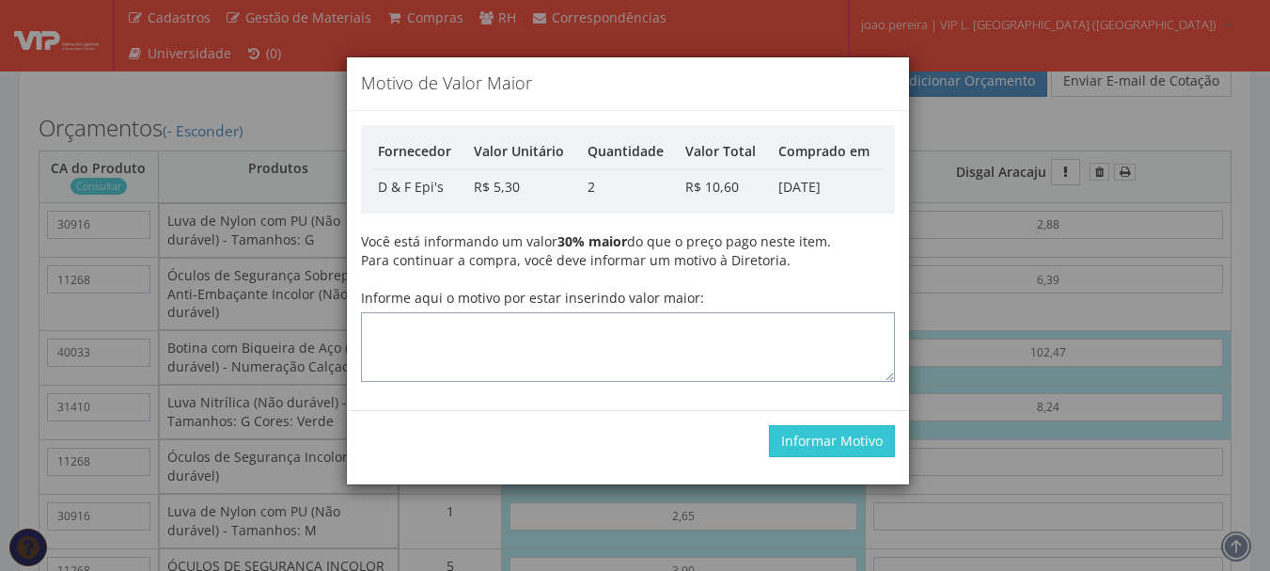
click at [660, 350] on textarea "Informe aqui o motivo por estar inserindo valor maior:" at bounding box center [628, 347] width 534 height 70
type textarea "atualizando"
click at [853, 440] on button "Informar Motivo" at bounding box center [832, 441] width 126 height 32
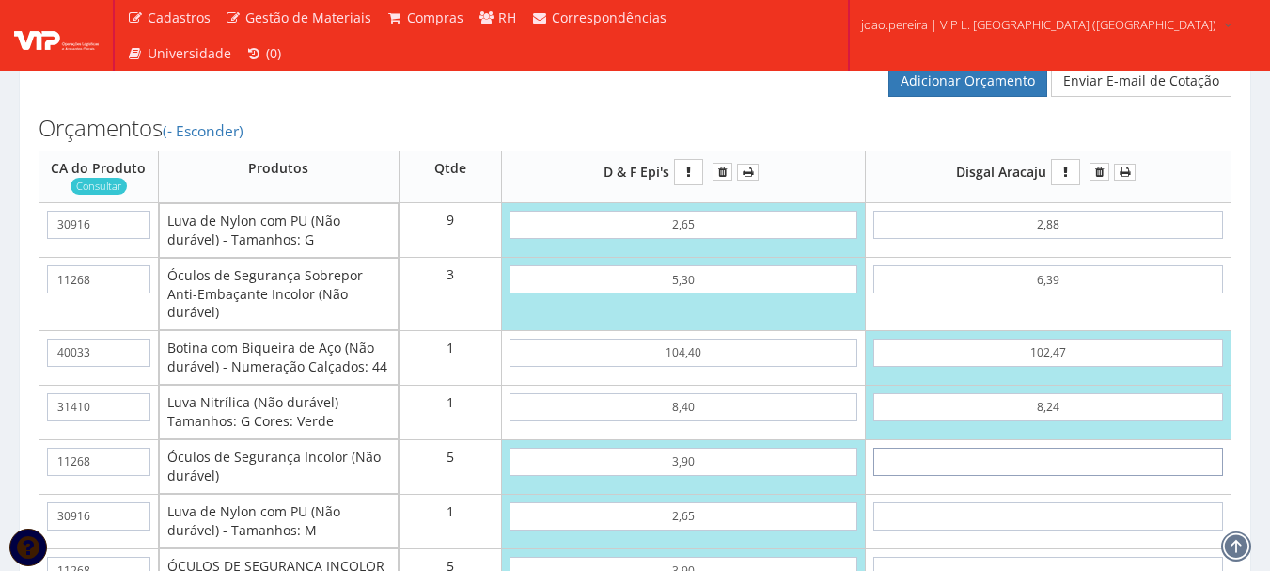
click at [1101, 476] on input "text" at bounding box center [1049, 462] width 350 height 28
type input "4"
type input "175,80"
type input "43"
type input "370,80"
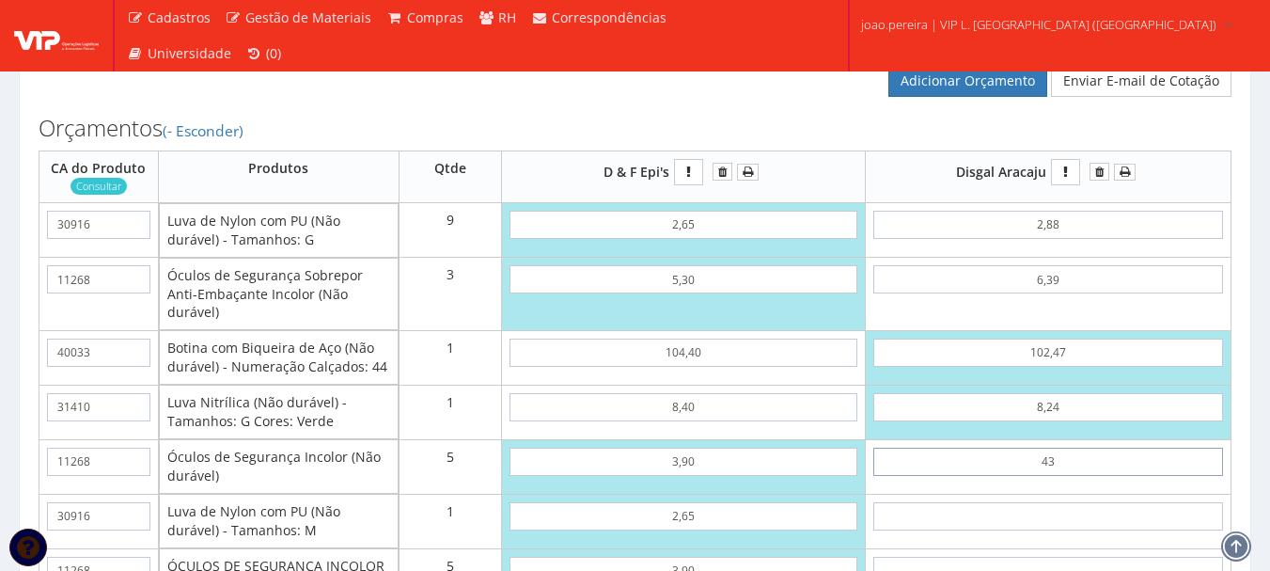
type input "4,36"
type input "177,60"
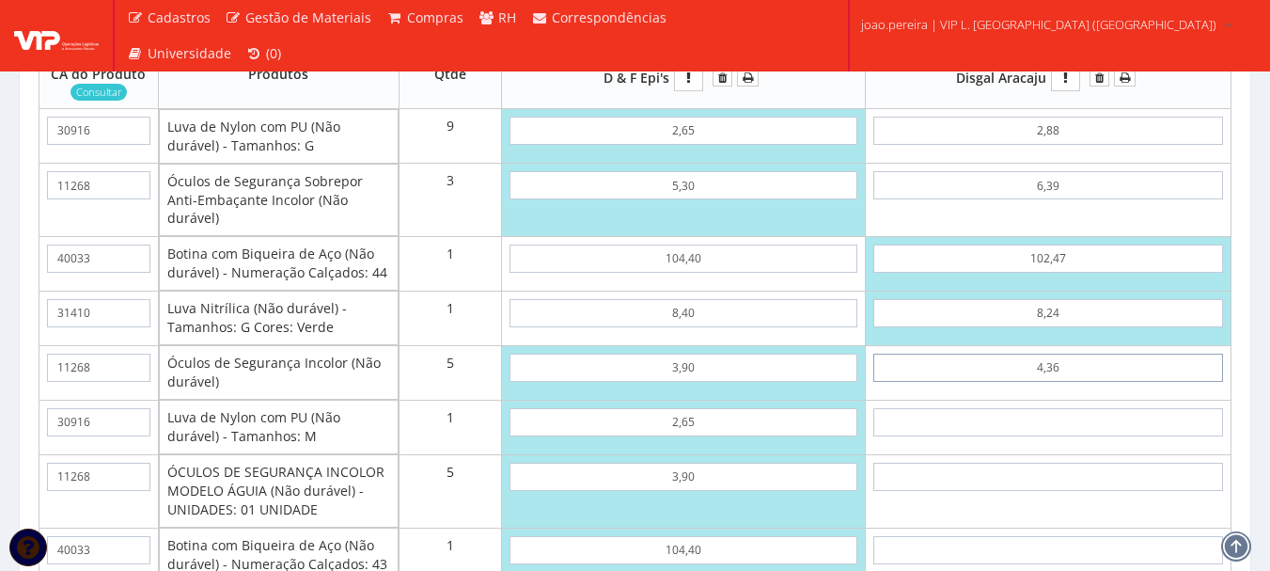
type input "4,36"
click at [1080, 436] on input "text" at bounding box center [1049, 422] width 350 height 28
type input "2"
type input "179,60"
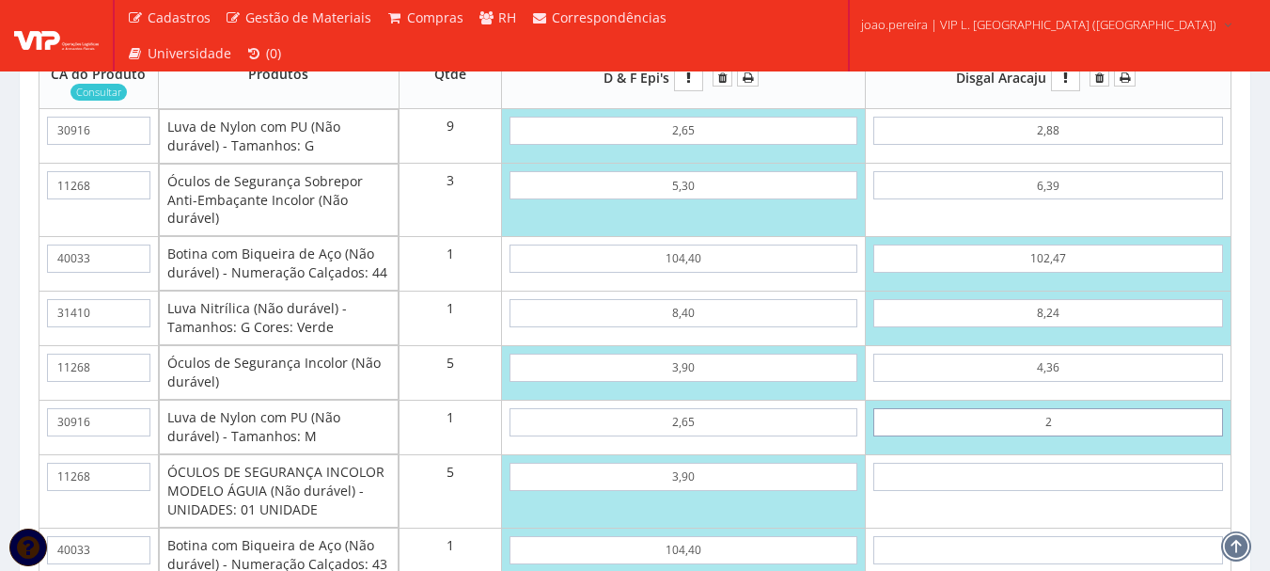
type input "28"
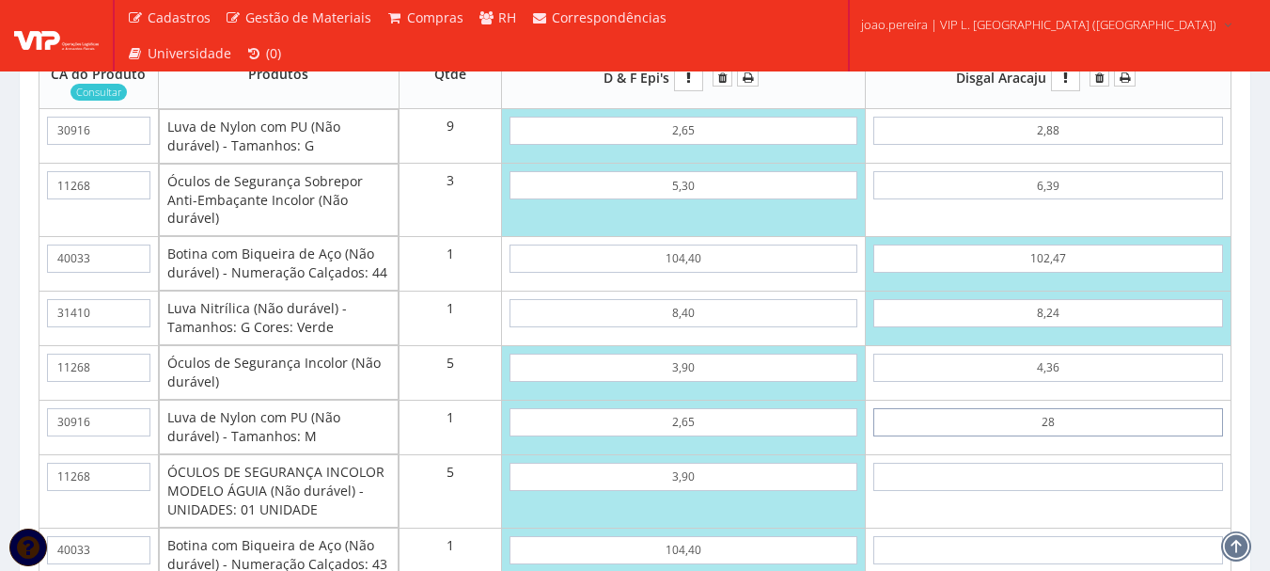
type input "205,60"
type input "2,88"
type input "180,48"
type input "2,88"
click at [1088, 491] on input "text" at bounding box center [1049, 477] width 350 height 28
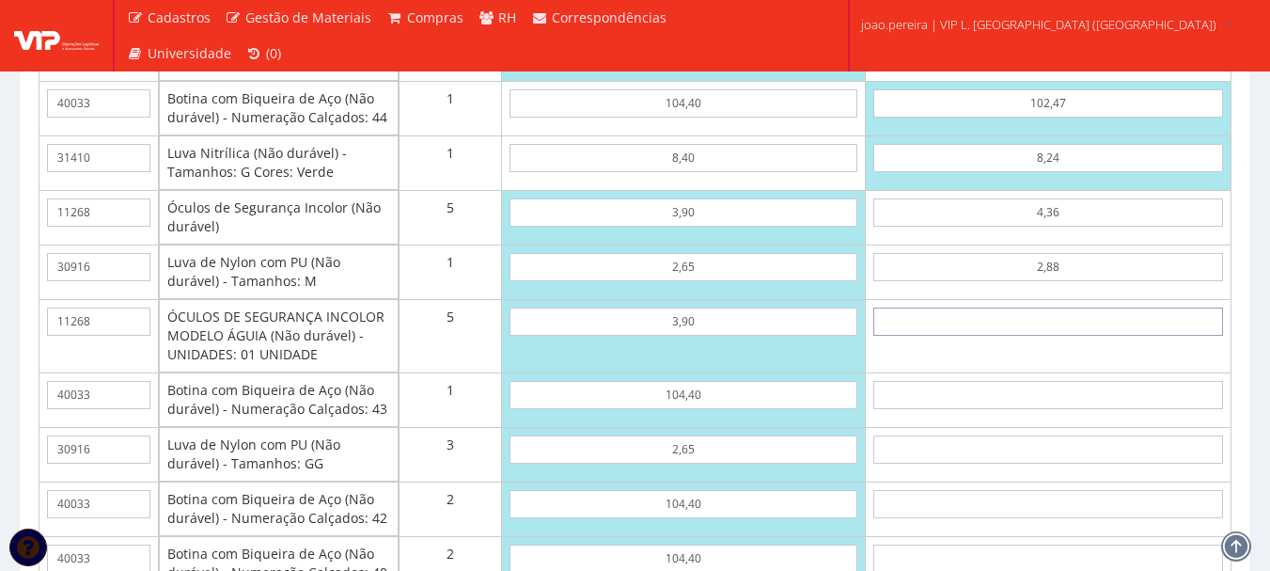
scroll to position [2915, 0]
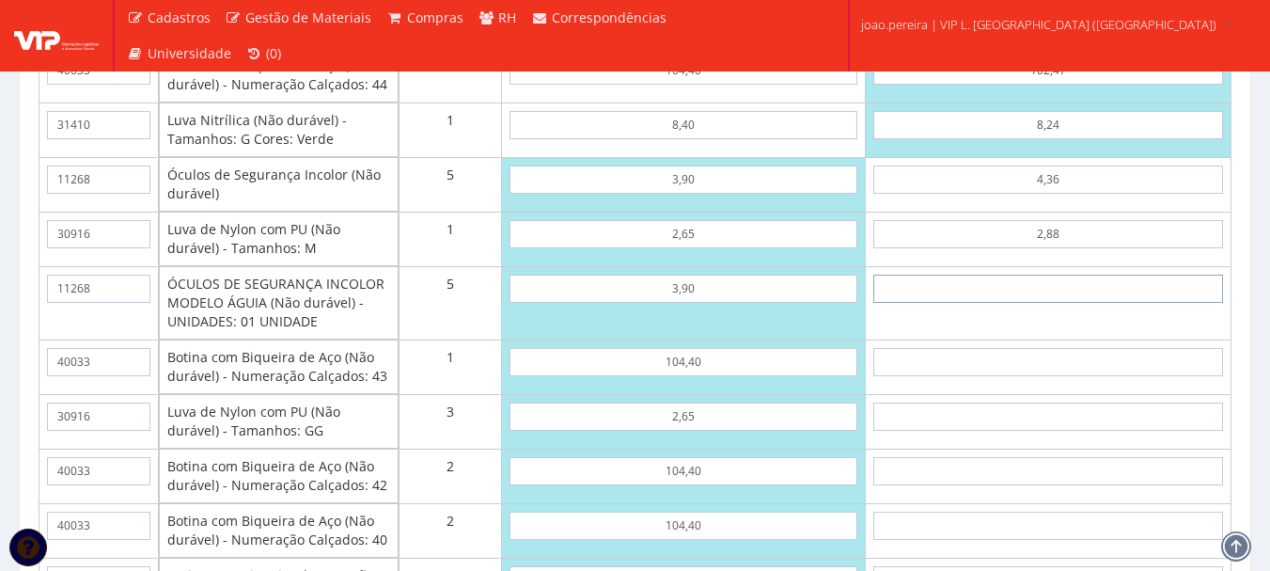
type input "4"
type input "200,48"
type input "43"
type input "395,48"
type input "4,36"
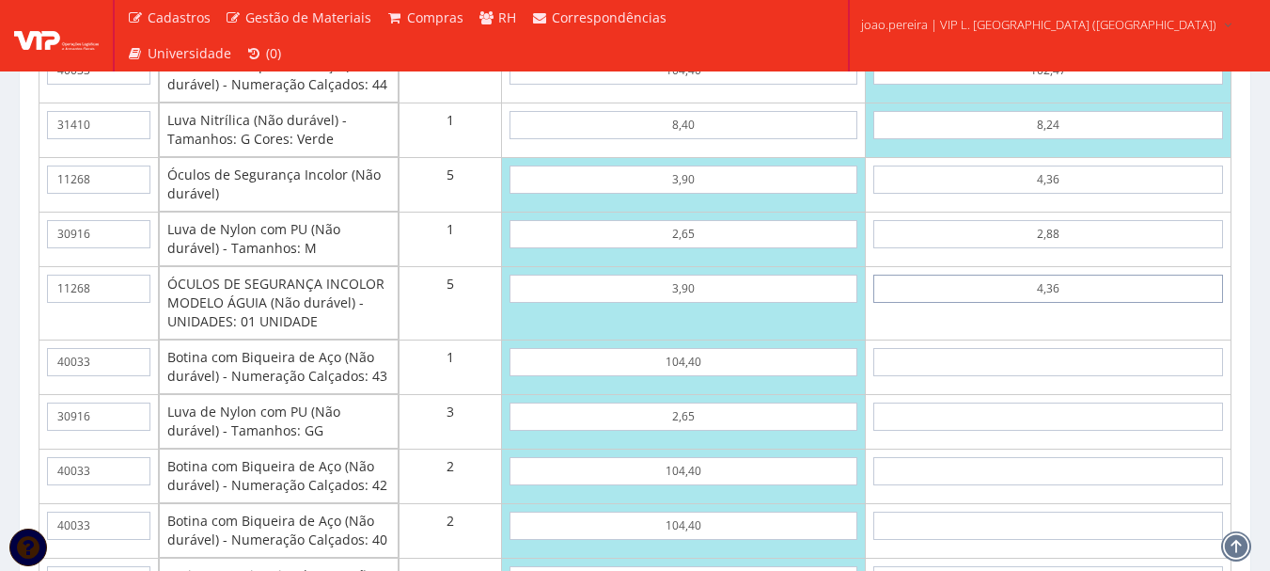
type input "202,28"
type input "4,36"
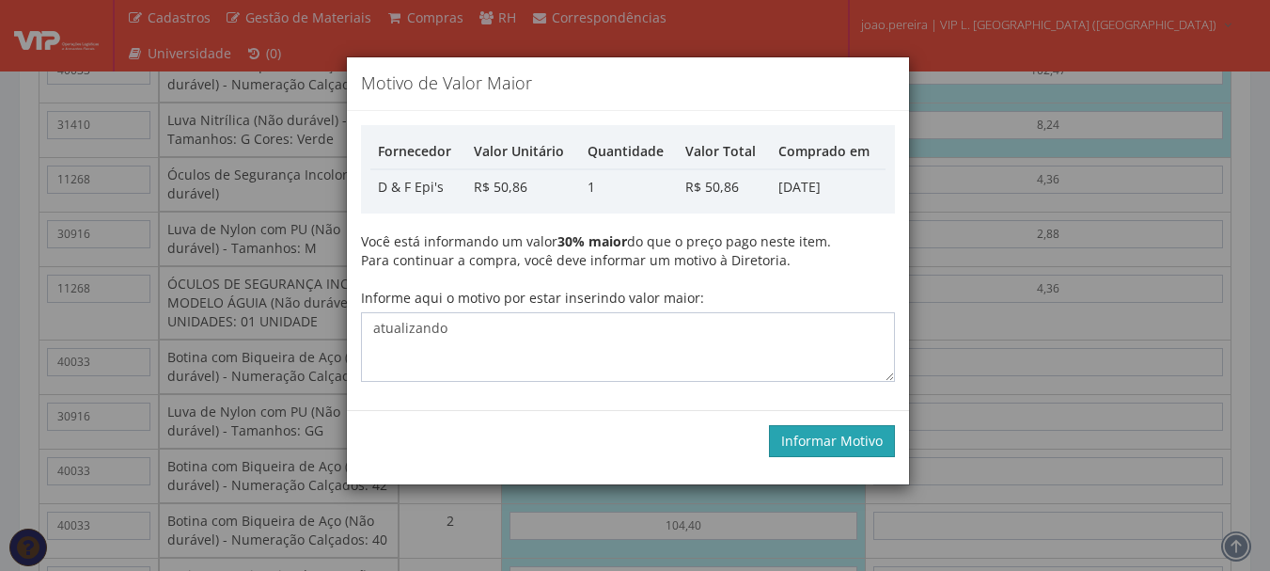
click at [854, 437] on button "Informar Motivo" at bounding box center [832, 441] width 126 height 32
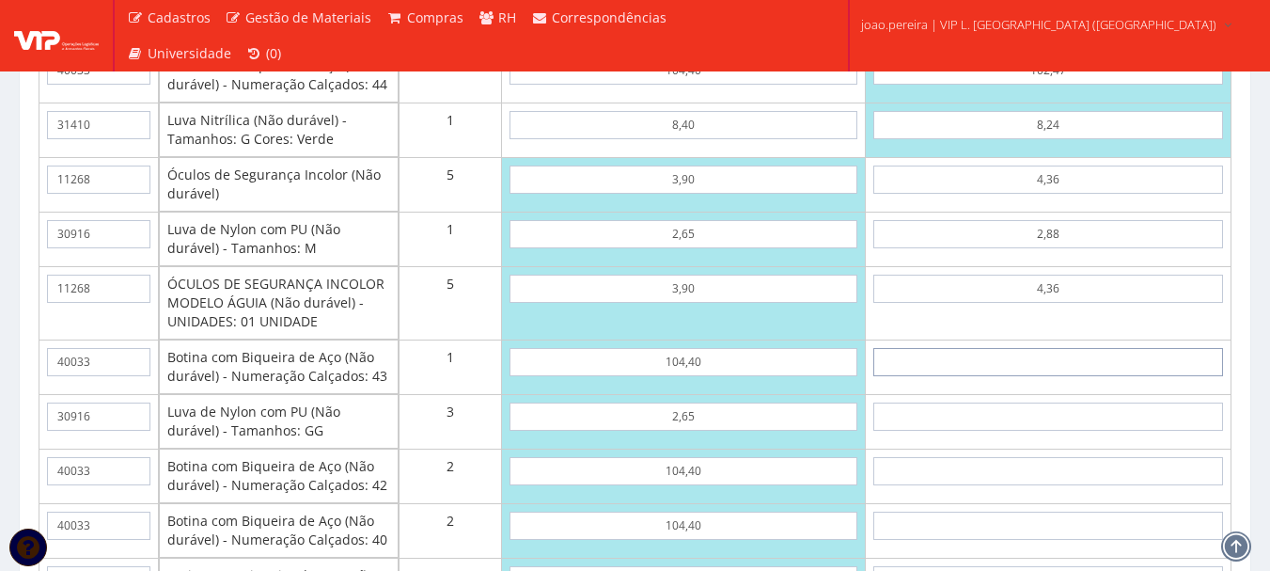
click at [1069, 376] on input "text" at bounding box center [1049, 362] width 350 height 28
type input "1"
type input "203,28"
type input "10"
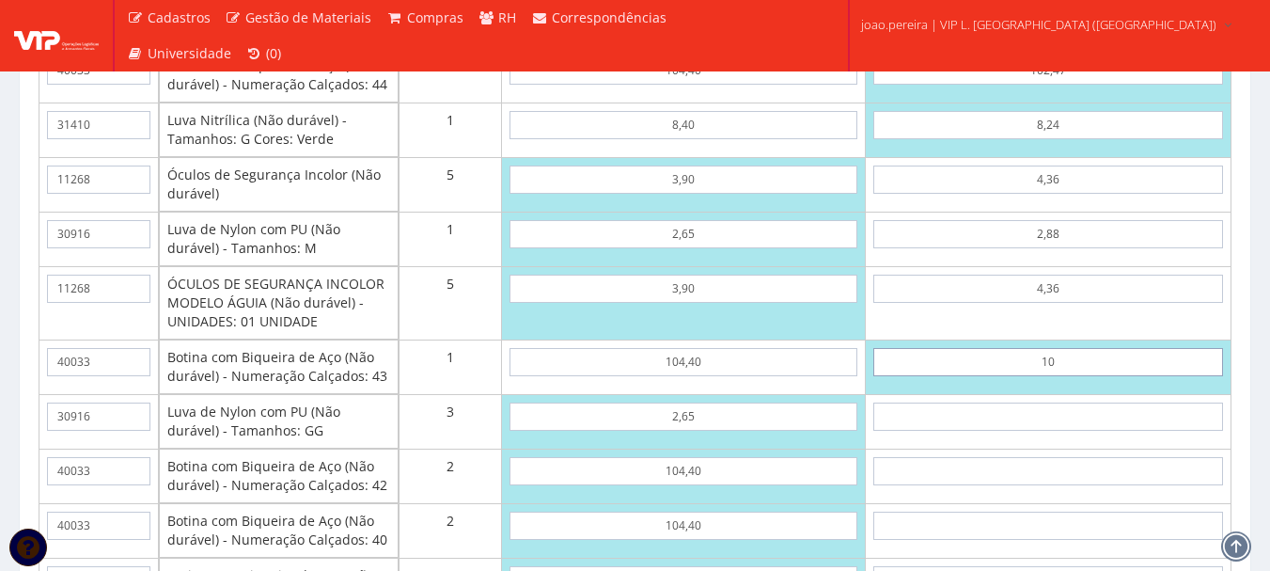
type input "212,28"
type input "1,02"
type input "203,30"
type input "10,24"
type input "212,52"
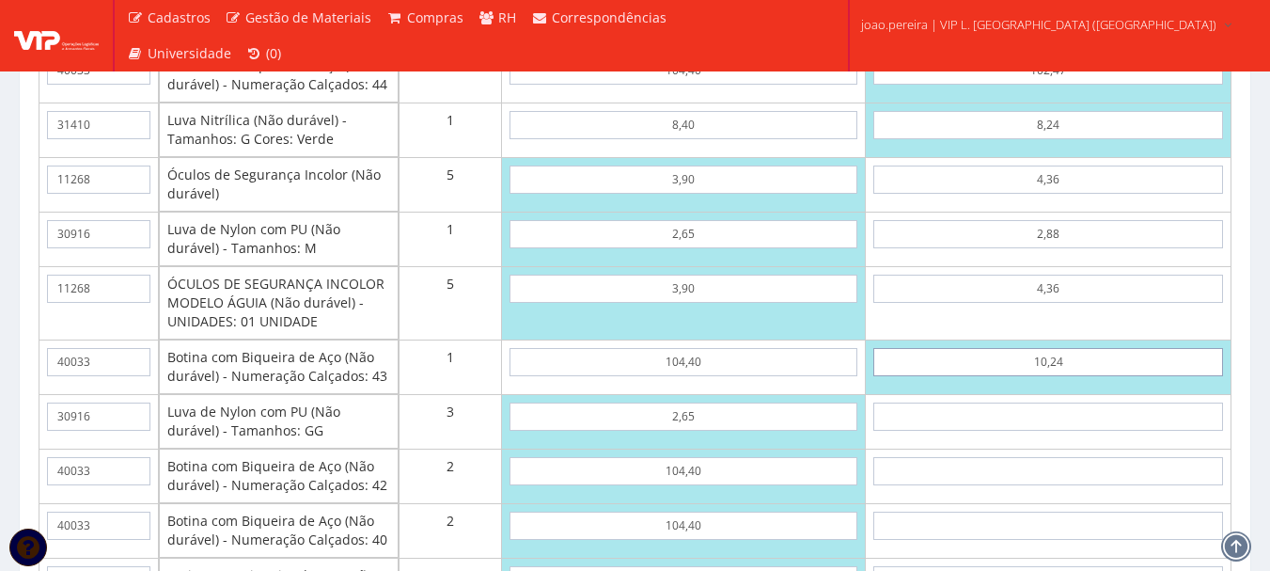
type input "102,47"
type input "304,75"
type input "102,47"
click at [1081, 431] on input "text" at bounding box center [1049, 416] width 350 height 28
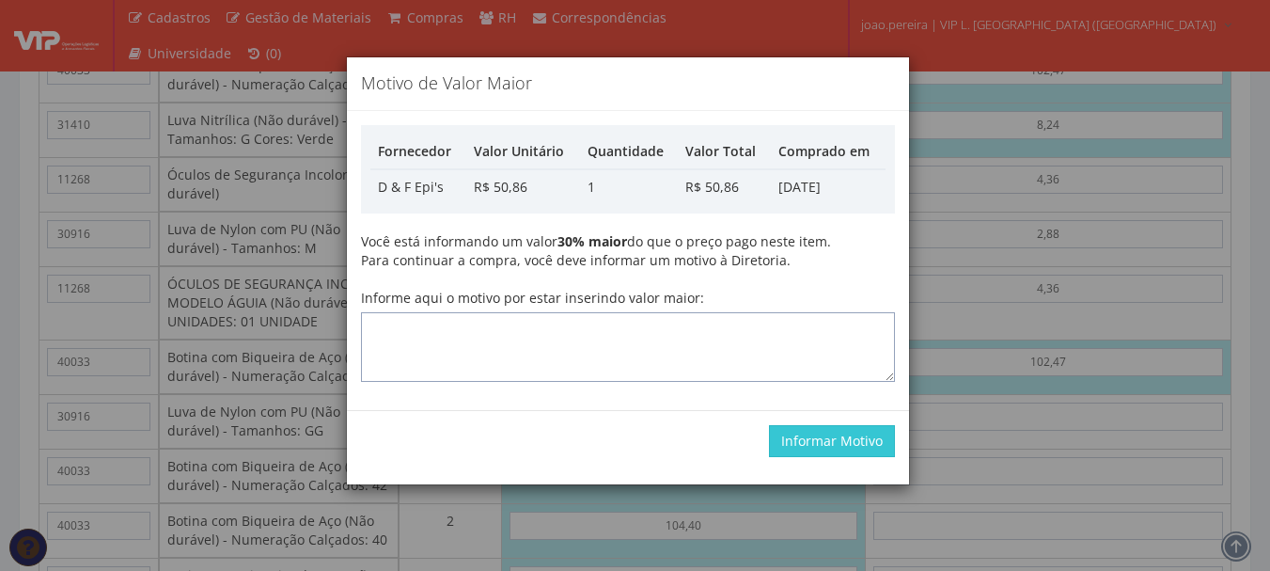
click at [671, 342] on textarea "Informe aqui o motivo por estar inserindo valor maior:" at bounding box center [628, 347] width 534 height 70
type textarea "atualizando"
click at [817, 443] on button "Informar Motivo" at bounding box center [832, 441] width 126 height 32
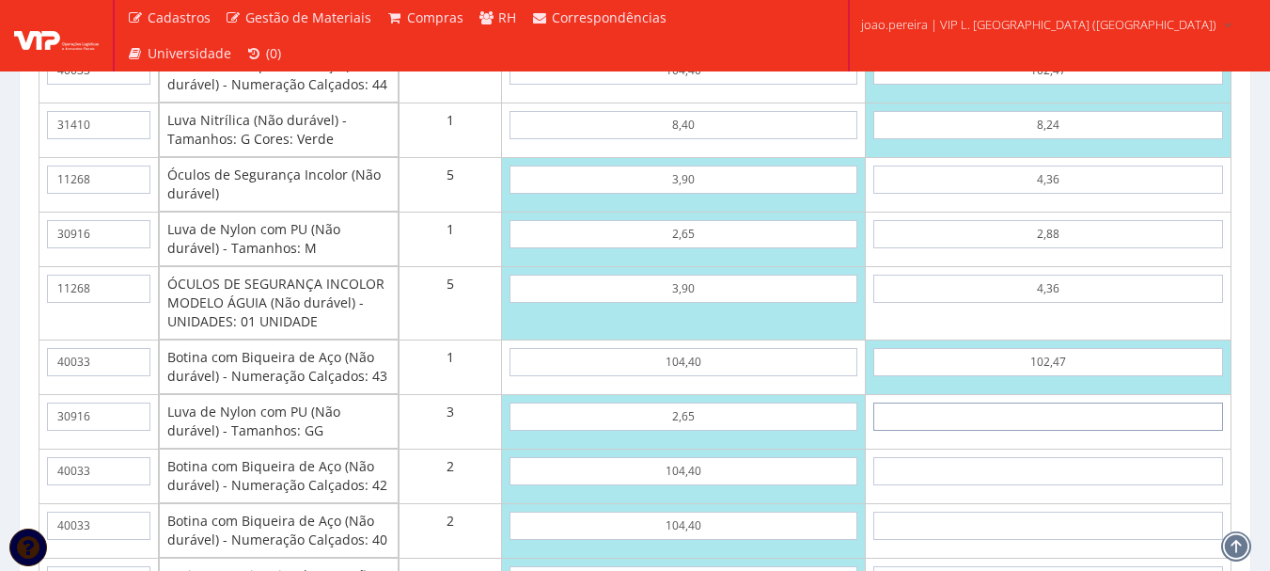
click at [1112, 431] on input "text" at bounding box center [1049, 416] width 350 height 28
type input "2"
type input "310,75"
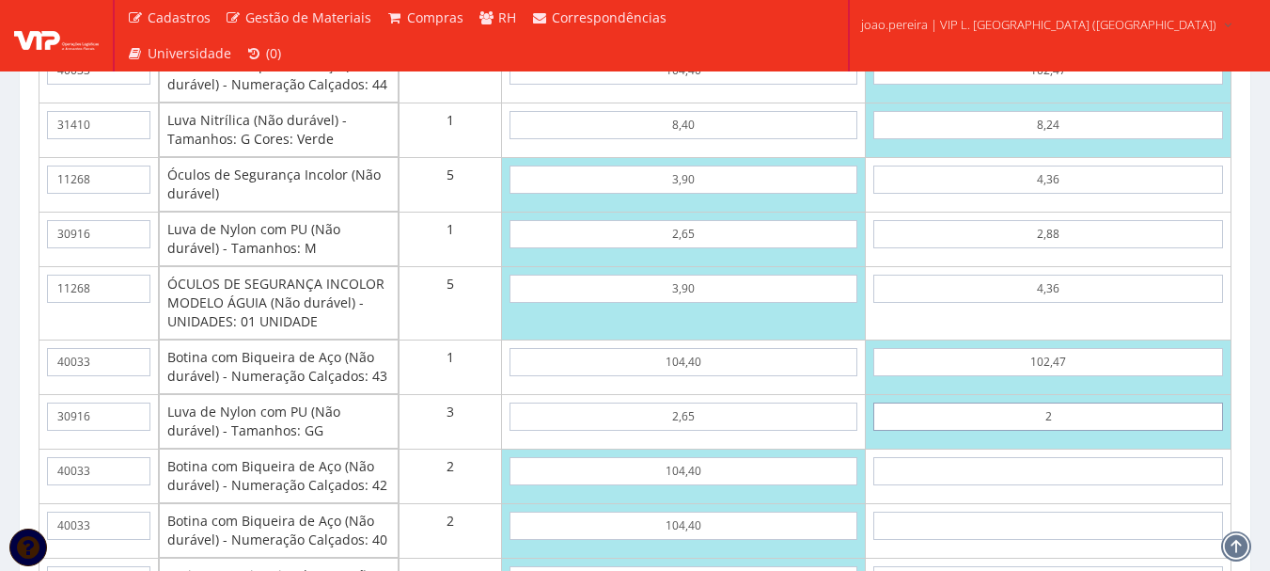
type input "28"
type input "388,75"
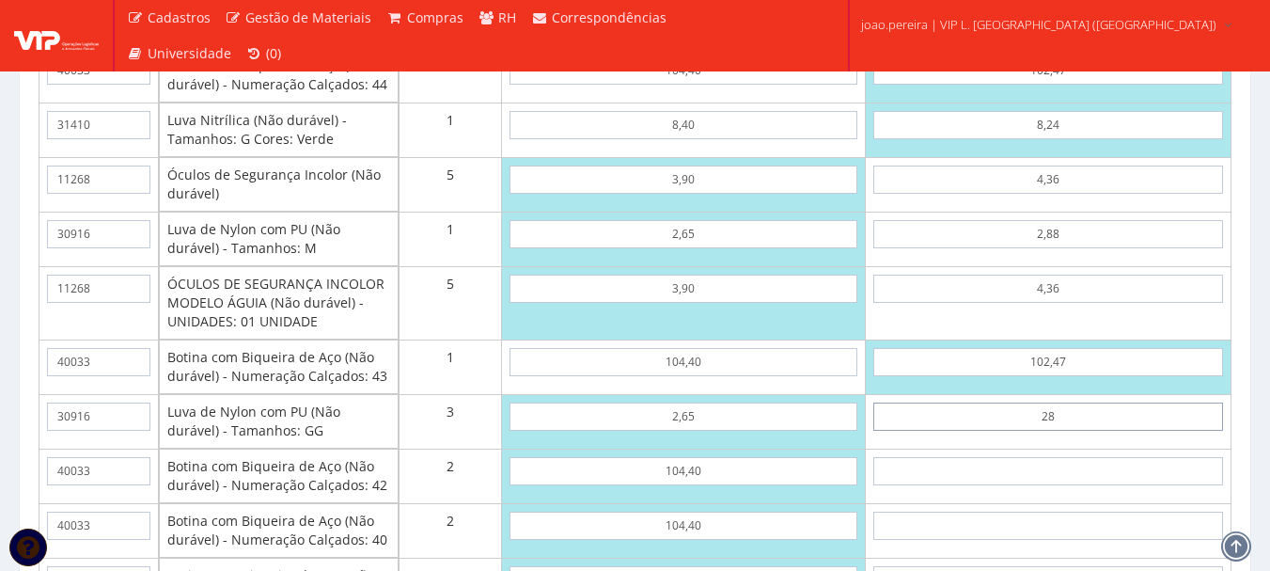
type input "2,88"
type input "313,39"
type input "2,88"
click at [1099, 483] on input "text" at bounding box center [1049, 471] width 350 height 28
type input "1"
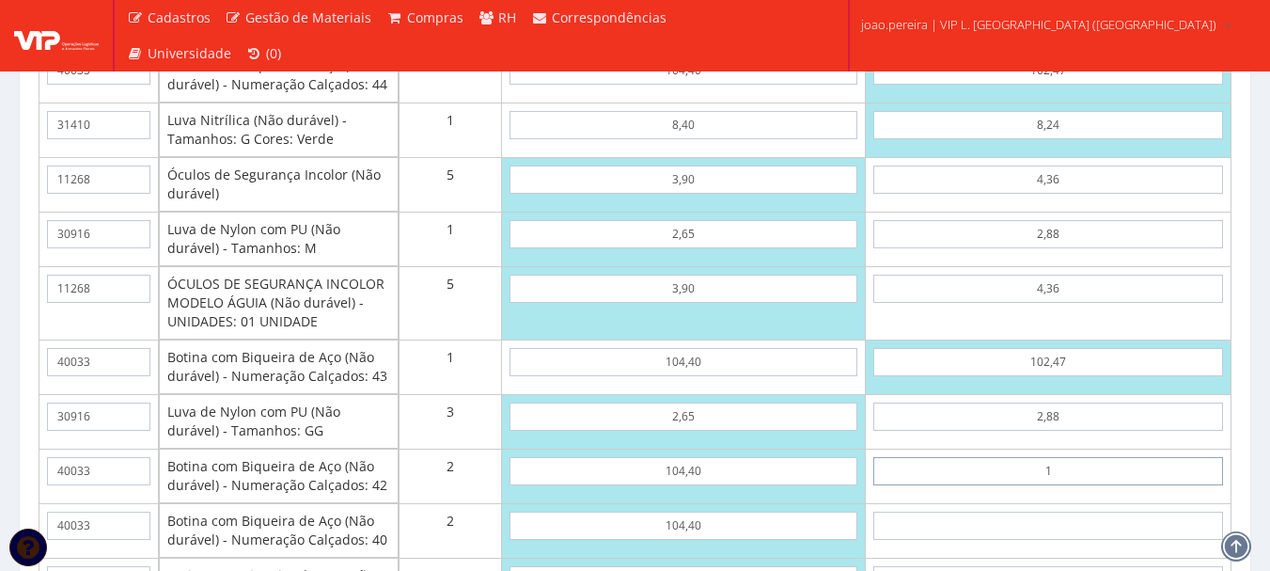
type input "315,39"
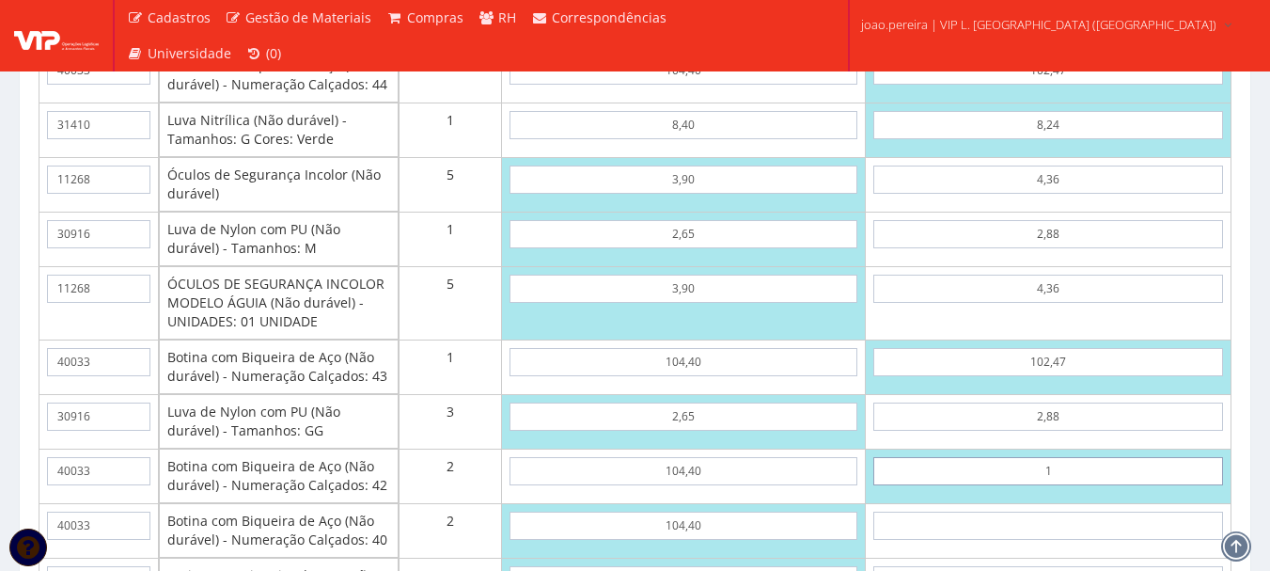
type input "10"
type input "333,39"
type input "1,02"
type input "315,43"
type input "10,24"
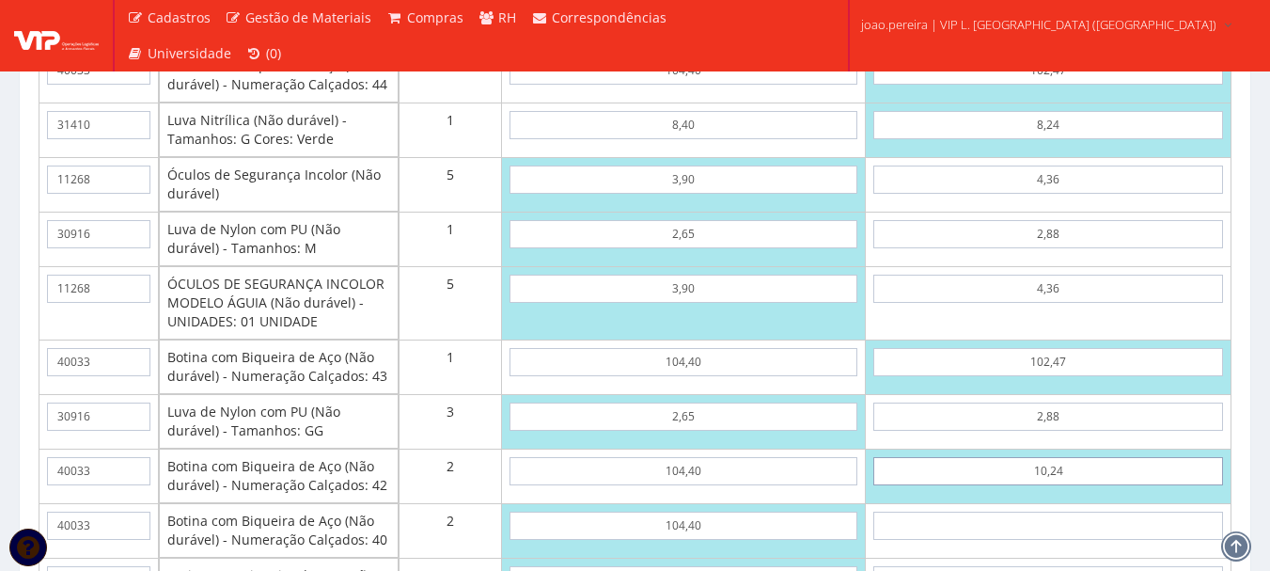
type input "333,87"
type input "102,47"
type input "518,33"
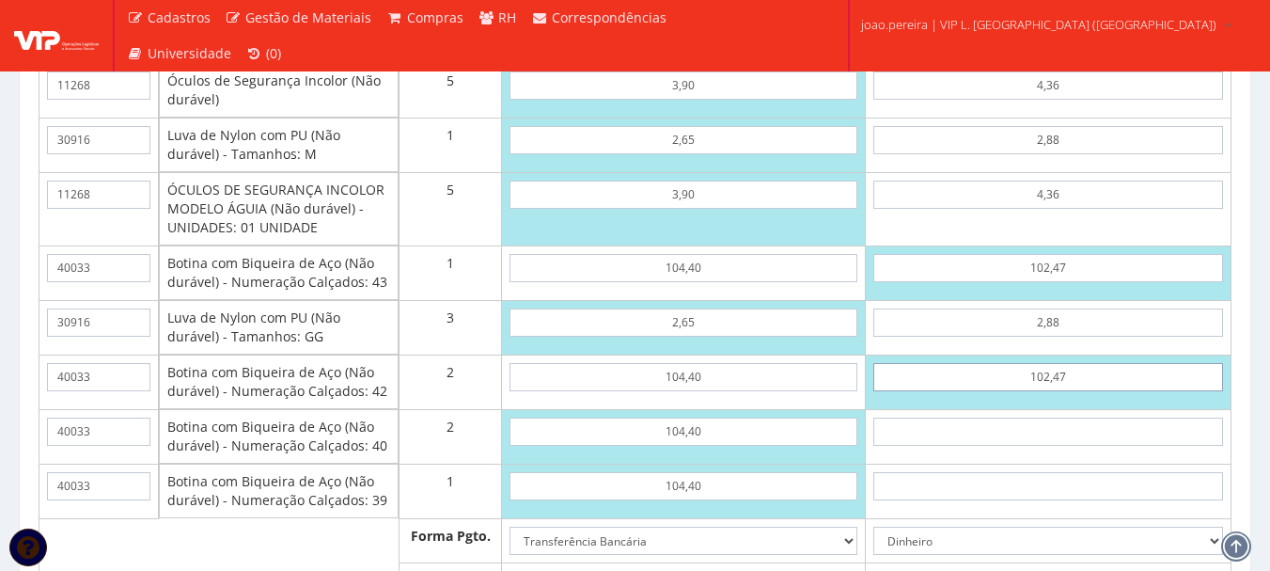
type input "102,47"
click at [1117, 446] on input "text" at bounding box center [1049, 432] width 350 height 28
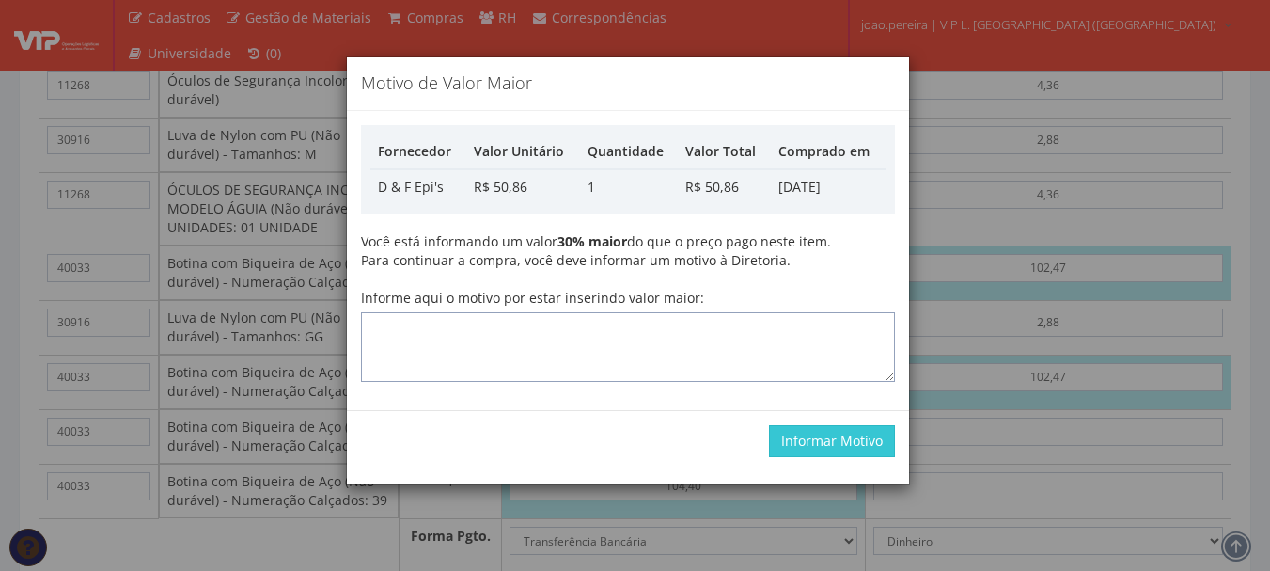
click at [664, 317] on textarea "Informe aqui o motivo por estar inserindo valor maior:" at bounding box center [628, 347] width 534 height 70
type textarea "atualizando"
click at [802, 436] on button "Informar Motivo" at bounding box center [832, 441] width 126 height 32
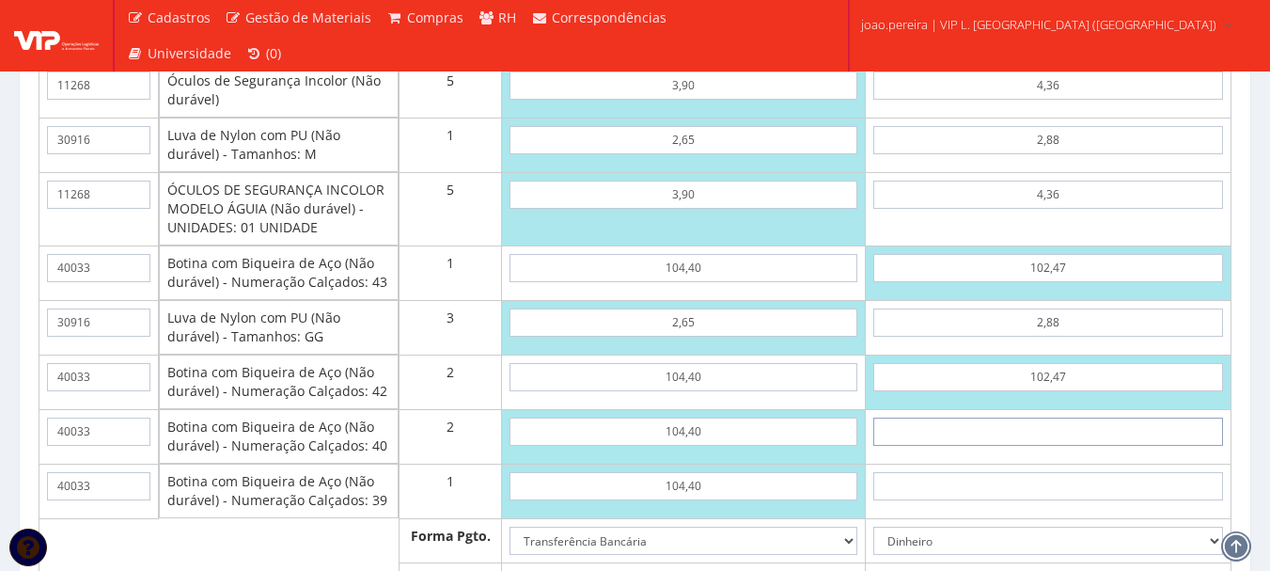
click at [1088, 446] on input "text" at bounding box center [1049, 432] width 350 height 28
type input "1"
type input "520,33"
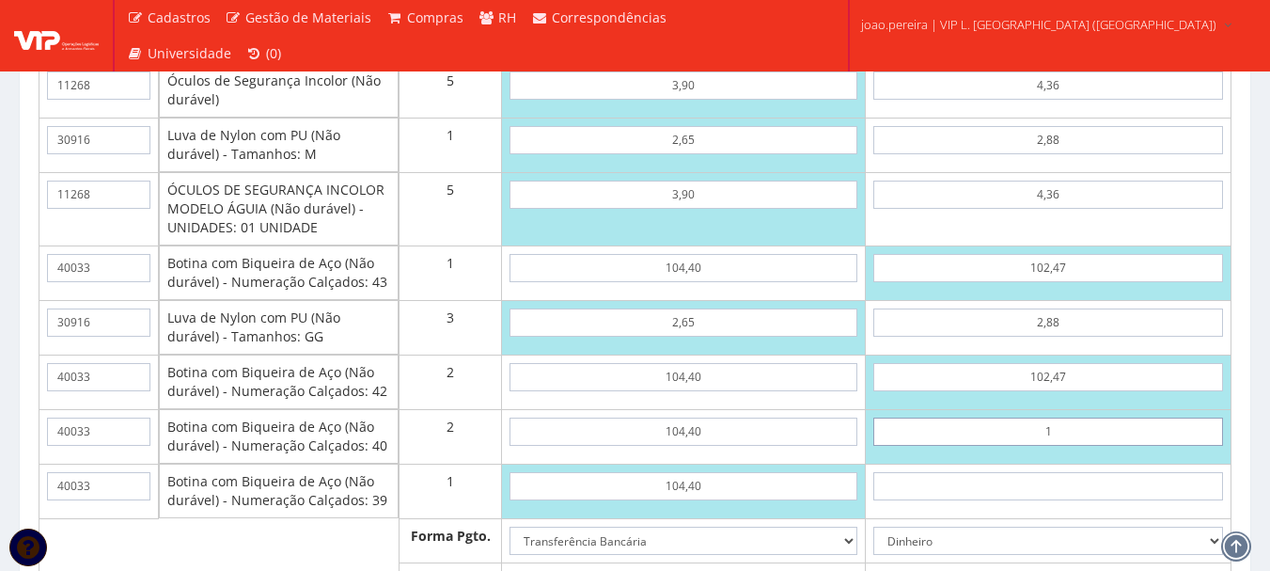
type input "10"
type input "538,33"
type input "1,02"
type input "520,37"
type input "10,24"
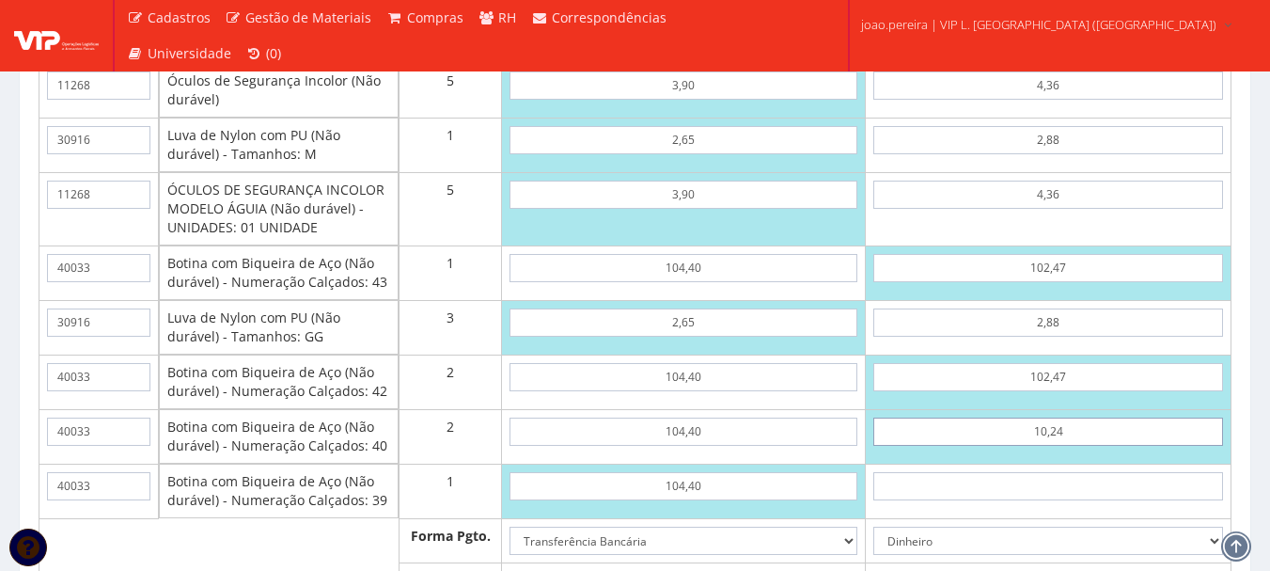
type input "538,81"
type input "102,47"
type input "723,27"
type input "102,47"
click at [1082, 500] on input "text" at bounding box center [1049, 486] width 350 height 28
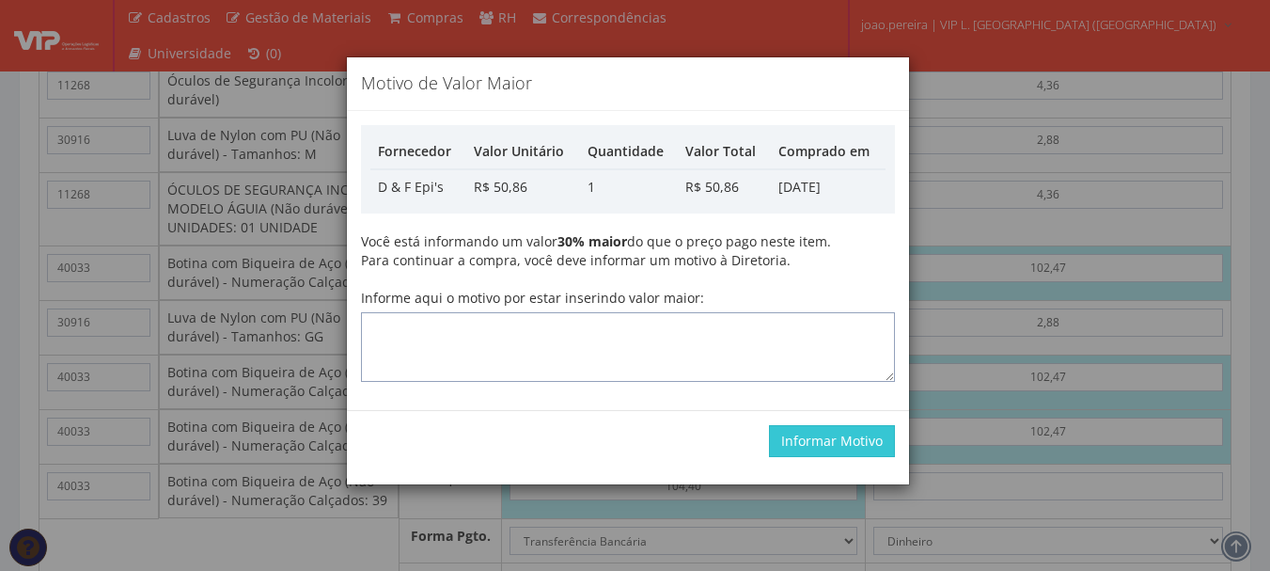
click at [598, 339] on textarea "Informe aqui o motivo por estar inserindo valor maior:" at bounding box center [628, 347] width 534 height 70
type textarea "atualizando"
click at [828, 438] on button "Informar Motivo" at bounding box center [832, 441] width 126 height 32
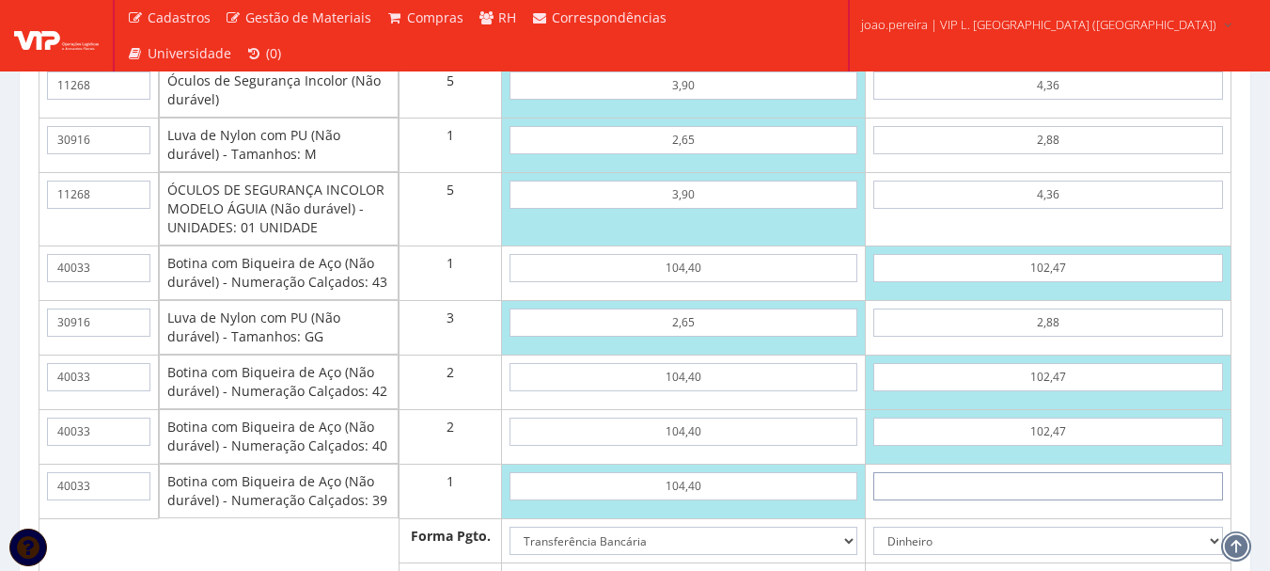
click at [1083, 500] on input "text" at bounding box center [1049, 486] width 350 height 28
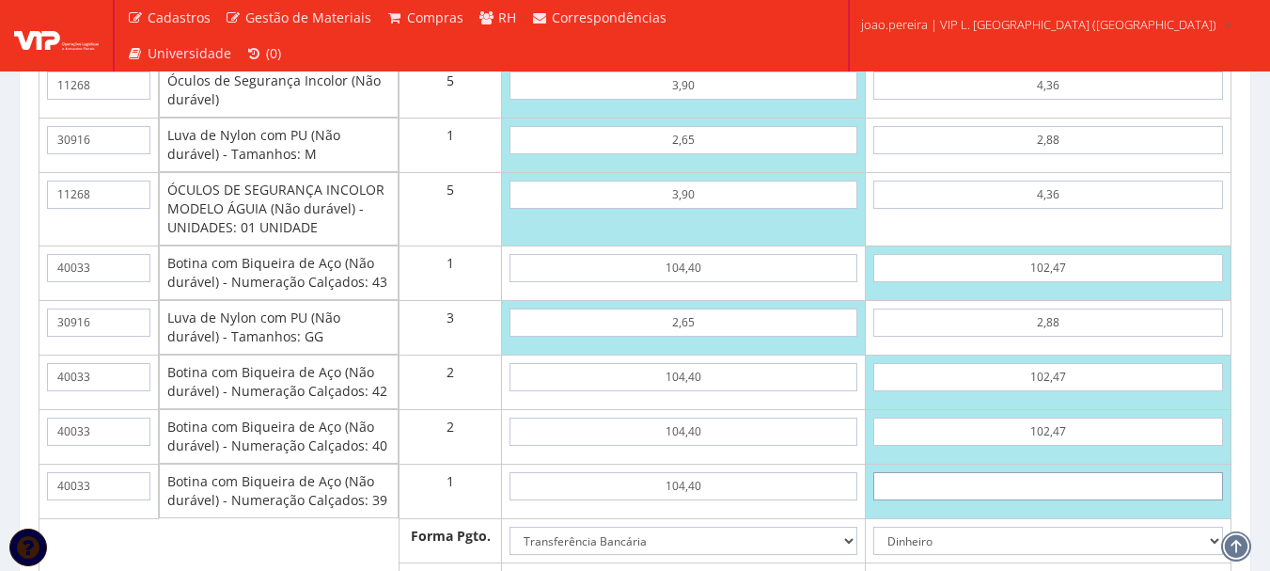
type input "1"
type input "724,27"
type input "10"
type input "733,27"
type input "1,02"
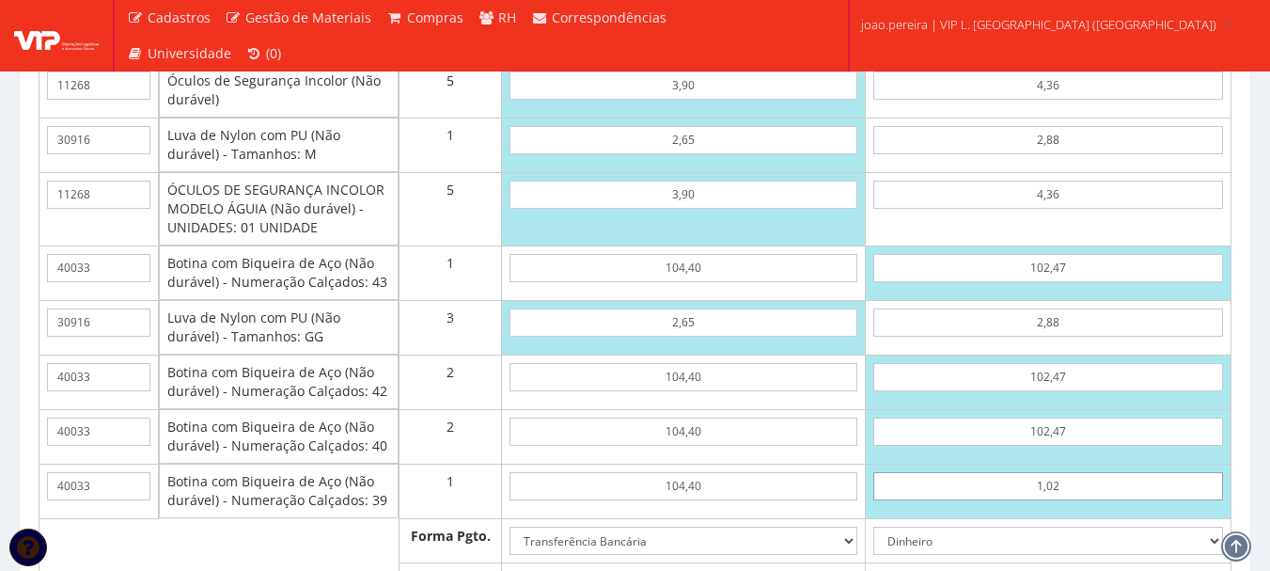
type input "724,29"
type input "10,24"
type input "733,51"
type input "102,47"
type input "825,74"
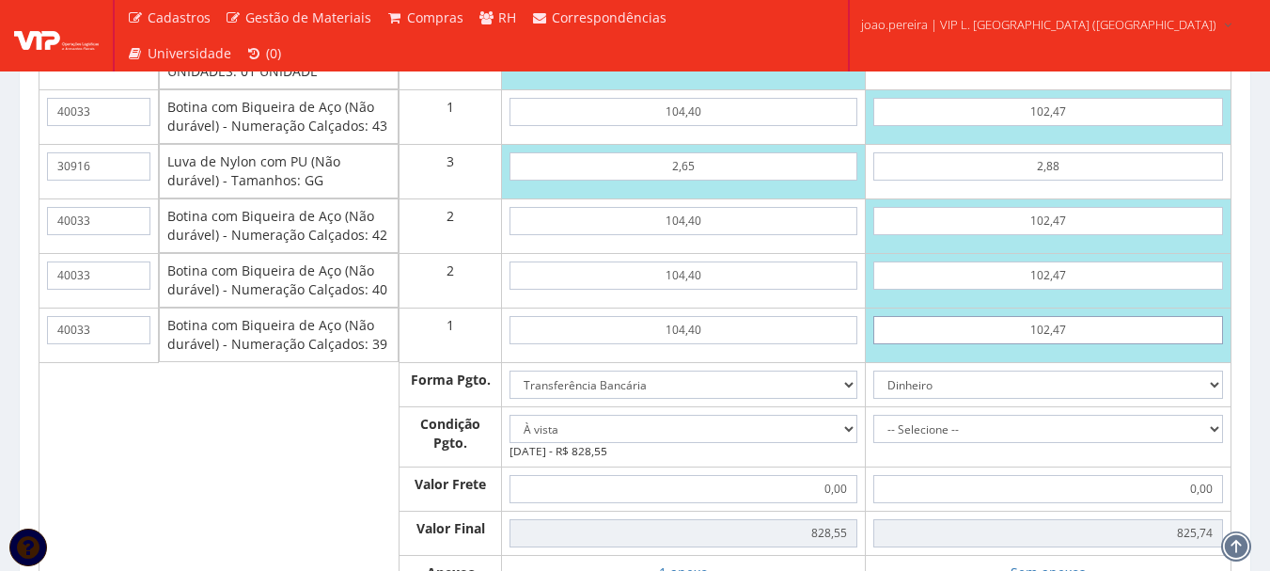
scroll to position [3197, 0]
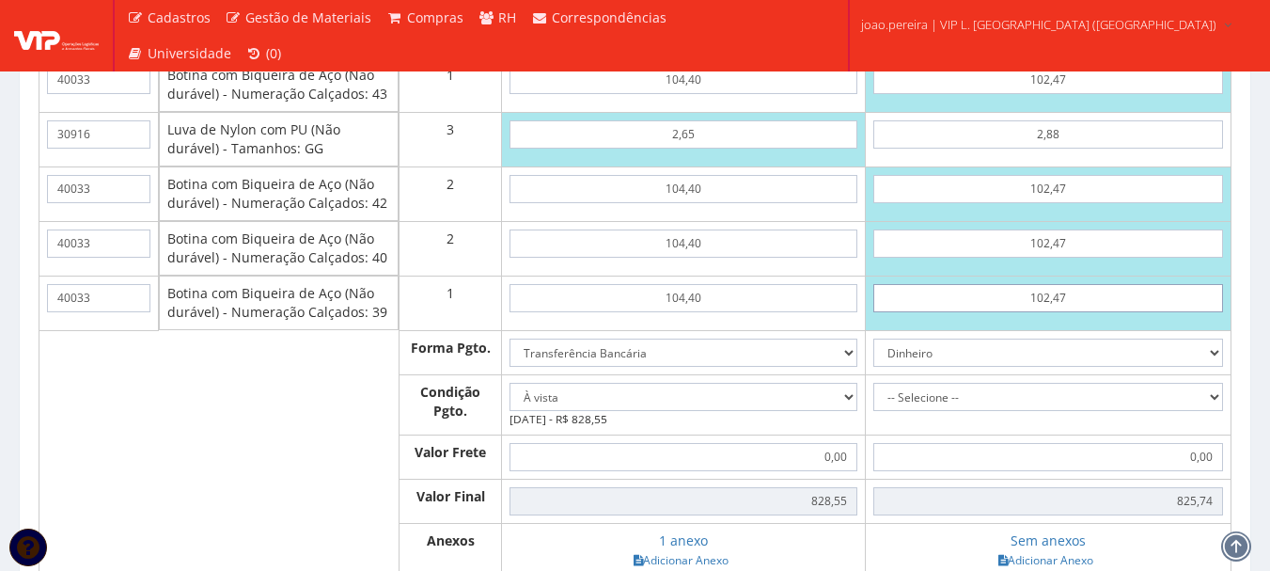
type input "102,47"
click at [1214, 366] on select "Dinheiro Boleto Bancário Depósito Transferência Bancária Cartão de Crédito Cart…" at bounding box center [1049, 353] width 350 height 28
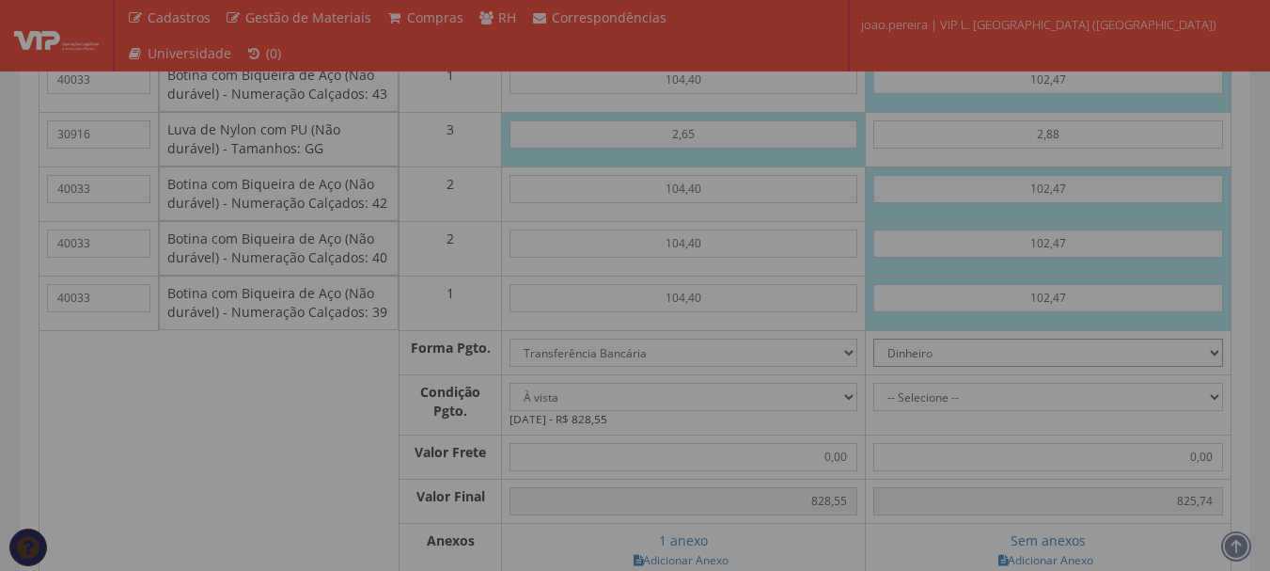
select select "1"
click at [874, 356] on select "Dinheiro Boleto Bancário Depósito Transferência Bancária Cartão de Crédito Cart…" at bounding box center [1049, 353] width 350 height 28
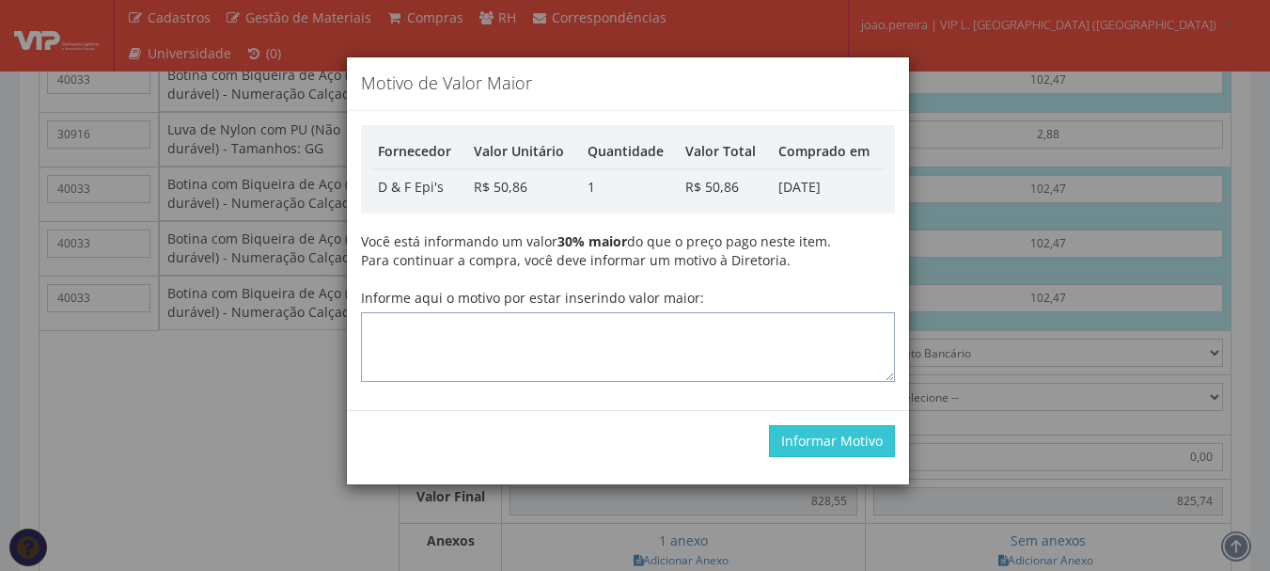
click at [718, 336] on textarea "Informe aqui o motivo por estar inserindo valor maior:" at bounding box center [628, 347] width 534 height 70
type textarea "atualizando"
click at [827, 445] on button "Informar Motivo" at bounding box center [832, 441] width 126 height 32
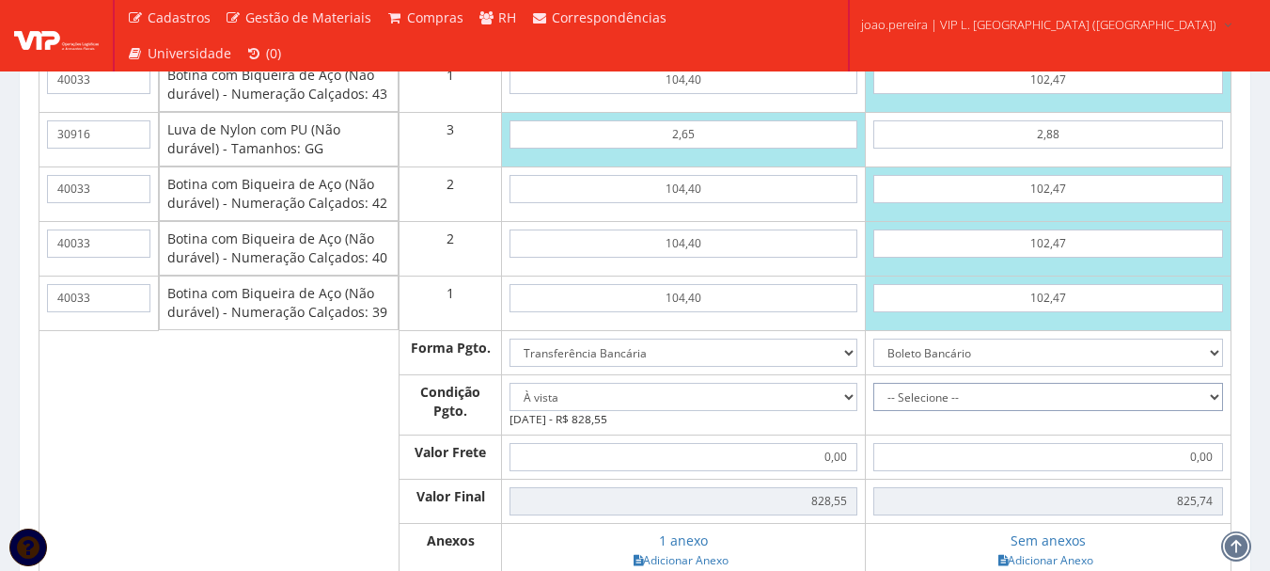
click at [1212, 411] on select "-- Selecione -- À vista 7 dias 10 dias" at bounding box center [1049, 397] width 350 height 28
select select "0"
click at [874, 401] on select "-- Selecione -- À vista 7 dias 10 dias" at bounding box center [1049, 397] width 350 height 28
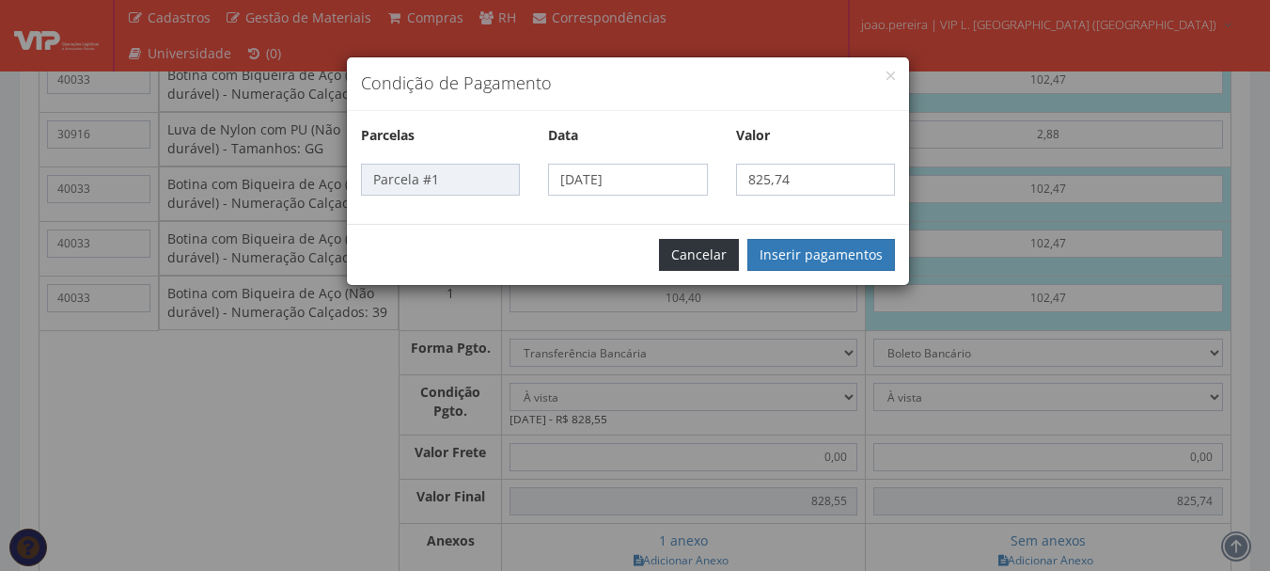
click at [713, 242] on button "Cancelar" at bounding box center [699, 255] width 80 height 32
select select
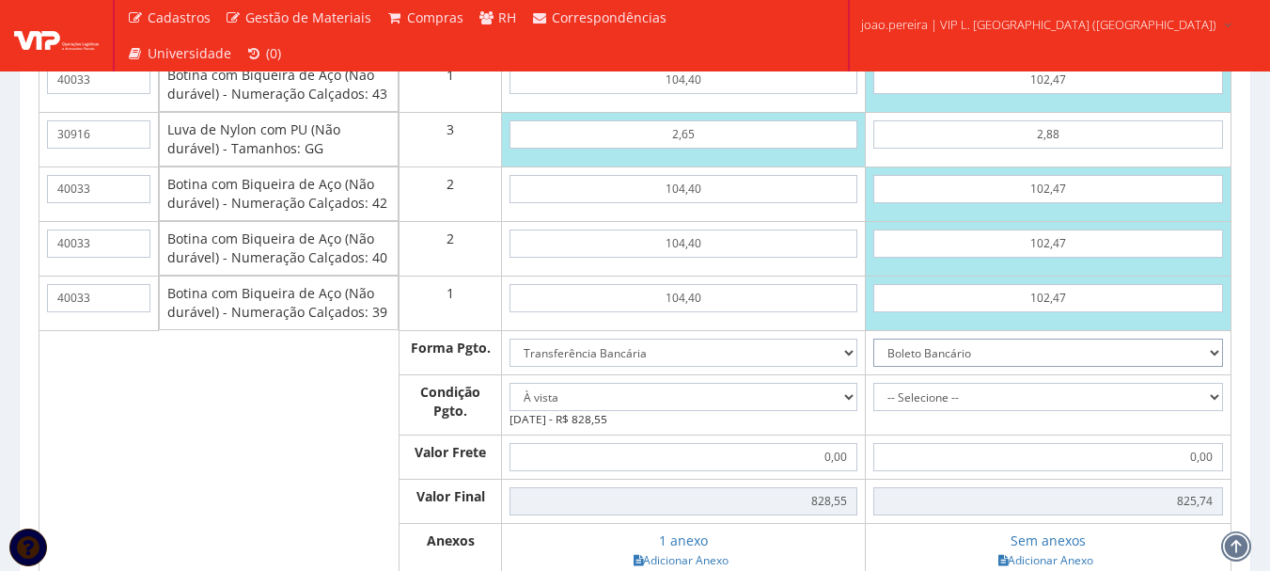
drag, startPoint x: 1215, startPoint y: 372, endPoint x: 1166, endPoint y: 360, distance: 50.4
click at [1215, 367] on select "Dinheiro Boleto Bancário Depósito Transferência Bancária Cartão de Crédito Cart…" at bounding box center [1049, 353] width 350 height 28
select select "3"
click at [874, 356] on select "Dinheiro Boleto Bancário Depósito Transferência Bancária Cartão de Crédito Cart…" at bounding box center [1049, 353] width 350 height 28
drag, startPoint x: 1207, startPoint y: 416, endPoint x: 1146, endPoint y: 419, distance: 61.2
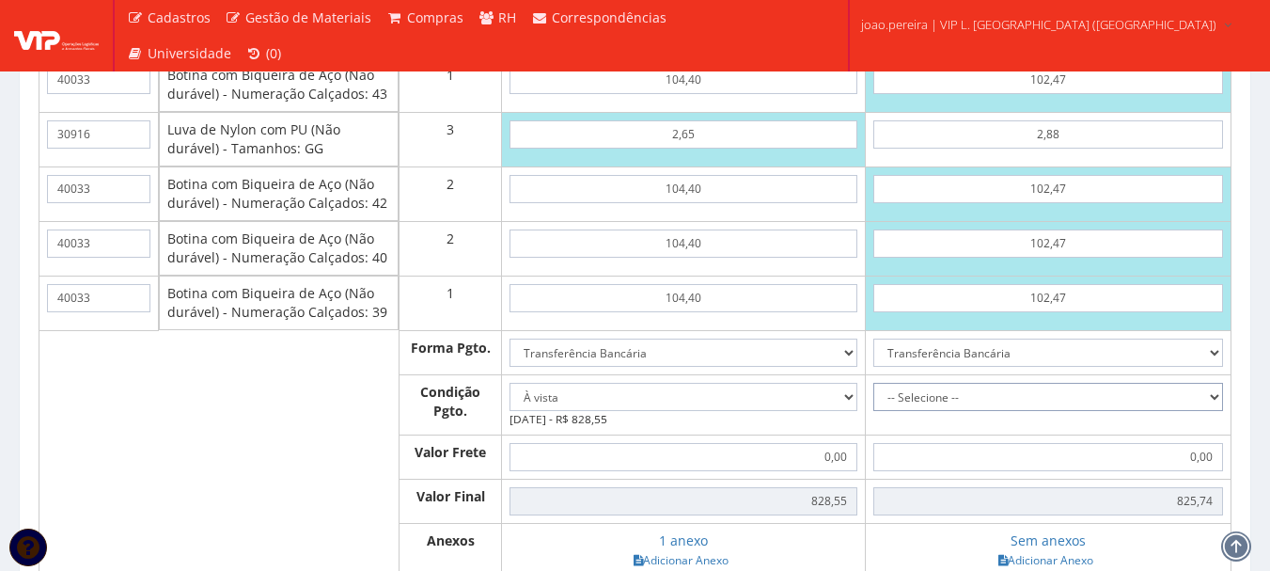
click at [1207, 411] on select "-- Selecione -- À vista 7 dias 10 dias" at bounding box center [1049, 397] width 350 height 28
select select "0"
click at [874, 401] on select "-- Selecione -- À vista 7 dias 10 dias" at bounding box center [1049, 397] width 350 height 28
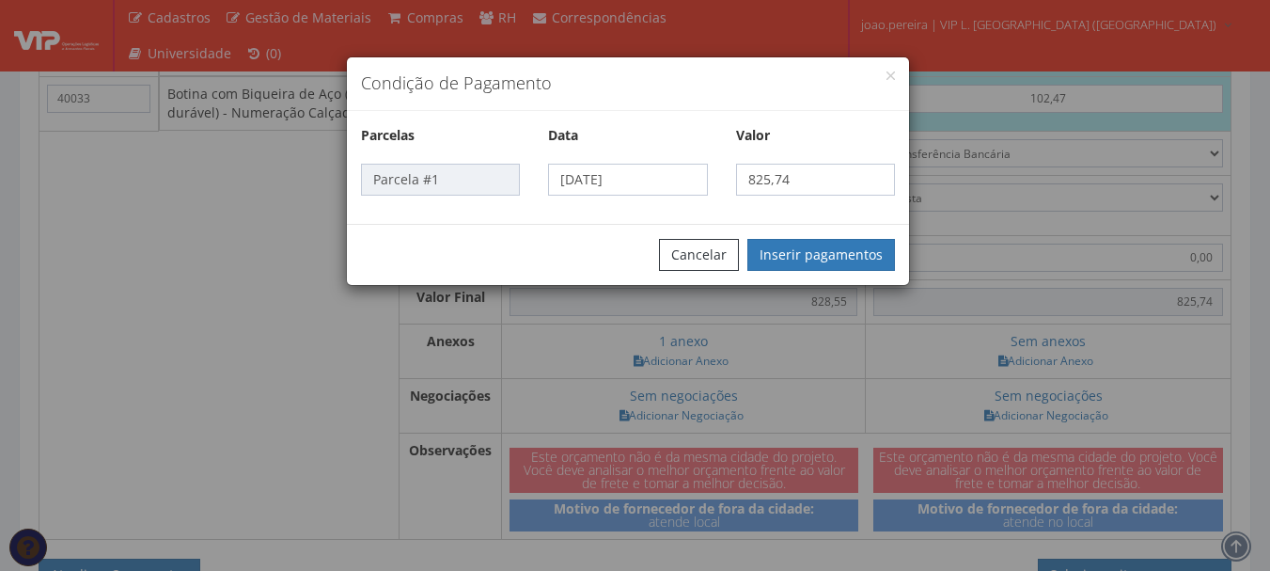
scroll to position [3385, 0]
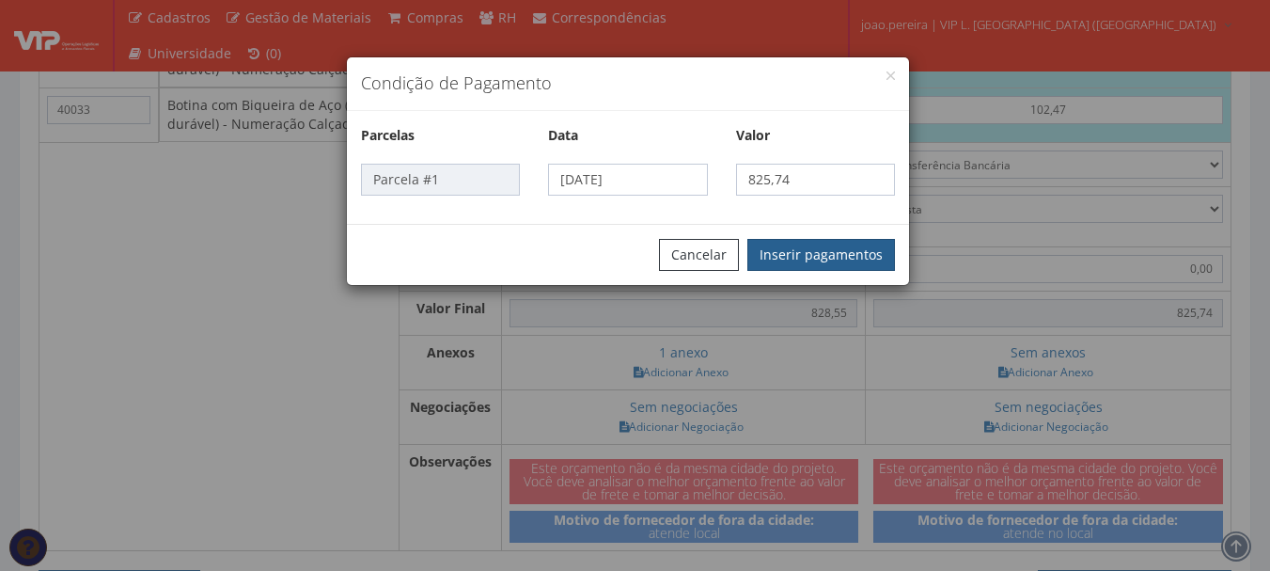
click at [859, 244] on button "Inserir pagamentos" at bounding box center [822, 255] width 148 height 32
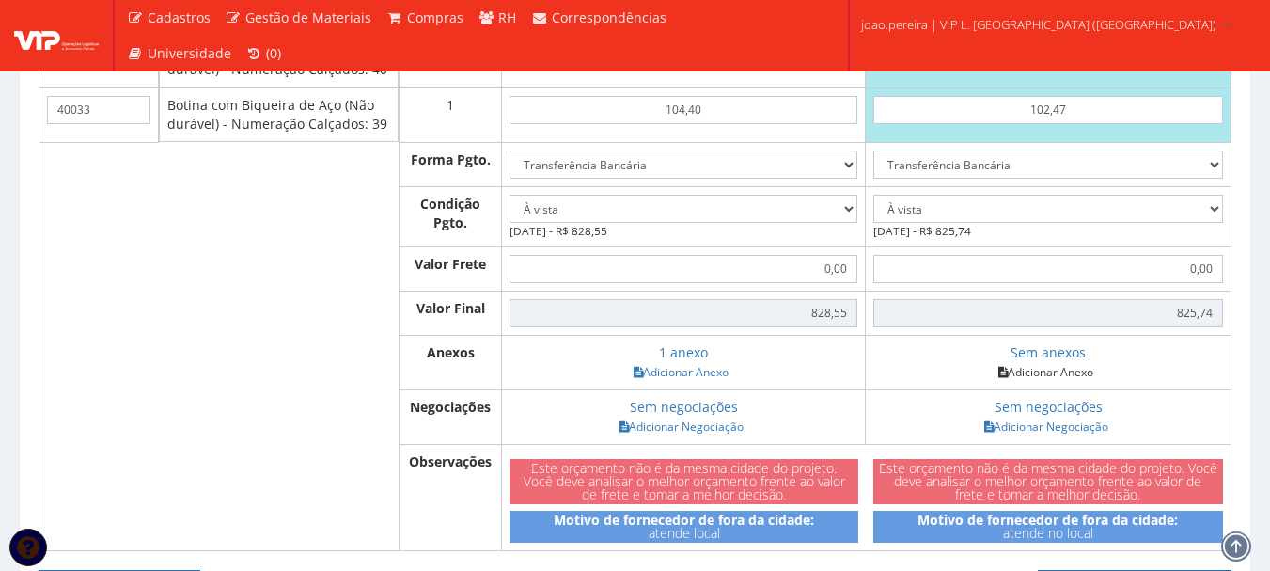
click at [1039, 382] on link "Adicionar Anexo" at bounding box center [1046, 372] width 106 height 20
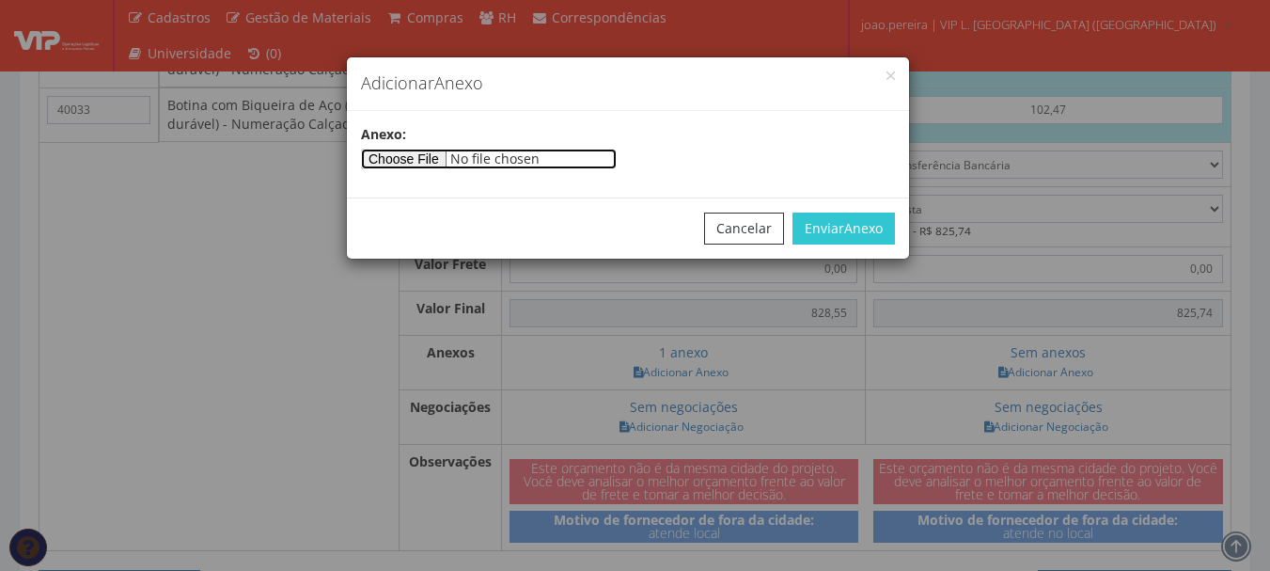
click at [415, 155] on input"] "file" at bounding box center [489, 159] width 256 height 21
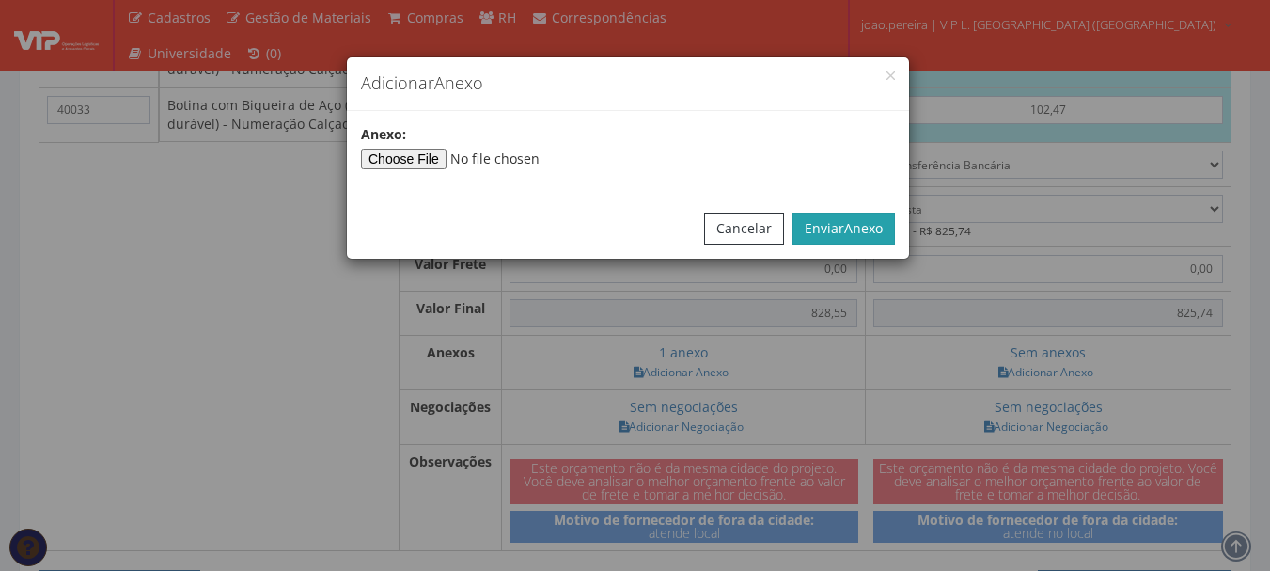
click at [881, 230] on span "Anexo" at bounding box center [863, 228] width 39 height 18
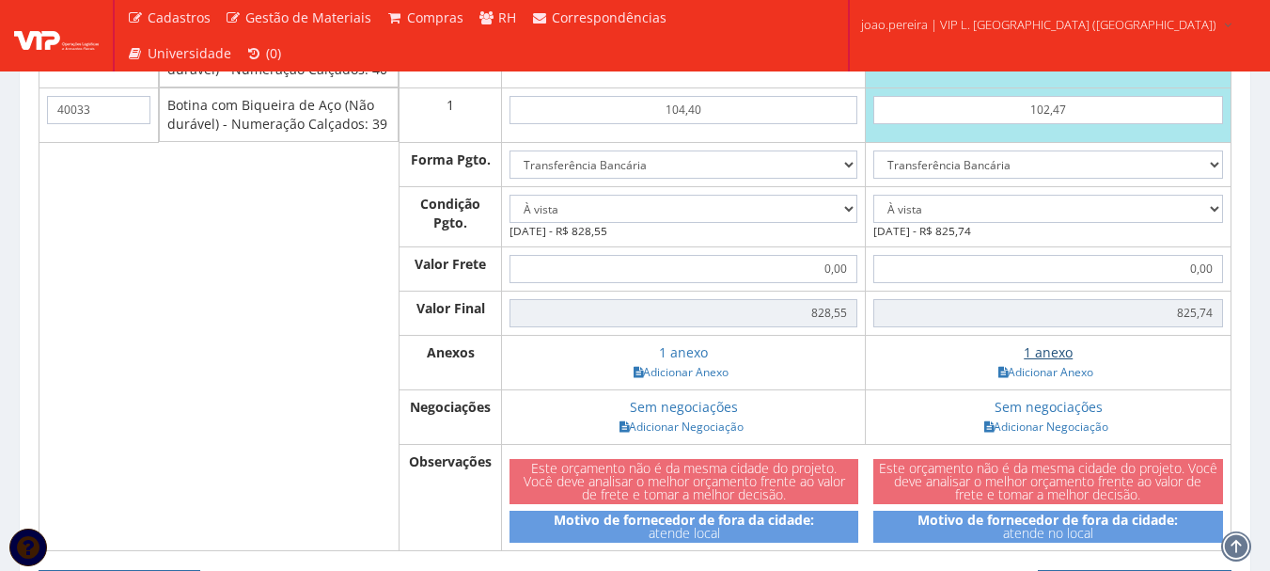
click at [1050, 361] on link "1 anexo" at bounding box center [1048, 352] width 49 height 18
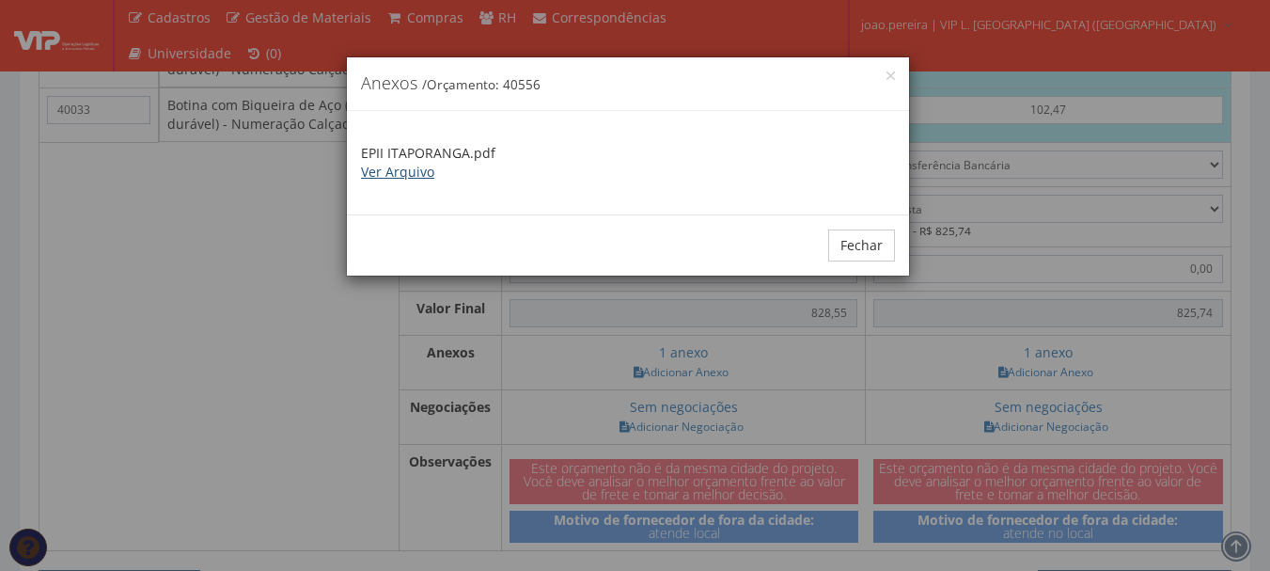
click at [405, 174] on link "Ver Arquivo" at bounding box center [397, 172] width 73 height 18
click at [403, 153] on p "EPII ITAPORANGA.pdf Ver Arquivo" at bounding box center [628, 163] width 534 height 38
drag, startPoint x: 496, startPoint y: 152, endPoint x: 234, endPoint y: 141, distance: 261.7
click at [234, 141] on div "× Anexos / Orçamento: 40556 EPII ITAPORANGA.pdf Ver Arquivo Fechar" at bounding box center [635, 285] width 1270 height 571
click at [885, 233] on button "Fechar" at bounding box center [861, 245] width 67 height 32
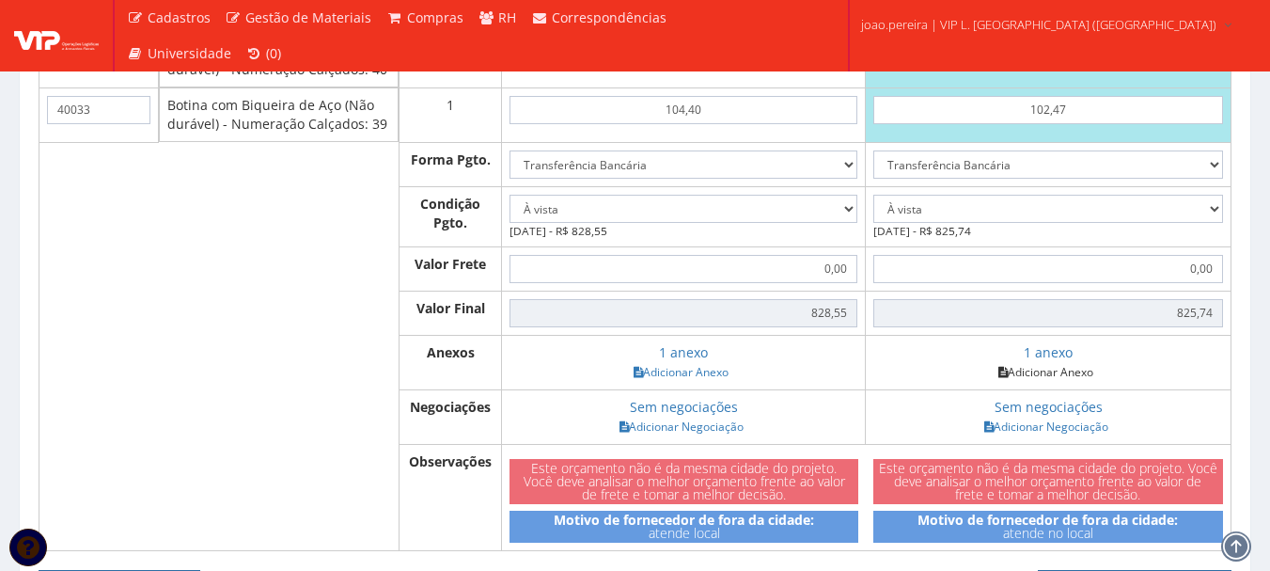
click at [1056, 382] on link "Adicionar Anexo" at bounding box center [1046, 372] width 106 height 20
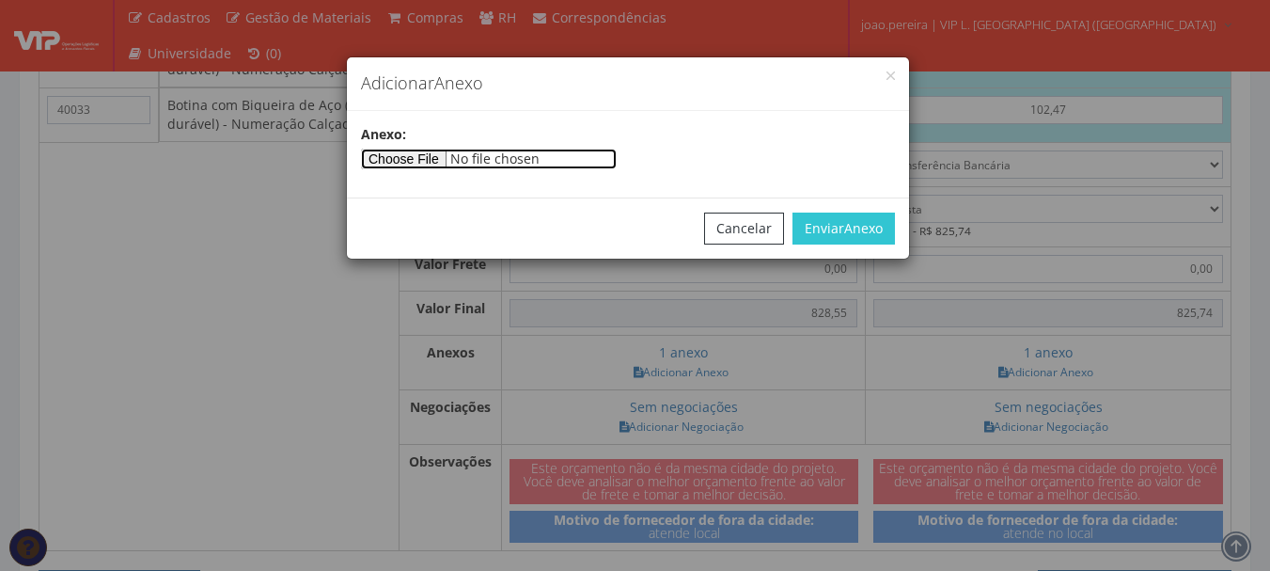
click at [439, 157] on input"] "file" at bounding box center [489, 159] width 256 height 21
type input"] "C:\fakepath\EPI ITAPORANGA.pdf"
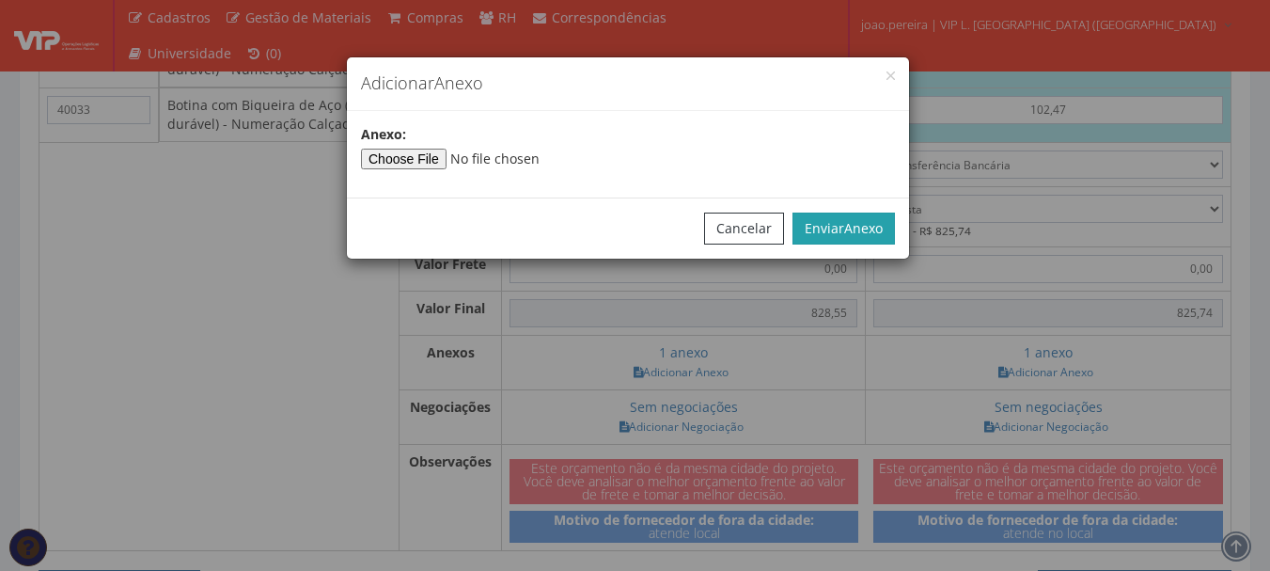
click at [872, 221] on span "Anexo" at bounding box center [863, 228] width 39 height 18
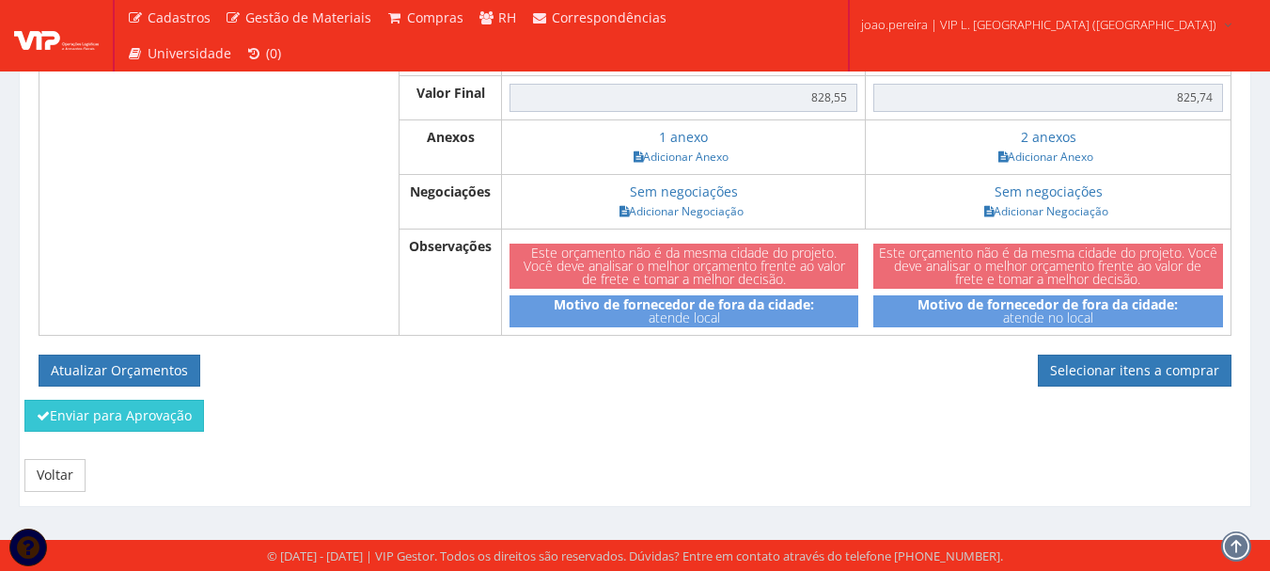
scroll to position [3620, 0]
click at [150, 371] on button "Atualizar Orçamentos" at bounding box center [120, 371] width 162 height 32
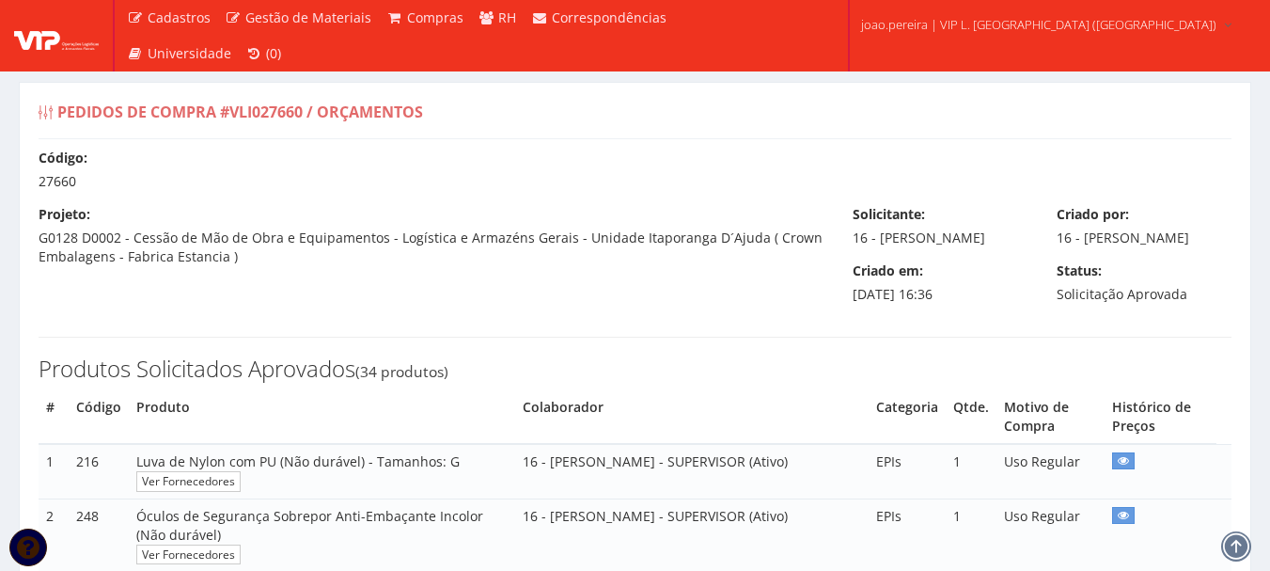
select select "0"
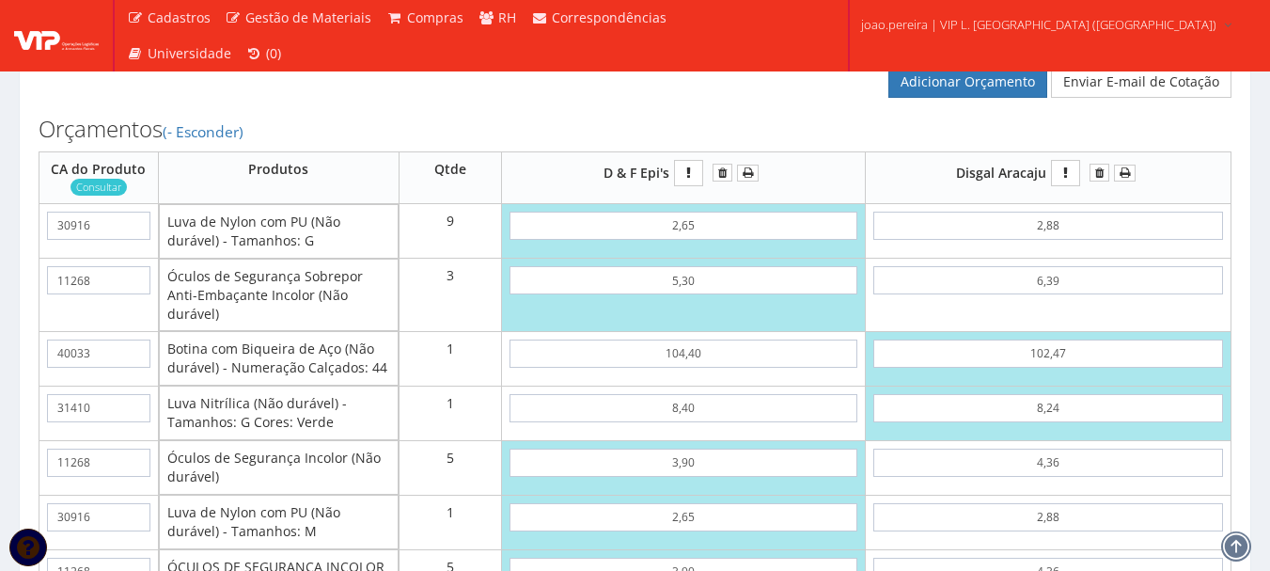
scroll to position [2539, 0]
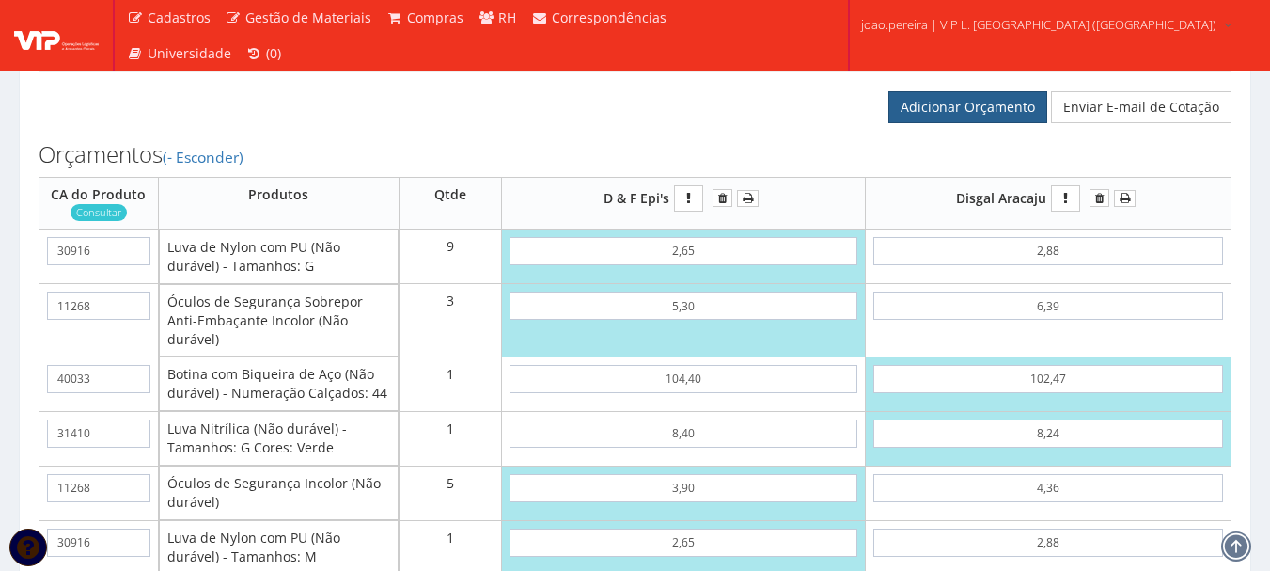
click at [970, 117] on link "Adicionar Orçamento" at bounding box center [968, 107] width 159 height 32
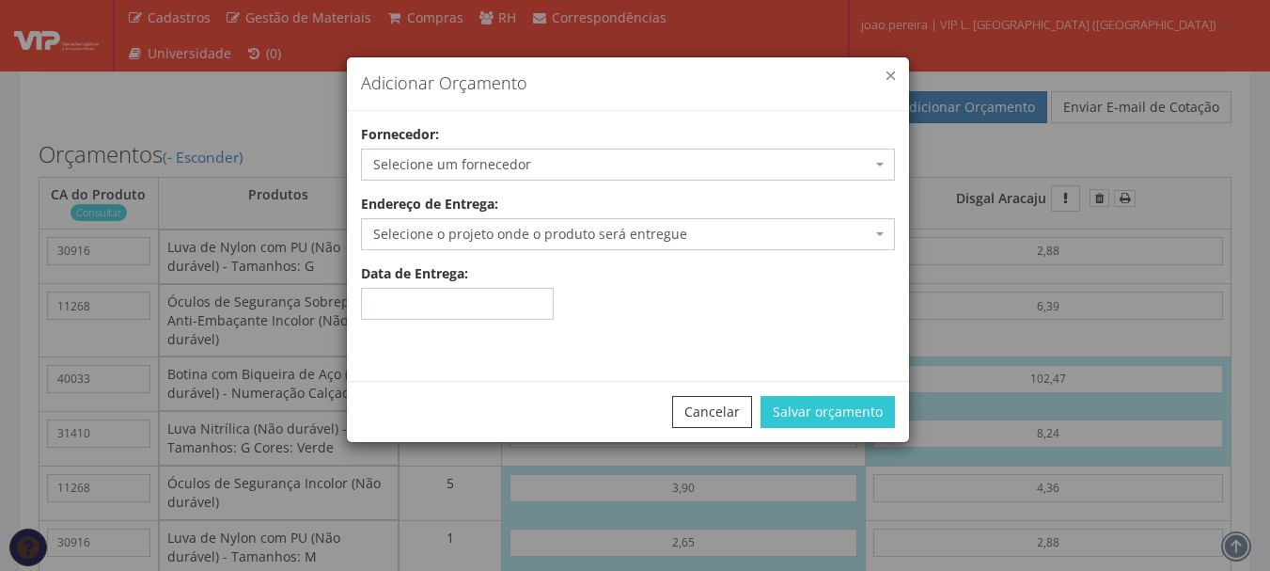
click at [892, 74] on button "button" at bounding box center [891, 75] width 8 height 8
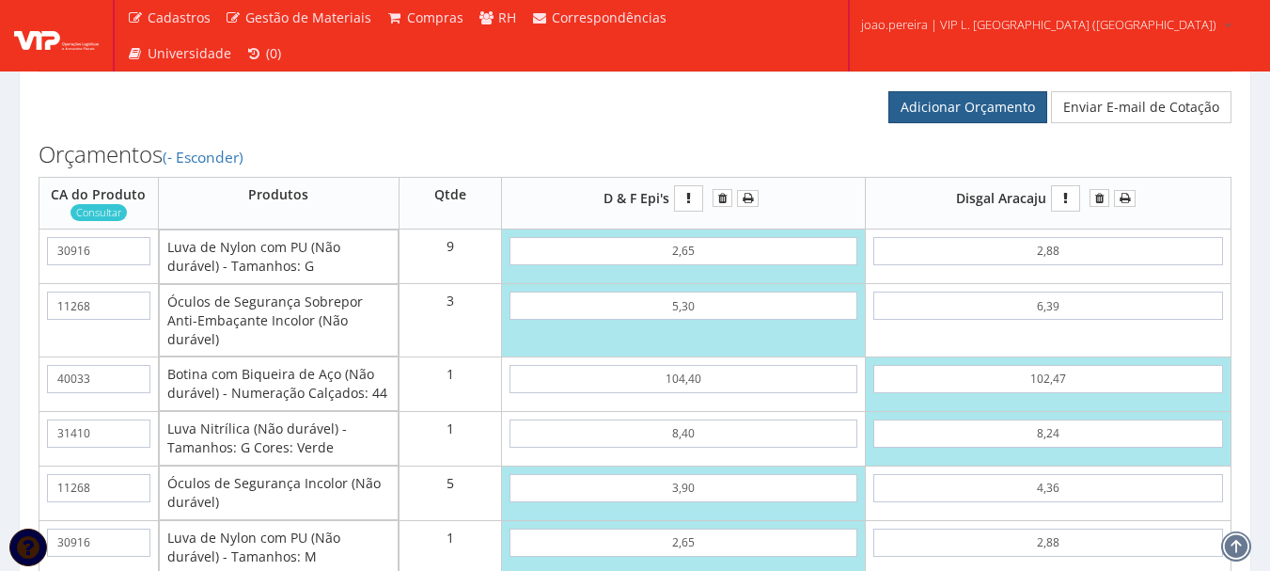
click at [996, 123] on link "Adicionar Orçamento" at bounding box center [968, 107] width 159 height 32
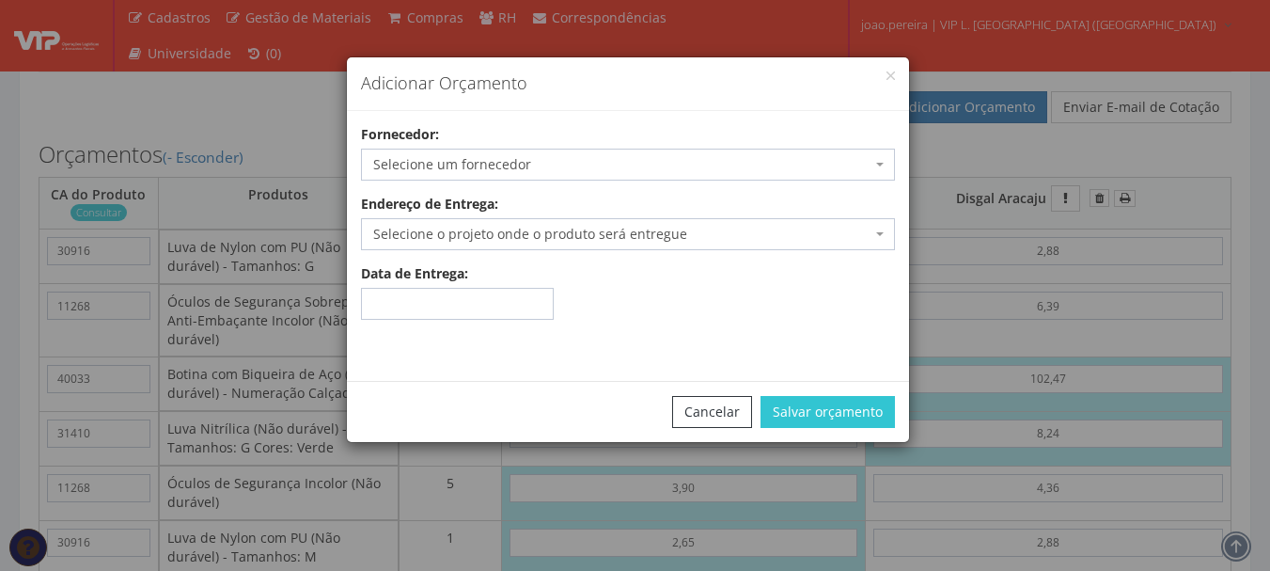
click at [474, 171] on span "Selecione um fornecedor" at bounding box center [622, 164] width 498 height 19
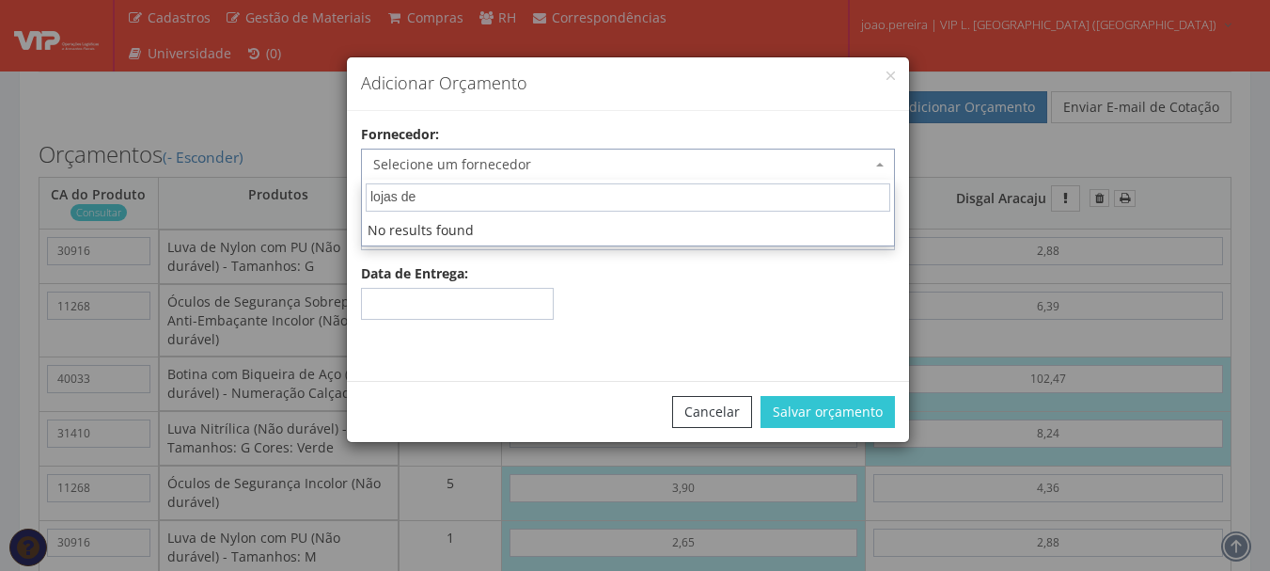
type input "lojas de"
click at [888, 73] on button "button" at bounding box center [891, 75] width 8 height 8
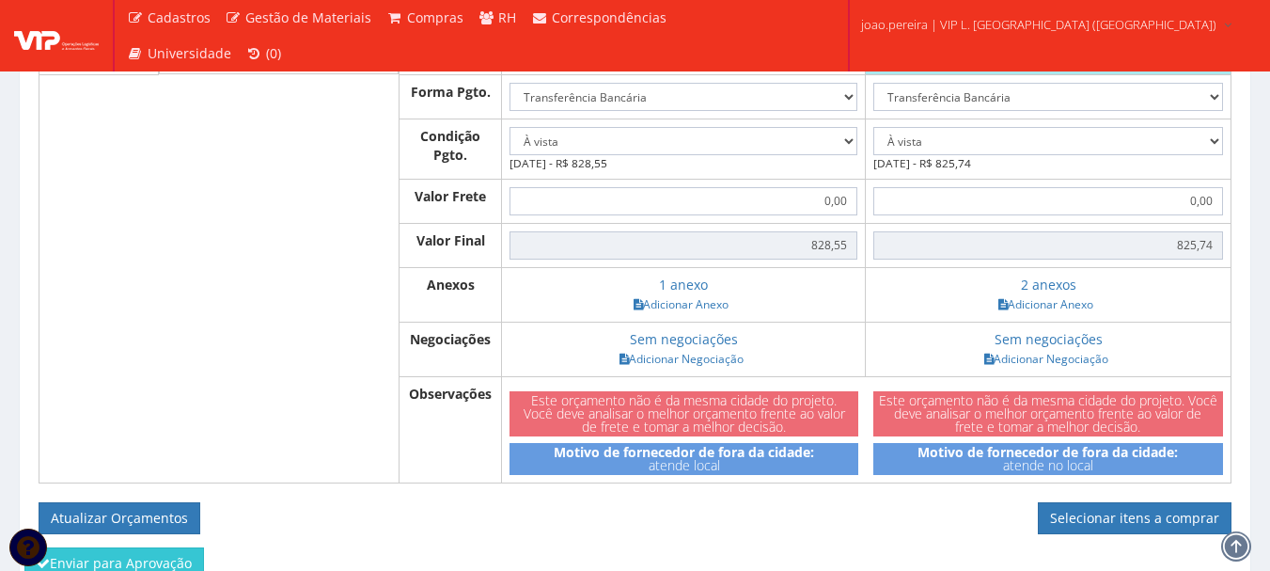
scroll to position [3552, 0]
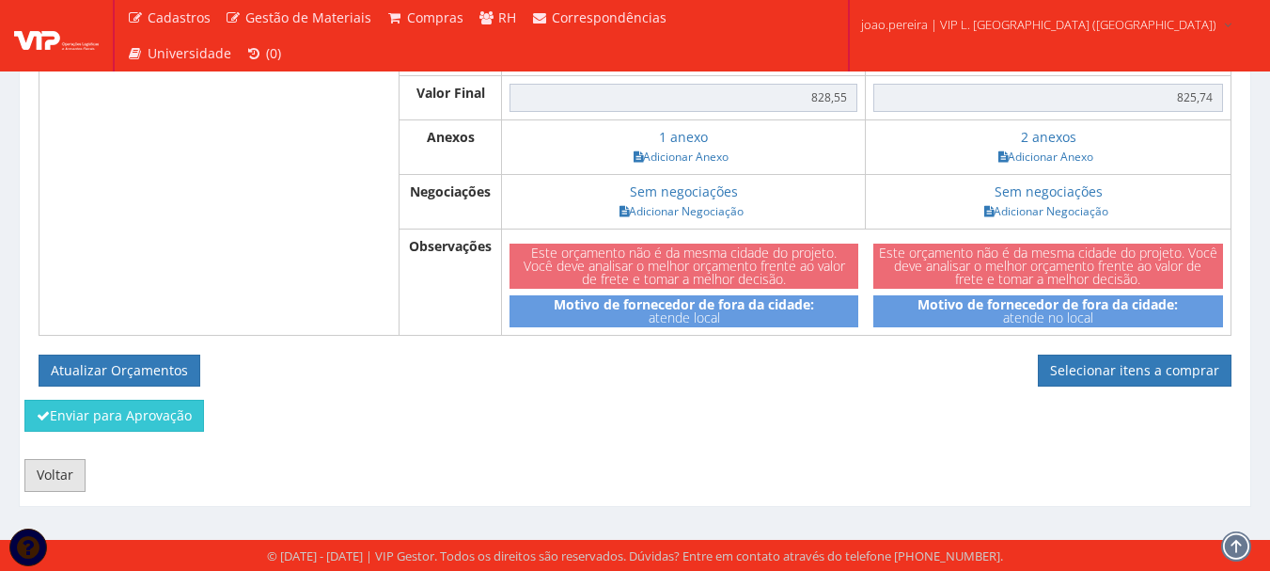
click at [68, 472] on link "Voltar" at bounding box center [54, 475] width 61 height 32
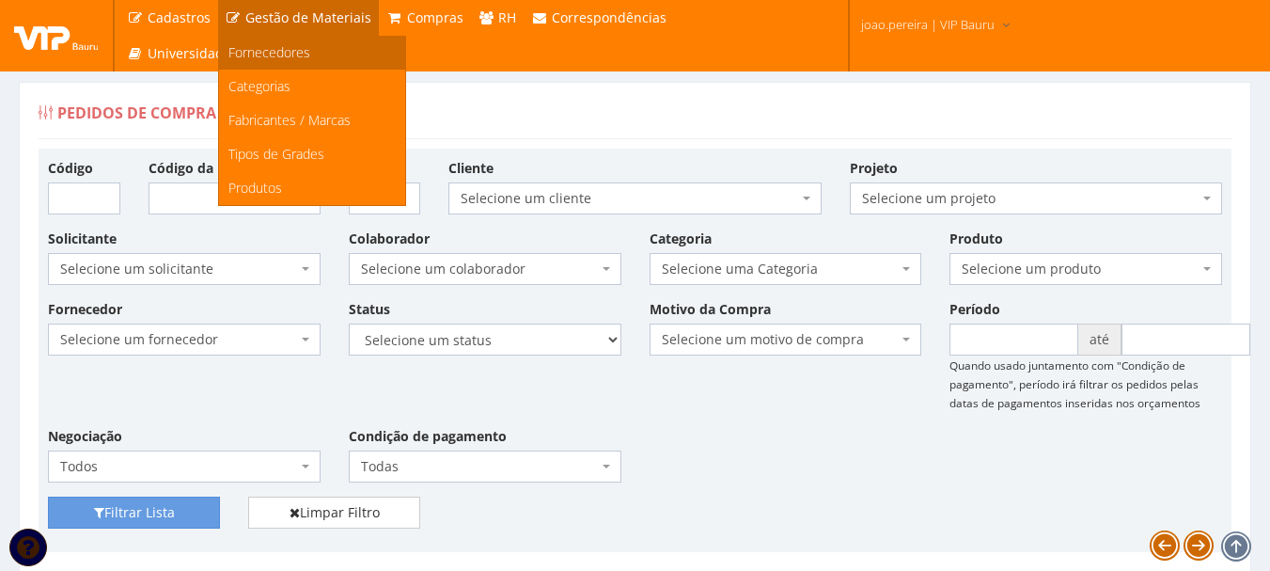
click at [297, 54] on span "Fornecedores" at bounding box center [270, 52] width 82 height 18
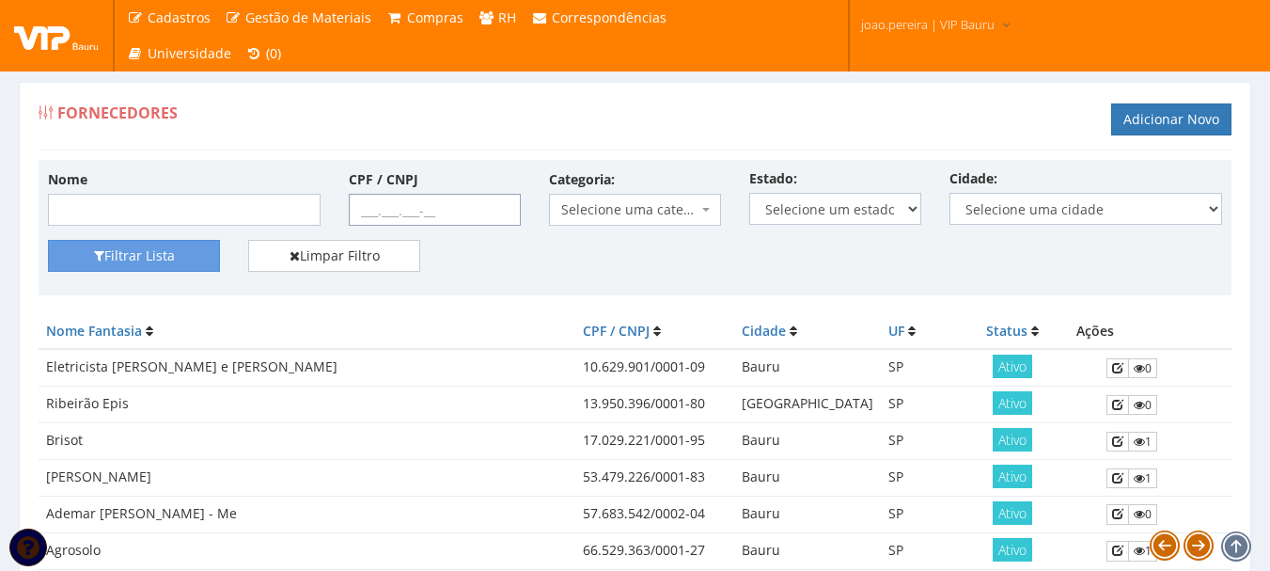
click at [359, 210] on input "CPF / CNPJ" at bounding box center [435, 210] width 172 height 32
paste input "16.453.367/0001-09"
type input "16.453.367/0001-09"
click at [141, 251] on button "Filtrar Lista" at bounding box center [134, 256] width 172 height 32
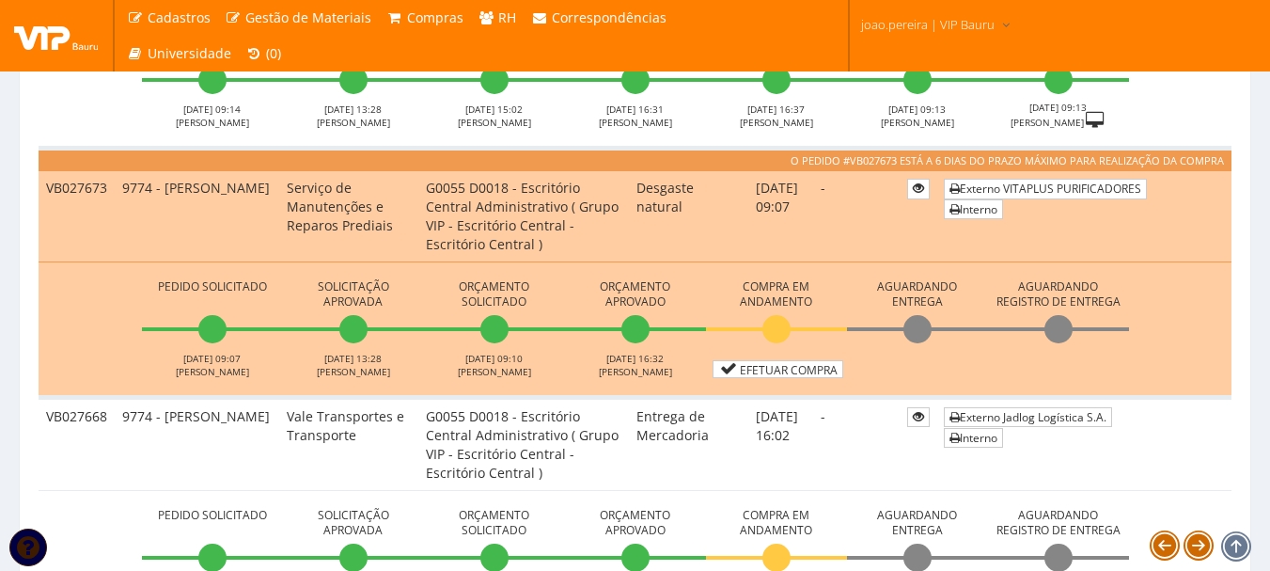
scroll to position [752, 0]
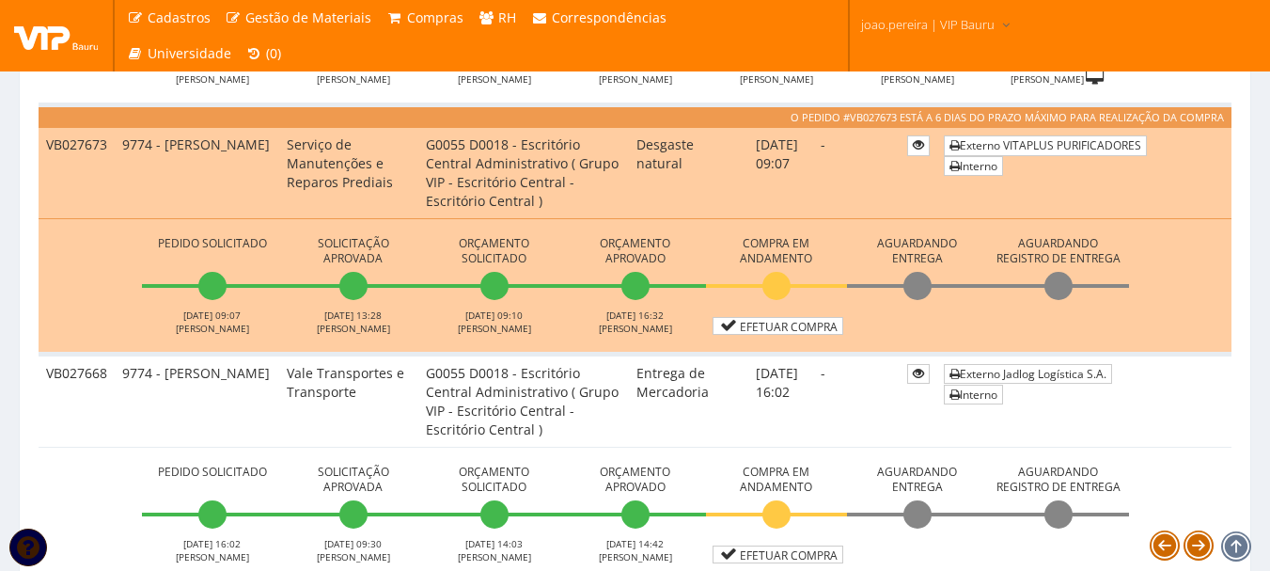
scroll to position [470, 0]
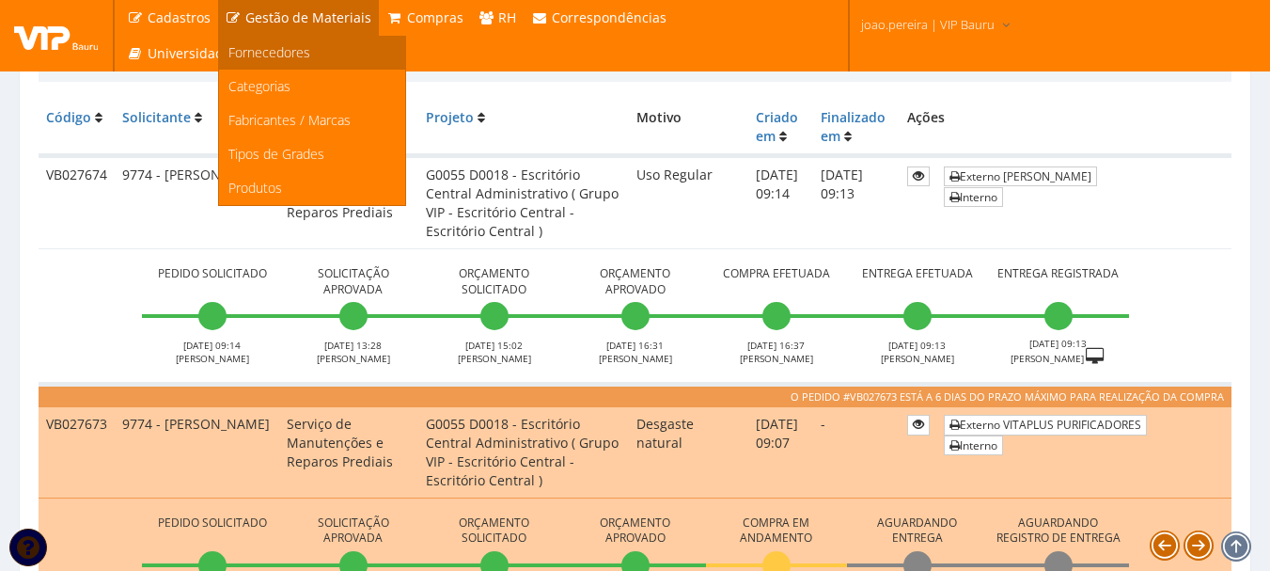
click at [296, 46] on span "Fornecedores" at bounding box center [270, 52] width 82 height 18
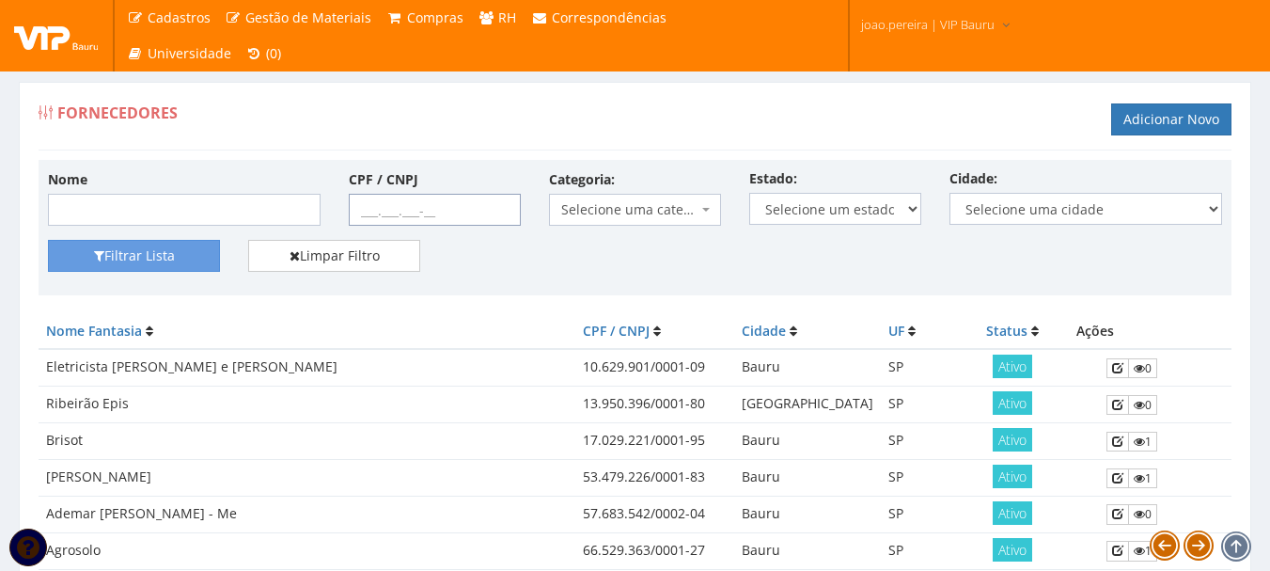
click at [371, 210] on input "CPF / CNPJ" at bounding box center [435, 210] width 172 height 32
paste input "16.453.367/0001-09"
type input "16.453.367/0001-09"
click at [153, 257] on button "Filtrar Lista" at bounding box center [134, 256] width 172 height 32
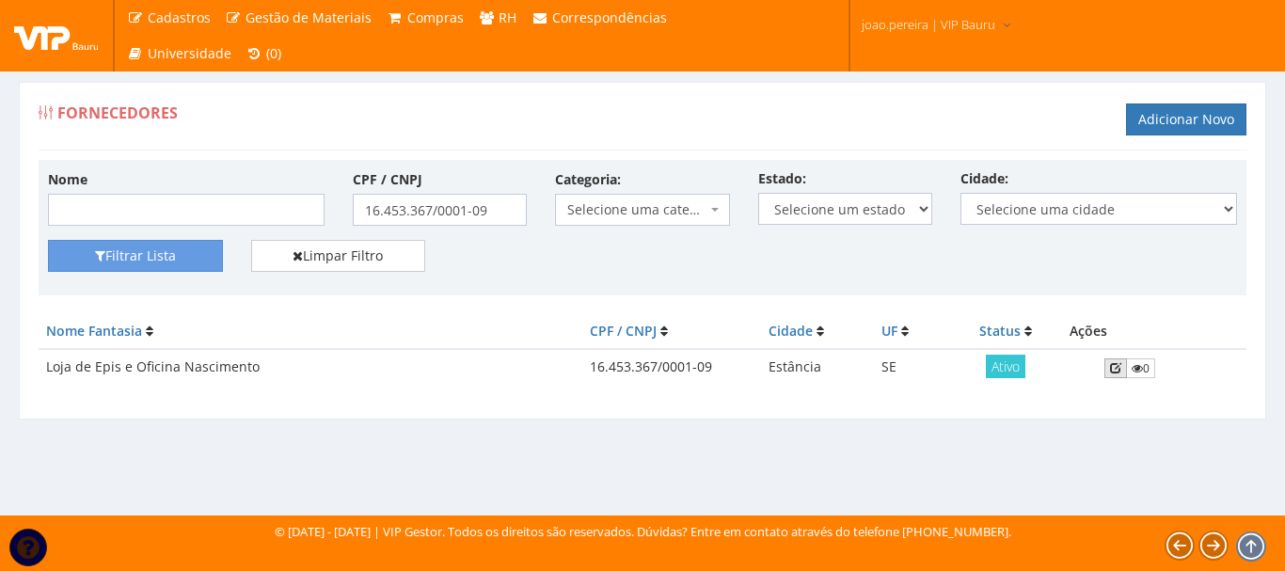
click at [1116, 371] on icon at bounding box center [1115, 367] width 11 height 13
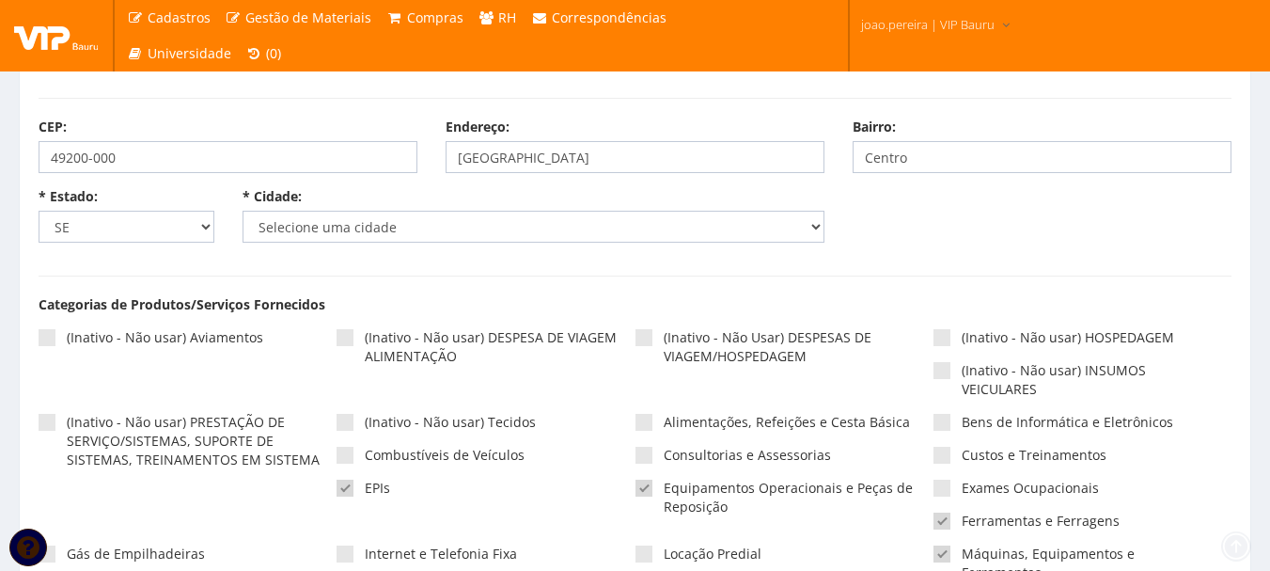
select select "5369"
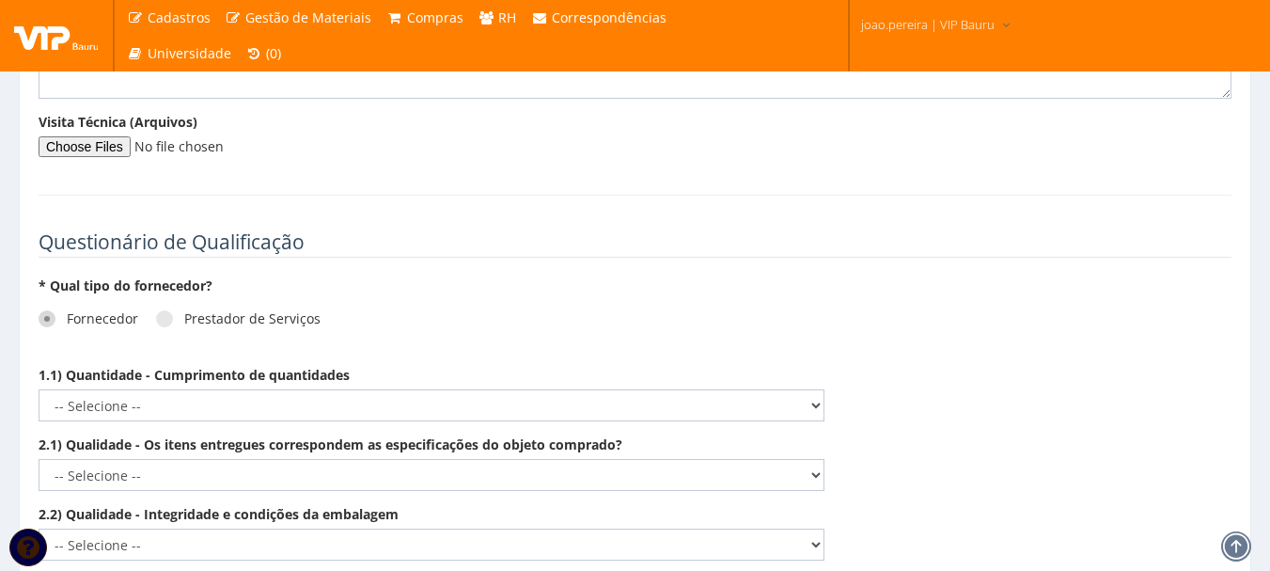
scroll to position [2530, 0]
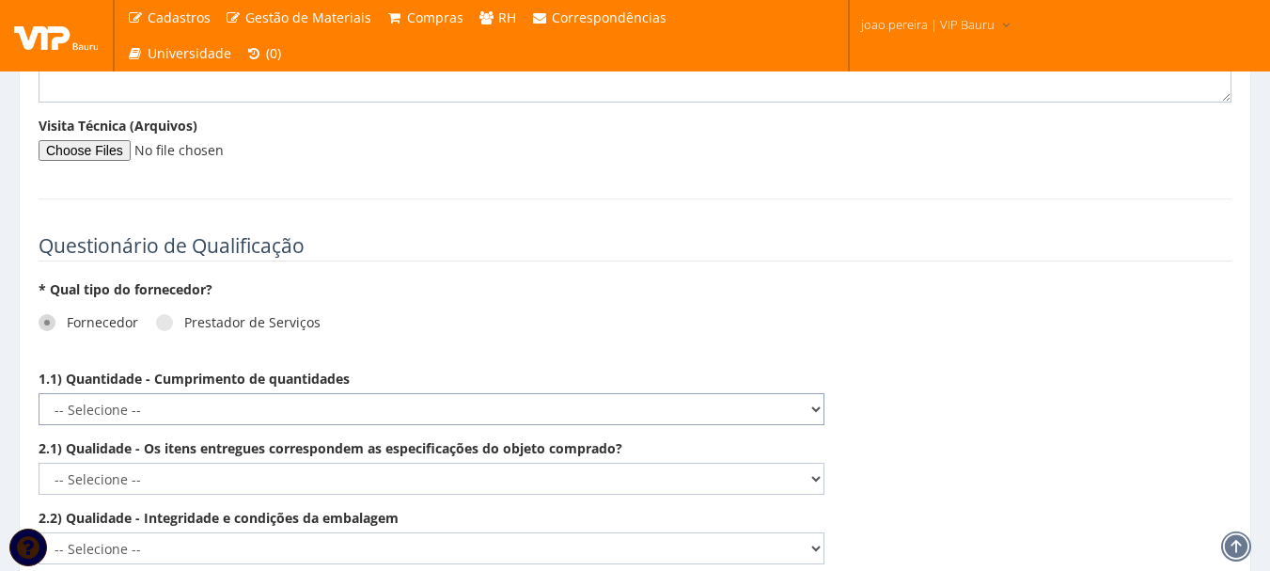
click at [818, 393] on select "-- Selecione -- Não demonstra a competência esperada Demonstra a competência em…" at bounding box center [432, 409] width 786 height 32
select select "5"
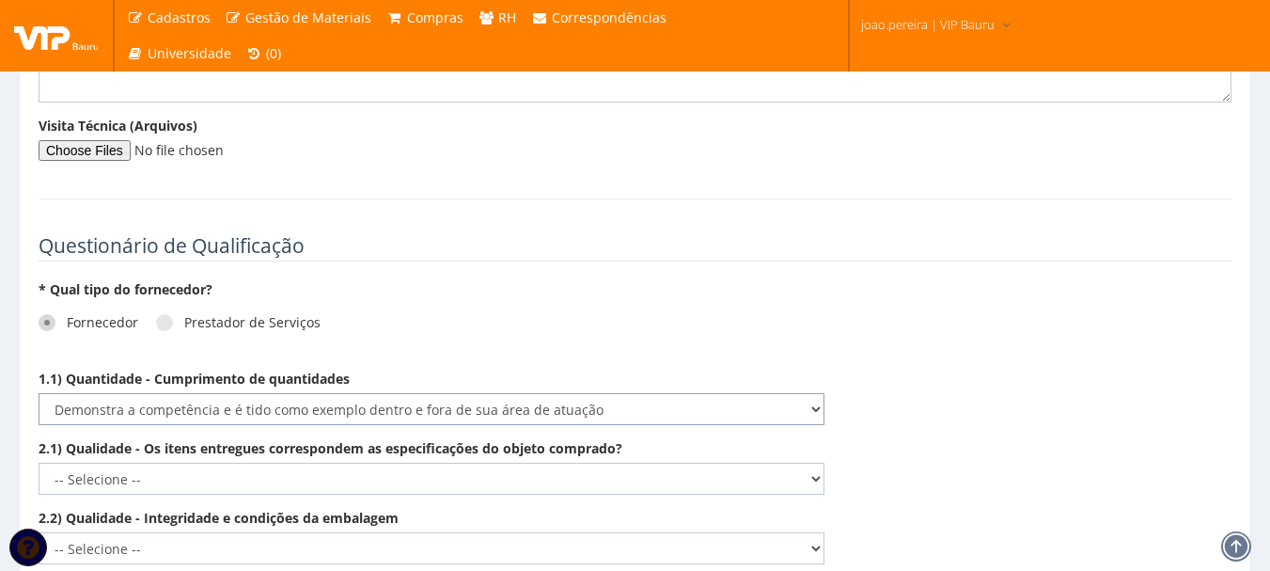
click at [39, 393] on select "-- Selecione -- Não demonstra a competência esperada Demonstra a competência em…" at bounding box center [432, 409] width 786 height 32
click at [820, 463] on select "-- Selecione -- Não demonstra a competência esperada Demonstra a competência em…" at bounding box center [432, 479] width 786 height 32
select select "5"
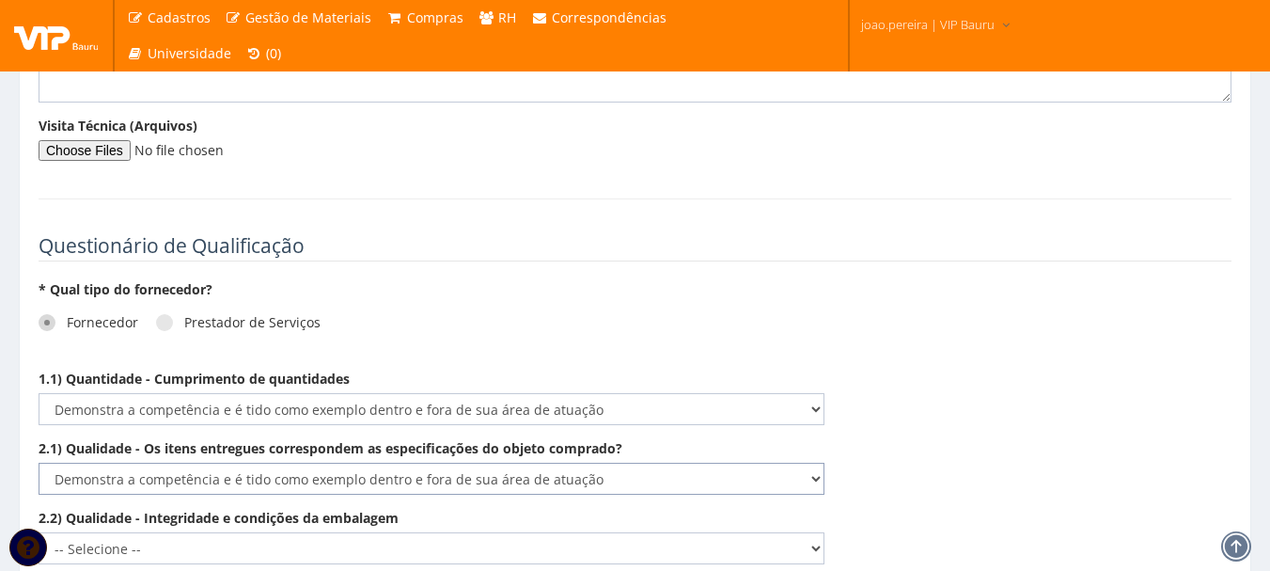
click at [39, 463] on select "-- Selecione -- Não demonstra a competência esperada Demonstra a competência em…" at bounding box center [432, 479] width 786 height 32
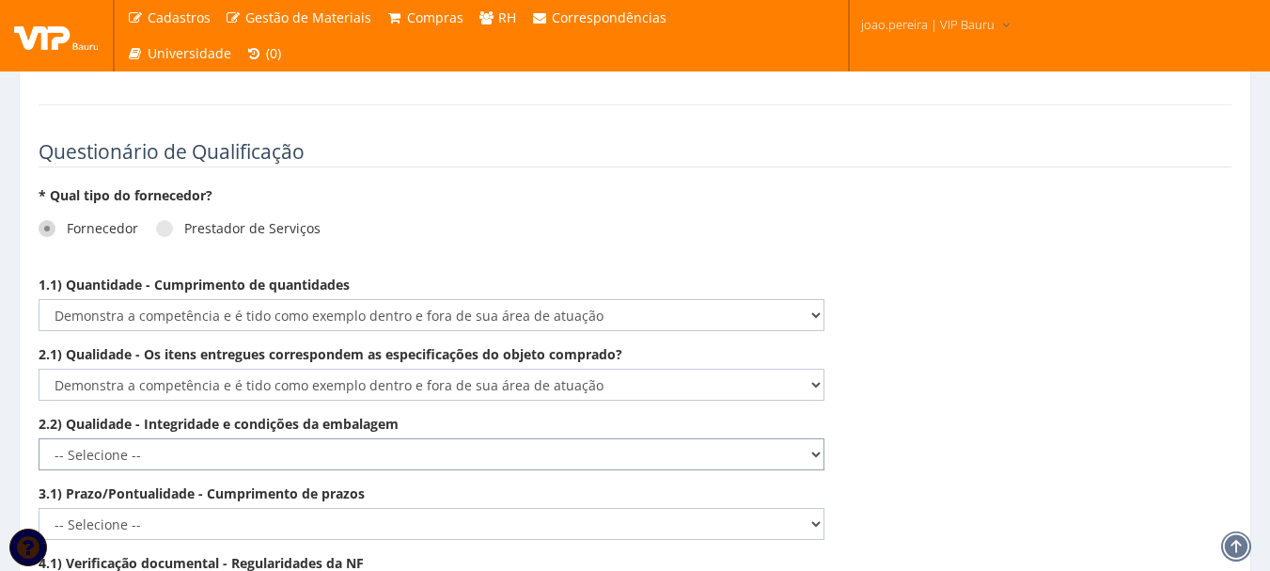
click at [811, 440] on select "-- Selecione -- Não demonstra a competência esperada Demonstra a competência em…" at bounding box center [432, 454] width 786 height 32
select select "5"
click at [39, 438] on select "-- Selecione -- Não demonstra a competência esperada Demonstra a competência em…" at bounding box center [432, 454] width 786 height 32
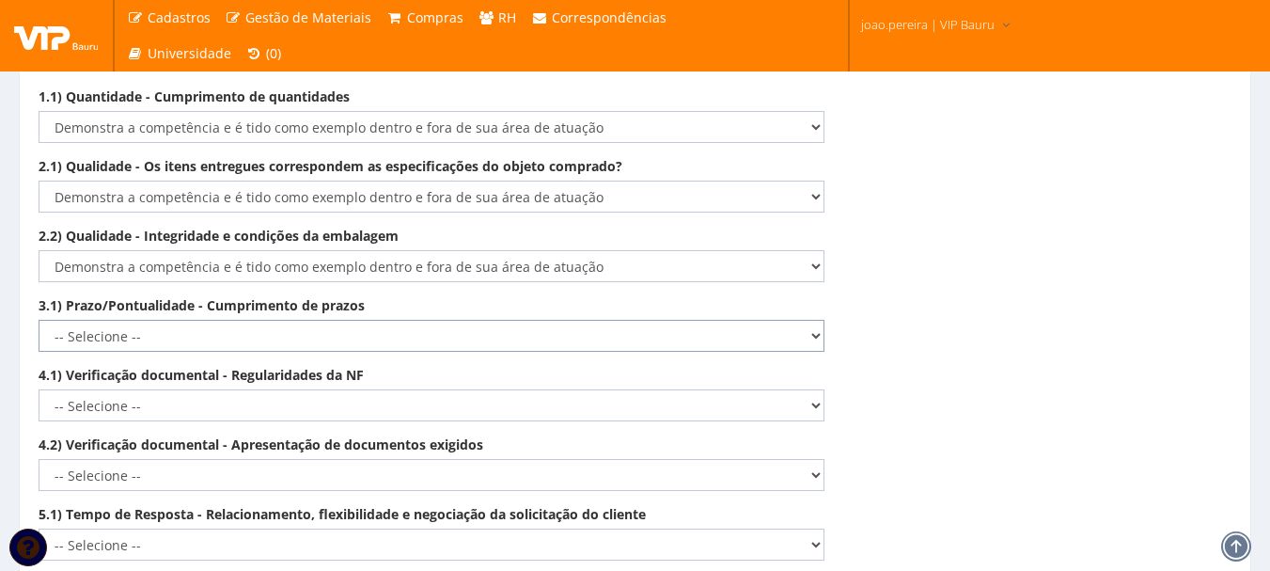
click at [819, 325] on select "-- Selecione -- Não demonstra a competência esperada Demonstra a competência em…" at bounding box center [432, 336] width 786 height 32
select select "5"
click at [39, 320] on select "-- Selecione -- Não demonstra a competência esperada Demonstra a competência em…" at bounding box center [432, 336] width 786 height 32
click at [818, 389] on select "-- Selecione -- Não demonstra a competência esperada Demonstra a competência em…" at bounding box center [432, 405] width 786 height 32
select select "5"
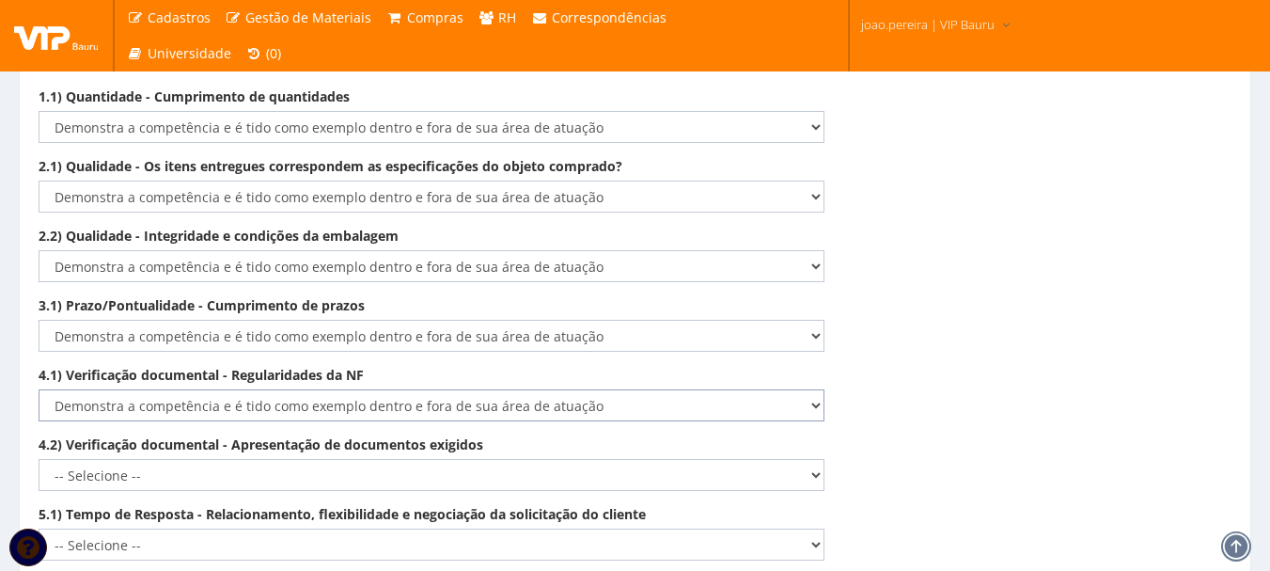
click at [39, 389] on select "-- Selecione -- Não demonstra a competência esperada Demonstra a competência em…" at bounding box center [432, 405] width 786 height 32
click at [823, 459] on select "-- Selecione -- Não demonstra a competência esperada Demonstra a competência em…" at bounding box center [432, 475] width 786 height 32
select select "5"
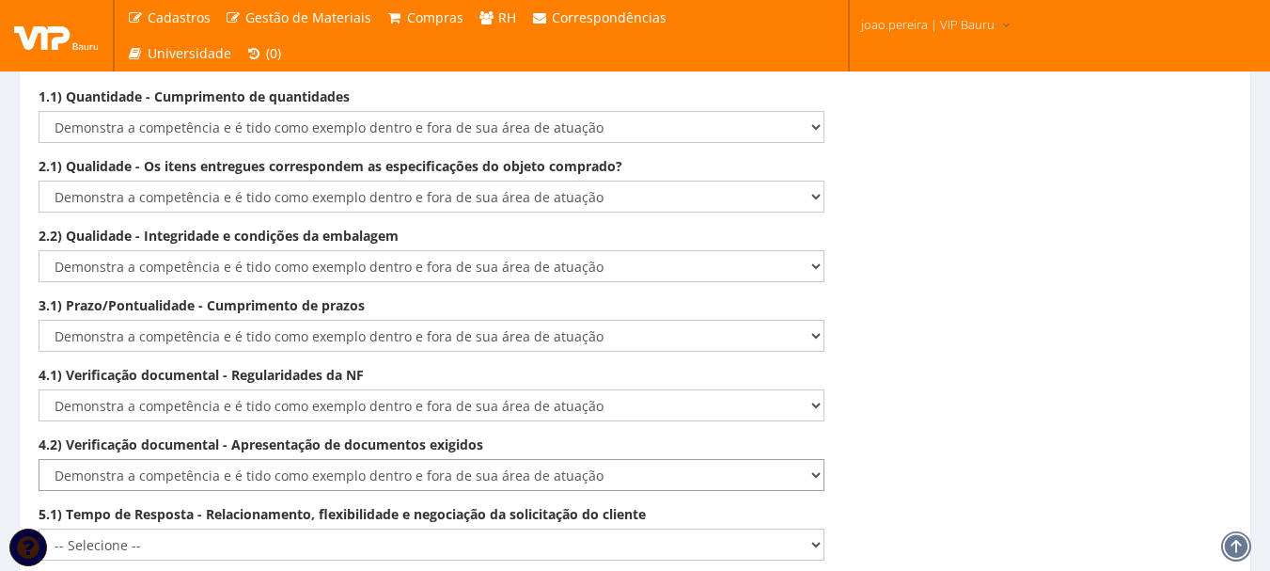
click at [39, 459] on select "-- Selecione -- Não demonstra a competência esperada Demonstra a competência em…" at bounding box center [432, 475] width 786 height 32
click at [815, 529] on select "-- Selecione -- Não demonstra a competência esperada Demonstra a competência em…" at bounding box center [432, 545] width 786 height 32
select select "5"
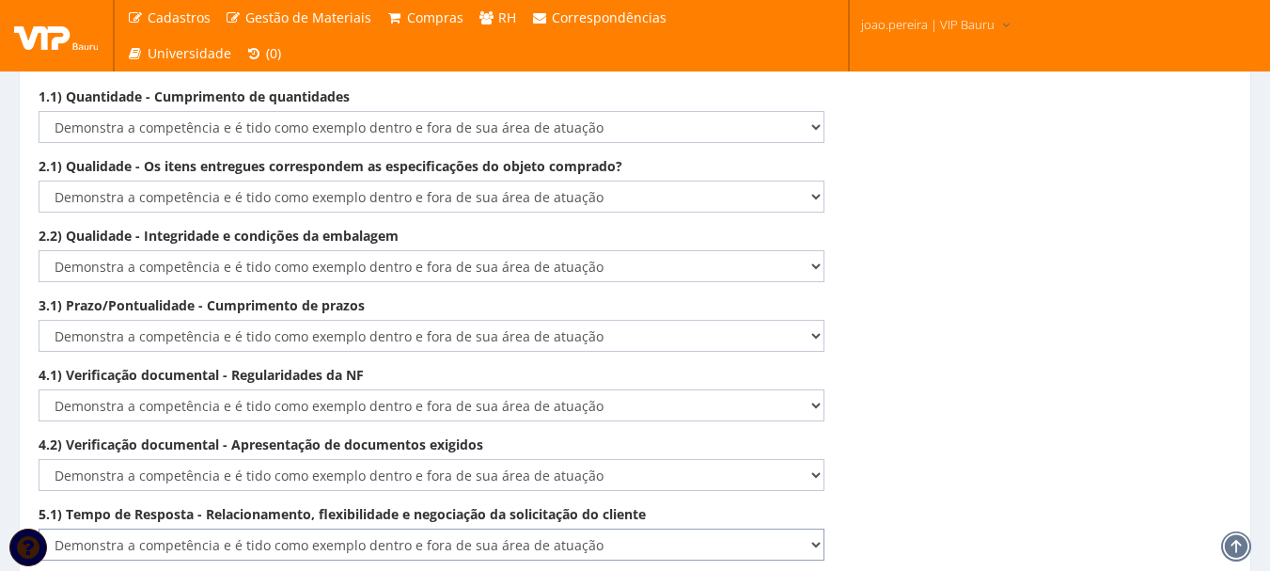
click at [39, 529] on select "-- Selecione -- Não demonstra a competência esperada Demonstra a competência em…" at bounding box center [432, 545] width 786 height 32
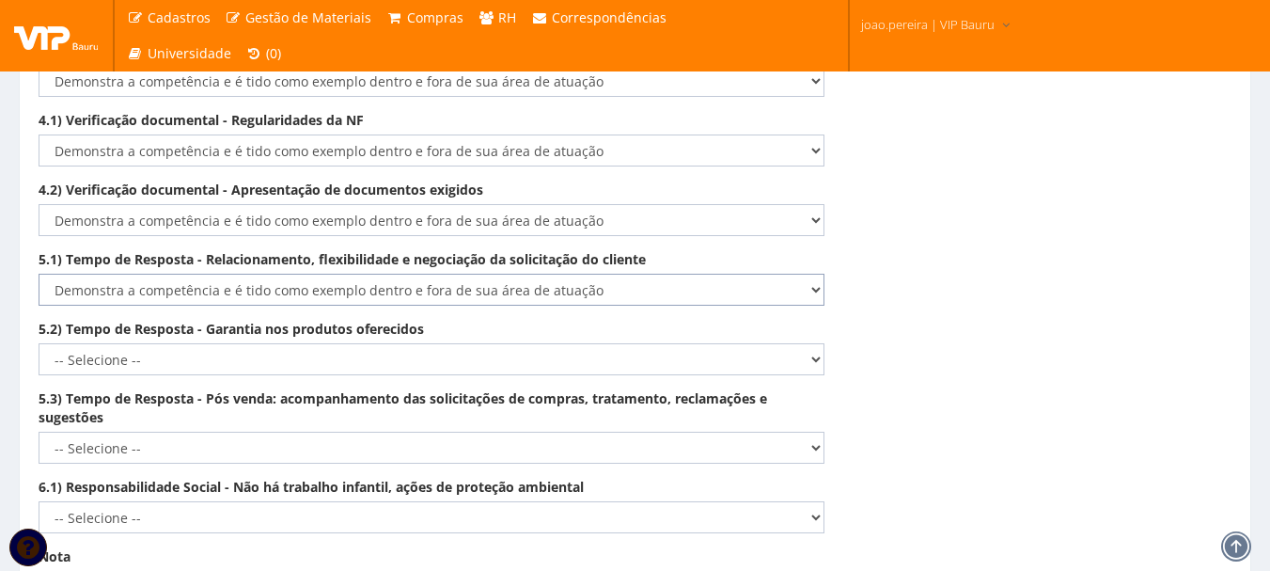
scroll to position [3094, 0]
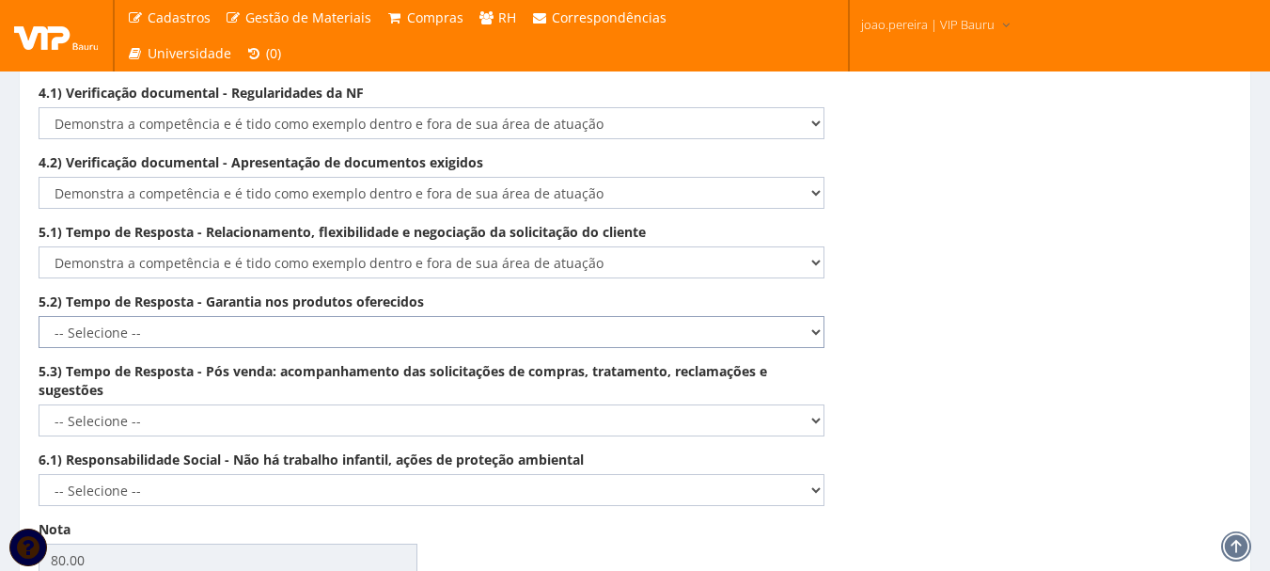
drag, startPoint x: 817, startPoint y: 314, endPoint x: 813, endPoint y: 327, distance: 14.0
click at [817, 316] on select "-- Selecione -- Não demonstra a competência esperada Demonstra a competência em…" at bounding box center [432, 332] width 786 height 32
select select "5"
click at [39, 316] on select "-- Selecione -- Não demonstra a competência esperada Demonstra a competência em…" at bounding box center [432, 332] width 786 height 32
click at [818, 404] on select "-- Selecione -- Não demonstra a competência esperada Demonstra a competência em…" at bounding box center [432, 420] width 786 height 32
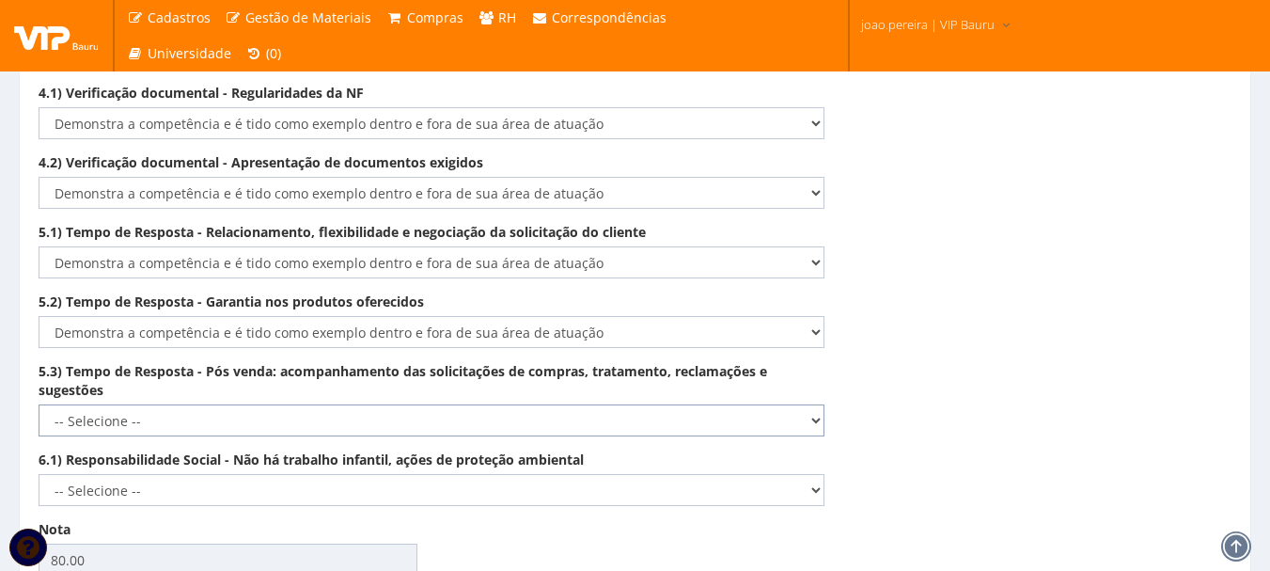
select select "5"
click at [39, 404] on select "-- Selecione -- Não demonstra a competência esperada Demonstra a competência em…" at bounding box center [432, 420] width 786 height 32
click at [816, 404] on select "-- Selecione -- Não demonstra a competência esperada Demonstra a competência em…" at bounding box center [432, 420] width 786 height 32
click at [39, 404] on select "-- Selecione -- Não demonstra a competência esperada Demonstra a competência em…" at bounding box center [432, 420] width 786 height 32
click at [818, 474] on select "-- Selecione -- Não demonstra a competência esperada Demonstra a competência em…" at bounding box center [432, 490] width 786 height 32
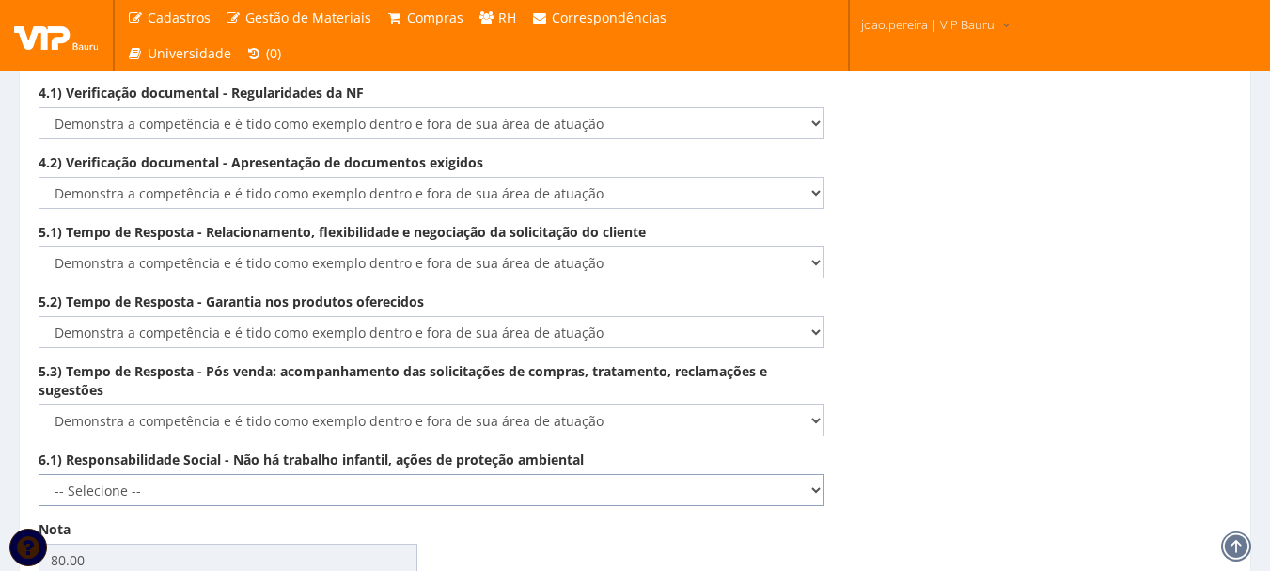
select select "5"
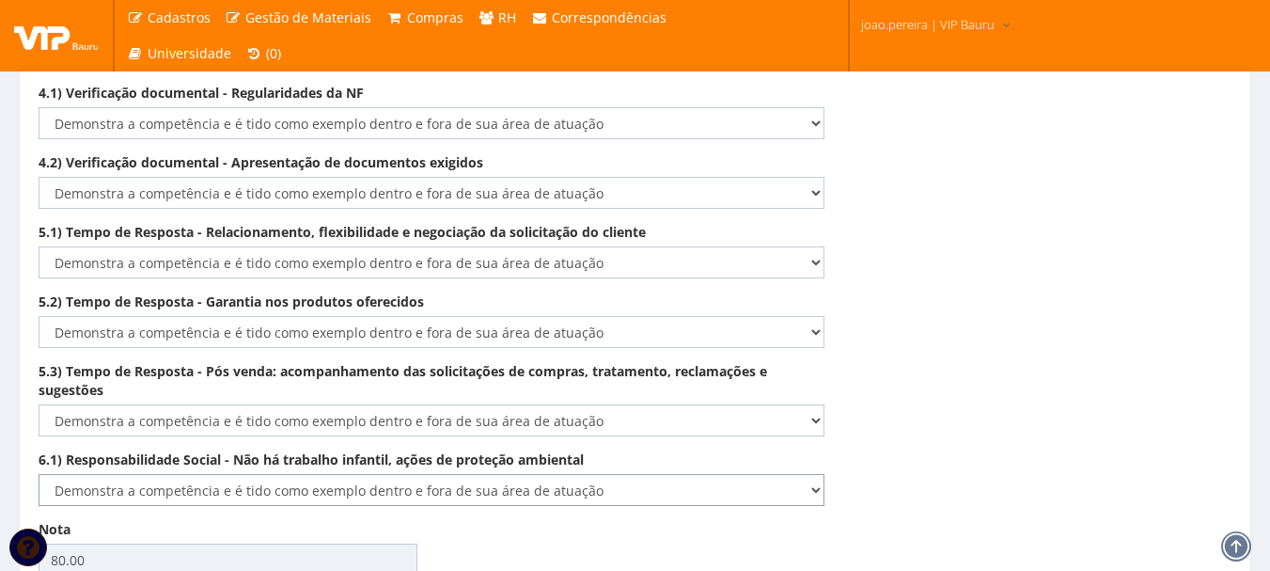
click at [39, 474] on select "-- Selecione -- Não demonstra a competência esperada Demonstra a competência em…" at bounding box center [432, 490] width 786 height 32
type input "100.00"
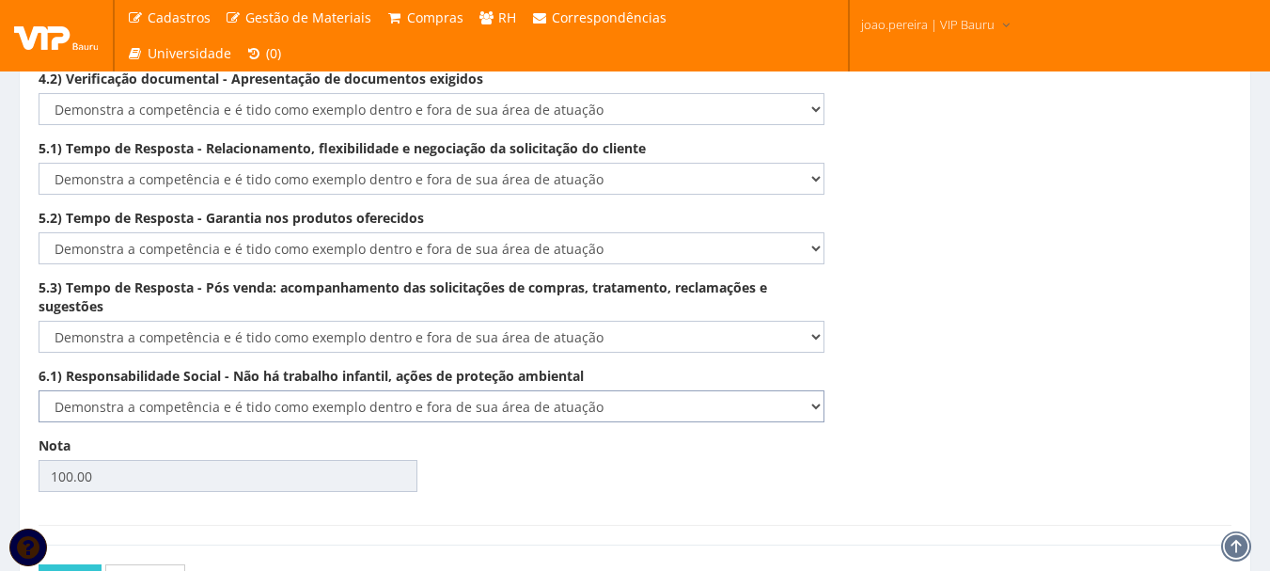
scroll to position [3282, 0]
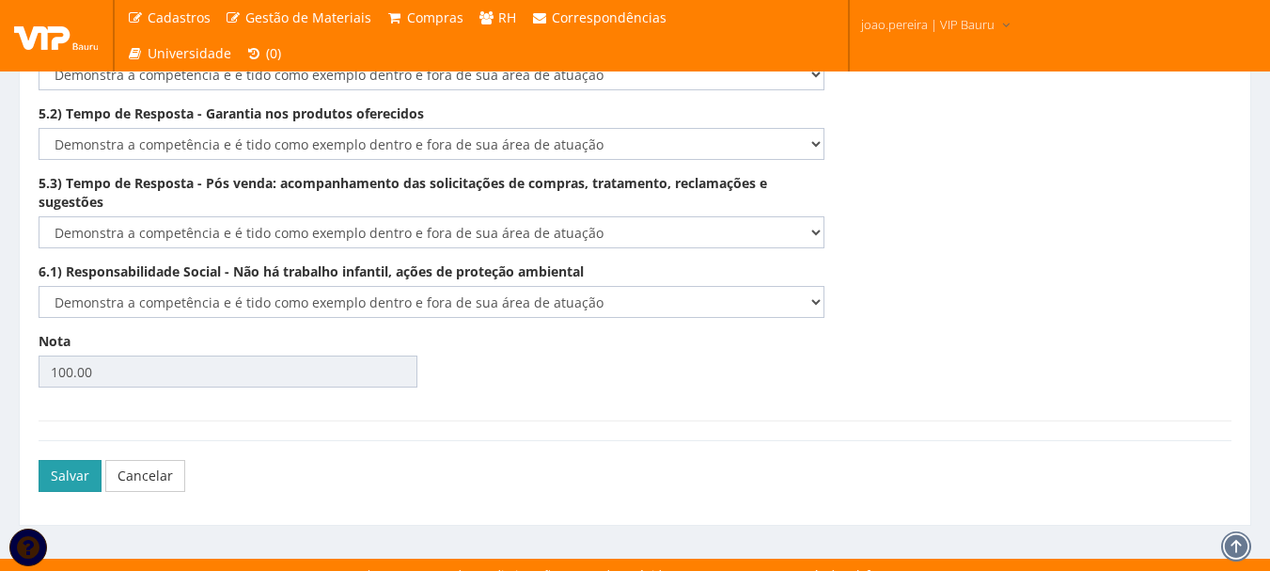
click at [57, 460] on button "Salvar" at bounding box center [70, 476] width 63 height 32
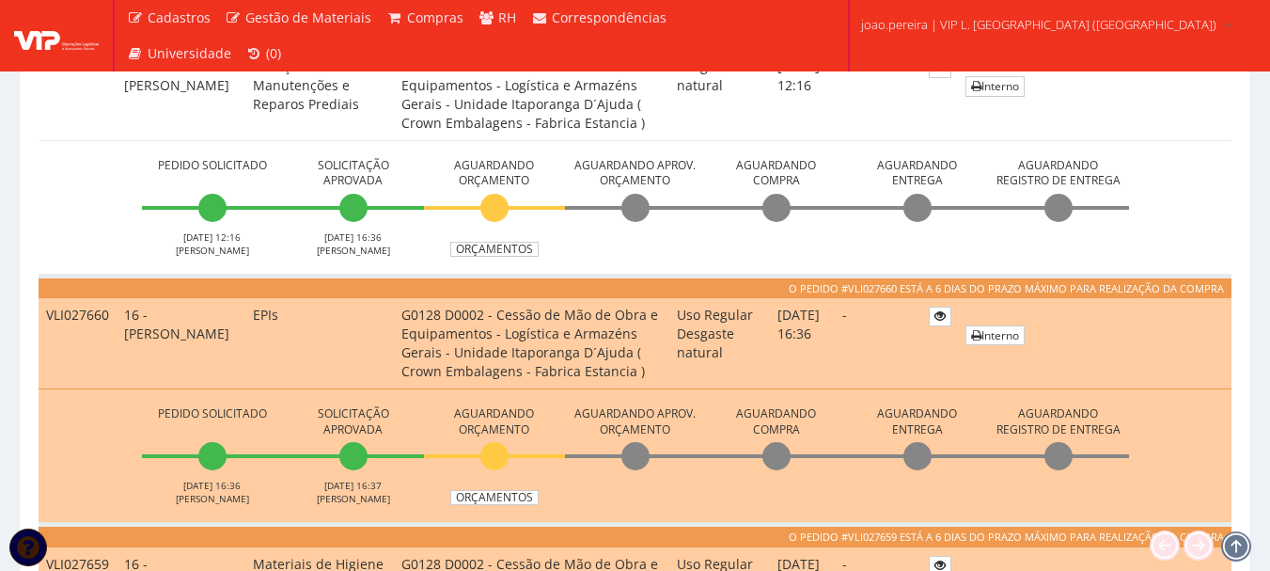
scroll to position [940, 0]
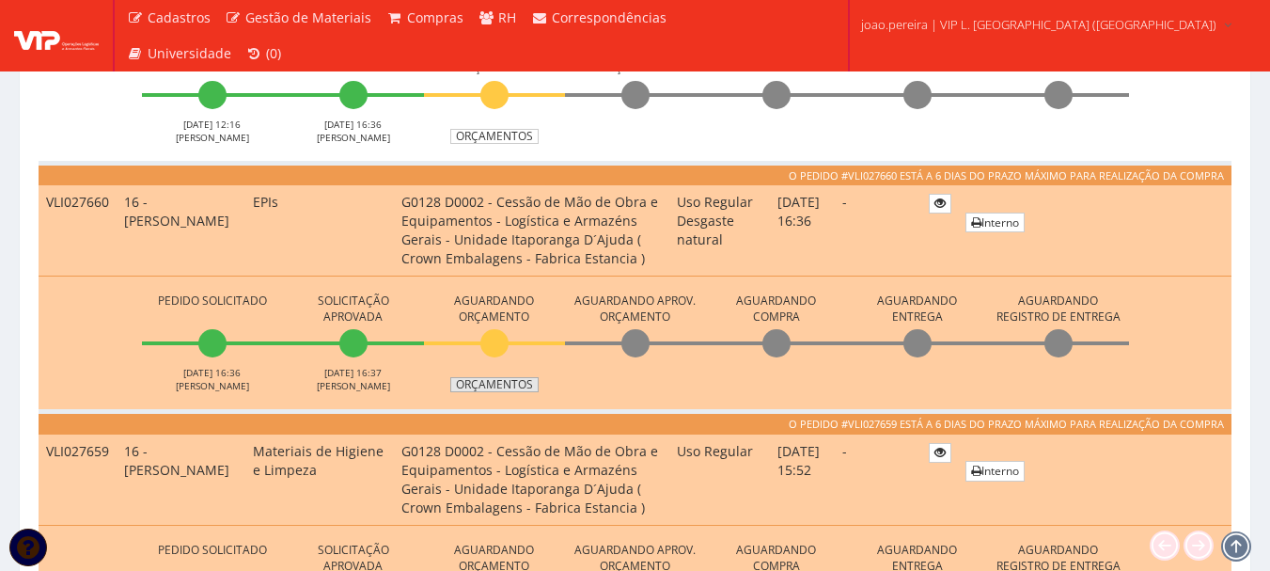
click at [510, 387] on link "Orçamentos" at bounding box center [494, 384] width 88 height 15
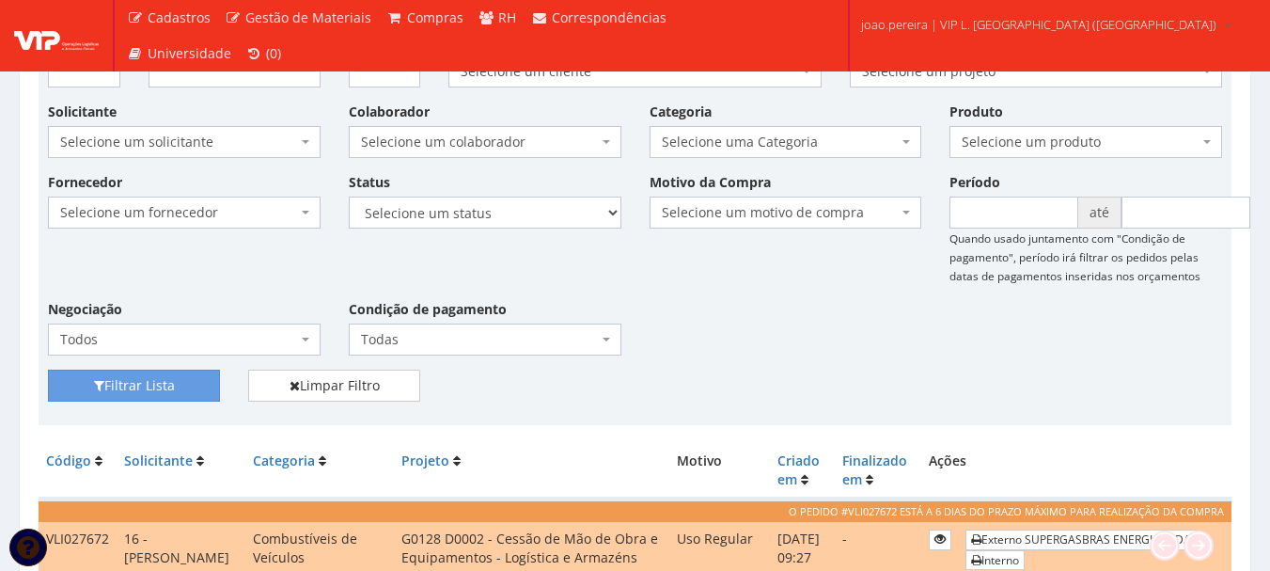
scroll to position [282, 0]
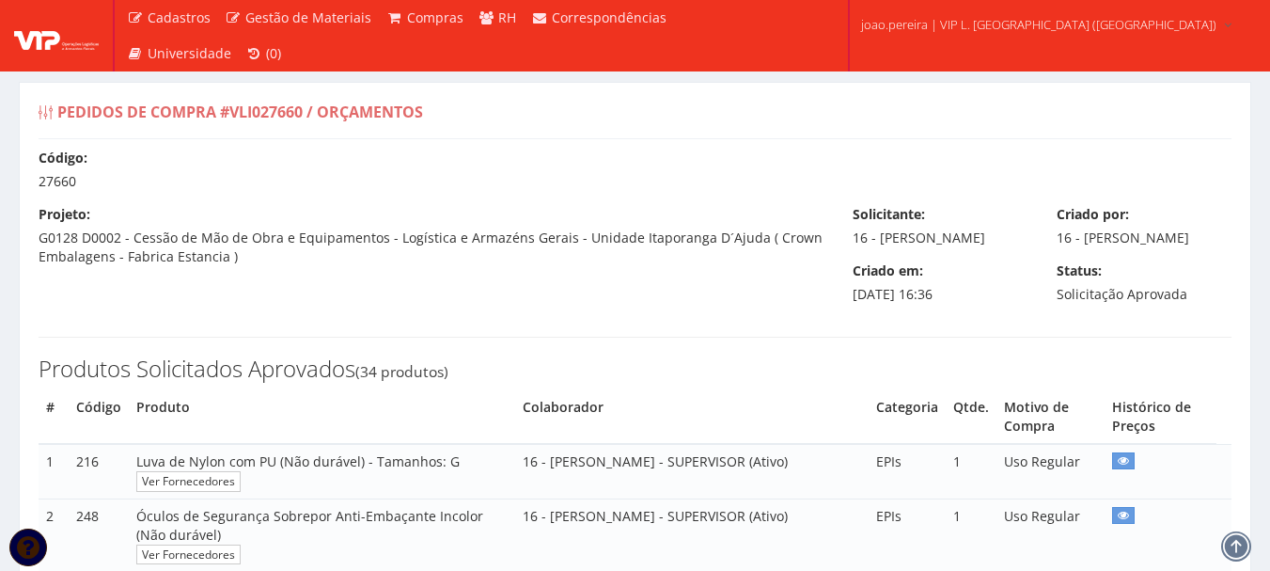
select select "0"
